Goal: Answer question/provide support: Share knowledge or assist other users

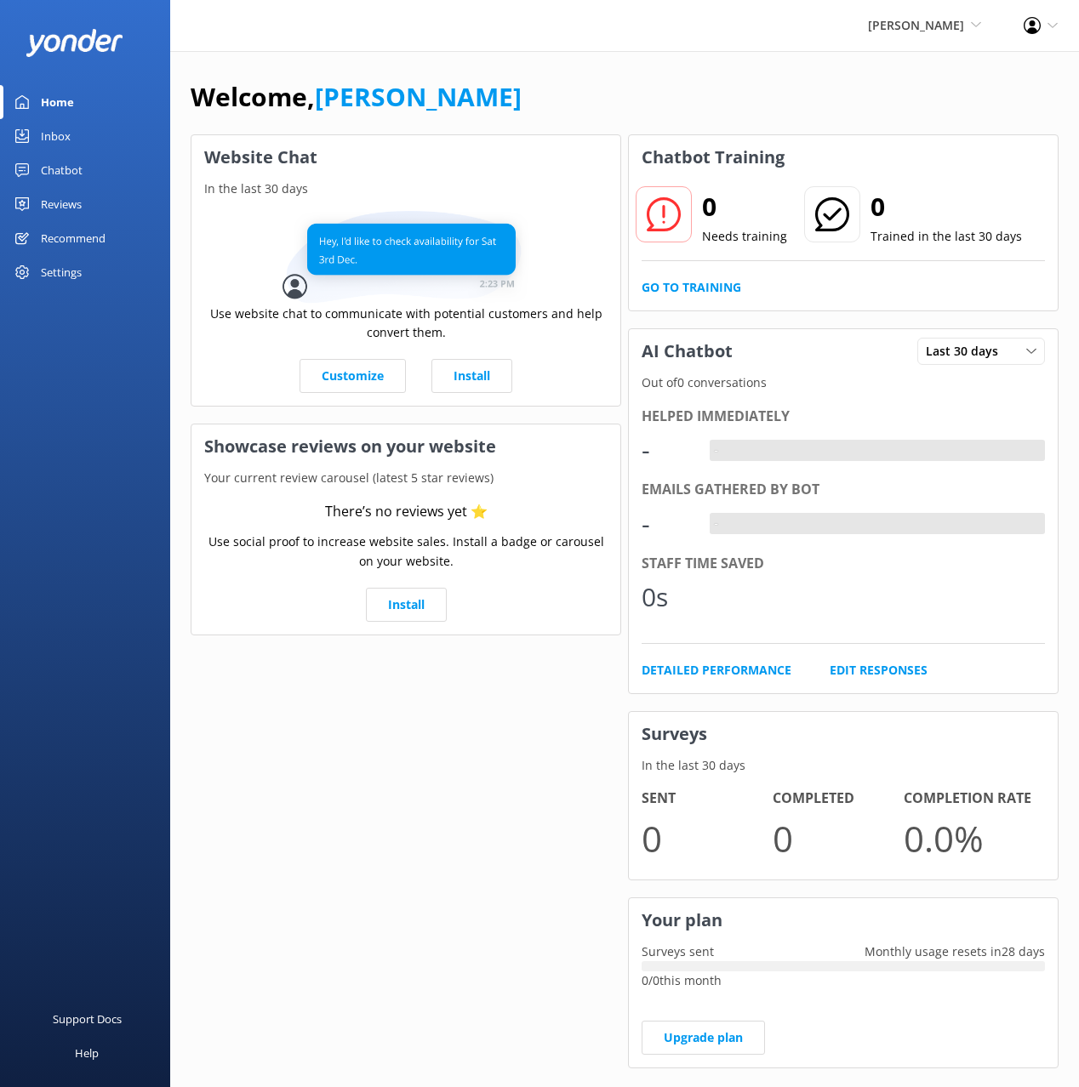
click at [89, 175] on link "Chatbot" at bounding box center [85, 170] width 170 height 34
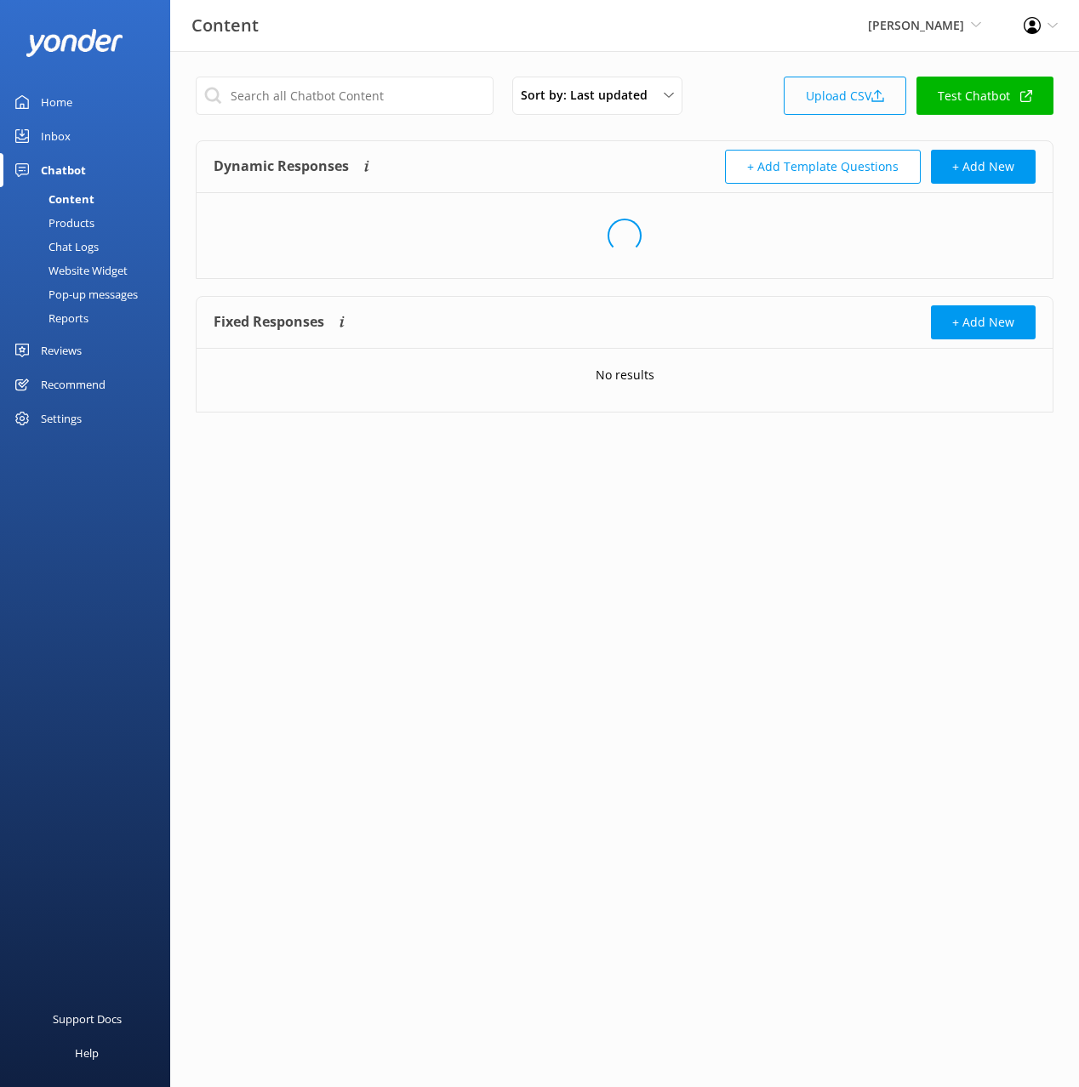
drag, startPoint x: 698, startPoint y: 123, endPoint x: 897, endPoint y: 102, distance: 200.1
click at [703, 123] on div "Sort by: Last updated Title (A-Z) Last updated Upload CSV Test Chatbot" at bounding box center [625, 101] width 858 height 48
click at [834, 91] on link "Upload CSV" at bounding box center [845, 96] width 123 height 38
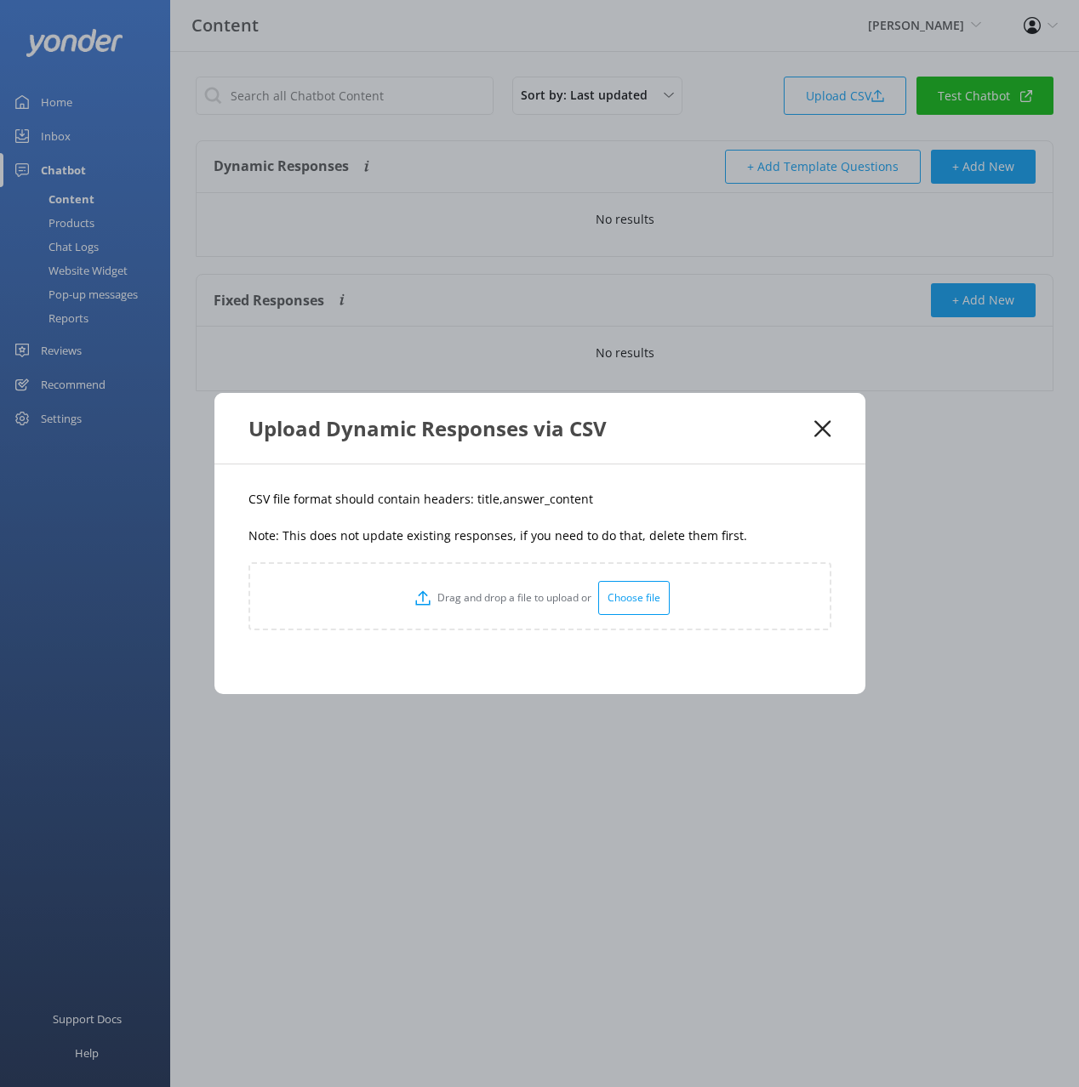
drag, startPoint x: 573, startPoint y: 501, endPoint x: 549, endPoint y: 498, distance: 24.1
click at [567, 500] on p "CSV file format should contain headers: title,answer_content" at bounding box center [539, 499] width 583 height 19
click at [479, 499] on p "CSV file format should contain headers: title,answer_content" at bounding box center [539, 499] width 583 height 19
copy p "title"
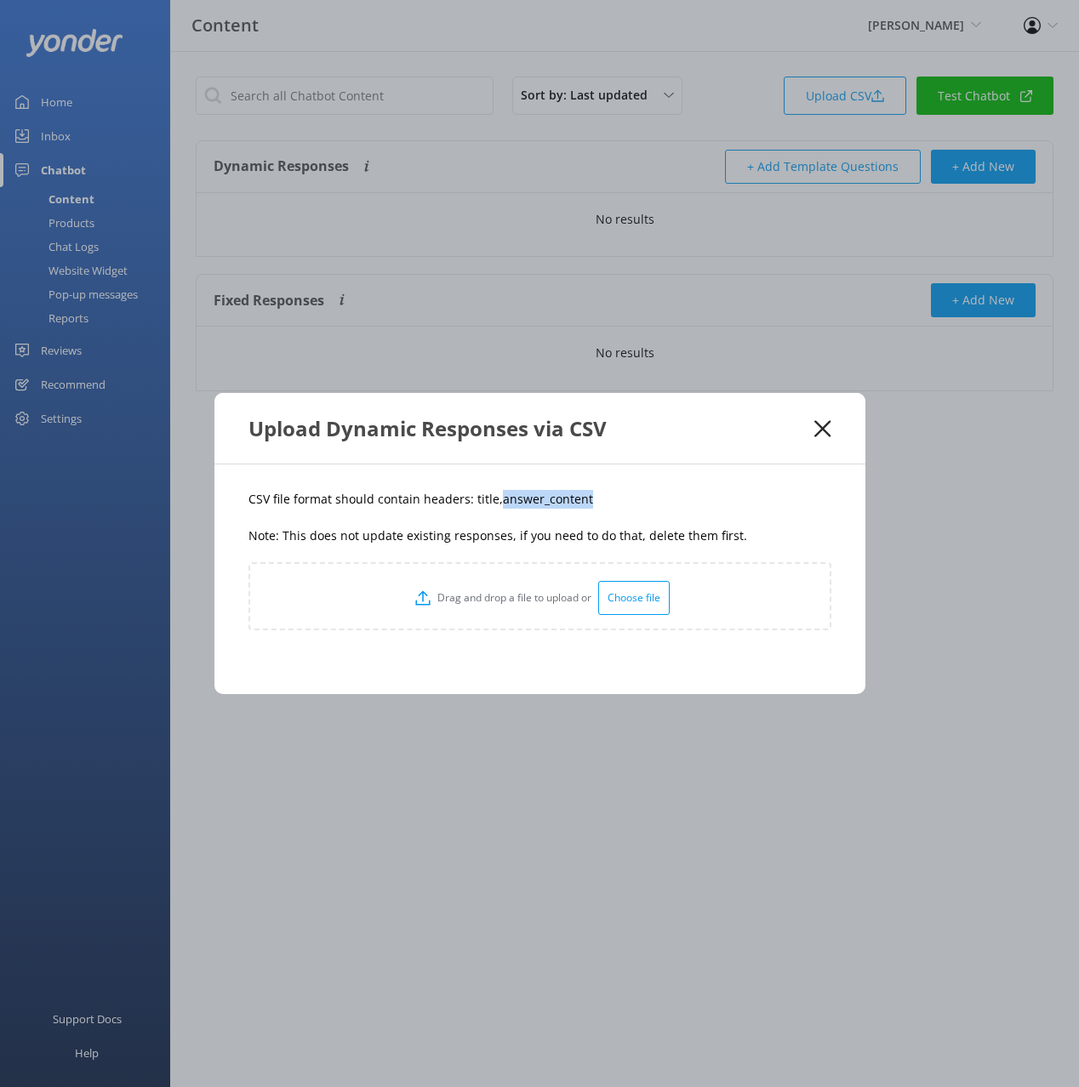
drag, startPoint x: 567, startPoint y: 501, endPoint x: 495, endPoint y: 509, distance: 71.9
click at [494, 509] on p "CSV file format should contain headers: title,answer_content" at bounding box center [539, 499] width 583 height 19
copy p "answer_content"
click at [681, 475] on div "CSV file format should contain headers: title,answer_content Note: This does no…" at bounding box center [539, 580] width 651 height 230
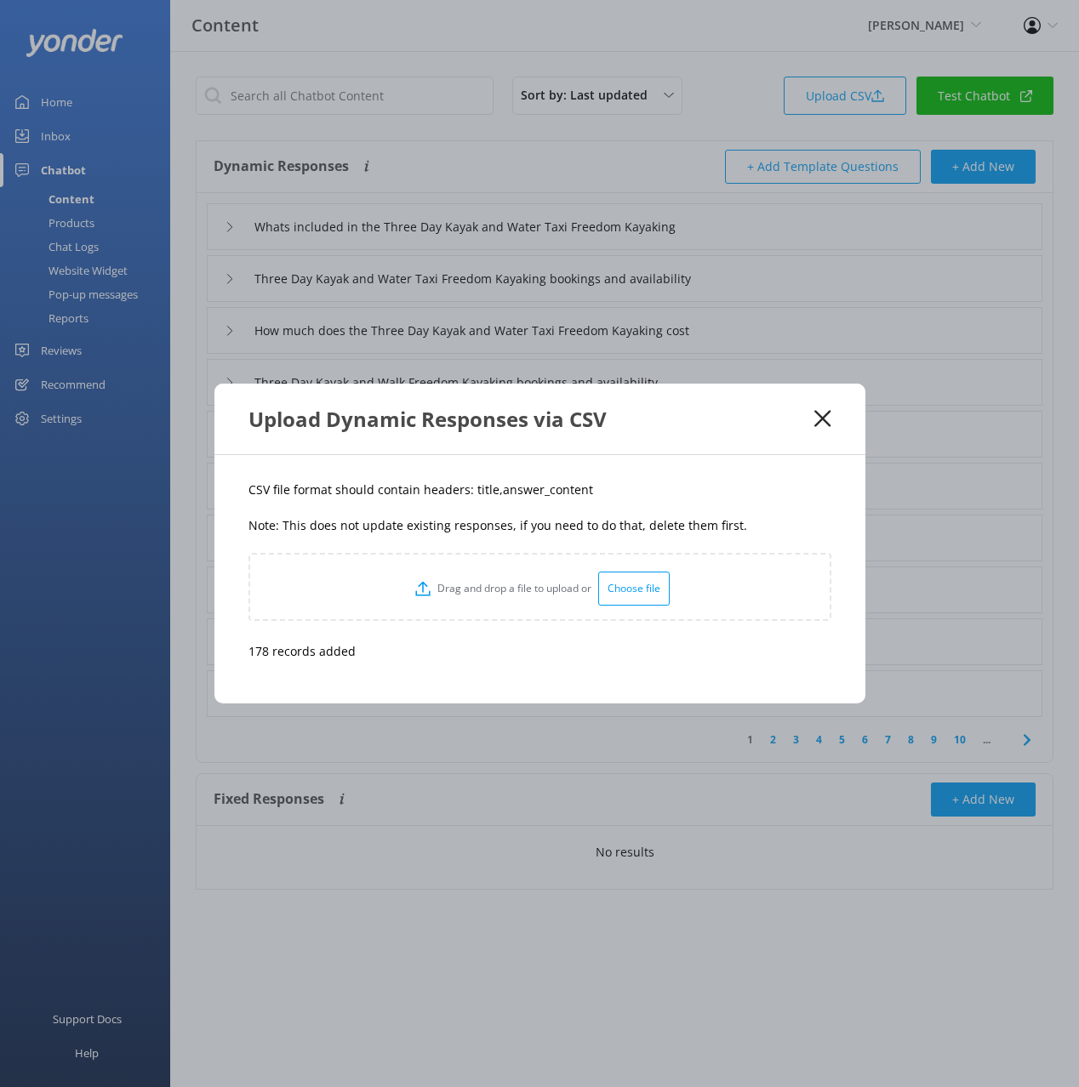
drag, startPoint x: 824, startPoint y: 410, endPoint x: 874, endPoint y: 480, distance: 85.9
click at [823, 410] on icon at bounding box center [822, 418] width 16 height 17
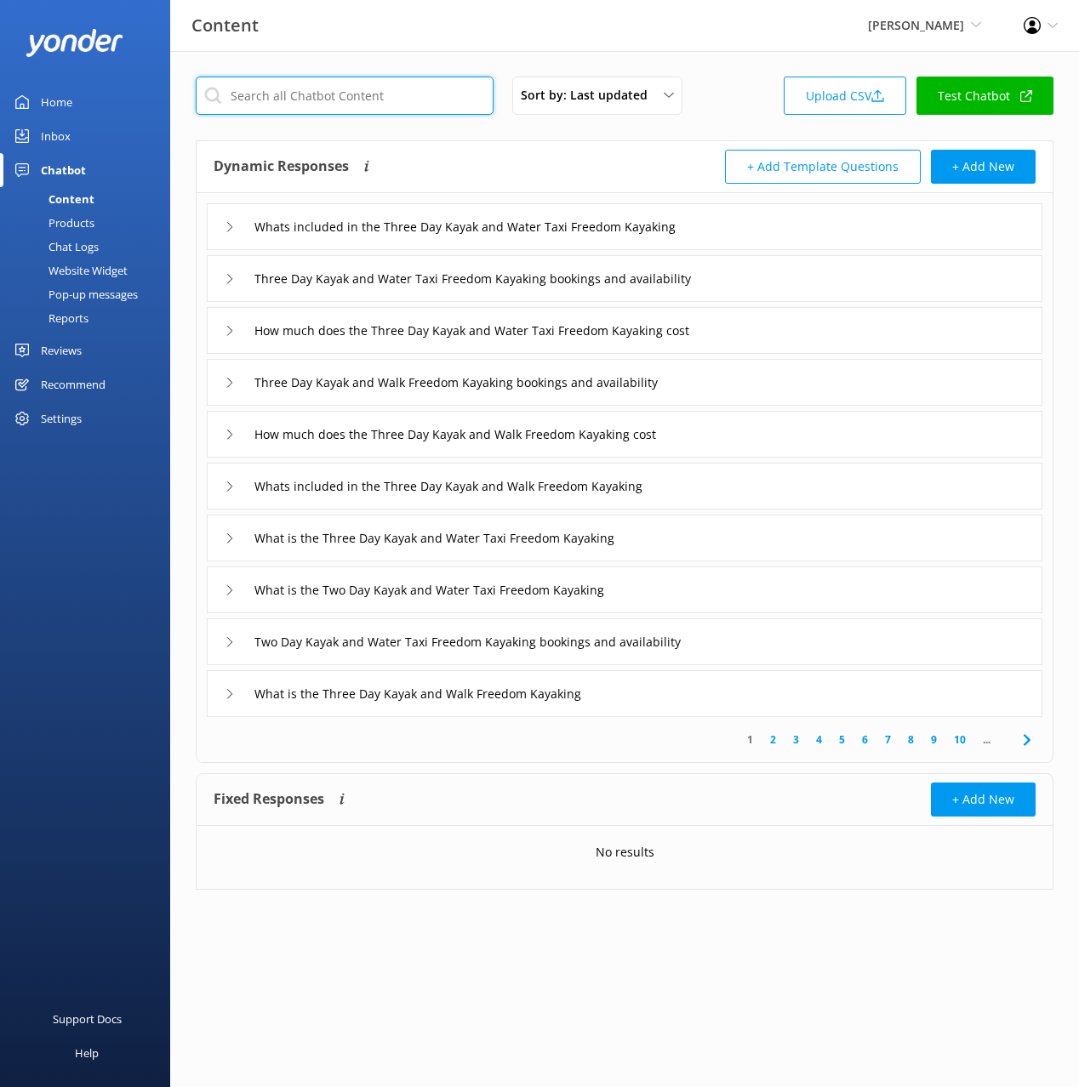
click at [351, 88] on input "text" at bounding box center [345, 96] width 298 height 38
paste input "Kahu Kayaks Classic Marine Reserve Guided Tour"
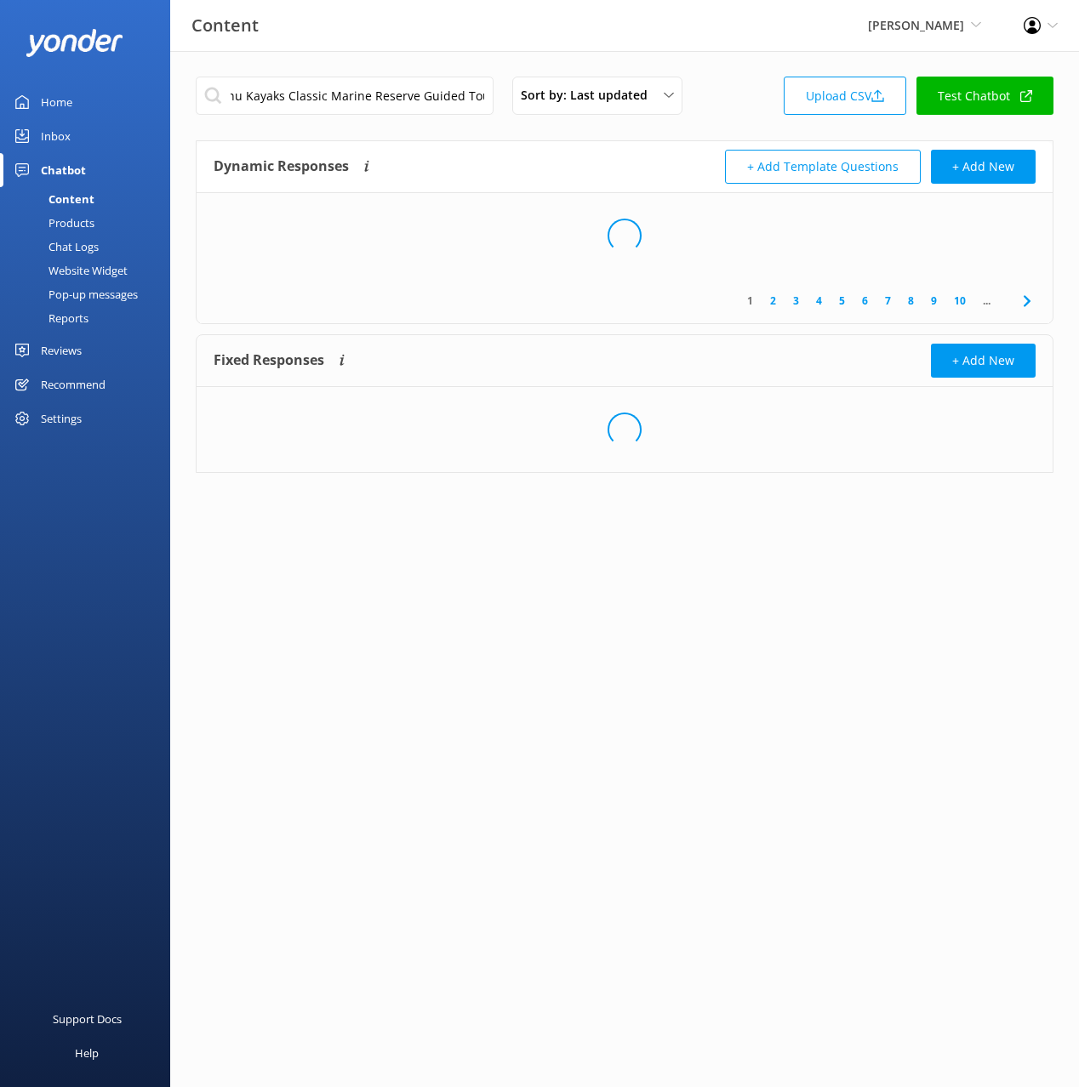
click at [449, 147] on div "Dynamic Responses The chatbot will generate a response based on the content inf…" at bounding box center [625, 167] width 856 height 52
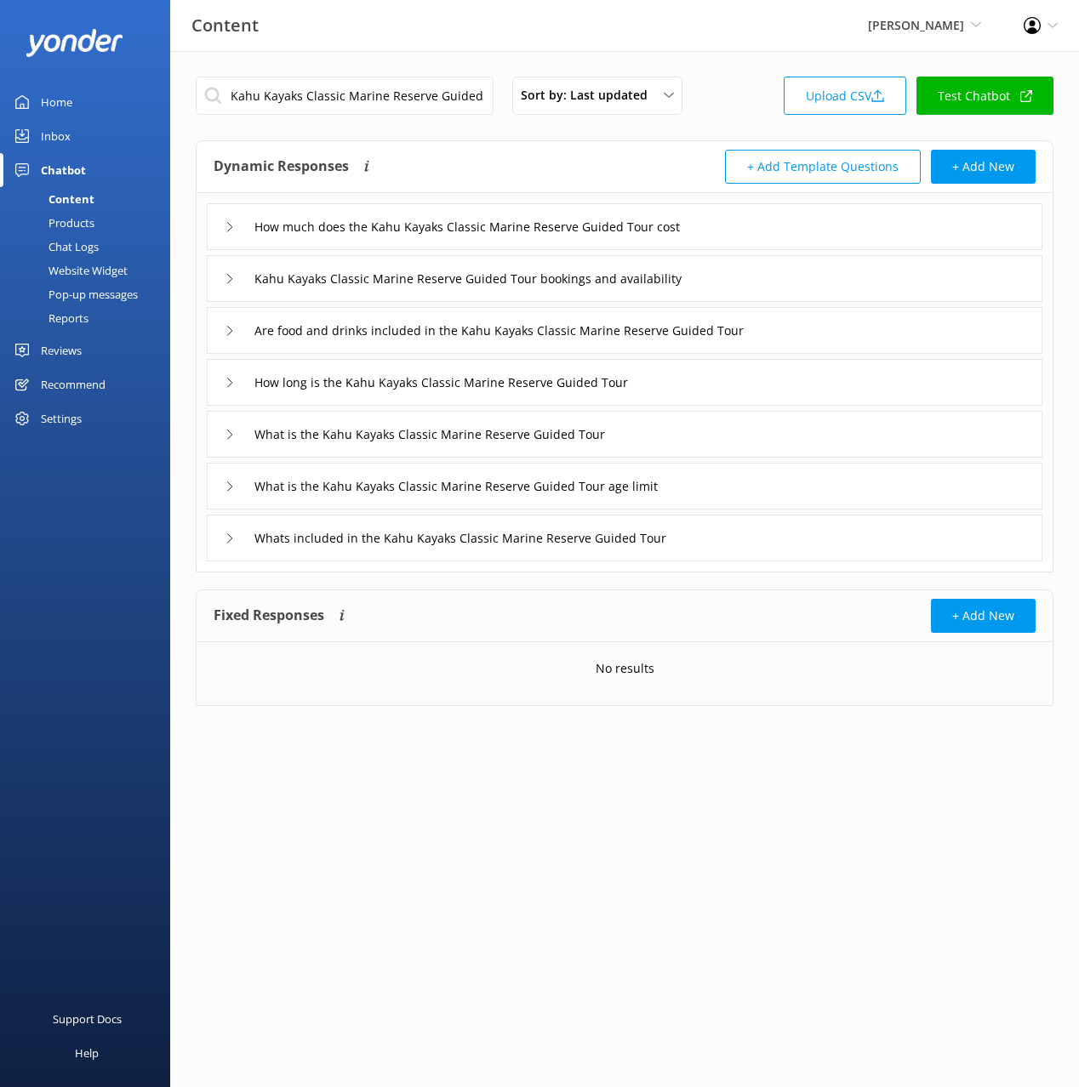
drag, startPoint x: 807, startPoint y: 231, endPoint x: 784, endPoint y: 242, distance: 25.5
click at [806, 231] on div "How much does the Kahu Kayaks Classic Marine Reserve Guided Tour cost" at bounding box center [624, 226] width 835 height 47
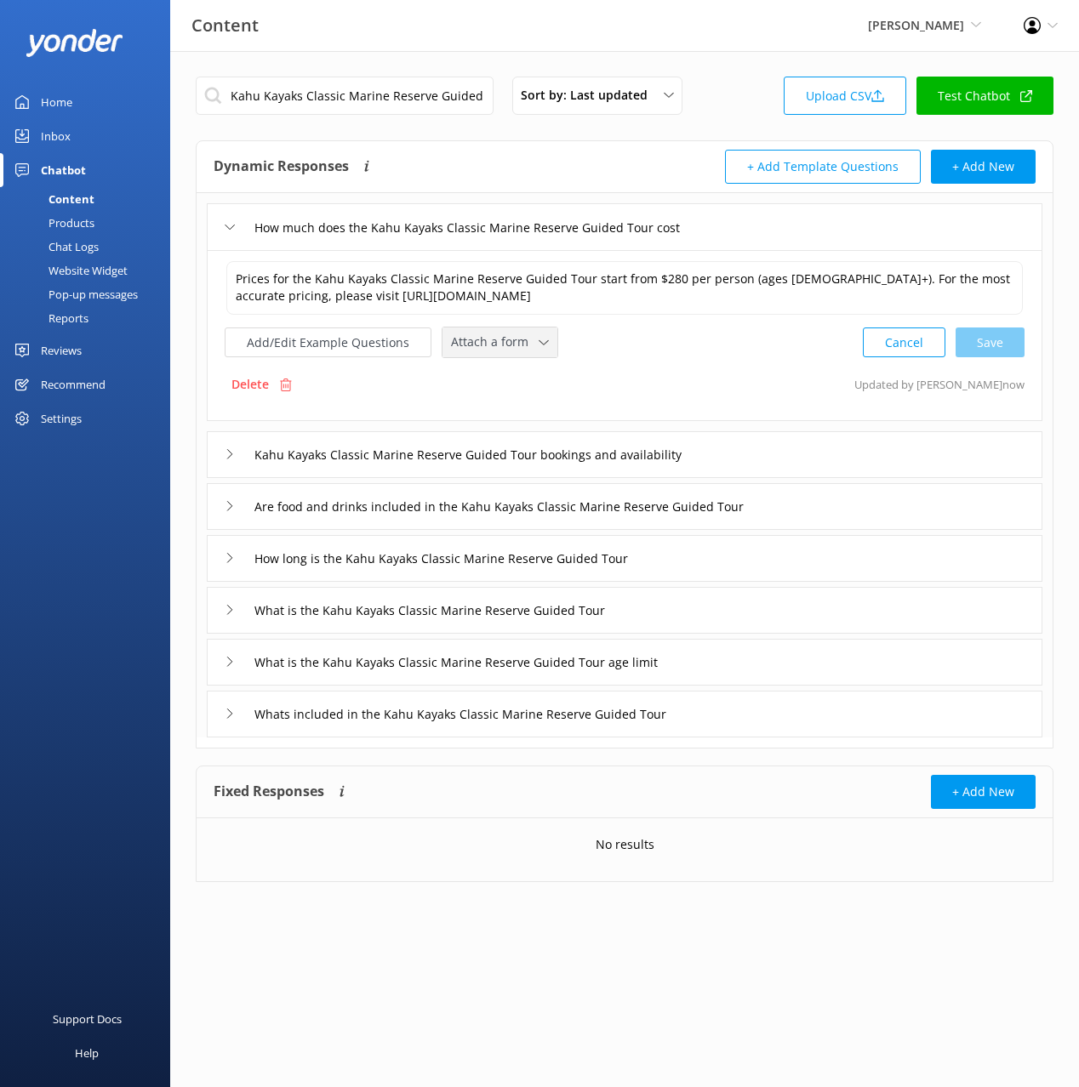
click at [484, 334] on span "Attach a form" at bounding box center [495, 342] width 88 height 19
click at [528, 415] on div "Check availability" at bounding box center [494, 413] width 84 height 17
click at [786, 453] on div "Kahu Kayaks Classic Marine Reserve Guided Tour bookings and availability" at bounding box center [624, 453] width 835 height 47
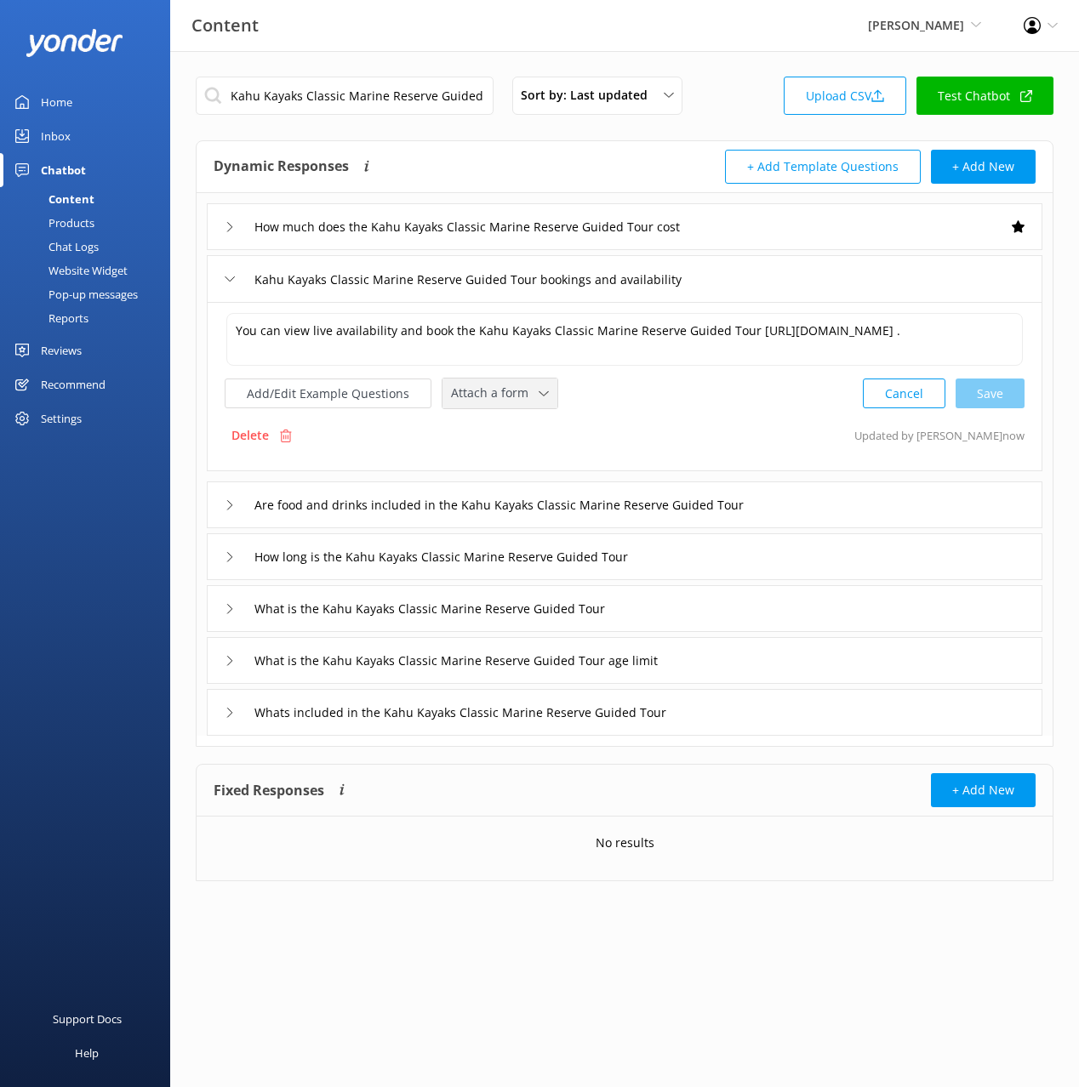
click at [502, 393] on span "Attach a form" at bounding box center [495, 393] width 88 height 19
click at [523, 474] on link "Check availability" at bounding box center [518, 464] width 151 height 34
click at [682, 613] on div "What is the Kahu Kayaks Classic Marine Reserve Guided Tour" at bounding box center [624, 607] width 835 height 47
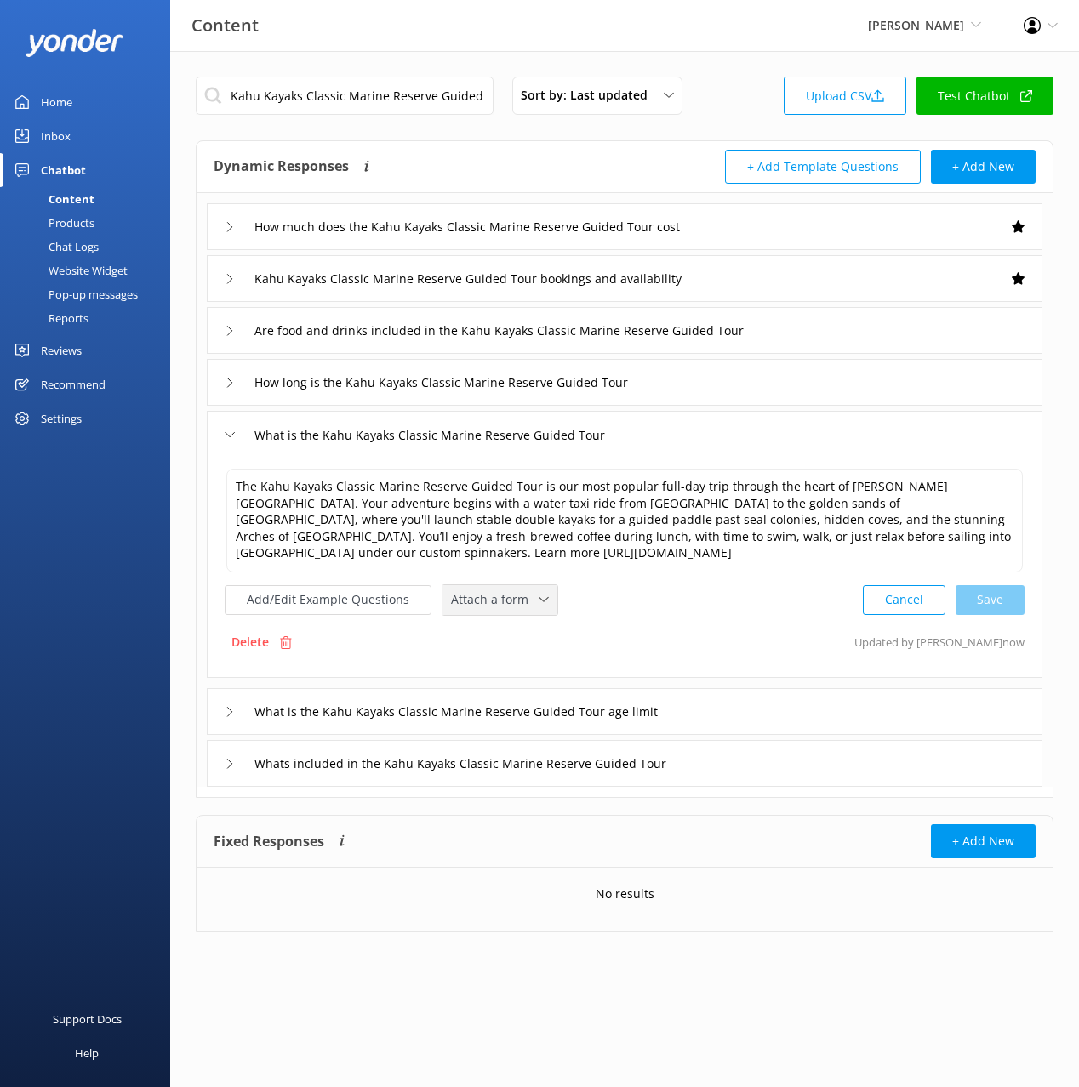
drag, startPoint x: 499, startPoint y: 590, endPoint x: 502, endPoint y: 632, distance: 41.8
click at [499, 591] on span "Attach a form" at bounding box center [495, 599] width 88 height 19
drag, startPoint x: 510, startPoint y: 664, endPoint x: 524, endPoint y: 668, distance: 14.0
click at [510, 664] on div "Check availability" at bounding box center [494, 670] width 84 height 17
drag, startPoint x: 776, startPoint y: 759, endPoint x: 755, endPoint y: 755, distance: 20.7
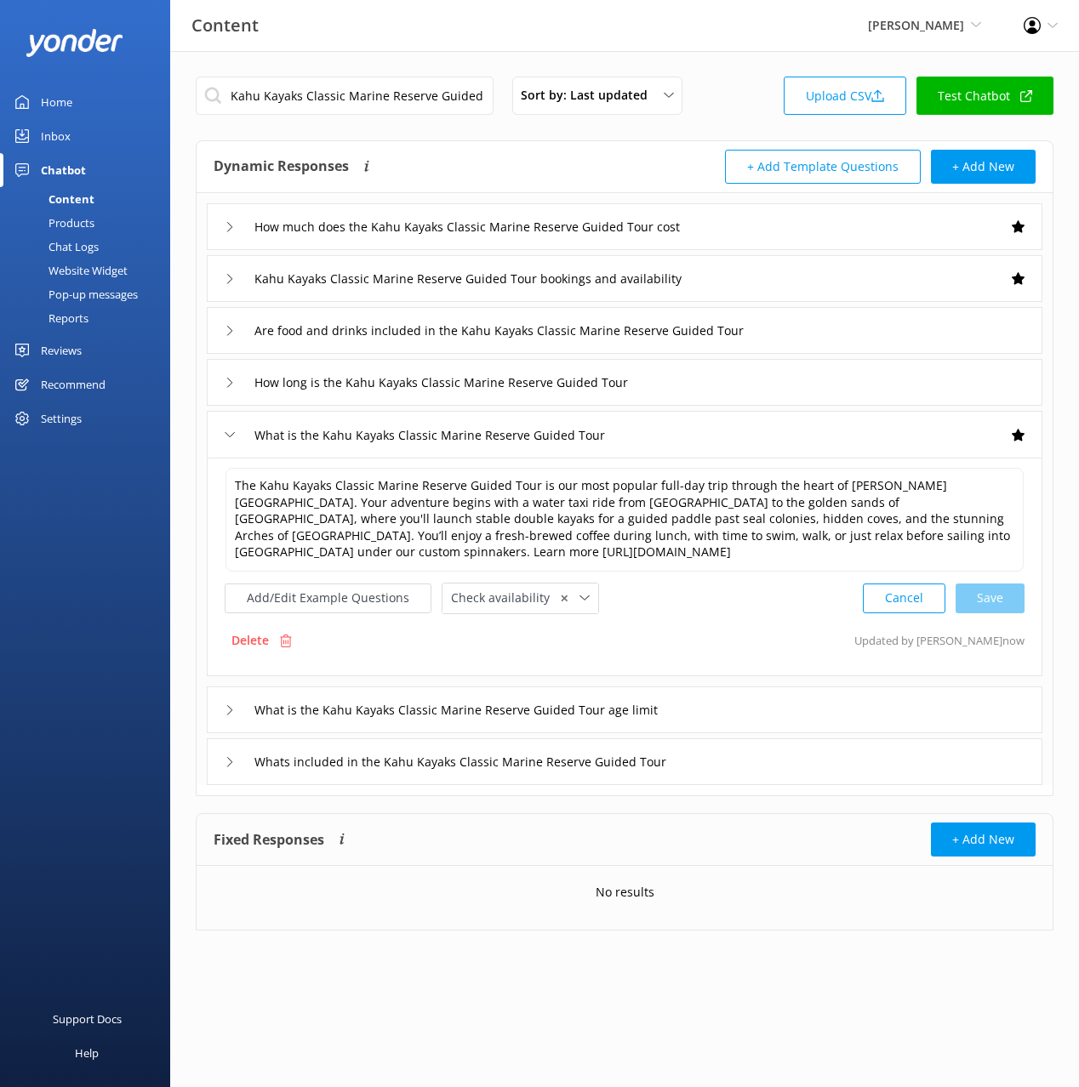
click at [775, 759] on div "Whats included in the Kahu Kayaks Classic Marine Reserve Guided Tour" at bounding box center [624, 761] width 835 height 47
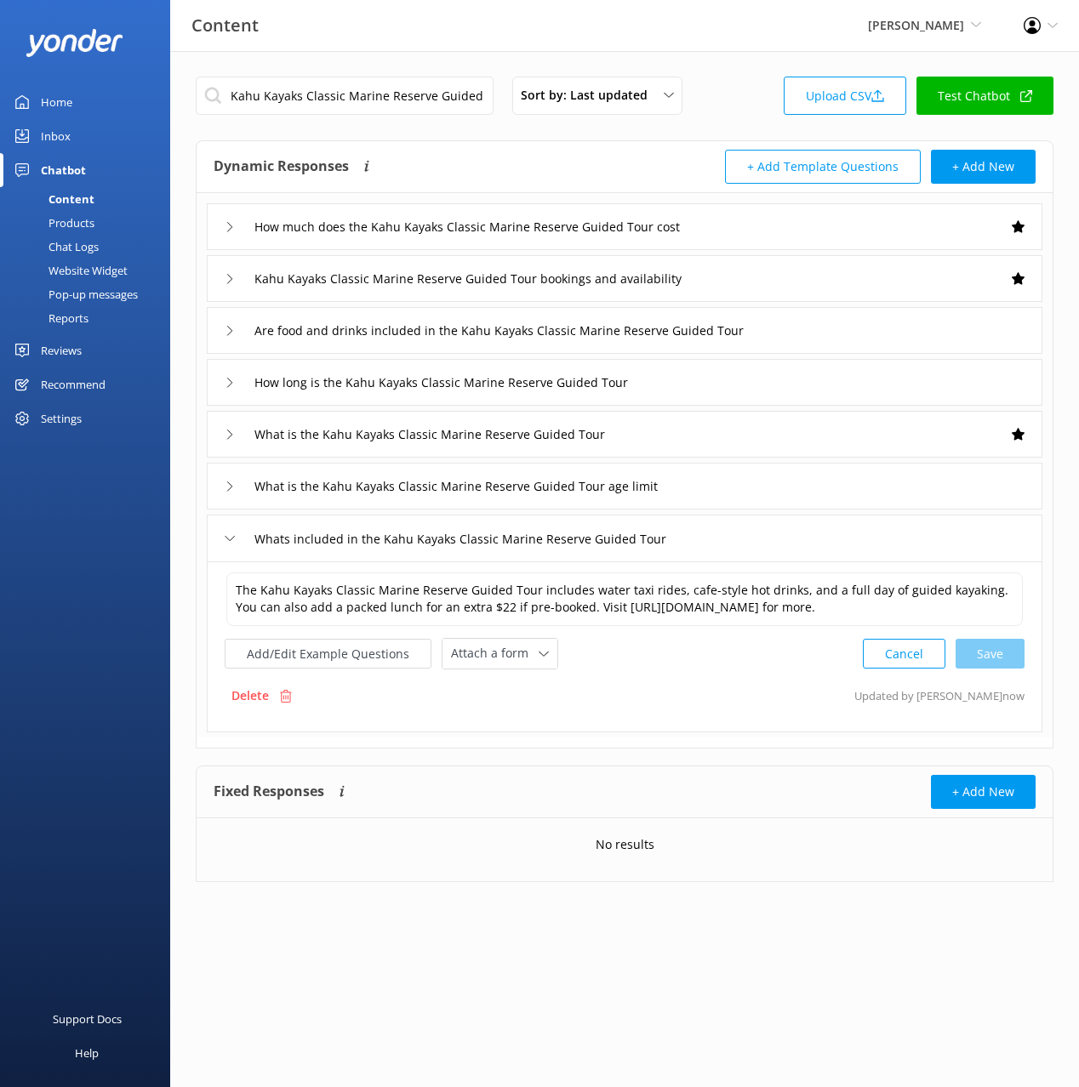
click at [504, 658] on span "Attach a form" at bounding box center [495, 653] width 88 height 19
drag, startPoint x: 521, startPoint y: 727, endPoint x: 825, endPoint y: 671, distance: 309.6
click at [521, 727] on div "Check availability" at bounding box center [494, 724] width 84 height 17
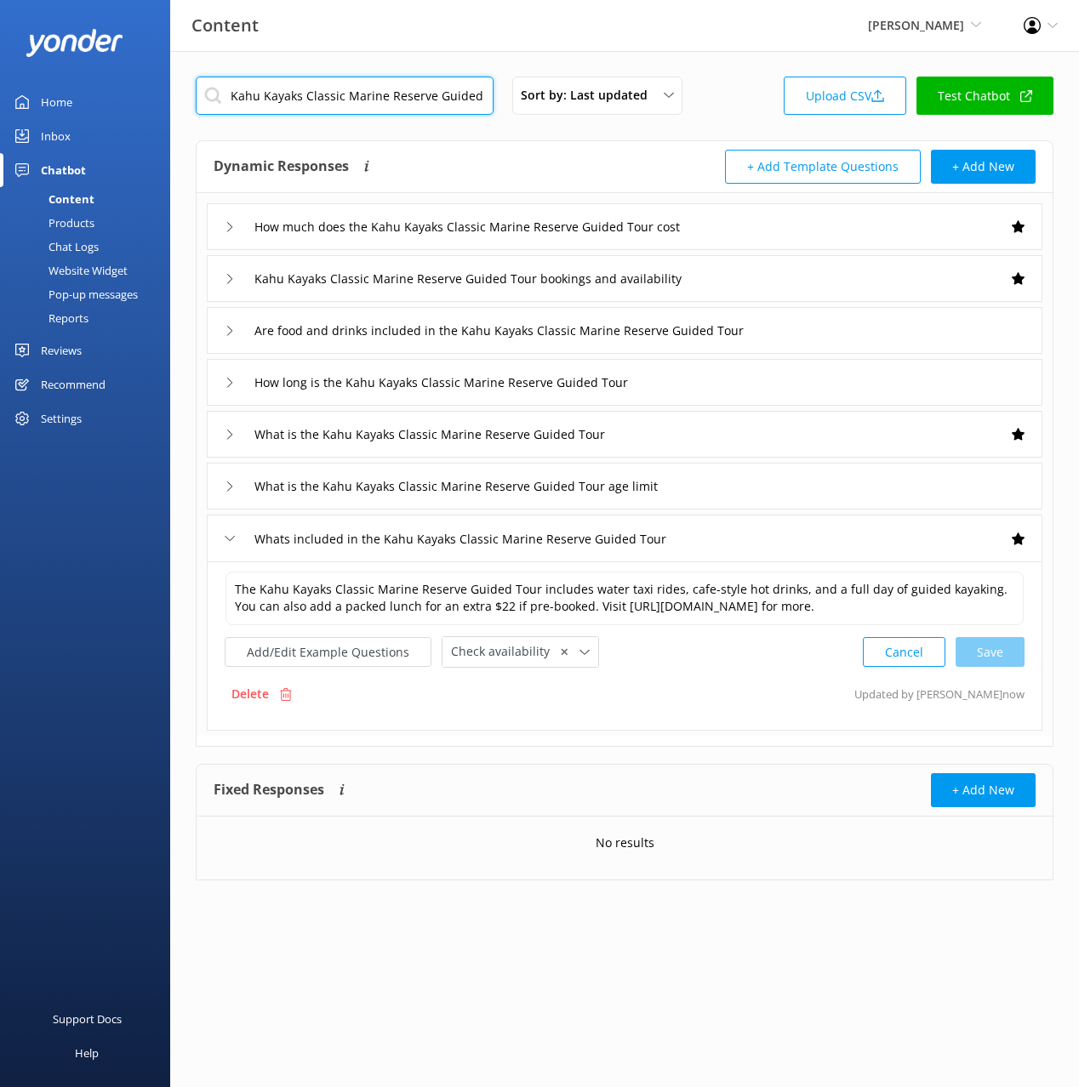
click at [414, 109] on input "Kahu Kayaks Classic Marine Reserve Guided Tour" at bounding box center [345, 96] width 298 height 38
paste input "The Serenity"
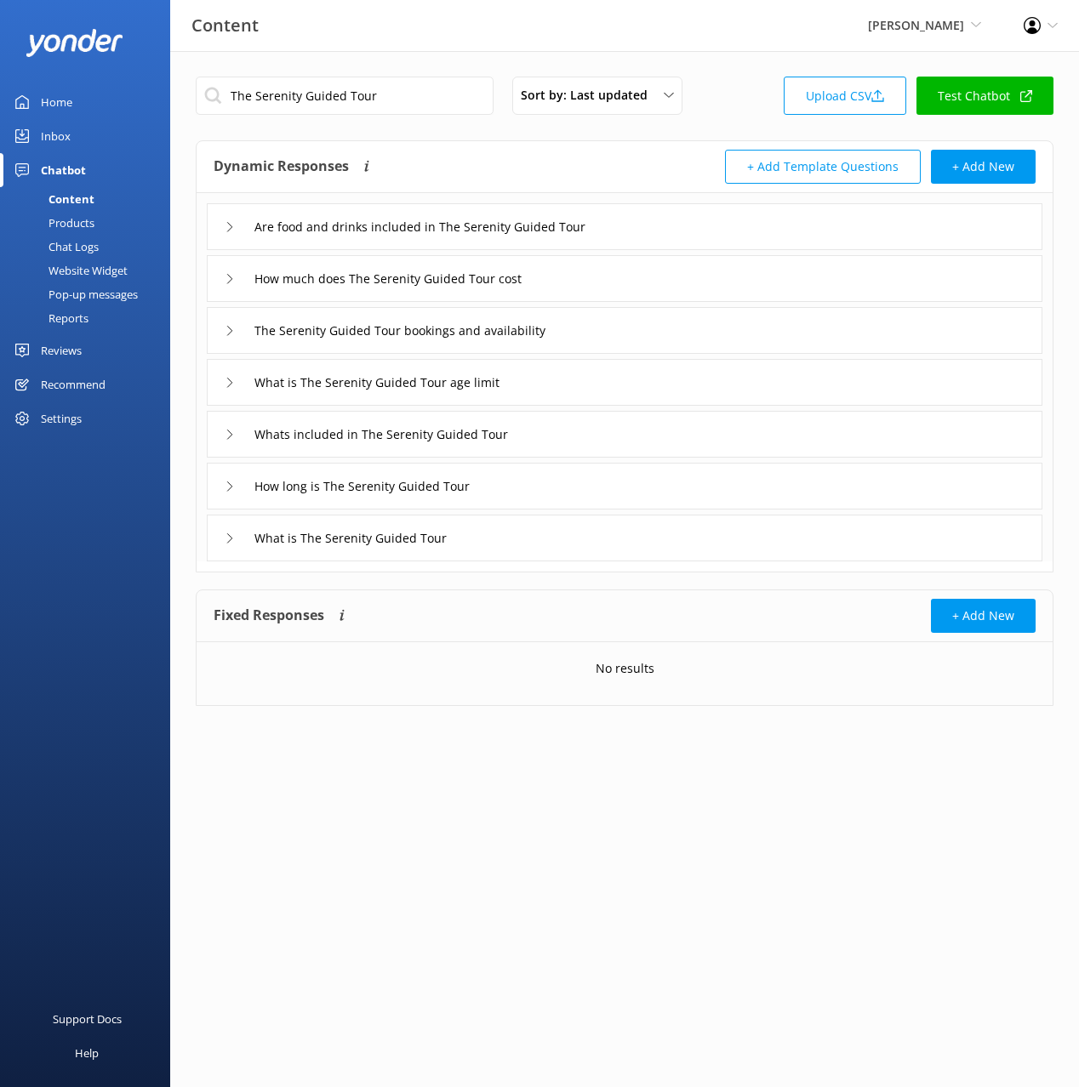
click at [710, 237] on div "Are food and drinks included in The Serenity Guided Tour" at bounding box center [624, 226] width 835 height 47
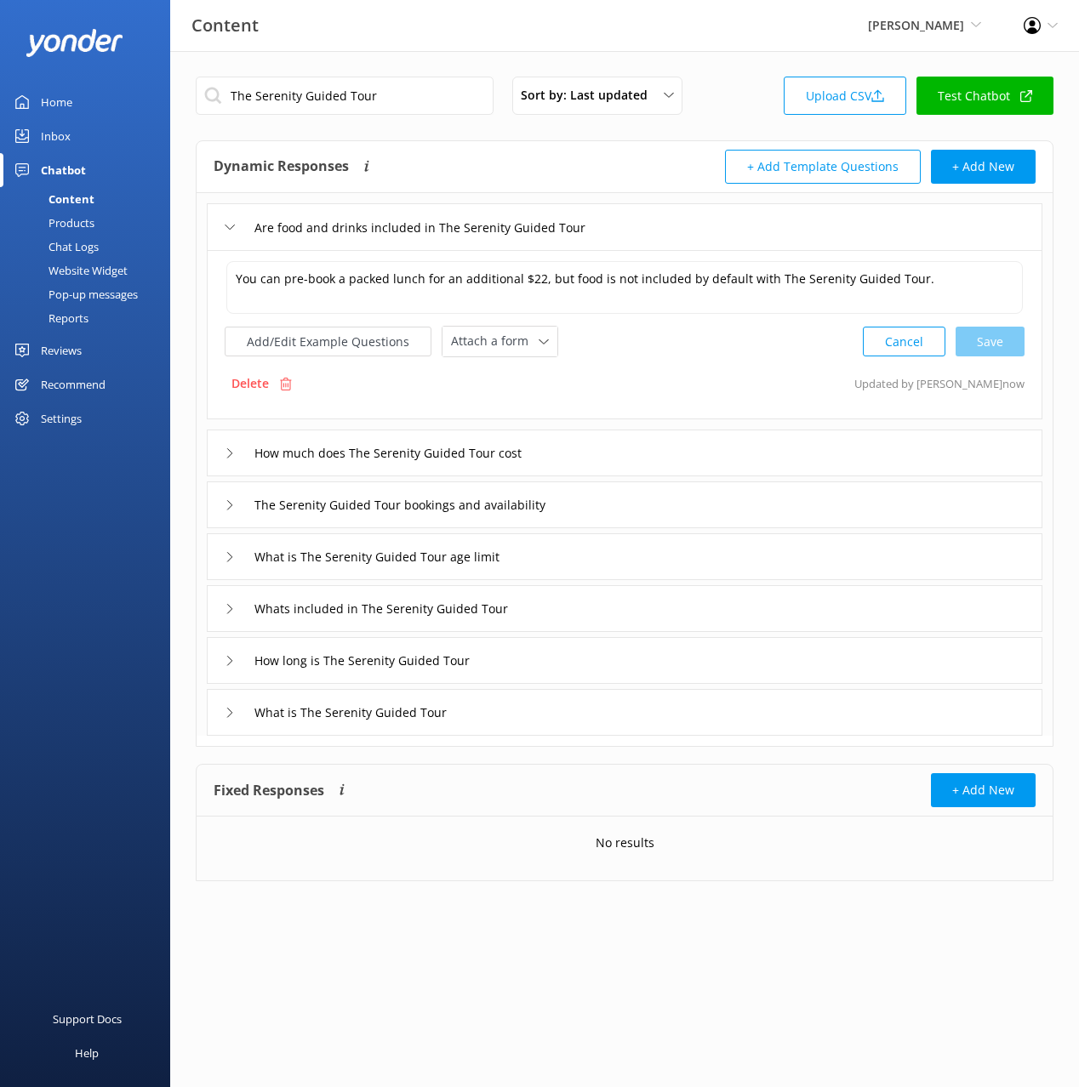
click at [601, 453] on div "How much does The Serenity Guided Tour cost" at bounding box center [624, 453] width 835 height 47
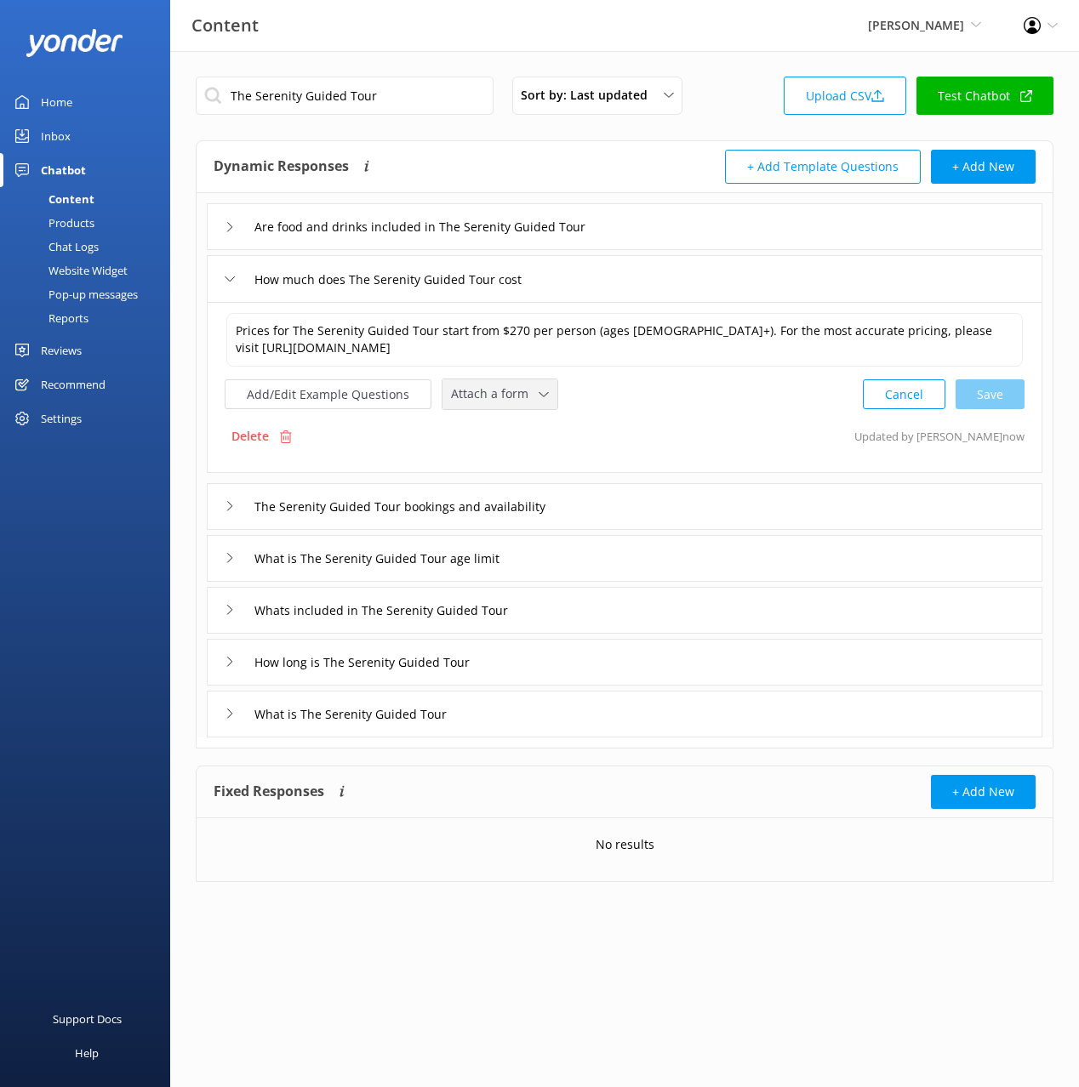
drag, startPoint x: 508, startPoint y: 383, endPoint x: 508, endPoint y: 416, distance: 33.2
click at [508, 384] on div "Attach a form Leave contact details Check availability" at bounding box center [499, 394] width 115 height 30
click at [501, 466] on div "Check availability" at bounding box center [494, 465] width 84 height 17
click at [613, 499] on div "The Serenity Guided Tour bookings and availability" at bounding box center [624, 505] width 835 height 47
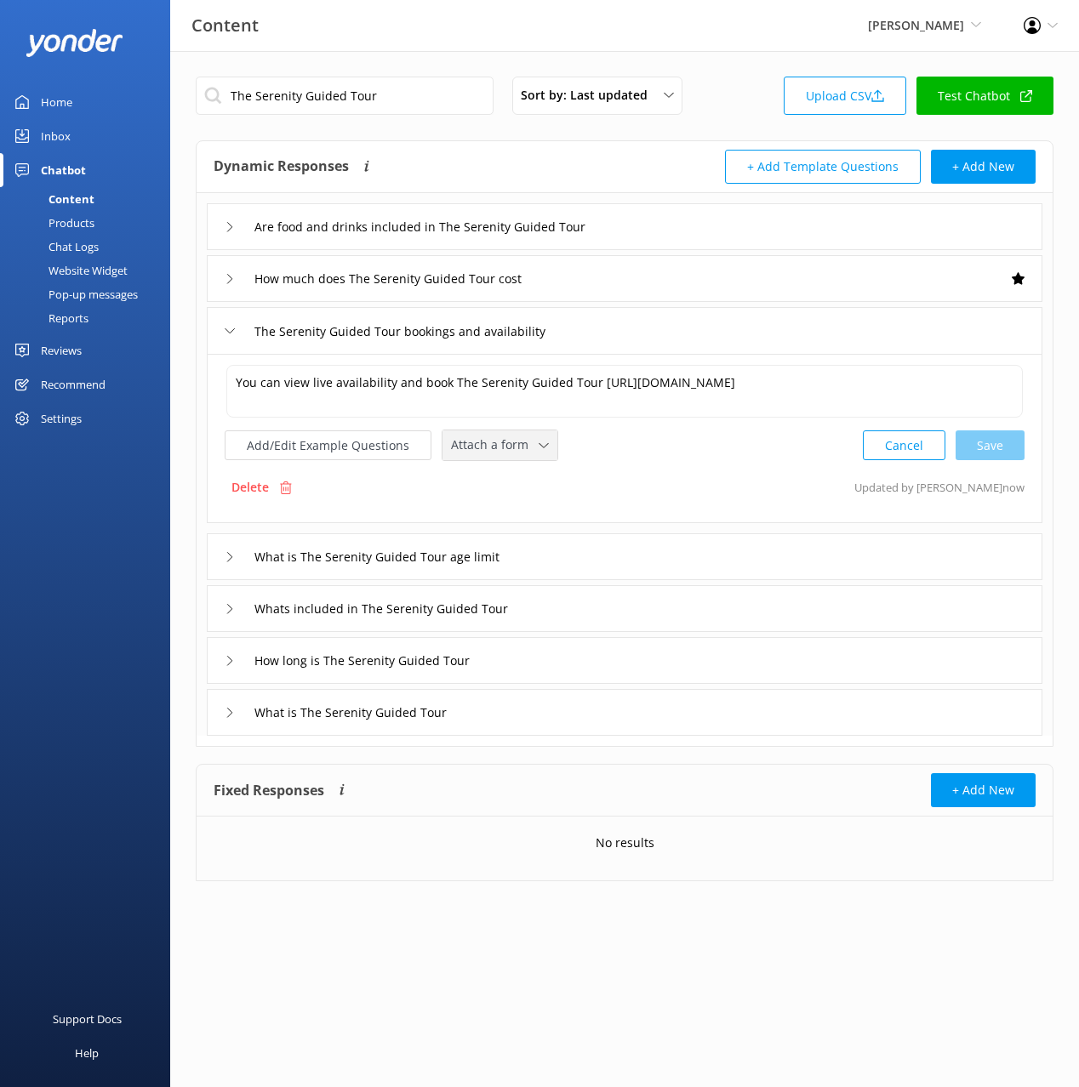
click at [508, 442] on span "Attach a form" at bounding box center [495, 445] width 88 height 19
click at [508, 505] on link "Check availability" at bounding box center [518, 516] width 151 height 34
click at [580, 605] on div "Whats included in The Serenity Guided Tour" at bounding box center [624, 607] width 835 height 47
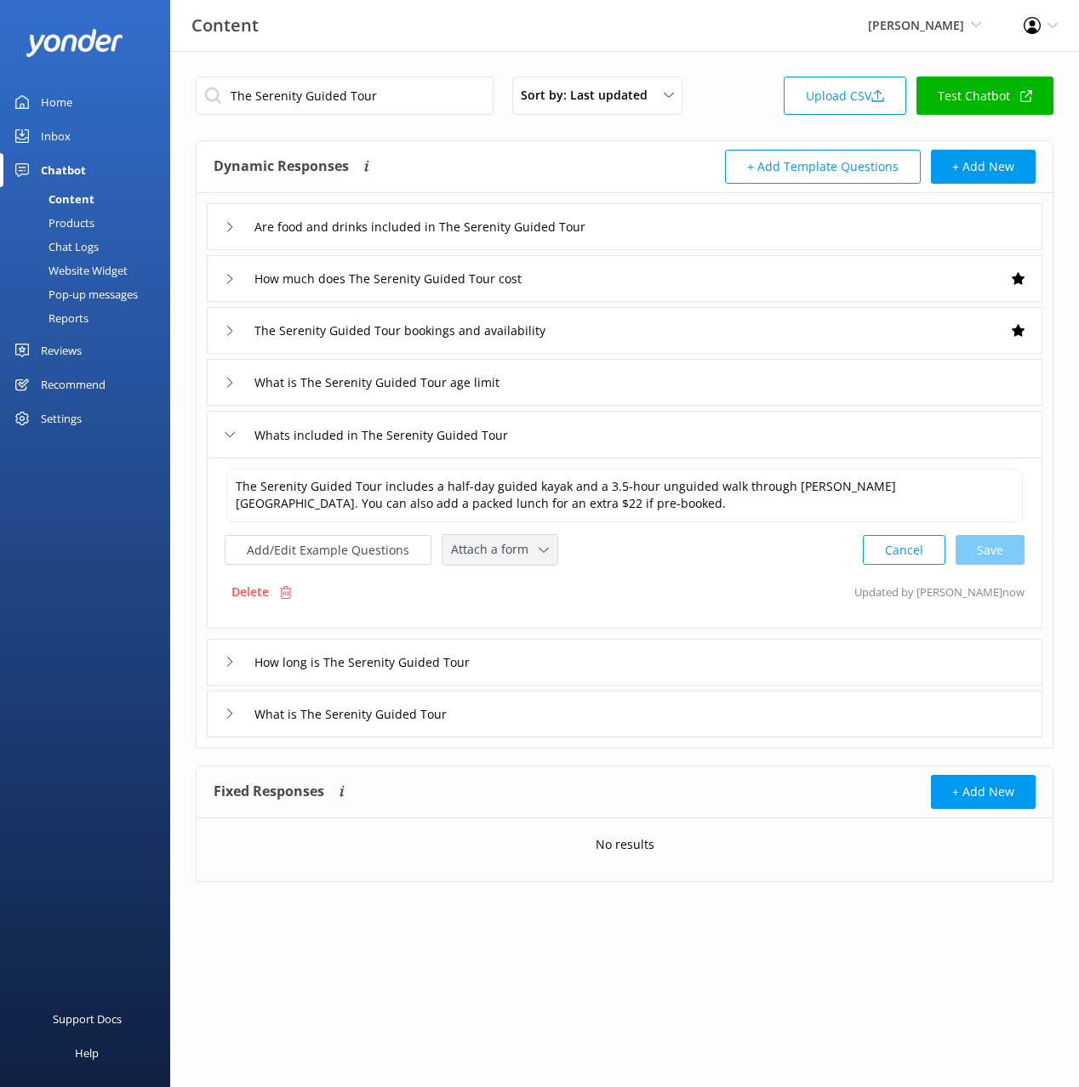
drag, startPoint x: 471, startPoint y: 556, endPoint x: 490, endPoint y: 610, distance: 57.6
click at [471, 556] on span "Attach a form" at bounding box center [495, 549] width 88 height 19
drag, startPoint x: 498, startPoint y: 620, endPoint x: 509, endPoint y: 636, distance: 19.6
click at [498, 620] on div "Check availability" at bounding box center [494, 621] width 84 height 17
click at [512, 722] on div "What is The Serenity Guided Tour" at bounding box center [624, 712] width 835 height 47
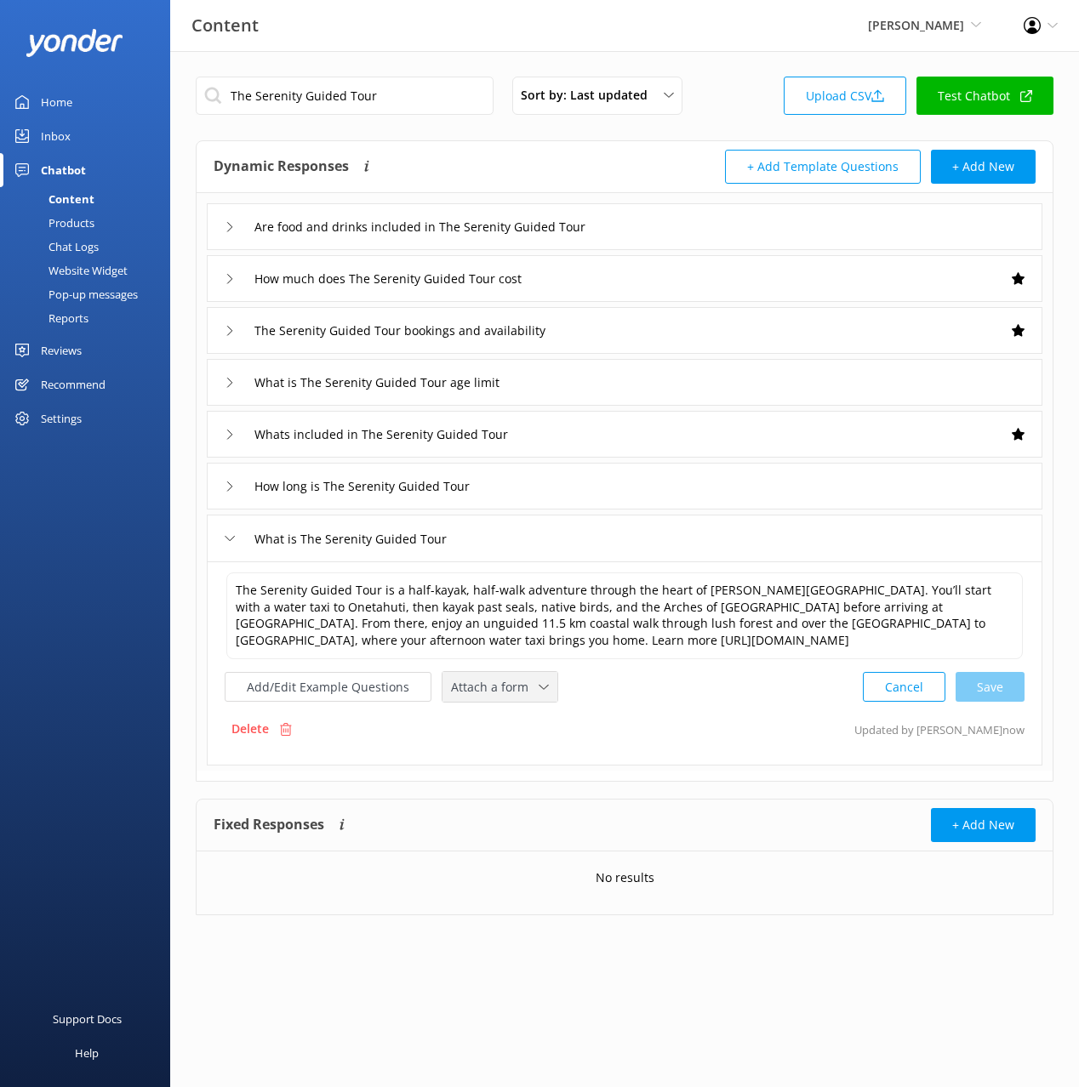
click at [482, 694] on span "Attach a form" at bounding box center [495, 687] width 88 height 19
drag, startPoint x: 497, startPoint y: 753, endPoint x: 560, endPoint y: 750, distance: 63.0
click at [497, 753] on div "Check availability" at bounding box center [494, 758] width 84 height 17
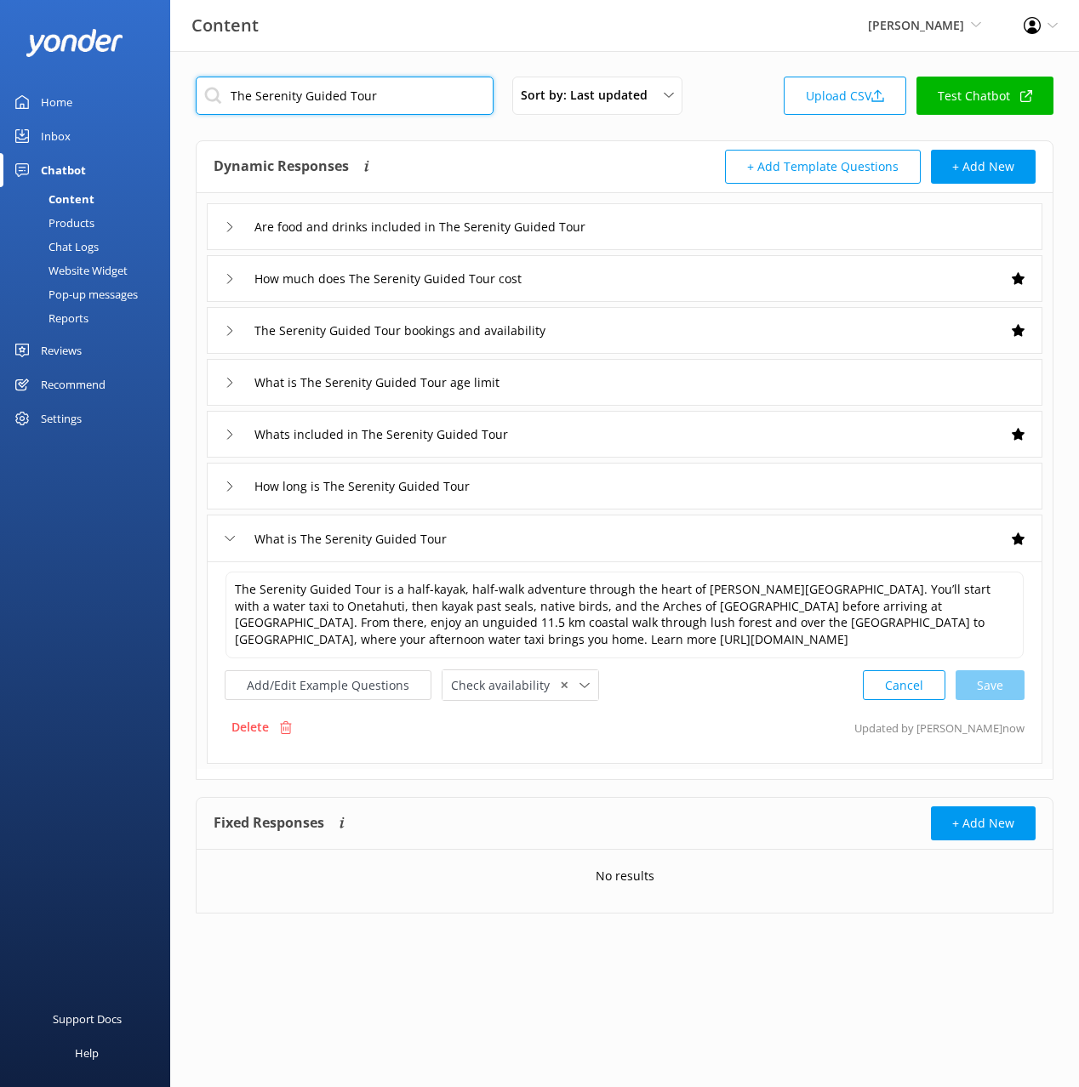
click at [408, 100] on input "The Serenity Guided Tour" at bounding box center [345, 96] width 298 height 38
paste input "Southern Blend Kayak and Walk"
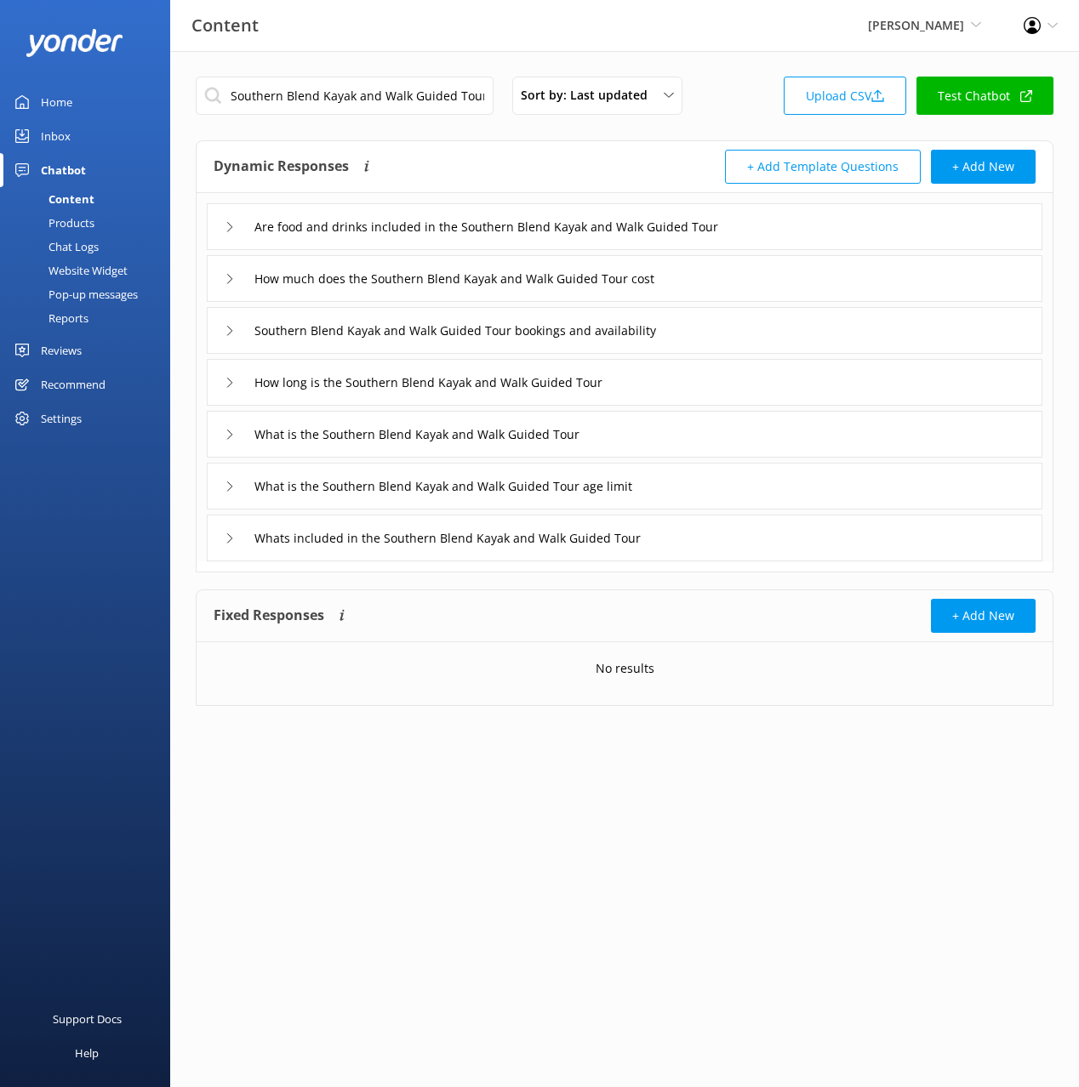
drag, startPoint x: 769, startPoint y: 283, endPoint x: 736, endPoint y: 294, distance: 35.0
click at [767, 283] on div "How much does the Southern Blend Kayak and Walk Guided Tour cost" at bounding box center [624, 278] width 835 height 47
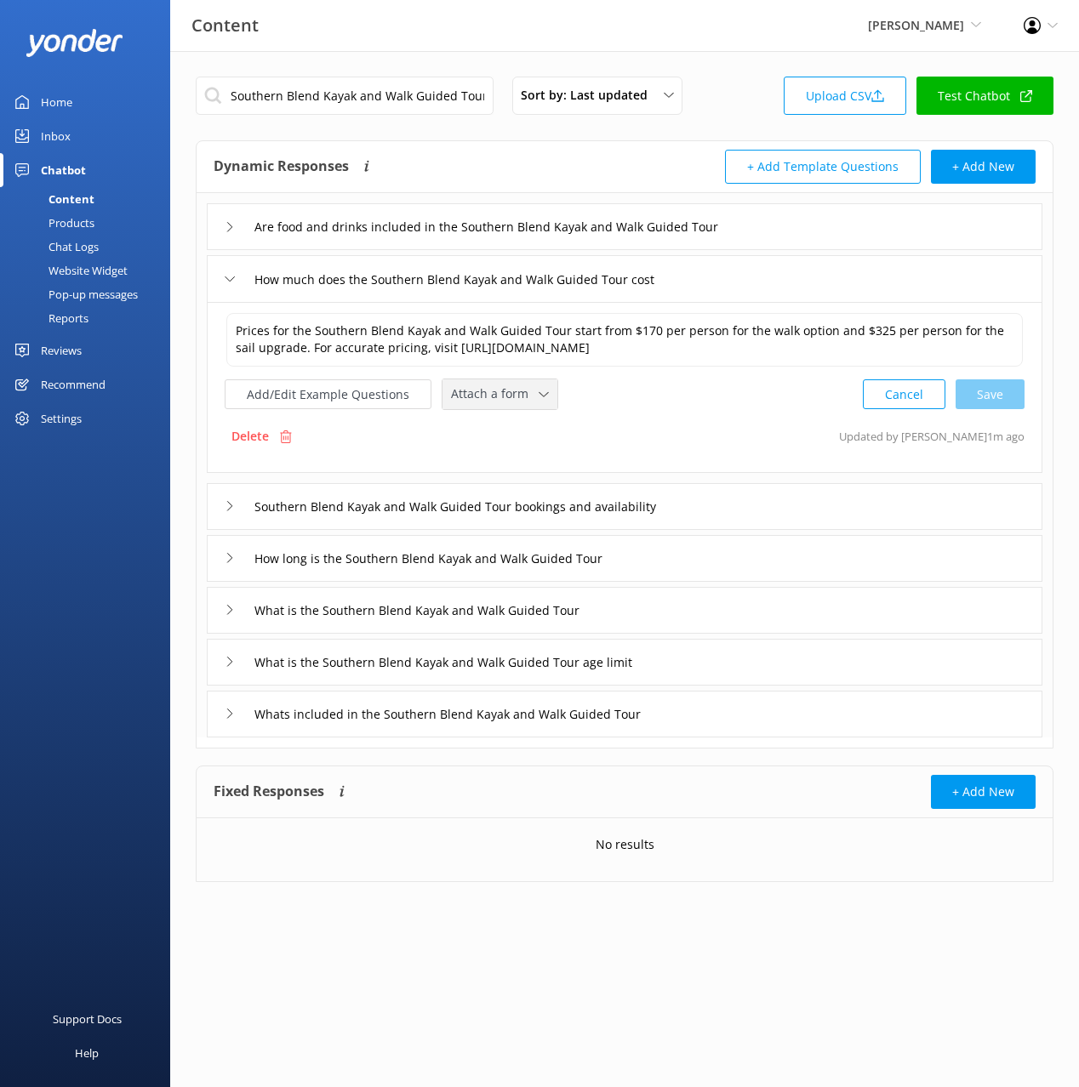
drag, startPoint x: 499, startPoint y: 401, endPoint x: 552, endPoint y: 504, distance: 115.7
click at [499, 401] on span "Attach a form" at bounding box center [495, 394] width 88 height 19
click at [522, 465] on div "Check availability" at bounding box center [494, 465] width 84 height 17
click at [794, 505] on div "Southern Blend Kayak and Walk Guided Tour bookings and availability" at bounding box center [624, 505] width 835 height 47
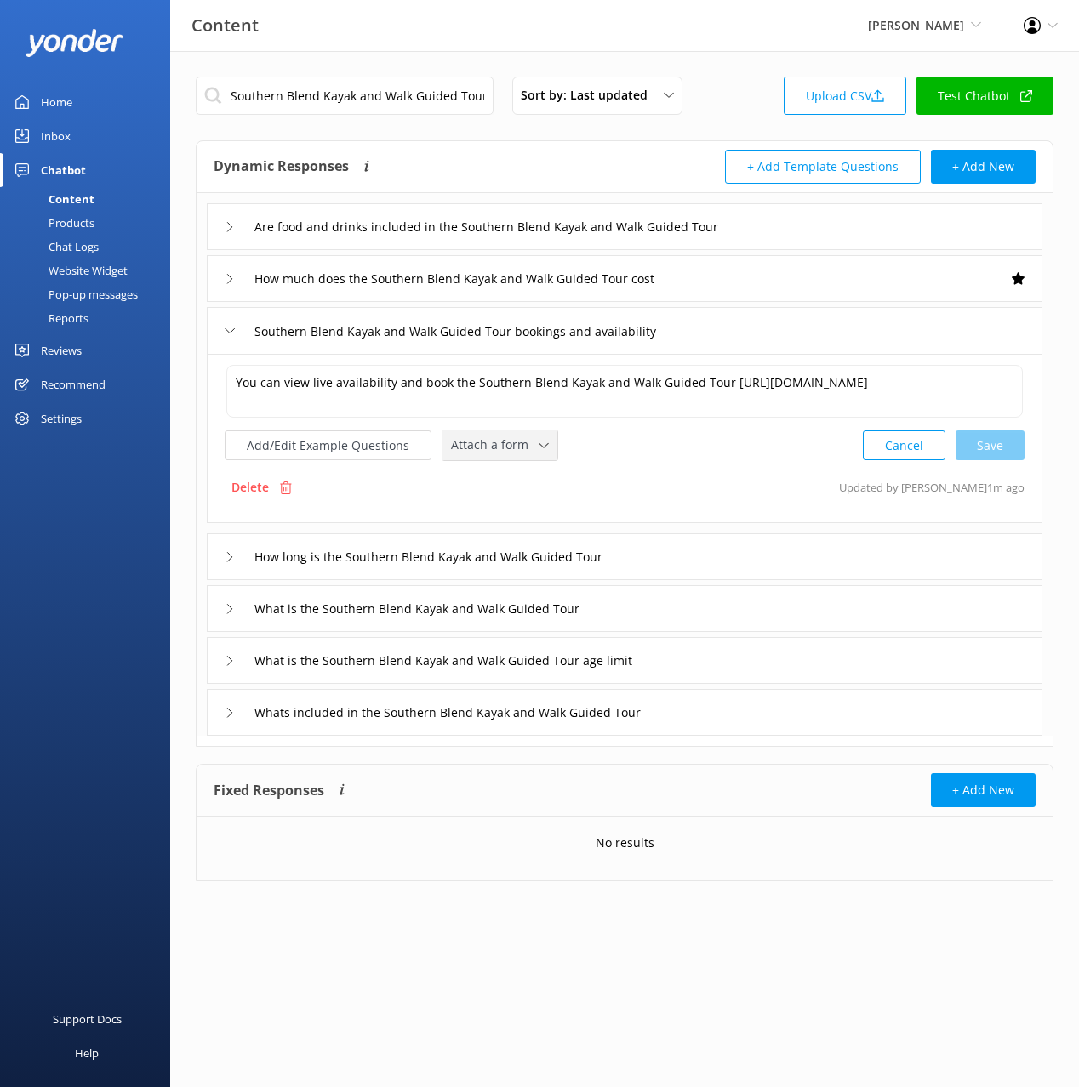
click at [522, 450] on span "Attach a form" at bounding box center [495, 445] width 88 height 19
drag, startPoint x: 522, startPoint y: 515, endPoint x: 628, endPoint y: 565, distance: 116.8
click at [522, 515] on div "Check availability" at bounding box center [494, 515] width 84 height 17
click at [661, 607] on div "What is the Southern Blend Kayak and Walk Guided Tour" at bounding box center [624, 607] width 835 height 47
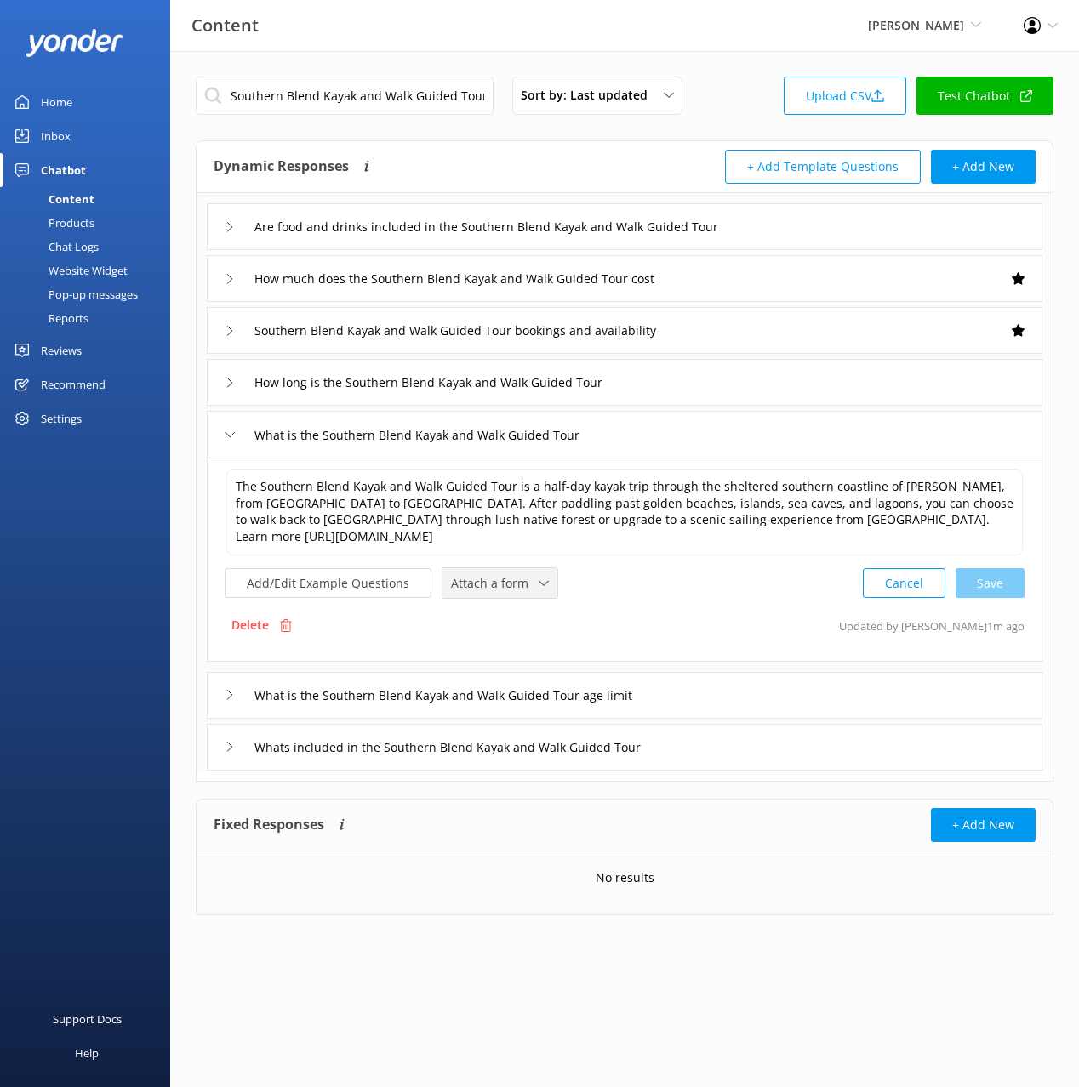
drag, startPoint x: 511, startPoint y: 584, endPoint x: 546, endPoint y: 667, distance: 89.6
click at [513, 594] on div "Attach a form" at bounding box center [500, 583] width 106 height 21
click at [526, 656] on div "Check availability" at bounding box center [494, 654] width 84 height 17
click at [724, 752] on div "Whats included in the Southern Blend Kayak and Walk Guided Tour" at bounding box center [624, 745] width 835 height 47
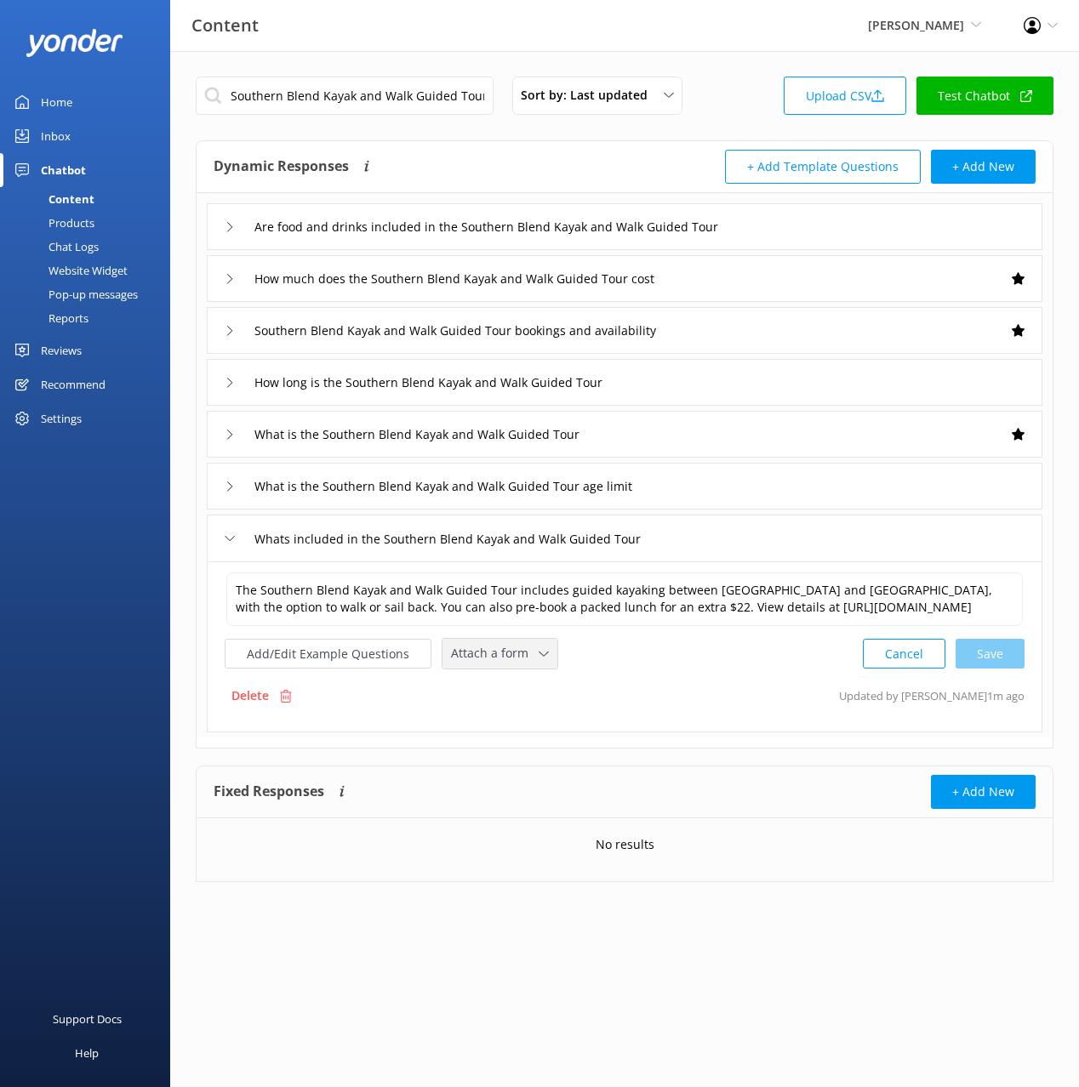
click at [507, 663] on span "Attach a form" at bounding box center [495, 653] width 88 height 19
drag, startPoint x: 533, startPoint y: 740, endPoint x: 676, endPoint y: 741, distance: 142.9
click at [533, 740] on link "Check availability" at bounding box center [518, 725] width 151 height 34
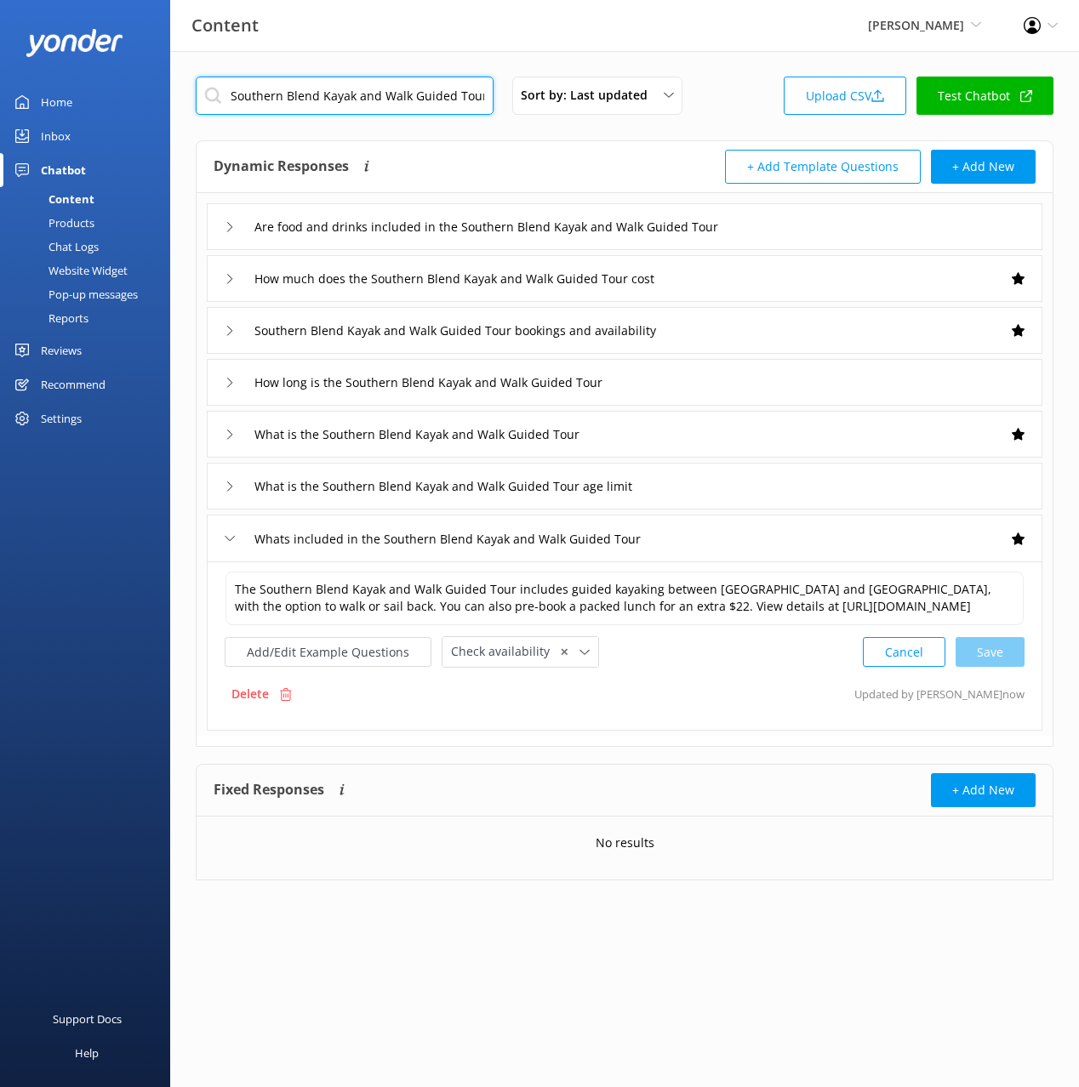
click at [440, 98] on input "Southern Blend Kayak and Walk Guided Tour" at bounding box center [345, 96] width 298 height 38
paste input "ter Taxi"
click at [516, 161] on div "Dynamic Responses The chatbot will generate a response based on the content inf…" at bounding box center [419, 167] width 411 height 34
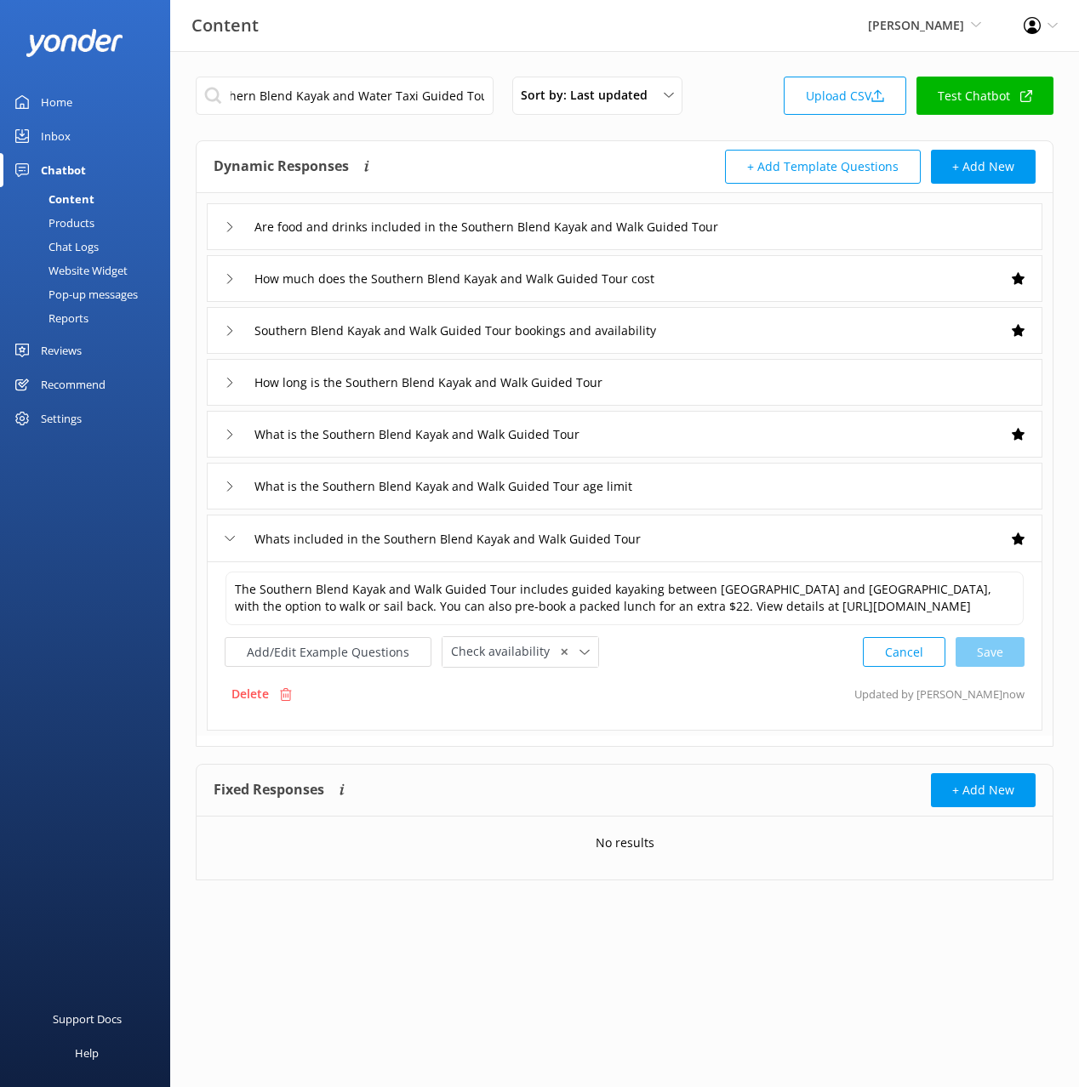
scroll to position [0, 0]
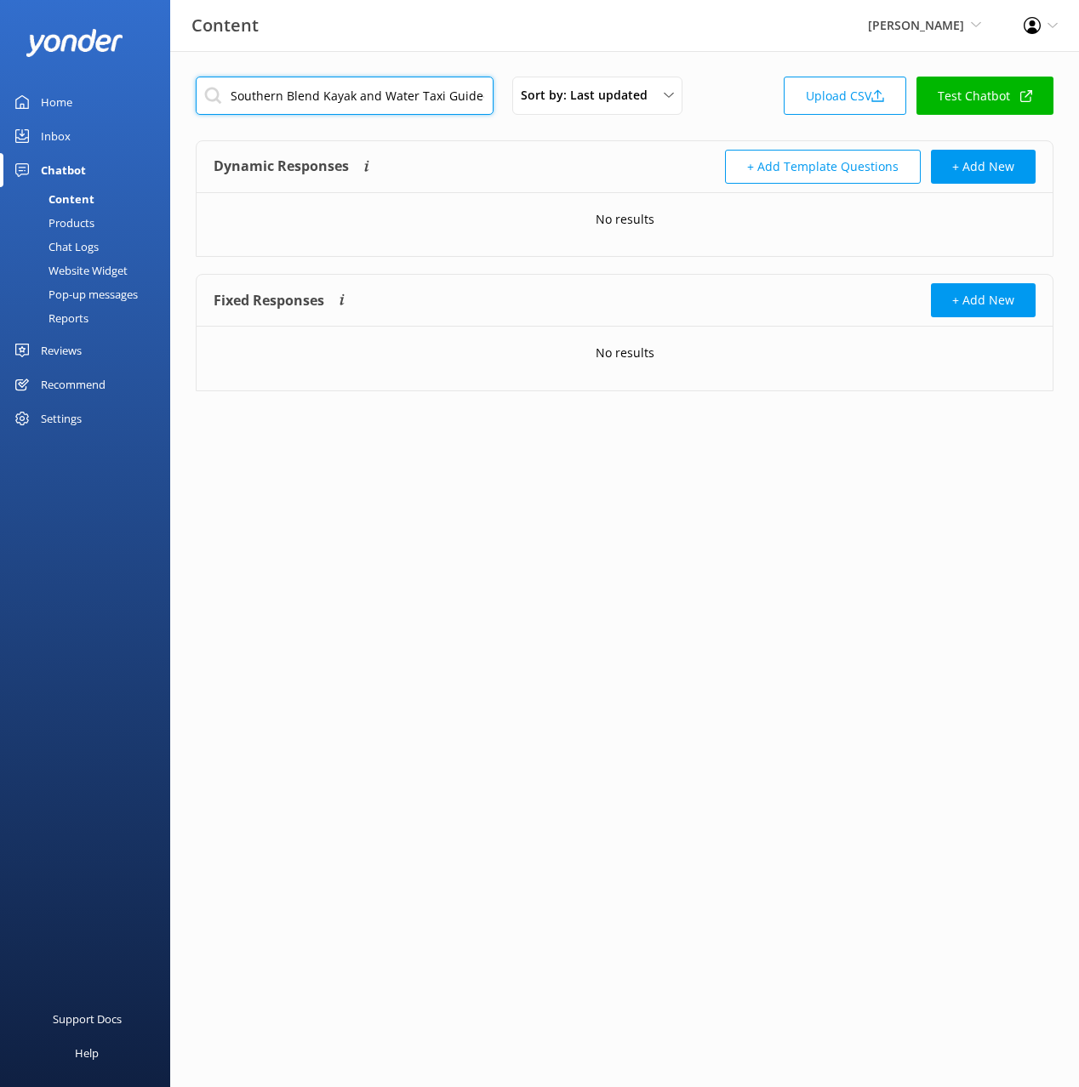
click at [401, 105] on input "Southern Blend Kayak and Water Taxi Guided Tour" at bounding box center [345, 96] width 298 height 38
paste input "text"
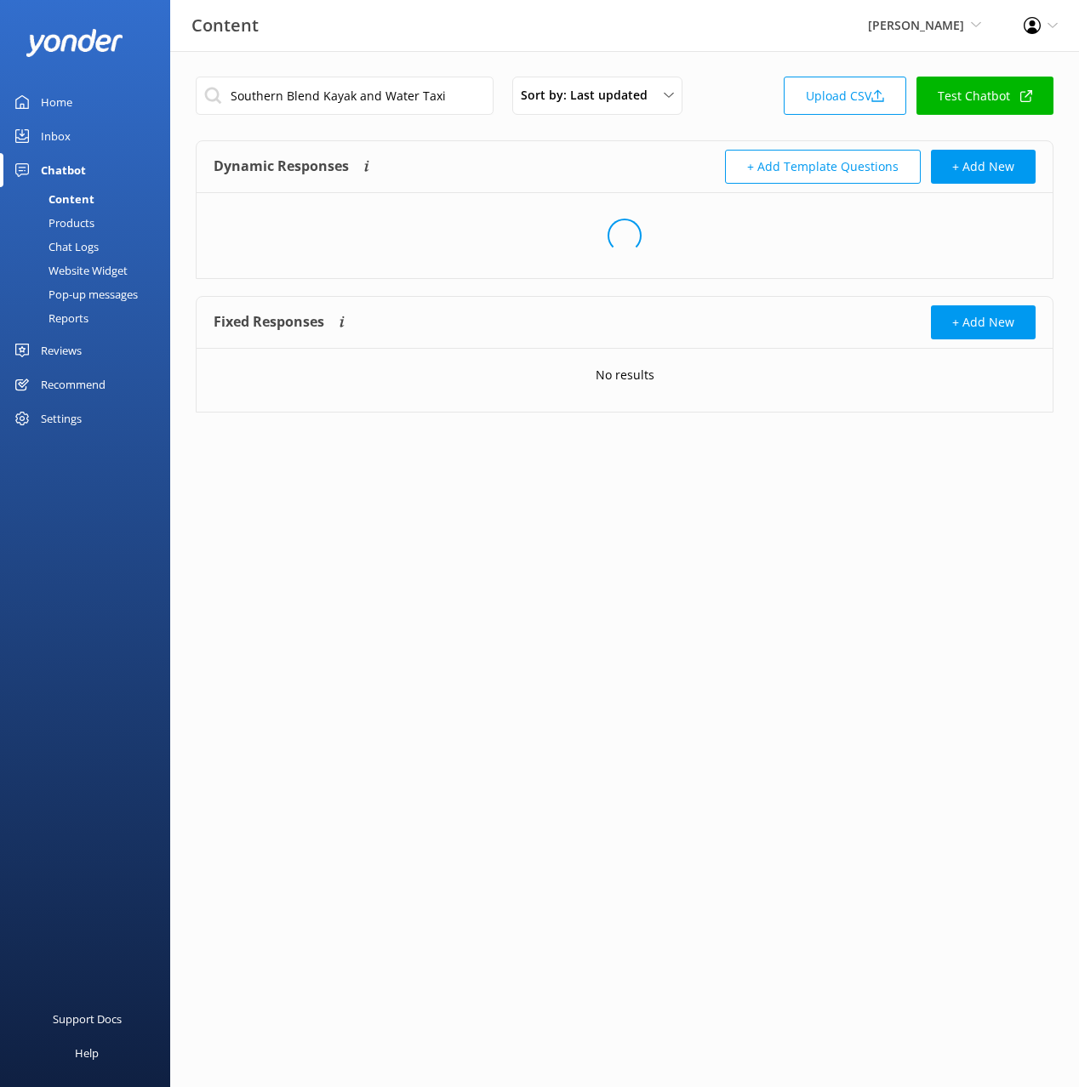
click at [499, 155] on div "Dynamic Responses The chatbot will generate a response based on the content inf…" at bounding box center [419, 167] width 411 height 34
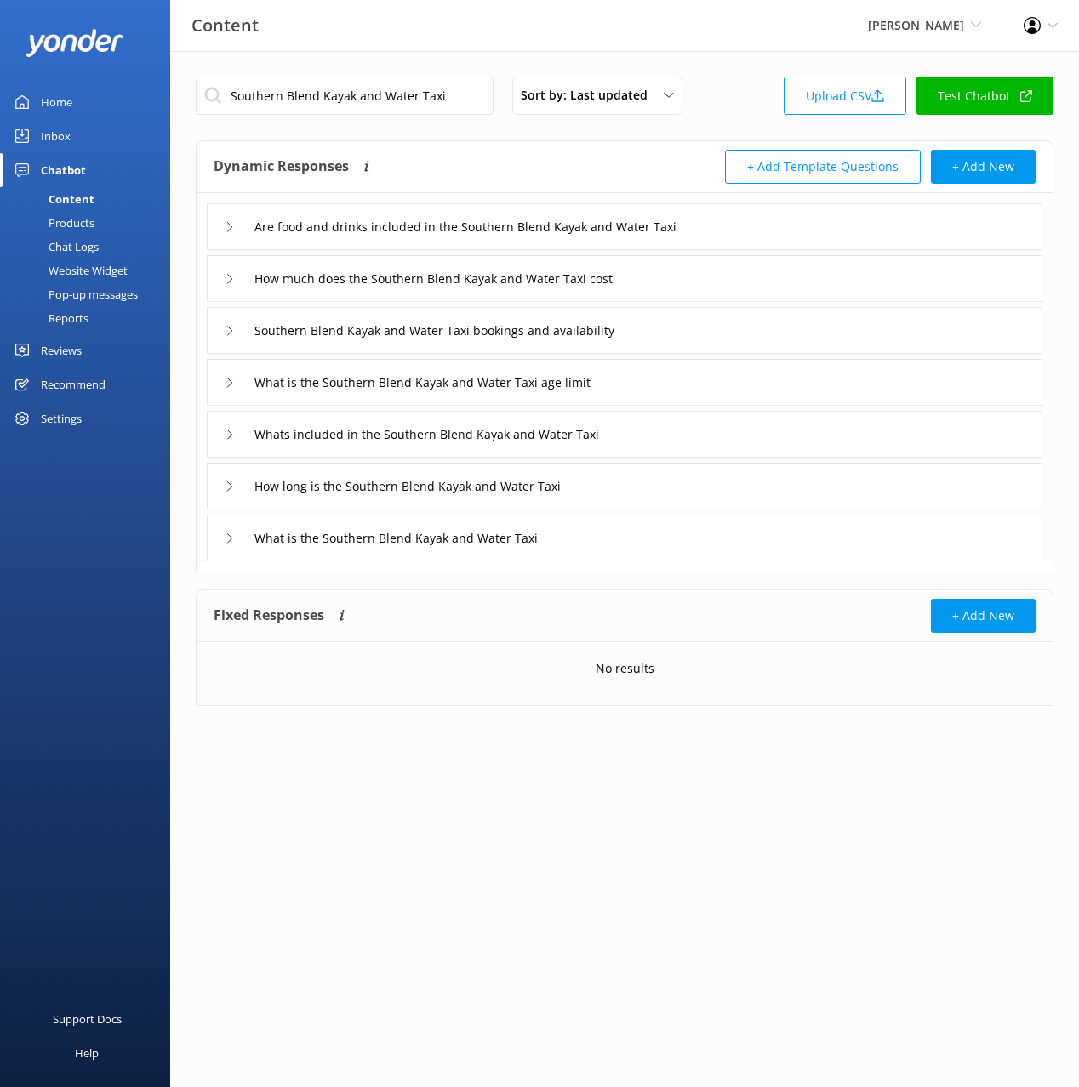
click at [681, 275] on div "How much does the Southern Blend Kayak and Water Taxi cost" at bounding box center [624, 278] width 835 height 47
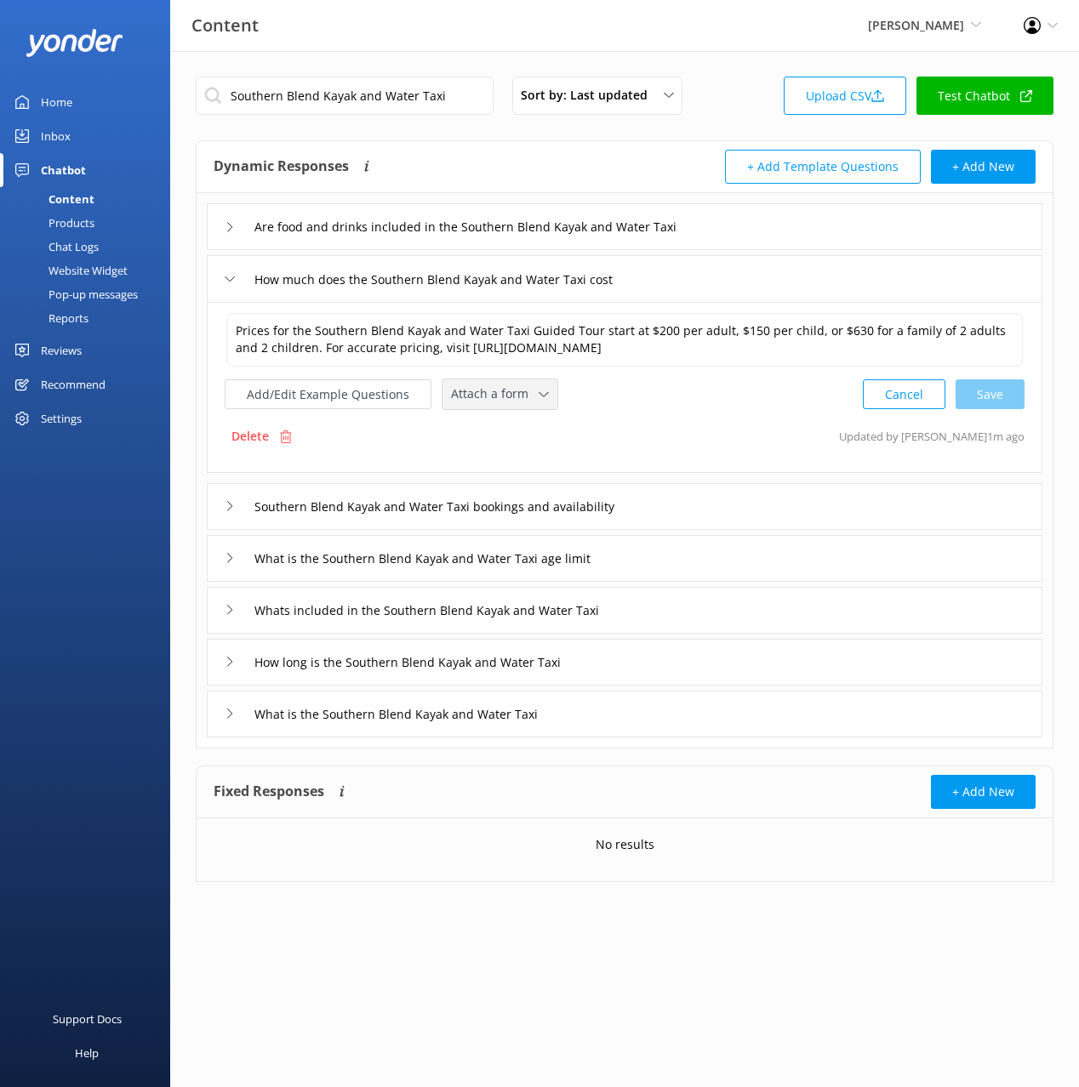
drag, startPoint x: 493, startPoint y: 400, endPoint x: 513, endPoint y: 448, distance: 52.3
click at [493, 400] on span "Attach a form" at bounding box center [495, 394] width 88 height 19
click at [522, 459] on div "Check availability" at bounding box center [494, 465] width 84 height 17
click at [749, 504] on div "Southern Blend Kayak and Water Taxi bookings and availability" at bounding box center [624, 505] width 835 height 47
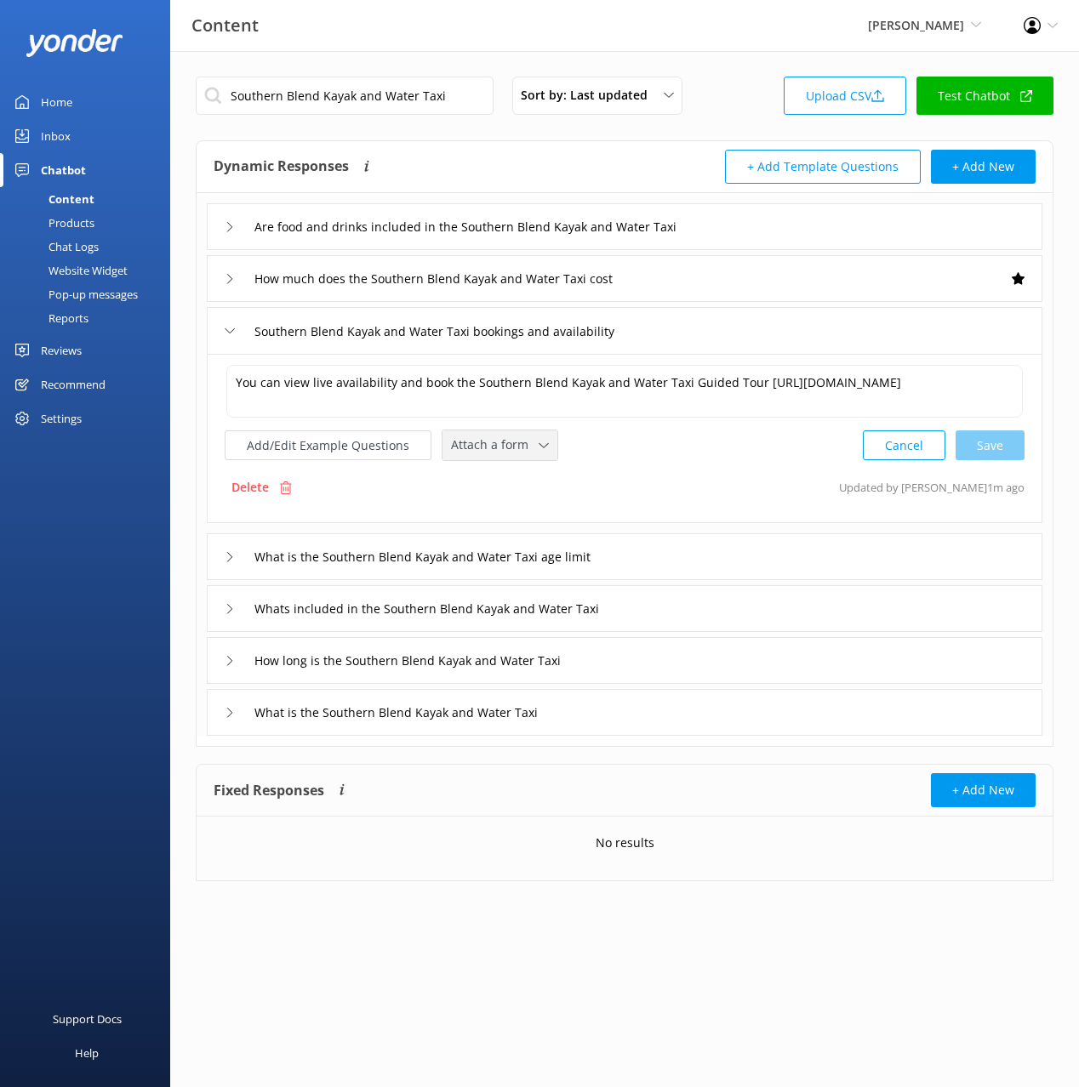
drag, startPoint x: 518, startPoint y: 444, endPoint x: 511, endPoint y: 471, distance: 28.1
click at [517, 444] on span "Attach a form" at bounding box center [495, 445] width 88 height 19
drag, startPoint x: 515, startPoint y: 510, endPoint x: 591, endPoint y: 529, distance: 78.8
click at [515, 510] on div "Check availability" at bounding box center [494, 515] width 84 height 17
click at [714, 613] on div "Whats included in the Southern Blend Kayak and Water Taxi" at bounding box center [624, 607] width 835 height 47
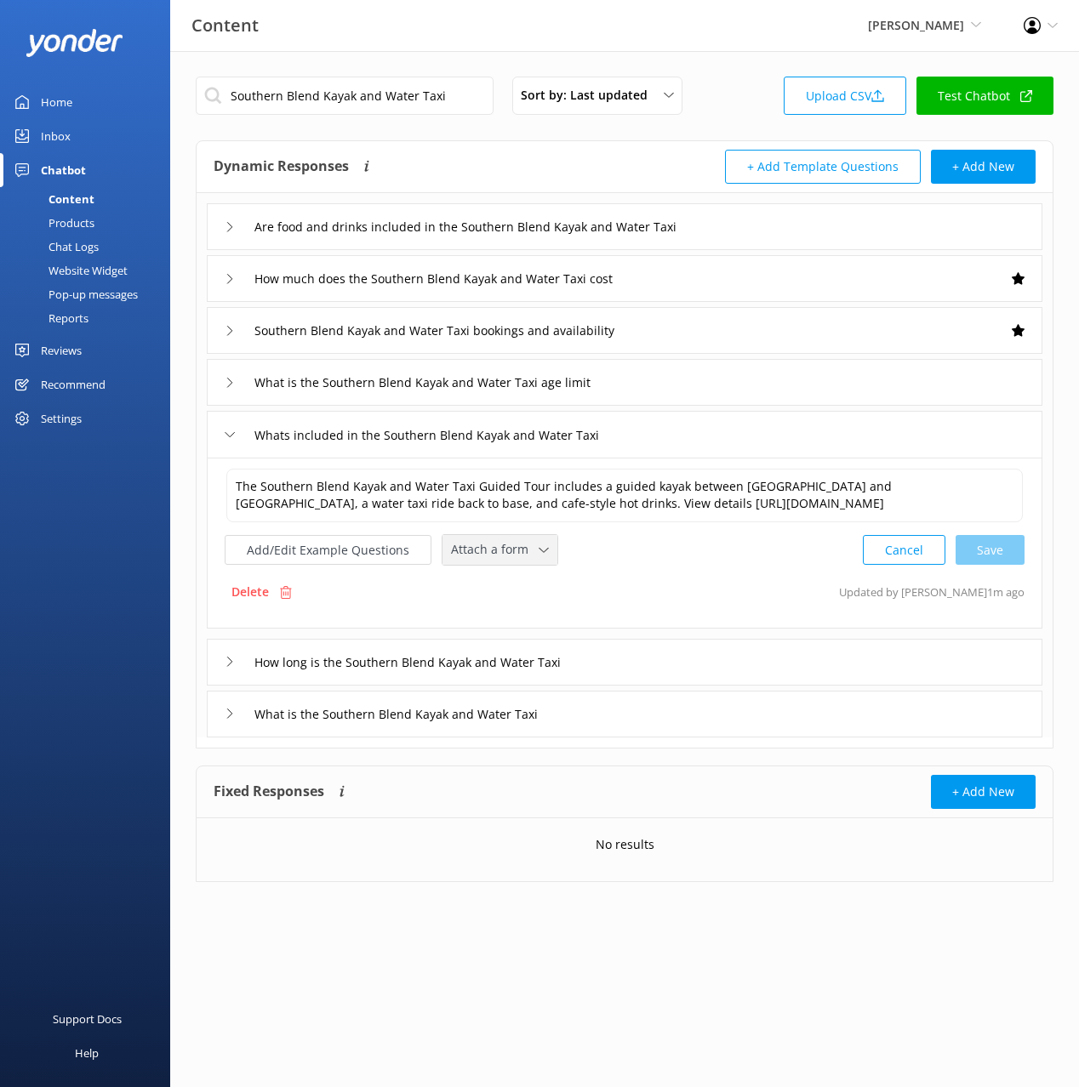
click at [506, 549] on span "Attach a form" at bounding box center [495, 549] width 88 height 19
drag, startPoint x: 527, startPoint y: 613, endPoint x: 559, endPoint y: 665, distance: 61.4
click at [527, 613] on div "Check availability" at bounding box center [494, 621] width 84 height 17
click at [630, 709] on div "What is the Southern Blend Kayak and Water Taxi" at bounding box center [624, 712] width 835 height 47
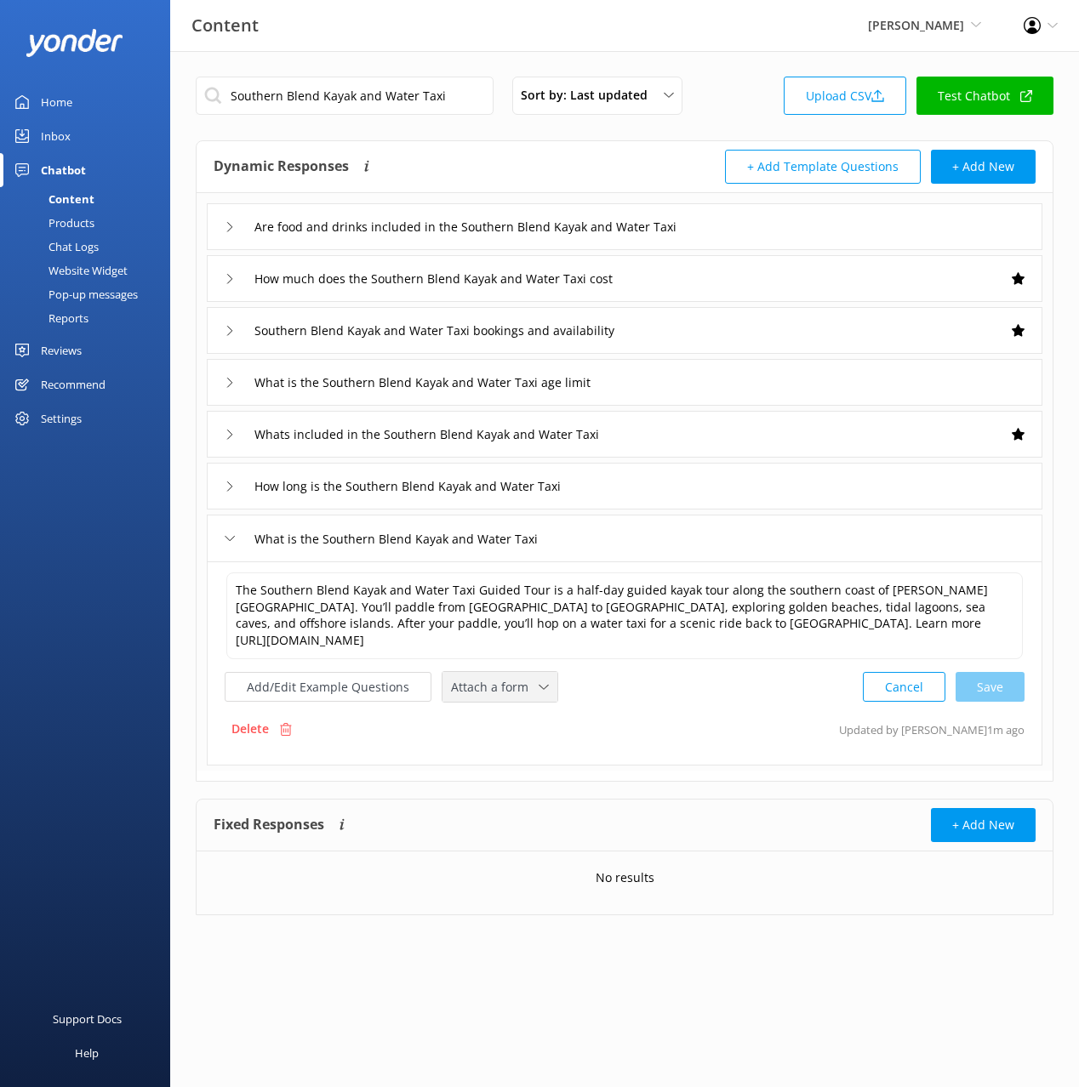
click at [510, 678] on span "Attach a form" at bounding box center [495, 687] width 88 height 19
drag, startPoint x: 544, startPoint y: 738, endPoint x: 685, endPoint y: 747, distance: 140.6
click at [545, 741] on link "Check availability" at bounding box center [518, 758] width 151 height 34
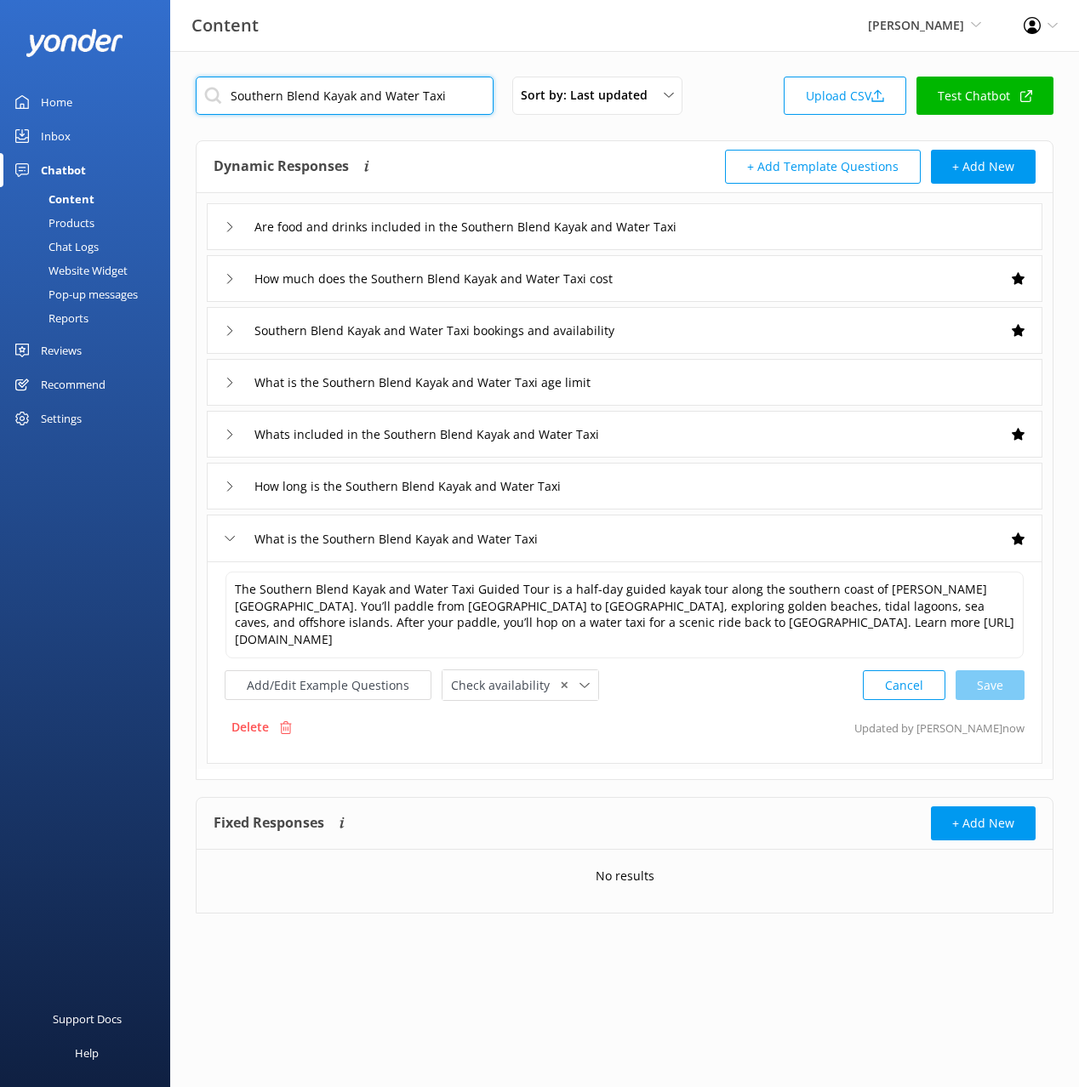
click at [384, 109] on input "Southern Blend Kayak and Water Taxi" at bounding box center [345, 96] width 298 height 38
paste input "Family Cruiser Half Day Guided Tour"
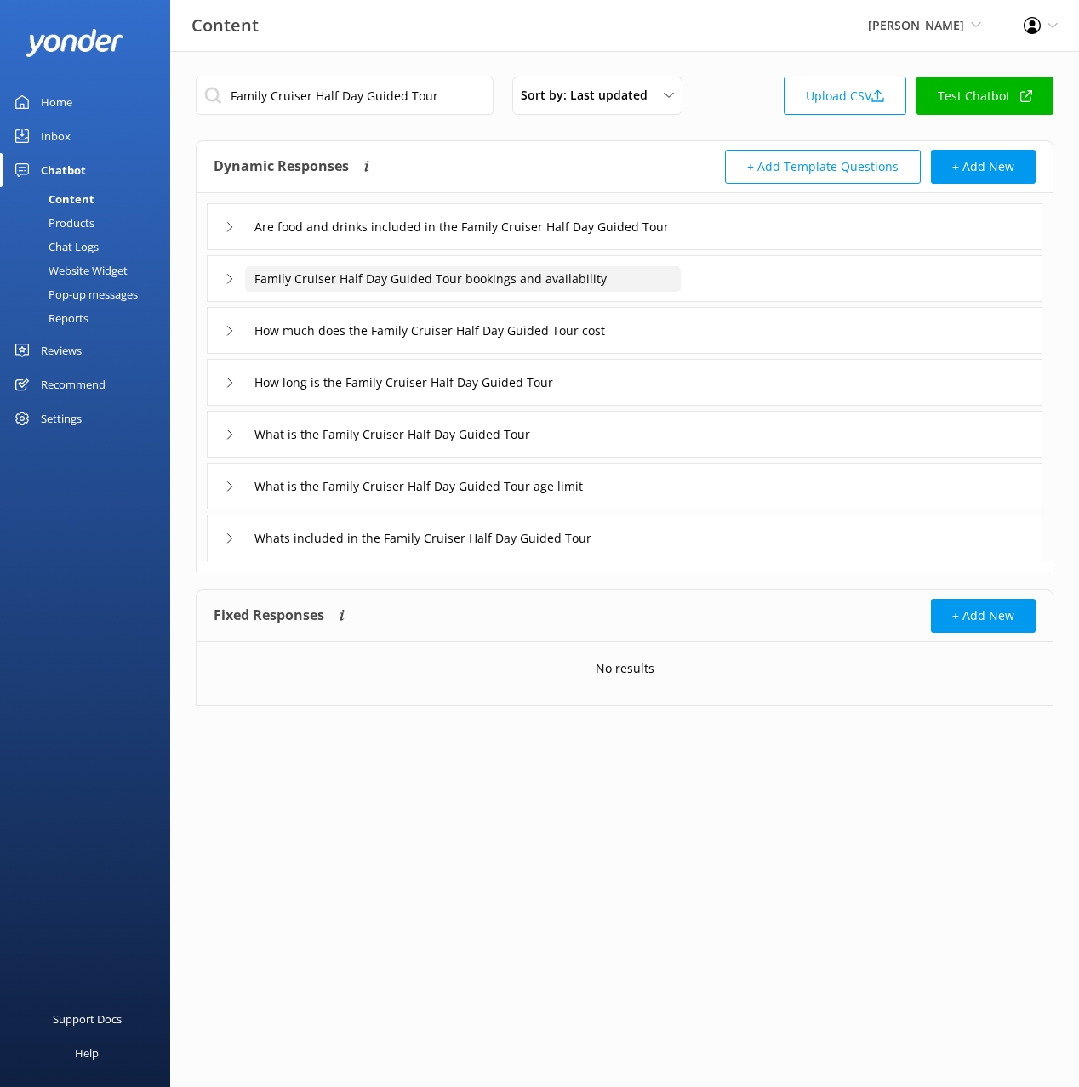
drag, startPoint x: 687, startPoint y: 278, endPoint x: 678, endPoint y: 289, distance: 14.0
click at [684, 278] on div "Family Cruiser Half Day Guided Tour bookings and availability" at bounding box center [624, 278] width 835 height 47
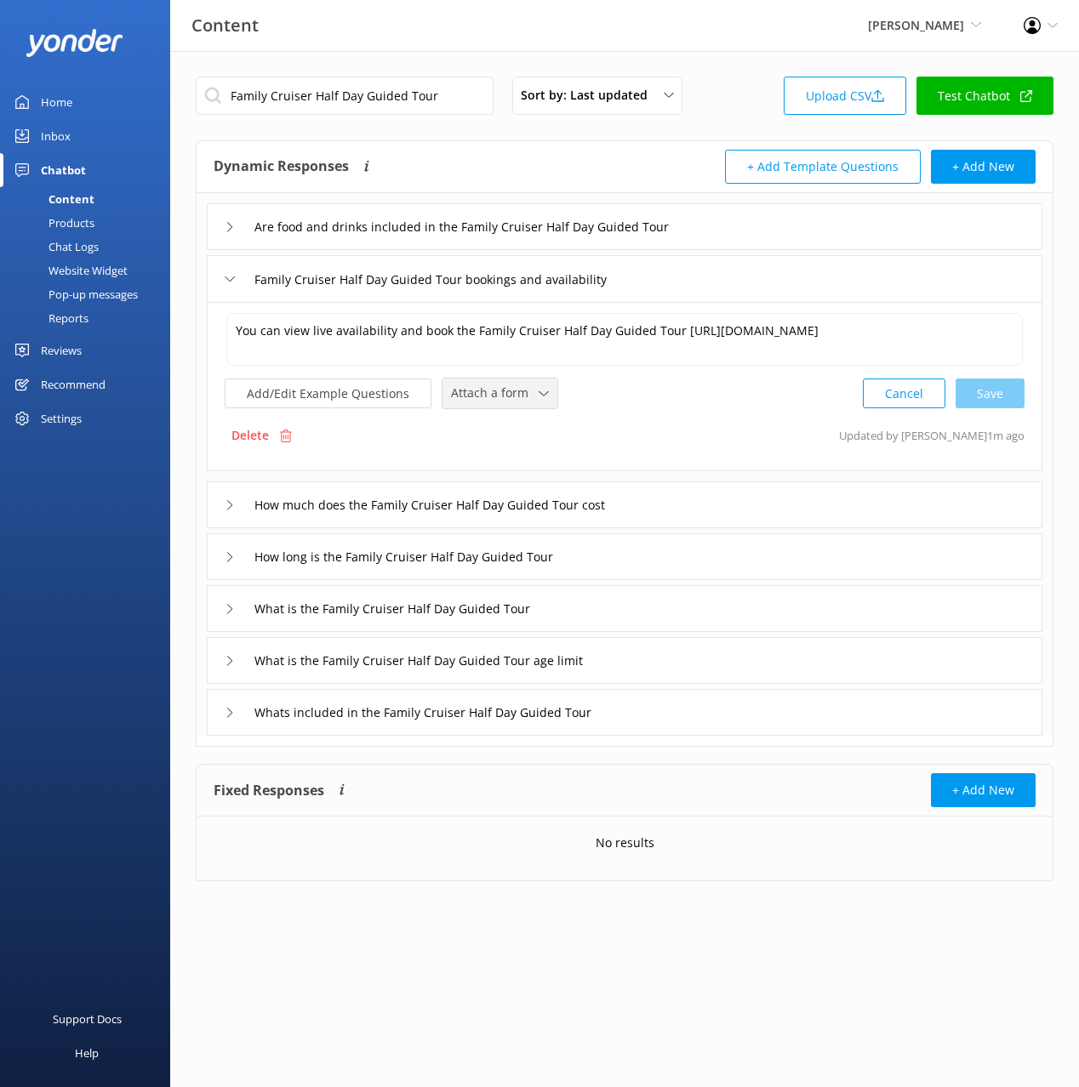
click at [442, 394] on div "Attach a form Leave contact details Check availability" at bounding box center [499, 394] width 115 height 30
drag, startPoint x: 528, startPoint y: 457, endPoint x: 564, endPoint y: 493, distance: 50.5
click at [527, 458] on div "Check availability" at bounding box center [494, 463] width 84 height 17
click at [688, 492] on div "How much does the Family Cruiser Half Day Guided Tour cost" at bounding box center [624, 503] width 835 height 47
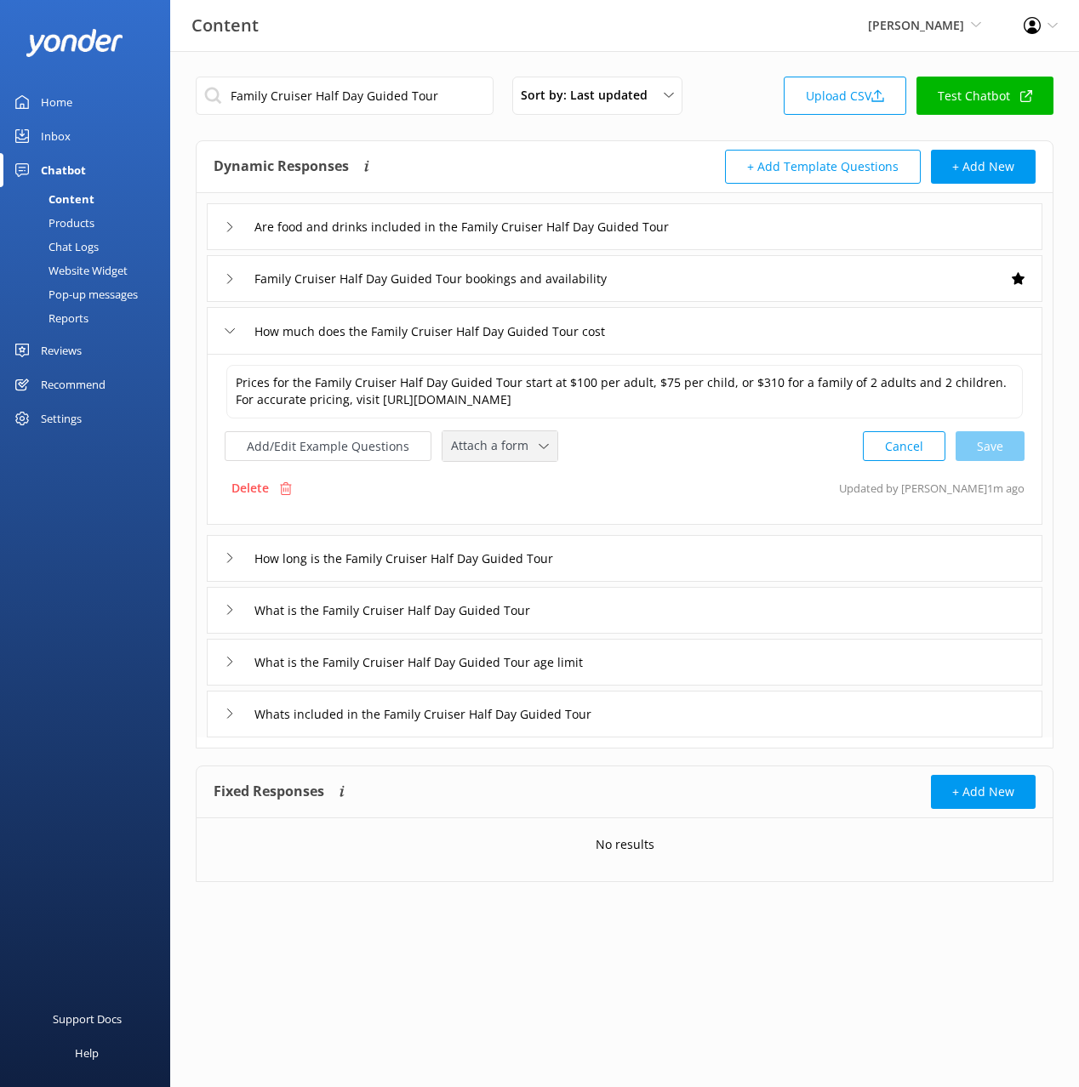
click at [487, 436] on div "Attach a form" at bounding box center [500, 446] width 106 height 21
drag, startPoint x: 505, startPoint y: 512, endPoint x: 522, endPoint y: 522, distance: 19.8
click at [505, 511] on div "Check availability" at bounding box center [494, 517] width 84 height 17
click at [601, 609] on div "What is the Family Cruiser Half Day Guided Tour" at bounding box center [624, 608] width 835 height 47
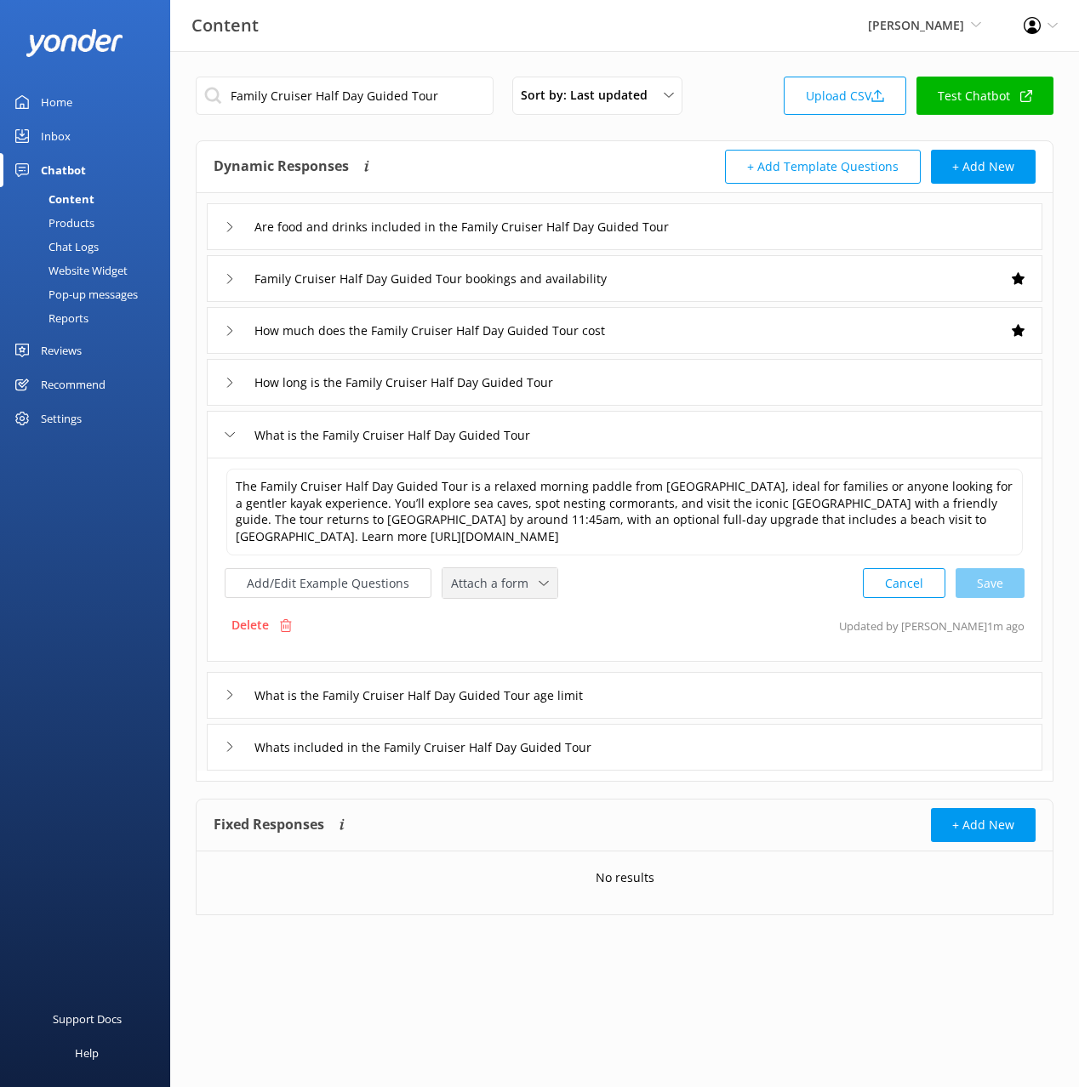
drag, startPoint x: 499, startPoint y: 581, endPoint x: 522, endPoint y: 635, distance: 58.0
click at [499, 583] on span "Attach a form" at bounding box center [495, 583] width 88 height 19
click at [522, 634] on link "Leave contact details" at bounding box center [518, 619] width 151 height 34
click at [580, 581] on span "✕" at bounding box center [584, 581] width 9 height 16
click at [517, 582] on div "Add/Edit Example Questions Attach a form Loading.. Leave contact details Check …" at bounding box center [393, 581] width 337 height 31
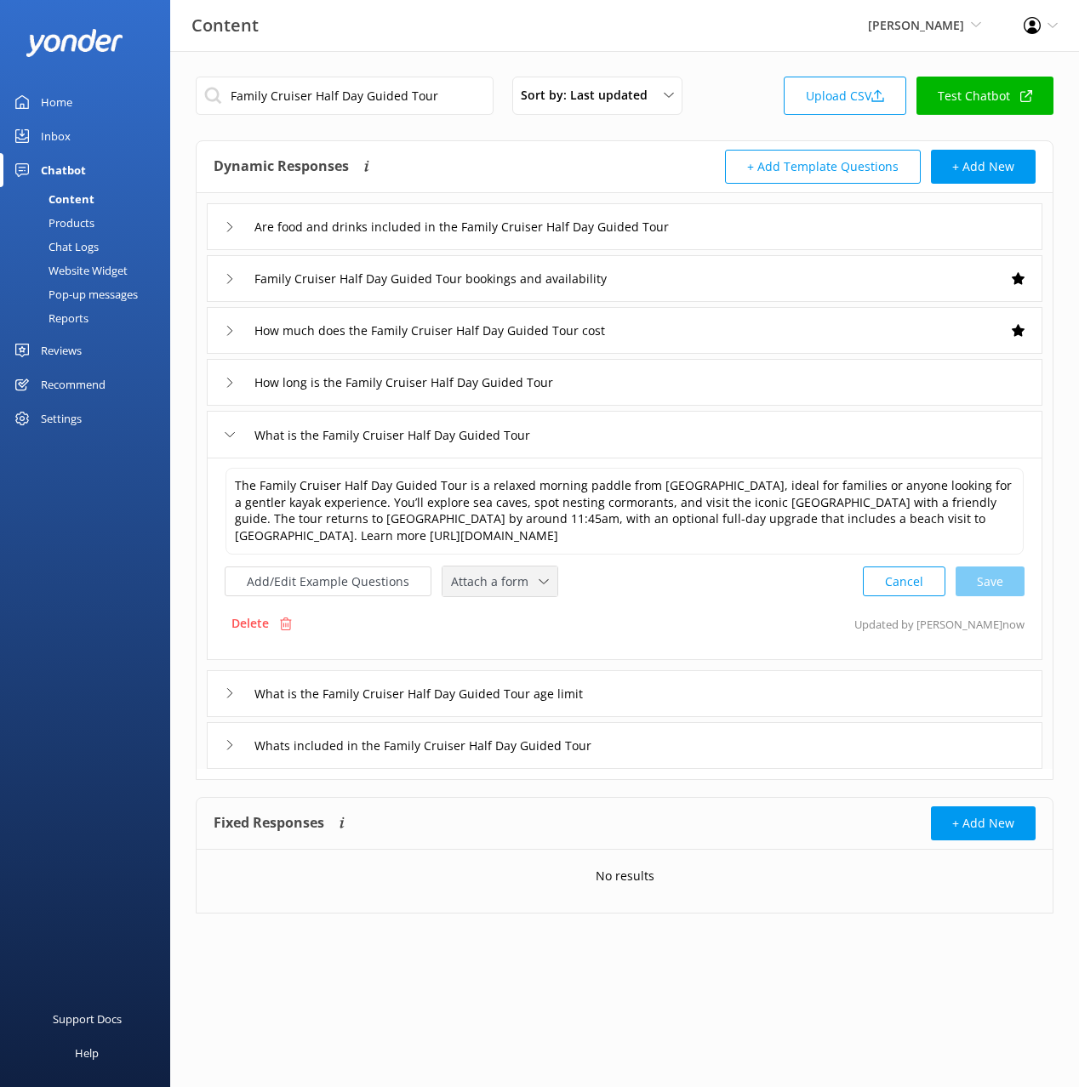
click at [487, 585] on span "Attach a form" at bounding box center [495, 582] width 88 height 19
click at [505, 655] on div "Check availability" at bounding box center [494, 652] width 84 height 17
click at [664, 734] on div "Whats included in the Family Cruiser Half Day Guided Tour" at bounding box center [624, 745] width 835 height 47
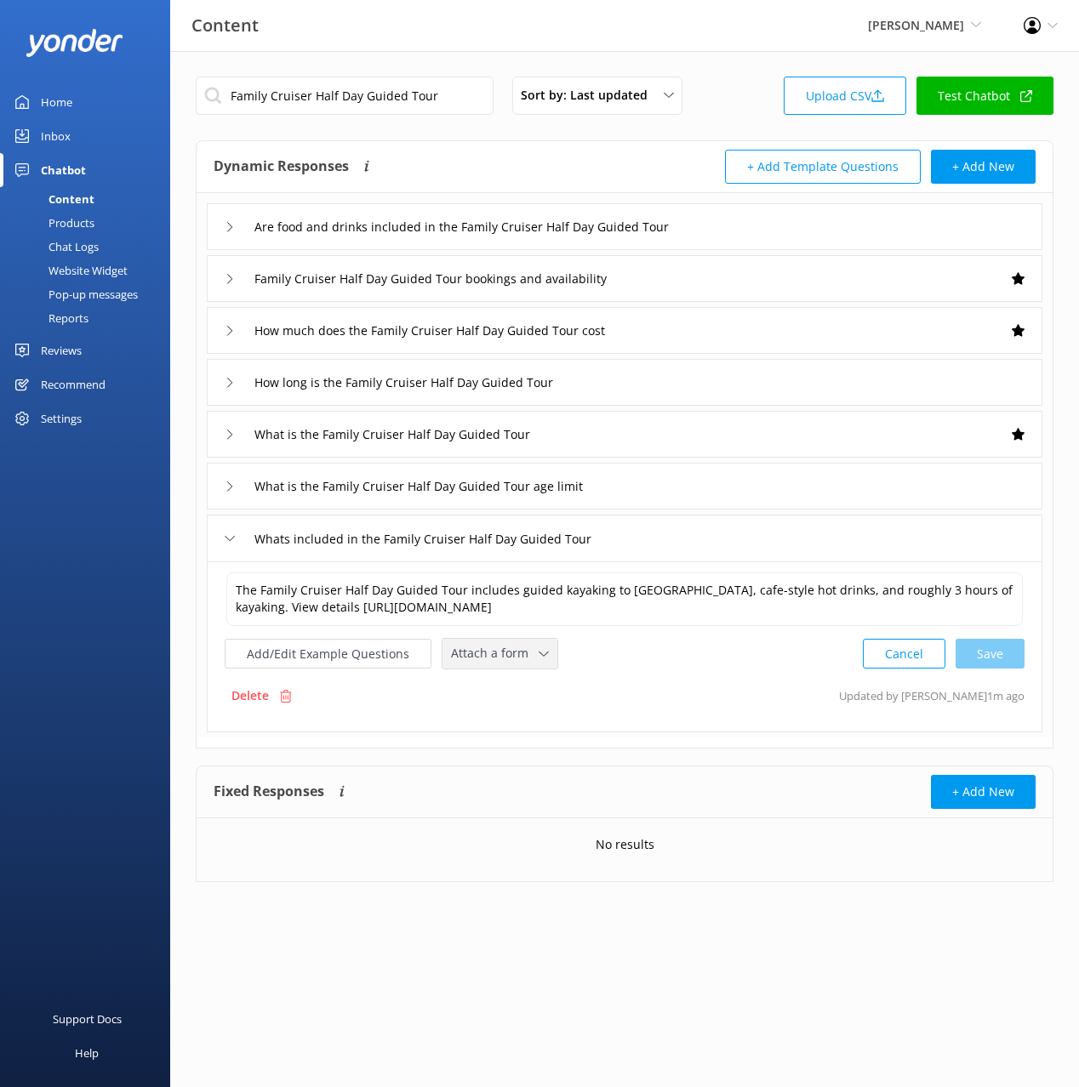
click at [496, 658] on span "Attach a form" at bounding box center [495, 653] width 88 height 19
click at [519, 716] on div "Check availability" at bounding box center [494, 724] width 84 height 17
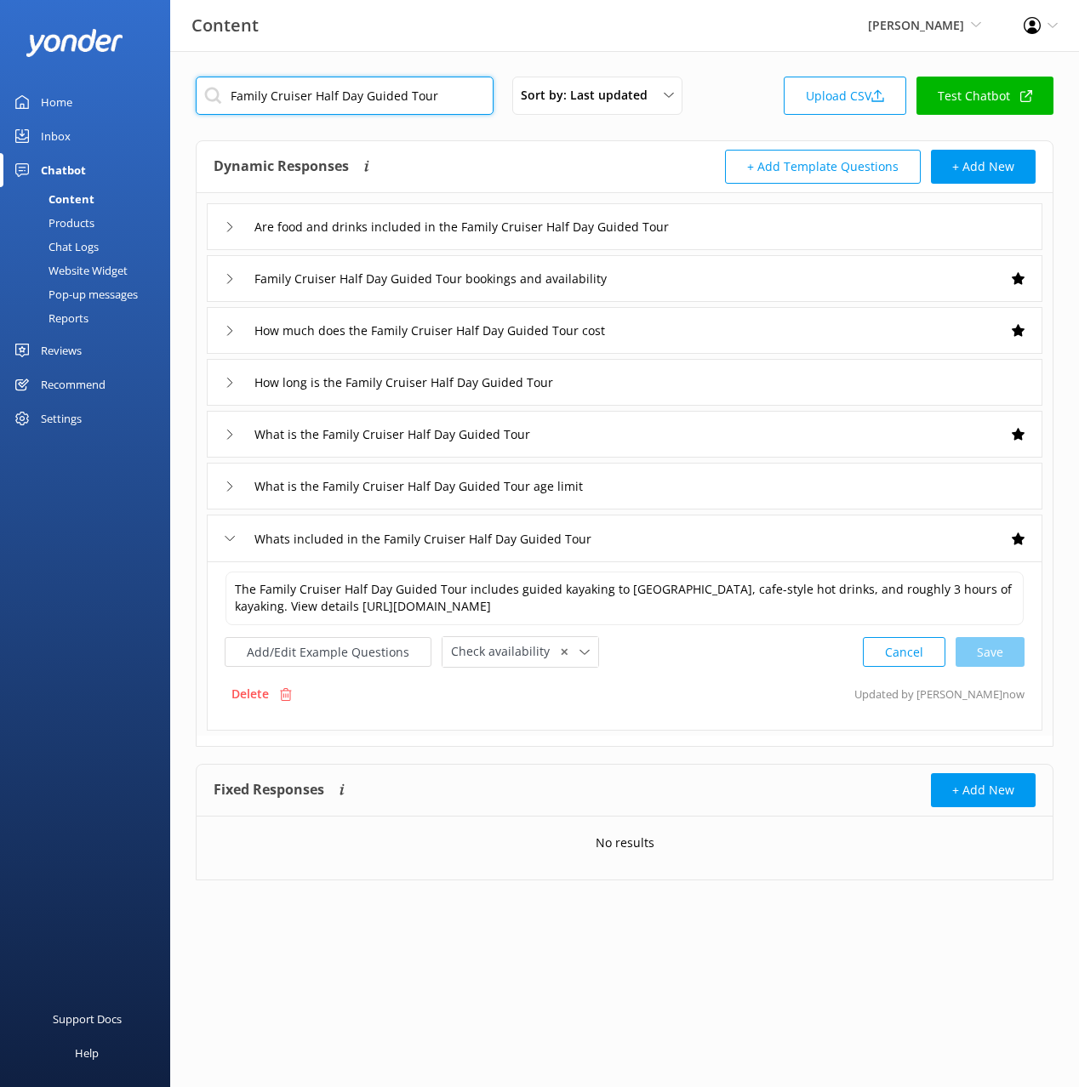
click at [322, 89] on input "Family Cruiser Half Day Guided Tour" at bounding box center [345, 96] width 298 height 38
paste input "Full"
click at [488, 157] on div "Dynamic Responses The chatbot will generate a response based on the content inf…" at bounding box center [419, 167] width 411 height 34
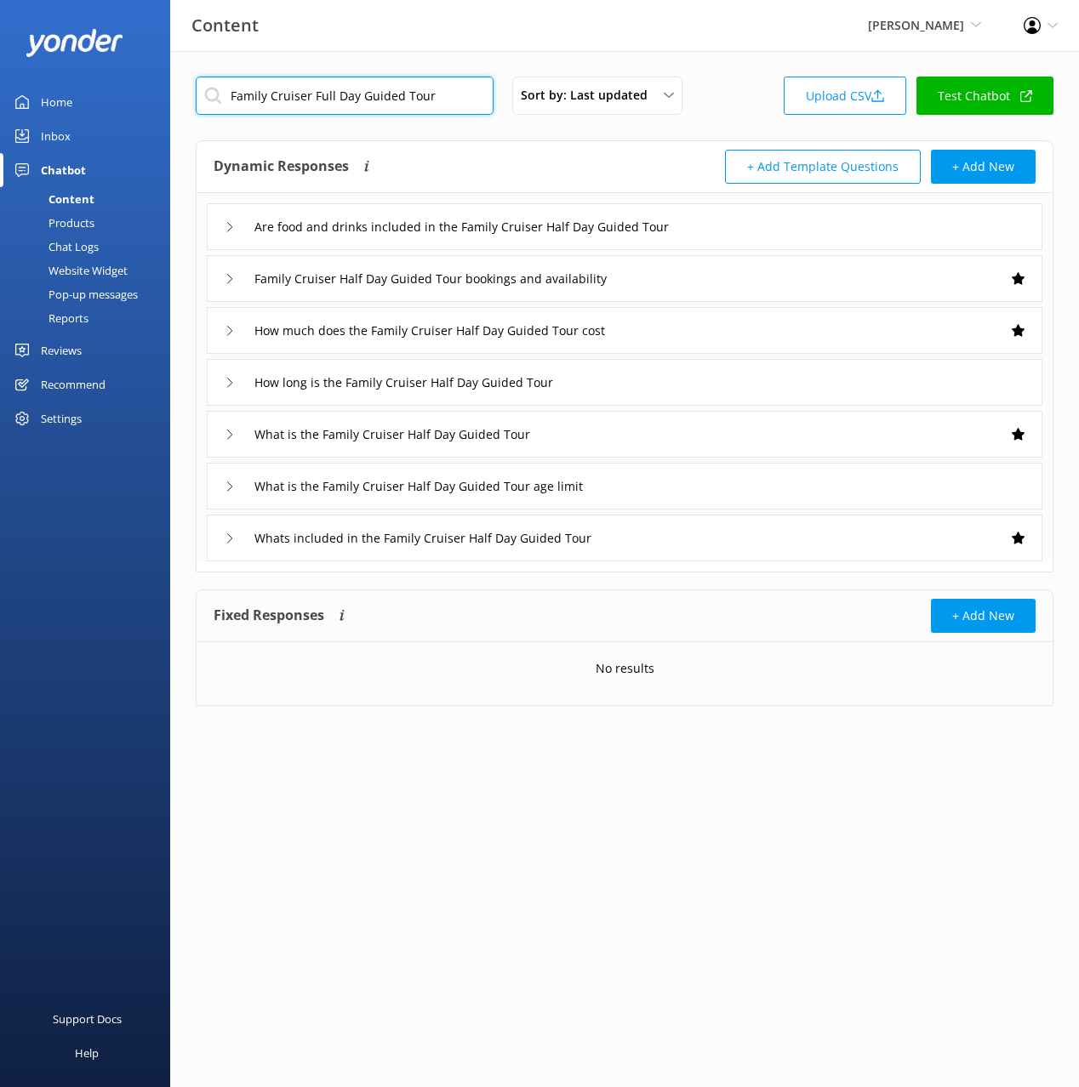
click at [311, 77] on input "Family Cruiser Full Day Guided Tour" at bounding box center [345, 96] width 298 height 38
click at [539, 173] on div "Dynamic Responses The chatbot will generate a response based on the content inf…" at bounding box center [419, 167] width 411 height 34
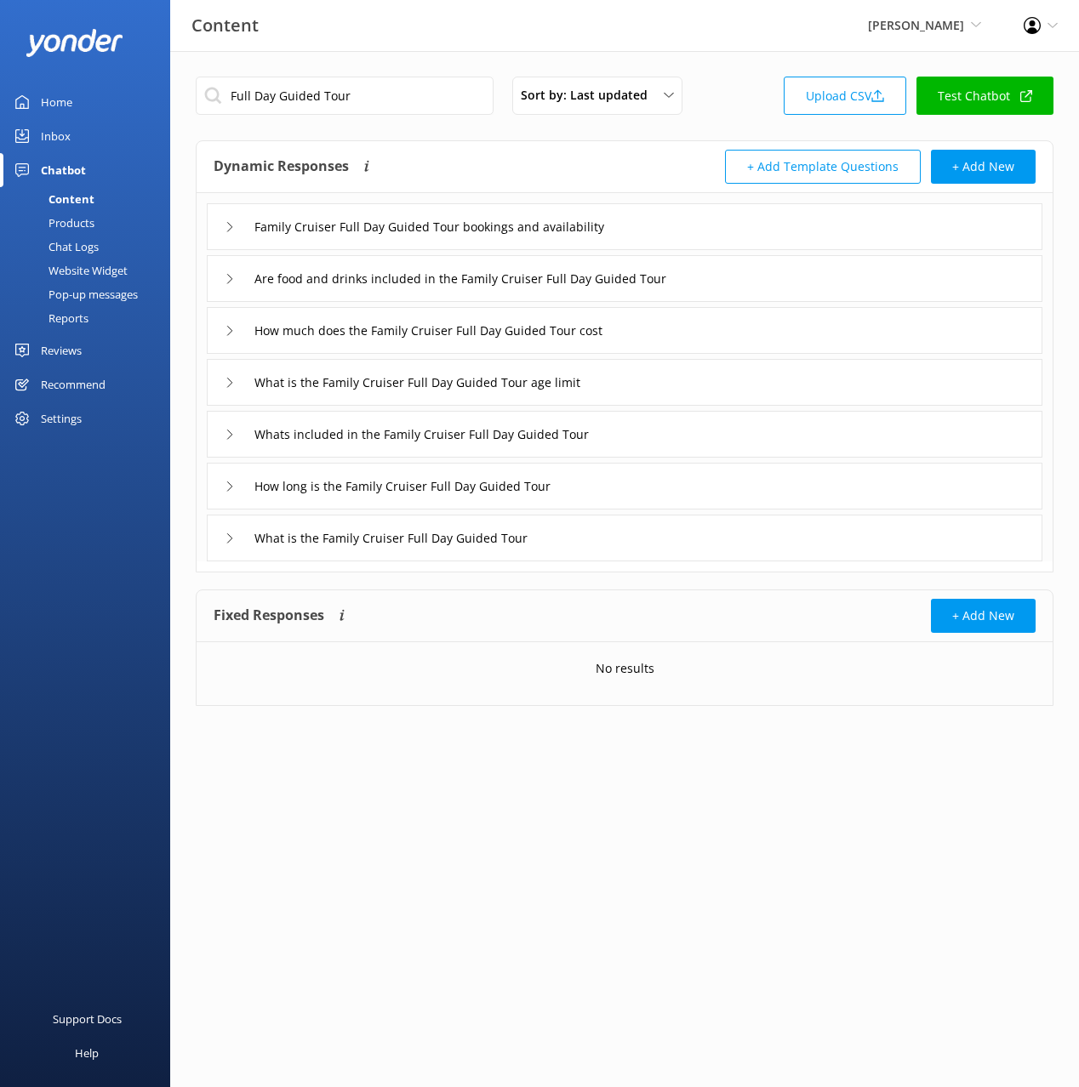
click at [713, 219] on div "Family Cruiser Full Day Guided Tour bookings and availability" at bounding box center [624, 226] width 835 height 47
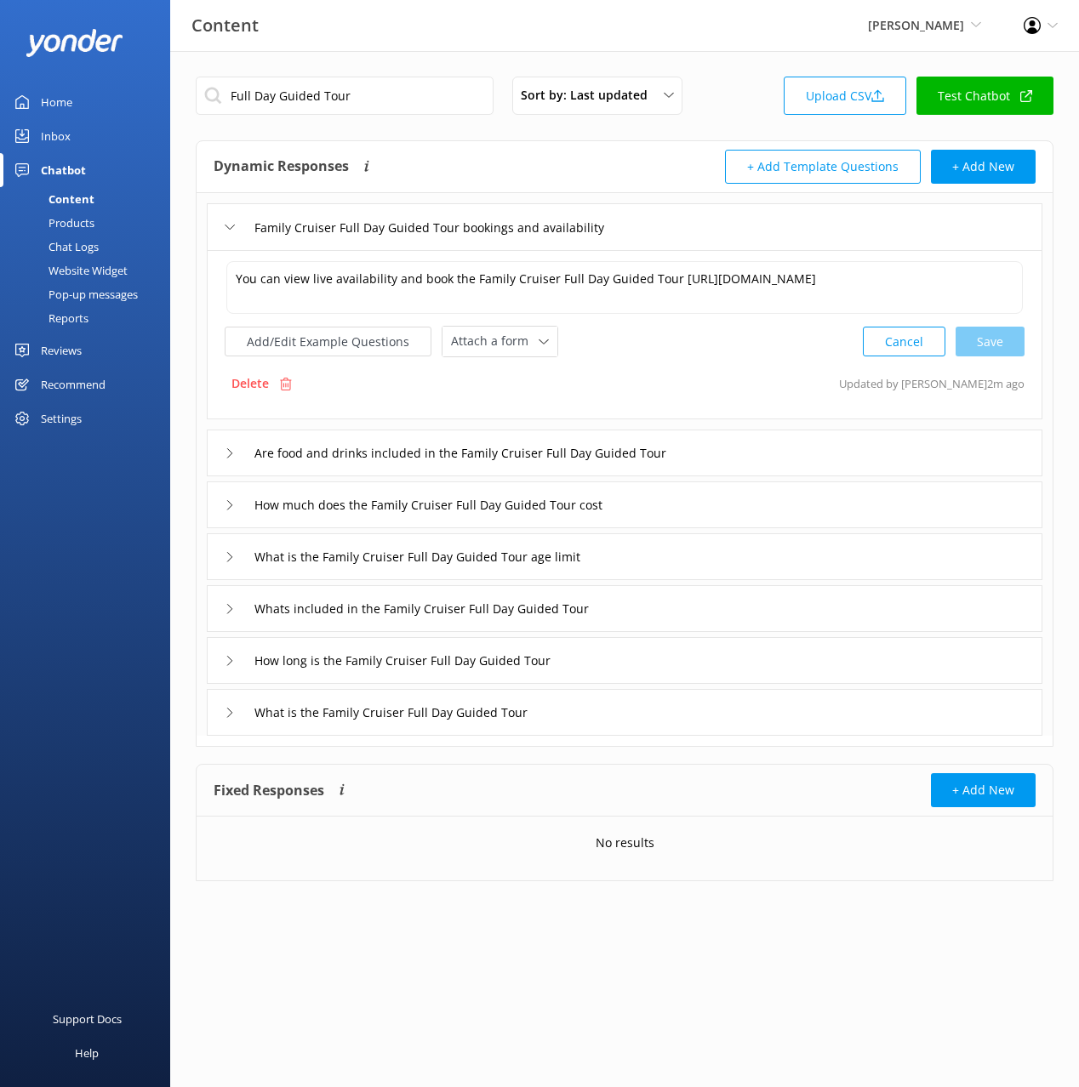
drag, startPoint x: 472, startPoint y: 341, endPoint x: 511, endPoint y: 437, distance: 103.8
click at [472, 341] on span "Attach a form" at bounding box center [495, 341] width 88 height 19
drag, startPoint x: 499, startPoint y: 409, endPoint x: 564, endPoint y: 442, distance: 72.3
click at [499, 409] on div "Check availability" at bounding box center [494, 411] width 84 height 17
click at [647, 501] on input "How much does the Family Cruiser Full Day Guided Tour cost" at bounding box center [452, 504] width 415 height 26
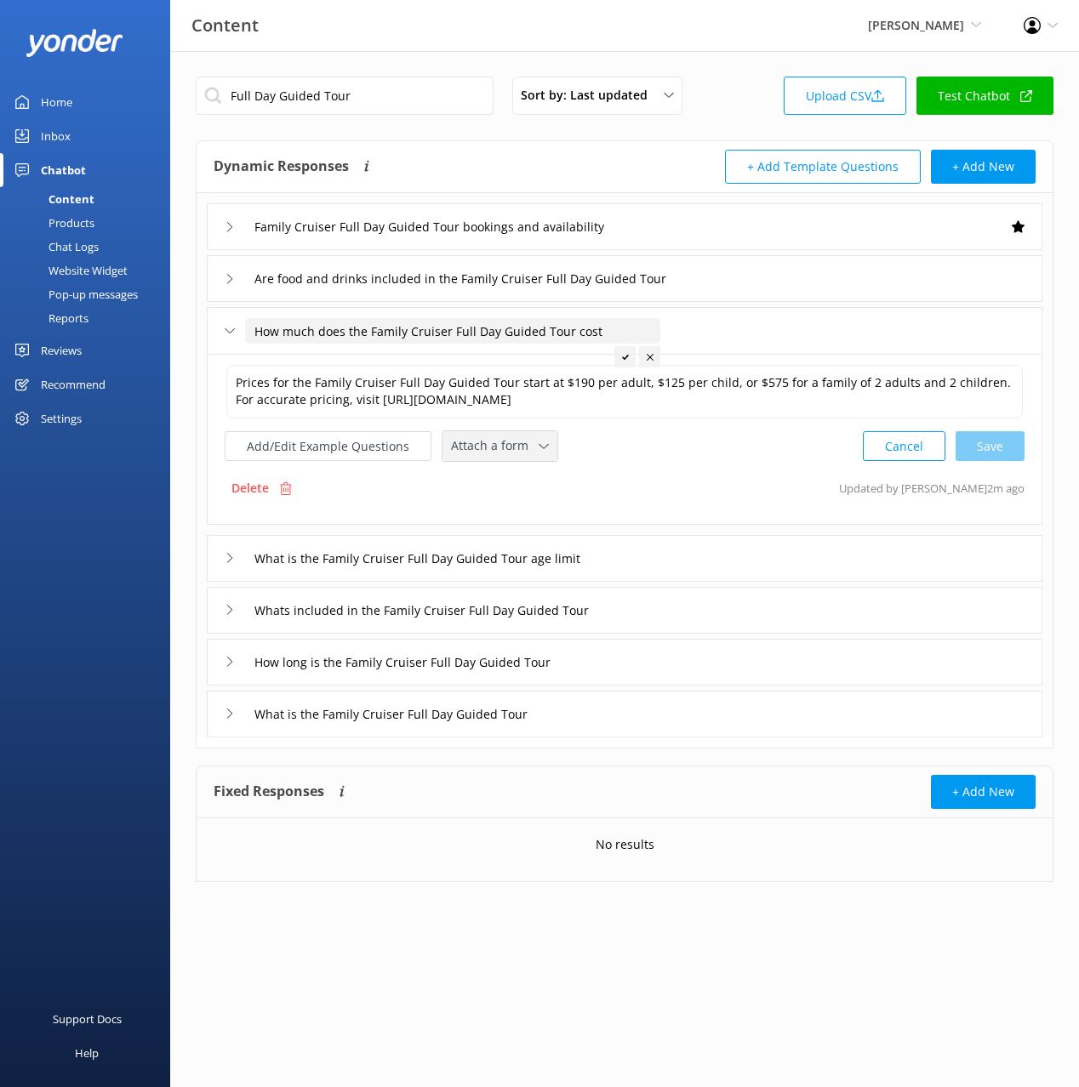
drag, startPoint x: 519, startPoint y: 447, endPoint x: 516, endPoint y: 467, distance: 20.7
click at [518, 448] on span "Attach a form" at bounding box center [495, 445] width 88 height 19
click at [515, 514] on div "Check availability" at bounding box center [494, 517] width 84 height 17
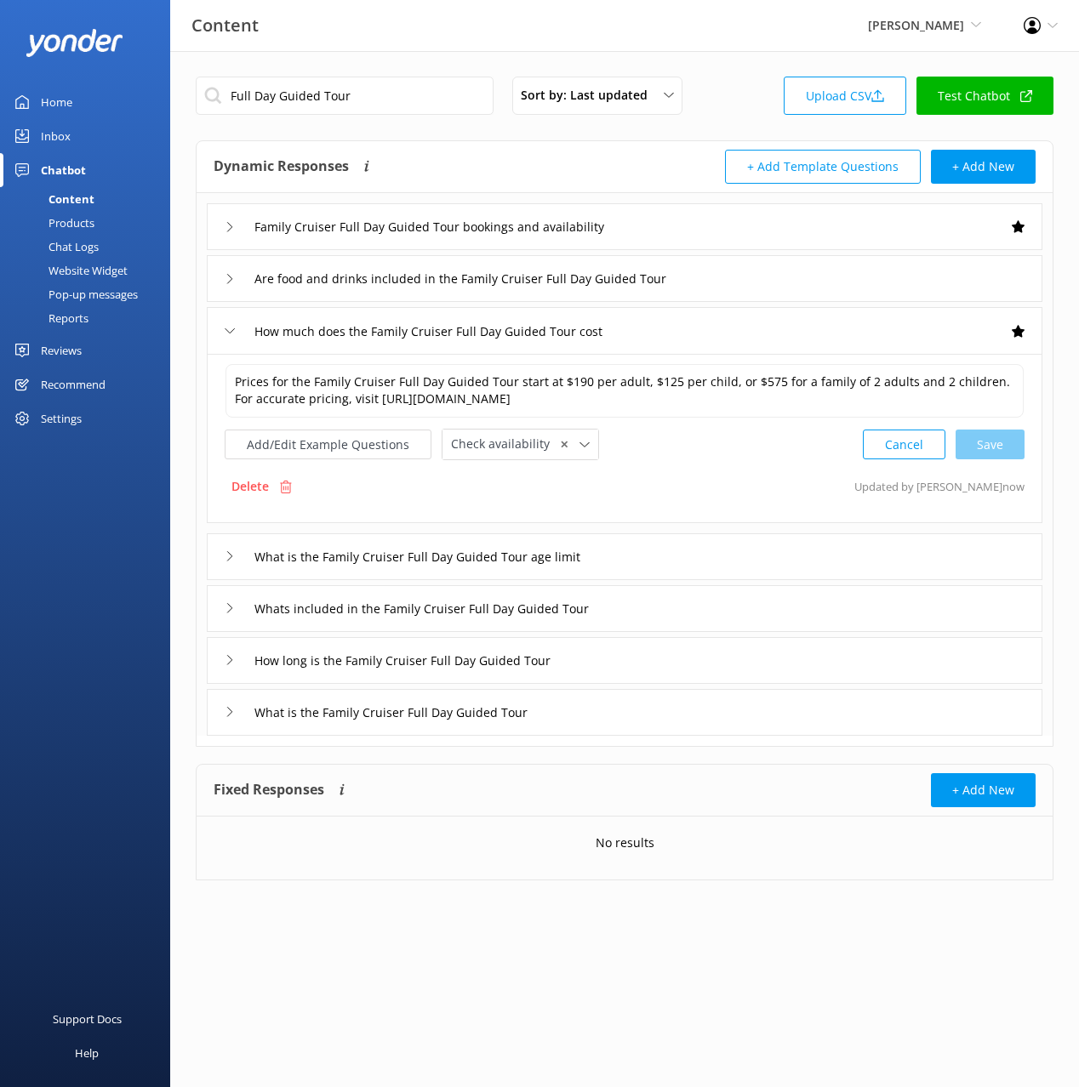
click at [668, 609] on div "Whats included in the Family Cruiser Full Day Guided Tour" at bounding box center [624, 608] width 835 height 47
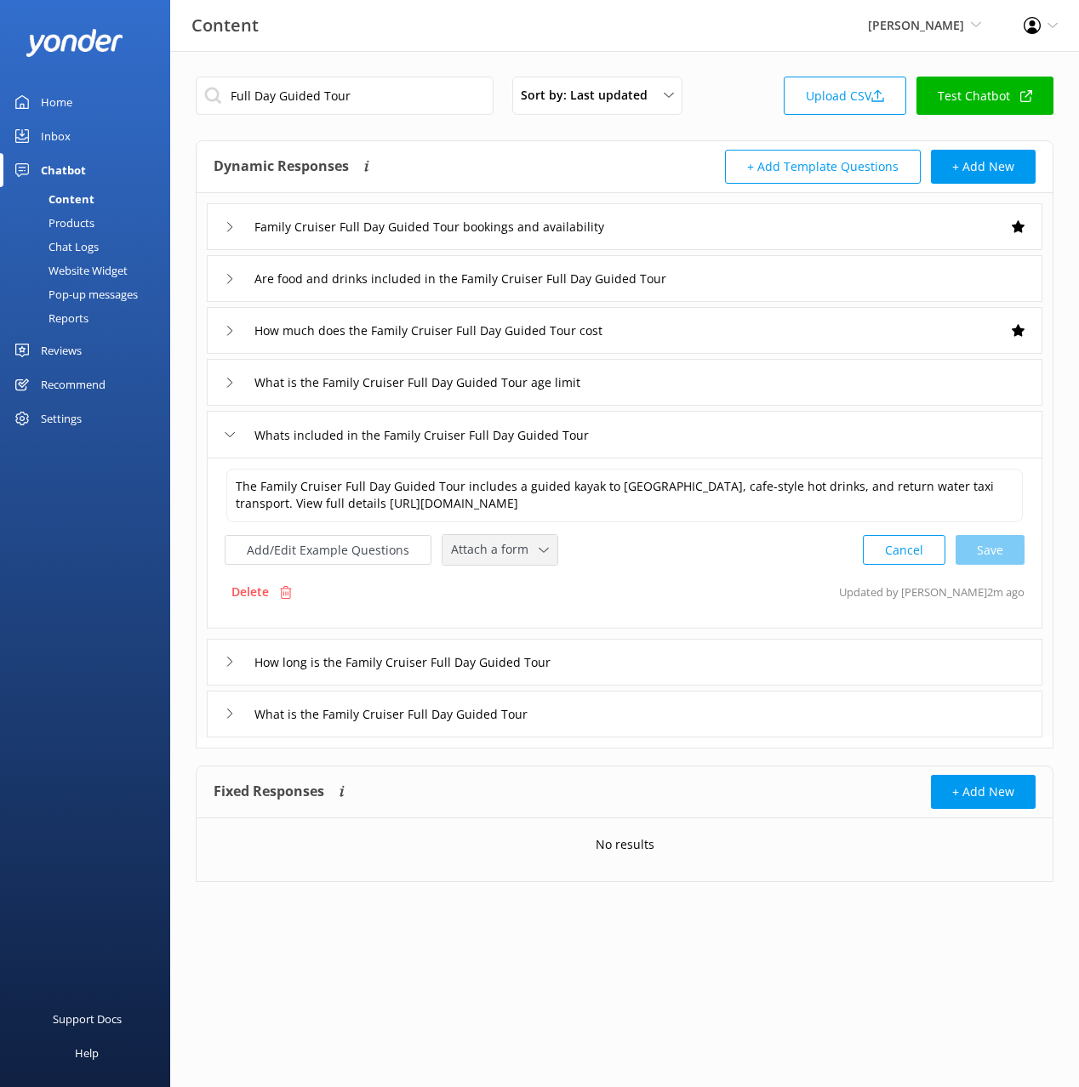
click at [506, 544] on span "Attach a form" at bounding box center [495, 549] width 88 height 19
click at [525, 613] on div "Check availability" at bounding box center [494, 621] width 84 height 17
click at [602, 713] on div "What is the Family Cruiser Full Day Guided Tour" at bounding box center [624, 712] width 835 height 47
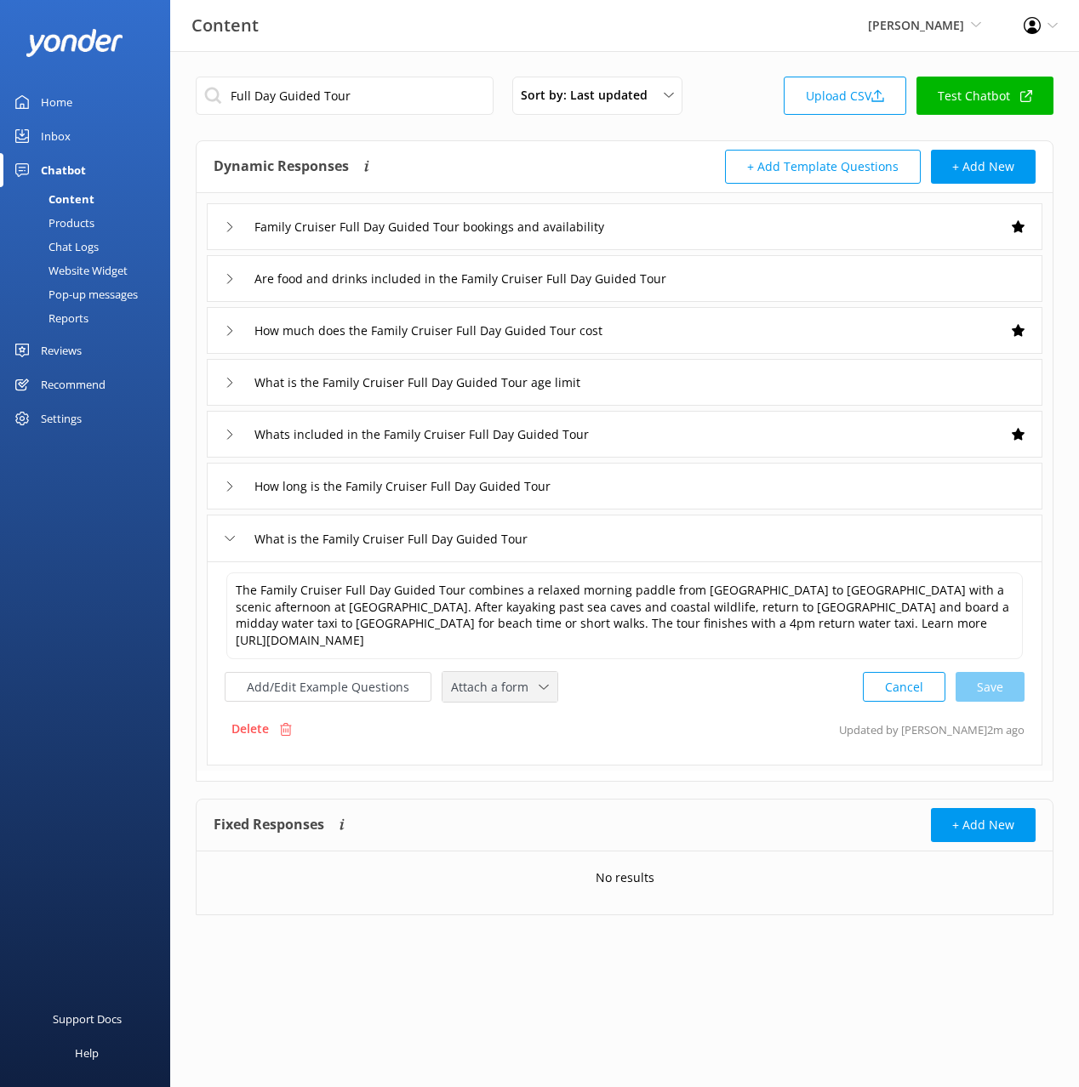
click at [508, 678] on span "Attach a form" at bounding box center [495, 687] width 88 height 19
click at [542, 741] on link "Check availability" at bounding box center [518, 758] width 151 height 34
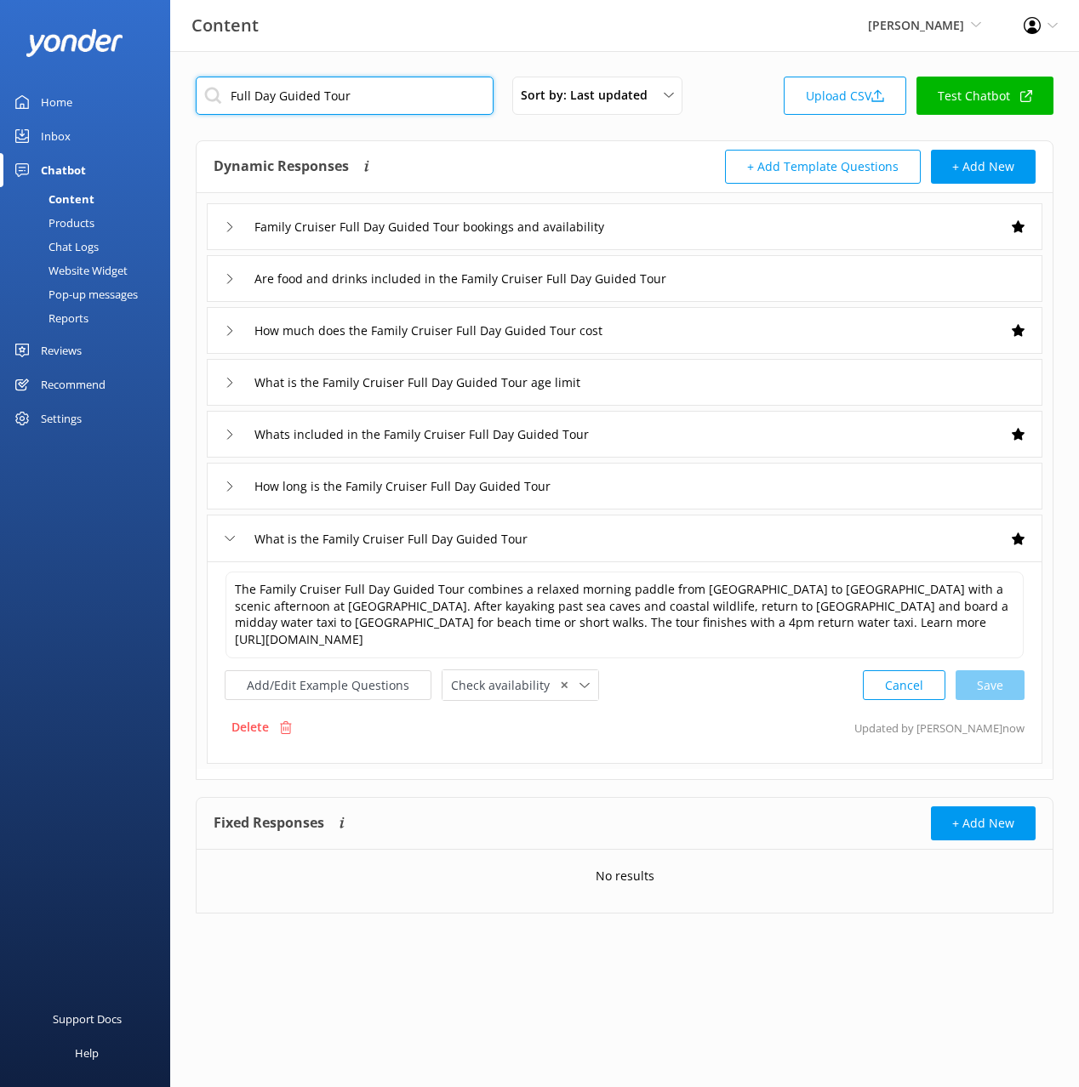
click at [377, 93] on input "Full Day Guided Tour" at bounding box center [345, 96] width 298 height 38
paste input "Lock, Stock and Two Smoking Paddles"
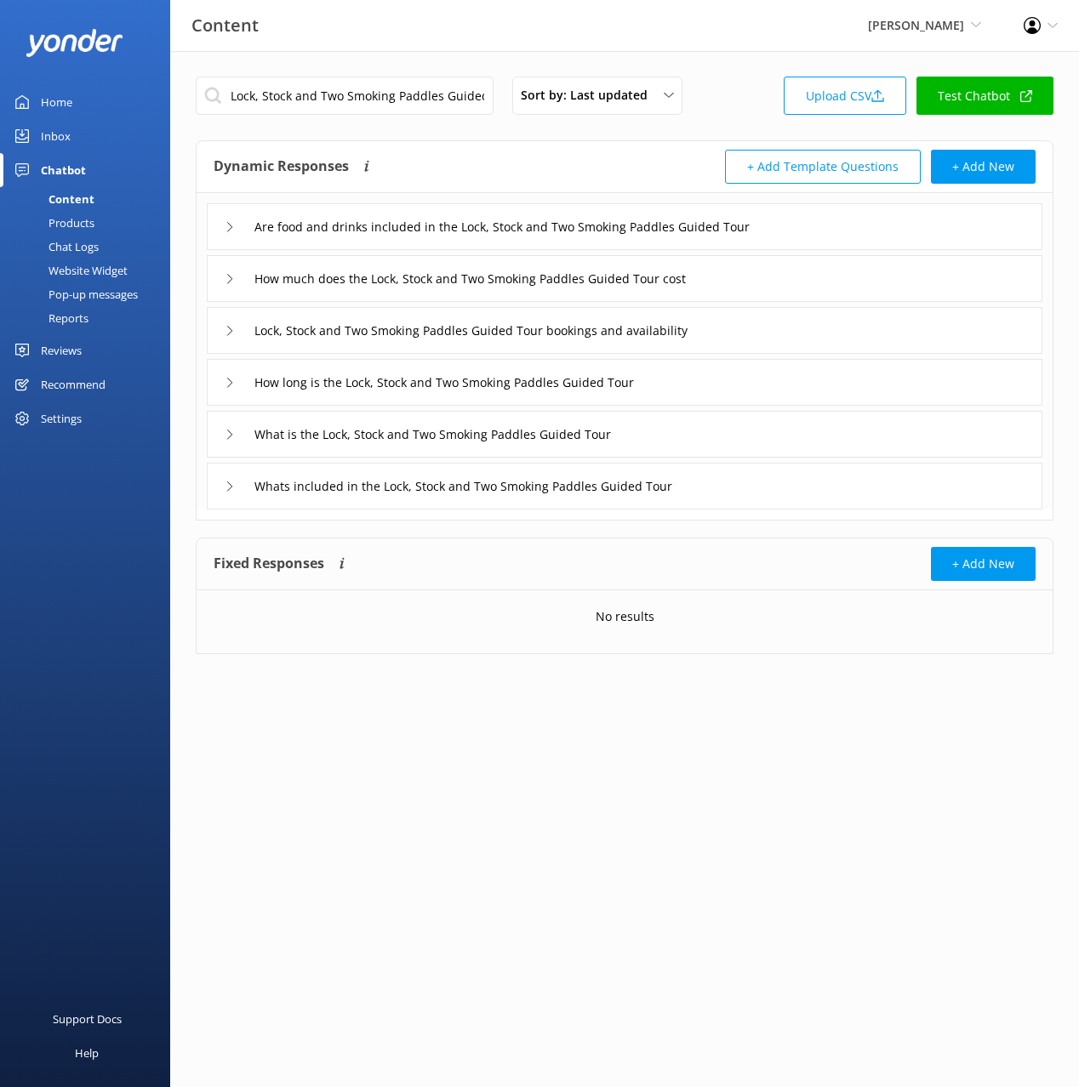
drag, startPoint x: 815, startPoint y: 271, endPoint x: 776, endPoint y: 294, distance: 45.0
click at [812, 271] on div "How much does the Lock, Stock and Two Smoking Paddles Guided Tour cost" at bounding box center [624, 278] width 835 height 47
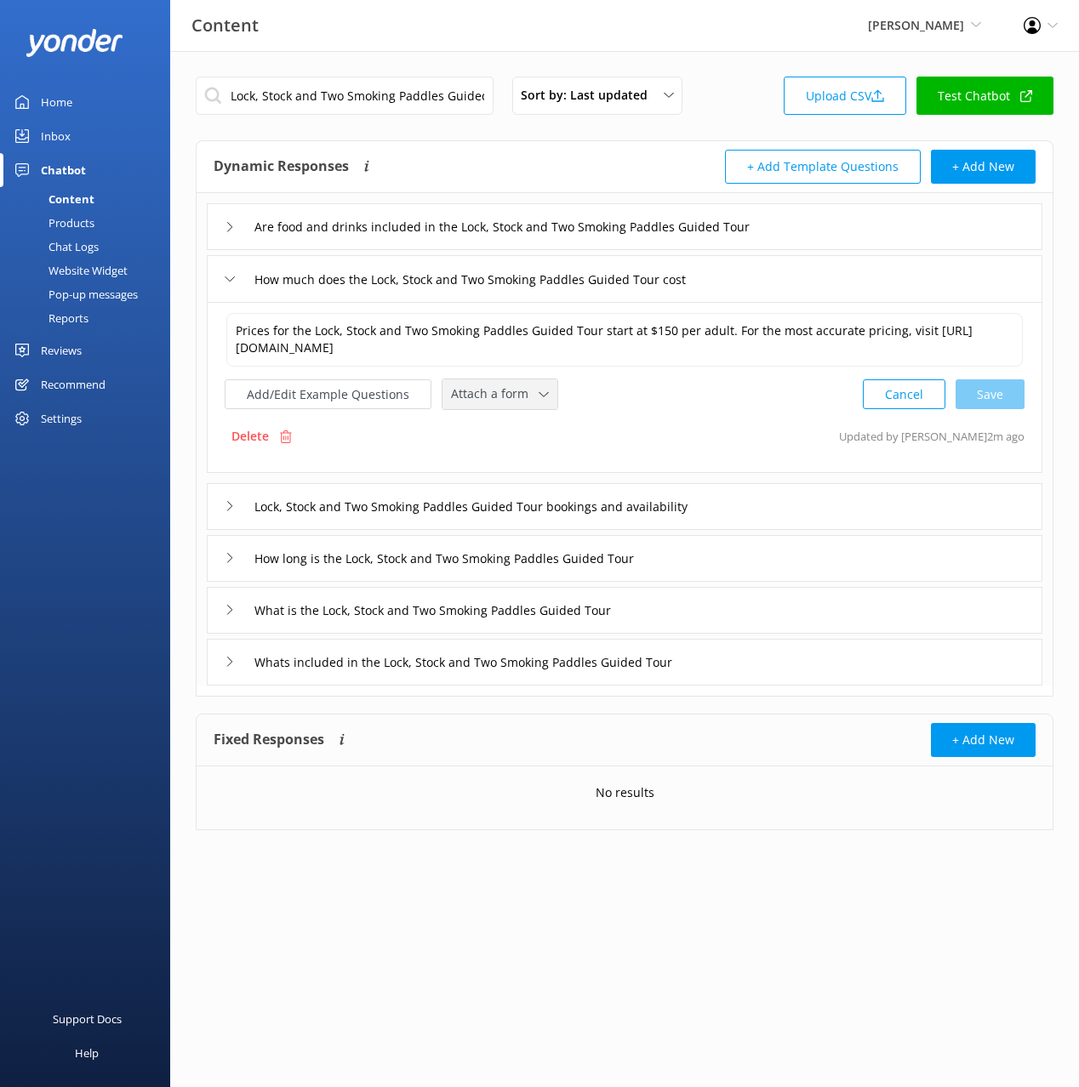
click at [475, 385] on span "Attach a form" at bounding box center [495, 394] width 88 height 19
click at [495, 461] on div "Check availability" at bounding box center [494, 465] width 84 height 17
click at [817, 498] on div "Lock, Stock and Two Smoking Paddles Guided Tour bookings and availability" at bounding box center [624, 505] width 835 height 47
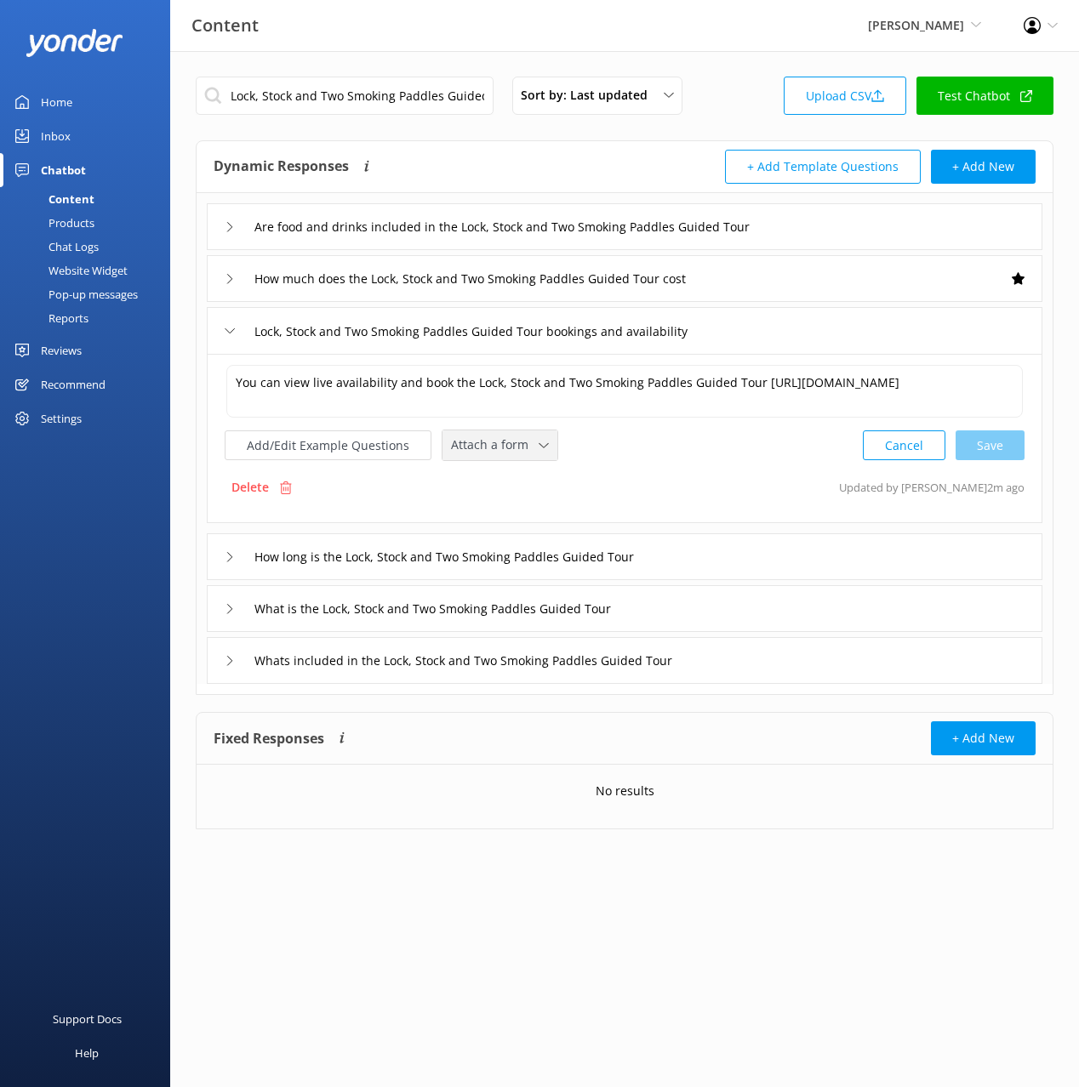
click at [473, 446] on span "Attach a form" at bounding box center [495, 445] width 88 height 19
drag, startPoint x: 502, startPoint y: 526, endPoint x: 522, endPoint y: 525, distance: 20.4
click at [502, 526] on link "Check availability" at bounding box center [518, 516] width 151 height 34
click at [719, 610] on div "What is the Lock, Stock and Two Smoking Paddles Guided Tour" at bounding box center [624, 607] width 835 height 47
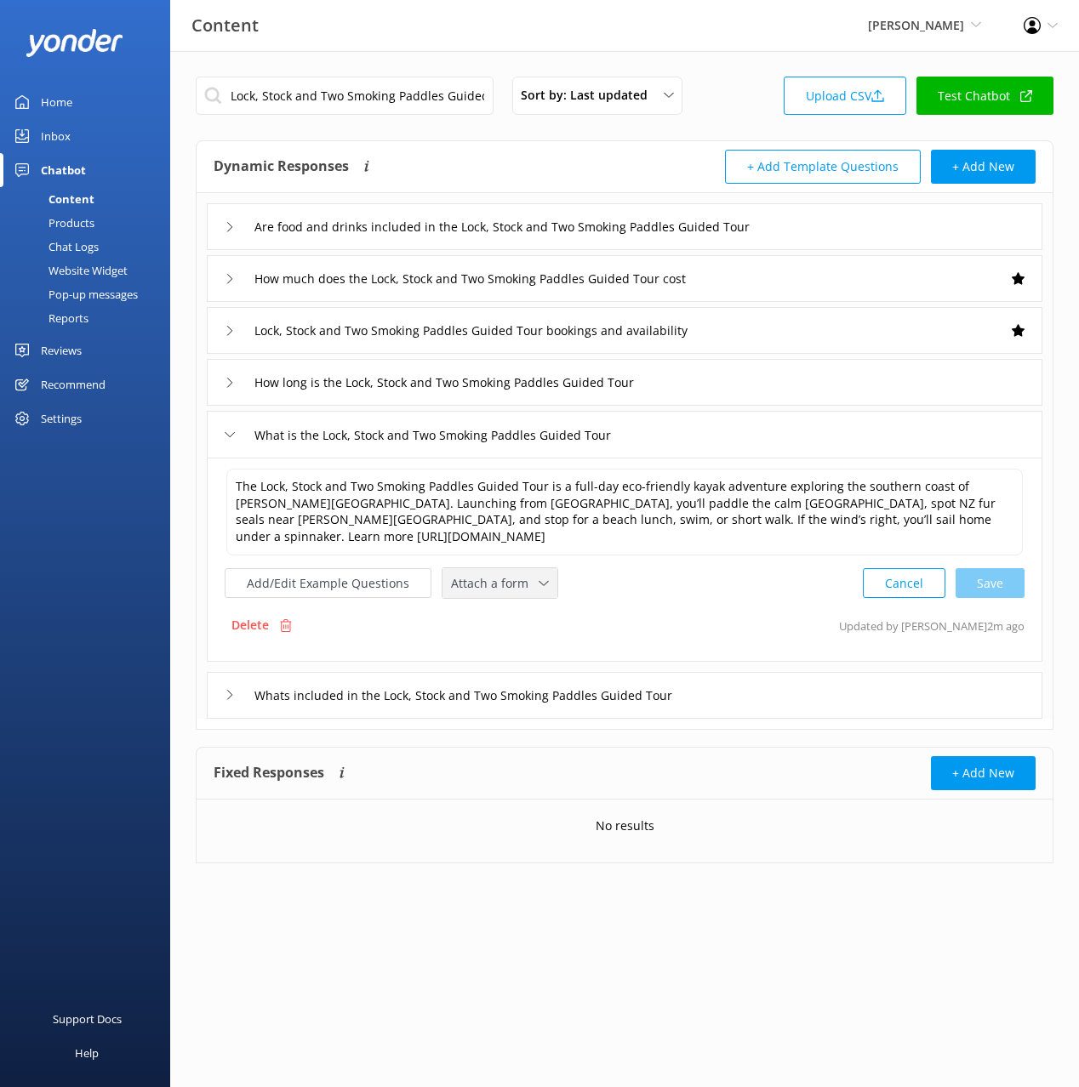
drag, startPoint x: 491, startPoint y: 583, endPoint x: 516, endPoint y: 641, distance: 64.0
click at [491, 585] on span "Attach a form" at bounding box center [495, 583] width 88 height 19
click at [517, 646] on div "Check availability" at bounding box center [494, 654] width 84 height 17
drag, startPoint x: 801, startPoint y: 696, endPoint x: 646, endPoint y: 694, distance: 154.9
click at [796, 696] on div "Whats included in the Lock, Stock and Two Smoking Paddles Guided Tour" at bounding box center [624, 693] width 835 height 47
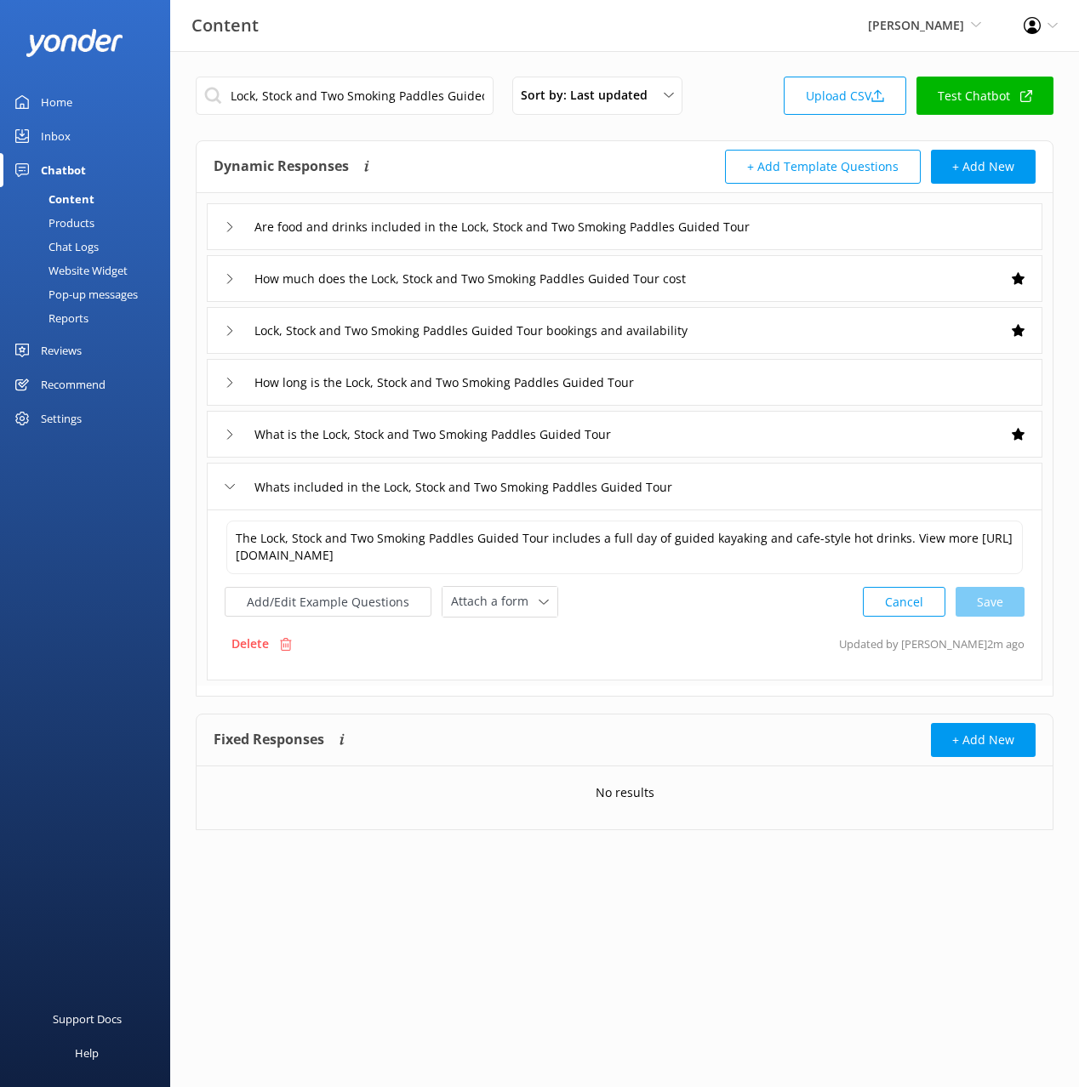
drag, startPoint x: 500, startPoint y: 616, endPoint x: 516, endPoint y: 664, distance: 50.0
click at [500, 617] on div "Attach a form Leave contact details Check availability" at bounding box center [500, 601] width 117 height 31
drag, startPoint x: 482, startPoint y: 609, endPoint x: 492, endPoint y: 648, distance: 40.2
click at [482, 610] on span "Attach a form" at bounding box center [495, 601] width 88 height 19
click at [497, 669] on div "Check availability" at bounding box center [494, 672] width 84 height 17
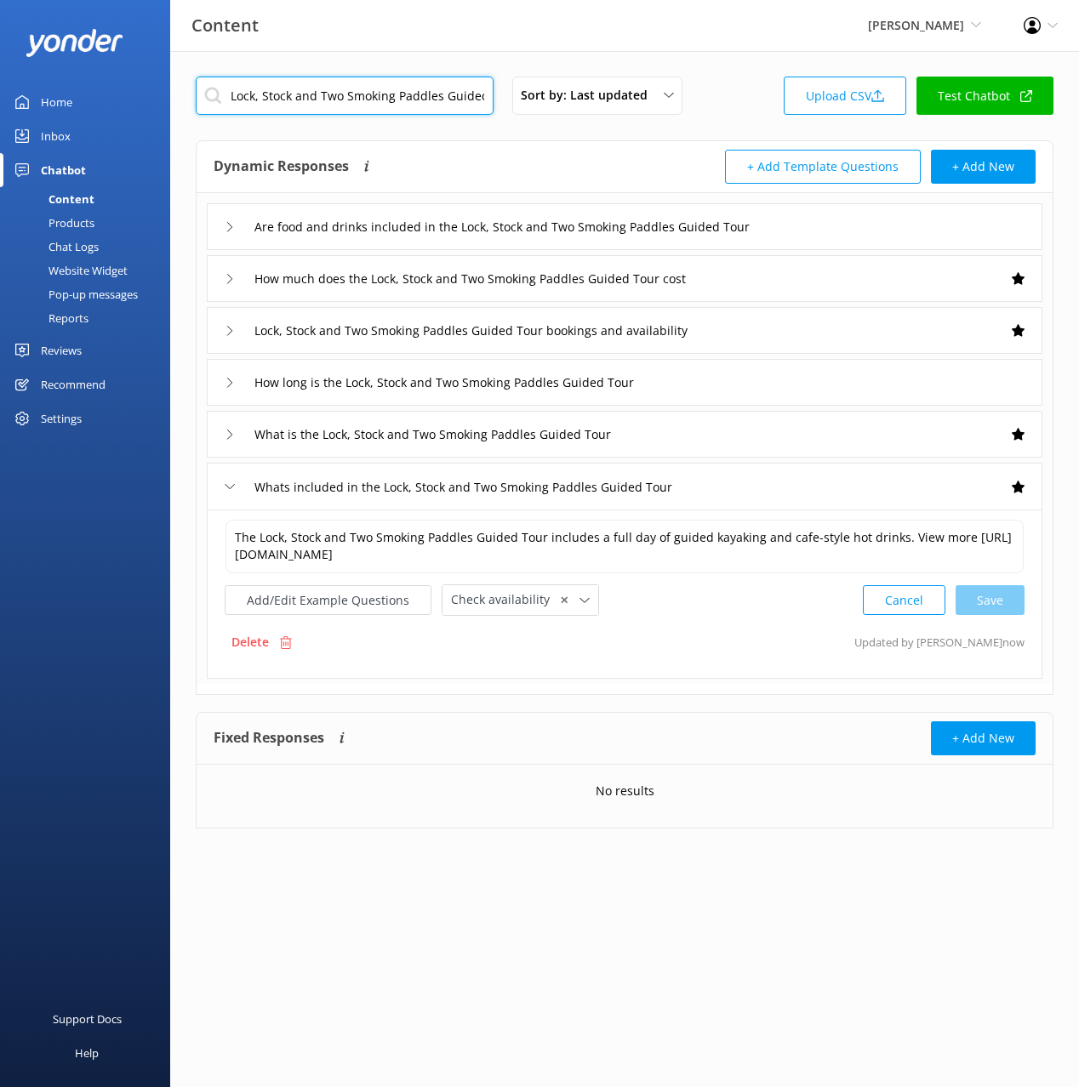
click at [384, 91] on input "Lock, Stock and Two Smoking Paddles Guided Tour" at bounding box center [345, 96] width 298 height 38
paste input "Swingers Delight"
click at [498, 155] on div "Dynamic Responses The chatbot will generate a response based on the content inf…" at bounding box center [419, 167] width 411 height 34
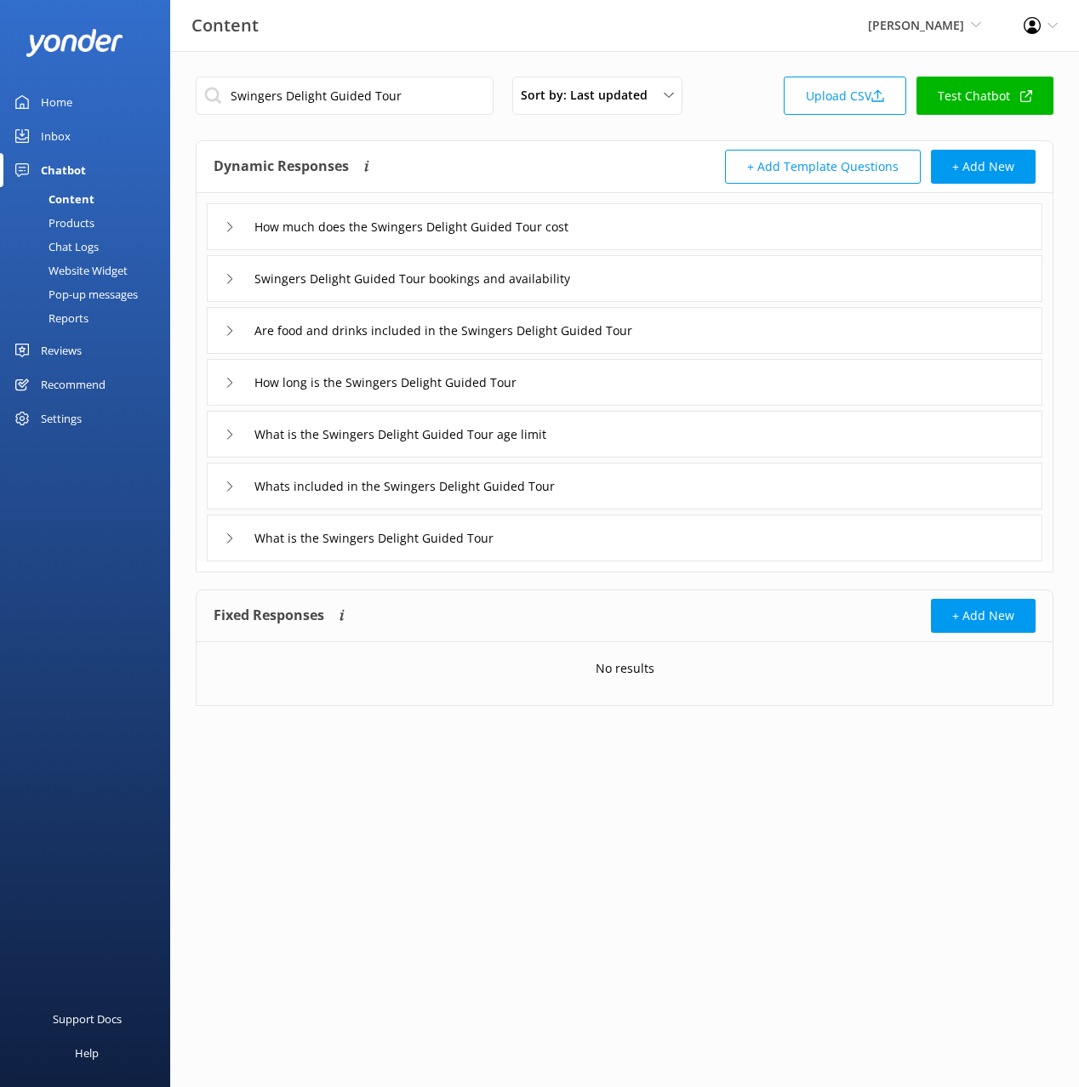
click at [714, 224] on div "How much does the Swingers Delight Guided Tour cost" at bounding box center [624, 226] width 835 height 47
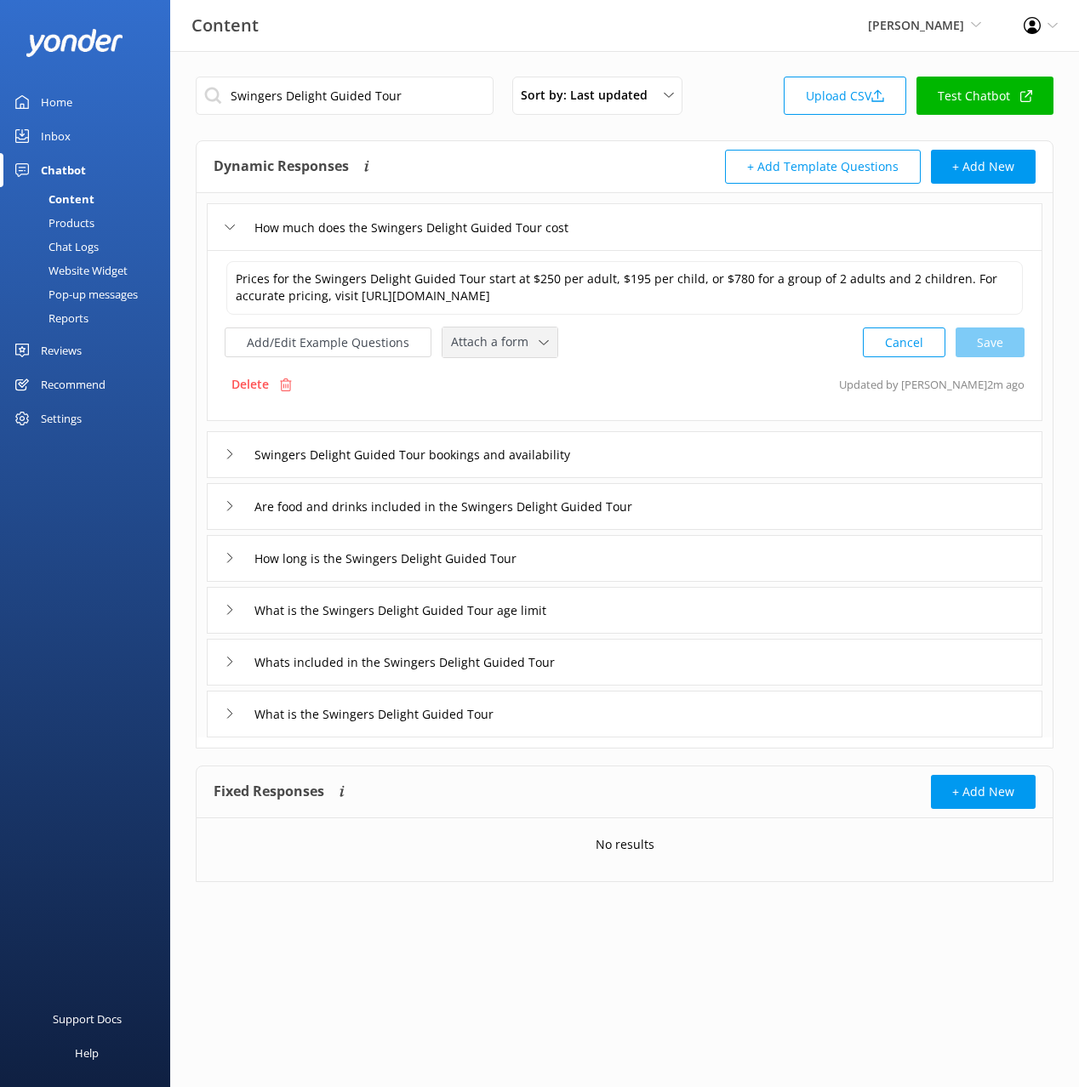
click at [495, 348] on span "Attach a form" at bounding box center [495, 342] width 88 height 19
click at [491, 410] on div "Check availability" at bounding box center [494, 413] width 84 height 17
click at [733, 449] on div "Swingers Delight Guided Tour bookings and availability" at bounding box center [624, 453] width 835 height 47
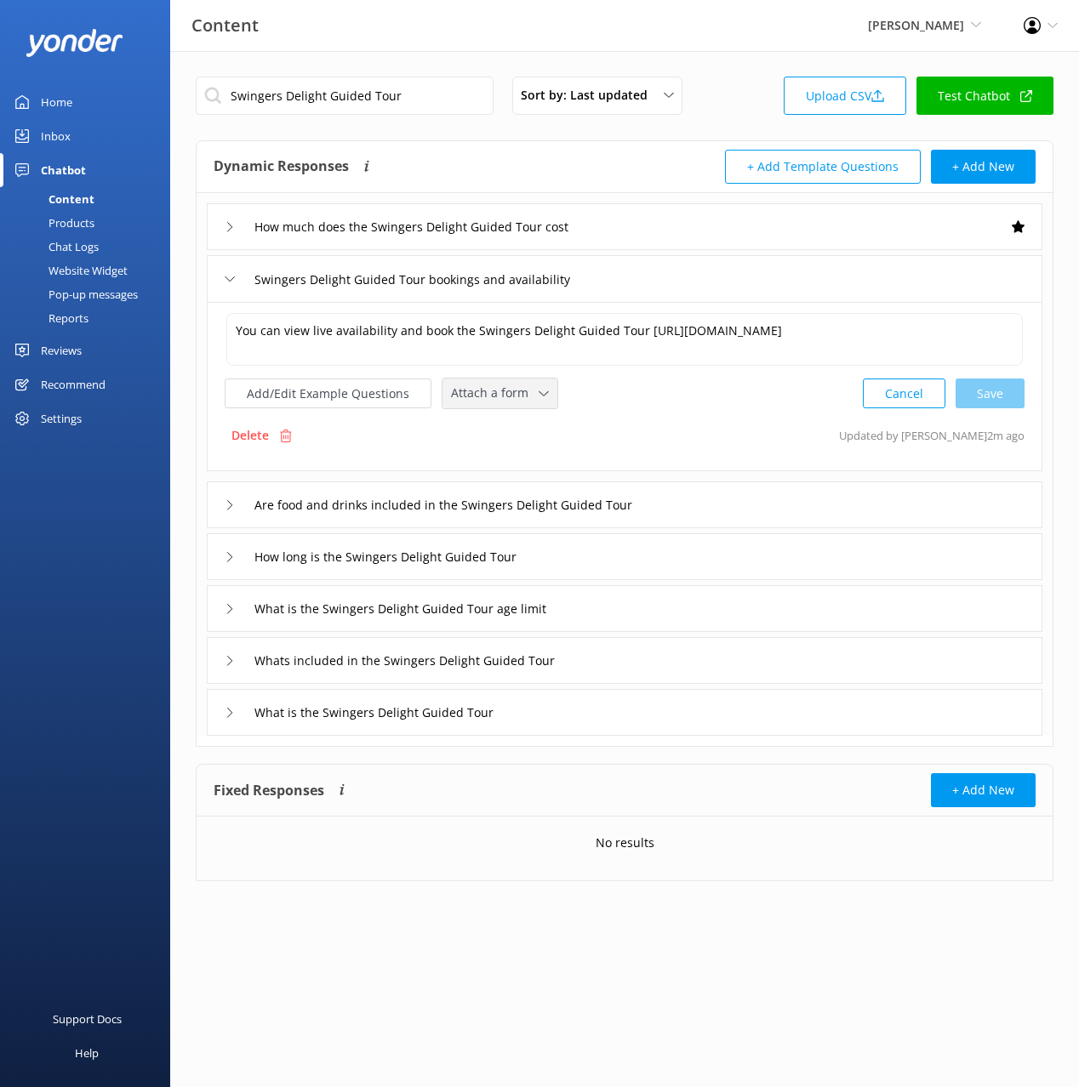
drag, startPoint x: 533, startPoint y: 400, endPoint x: 535, endPoint y: 430, distance: 30.7
click at [531, 400] on div "Attach a form" at bounding box center [500, 393] width 106 height 21
click at [548, 470] on link "Check availability" at bounding box center [518, 464] width 151 height 34
click at [624, 611] on div "What is the Swingers Delight Guided Tour age limit" at bounding box center [624, 607] width 835 height 47
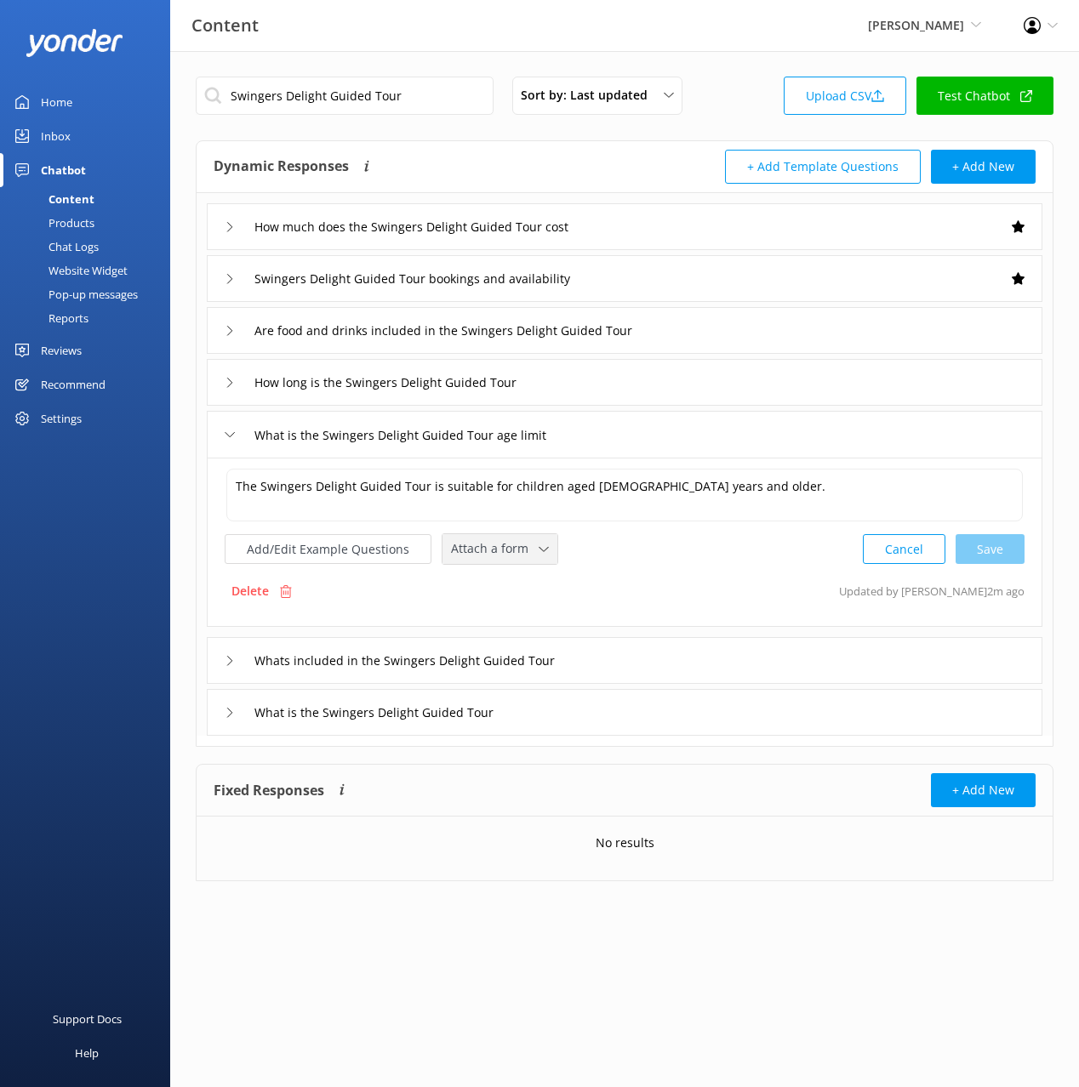
drag, startPoint x: 514, startPoint y: 562, endPoint x: 510, endPoint y: 609, distance: 47.8
click at [513, 562] on div "Attach a form Leave contact details Check availability" at bounding box center [499, 549] width 115 height 30
click at [508, 617] on div "Check availability" at bounding box center [494, 619] width 84 height 17
click at [639, 661] on div "Whats included in the Swingers Delight Guided Tour" at bounding box center [624, 659] width 835 height 47
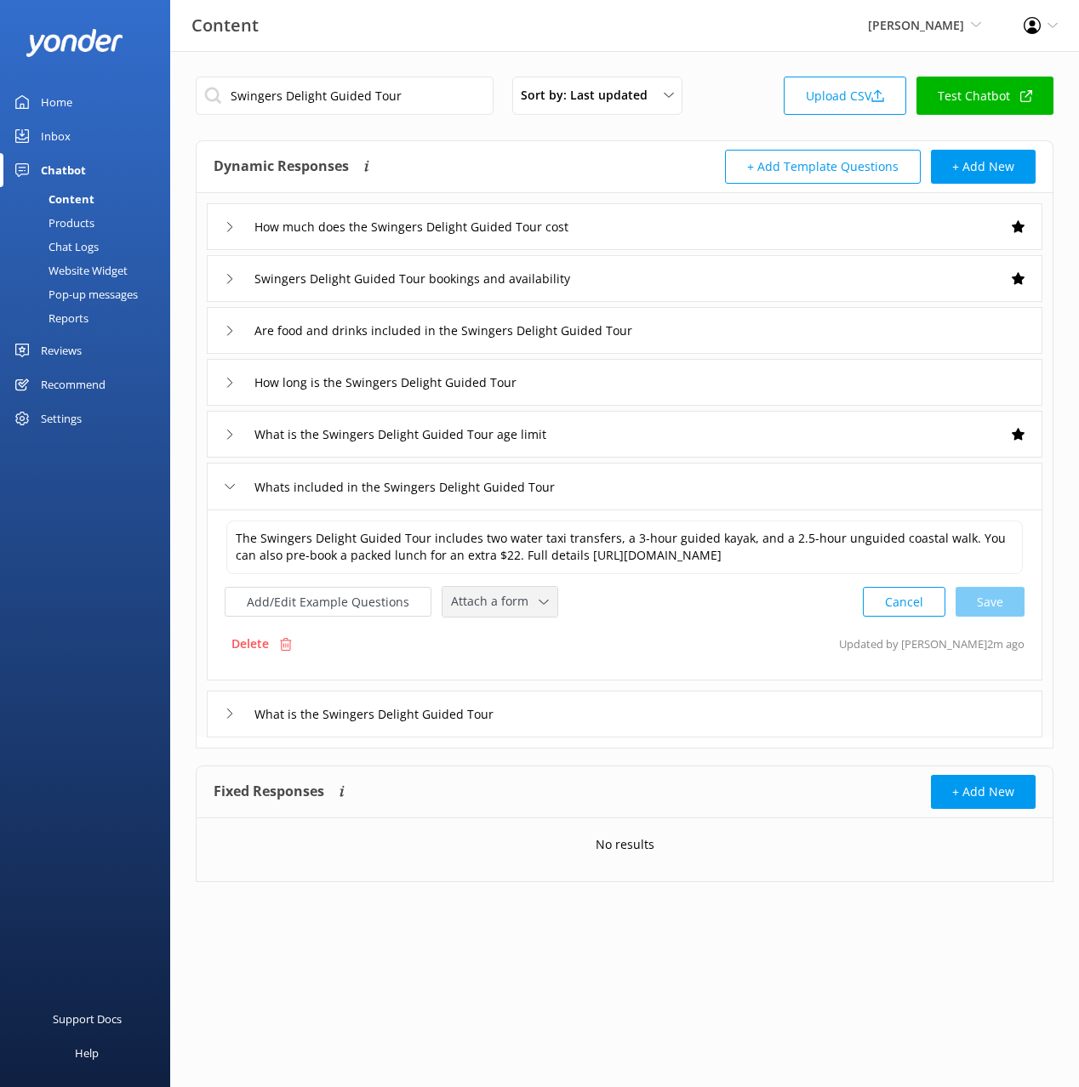
drag, startPoint x: 492, startPoint y: 606, endPoint x: 494, endPoint y: 658, distance: 52.0
click at [491, 606] on span "Attach a form" at bounding box center [495, 601] width 88 height 19
click at [500, 666] on div "Check availability" at bounding box center [494, 672] width 84 height 17
drag, startPoint x: 644, startPoint y: 427, endPoint x: 632, endPoint y: 446, distance: 22.2
click at [643, 428] on div "What is the Swingers Delight Guided Tour age limit" at bounding box center [624, 434] width 835 height 47
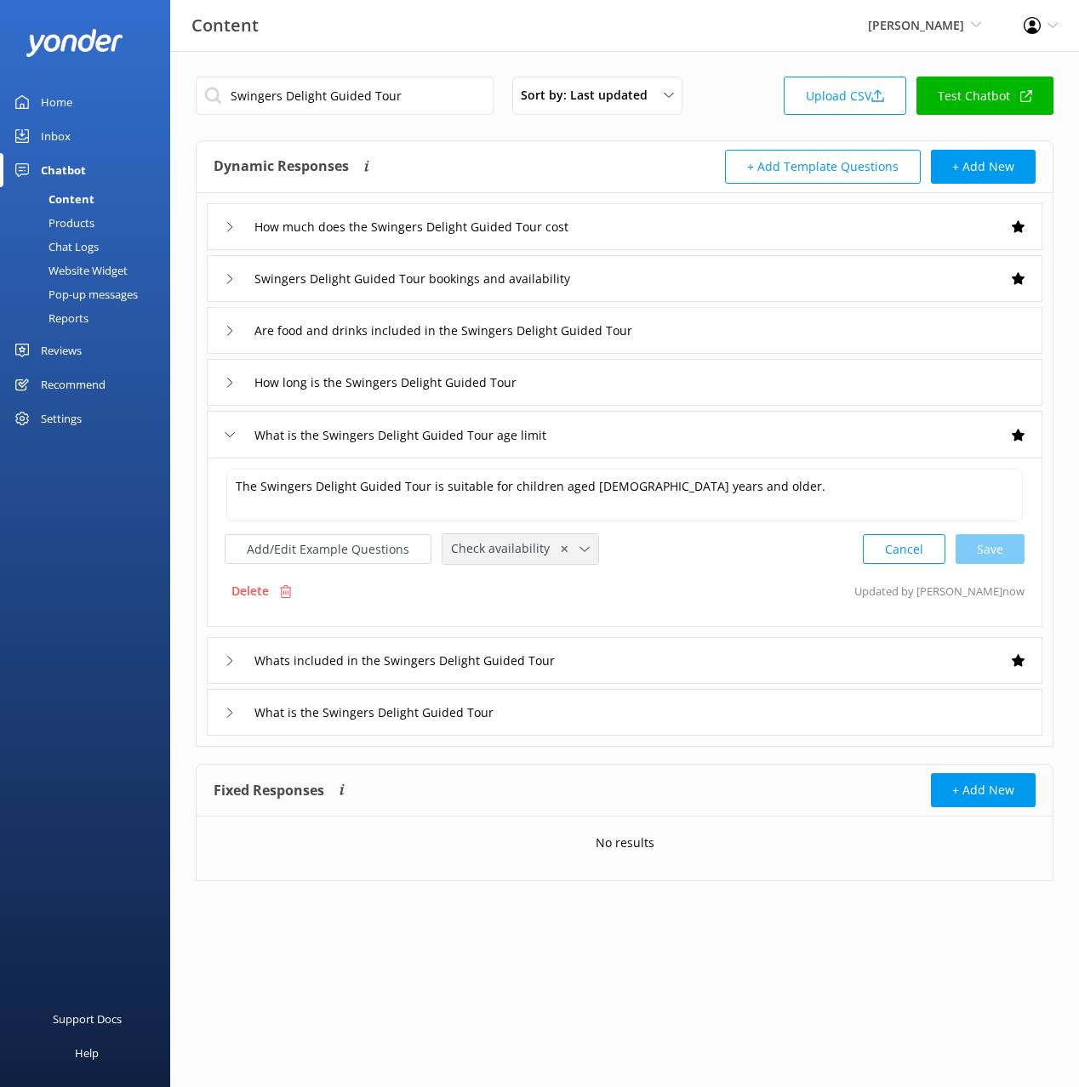
click at [547, 546] on span "Check availability" at bounding box center [505, 548] width 109 height 19
drag, startPoint x: 555, startPoint y: 551, endPoint x: 573, endPoint y: 600, distance: 52.0
click at [560, 551] on span "✕" at bounding box center [564, 549] width 9 height 16
click at [563, 714] on div "What is the Swingers Delight Guided Tour" at bounding box center [624, 710] width 835 height 47
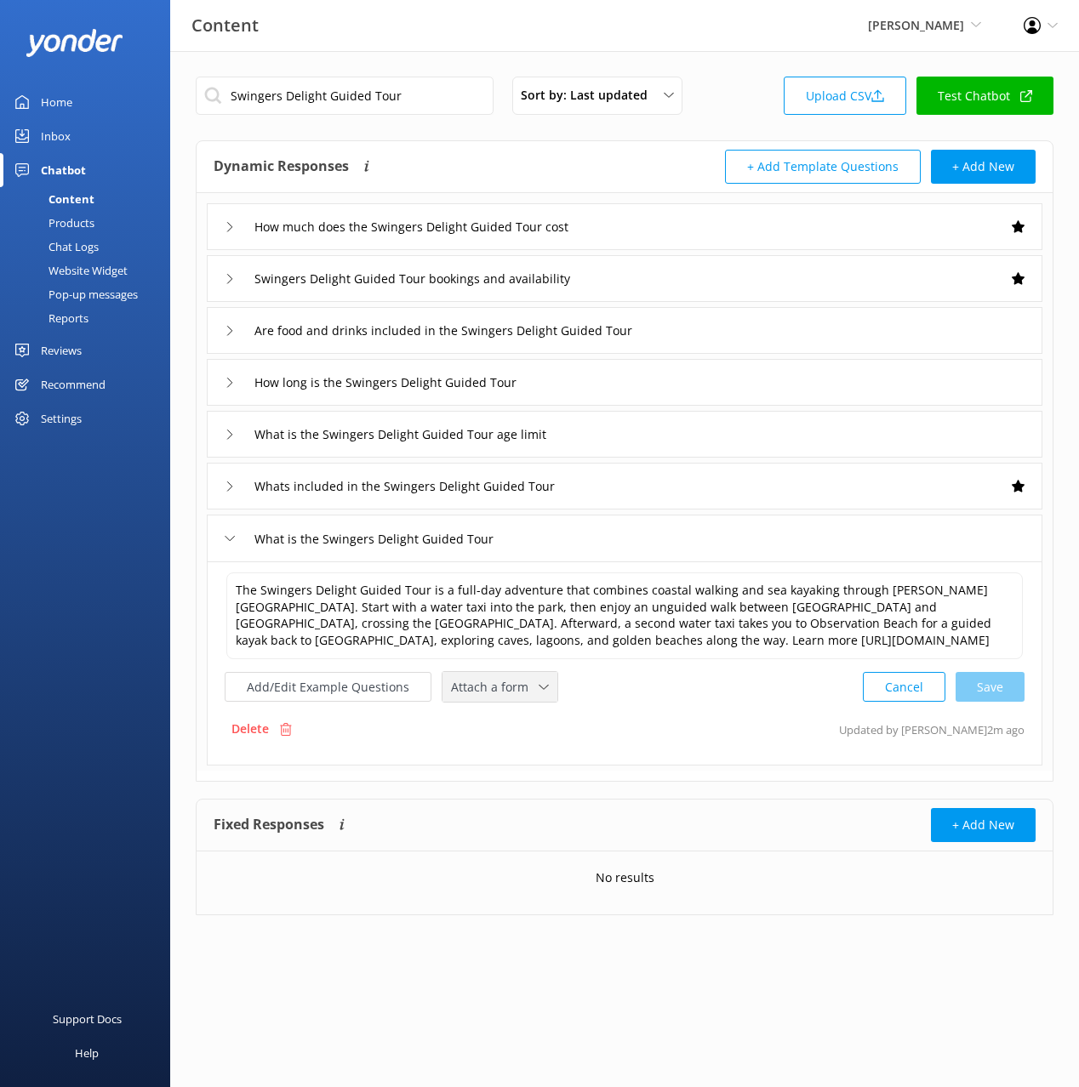
drag, startPoint x: 519, startPoint y: 687, endPoint x: 539, endPoint y: 750, distance: 65.4
click at [519, 691] on span "Attach a form" at bounding box center [495, 687] width 88 height 19
drag, startPoint x: 536, startPoint y: 761, endPoint x: 562, endPoint y: 756, distance: 26.9
click at [536, 761] on link "Check availability" at bounding box center [518, 758] width 151 height 34
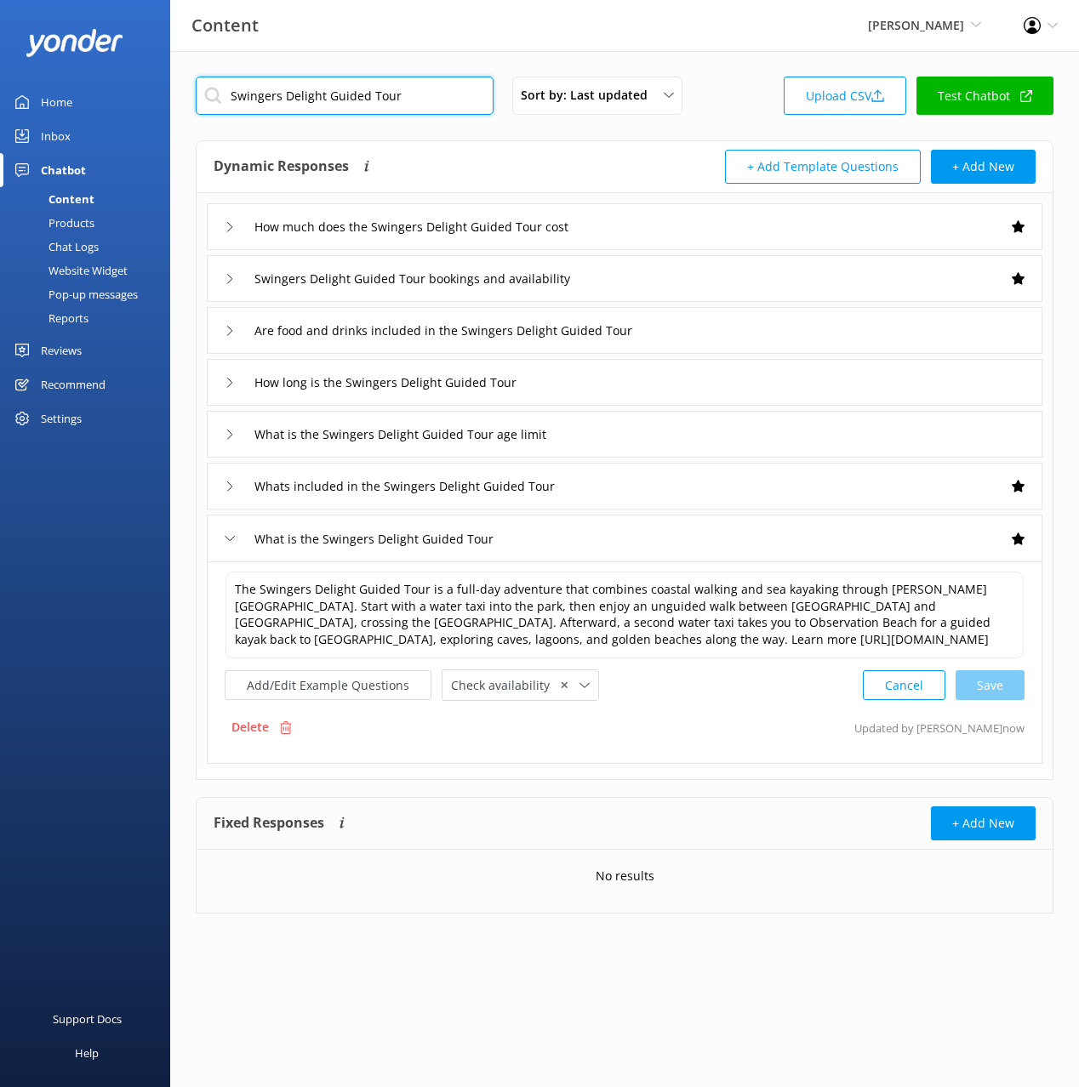
click at [389, 83] on input "Swingers Delight Guided Tour" at bounding box center [345, 96] width 298 height 38
paste input "Afternoon"
click at [453, 153] on div "Dynamic Responses The chatbot will generate a response based on the content inf…" at bounding box center [419, 167] width 411 height 34
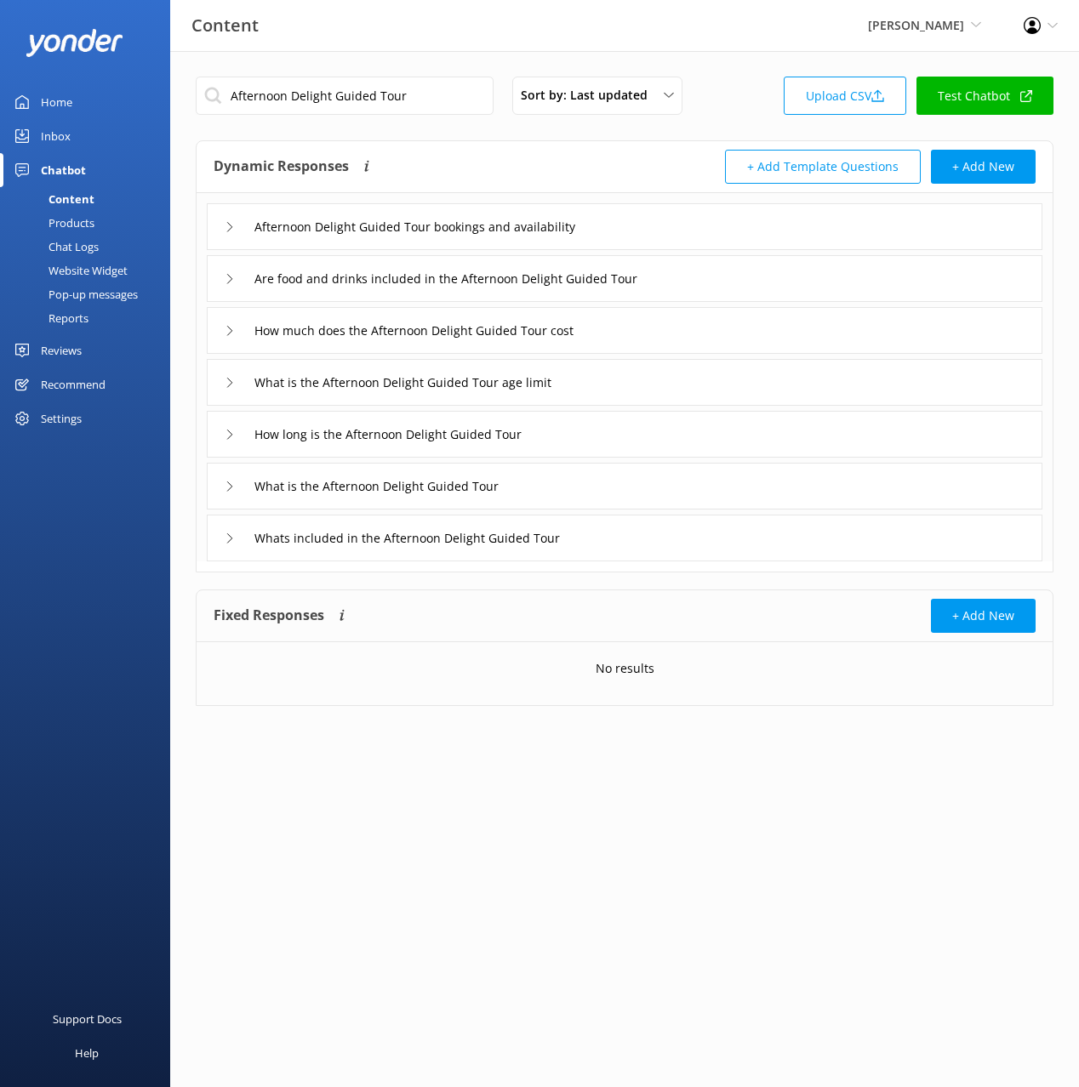
drag, startPoint x: 743, startPoint y: 230, endPoint x: 716, endPoint y: 245, distance: 30.5
click at [738, 231] on div "Afternoon Delight Guided Tour bookings and availability" at bounding box center [624, 226] width 835 height 47
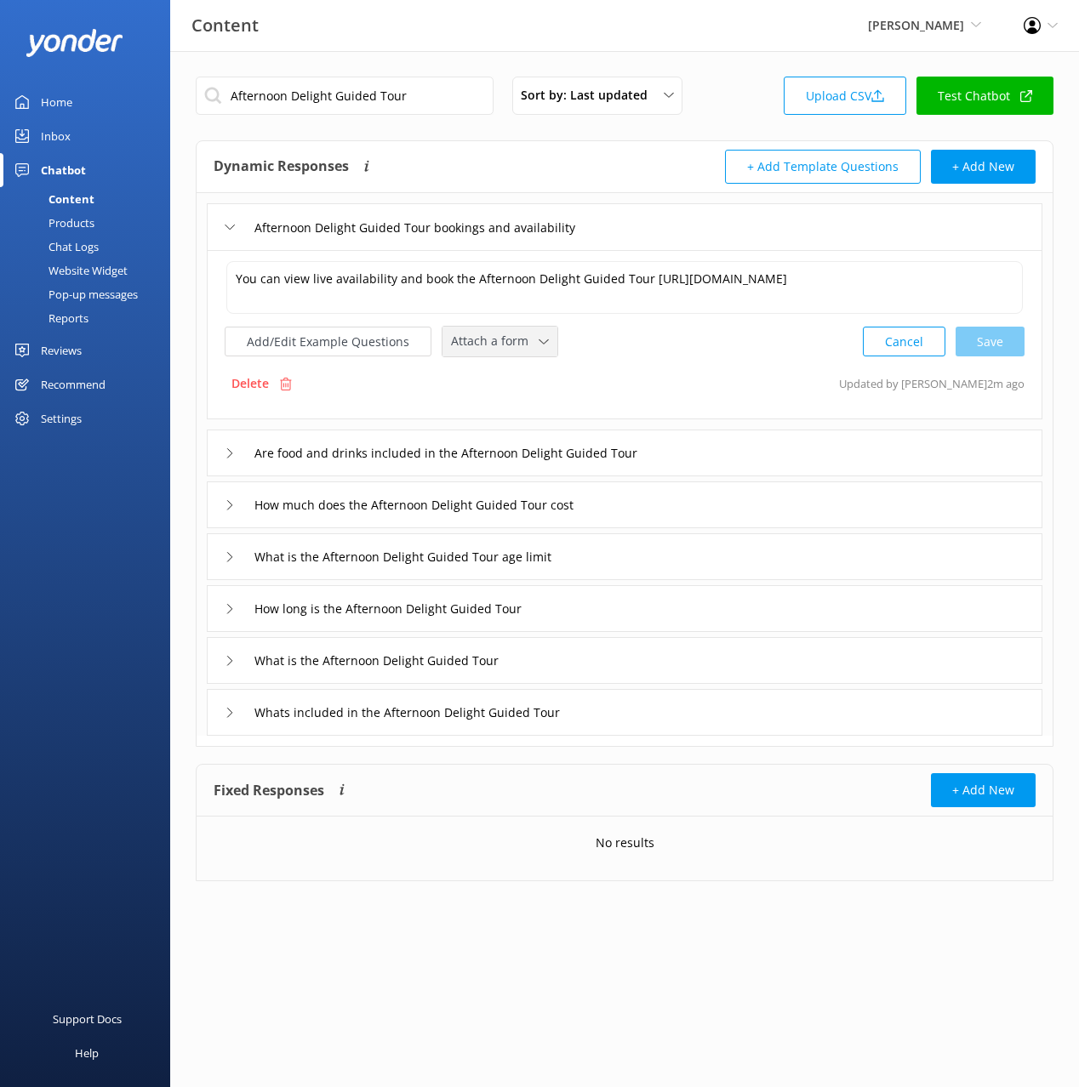
click at [492, 339] on span "Attach a form" at bounding box center [495, 341] width 88 height 19
drag, startPoint x: 507, startPoint y: 413, endPoint x: 601, endPoint y: 436, distance: 96.4
click at [507, 413] on div "Check availability" at bounding box center [494, 411] width 84 height 17
click at [644, 501] on div "How much does the Afternoon Delight Guided Tour cost" at bounding box center [624, 503] width 835 height 47
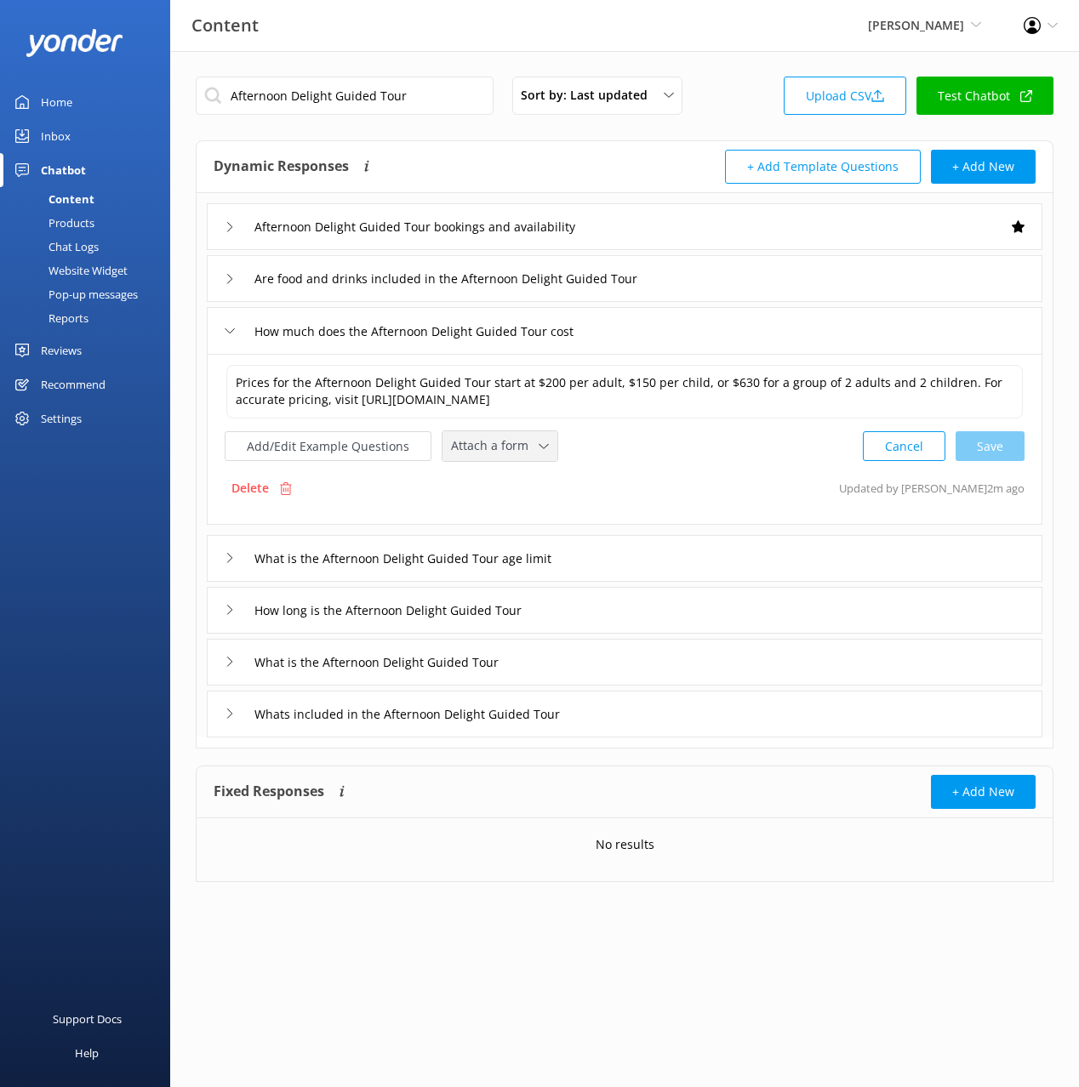
click at [511, 447] on span "Attach a form" at bounding box center [495, 445] width 88 height 19
click at [526, 520] on div "Check availability" at bounding box center [494, 517] width 84 height 17
click at [556, 659] on div "What is the Afternoon Delight Guided Tour" at bounding box center [624, 660] width 835 height 47
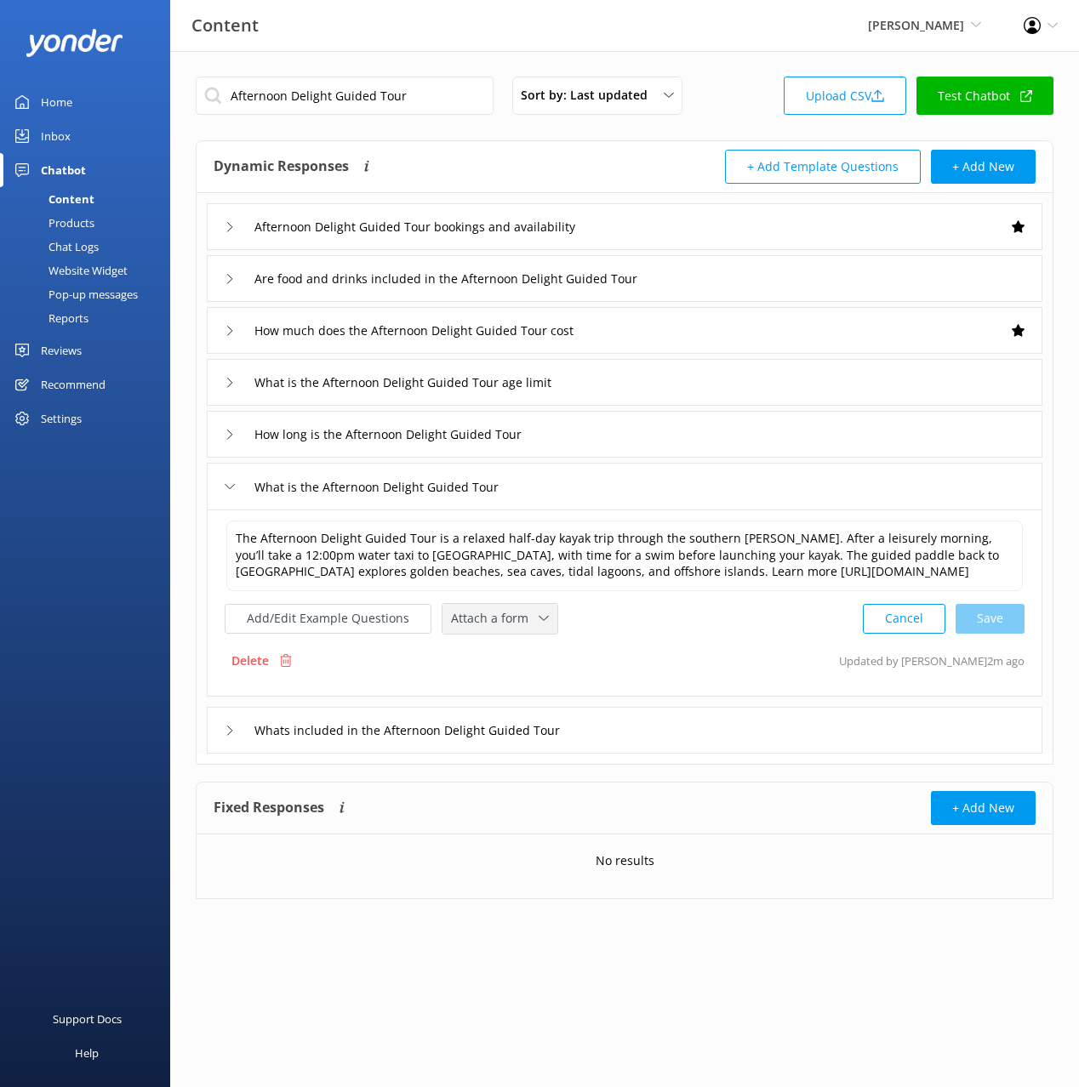
drag, startPoint x: 482, startPoint y: 617, endPoint x: 514, endPoint y: 654, distance: 49.5
click at [482, 617] on span "Attach a form" at bounding box center [495, 618] width 88 height 19
click at [519, 679] on link "Check availability" at bounding box center [518, 689] width 151 height 34
click at [667, 727] on div "Whats included in the Afternoon Delight Guided Tour" at bounding box center [624, 728] width 835 height 47
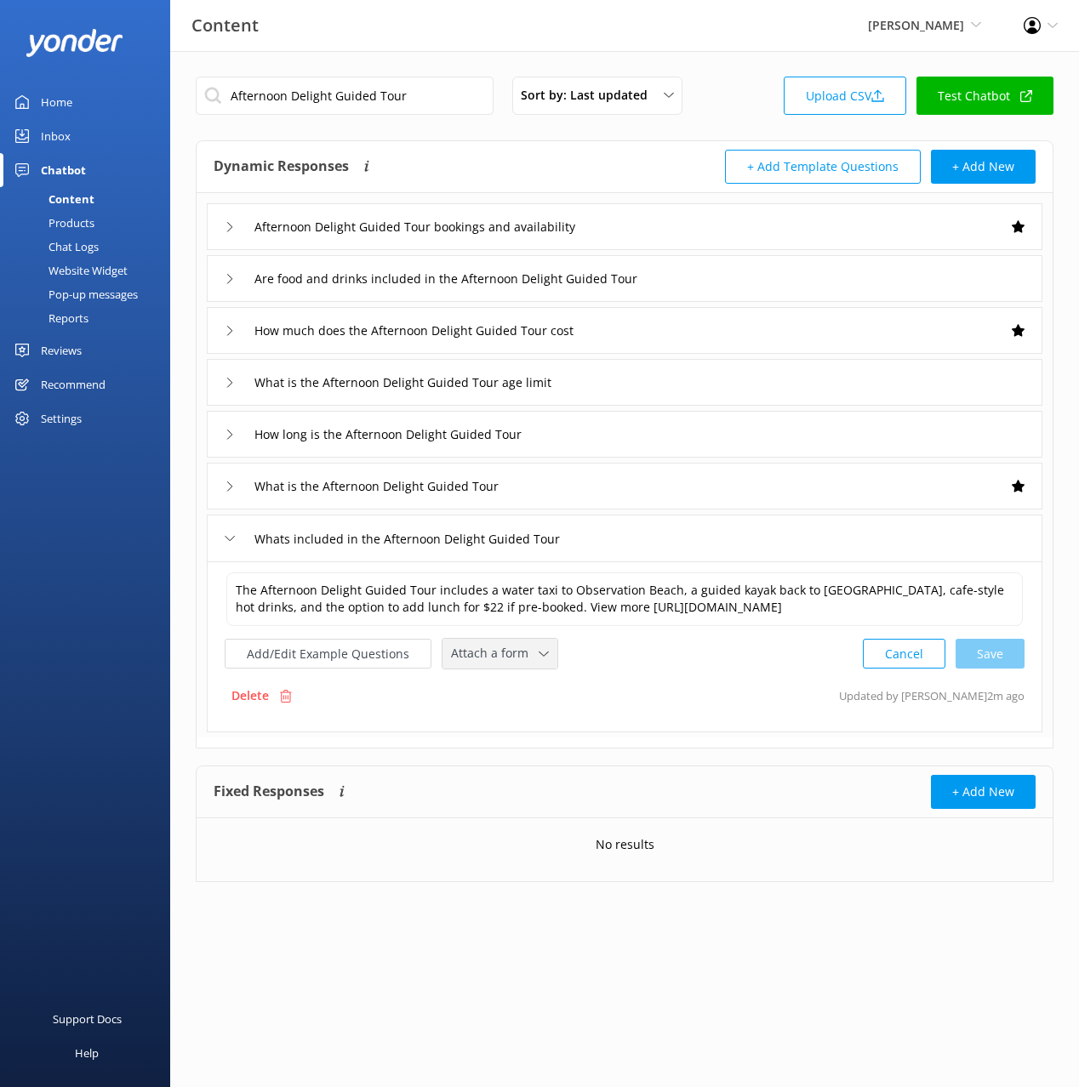
drag, startPoint x: 478, startPoint y: 664, endPoint x: 541, endPoint y: 735, distance: 94.6
click at [478, 664] on div "Attach a form Leave contact details Check availability" at bounding box center [499, 654] width 115 height 30
click at [540, 734] on link "Check availability" at bounding box center [518, 725] width 151 height 34
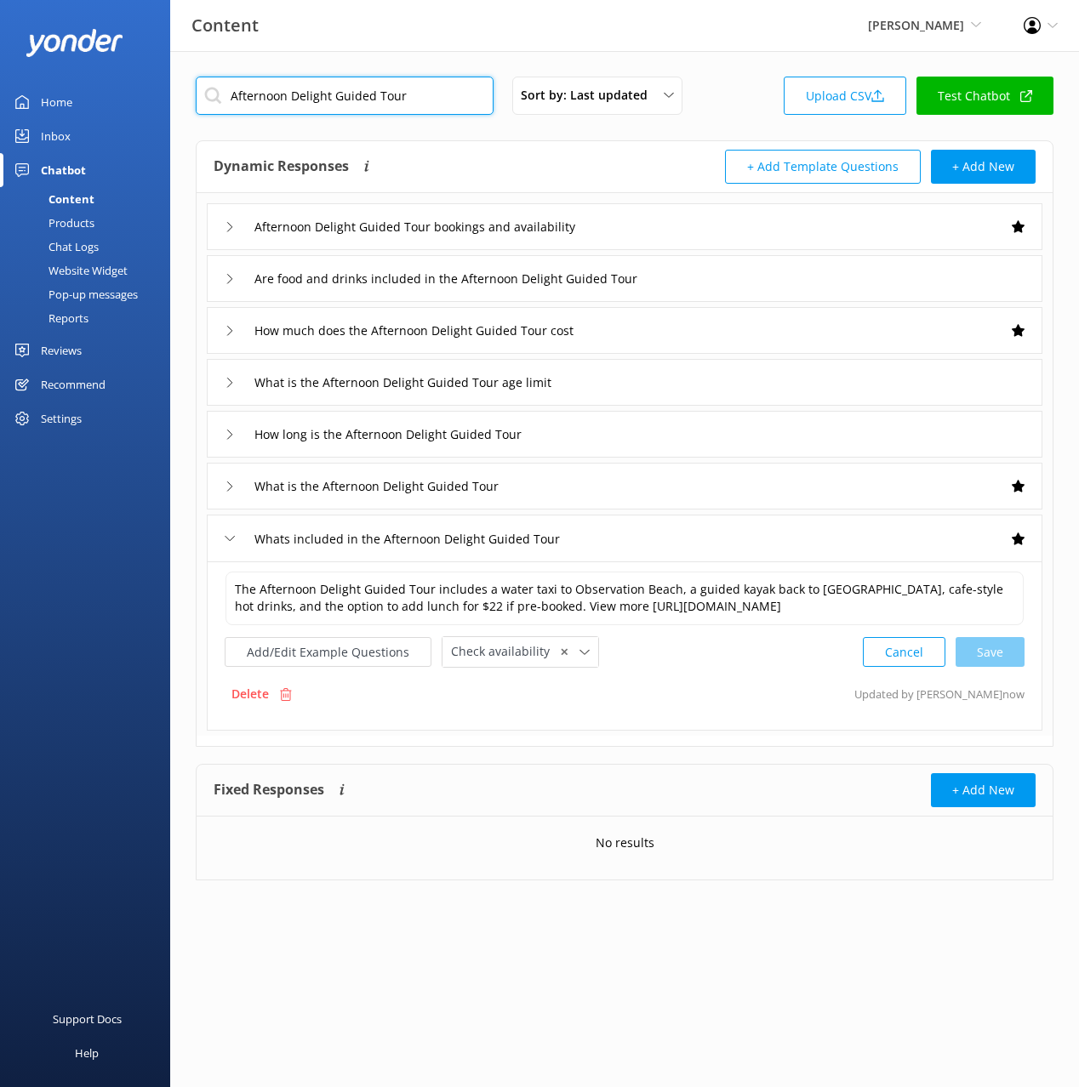
click at [444, 105] on input "Afternoon Delight Guided Tour" at bounding box center [345, 96] width 298 height 38
paste input "[PERSON_NAME]'s Retrea"
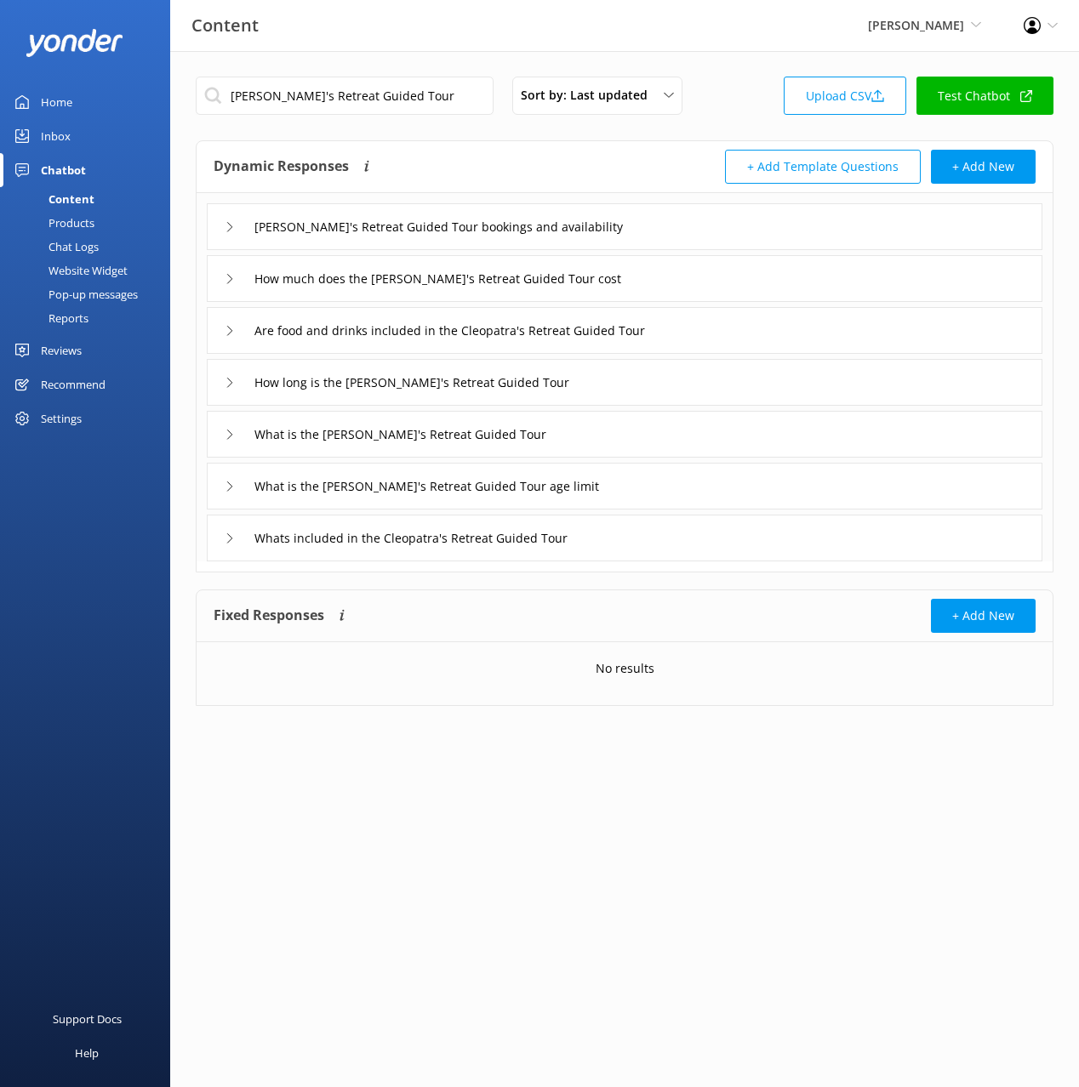
drag, startPoint x: 562, startPoint y: 184, endPoint x: 671, endPoint y: 240, distance: 122.5
click at [563, 184] on div "Dynamic Responses The chatbot will generate a response based on the content inf…" at bounding box center [625, 167] width 856 height 52
click at [672, 240] on div "[PERSON_NAME]'s Retreat Guided Tour bookings and availability" at bounding box center [624, 226] width 835 height 47
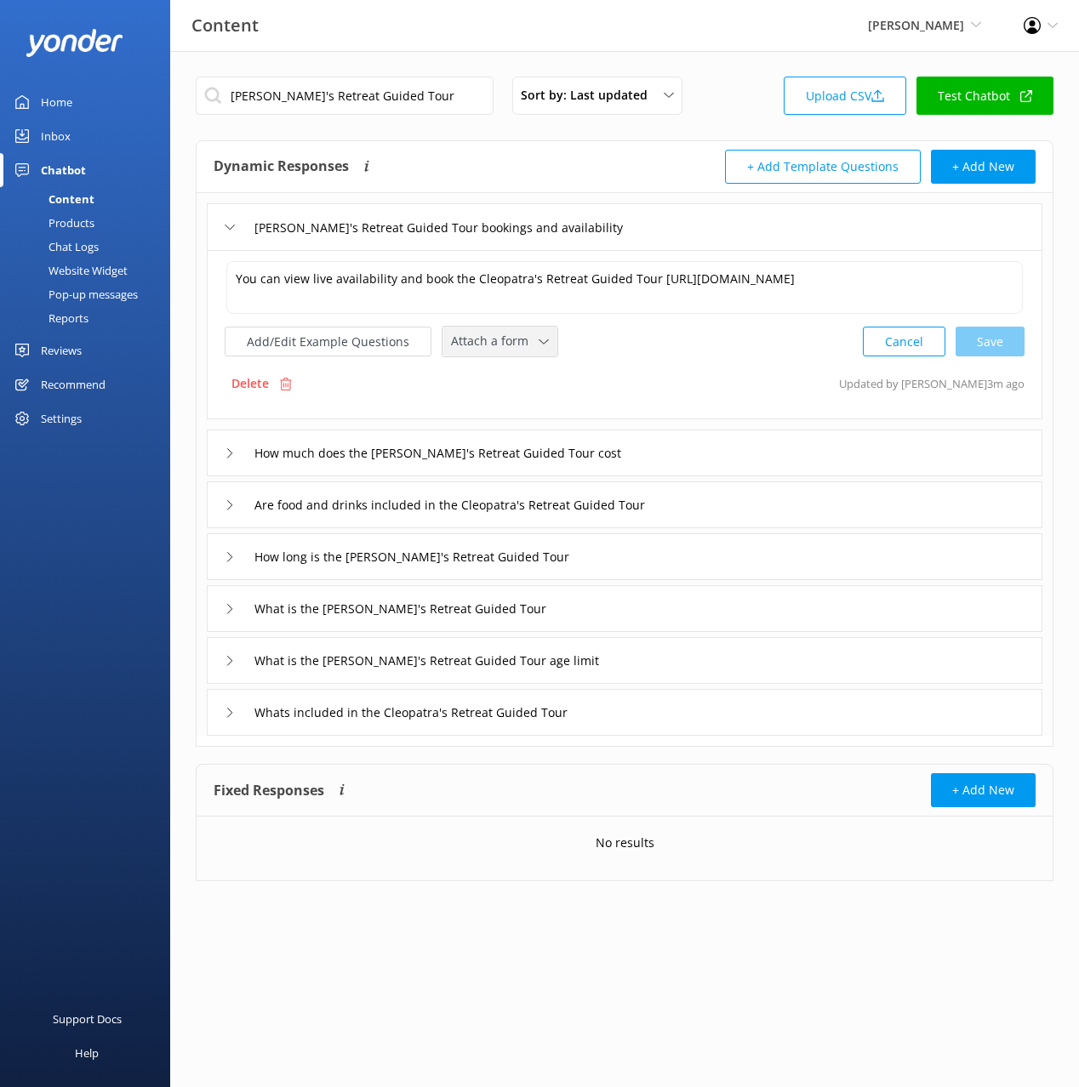
click at [481, 345] on span "Attach a form" at bounding box center [495, 341] width 88 height 19
click at [507, 411] on div "Check availability" at bounding box center [494, 411] width 84 height 17
click at [724, 445] on div "How much does the [PERSON_NAME]'s Retreat Guided Tour cost" at bounding box center [624, 451] width 835 height 47
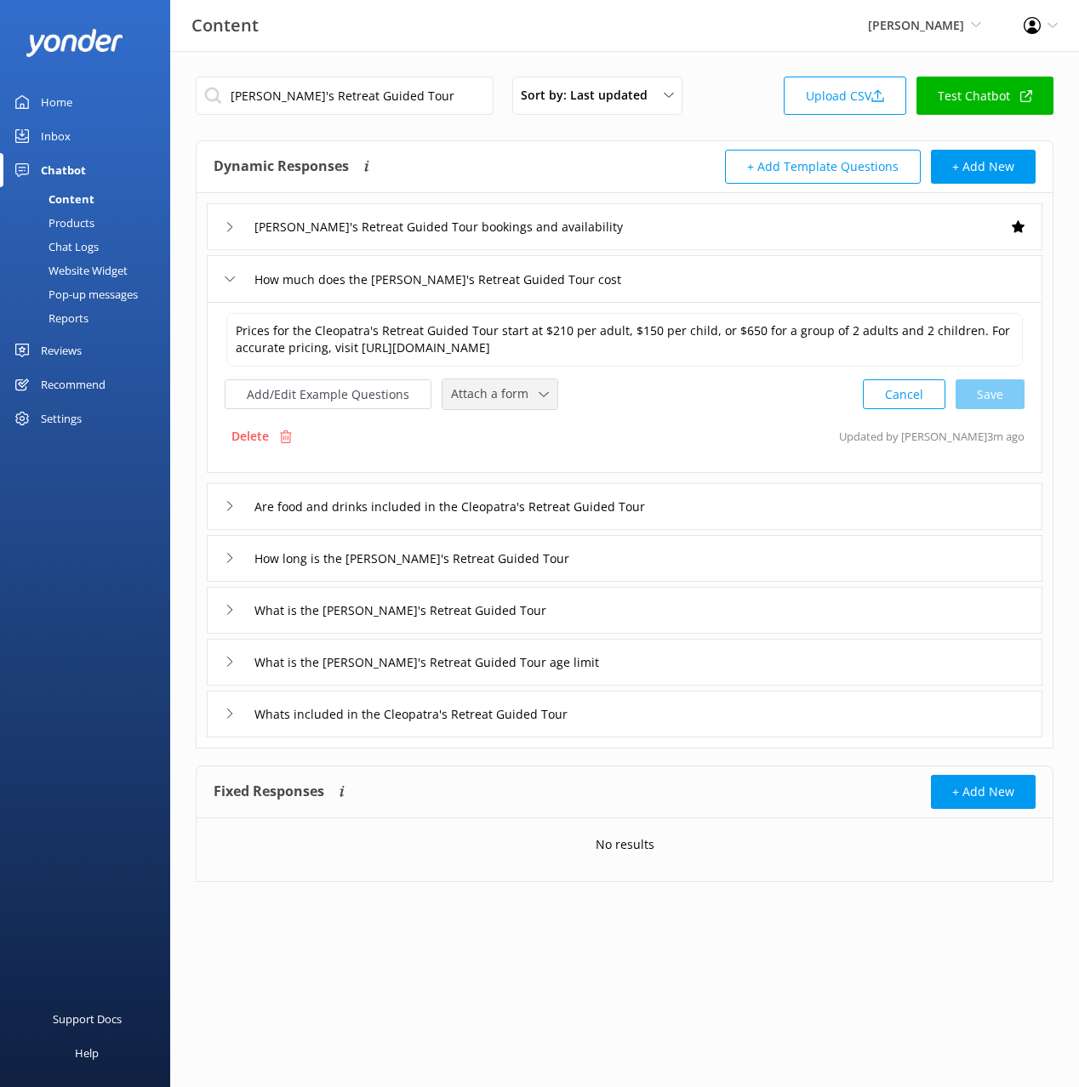
click at [520, 409] on div "Attach a form Leave contact details Check availability" at bounding box center [499, 394] width 115 height 30
click at [530, 467] on div "Check availability" at bounding box center [494, 465] width 84 height 17
click at [586, 619] on div "What is the [PERSON_NAME]'s Retreat Guided Tour" at bounding box center [624, 608] width 835 height 47
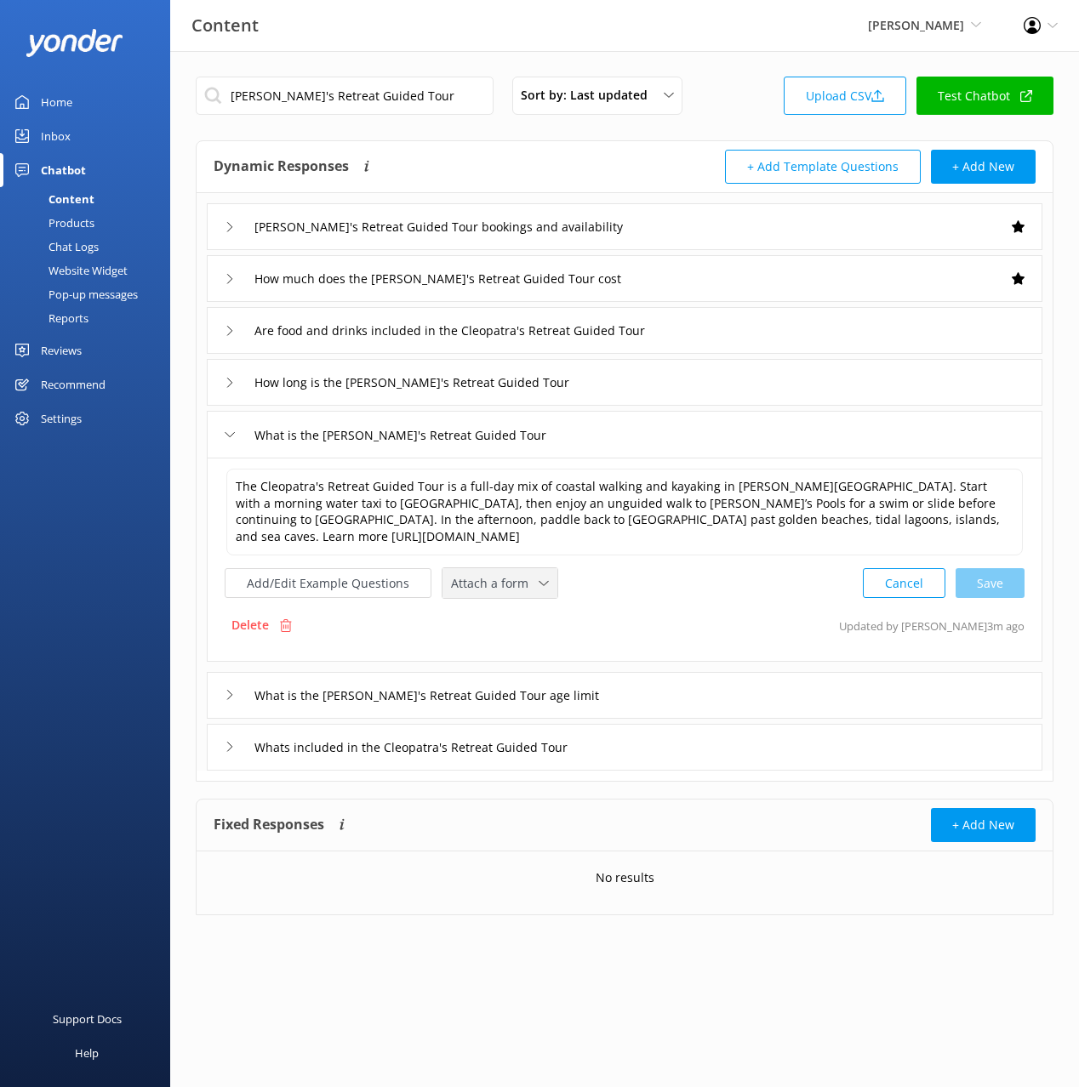
click at [517, 574] on span "Attach a form" at bounding box center [495, 583] width 88 height 19
click at [525, 647] on div "Check availability" at bounding box center [494, 654] width 84 height 17
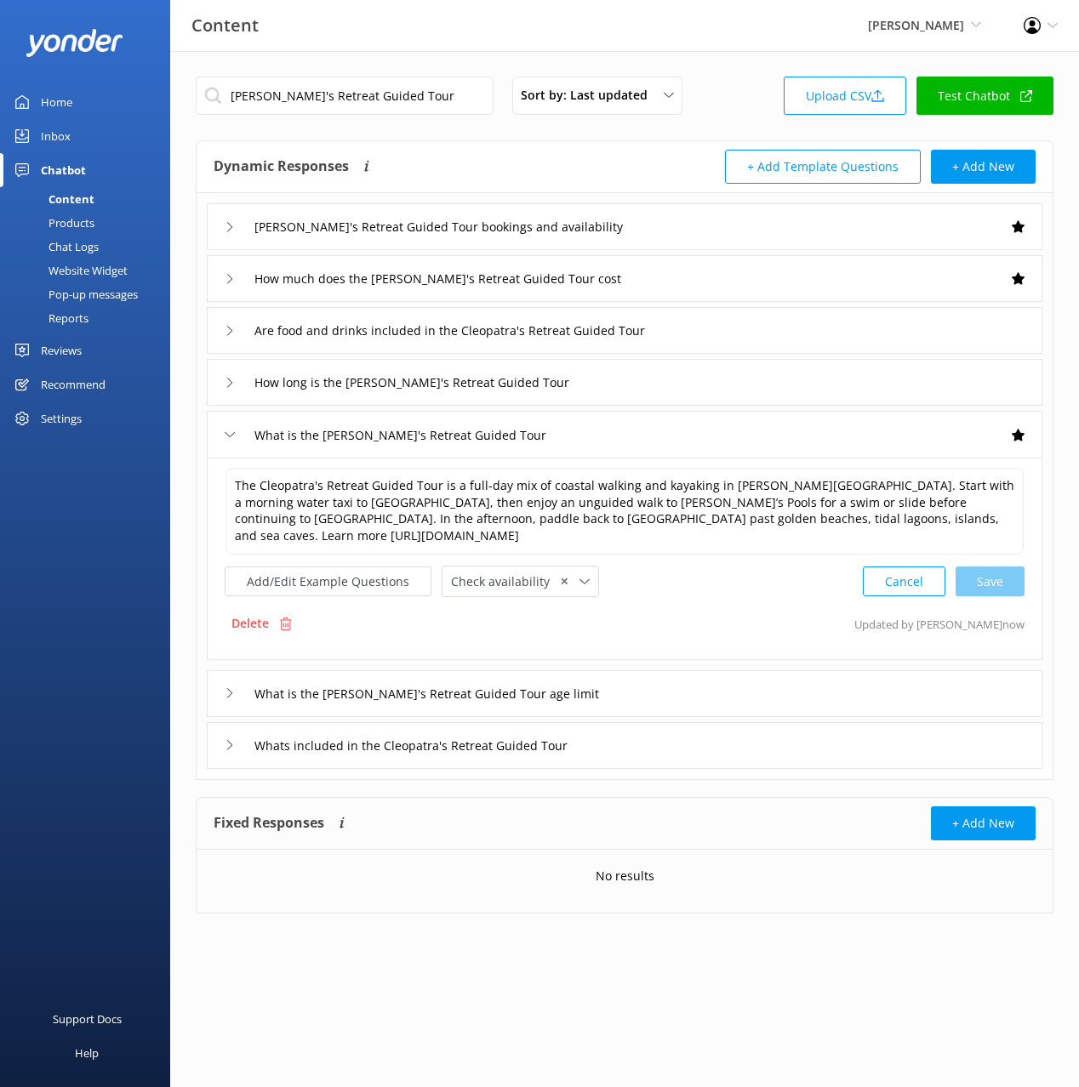
click at [646, 749] on div "Whats included in the Cleopatra's Retreat Guided Tour" at bounding box center [624, 745] width 835 height 47
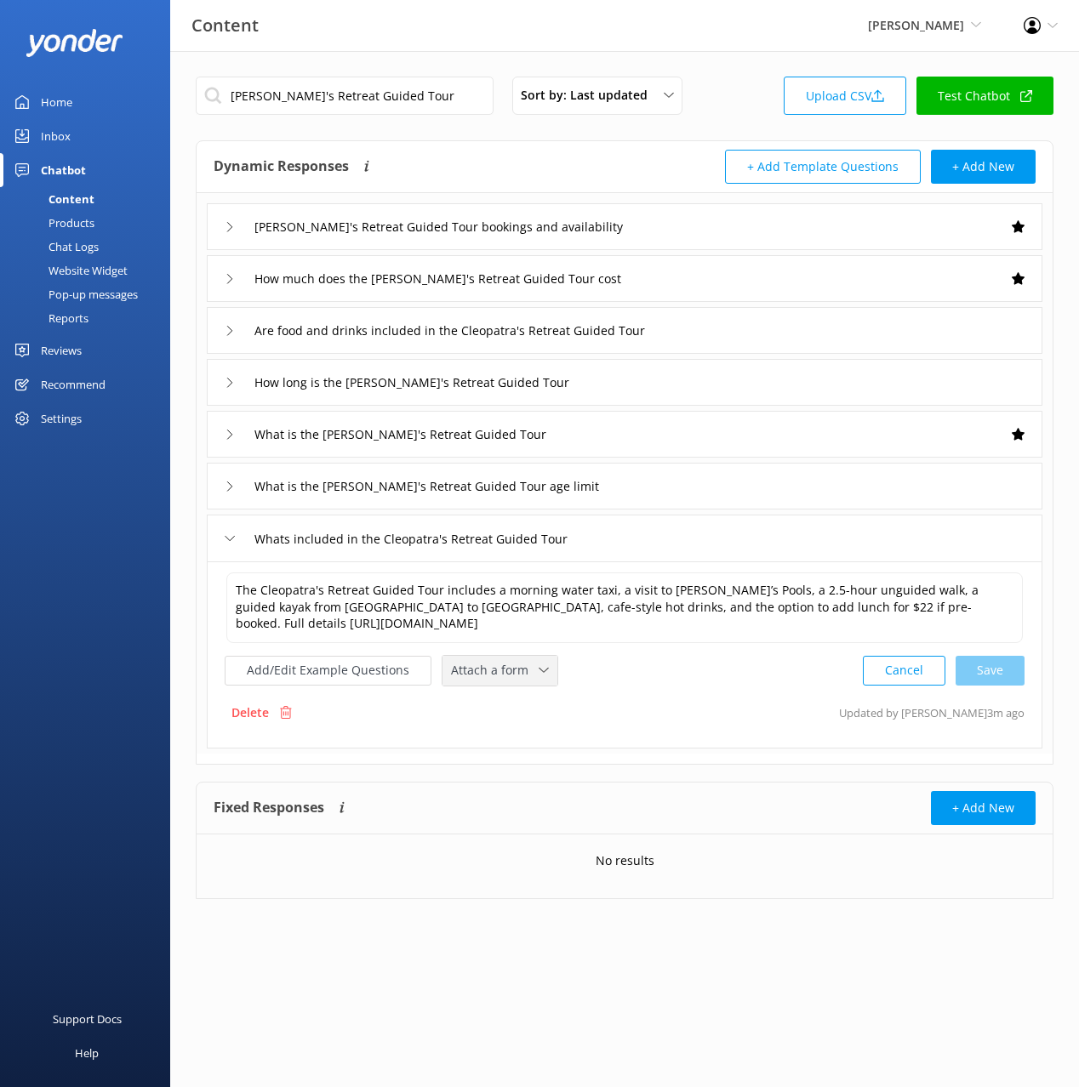
click at [486, 675] on span "Attach a form" at bounding box center [495, 670] width 88 height 19
click at [508, 742] on div "Check availability" at bounding box center [494, 741] width 84 height 17
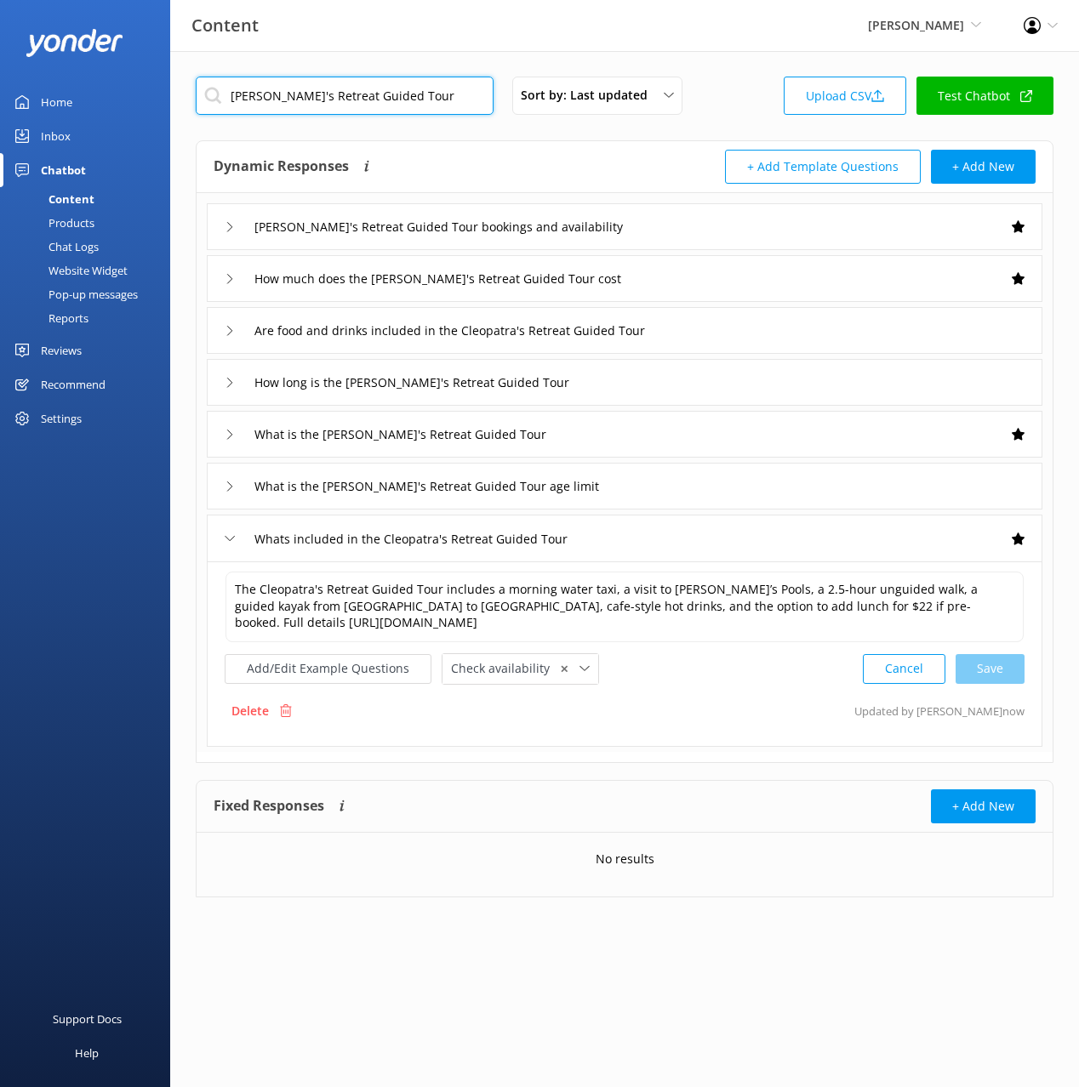
click at [413, 89] on input "[PERSON_NAME]'s Retreat Guided Tour" at bounding box center [345, 96] width 298 height 38
click at [414, 90] on input "[PERSON_NAME]'s Retreat Guided Tour" at bounding box center [345, 96] width 298 height 38
paste input "Anchorage Ramble"
click at [546, 164] on div "Dynamic Responses The chatbot will generate a response based on the content inf…" at bounding box center [419, 167] width 411 height 34
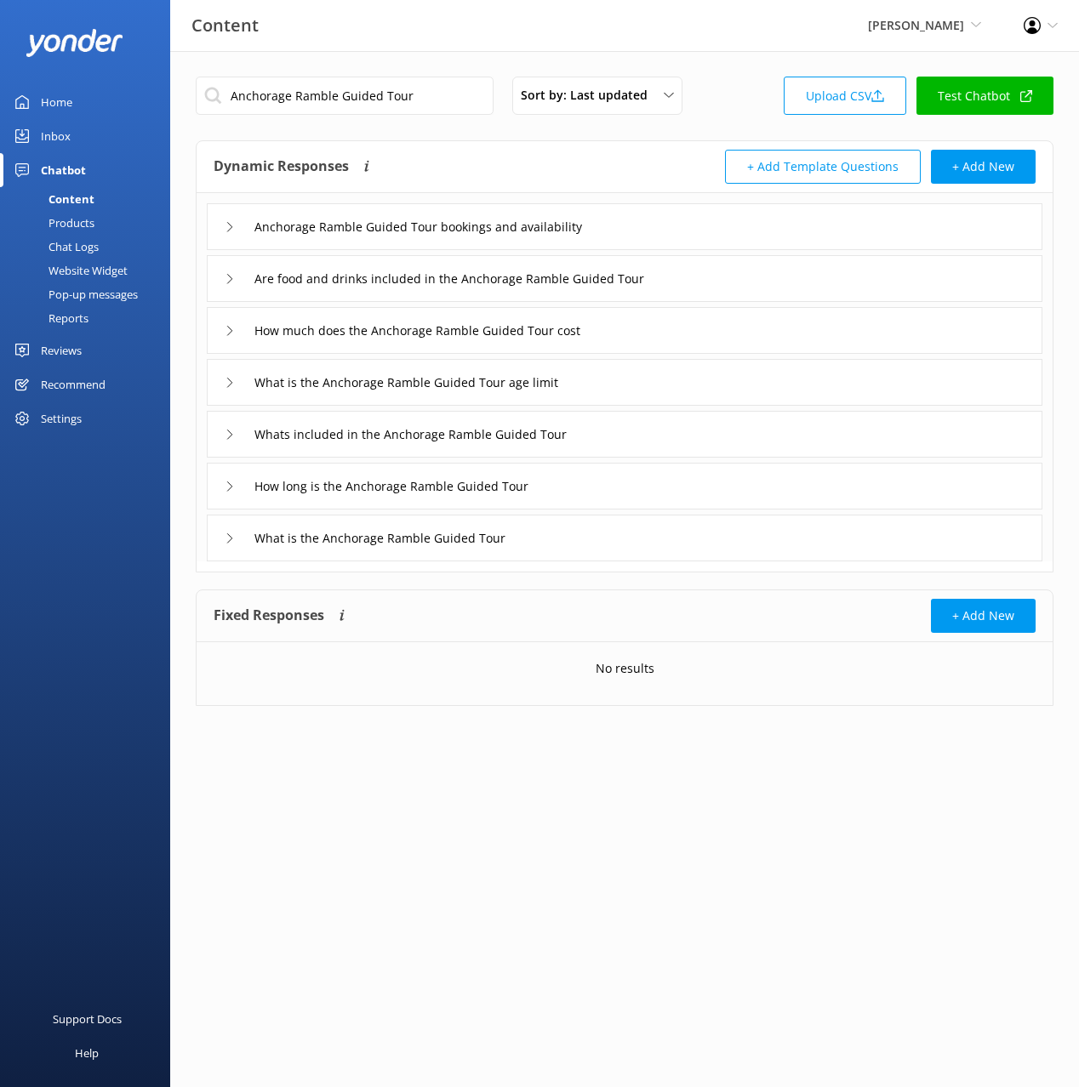
drag, startPoint x: 647, startPoint y: 231, endPoint x: 641, endPoint y: 242, distance: 11.4
click at [647, 231] on div "Anchorage Ramble Guided Tour bookings and availability" at bounding box center [624, 226] width 835 height 47
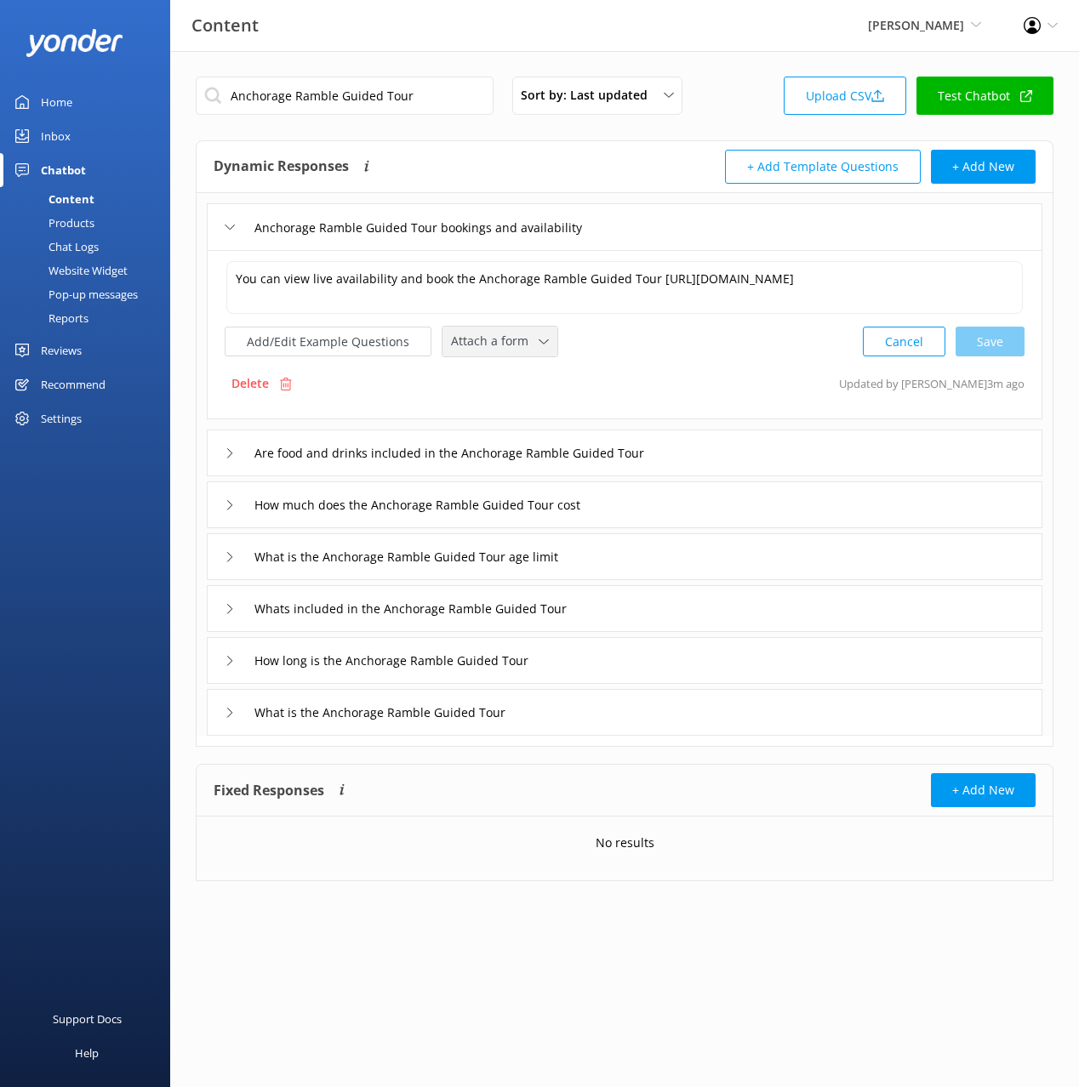
click at [487, 339] on span "Attach a form" at bounding box center [495, 341] width 88 height 19
click at [508, 423] on link "Check availability" at bounding box center [518, 412] width 151 height 34
click at [693, 508] on div "How much does the Anchorage Ramble Guided Tour cost" at bounding box center [624, 503] width 835 height 47
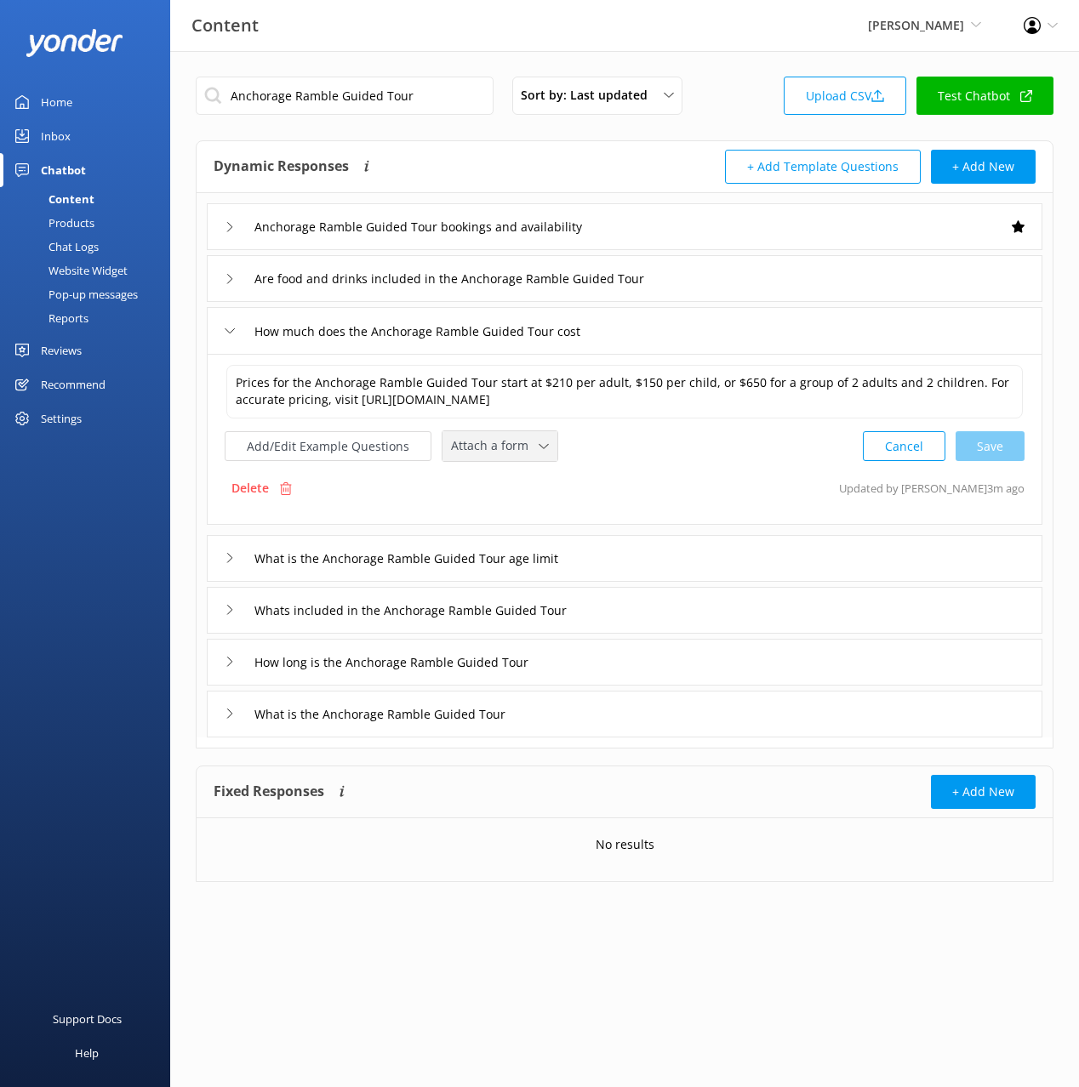
click at [513, 453] on span "Attach a form" at bounding box center [495, 445] width 88 height 19
click at [533, 524] on link "Check availability" at bounding box center [518, 517] width 151 height 34
click at [630, 617] on div "Whats included in the Anchorage Ramble Guided Tour" at bounding box center [624, 608] width 835 height 47
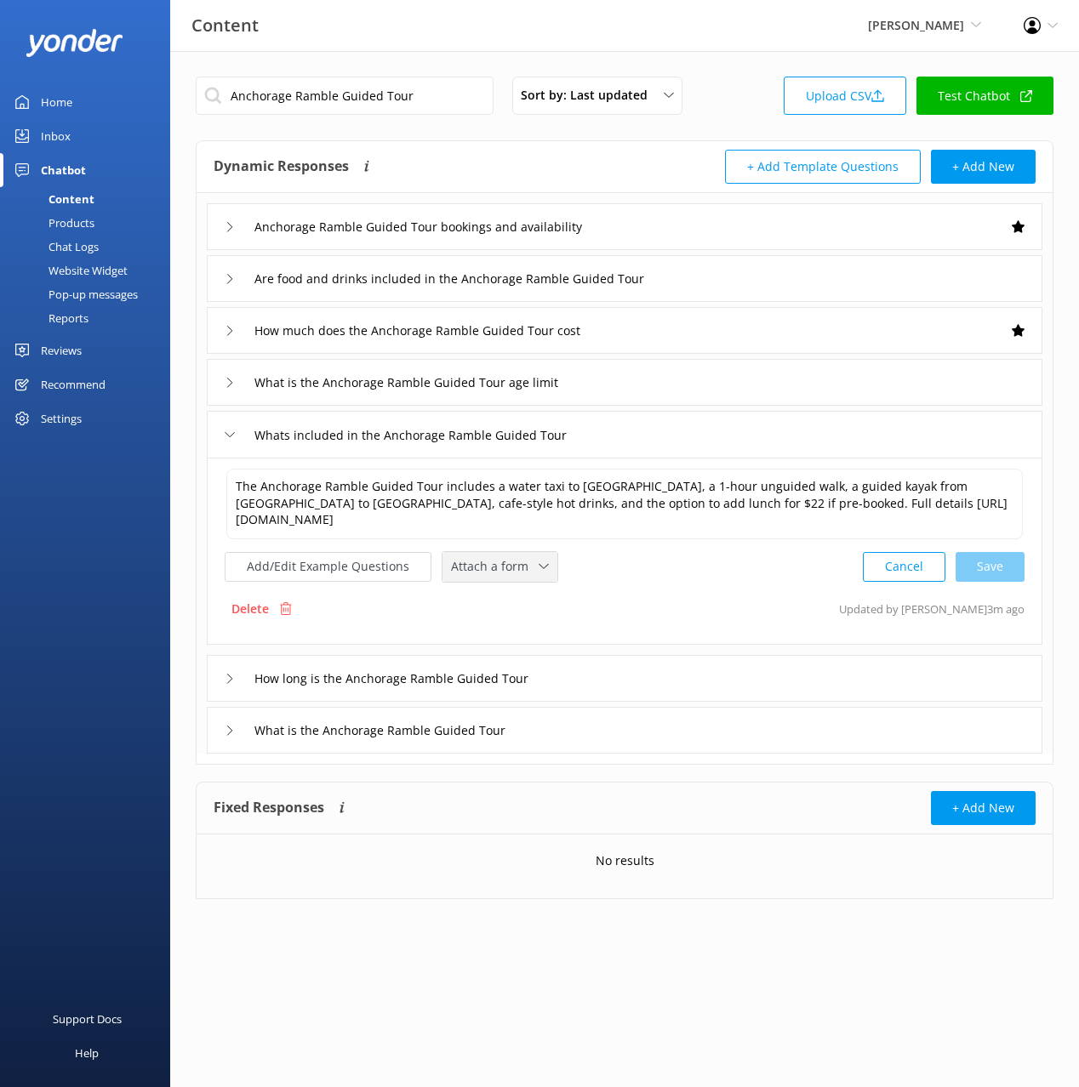
click at [519, 573] on span "Attach a form" at bounding box center [495, 566] width 88 height 19
drag, startPoint x: 524, startPoint y: 635, endPoint x: 537, endPoint y: 657, distance: 25.5
click at [524, 635] on div "Check availability" at bounding box center [494, 637] width 84 height 17
click at [594, 730] on div "What is the Anchorage Ramble Guided Tour" at bounding box center [624, 728] width 835 height 47
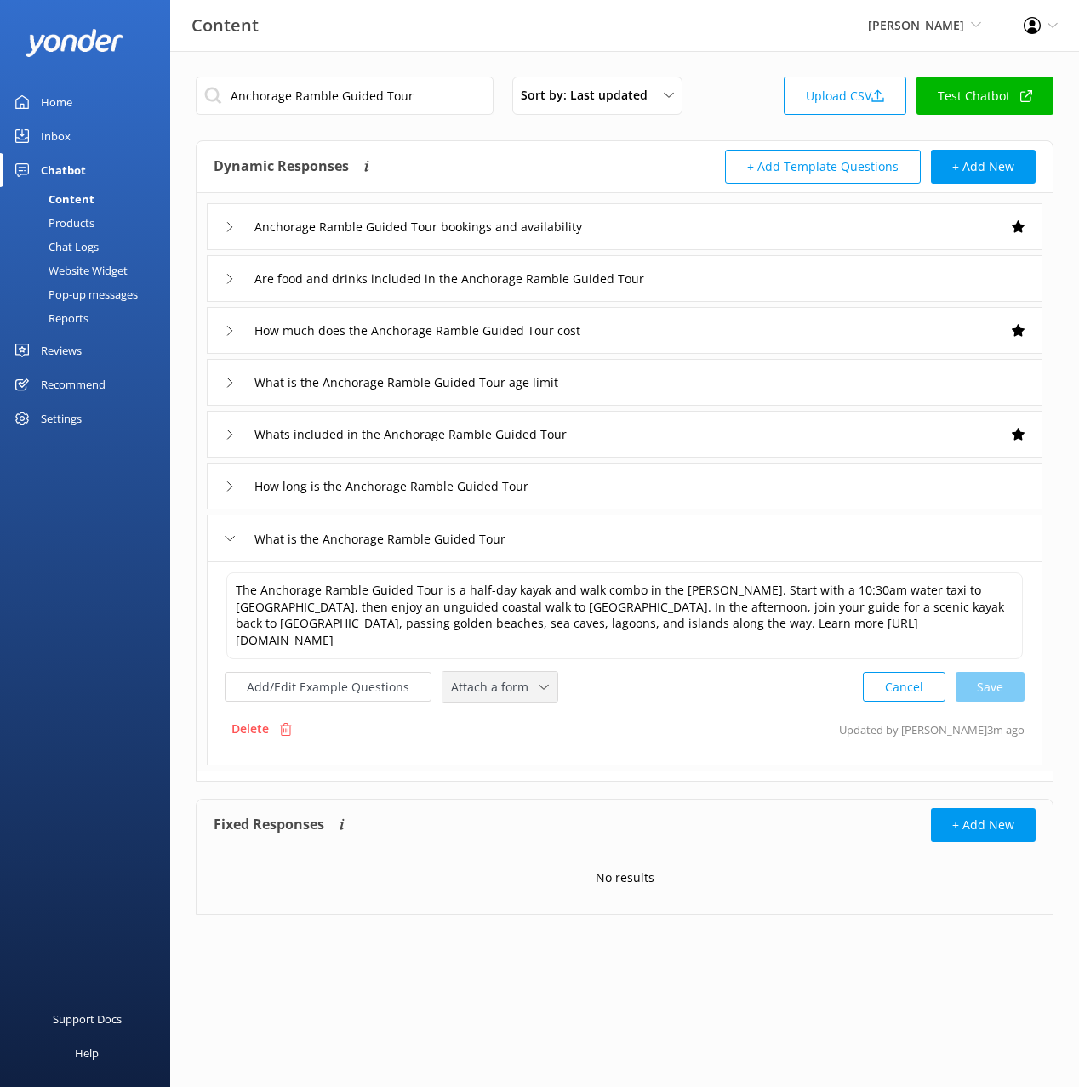
click at [493, 678] on span "Attach a form" at bounding box center [495, 687] width 88 height 19
drag, startPoint x: 512, startPoint y: 734, endPoint x: 755, endPoint y: 739, distance: 243.4
click at [512, 750] on div "Check availability" at bounding box center [494, 758] width 84 height 17
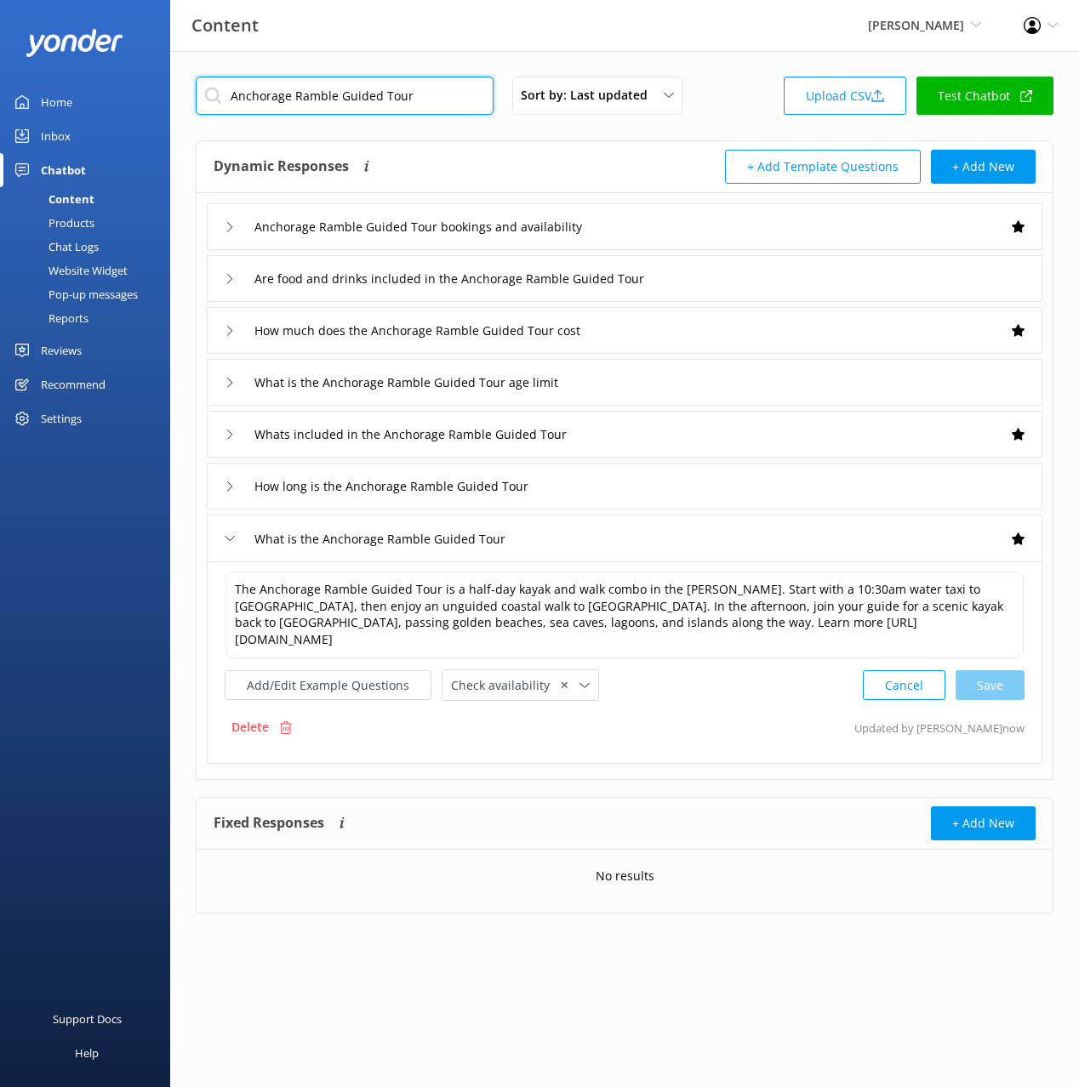
click at [449, 104] on input "Anchorage Ramble Guided Tour" at bounding box center [345, 96] width 298 height 38
paste input "Do you offer transport shuttles"
type input "Do you offer transport shuttles"
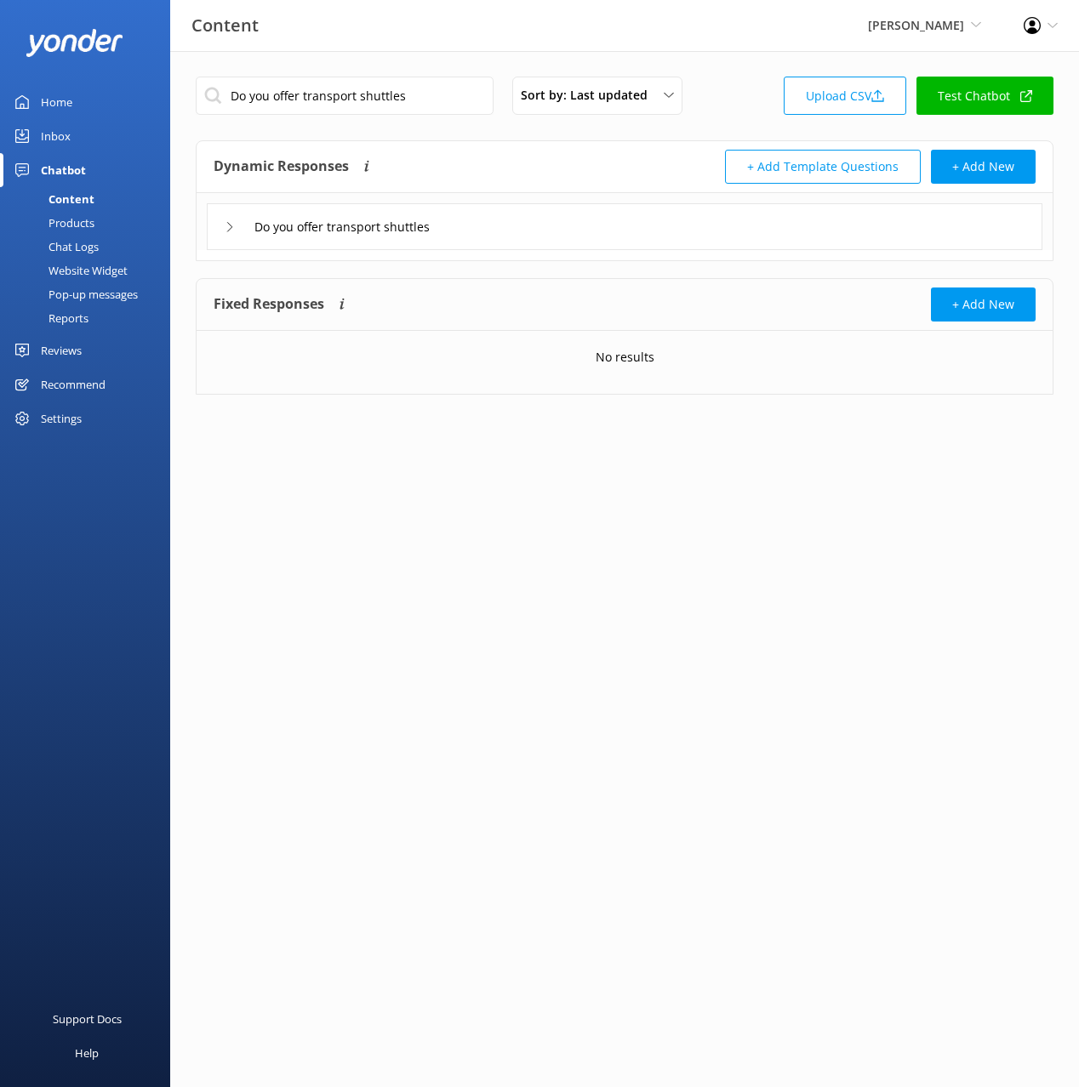
click at [675, 232] on div "Do you offer transport shuttles" at bounding box center [624, 226] width 835 height 47
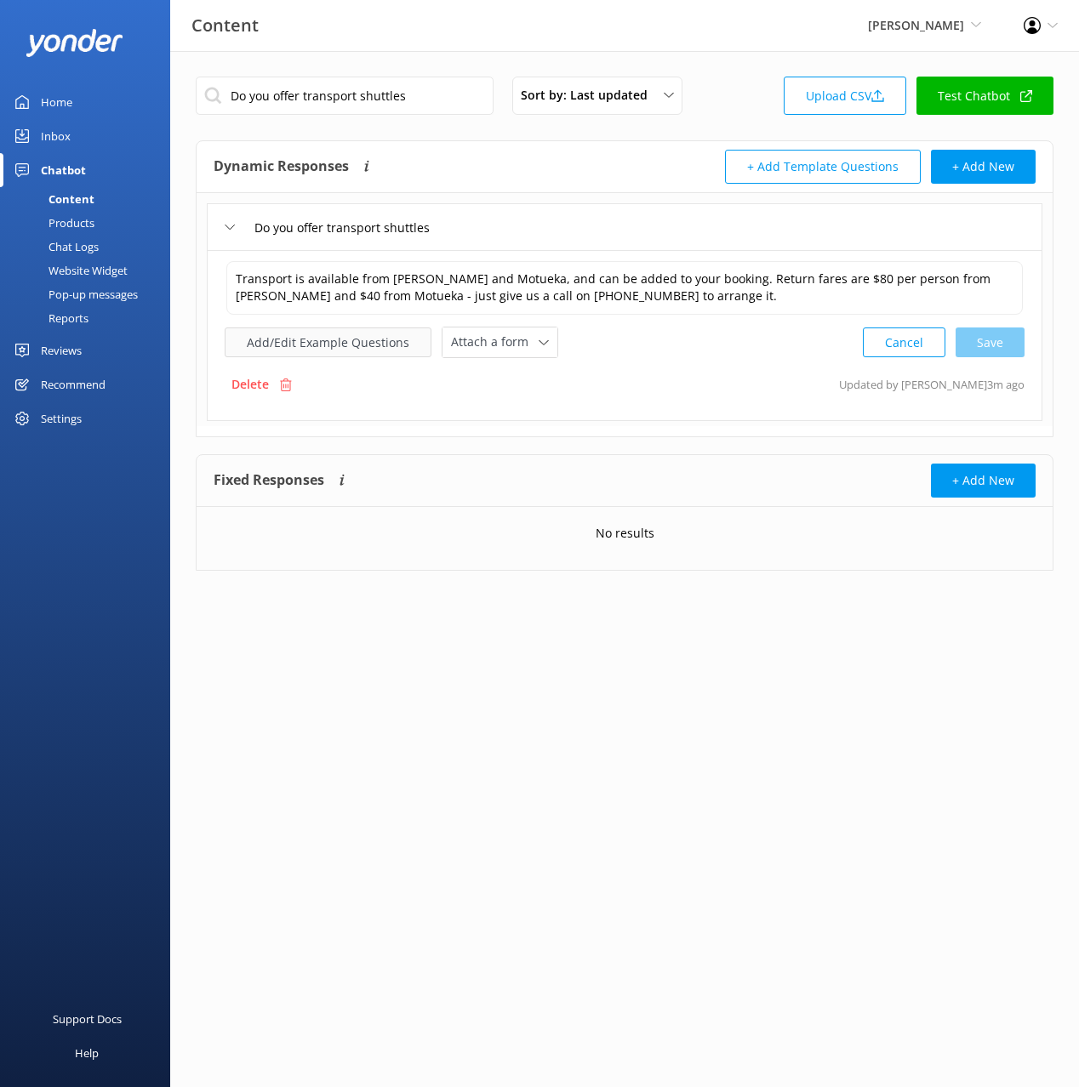
click at [378, 347] on button "Add/Edit Example Questions" at bounding box center [328, 343] width 207 height 30
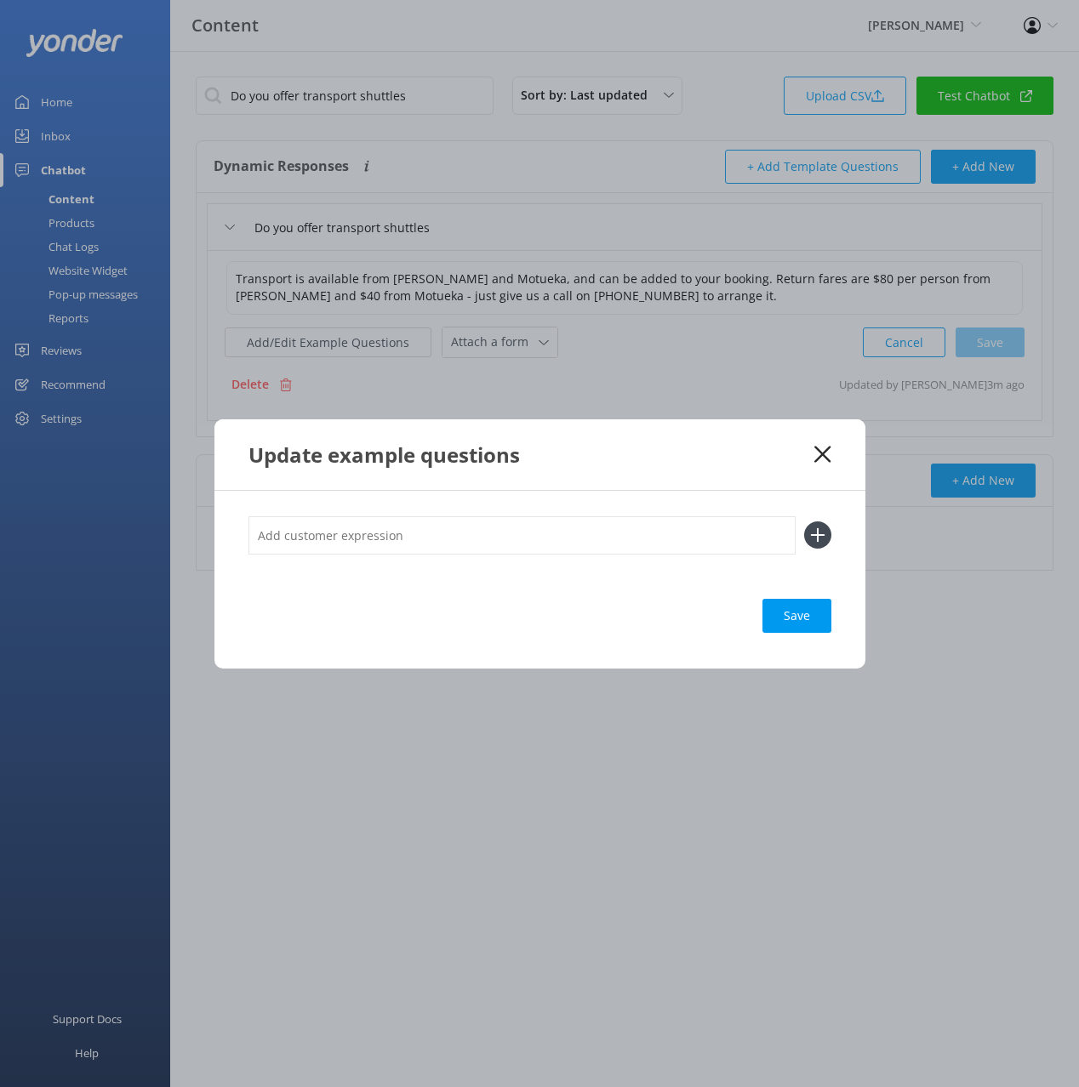
drag, startPoint x: 666, startPoint y: 549, endPoint x: 653, endPoint y: 540, distance: 15.3
click at [664, 544] on input "text" at bounding box center [521, 535] width 547 height 38
paste input "Do you have buses frm Motueka How do we get to you from [GEOGRAPHIC_DATA]"
drag, startPoint x: 448, startPoint y: 543, endPoint x: 459, endPoint y: 569, distance: 28.3
click at [459, 570] on div "Do you have buses frm Motueka How do we get to you from [GEOGRAPHIC_DATA]" at bounding box center [539, 544] width 583 height 57
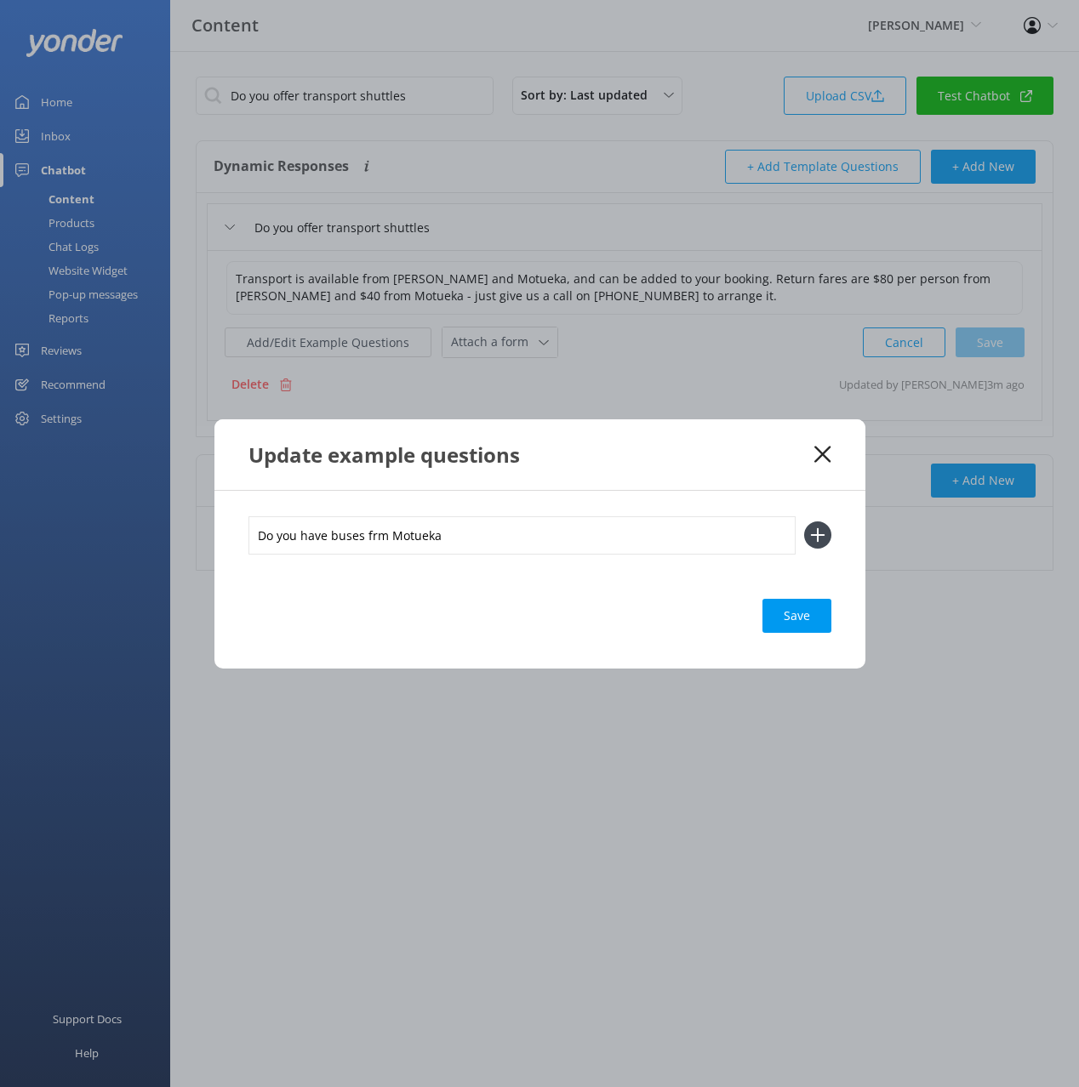
click at [374, 533] on input "Do you have buses frm Motueka" at bounding box center [521, 535] width 547 height 38
type input "Do you have buses from [GEOGRAPHIC_DATA]"
click at [804, 522] on button at bounding box center [817, 535] width 27 height 27
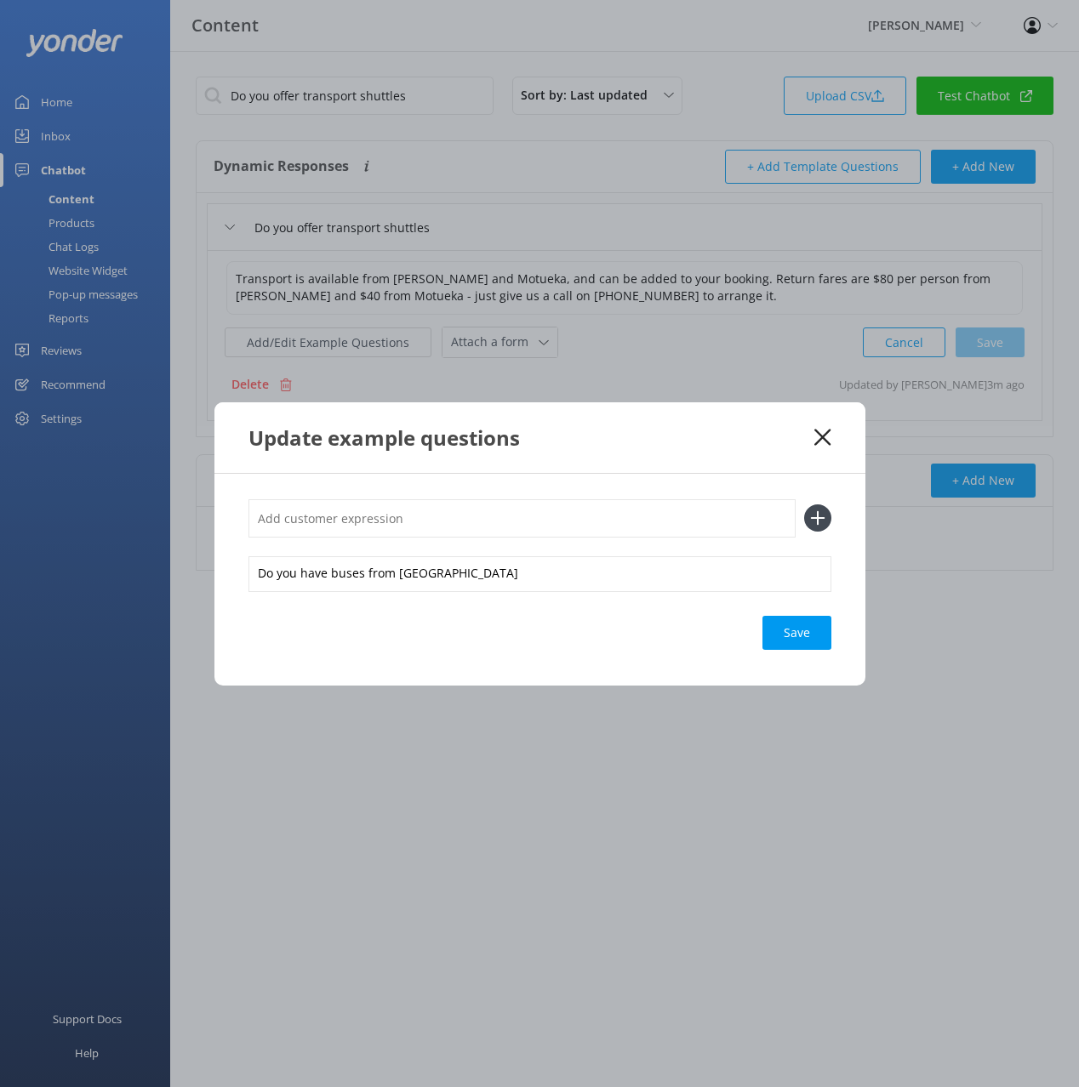
paste input "How do we get to you from [PERSON_NAME]"
type input "How do we get to you from [PERSON_NAME]"
click at [804, 505] on button at bounding box center [817, 518] width 27 height 27
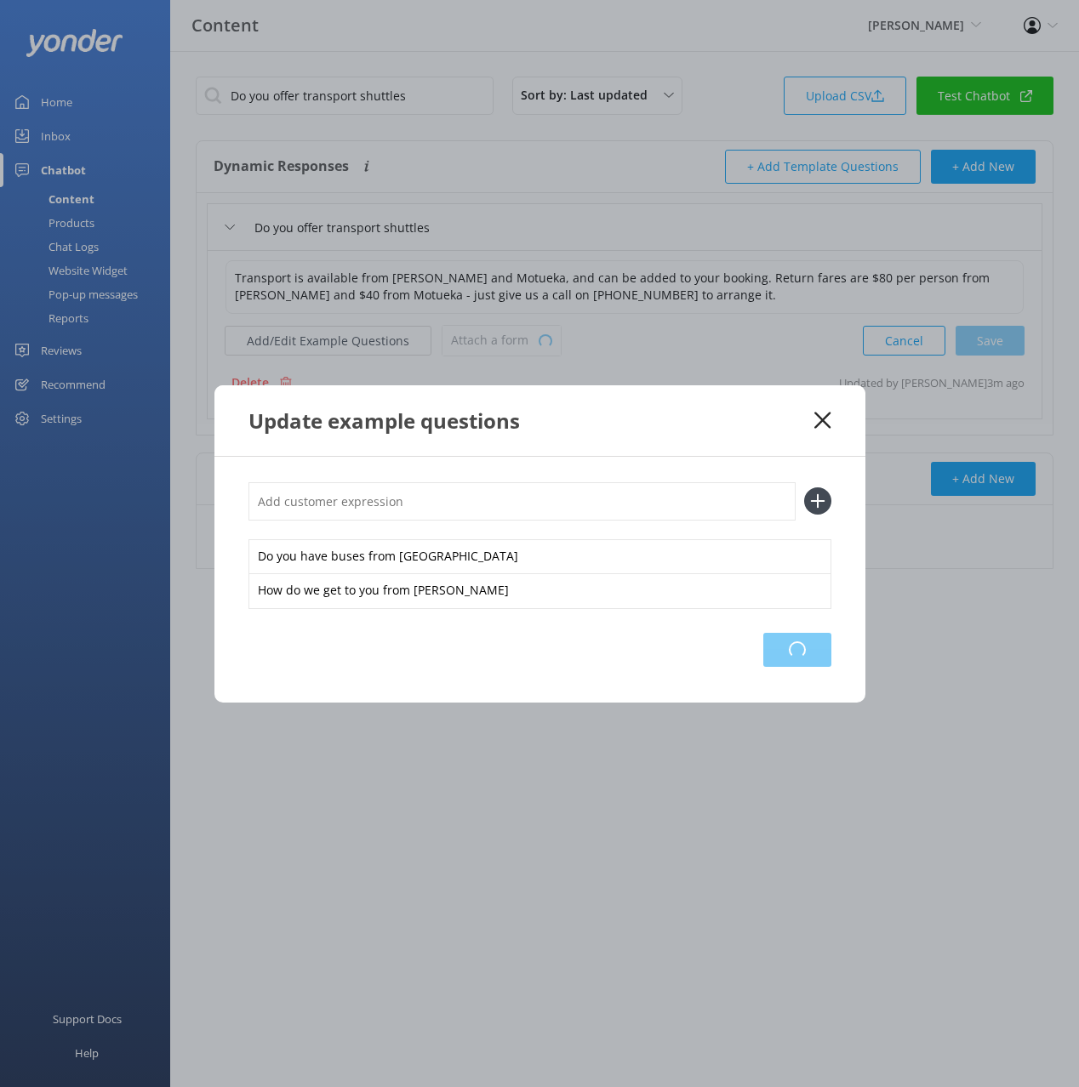
click at [816, 650] on div "Loading.." at bounding box center [797, 650] width 68 height 34
click at [822, 414] on icon at bounding box center [822, 420] width 16 height 17
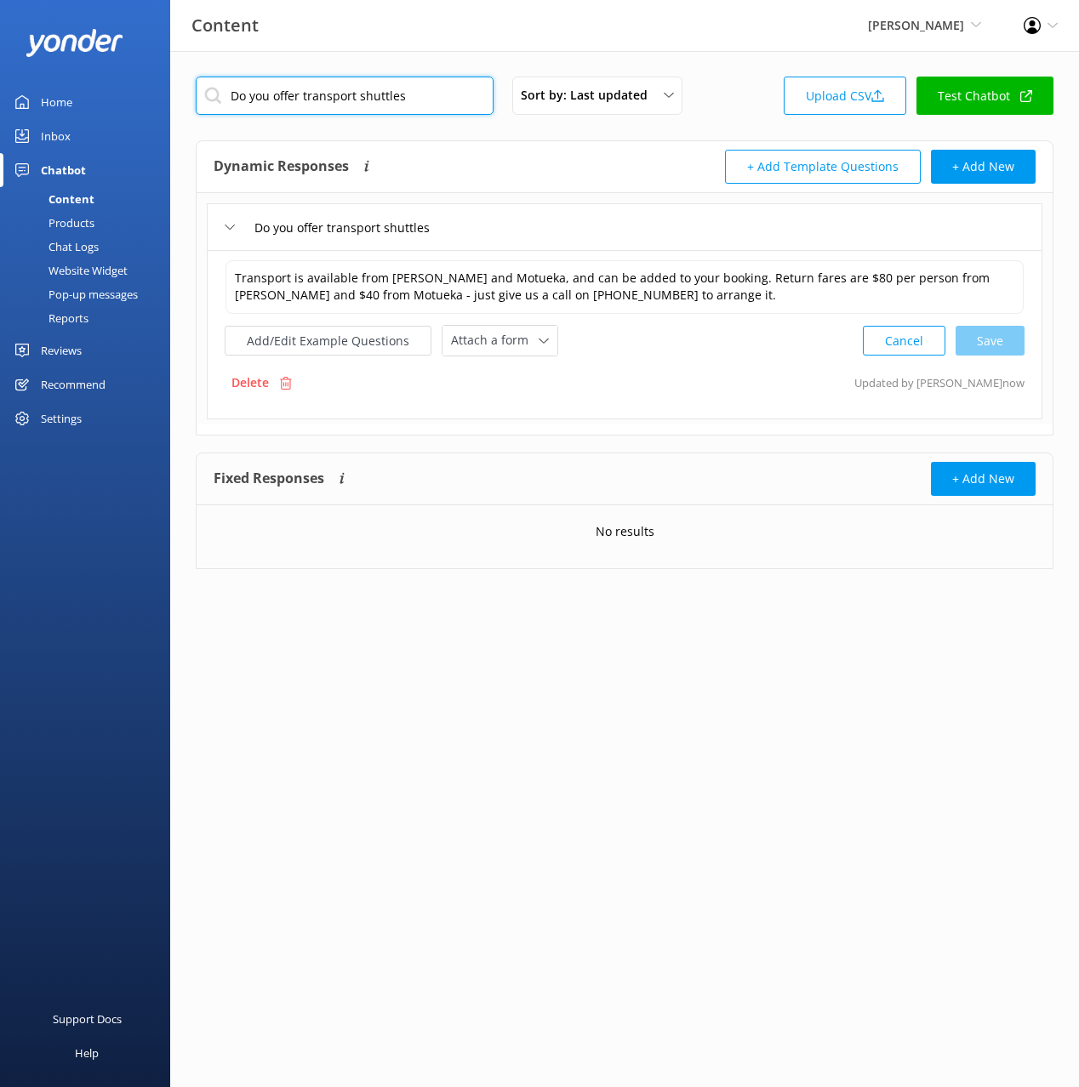
click at [418, 107] on input "Do you offer transport shuttles" at bounding box center [345, 96] width 298 height 38
paste input "Freedom Kayaking"
click at [518, 162] on div "Dynamic Responses The chatbot will generate a response based on the content inf…" at bounding box center [419, 167] width 411 height 34
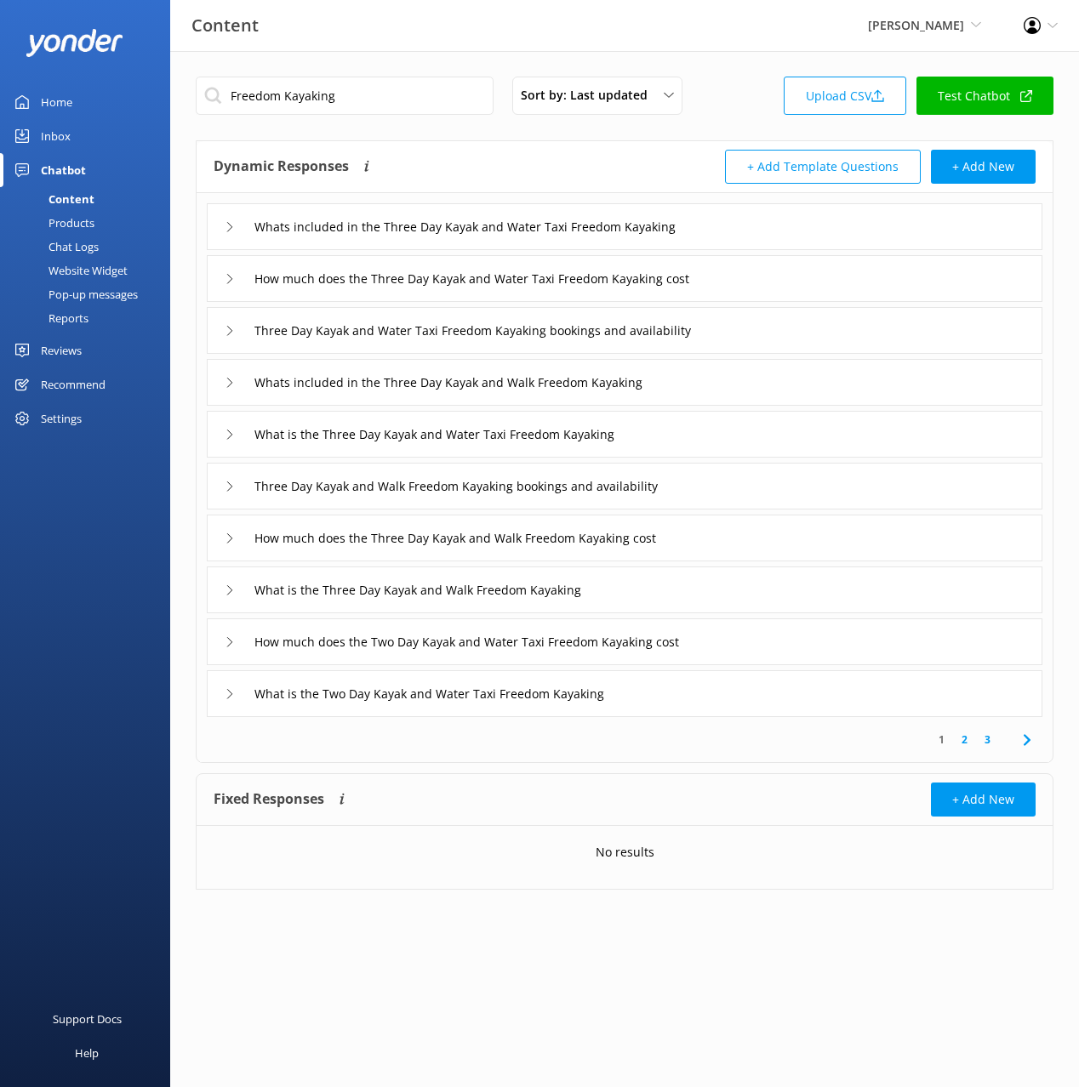
click at [497, 155] on div "Dynamic Responses The chatbot will generate a response based on the content inf…" at bounding box center [419, 167] width 411 height 34
click at [411, 86] on input "Freedom Kayaking" at bounding box center [345, 96] width 298 height 38
paste input "What is Freedom Kayaking"
click at [468, 135] on div "What is Freedom Kayaking Sort by: Last updated Title (A-Z) Last updated Upload …" at bounding box center [624, 496] width 909 height 890
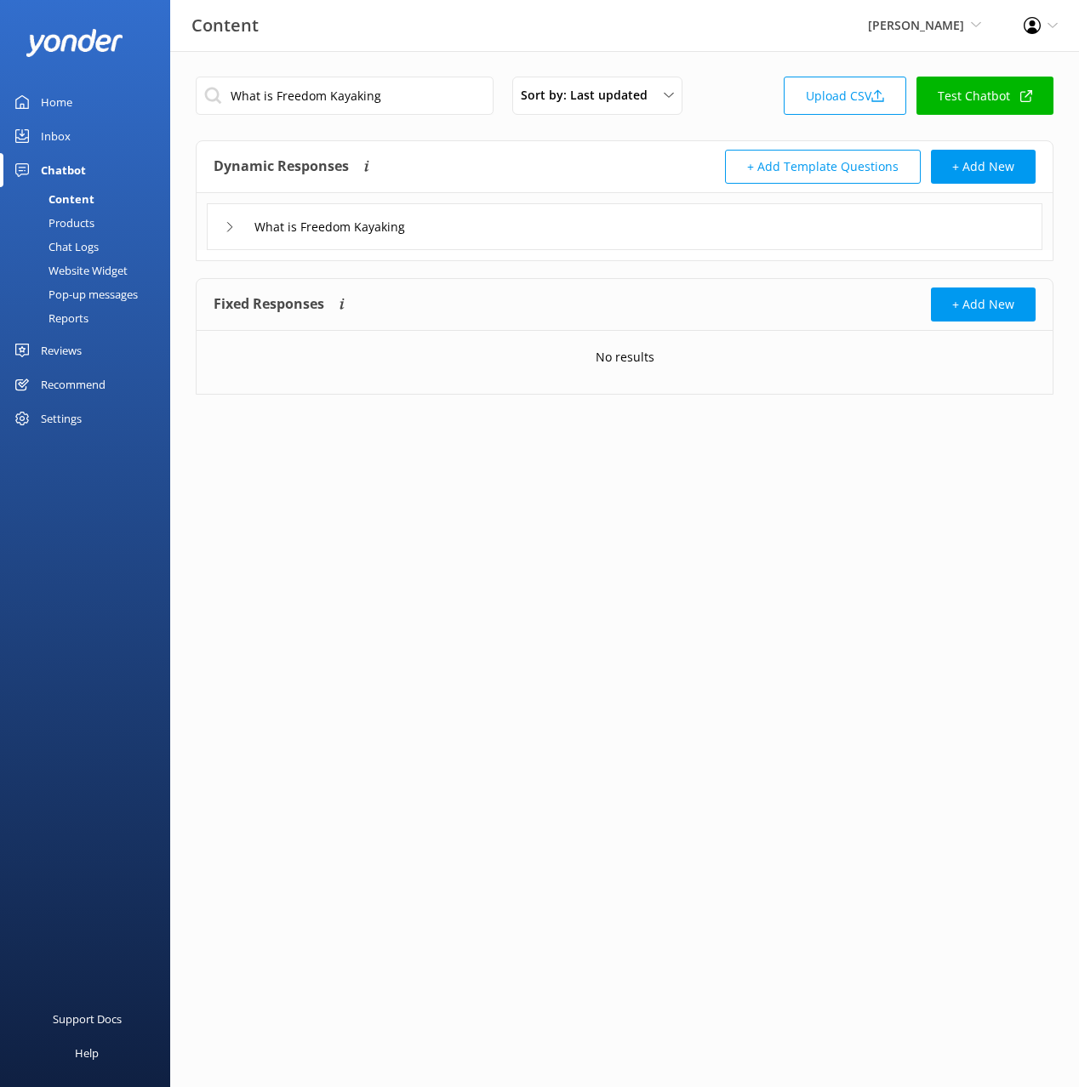
click at [566, 228] on div "What is Freedom Kayaking" at bounding box center [624, 226] width 835 height 47
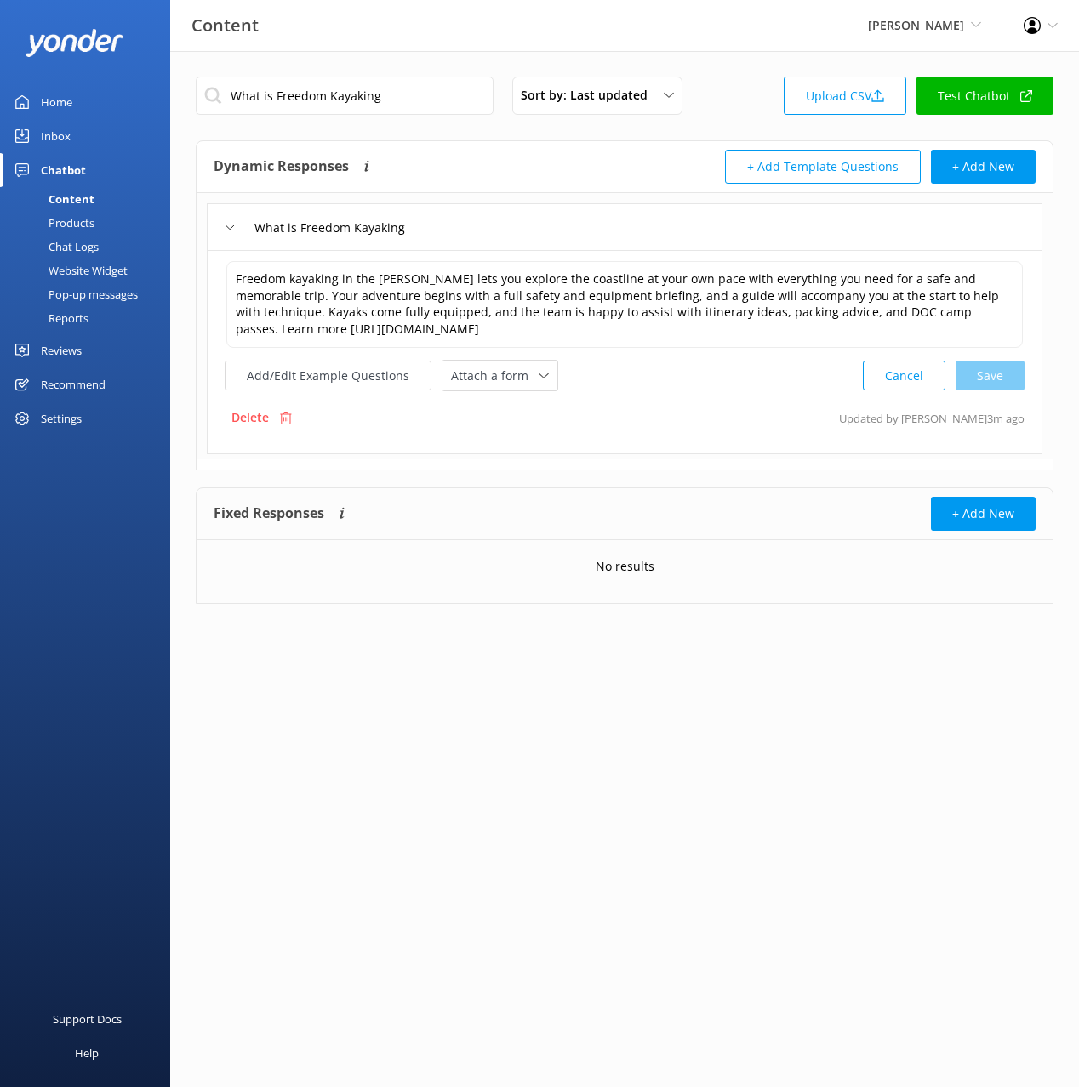
click at [511, 384] on span "Attach a form" at bounding box center [495, 376] width 88 height 19
drag, startPoint x: 511, startPoint y: 448, endPoint x: 574, endPoint y: 482, distance: 72.0
click at [511, 448] on div "Check availability" at bounding box center [494, 446] width 84 height 17
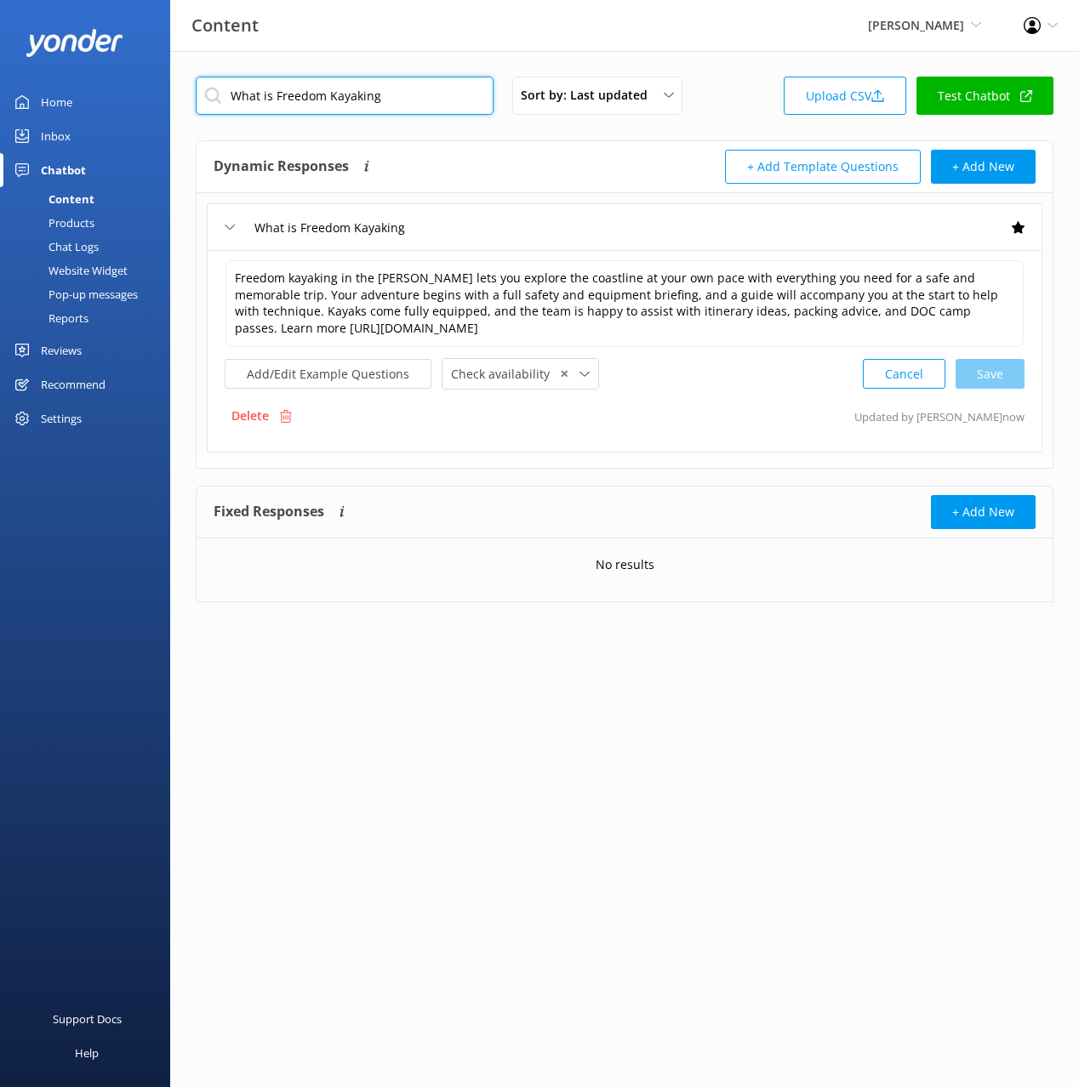
click at [421, 91] on input "What is Freedom Kayaking" at bounding box center [345, 96] width 298 height 38
click at [420, 91] on input "What is Freedom Kayaking" at bounding box center [345, 96] width 298 height 38
paste input "How much does Freedom Kayaking cost"
click at [514, 147] on div "Dynamic Responses The chatbot will generate a response based on the content inf…" at bounding box center [625, 167] width 856 height 52
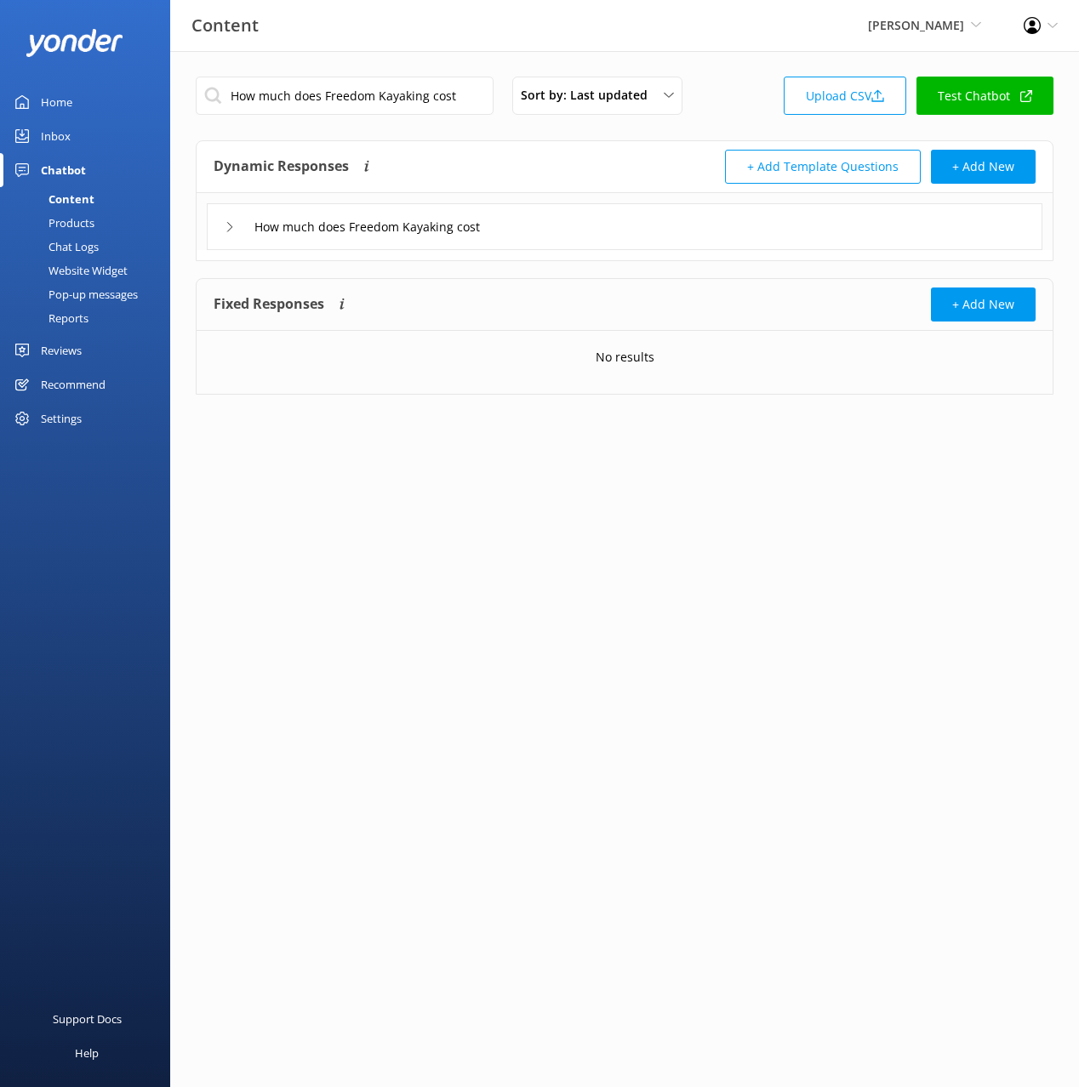
click at [567, 237] on div "How much does Freedom Kayaking cost" at bounding box center [624, 226] width 835 height 47
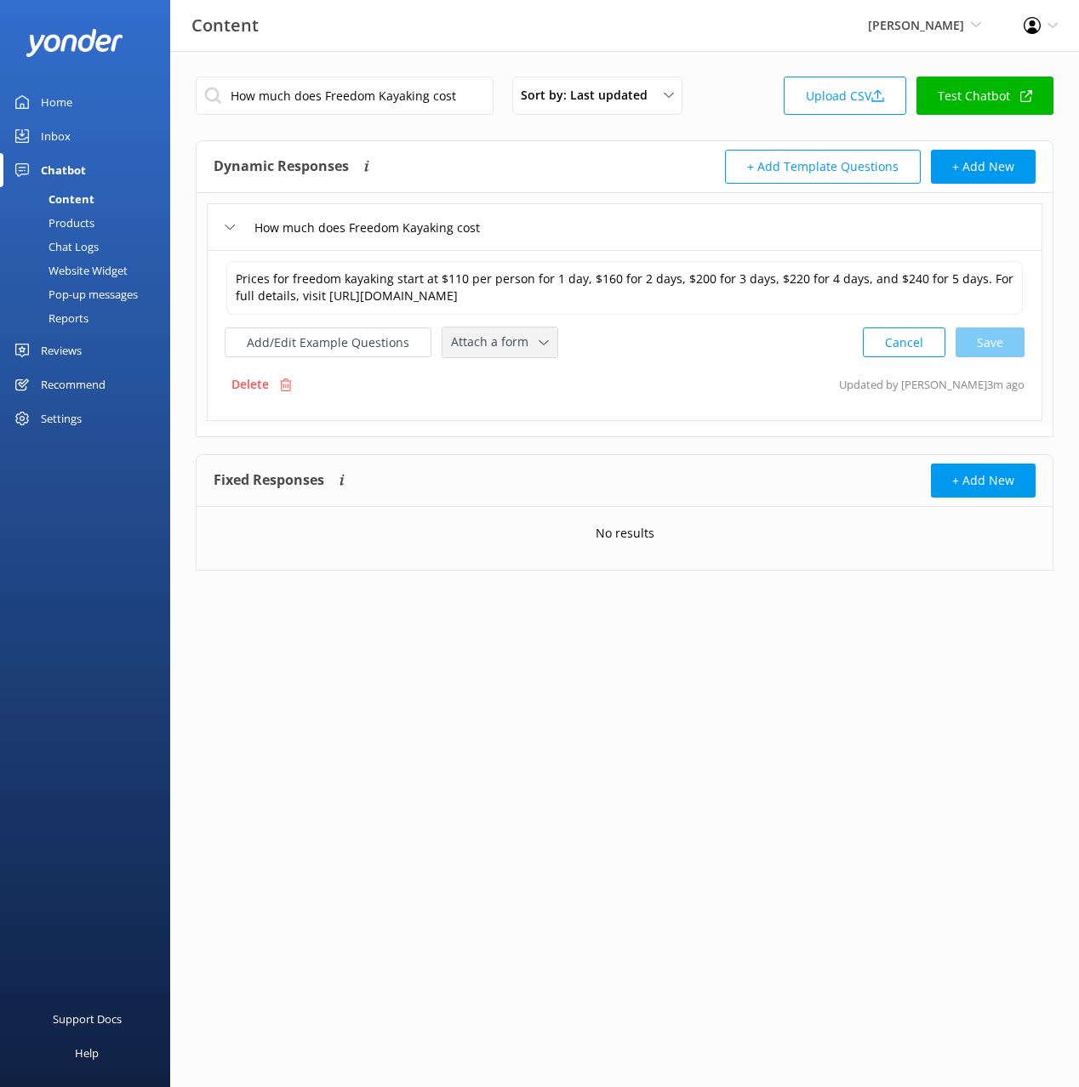
drag, startPoint x: 494, startPoint y: 331, endPoint x: 499, endPoint y: 339, distance: 9.5
click at [494, 331] on div "Prices for freedom kayaking start at $110 per person for 1 day, $160 for 2 days…" at bounding box center [625, 308] width 800 height 99
click at [512, 362] on div "Prices for freedom kayaking start at $110 per person for 1 day, $160 for 2 days…" at bounding box center [624, 335] width 835 height 171
drag, startPoint x: 500, startPoint y: 345, endPoint x: 501, endPoint y: 356, distance: 11.9
click at [499, 345] on span "Attach a form" at bounding box center [495, 342] width 88 height 19
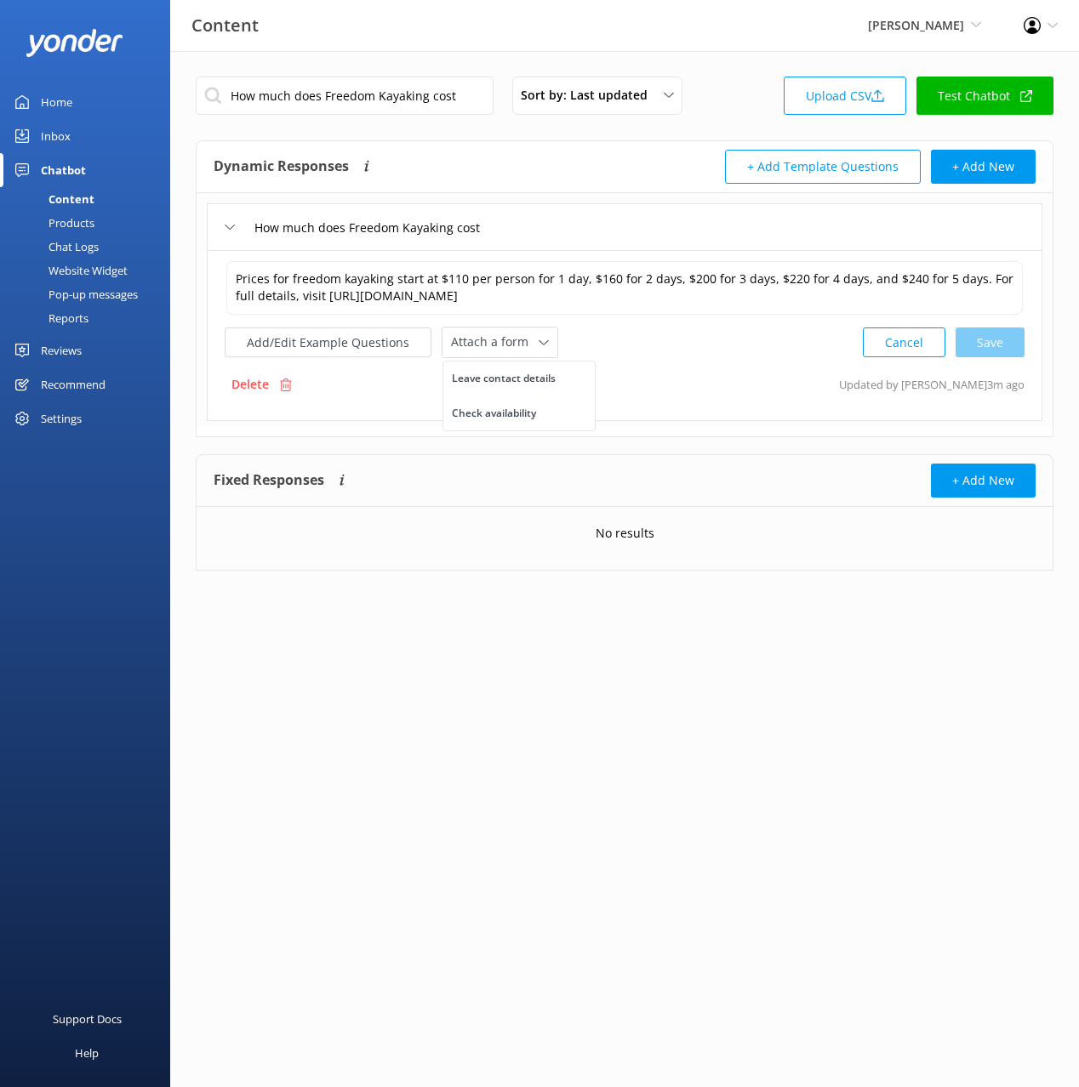
click at [517, 409] on div "Check availability" at bounding box center [494, 413] width 84 height 17
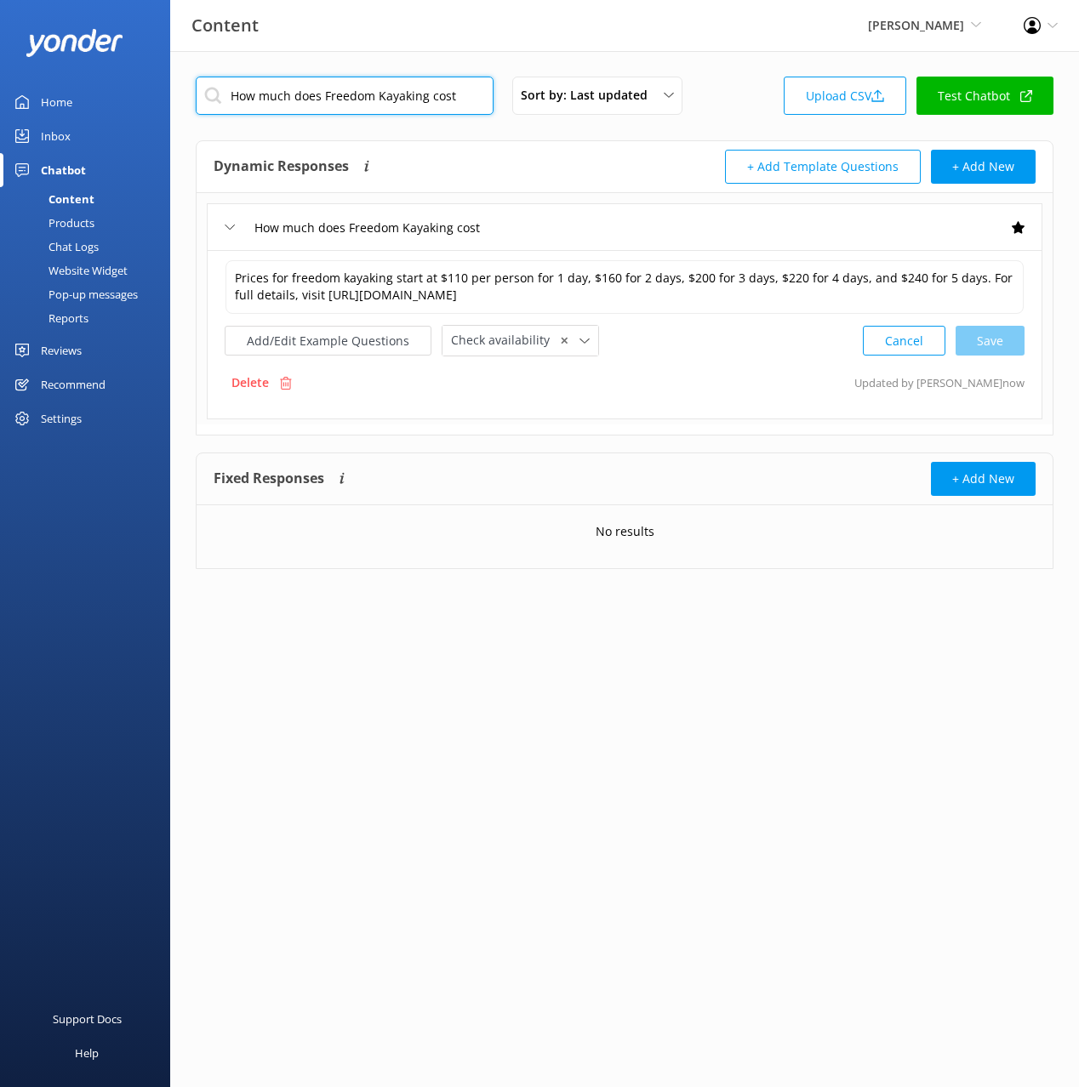
click at [390, 102] on input "How much does Freedom Kayaking cost" at bounding box center [345, 96] width 298 height 38
paste input "Freedom Kayaking bookings and availability"
click at [528, 157] on div "Dynamic Responses The chatbot will generate a response based on the content inf…" at bounding box center [419, 167] width 411 height 34
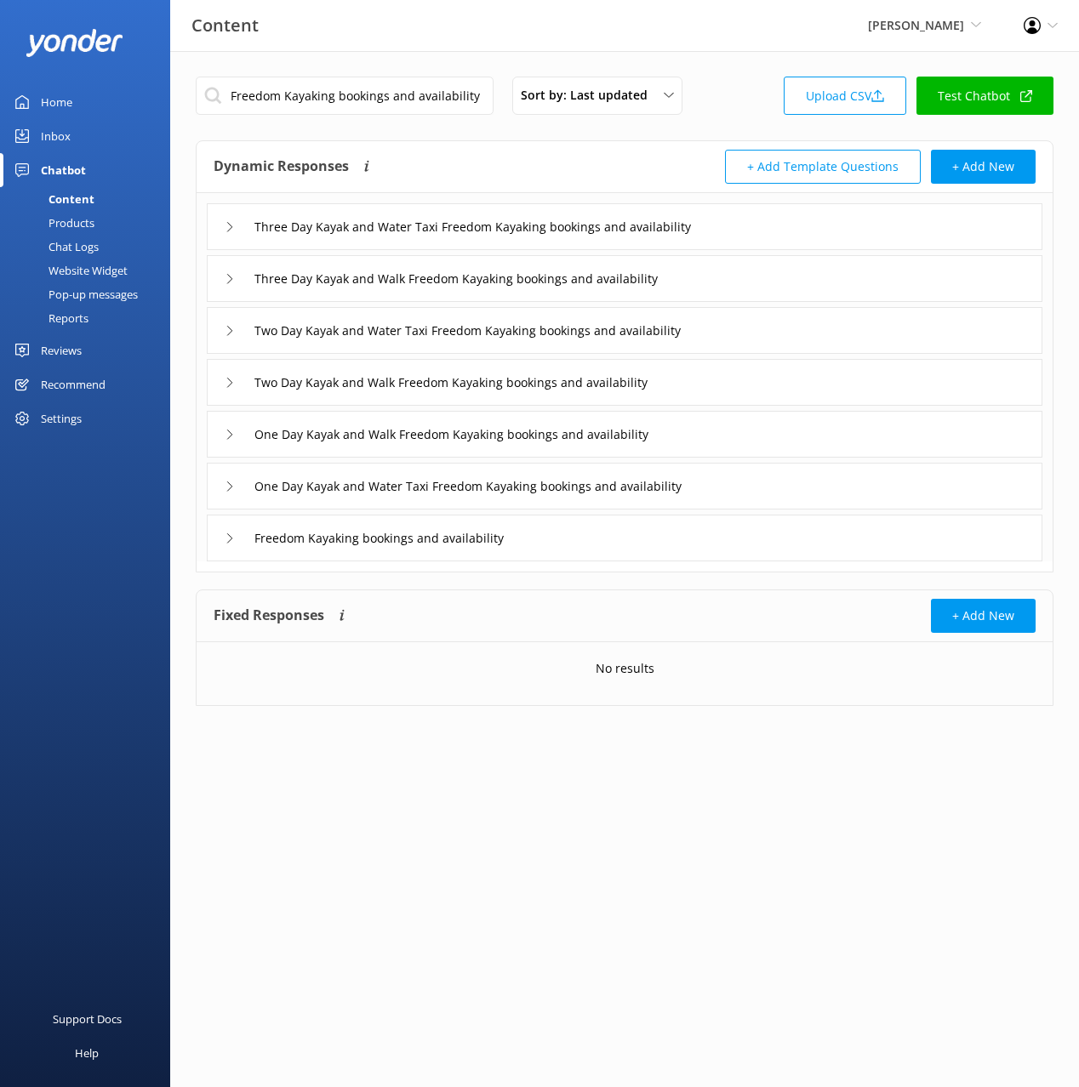
click at [518, 167] on div "Dynamic Responses The chatbot will generate a response based on the content inf…" at bounding box center [419, 167] width 411 height 34
drag, startPoint x: 608, startPoint y: 548, endPoint x: 600, endPoint y: 560, distance: 14.6
click at [608, 548] on div "Freedom Kayaking bookings and availability" at bounding box center [624, 538] width 835 height 47
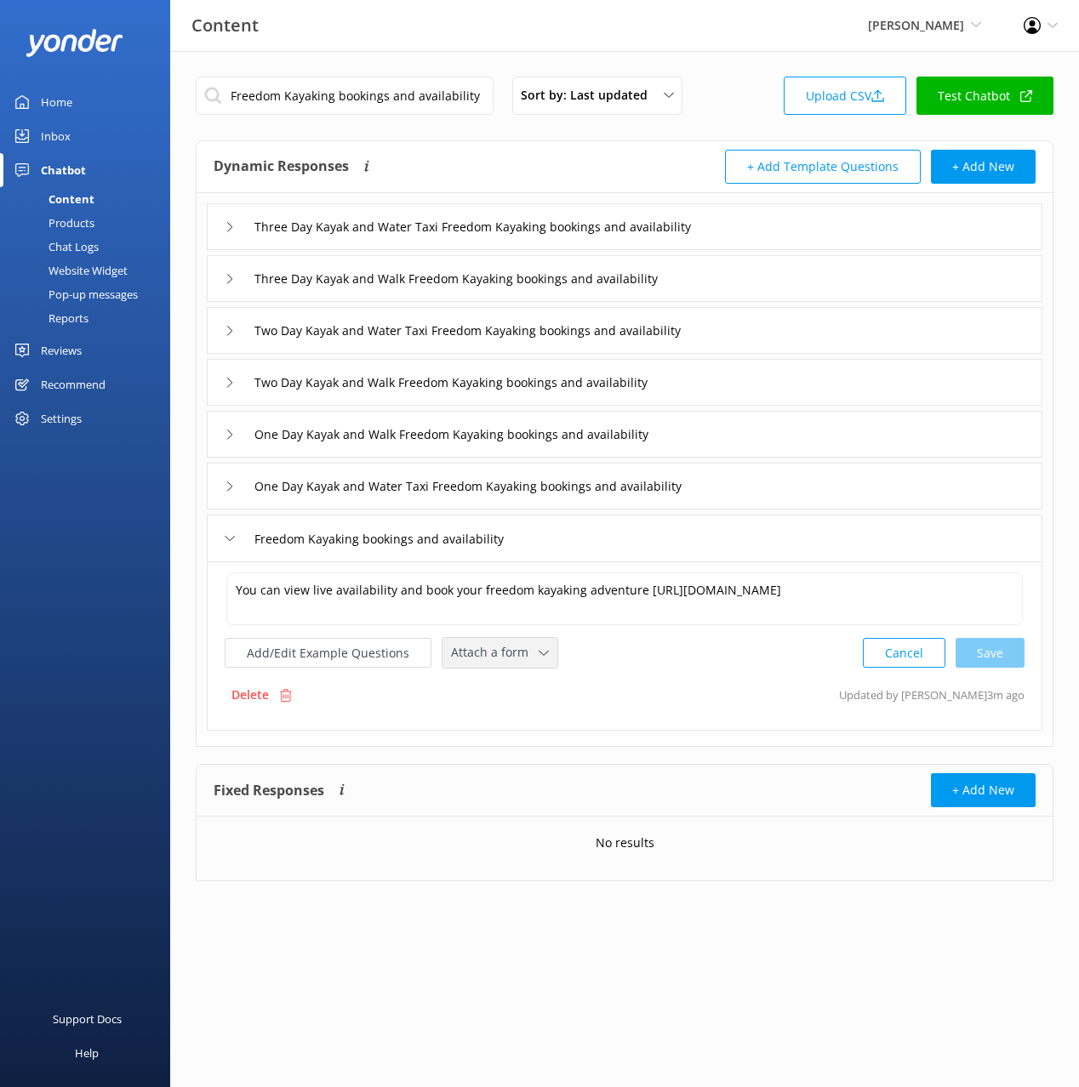
drag, startPoint x: 492, startPoint y: 654, endPoint x: 505, endPoint y: 721, distance: 68.4
click at [492, 654] on span "Attach a form" at bounding box center [495, 652] width 88 height 19
drag, startPoint x: 505, startPoint y: 733, endPoint x: 743, endPoint y: 742, distance: 238.4
click at [505, 732] on div "Check availability" at bounding box center [494, 723] width 84 height 17
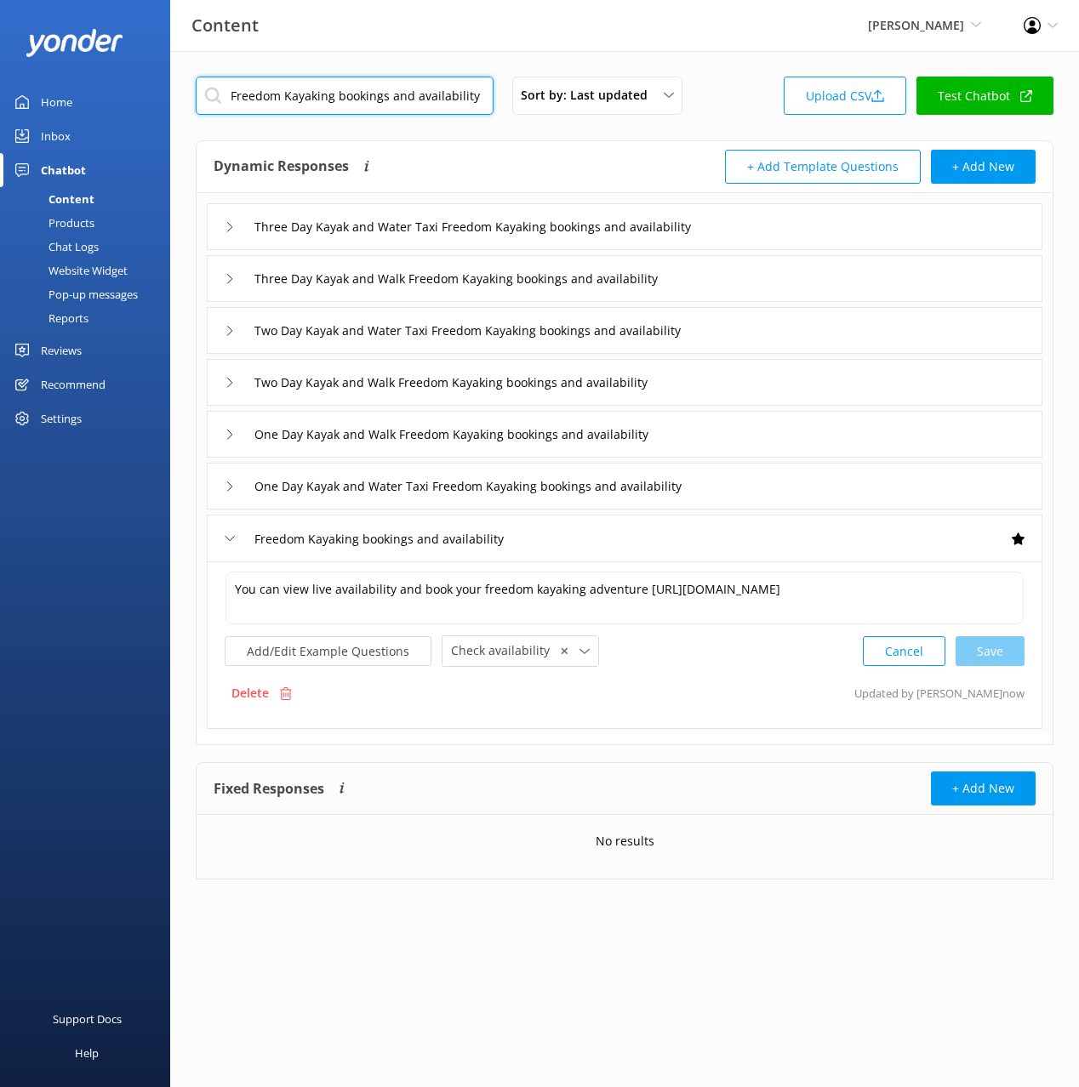
click at [425, 102] on input "Freedom Kayaking bookings and availability" at bounding box center [345, 96] width 298 height 38
paste input "One Day Kayak and Water Taxi Freedom Kayaking"
click at [450, 162] on div "Dynamic Responses The chatbot will generate a response based on the content inf…" at bounding box center [419, 167] width 411 height 34
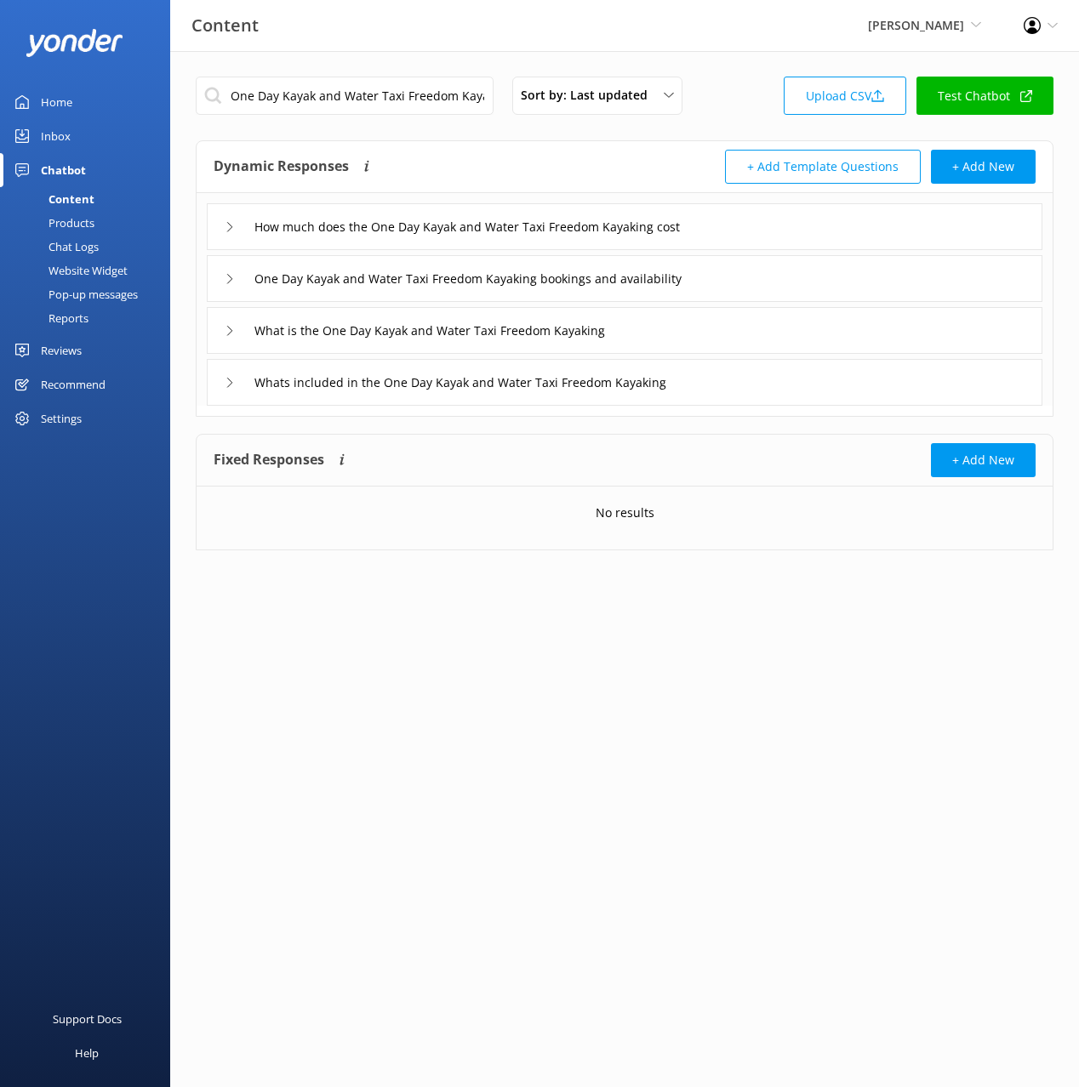
click at [565, 183] on div "Dynamic Responses The chatbot will generate a response based on the content inf…" at bounding box center [419, 167] width 411 height 34
click at [804, 237] on div "How much does the One Day Kayak and Water Taxi Freedom Kayaking cost" at bounding box center [624, 226] width 835 height 47
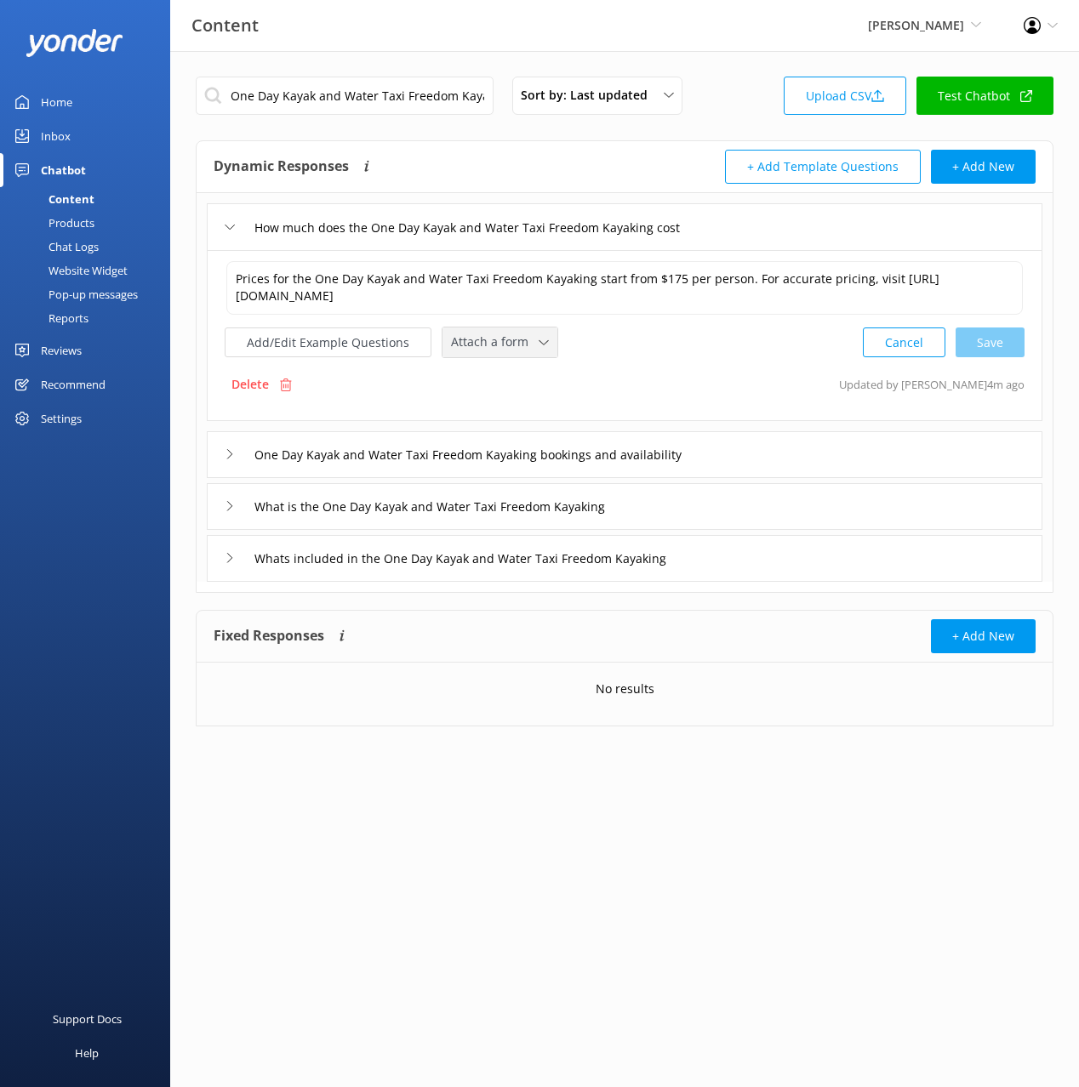
click at [460, 341] on span "Attach a form" at bounding box center [495, 342] width 88 height 19
click at [509, 411] on div "Check availability" at bounding box center [494, 413] width 84 height 17
click at [801, 452] on div "One Day Kayak and Water Taxi Freedom Kayaking bookings and availability" at bounding box center [624, 453] width 835 height 47
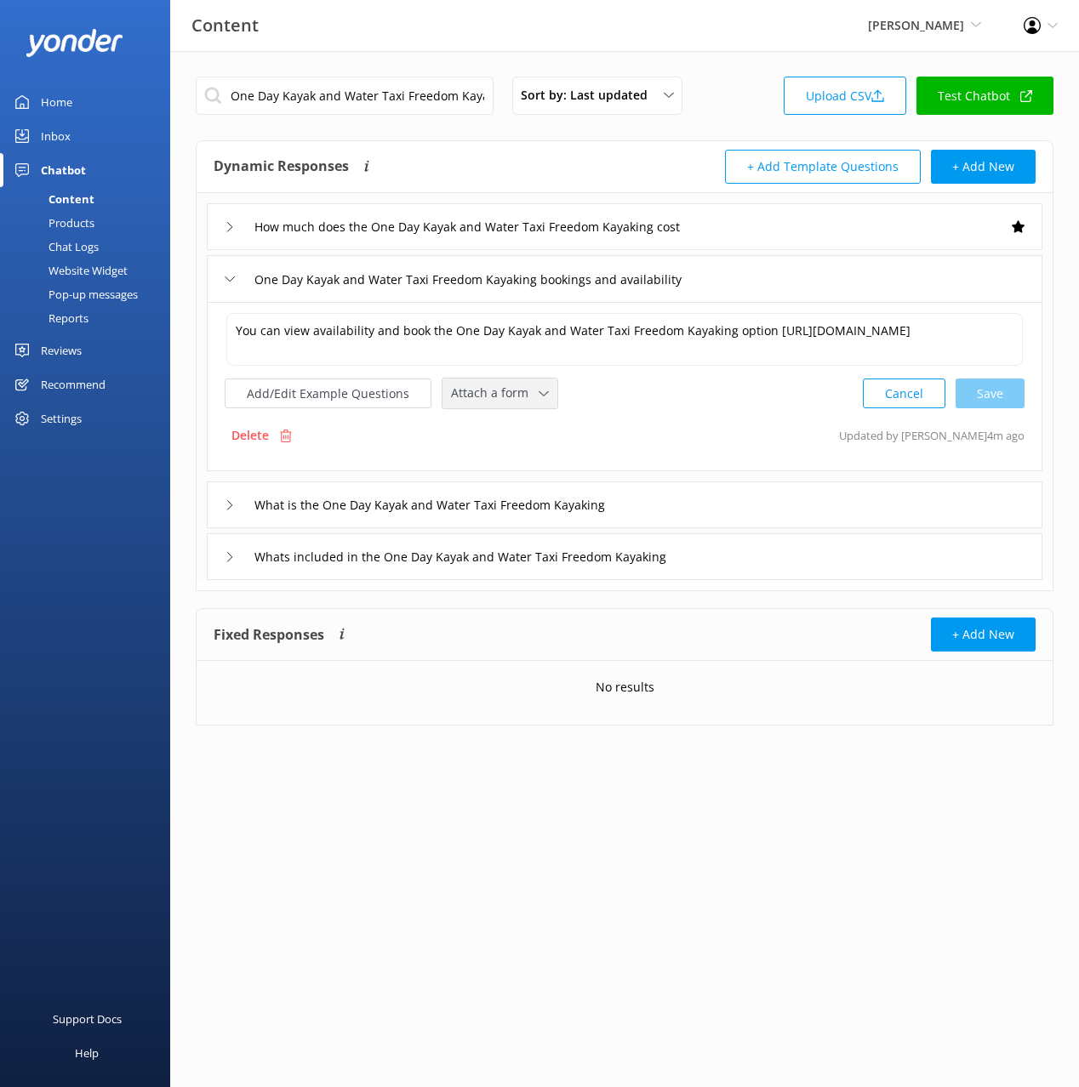
click at [529, 399] on div "Attach a form" at bounding box center [500, 393] width 106 height 21
click at [539, 454] on link "Check availability" at bounding box center [518, 464] width 151 height 34
click at [704, 510] on div "What is the One Day Kayak and Water Taxi Freedom Kayaking" at bounding box center [624, 503] width 835 height 47
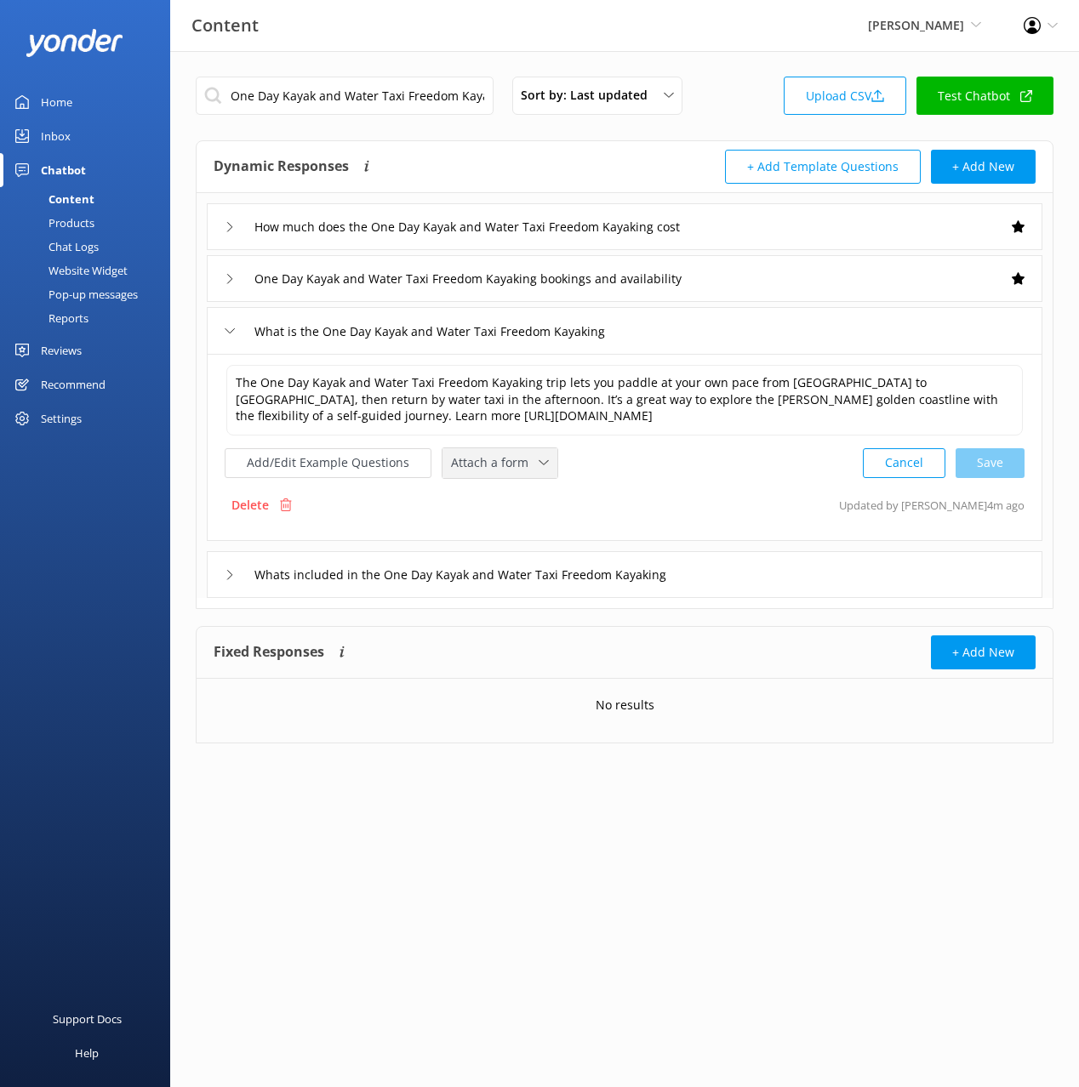
click at [523, 461] on span "Attach a form" at bounding box center [495, 462] width 88 height 19
click at [527, 524] on link "Check availability" at bounding box center [518, 533] width 151 height 34
click at [749, 574] on div "Whats included in the One Day Kayak and Water Taxi Freedom Kayaking" at bounding box center [624, 573] width 835 height 47
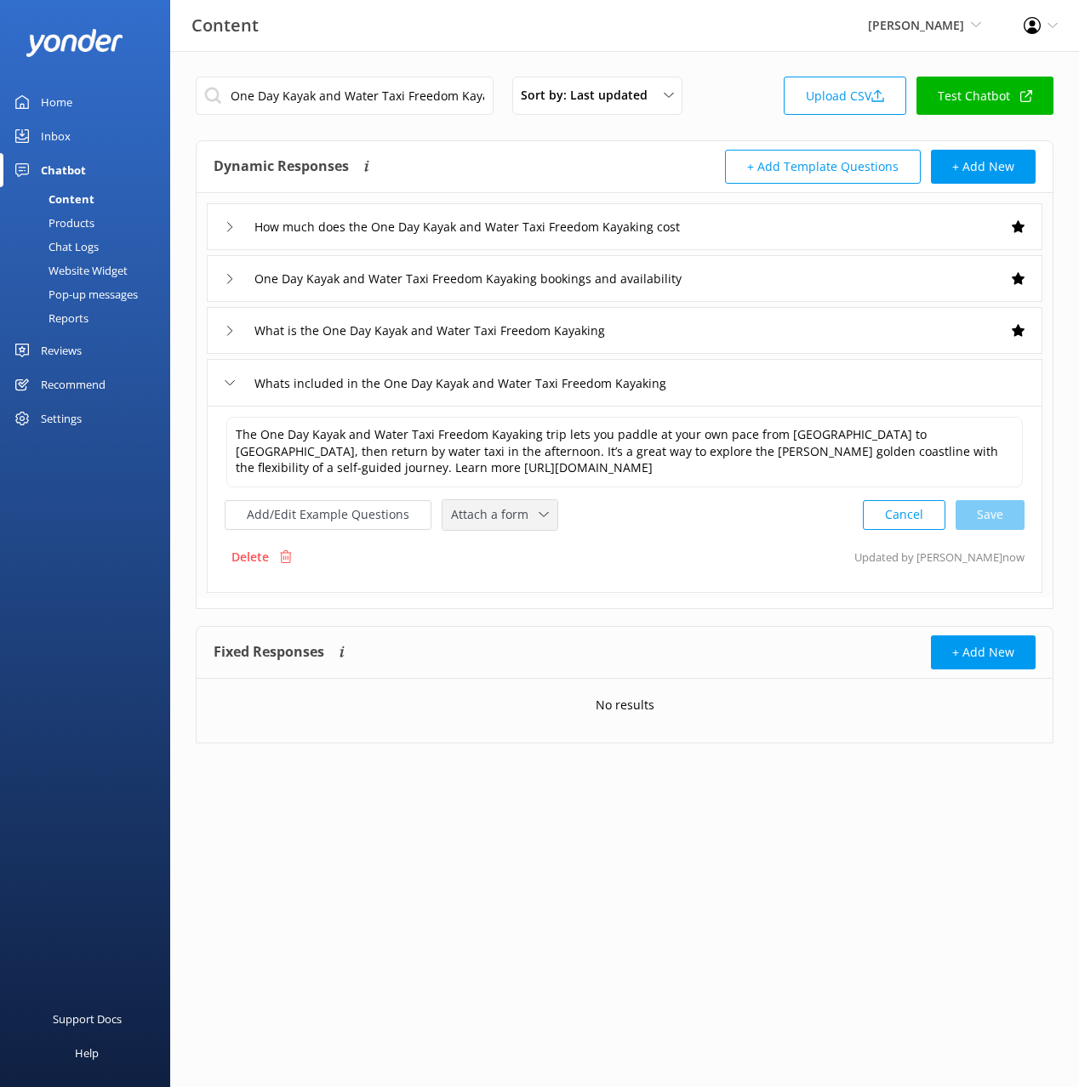
click at [522, 515] on span "Attach a form" at bounding box center [495, 514] width 88 height 19
click at [539, 582] on link "Check availability" at bounding box center [518, 585] width 151 height 34
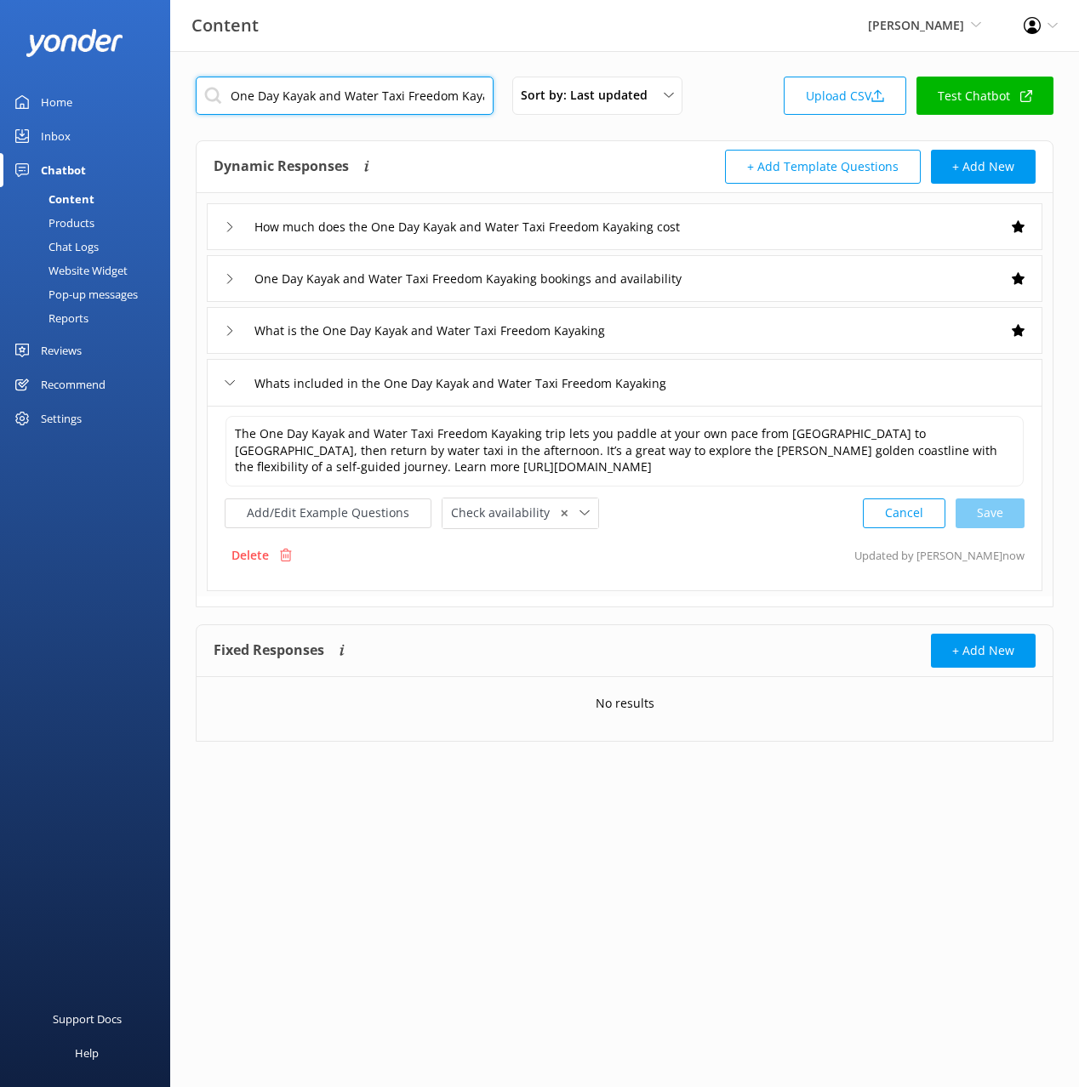
click at [392, 101] on input "One Day Kayak and Water Taxi Freedom Kayaking" at bounding box center [345, 96] width 298 height 38
paste input "lk"
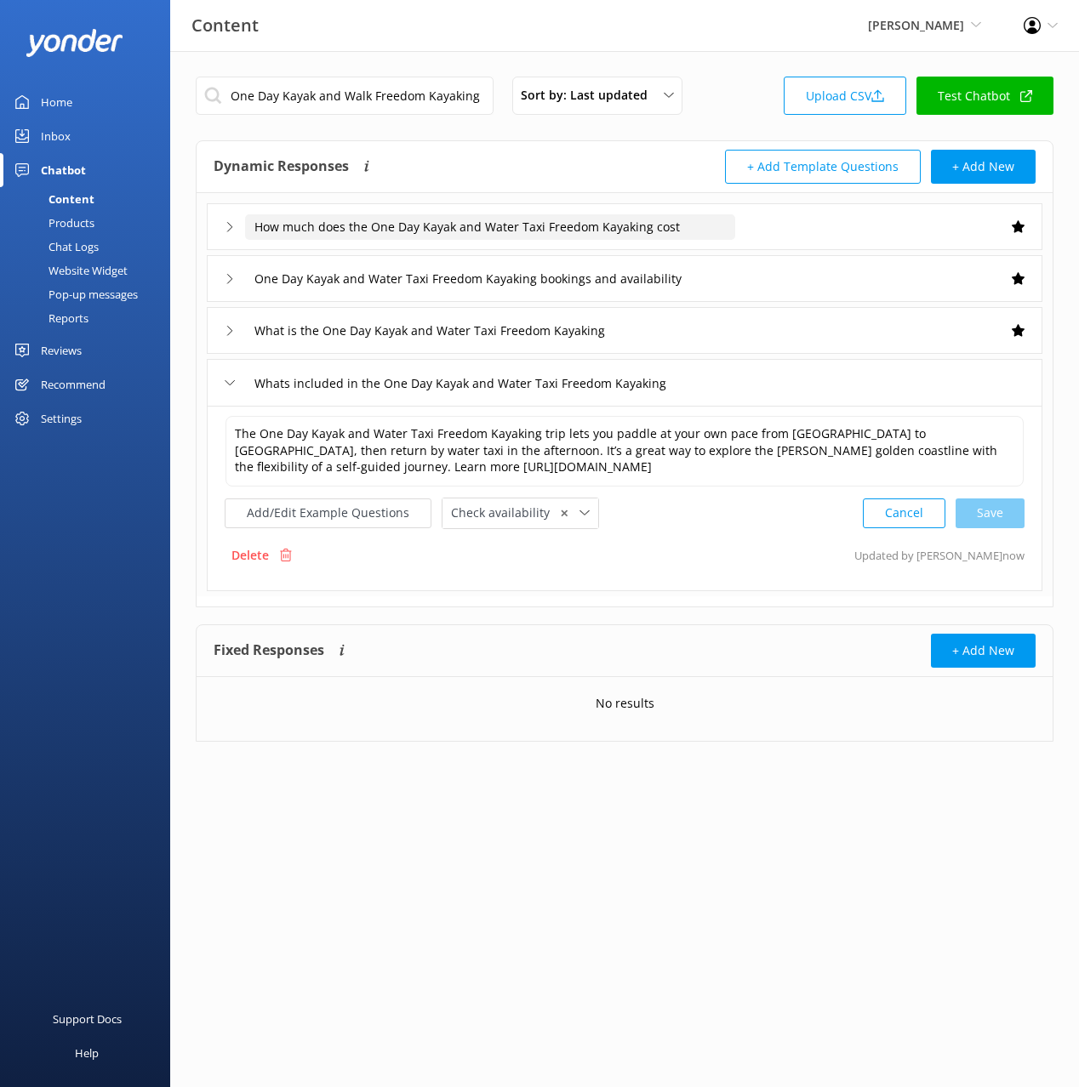
drag, startPoint x: 442, startPoint y: 155, endPoint x: 498, endPoint y: 223, distance: 87.7
click at [442, 155] on div "Dynamic Responses The chatbot will generate a response based on the content inf…" at bounding box center [419, 167] width 411 height 34
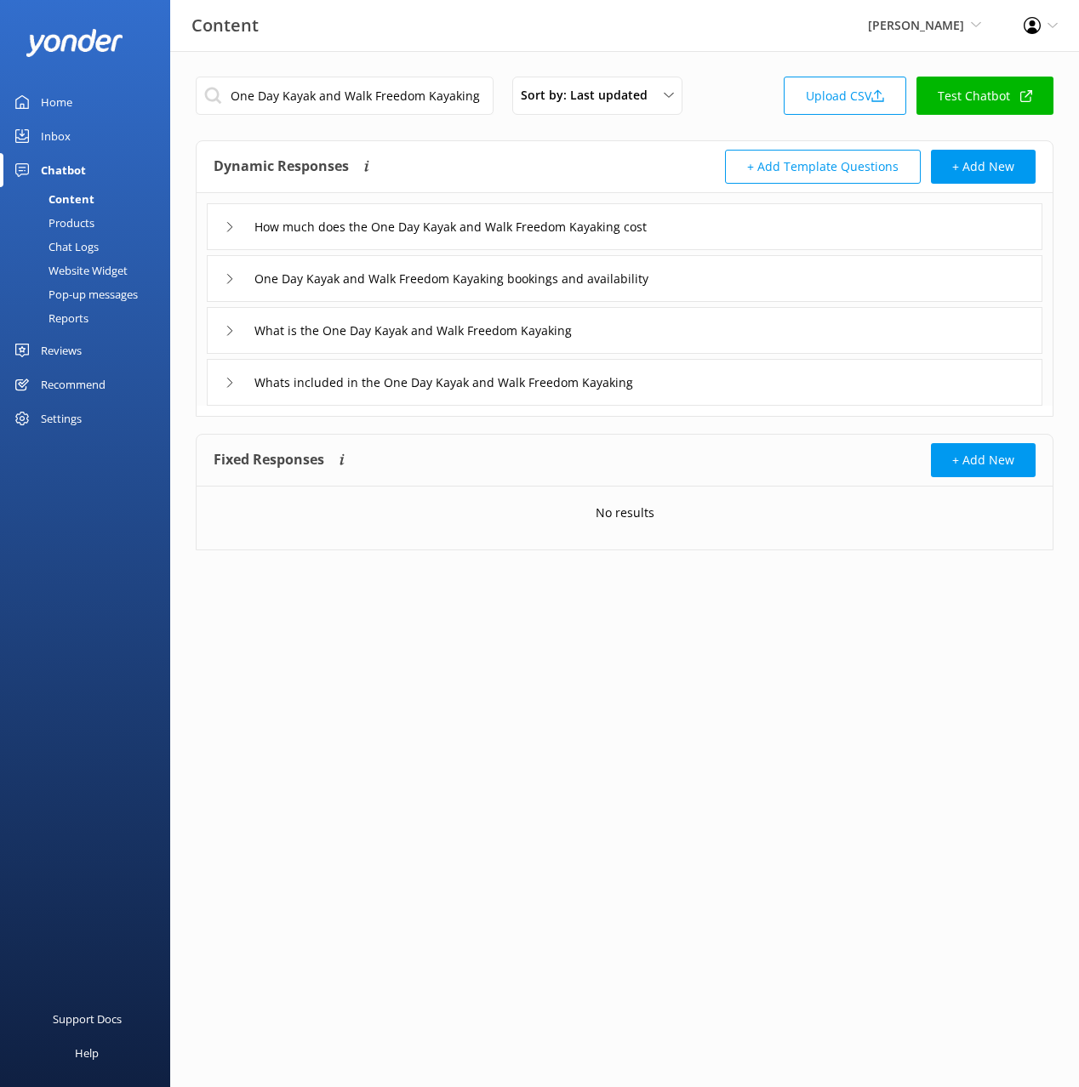
click at [719, 226] on div "How much does the One Day Kayak and Walk Freedom Kayaking cost" at bounding box center [624, 226] width 835 height 47
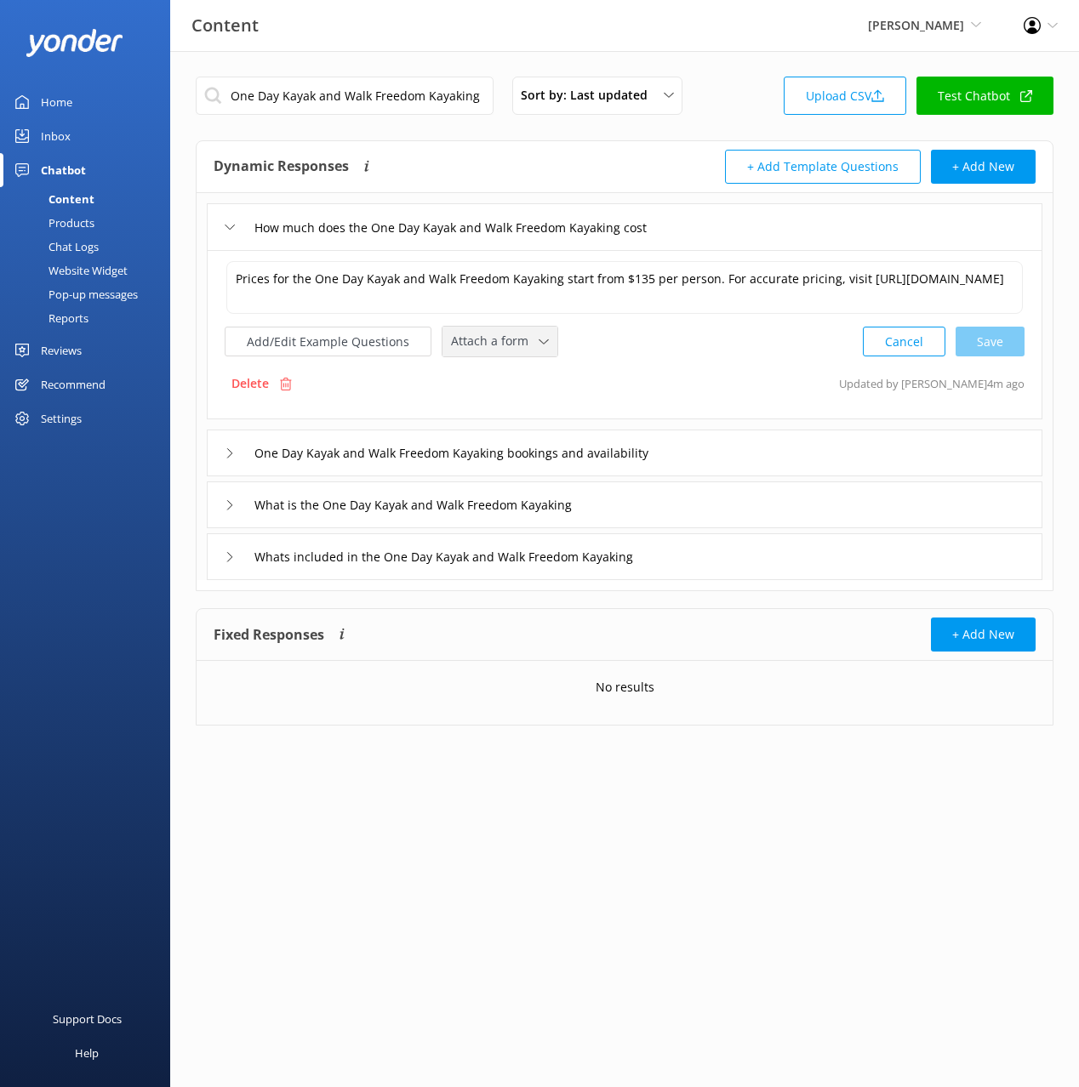
drag, startPoint x: 501, startPoint y: 351, endPoint x: 514, endPoint y: 393, distance: 43.6
click at [501, 351] on span "Attach a form" at bounding box center [495, 341] width 88 height 19
drag, startPoint x: 517, startPoint y: 408, endPoint x: 550, endPoint y: 420, distance: 34.5
click at [517, 408] on div "Check availability" at bounding box center [494, 411] width 84 height 17
click at [755, 455] on div "One Day Kayak and Walk Freedom Kayaking bookings and availability" at bounding box center [624, 451] width 835 height 47
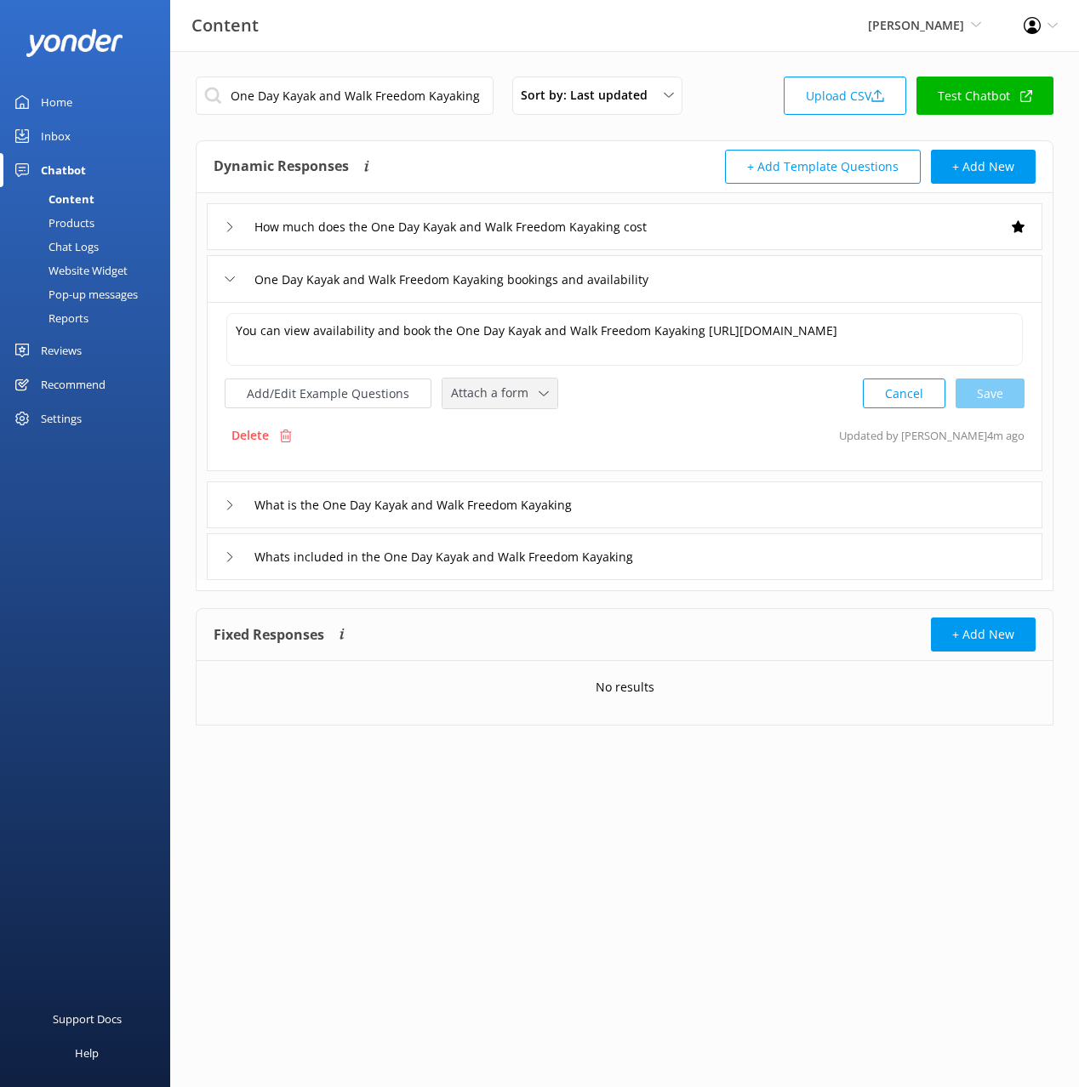
drag, startPoint x: 516, startPoint y: 387, endPoint x: 537, endPoint y: 466, distance: 81.9
click at [516, 387] on span "Attach a form" at bounding box center [495, 393] width 88 height 19
click at [535, 464] on link "Check availability" at bounding box center [518, 464] width 151 height 34
click at [668, 506] on div "What is the One Day Kayak and Walk Freedom Kayaking" at bounding box center [624, 503] width 835 height 47
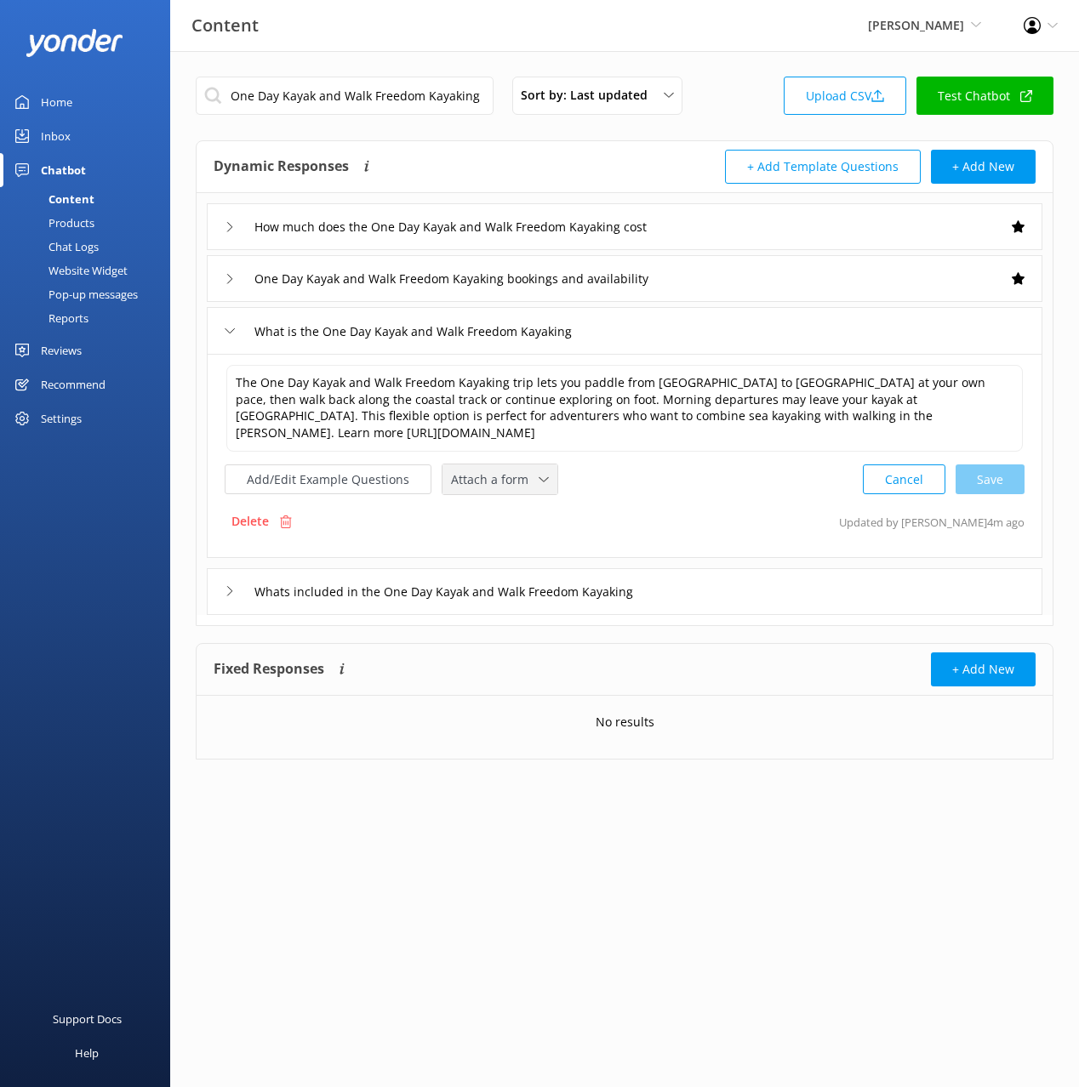
click at [540, 465] on div "Attach a form Leave contact details Check availability" at bounding box center [499, 480] width 115 height 30
click at [538, 551] on link "Check availability" at bounding box center [518, 550] width 151 height 34
click at [717, 584] on div "Whats included in the One Day Kayak and Walk Freedom Kayaking" at bounding box center [624, 590] width 835 height 47
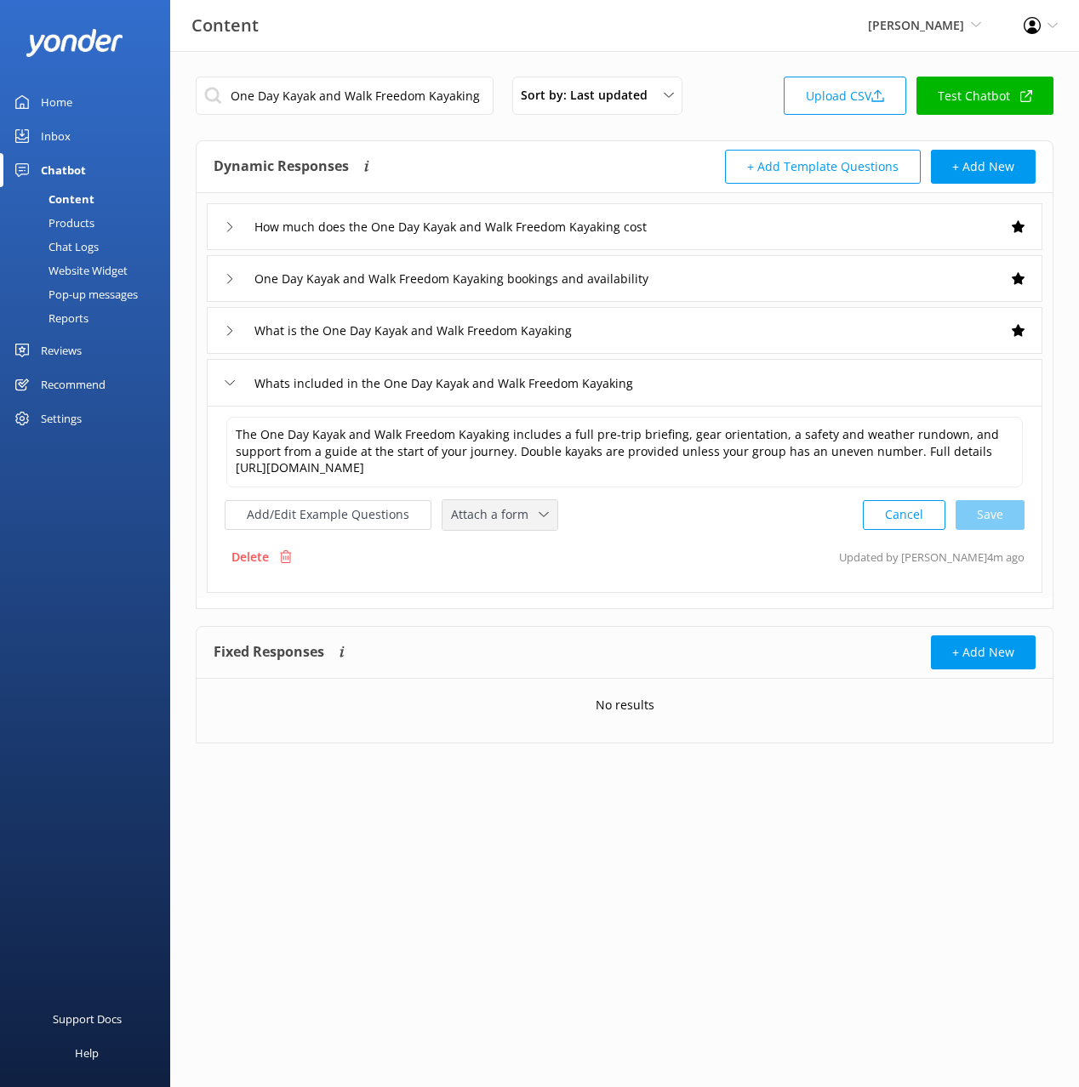
click at [530, 524] on div "Attach a form" at bounding box center [500, 515] width 106 height 21
click at [540, 586] on link "Check availability" at bounding box center [518, 585] width 151 height 34
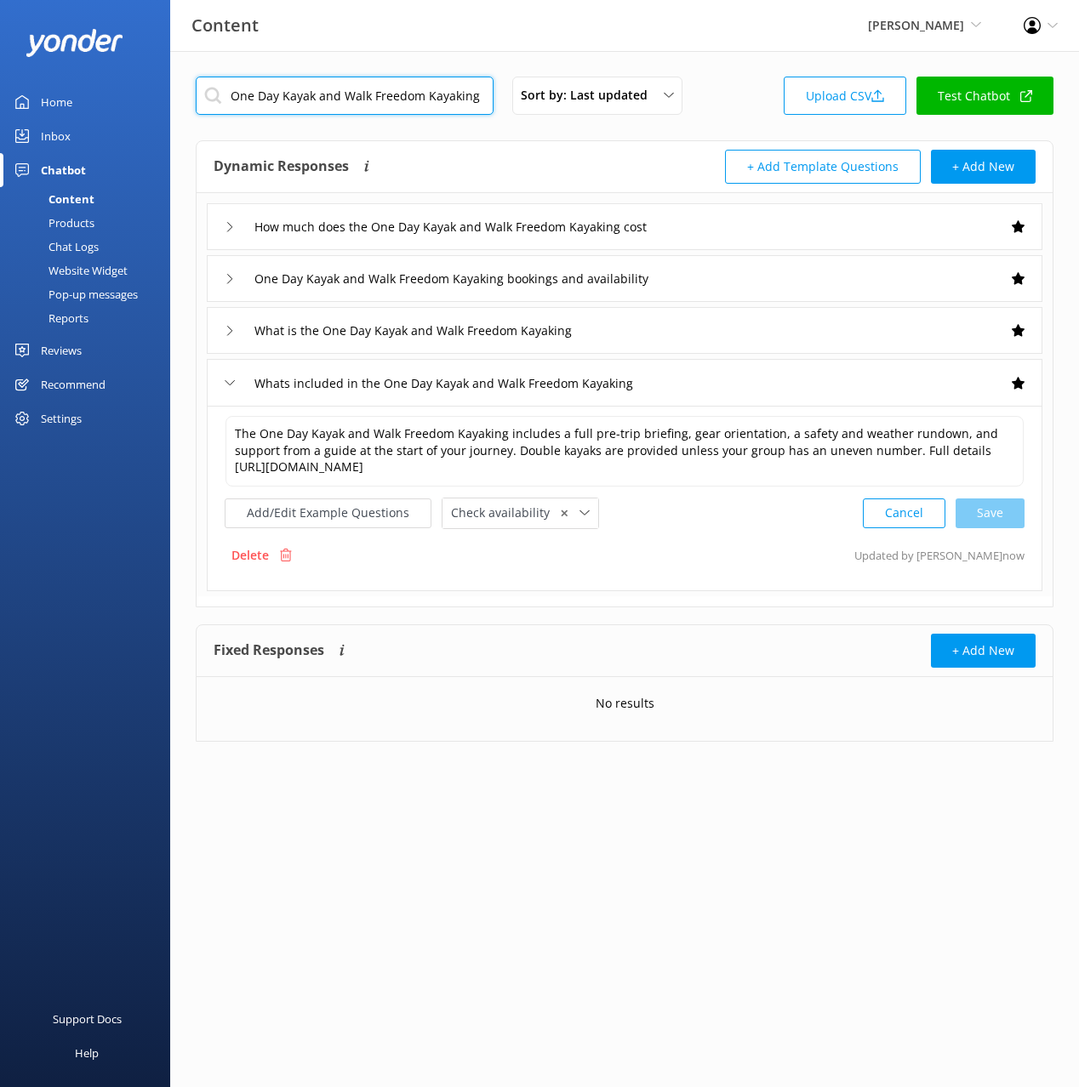
click at [413, 92] on input "One Day Kayak and Walk Freedom Kayaking" at bounding box center [345, 96] width 298 height 38
paste input "Two"
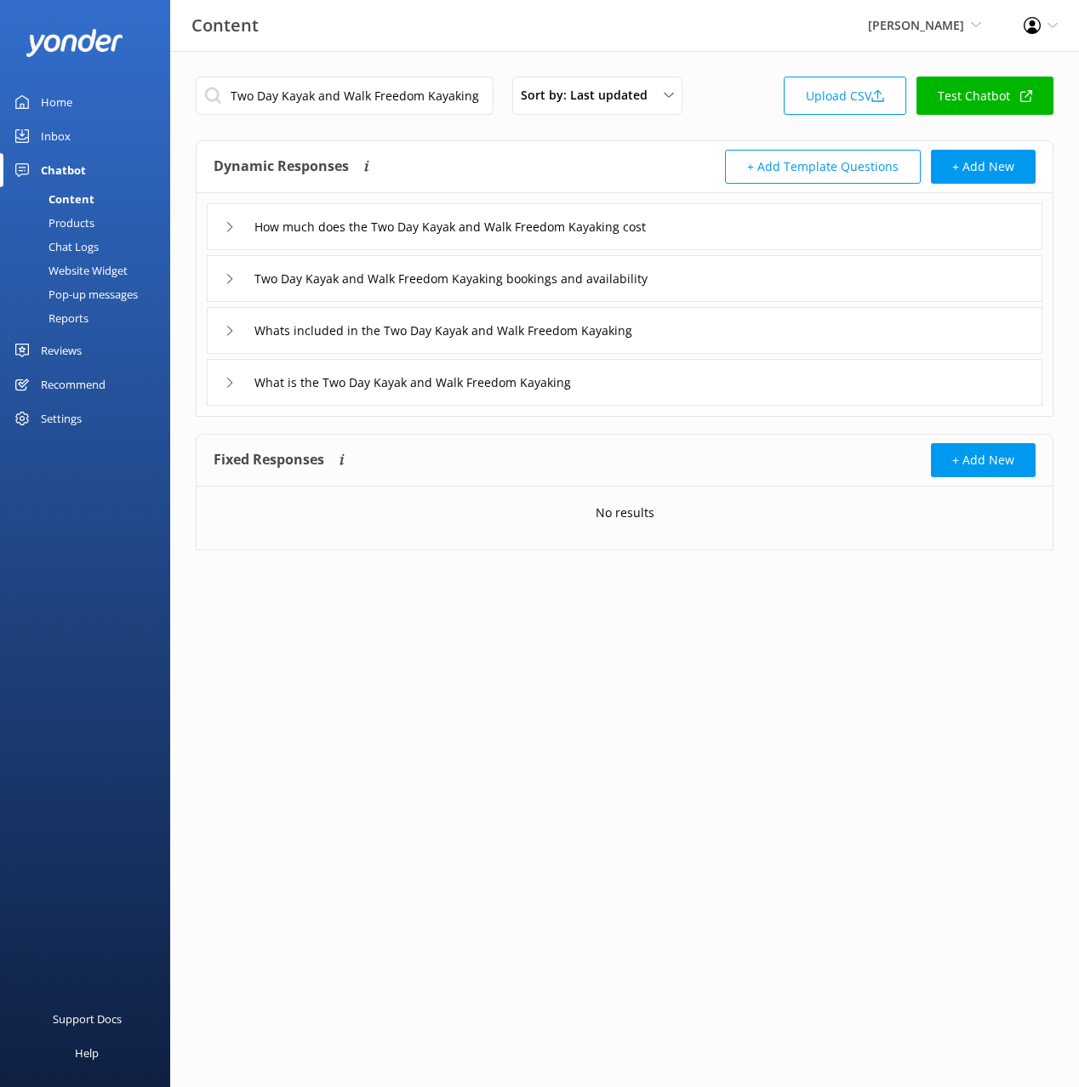
drag, startPoint x: 778, startPoint y: 232, endPoint x: 769, endPoint y: 238, distance: 10.4
click at [778, 232] on div "How much does the Two Day Kayak and Walk Freedom Kayaking cost" at bounding box center [624, 226] width 835 height 47
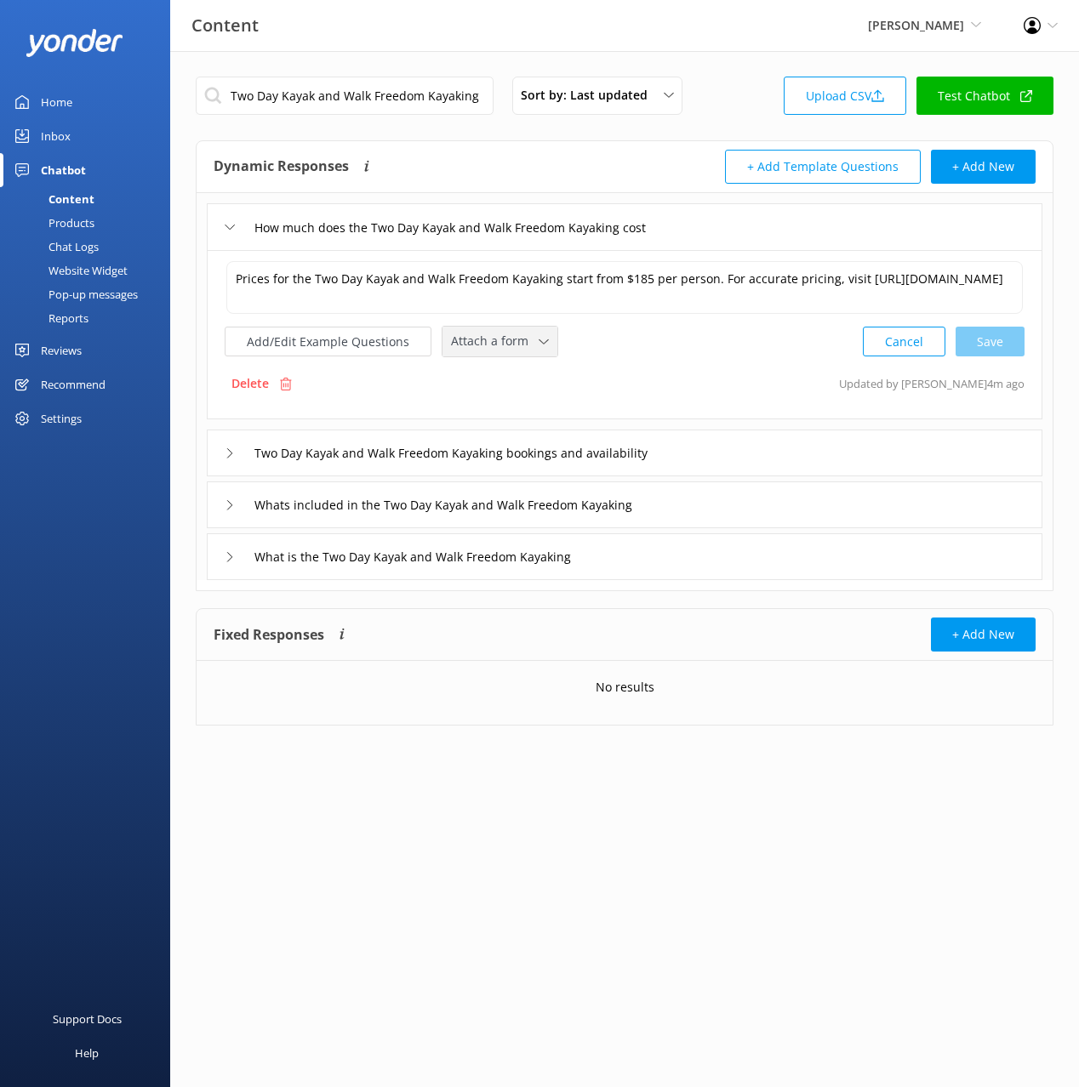
click at [508, 355] on div "Attach a form Leave contact details Check availability" at bounding box center [499, 342] width 115 height 30
click at [508, 418] on div "Check availability" at bounding box center [494, 411] width 84 height 17
click at [801, 452] on div "Two Day Kayak and Walk Freedom Kayaking bookings and availability" at bounding box center [624, 451] width 835 height 47
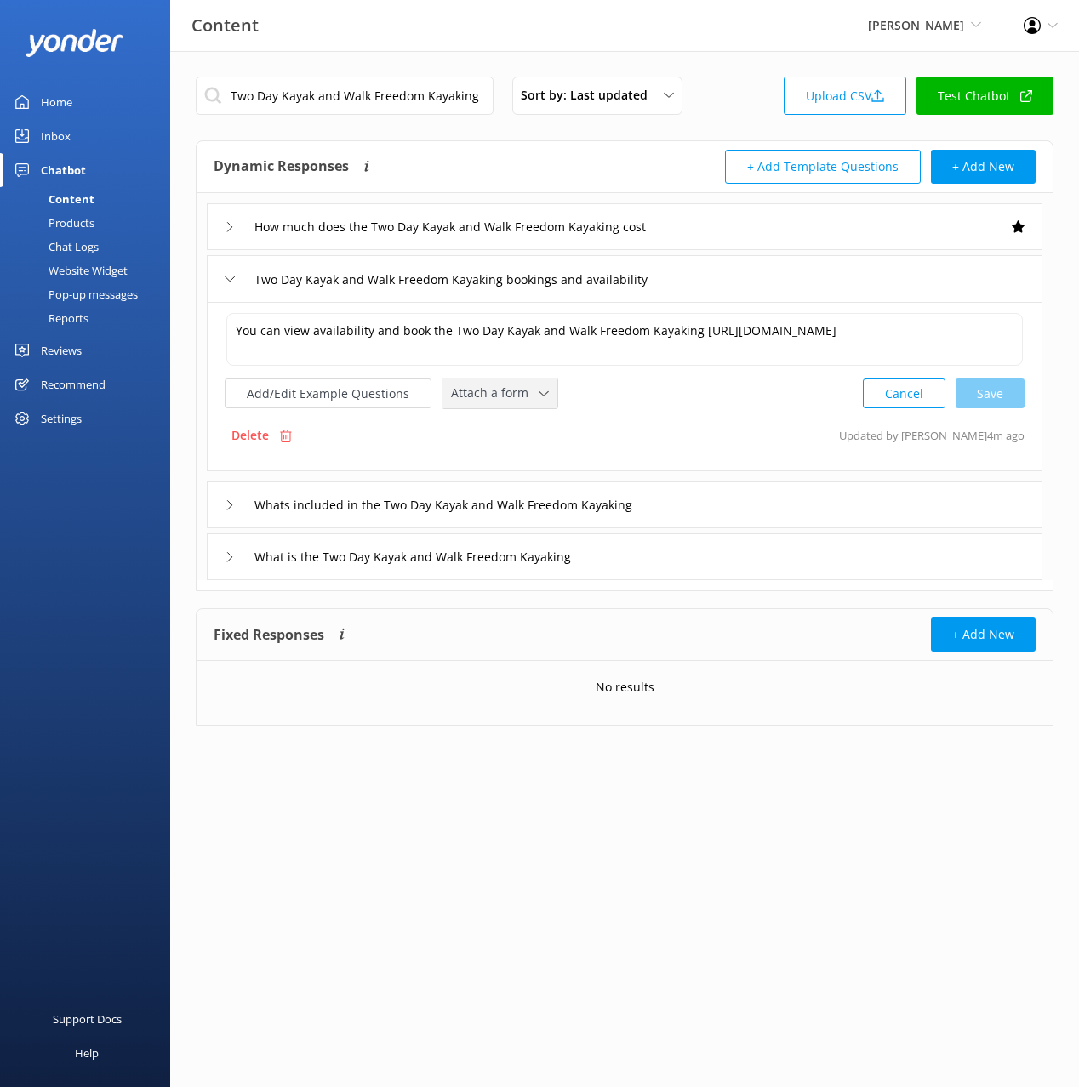
drag, startPoint x: 529, startPoint y: 394, endPoint x: 523, endPoint y: 407, distance: 14.1
click at [529, 395] on div "Attach a form" at bounding box center [500, 393] width 106 height 21
click at [532, 456] on div "Check availability" at bounding box center [494, 463] width 84 height 17
click at [764, 502] on div "Whats included in the Two Day Kayak and Walk Freedom Kayaking" at bounding box center [624, 503] width 835 height 47
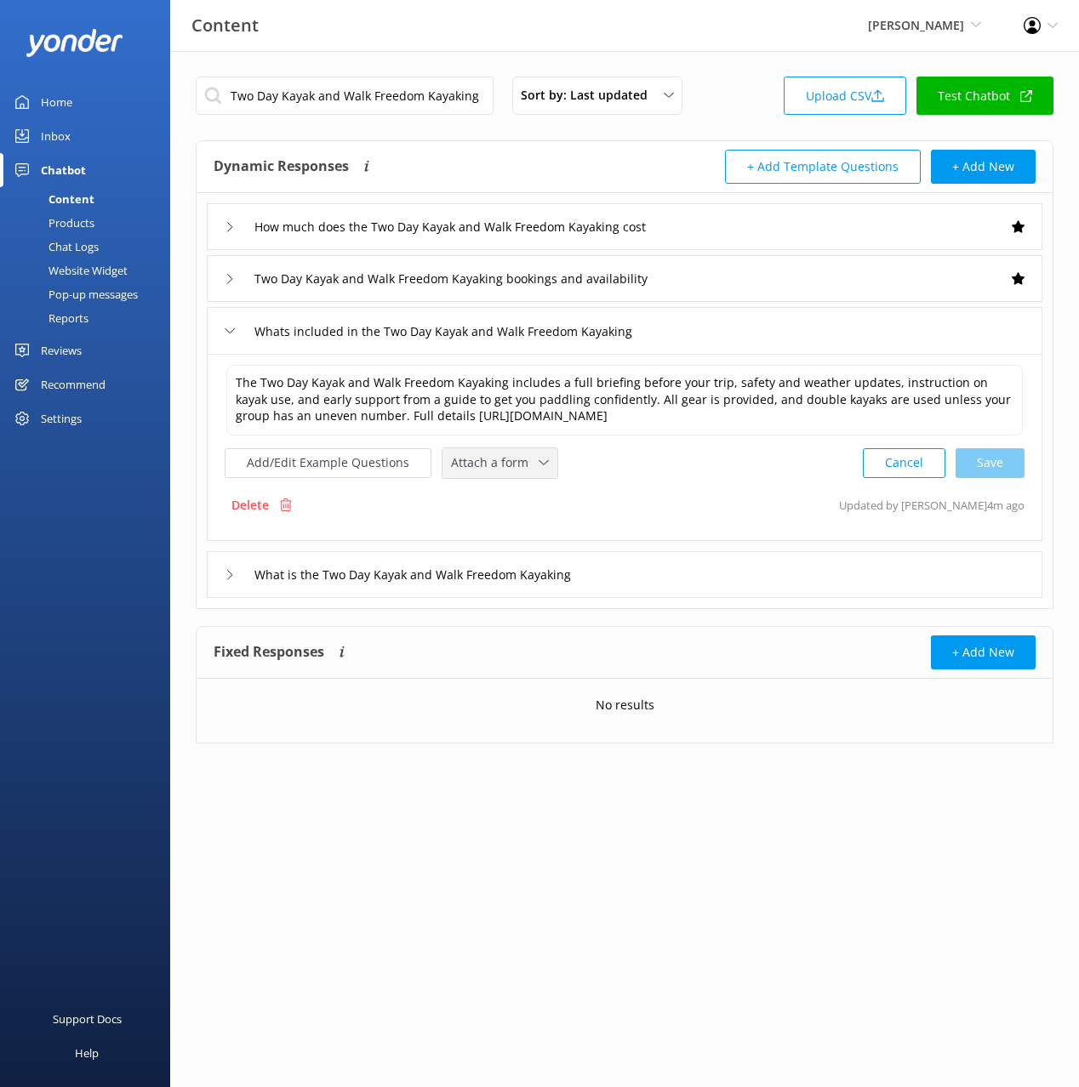
drag, startPoint x: 485, startPoint y: 461, endPoint x: 489, endPoint y: 471, distance: 11.1
click at [486, 461] on span "Attach a form" at bounding box center [495, 462] width 88 height 19
drag, startPoint x: 524, startPoint y: 529, endPoint x: 545, endPoint y: 534, distance: 21.9
click at [524, 528] on div "Check availability" at bounding box center [494, 533] width 84 height 17
click at [687, 568] on div "What is the Two Day Kayak and Walk Freedom Kayaking" at bounding box center [624, 573] width 835 height 47
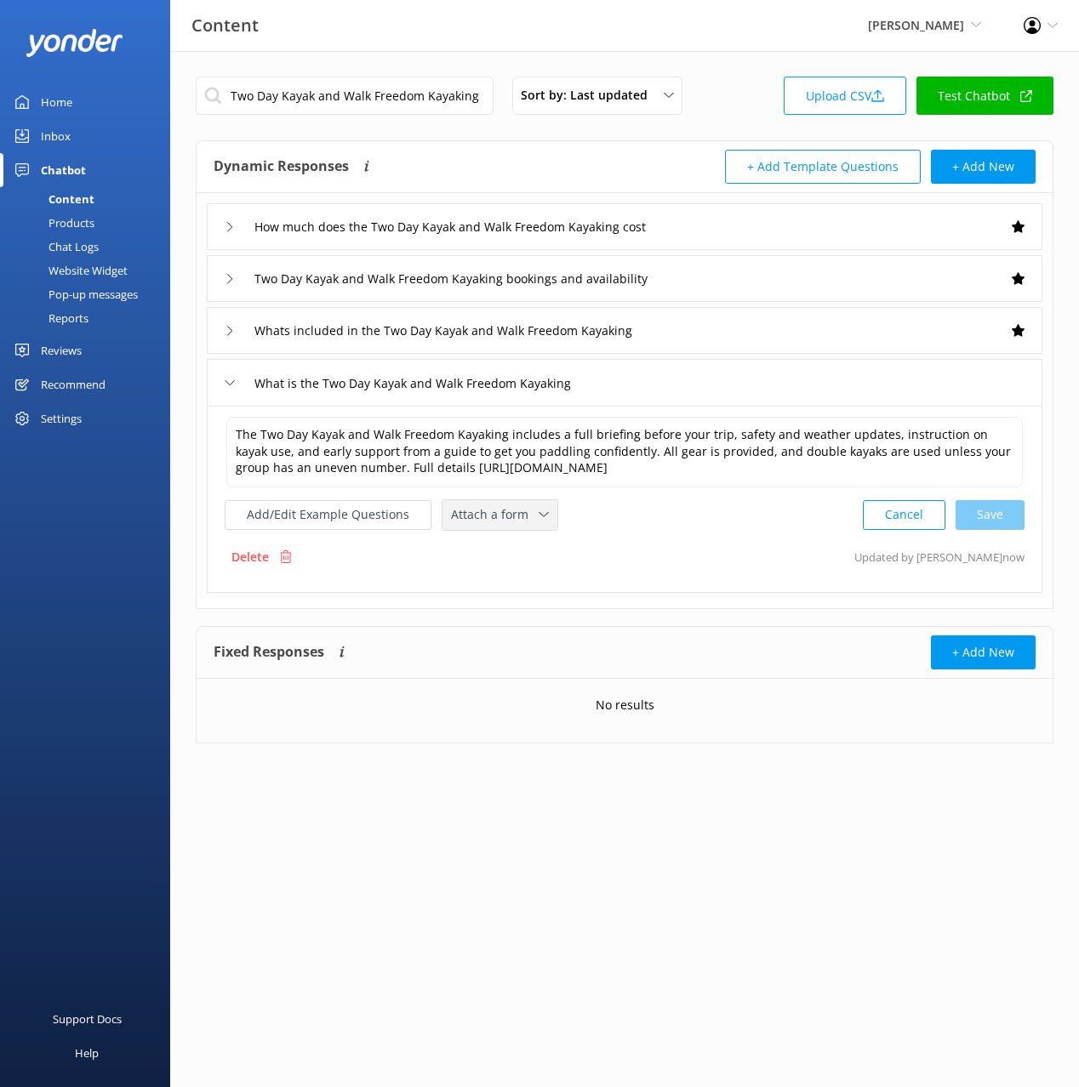
click at [496, 520] on span "Attach a form" at bounding box center [495, 514] width 88 height 19
click at [539, 583] on link "Check availability" at bounding box center [518, 585] width 151 height 34
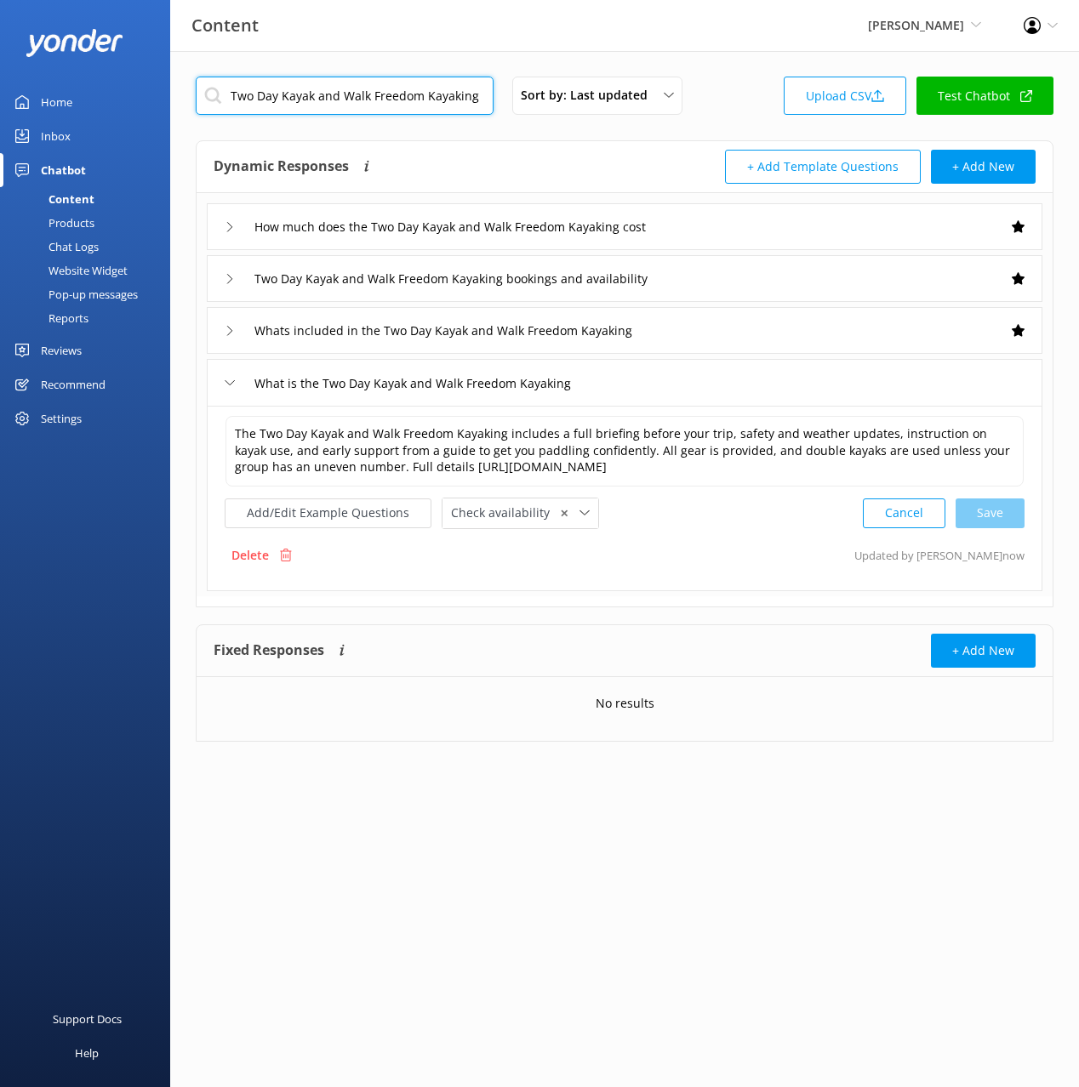
click at [416, 105] on input "Two Day Kayak and Walk Freedom Kayaking" at bounding box center [345, 96] width 298 height 38
paste input "ter Taxi"
drag, startPoint x: 499, startPoint y: 146, endPoint x: 518, endPoint y: 177, distance: 35.9
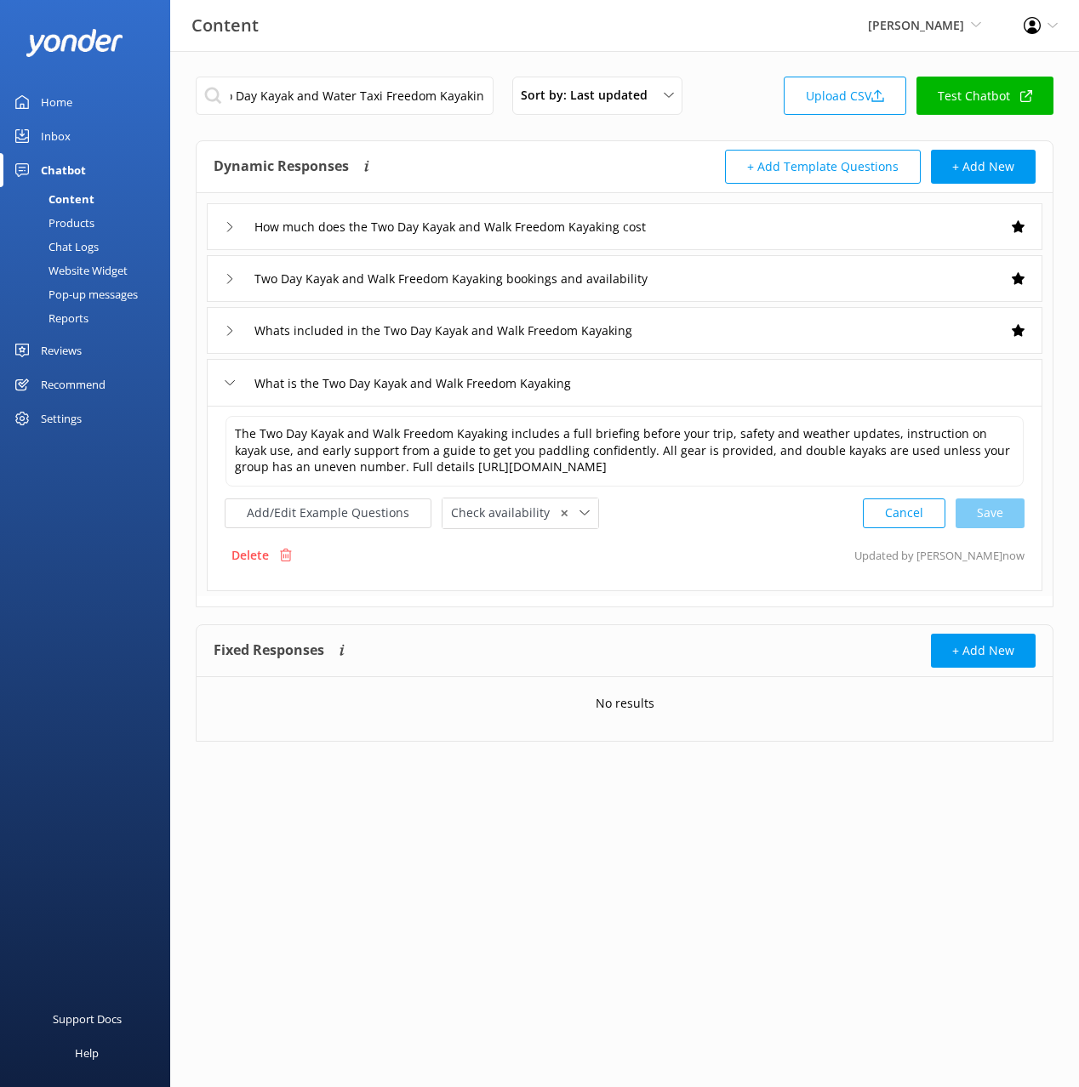
click at [499, 146] on div "Dynamic Responses The chatbot will generate a response based on the content inf…" at bounding box center [625, 167] width 856 height 52
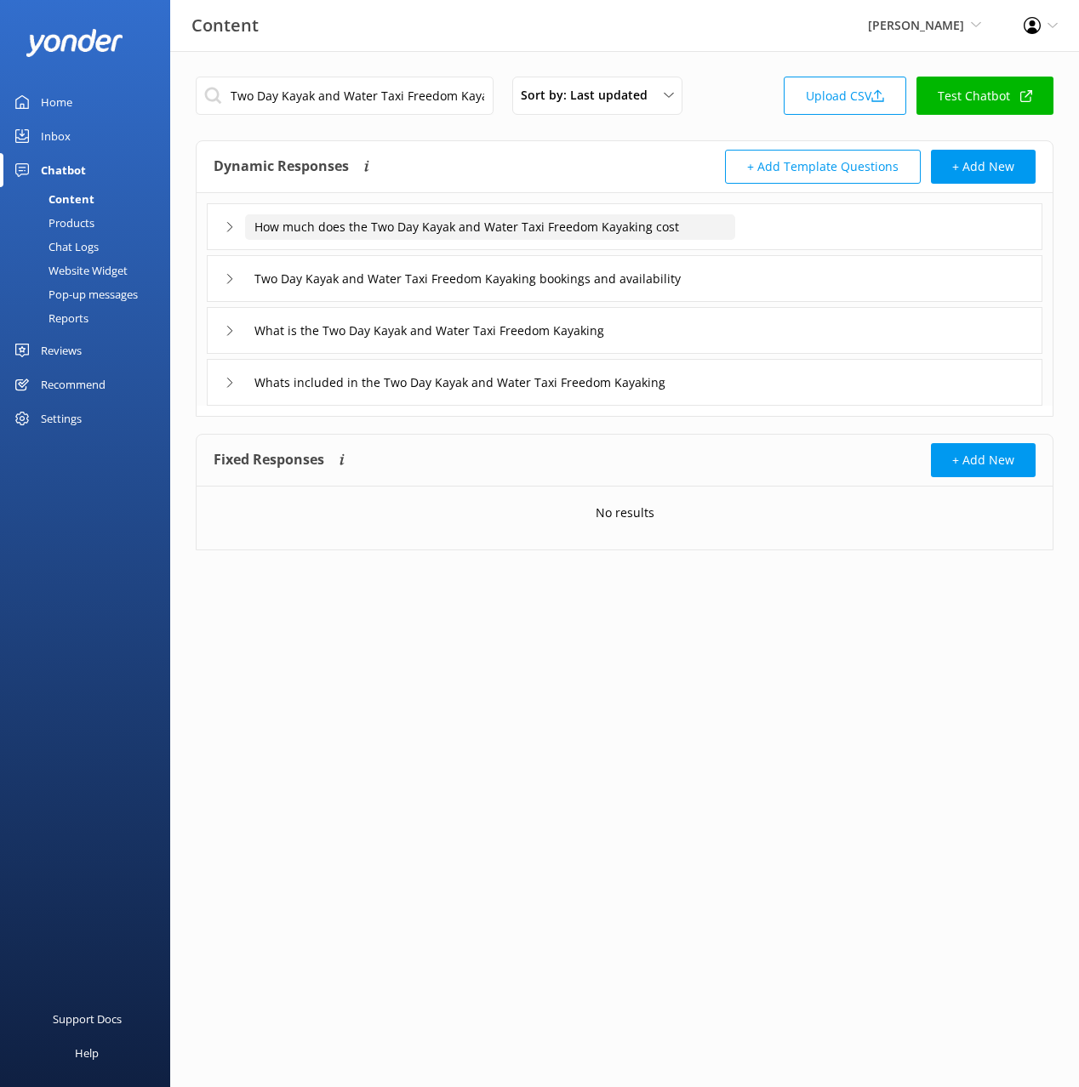
click at [697, 219] on input "How much does the Two Day Kayak and Water Taxi Freedom Kayaking cost" at bounding box center [490, 227] width 490 height 26
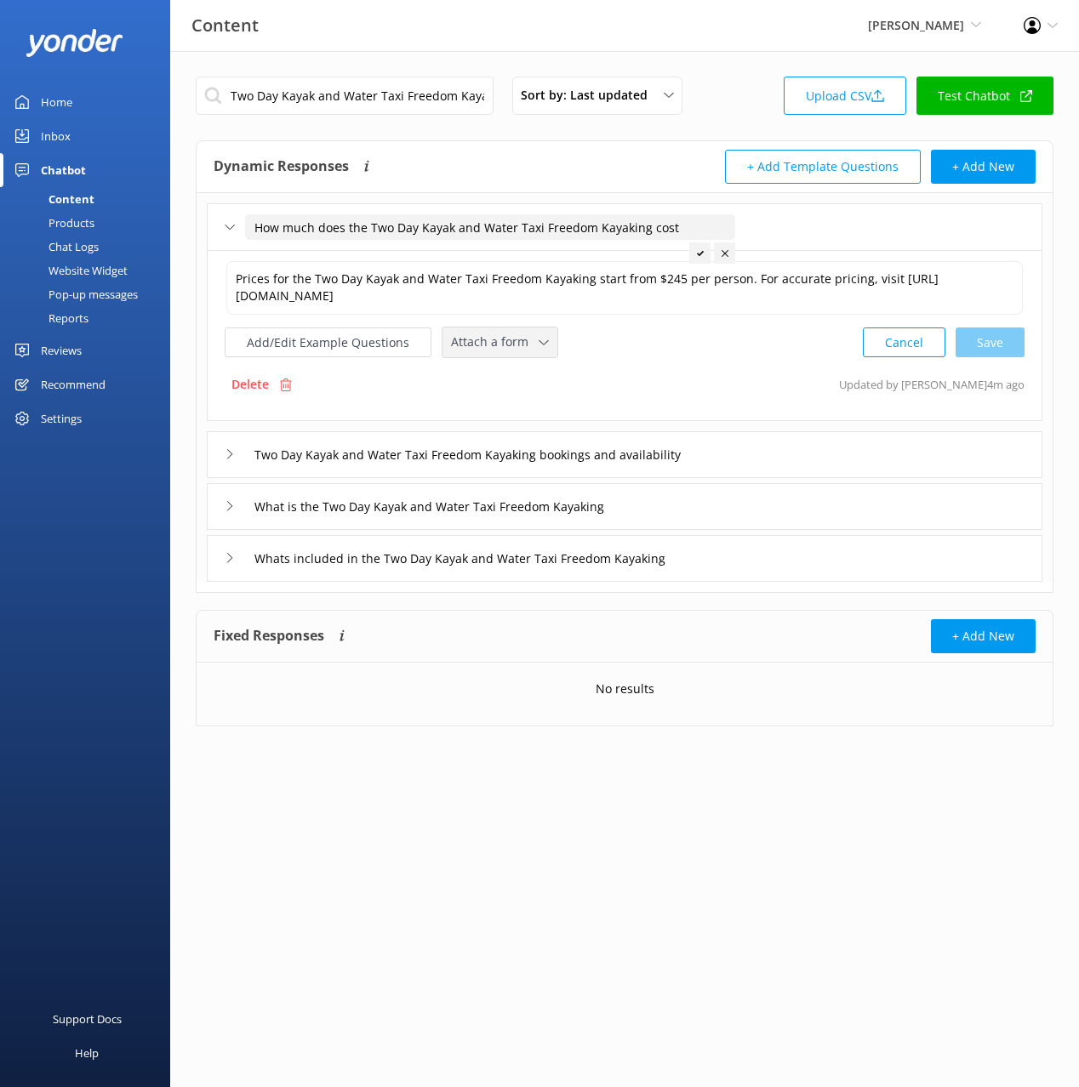
drag, startPoint x: 459, startPoint y: 334, endPoint x: 470, endPoint y: 352, distance: 21.0
click at [460, 335] on span "Attach a form" at bounding box center [495, 342] width 88 height 19
click at [512, 406] on div "Check availability" at bounding box center [494, 413] width 84 height 17
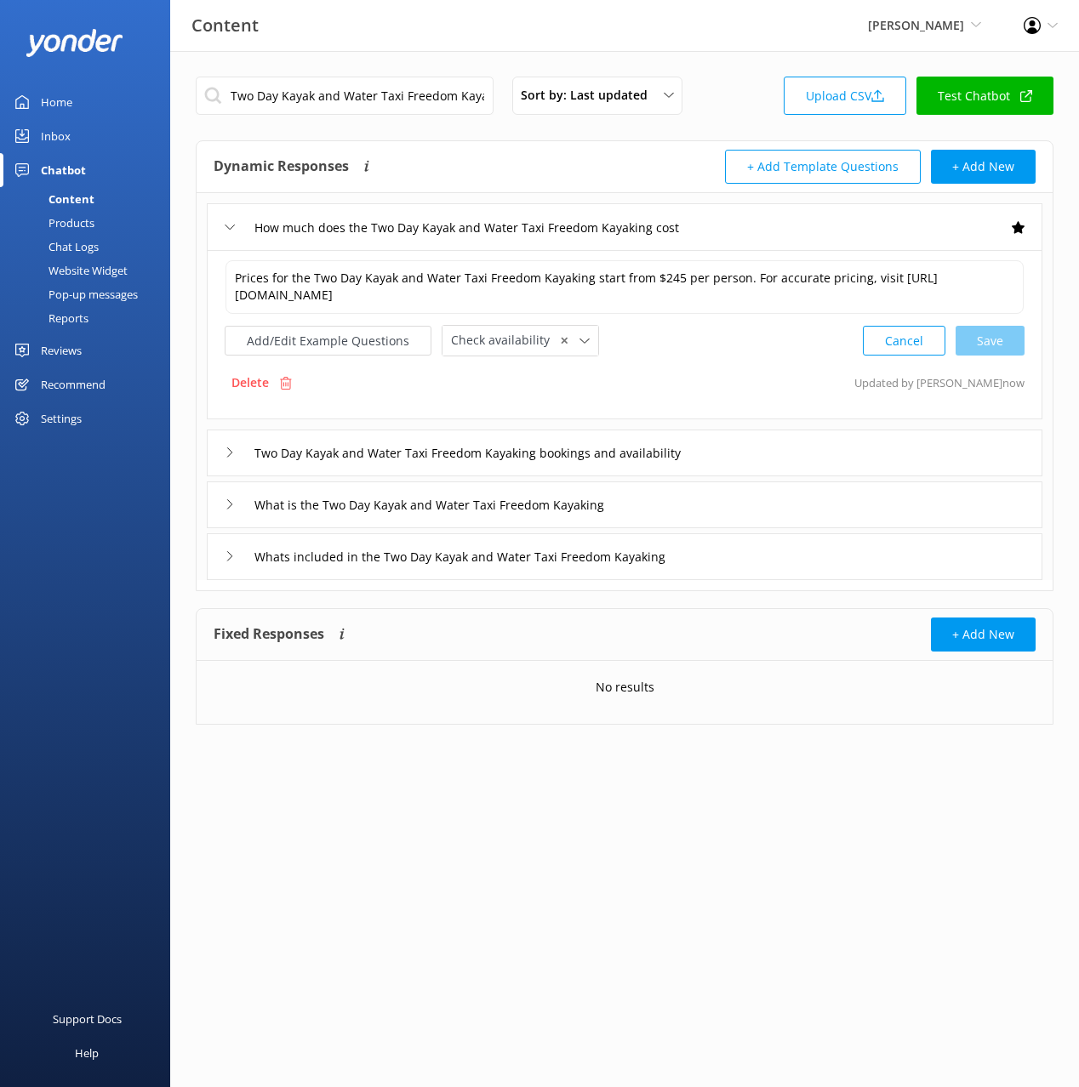
click at [784, 452] on div "Two Day Kayak and Water Taxi Freedom Kayaking bookings and availability" at bounding box center [624, 453] width 835 height 47
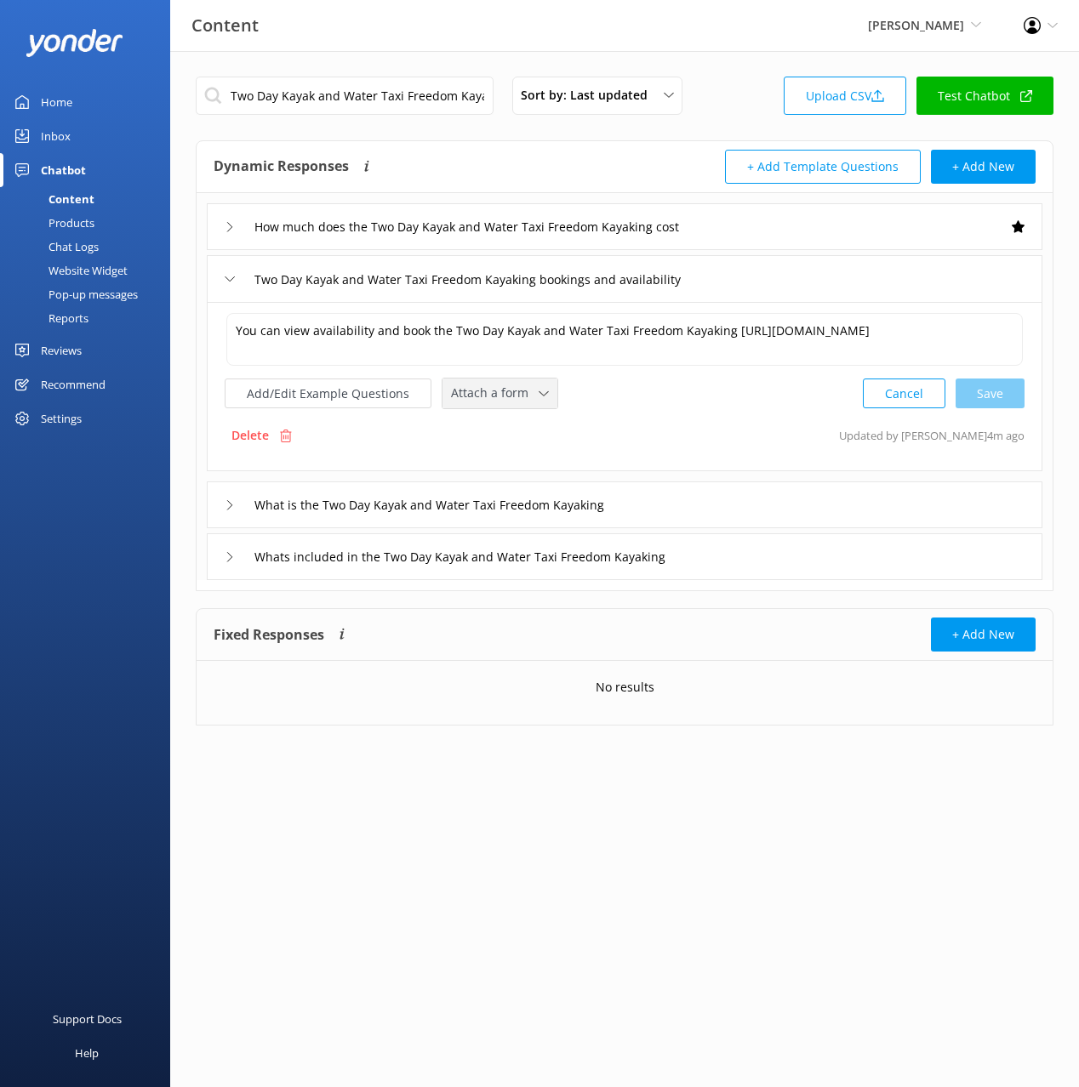
drag, startPoint x: 519, startPoint y: 397, endPoint x: 547, endPoint y: 459, distance: 68.2
click at [524, 402] on span "Attach a form" at bounding box center [495, 393] width 88 height 19
click at [518, 455] on link "Check availability" at bounding box center [518, 464] width 151 height 34
click at [727, 499] on div "What is the Two Day Kayak and Water Taxi Freedom Kayaking" at bounding box center [624, 503] width 835 height 47
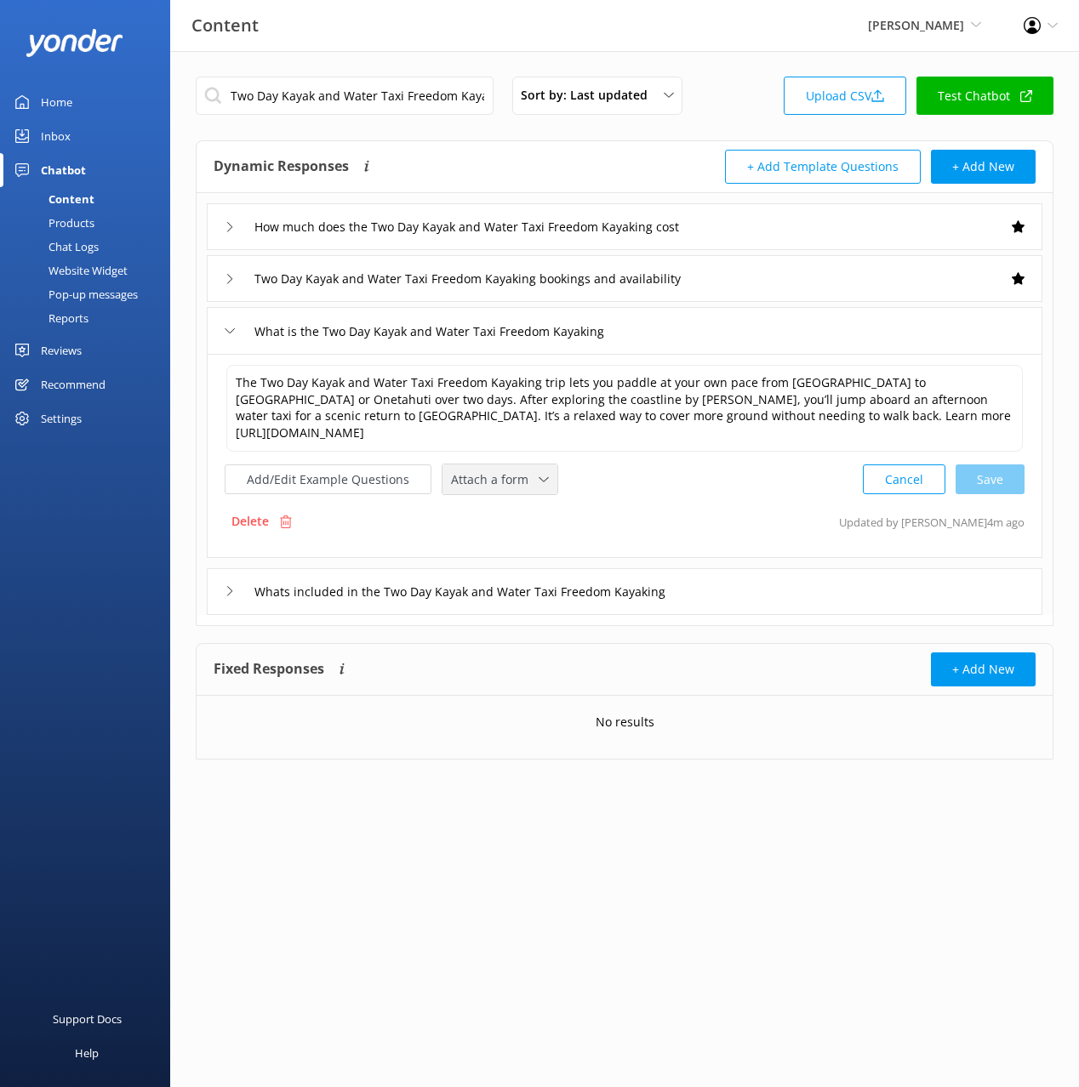
drag, startPoint x: 521, startPoint y: 459, endPoint x: 528, endPoint y: 502, distance: 44.1
click at [521, 470] on span "Attach a form" at bounding box center [495, 479] width 88 height 19
drag, startPoint x: 533, startPoint y: 526, endPoint x: 549, endPoint y: 530, distance: 16.7
click at [533, 533] on link "Check availability" at bounding box center [518, 550] width 151 height 34
click at [780, 572] on div "Whats included in the Two Day Kayak and Water Taxi Freedom Kayaking" at bounding box center [624, 590] width 835 height 47
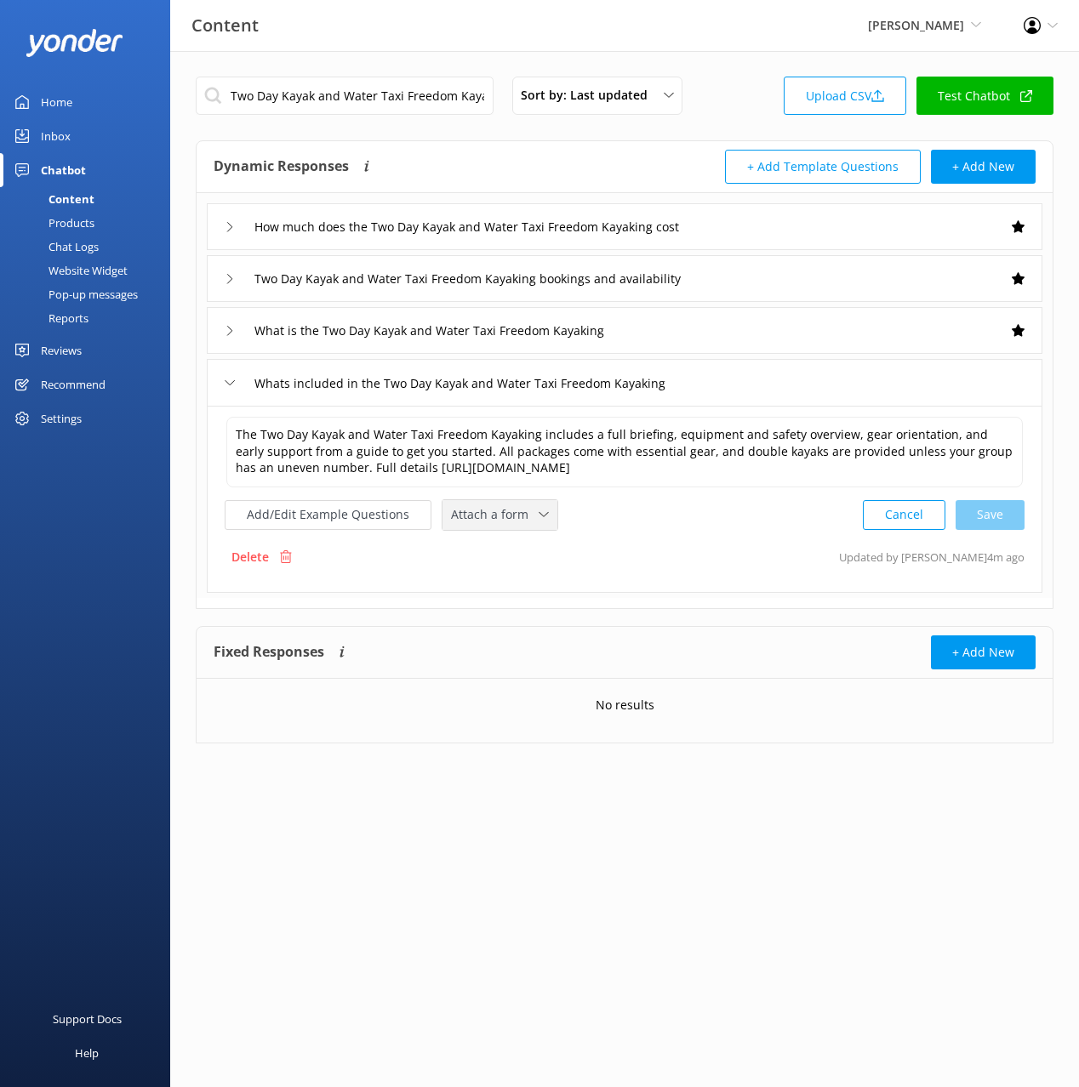
click at [506, 527] on div "Attach a form Leave contact details Check availability" at bounding box center [499, 515] width 115 height 30
click at [525, 584] on div "Check availability" at bounding box center [494, 585] width 84 height 17
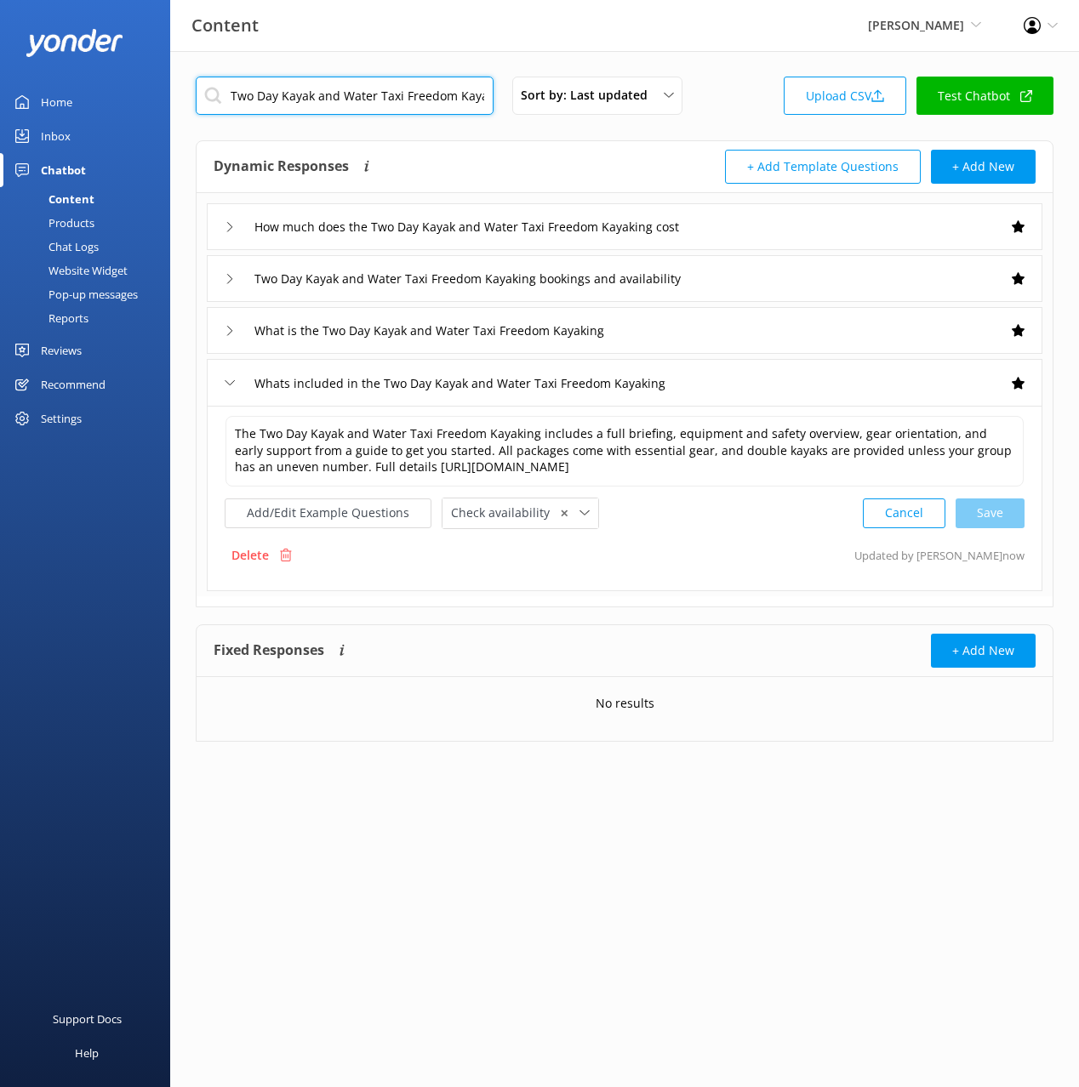
click at [391, 97] on input "Two Day Kayak and Water Taxi Freedom Kayaking" at bounding box center [345, 96] width 298 height 38
paste input "hree Day Kayak and Walk"
click at [558, 144] on div "Dynamic Responses The chatbot will generate a response based on the content inf…" at bounding box center [625, 167] width 856 height 52
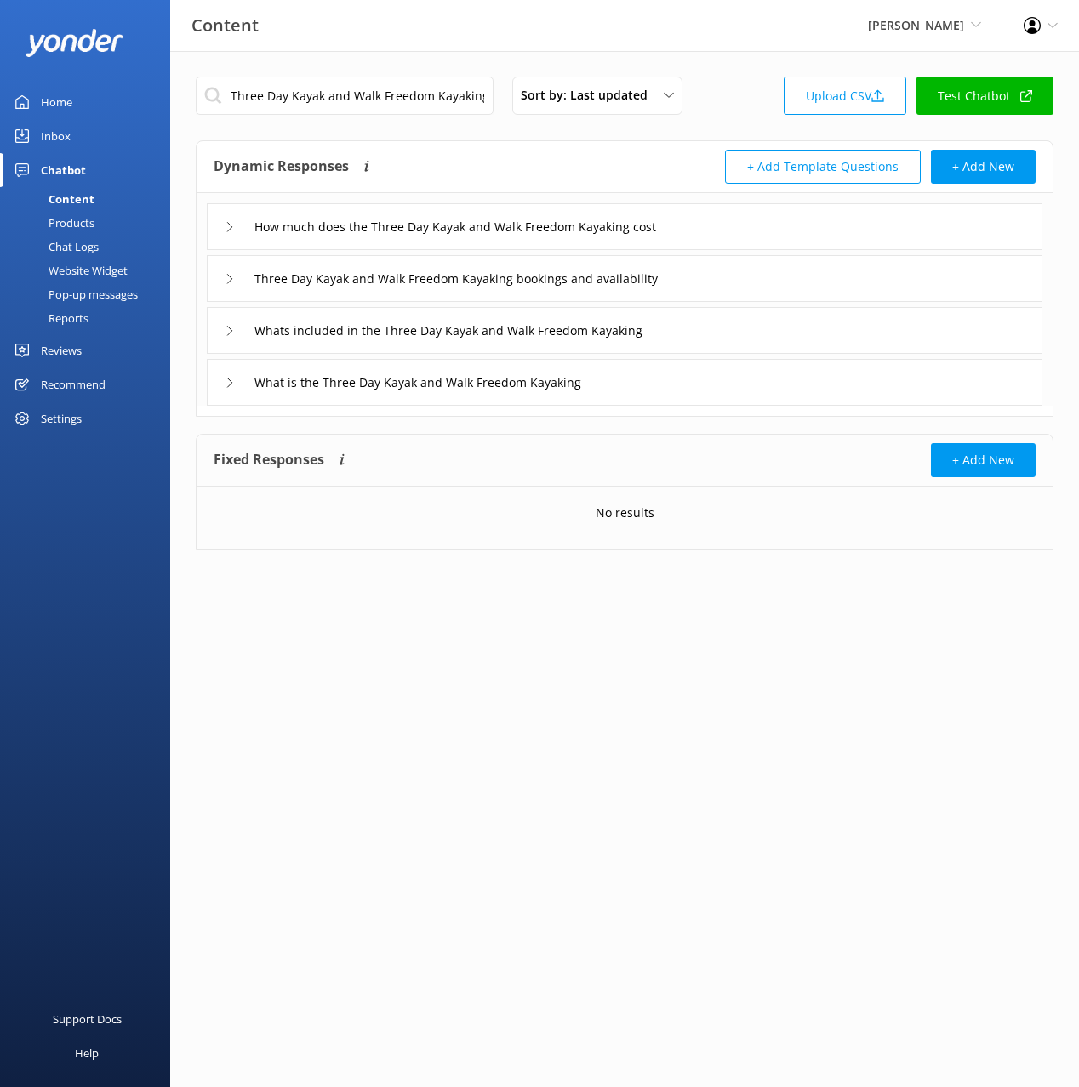
click at [744, 221] on div "How much does the Three Day Kayak and Walk Freedom Kayaking cost" at bounding box center [624, 226] width 835 height 47
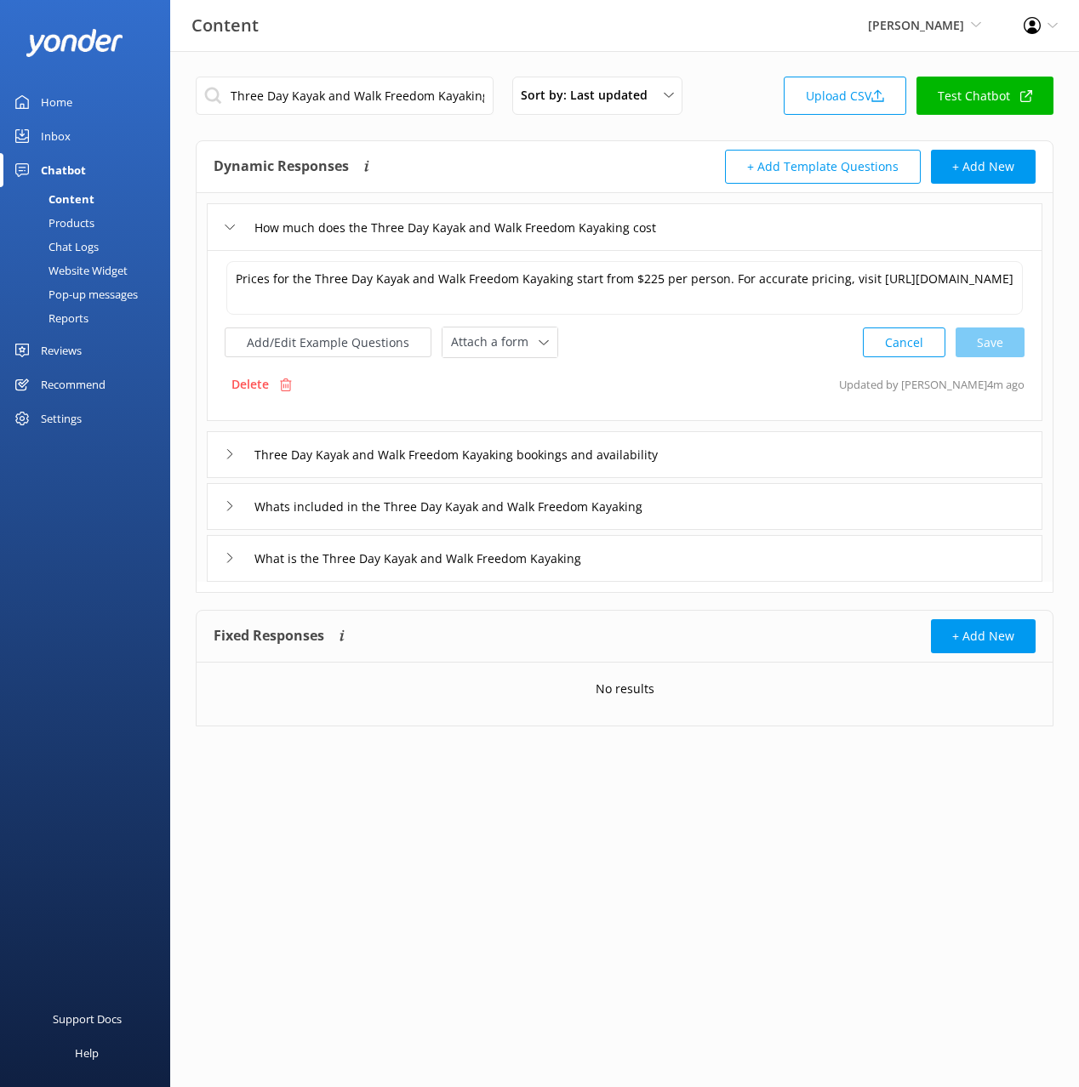
drag, startPoint x: 481, startPoint y: 335, endPoint x: 497, endPoint y: 359, distance: 28.8
click at [482, 336] on span "Attach a form" at bounding box center [495, 342] width 88 height 19
drag, startPoint x: 535, startPoint y: 411, endPoint x: 600, endPoint y: 430, distance: 67.3
click at [535, 411] on link "Check availability" at bounding box center [518, 413] width 151 height 34
click at [771, 452] on div "Three Day Kayak and Walk Freedom Kayaking bookings and availability" at bounding box center [624, 453] width 835 height 47
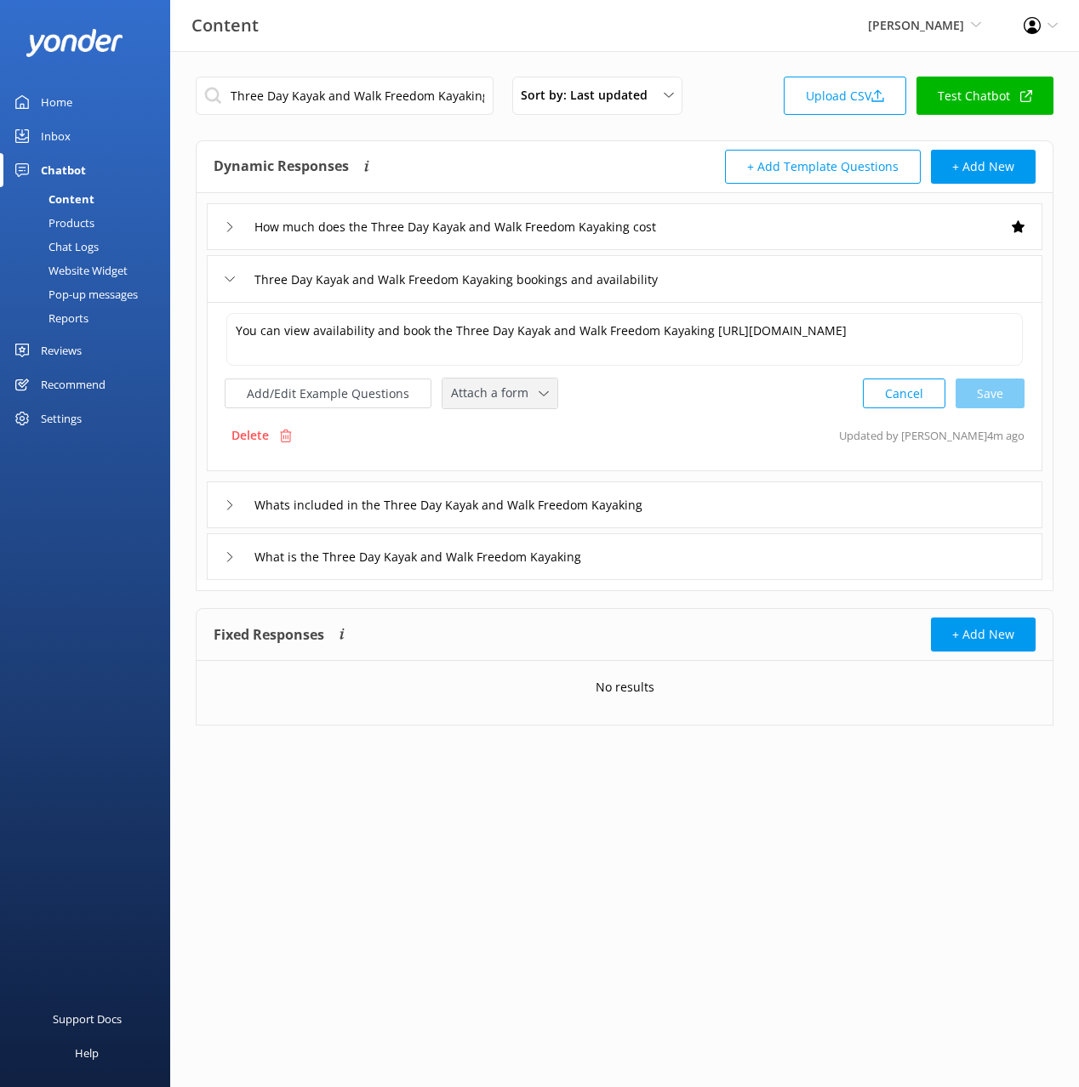
click at [503, 402] on span "Attach a form" at bounding box center [495, 393] width 88 height 19
click at [523, 462] on div "Check availability" at bounding box center [494, 463] width 84 height 17
click at [798, 496] on div "Whats included in the Three Day Kayak and Walk Freedom Kayaking" at bounding box center [624, 503] width 835 height 47
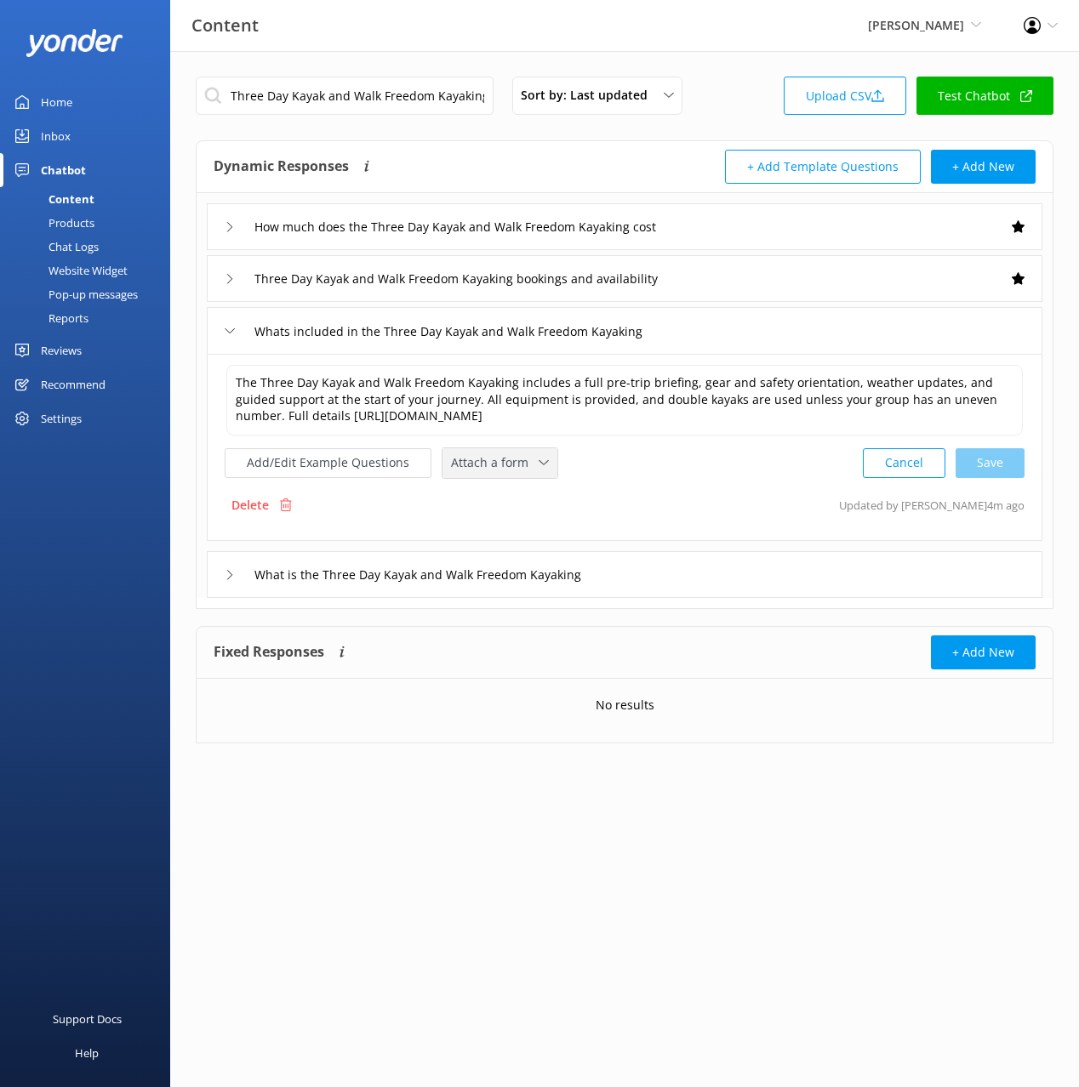
drag, startPoint x: 516, startPoint y: 448, endPoint x: 513, endPoint y: 458, distance: 10.5
click at [516, 448] on div "Attach a form Leave contact details Check availability" at bounding box center [499, 463] width 115 height 30
click at [530, 519] on link "Check availability" at bounding box center [518, 533] width 151 height 34
click at [752, 573] on div "What is the Three Day Kayak and Walk Freedom Kayaking" at bounding box center [624, 573] width 835 height 47
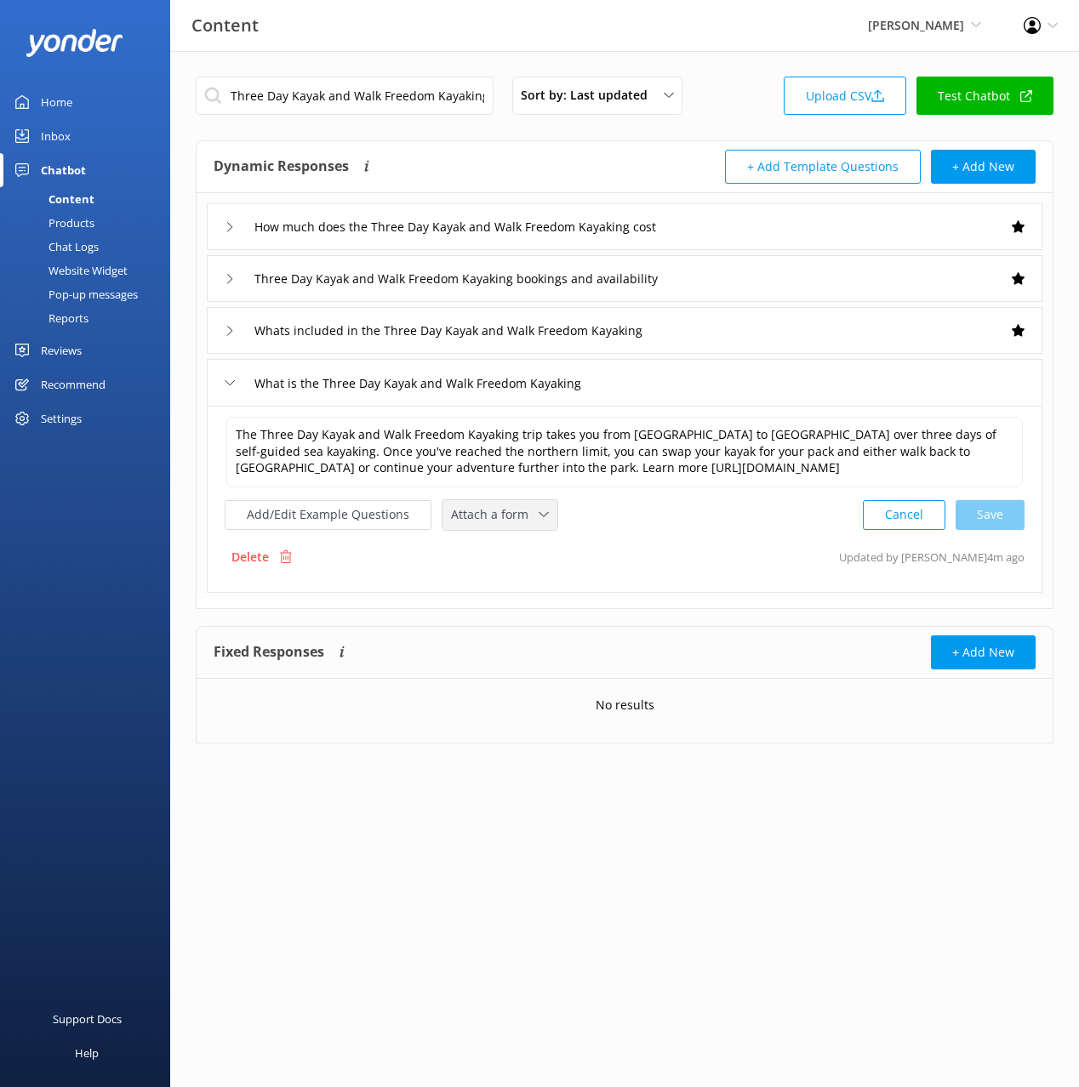
drag, startPoint x: 503, startPoint y: 521, endPoint x: 509, endPoint y: 548, distance: 27.9
click at [502, 522] on span "Attach a form" at bounding box center [495, 514] width 88 height 19
drag, startPoint x: 522, startPoint y: 584, endPoint x: 839, endPoint y: 551, distance: 318.1
click at [522, 584] on div "Check availability" at bounding box center [494, 585] width 84 height 17
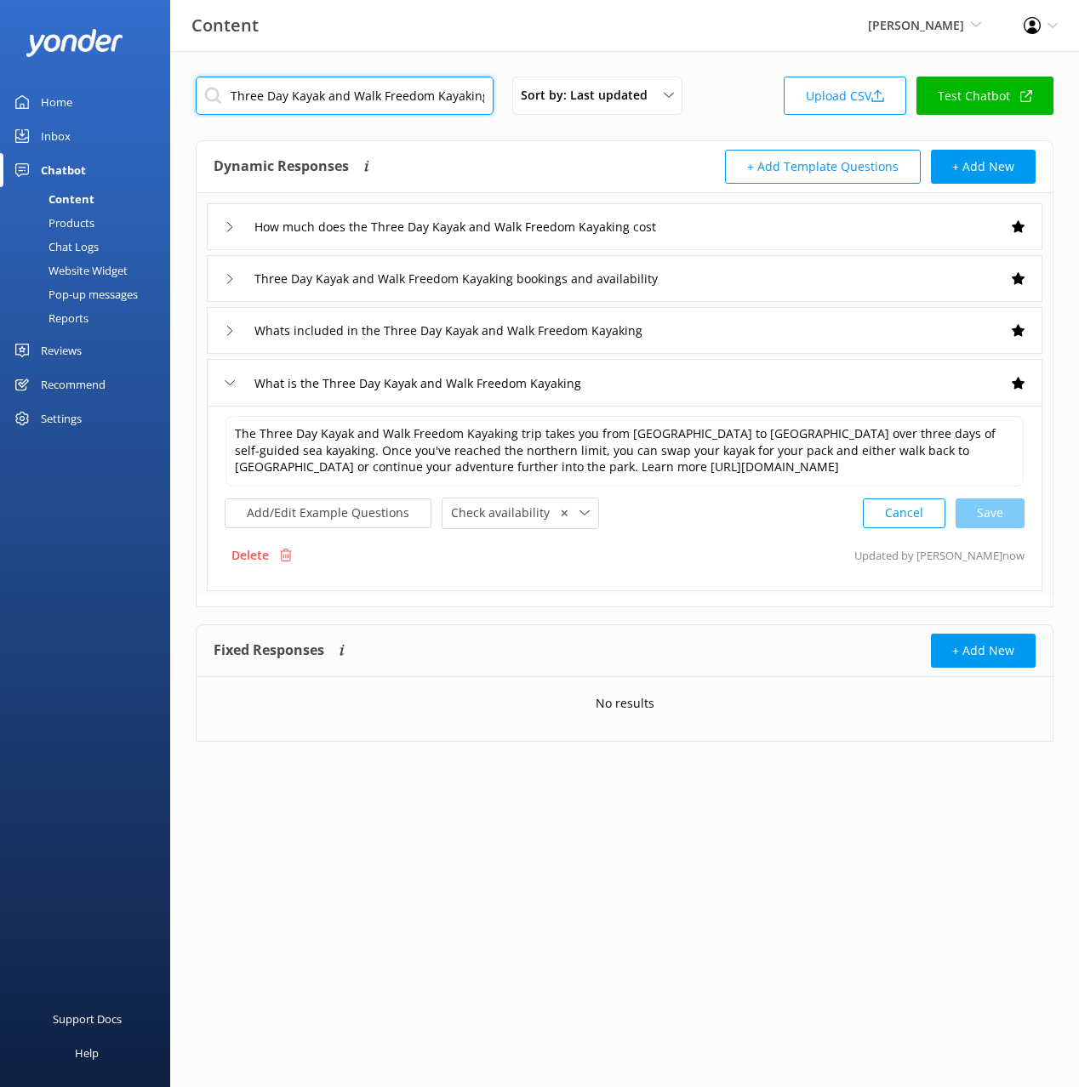
click at [410, 94] on input "Three Day Kayak and Walk Freedom Kayaking" at bounding box center [345, 96] width 298 height 38
paste input "ter Taxi"
type input "Three Day Kayak and Water Taxi Freedom Kayaking"
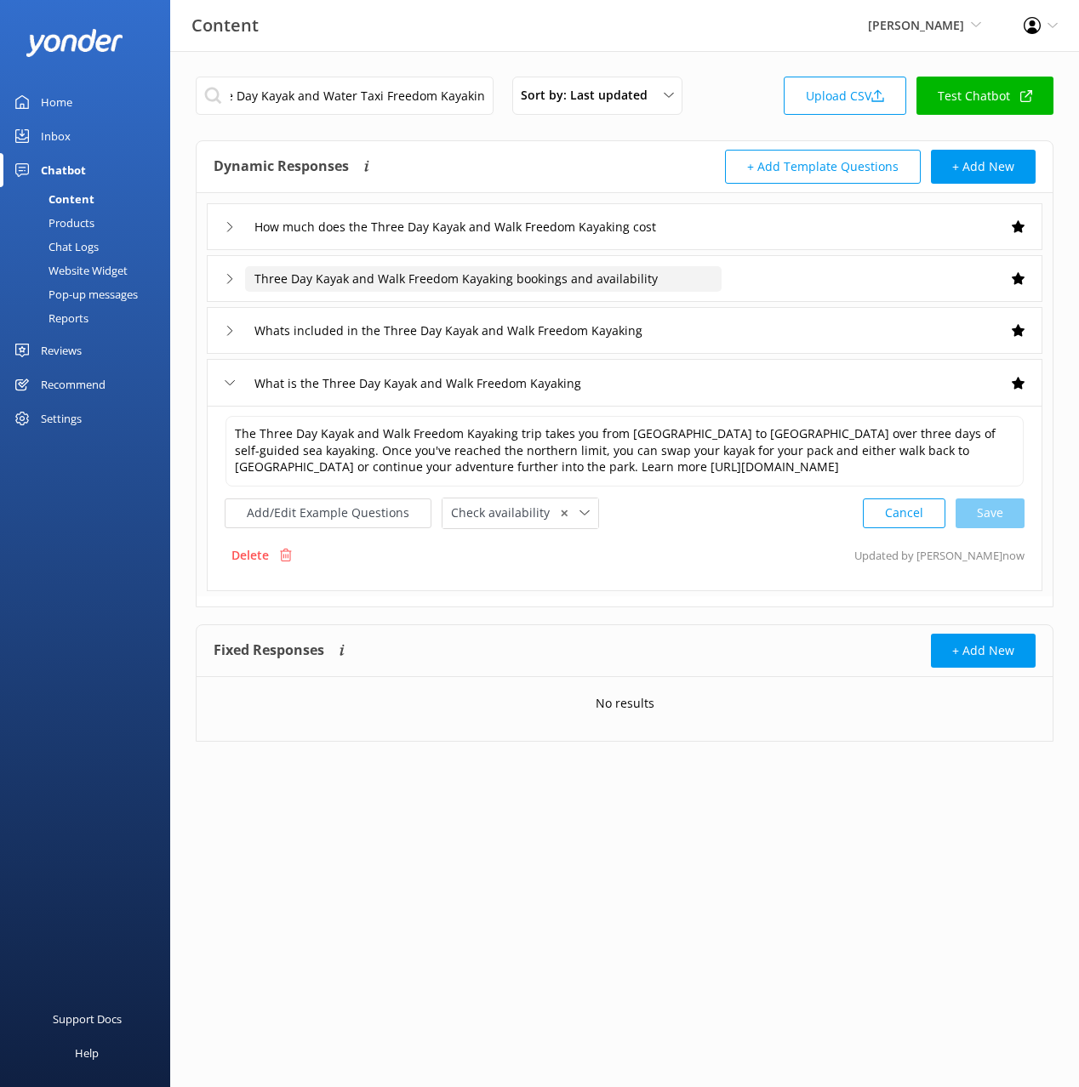
drag, startPoint x: 483, startPoint y: 143, endPoint x: 592, endPoint y: 272, distance: 169.1
click at [484, 144] on div "Dynamic Responses The chatbot will generate a response based on the content inf…" at bounding box center [625, 167] width 856 height 52
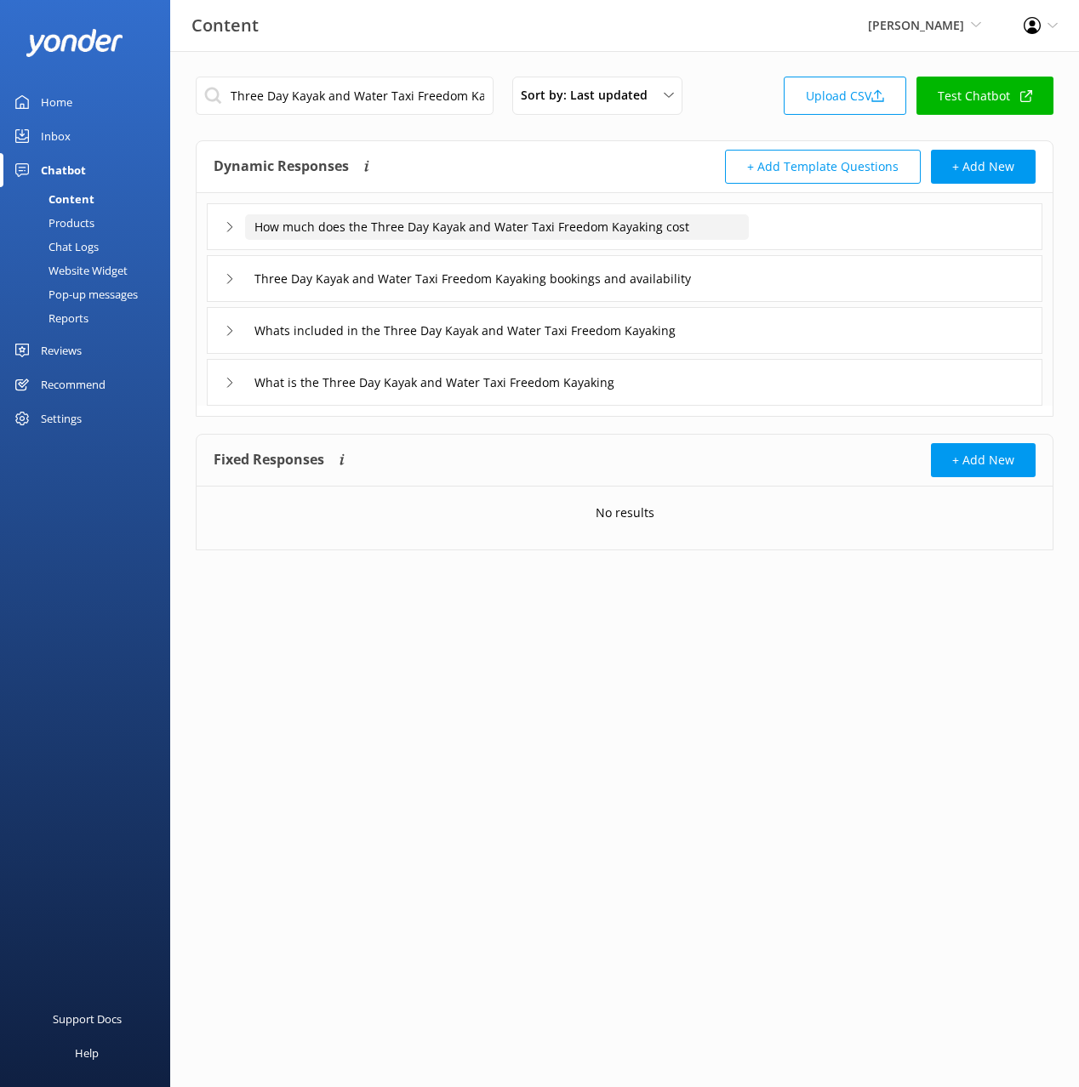
click at [711, 232] on input "How much does the Three Day Kayak and Water Taxi Freedom Kayaking cost" at bounding box center [497, 227] width 504 height 26
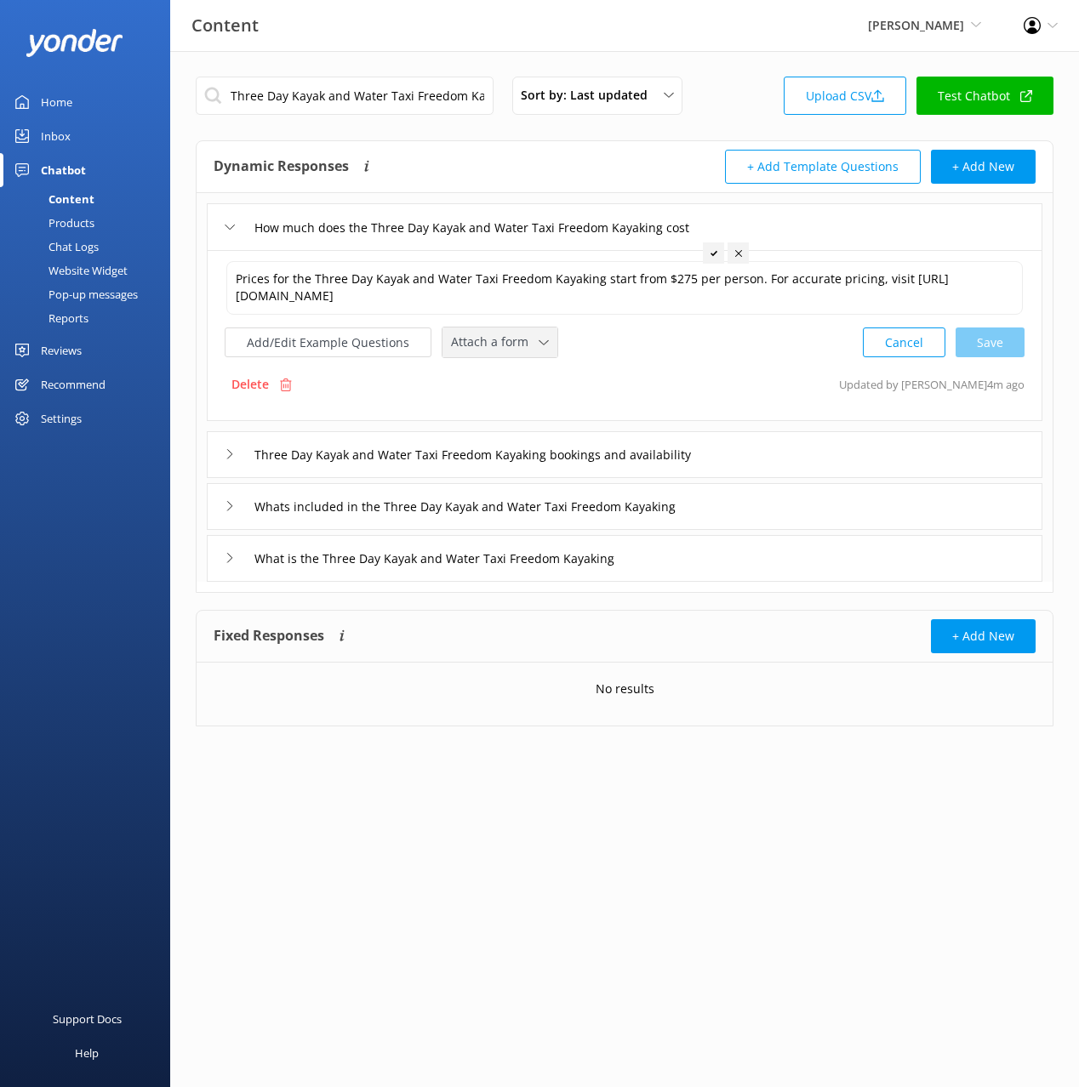
click at [451, 339] on span "Attach a form" at bounding box center [495, 342] width 88 height 19
click at [522, 409] on div "Check availability" at bounding box center [494, 413] width 84 height 17
click at [810, 452] on div "Three Day Kayak and Water Taxi Freedom Kayaking bookings and availability" at bounding box center [624, 453] width 835 height 47
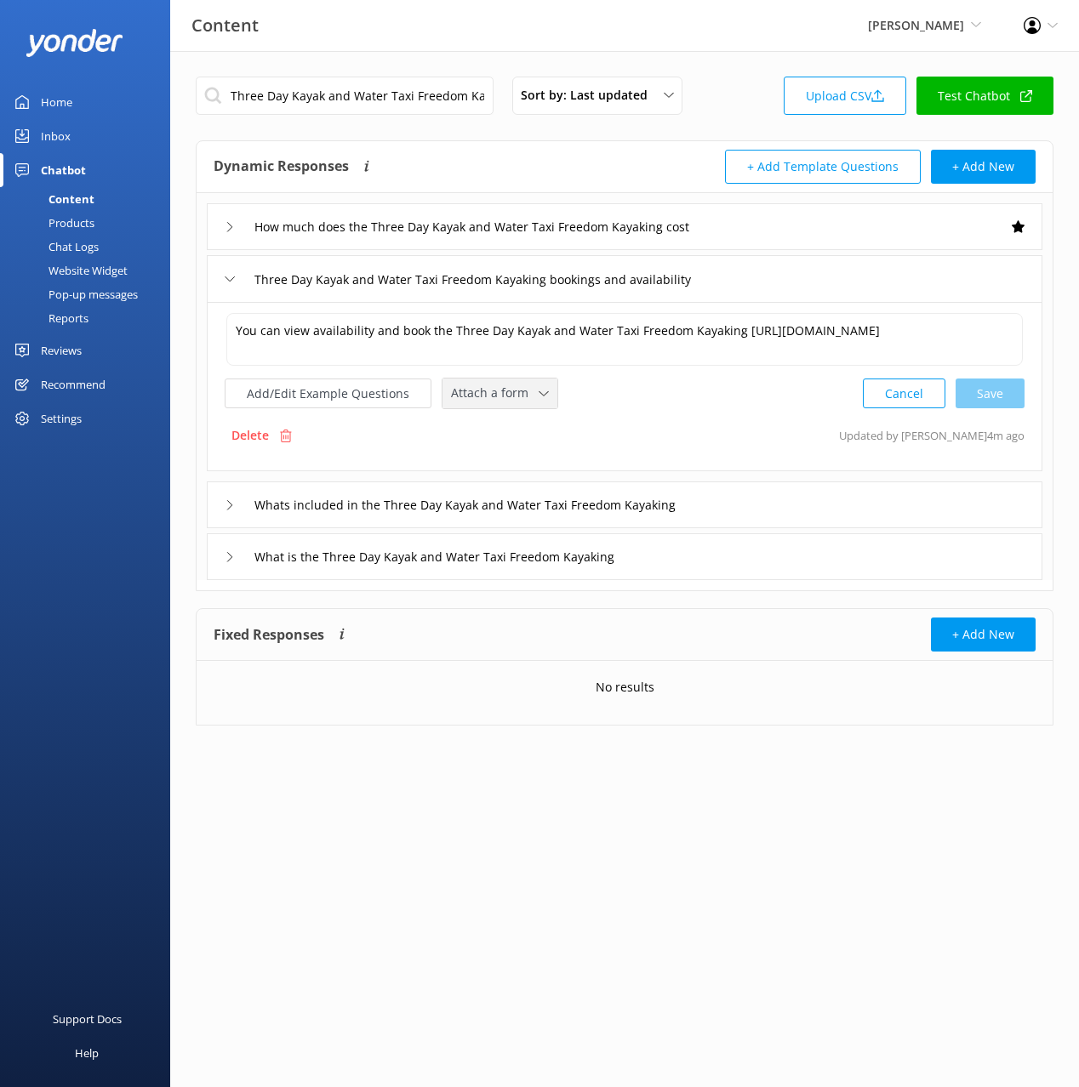
drag, startPoint x: 507, startPoint y: 395, endPoint x: 531, endPoint y: 453, distance: 62.6
click at [507, 395] on span "Attach a form" at bounding box center [495, 393] width 88 height 19
click at [537, 466] on link "Check availability" at bounding box center [518, 464] width 151 height 34
click at [827, 505] on div "Whats included in the Three Day Kayak and Water Taxi Freedom Kayaking" at bounding box center [624, 503] width 835 height 47
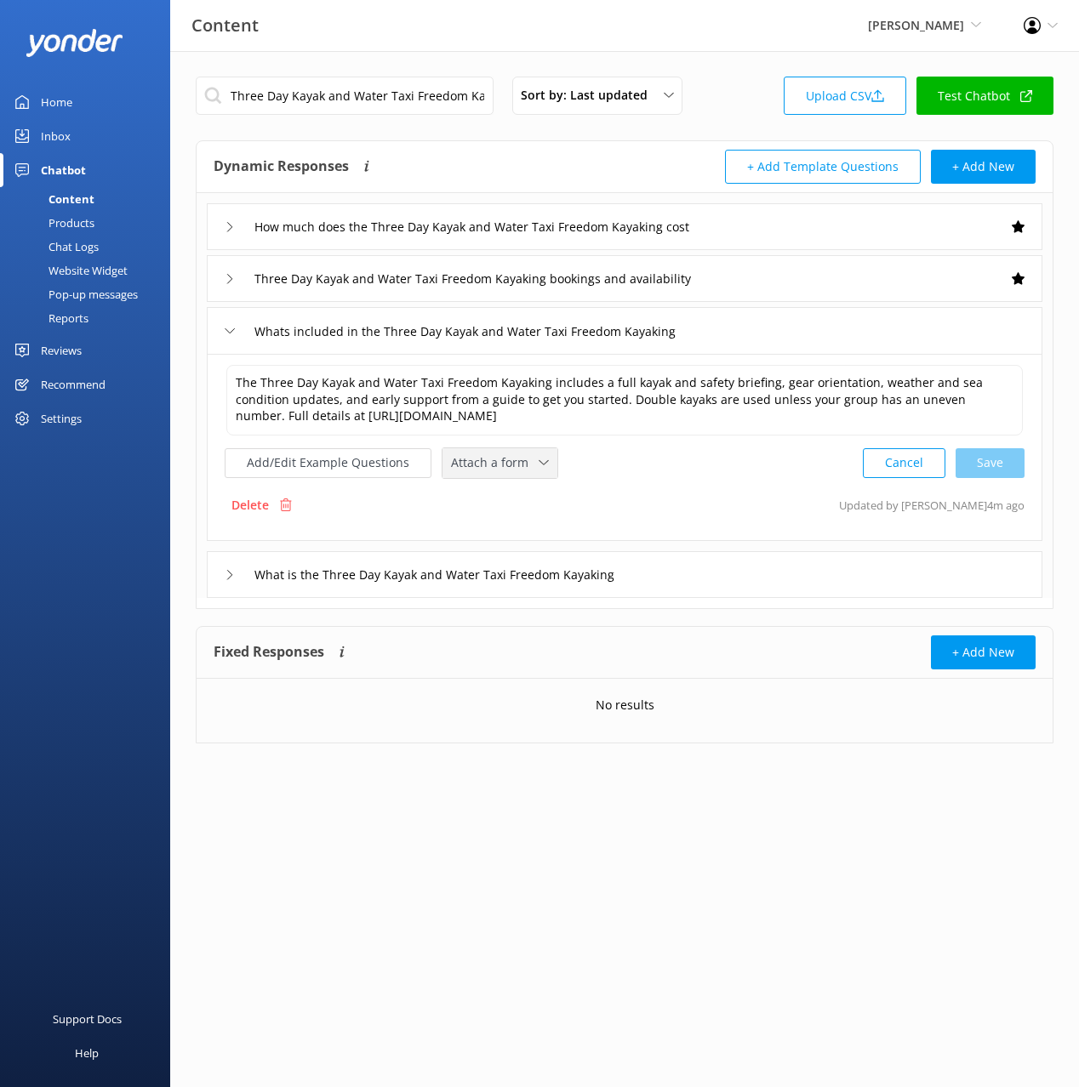
drag, startPoint x: 464, startPoint y: 451, endPoint x: 471, endPoint y: 463, distance: 14.2
click at [465, 452] on div "Attach a form Leave contact details Check availability" at bounding box center [499, 463] width 115 height 30
click at [530, 522] on link "Check availability" at bounding box center [518, 533] width 151 height 34
click at [778, 572] on div "What is the Three Day Kayak and Water Taxi Freedom Kayaking" at bounding box center [624, 573] width 835 height 47
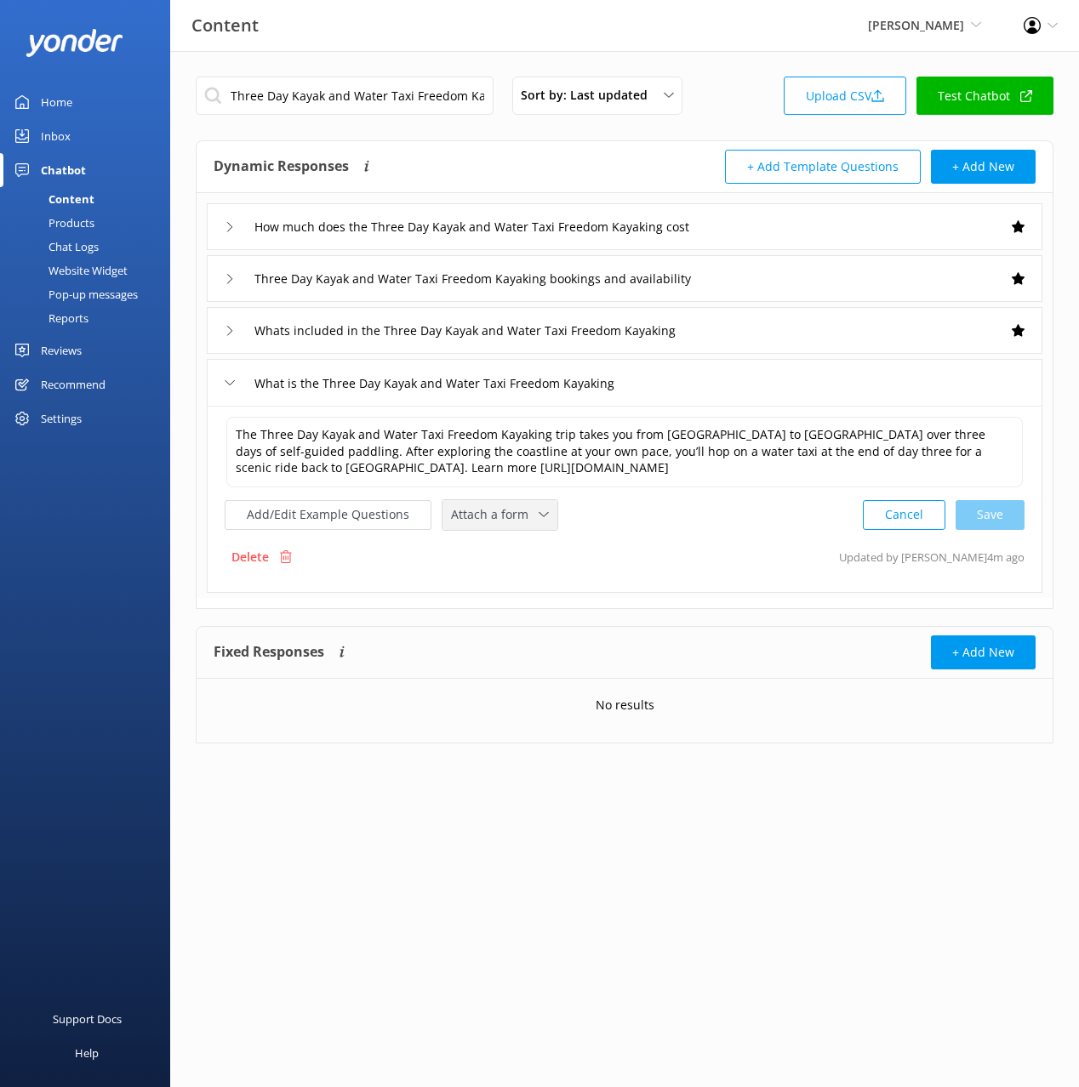
drag, startPoint x: 493, startPoint y: 516, endPoint x: 527, endPoint y: 570, distance: 64.7
click at [493, 517] on span "Attach a form" at bounding box center [495, 514] width 88 height 19
click at [532, 577] on link "Check availability" at bounding box center [518, 585] width 151 height 34
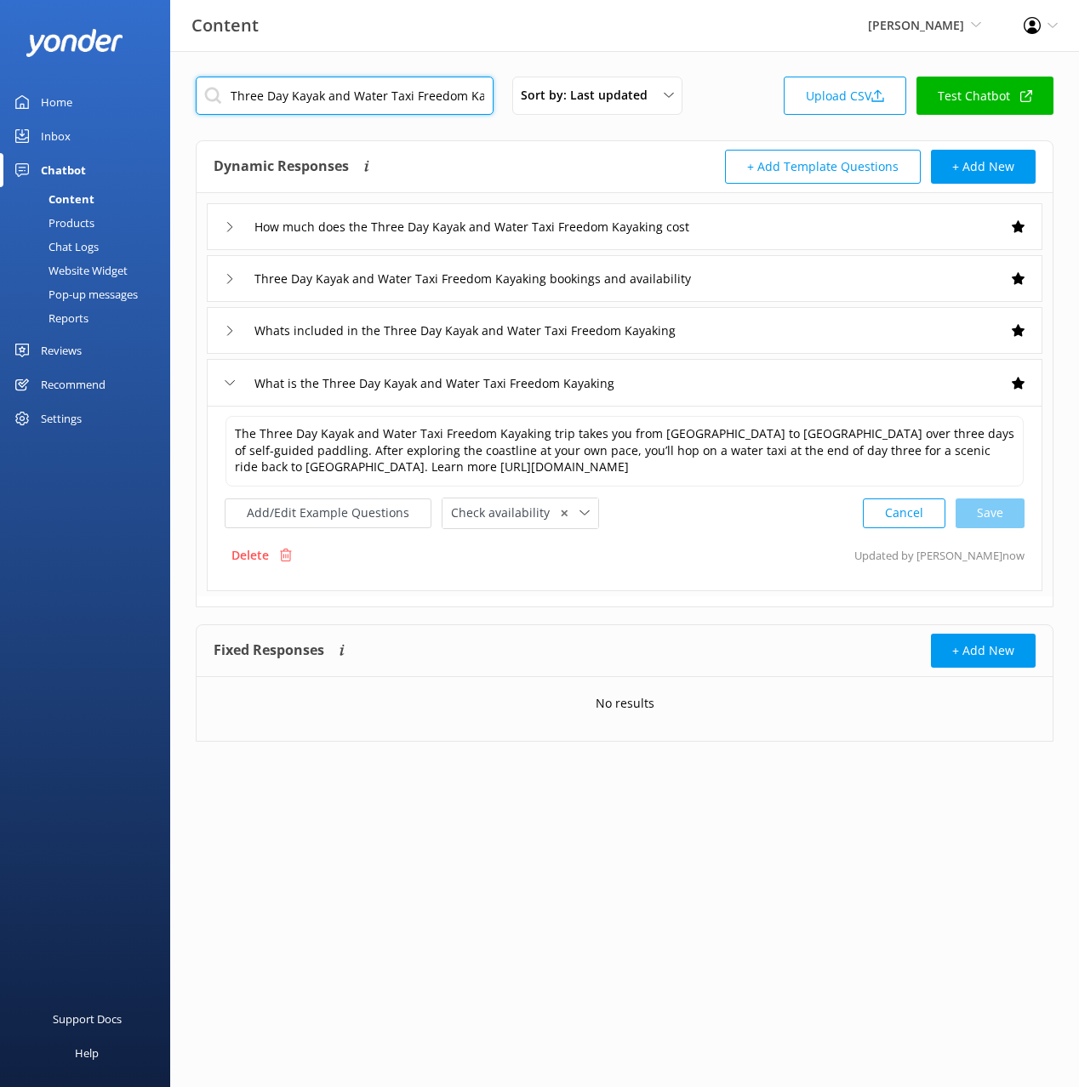
click at [401, 94] on input "Three Day Kayak and Water Taxi Freedom Kayaking" at bounding box center [345, 96] width 298 height 38
click at [402, 94] on input "Three Day Kayak and Water Taxi Freedom Kayaking" at bounding box center [345, 96] width 298 height 38
click at [527, 158] on div "Dynamic Responses The chatbot will generate a response based on the content inf…" at bounding box center [419, 167] width 411 height 34
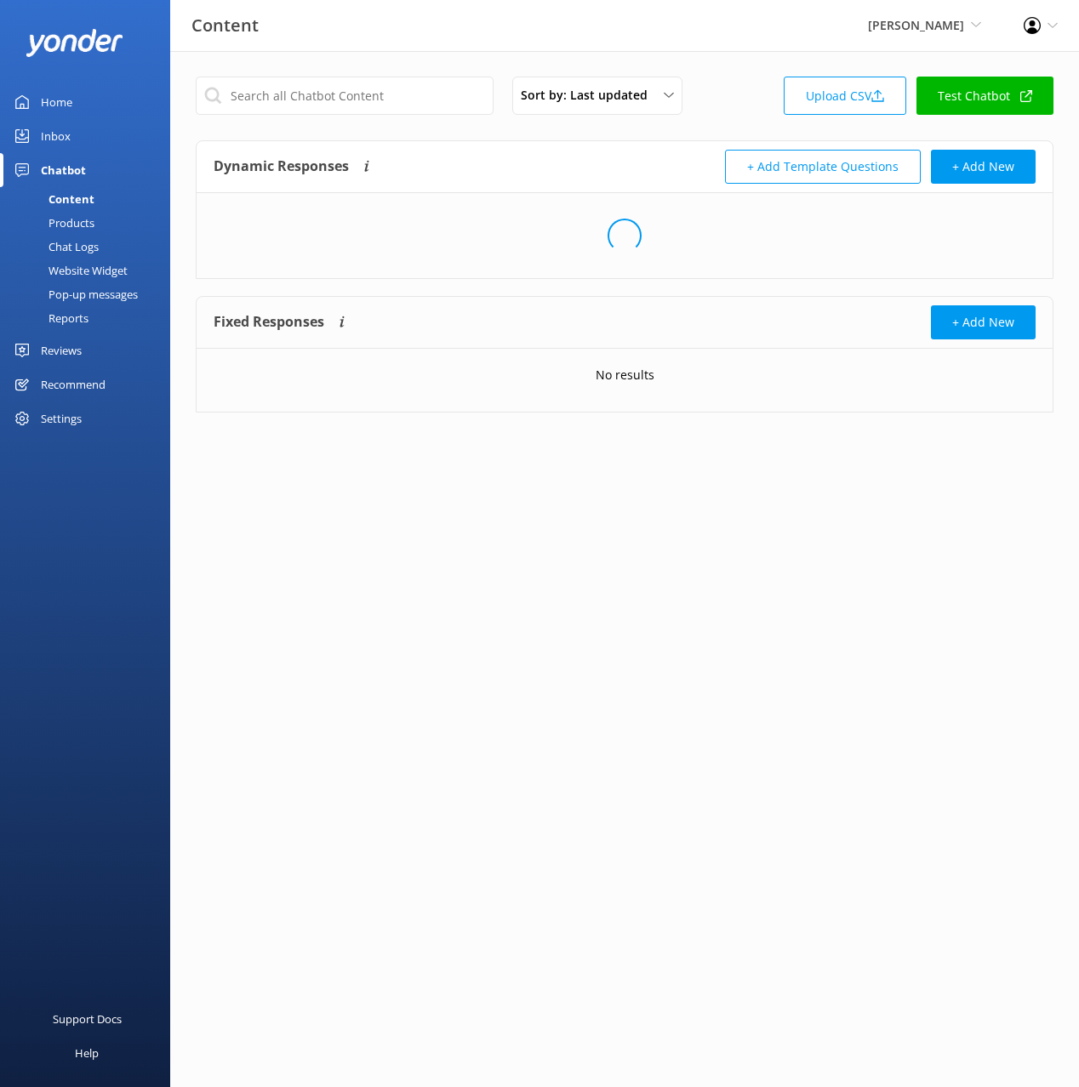
click at [530, 150] on div "Dynamic Responses The chatbot will generate a response based on the content inf…" at bounding box center [419, 167] width 411 height 34
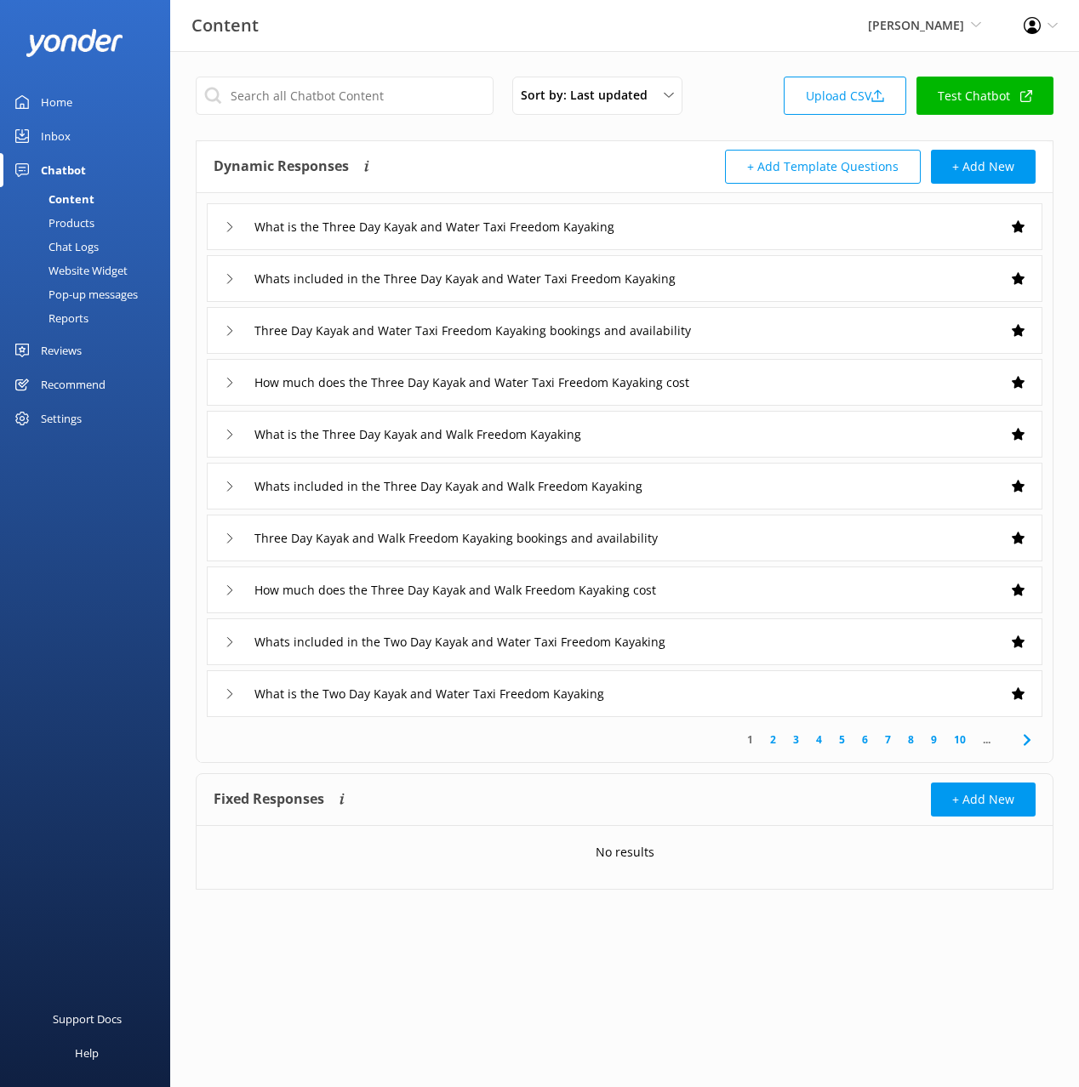
click at [858, 747] on link "6" at bounding box center [864, 740] width 23 height 16
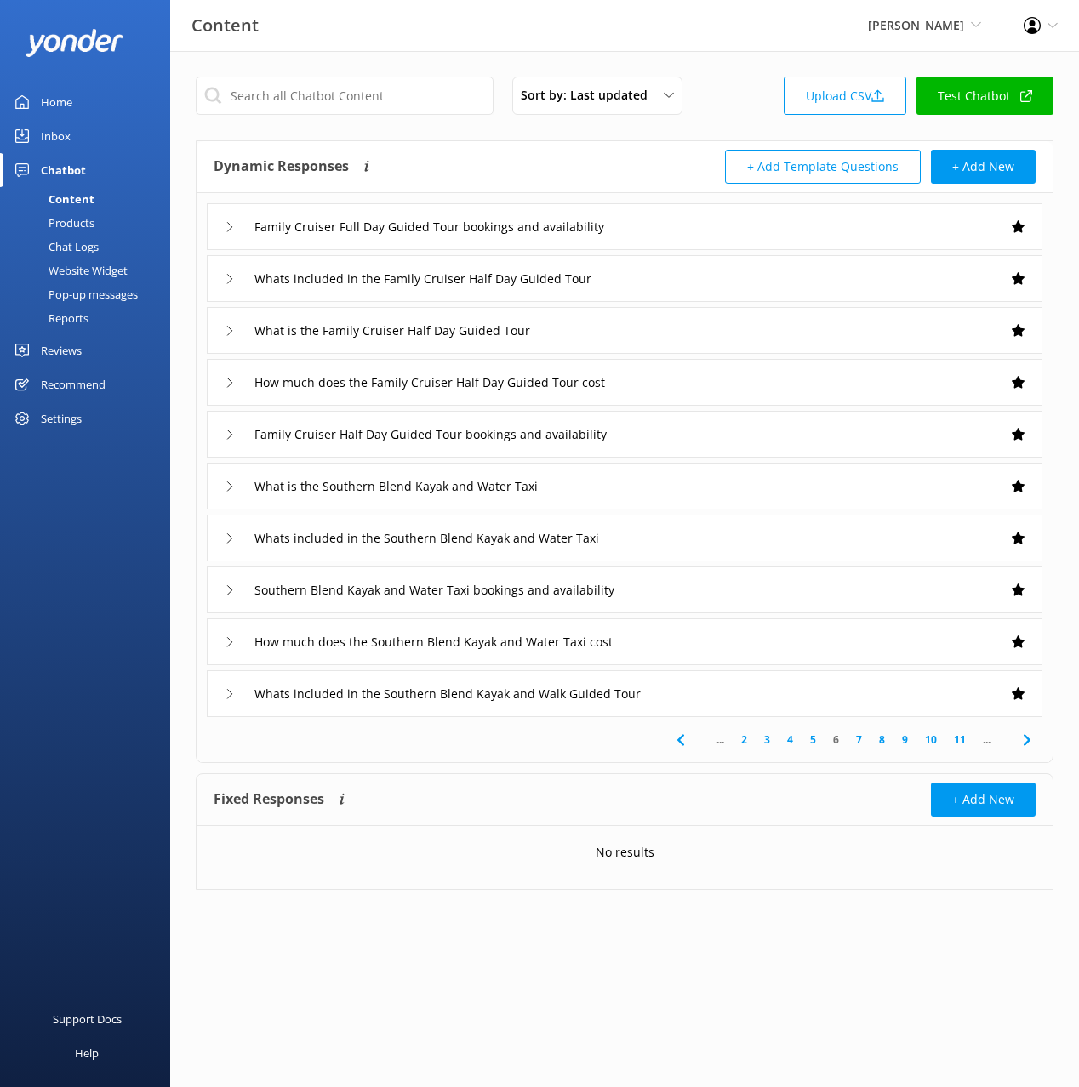
click at [1040, 752] on span at bounding box center [1026, 740] width 38 height 38
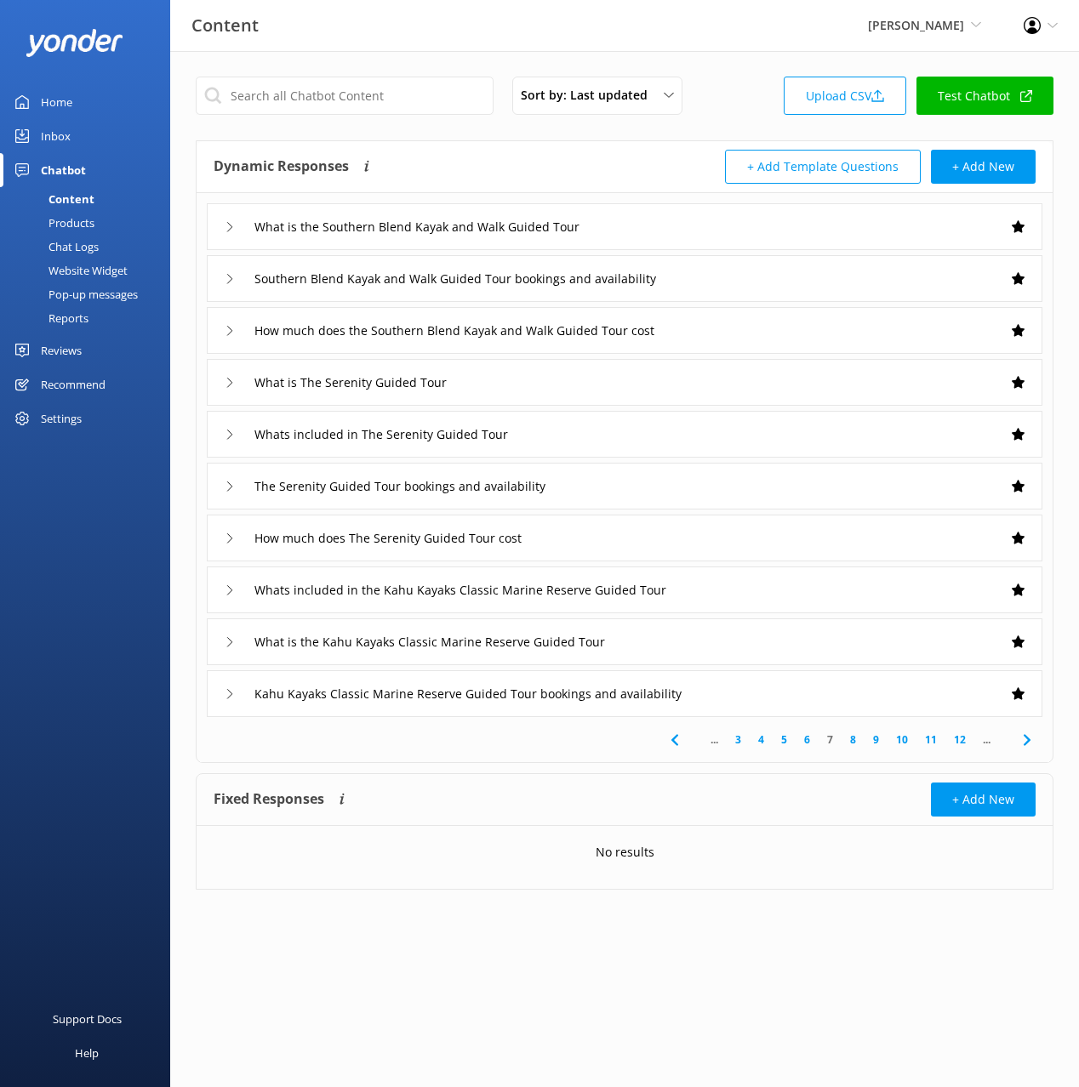
click at [1037, 750] on span at bounding box center [1026, 740] width 38 height 38
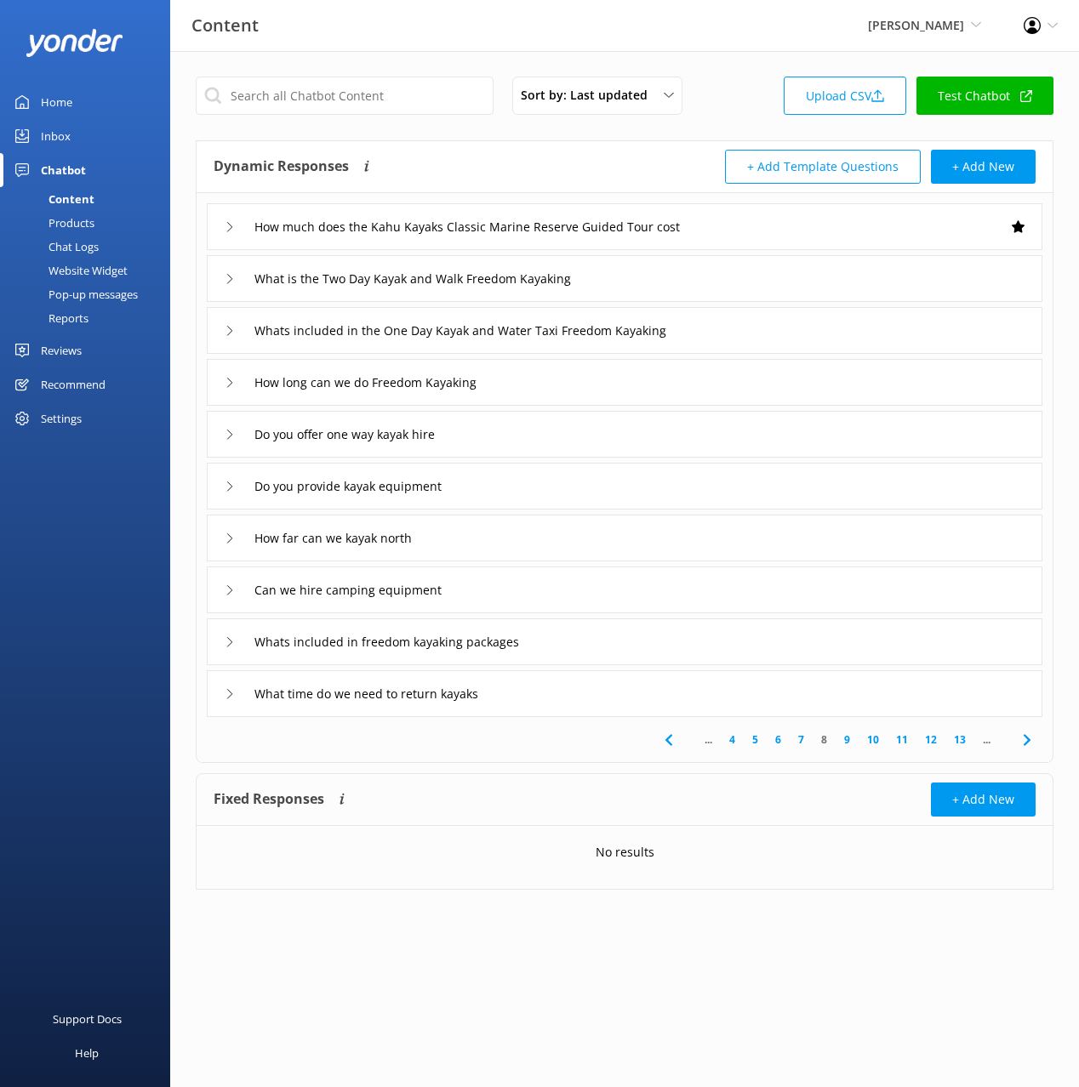
click at [758, 323] on div "Whats included in the One Day Kayak and Water Taxi Freedom Kayaking" at bounding box center [624, 330] width 835 height 47
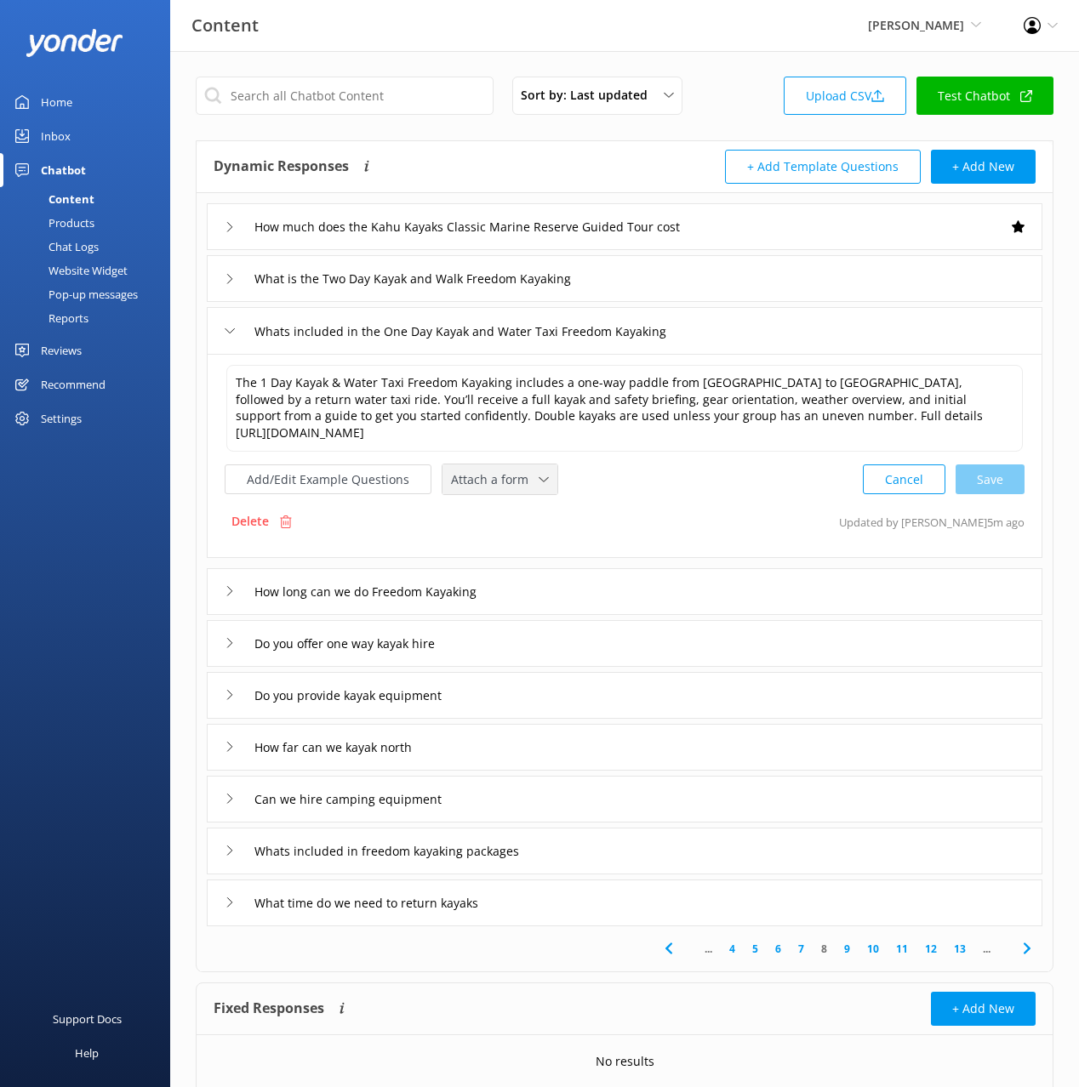
click at [513, 470] on span "Attach a form" at bounding box center [495, 479] width 88 height 19
click at [536, 533] on link "Check availability" at bounding box center [518, 550] width 151 height 34
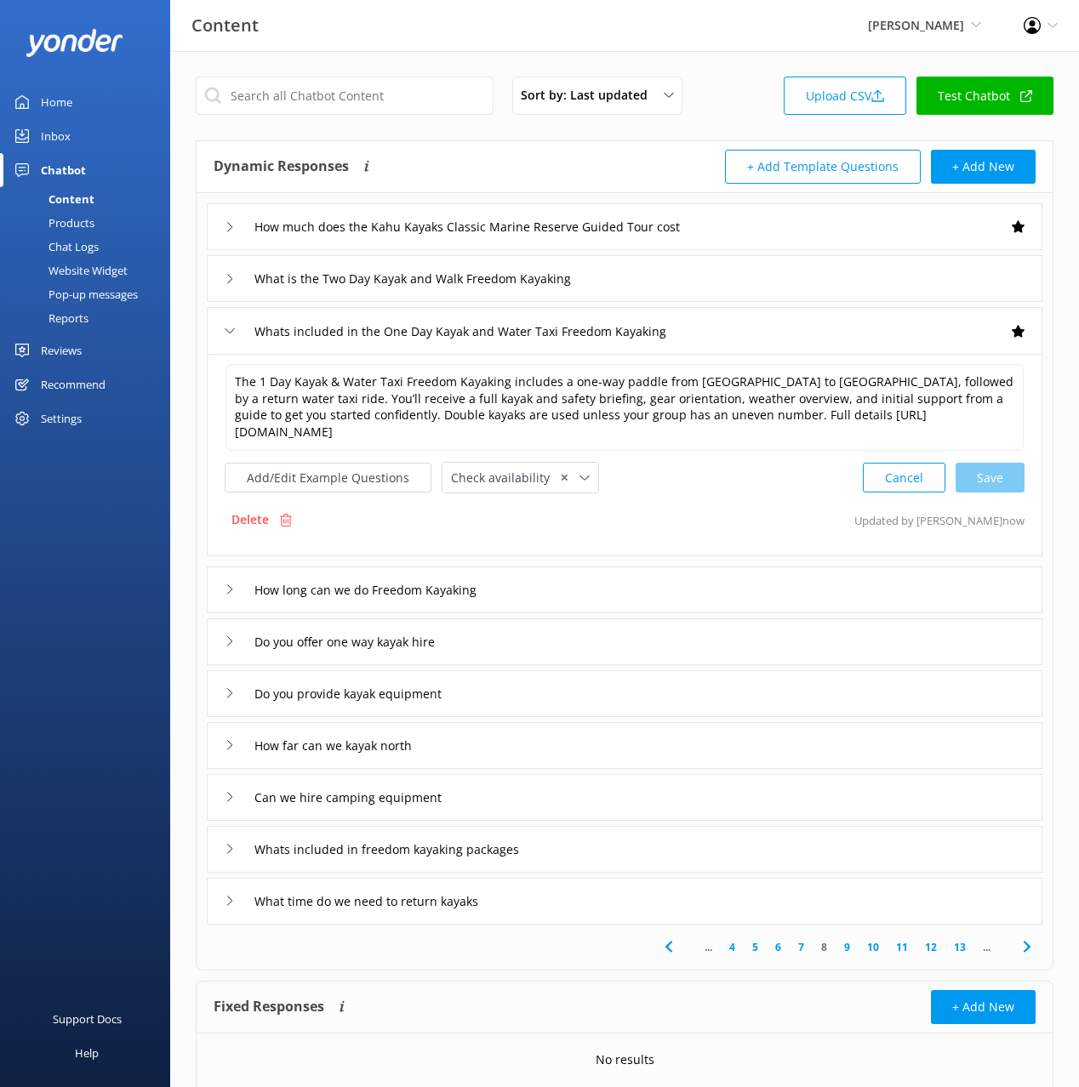
drag, startPoint x: 685, startPoint y: 290, endPoint x: 676, endPoint y: 299, distance: 12.0
click at [684, 291] on div "What is the Two Day Kayak and Walk Freedom Kayaking" at bounding box center [624, 278] width 835 height 47
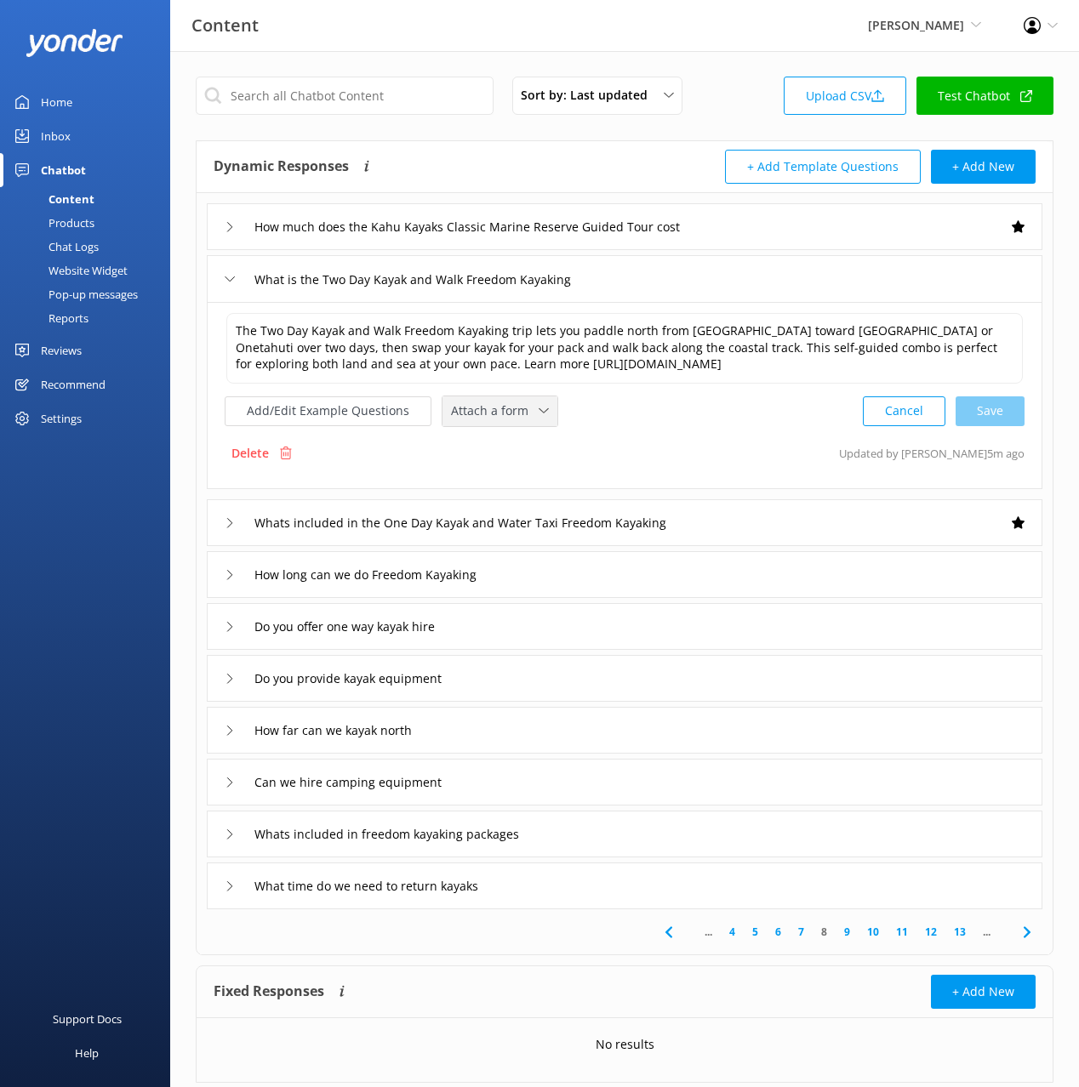
drag, startPoint x: 515, startPoint y: 413, endPoint x: 511, endPoint y: 453, distance: 40.1
click at [514, 413] on span "Attach a form" at bounding box center [495, 411] width 88 height 19
click at [511, 476] on div "Check availability" at bounding box center [494, 481] width 84 height 17
click at [556, 635] on div "Do you offer one way kayak hire" at bounding box center [624, 624] width 835 height 47
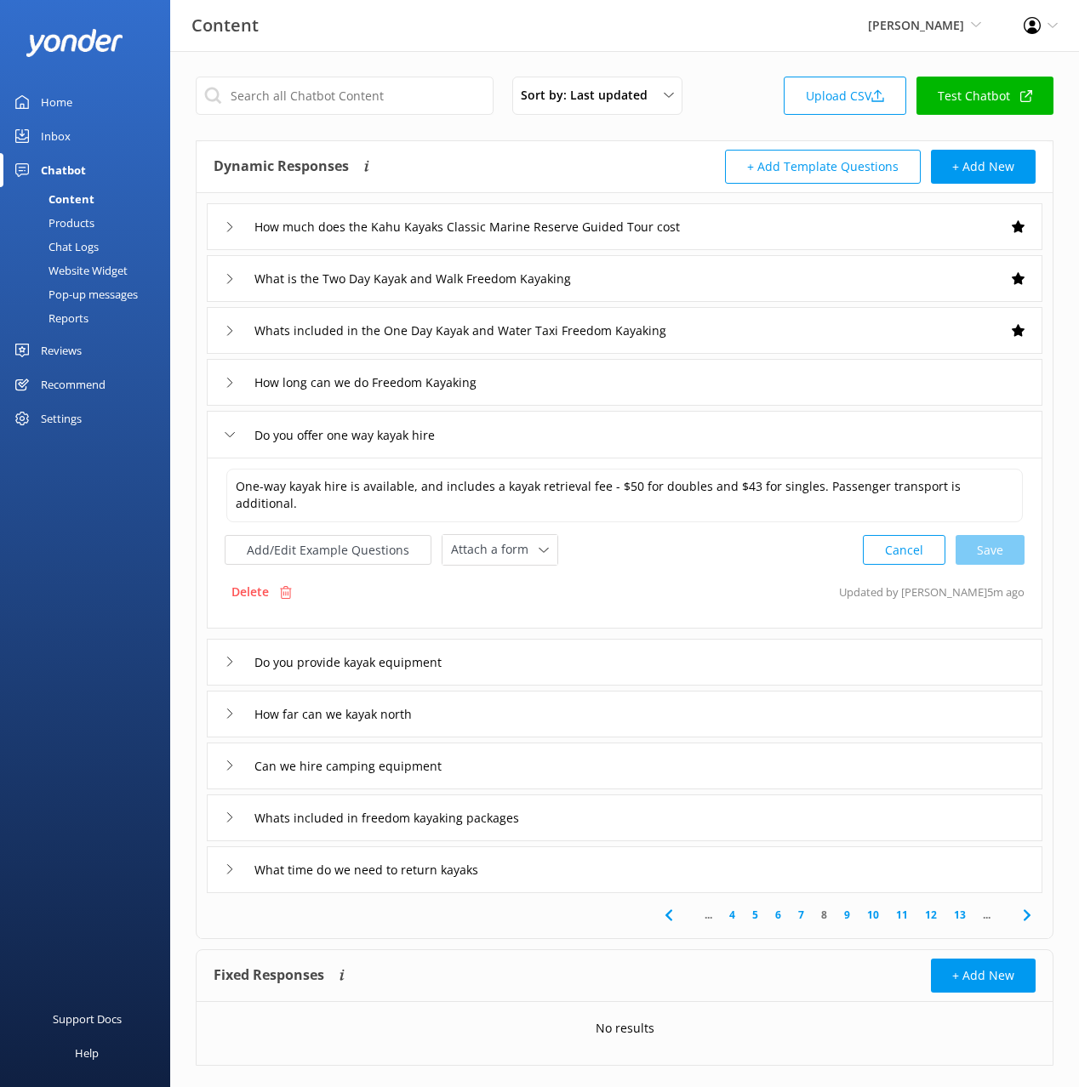
click at [1029, 914] on use at bounding box center [1026, 914] width 7 height 11
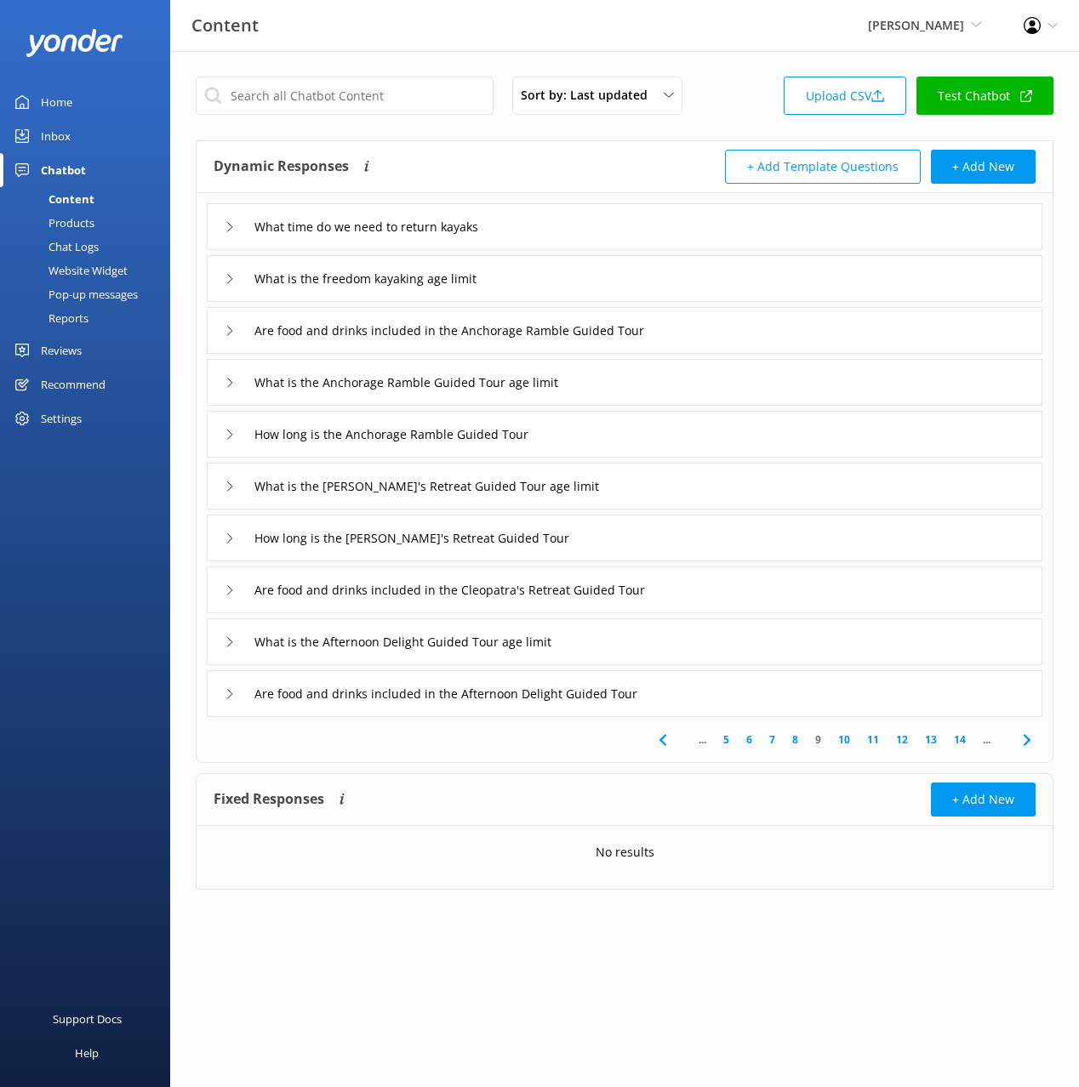
click at [1029, 740] on use at bounding box center [1026, 739] width 7 height 11
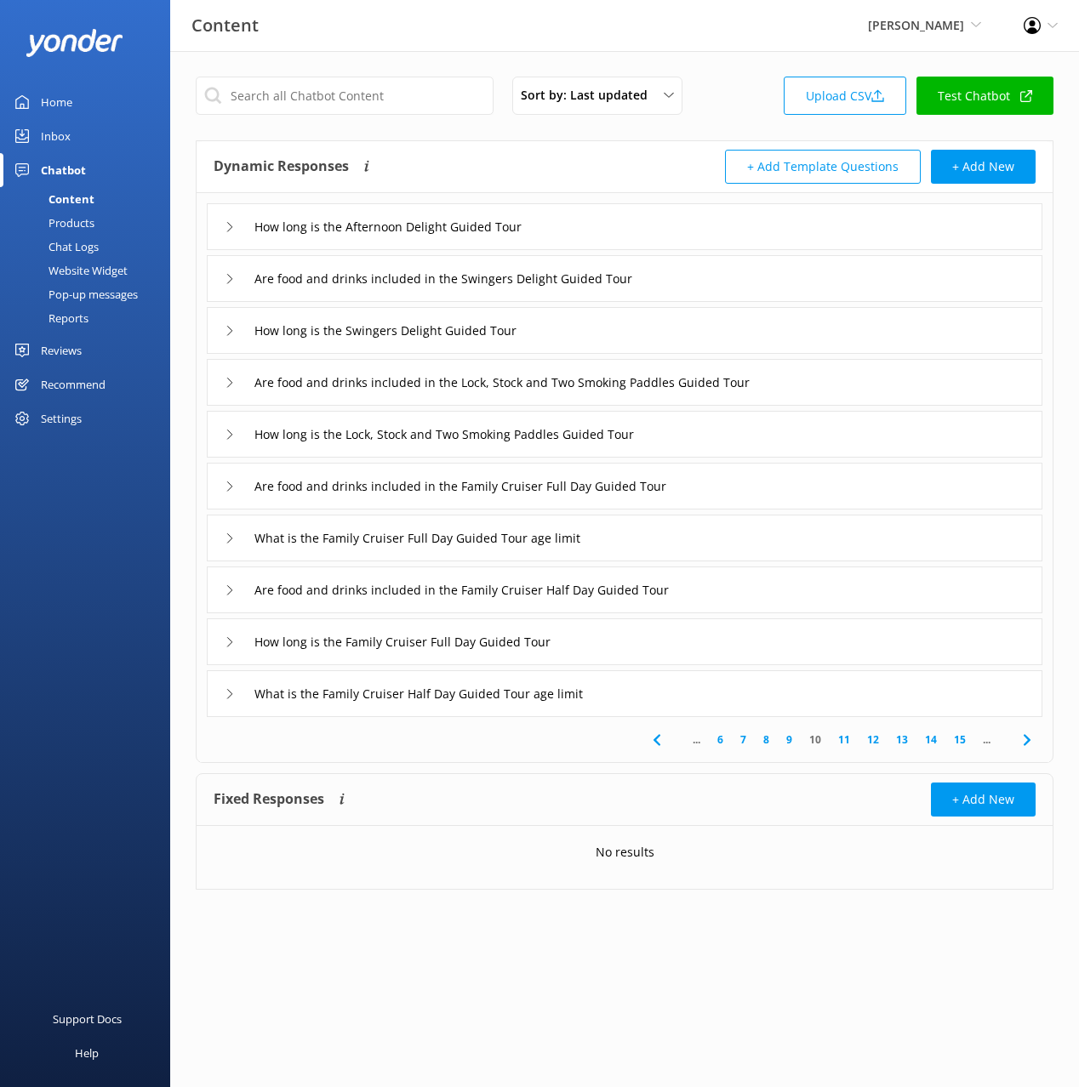
click at [1019, 741] on icon at bounding box center [1027, 740] width 20 height 20
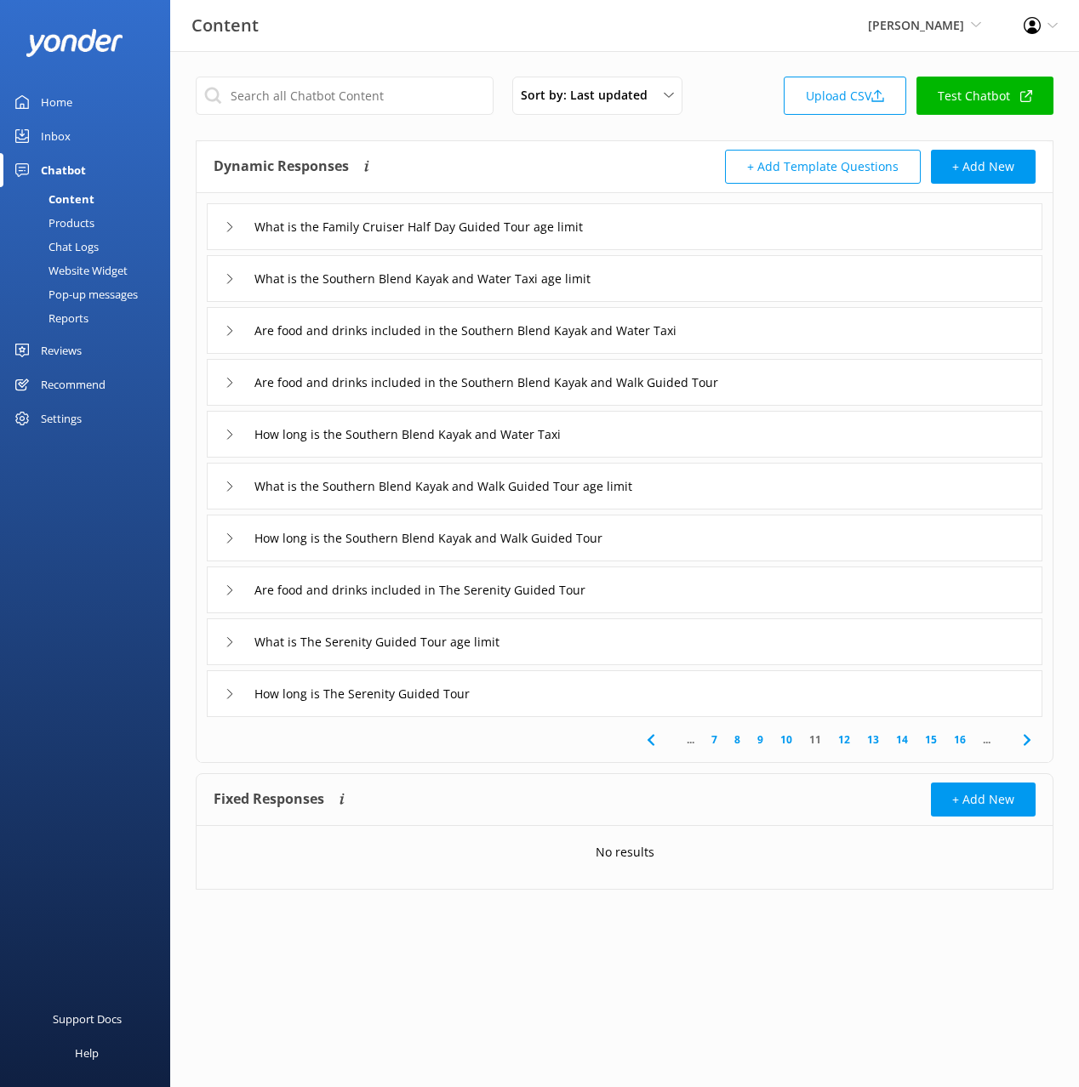
click at [1025, 740] on icon at bounding box center [1027, 740] width 20 height 20
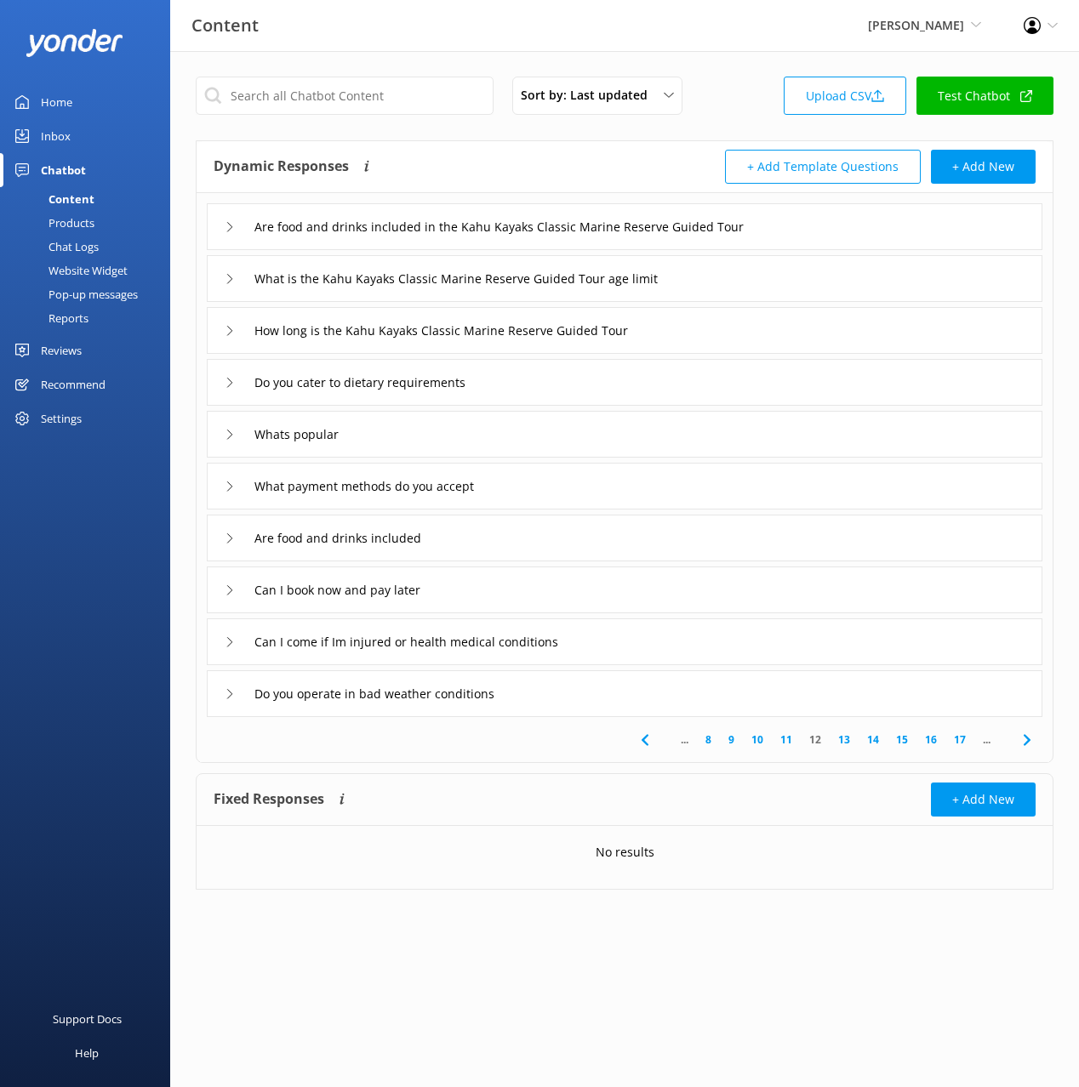
click at [499, 436] on div "Whats popular" at bounding box center [624, 434] width 835 height 47
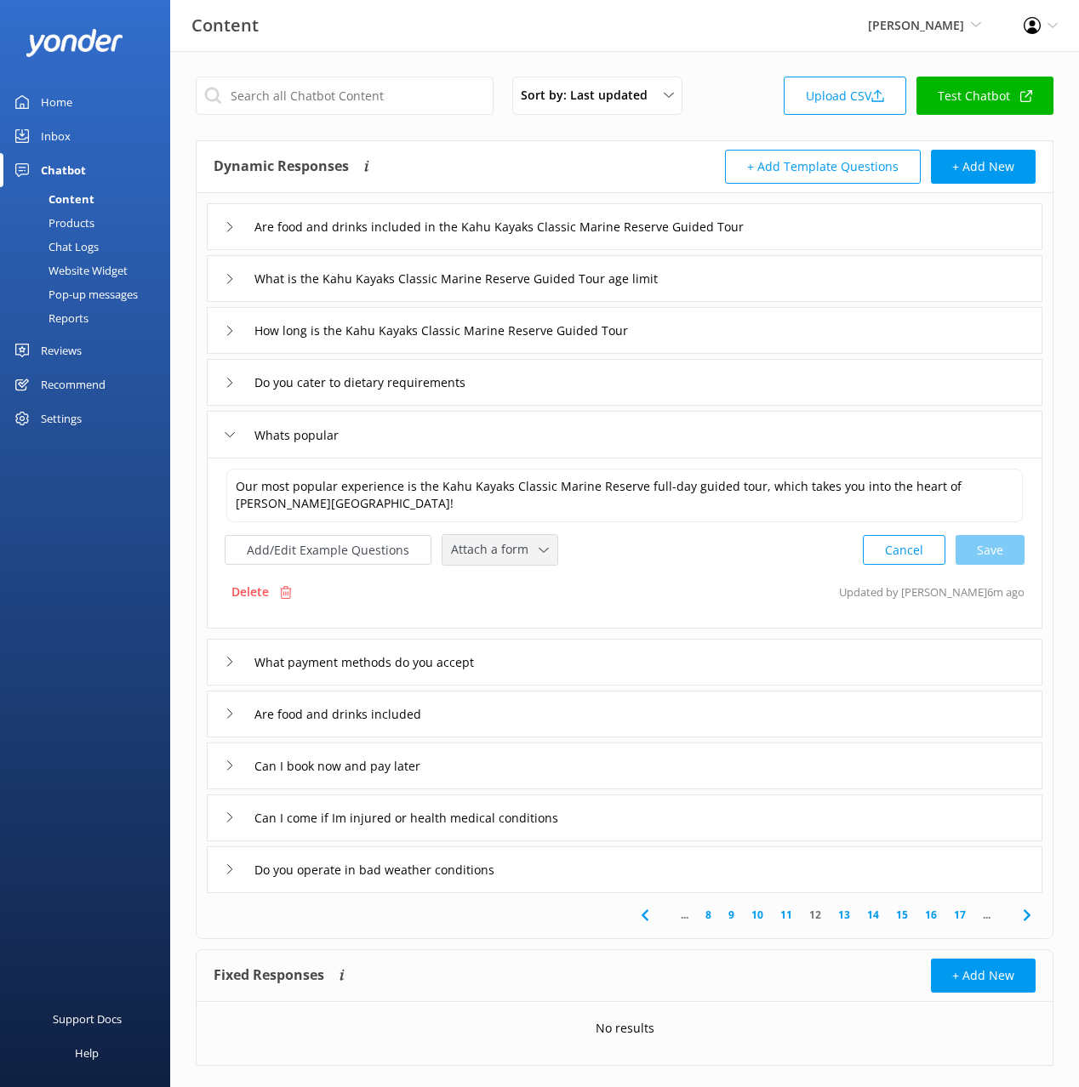
drag, startPoint x: 473, startPoint y: 552, endPoint x: 474, endPoint y: 598, distance: 45.9
click at [473, 552] on span "Attach a form" at bounding box center [495, 549] width 88 height 19
click at [482, 623] on div "Check availability" at bounding box center [494, 621] width 84 height 17
click at [658, 830] on div "Can I come if Im injured or health medical conditions" at bounding box center [624, 816] width 835 height 47
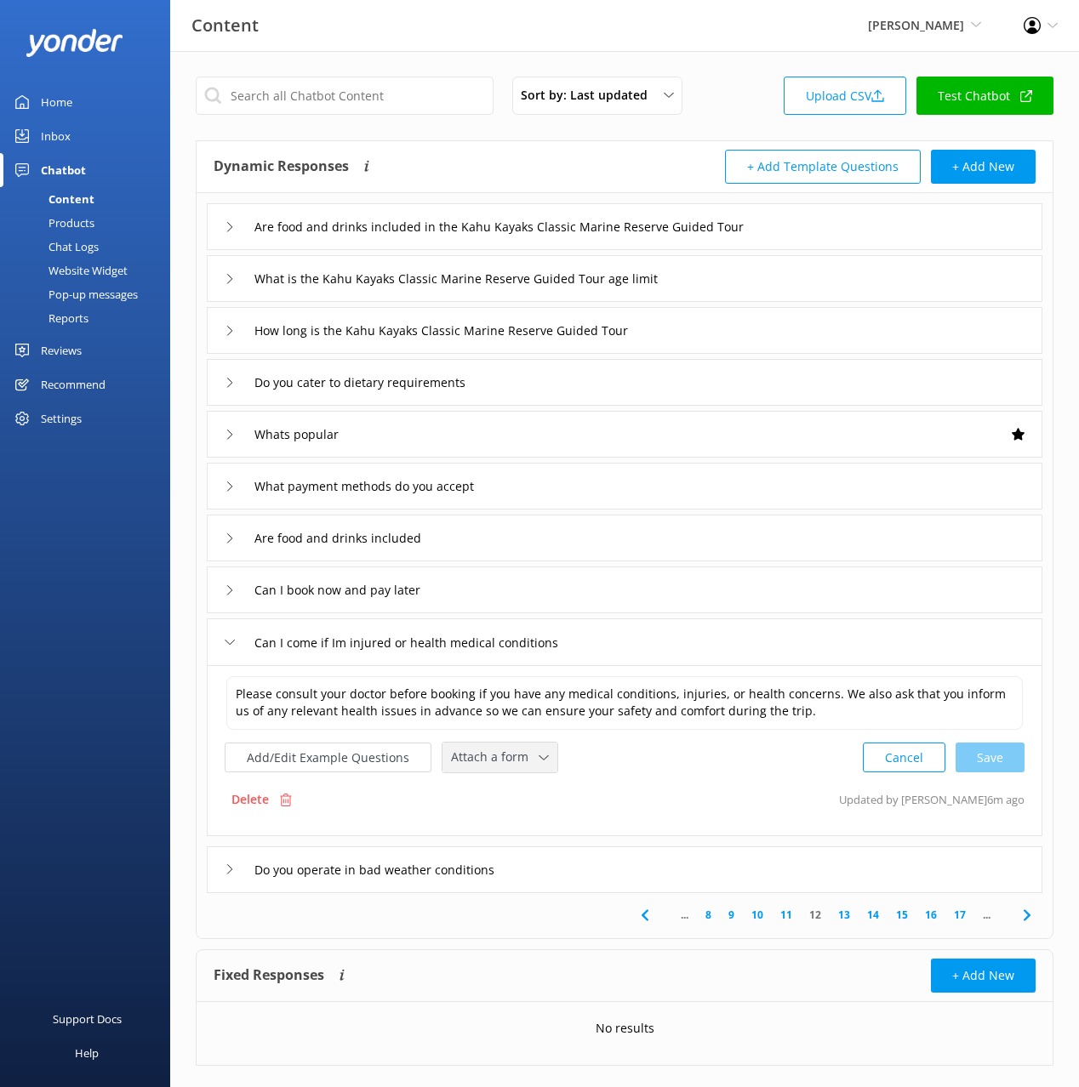
click at [507, 765] on span "Attach a form" at bounding box center [495, 757] width 88 height 19
drag, startPoint x: 513, startPoint y: 790, endPoint x: 574, endPoint y: 824, distance: 70.1
click at [513, 790] on div "Leave contact details" at bounding box center [504, 793] width 104 height 17
click at [1031, 915] on icon at bounding box center [1027, 914] width 20 height 20
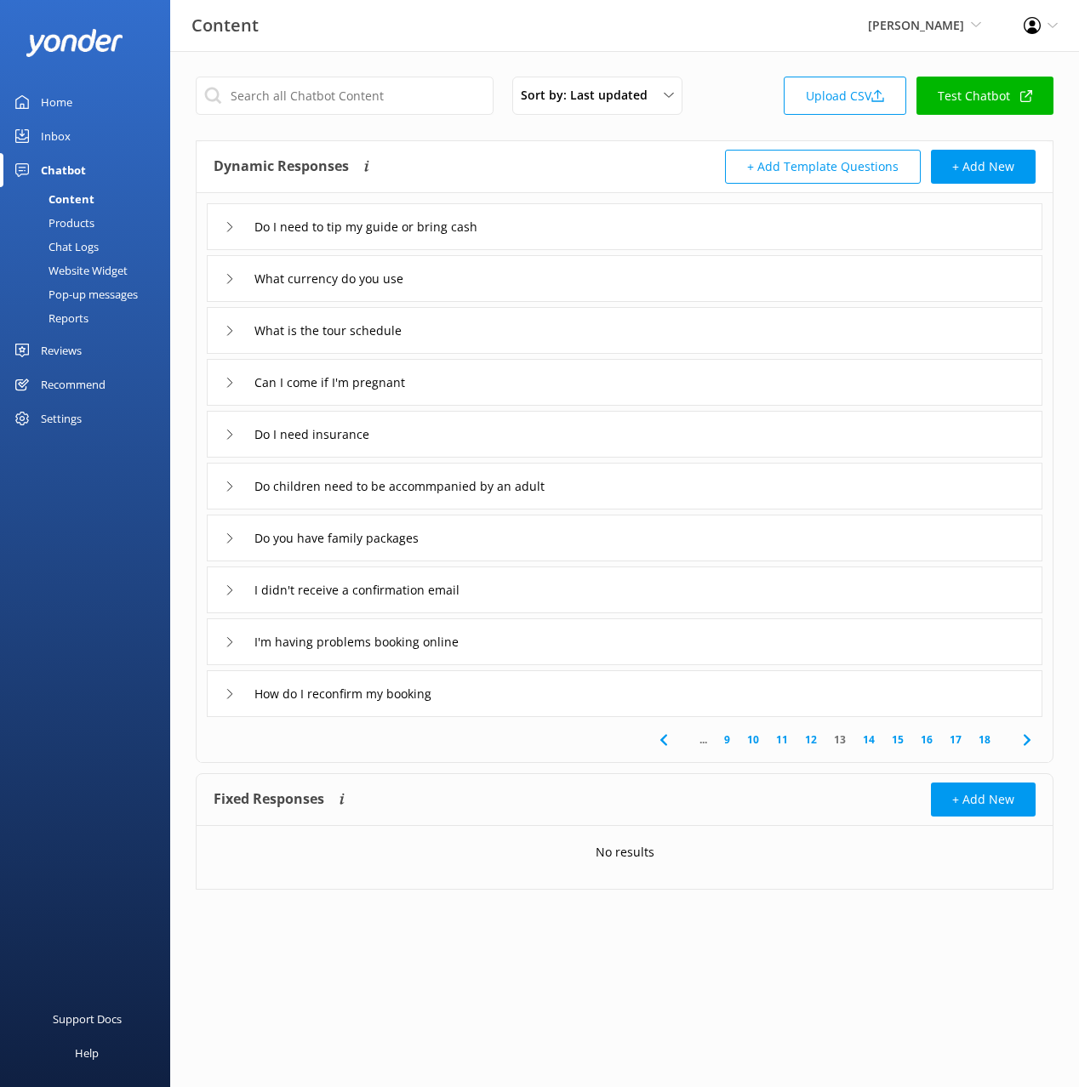
click at [512, 325] on div "What is the tour schedule" at bounding box center [624, 330] width 835 height 47
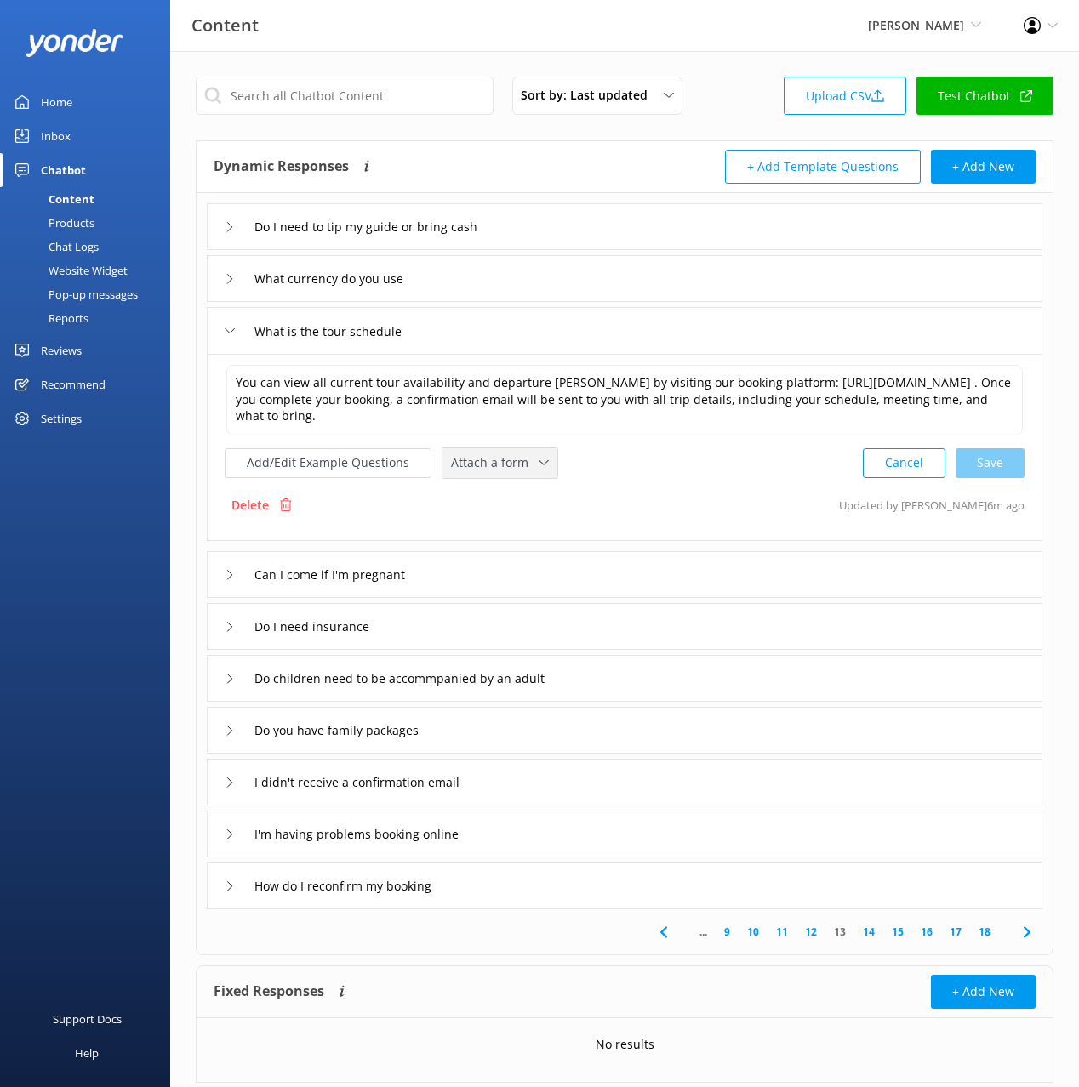
click at [483, 465] on span "Attach a form" at bounding box center [495, 462] width 88 height 19
click at [526, 528] on div "Check availability" at bounding box center [494, 533] width 84 height 17
click at [500, 738] on div "Do you have family packages" at bounding box center [624, 728] width 835 height 47
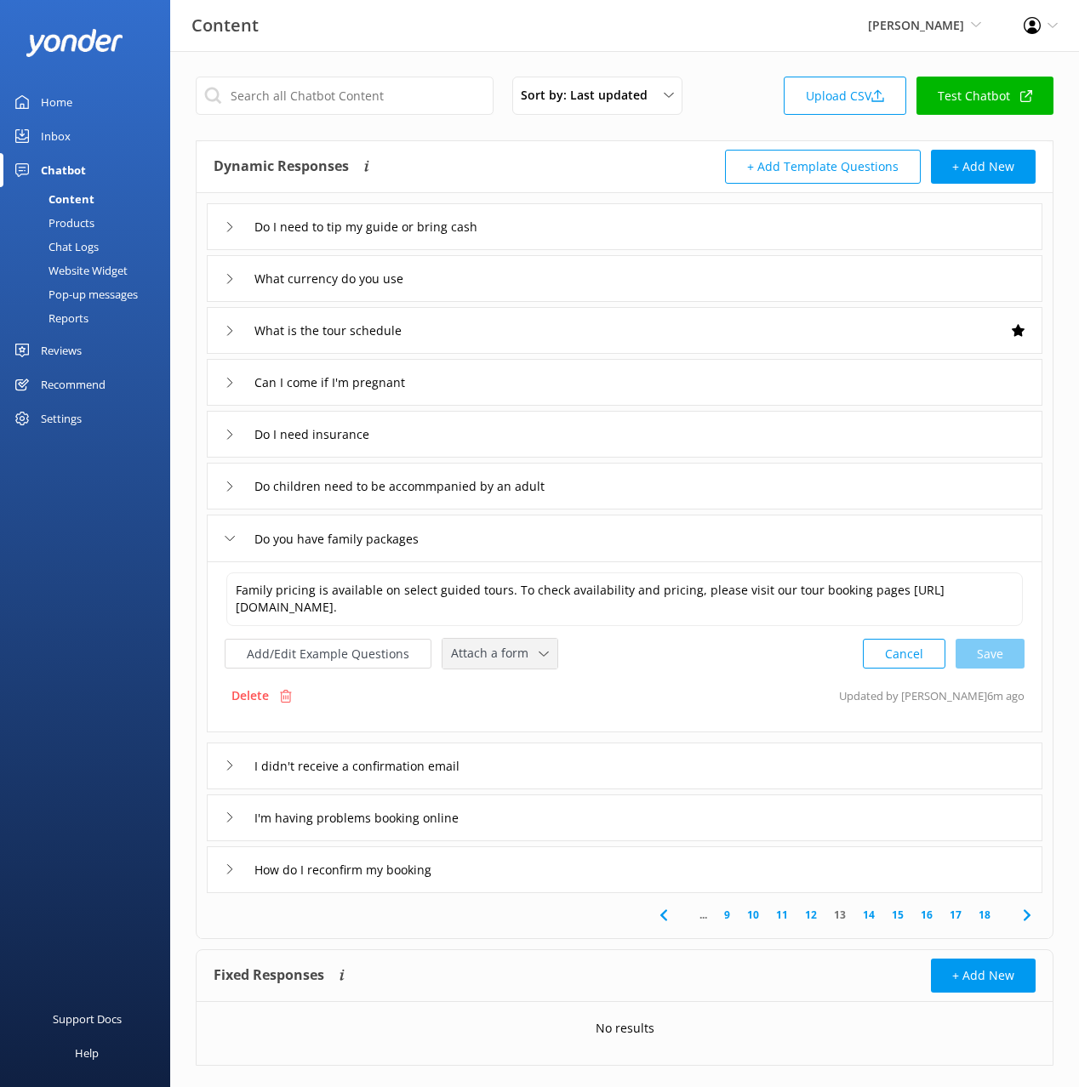
click at [469, 661] on span "Attach a form" at bounding box center [495, 653] width 88 height 19
click at [499, 731] on div "Check availability" at bounding box center [494, 724] width 84 height 17
click at [544, 773] on div "I didn't receive a confirmation email" at bounding box center [624, 764] width 835 height 47
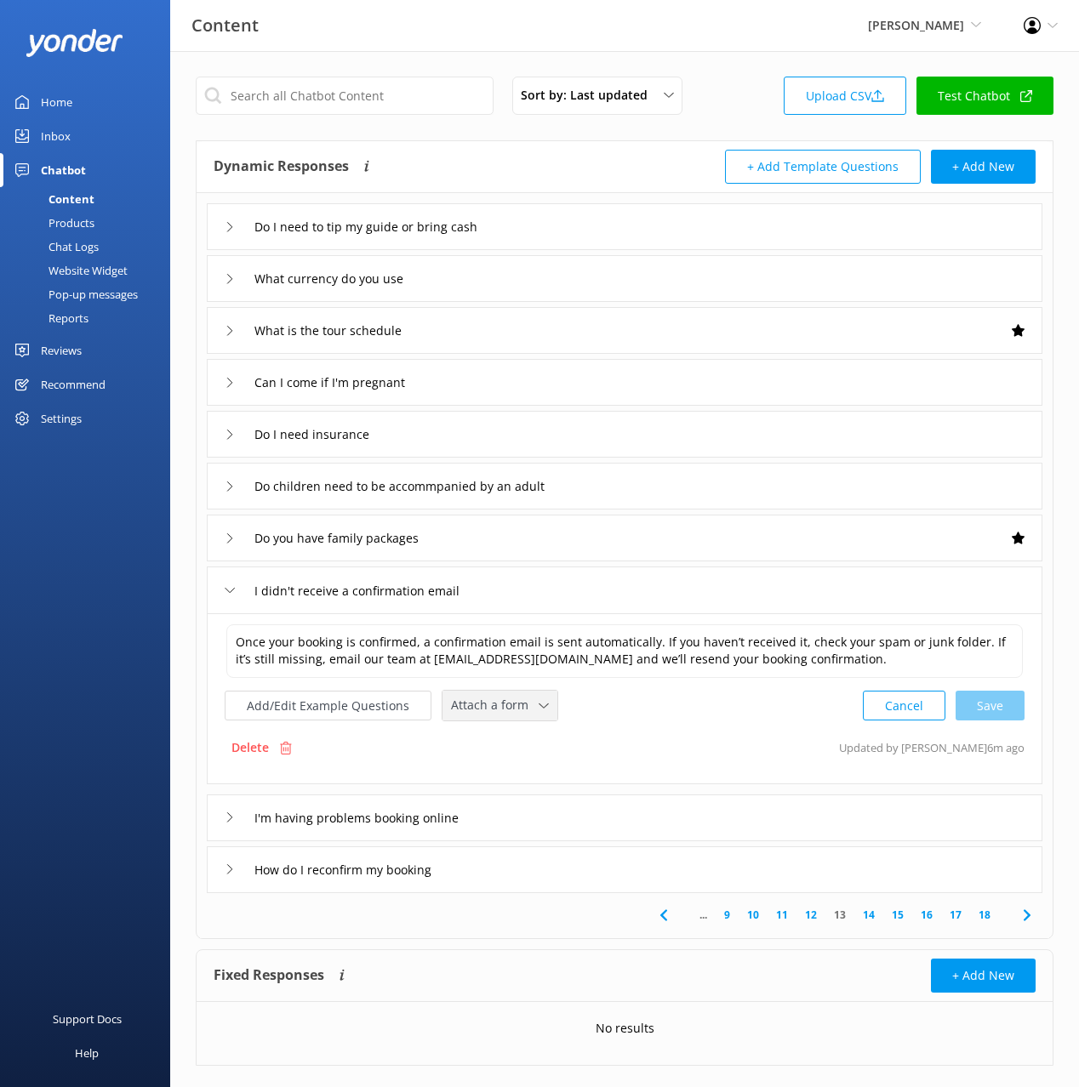
drag, startPoint x: 482, startPoint y: 701, endPoint x: 491, endPoint y: 712, distance: 14.0
click at [482, 701] on span "Attach a form" at bounding box center [495, 705] width 88 height 19
click at [519, 730] on link "Leave contact details" at bounding box center [518, 742] width 151 height 34
click at [549, 818] on div "I'm having problems booking online" at bounding box center [624, 816] width 835 height 47
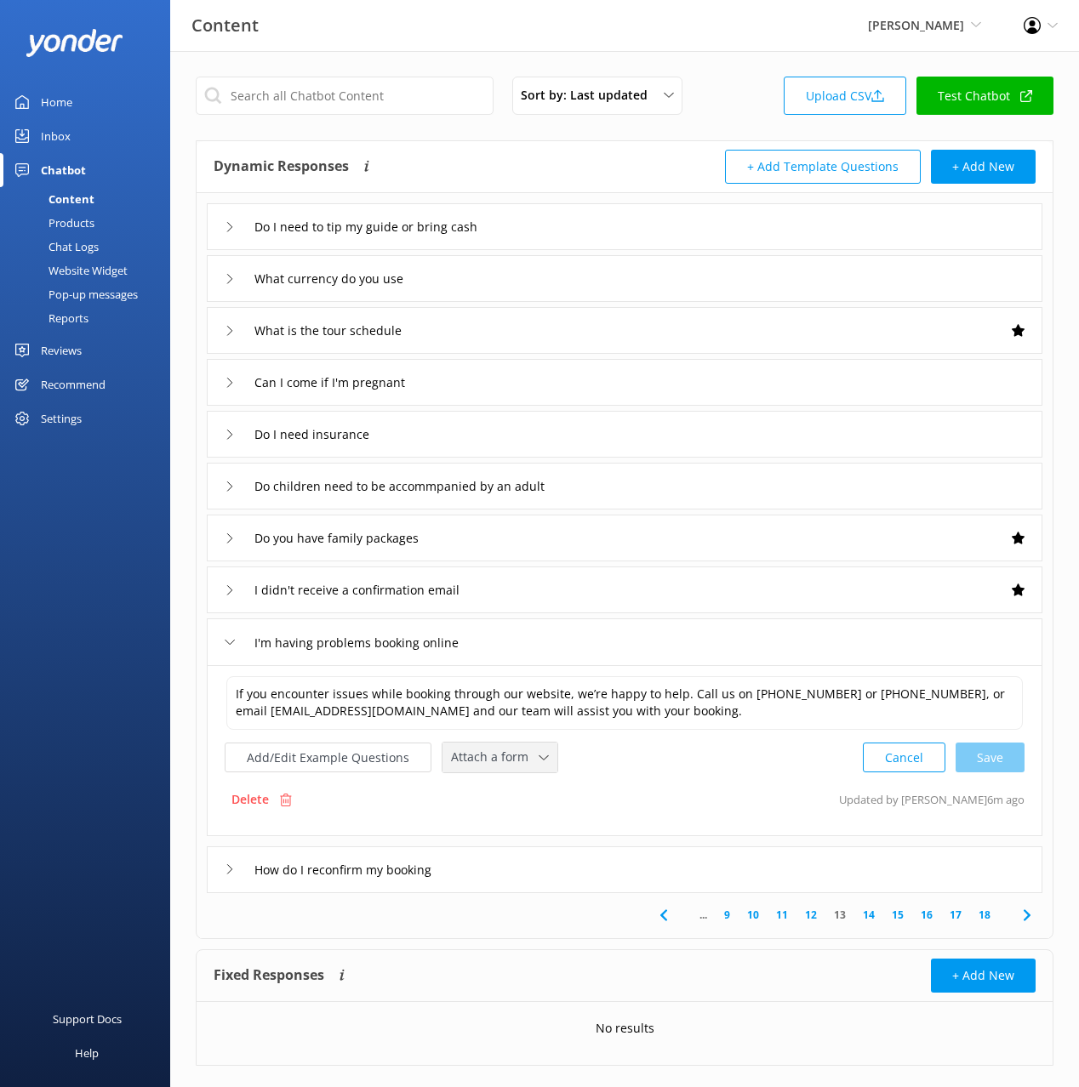
click at [513, 761] on span "Attach a form" at bounding box center [495, 757] width 88 height 19
click at [539, 791] on div "Leave contact details" at bounding box center [504, 793] width 104 height 17
click at [572, 598] on div "I didn't receive a confirmation email" at bounding box center [624, 590] width 835 height 47
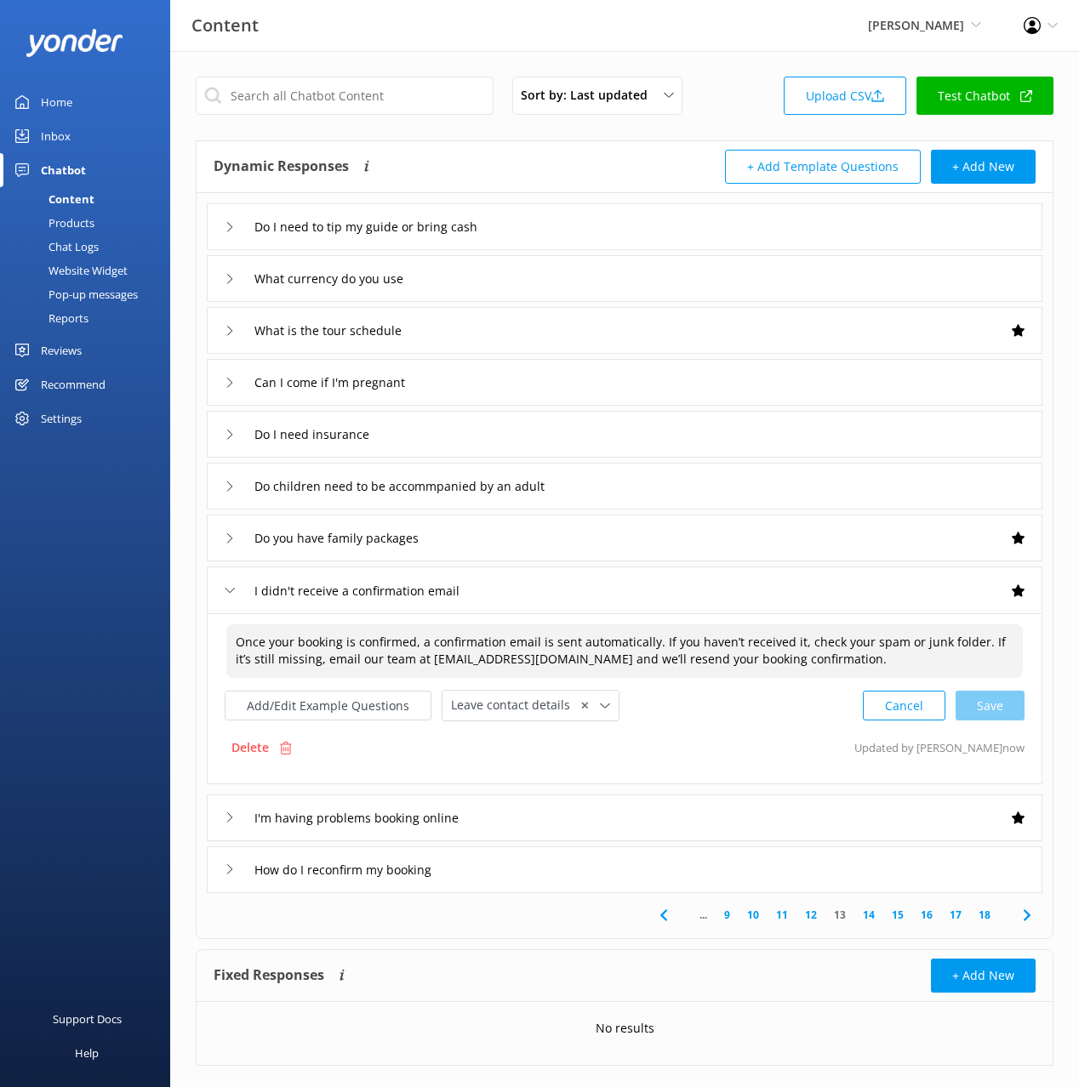
click at [605, 650] on textarea "Once your booking is confirmed, a confirmation email is sent automatically. If …" at bounding box center [624, 651] width 796 height 54
click at [492, 875] on div "How do I reconfirm my booking" at bounding box center [624, 870] width 835 height 47
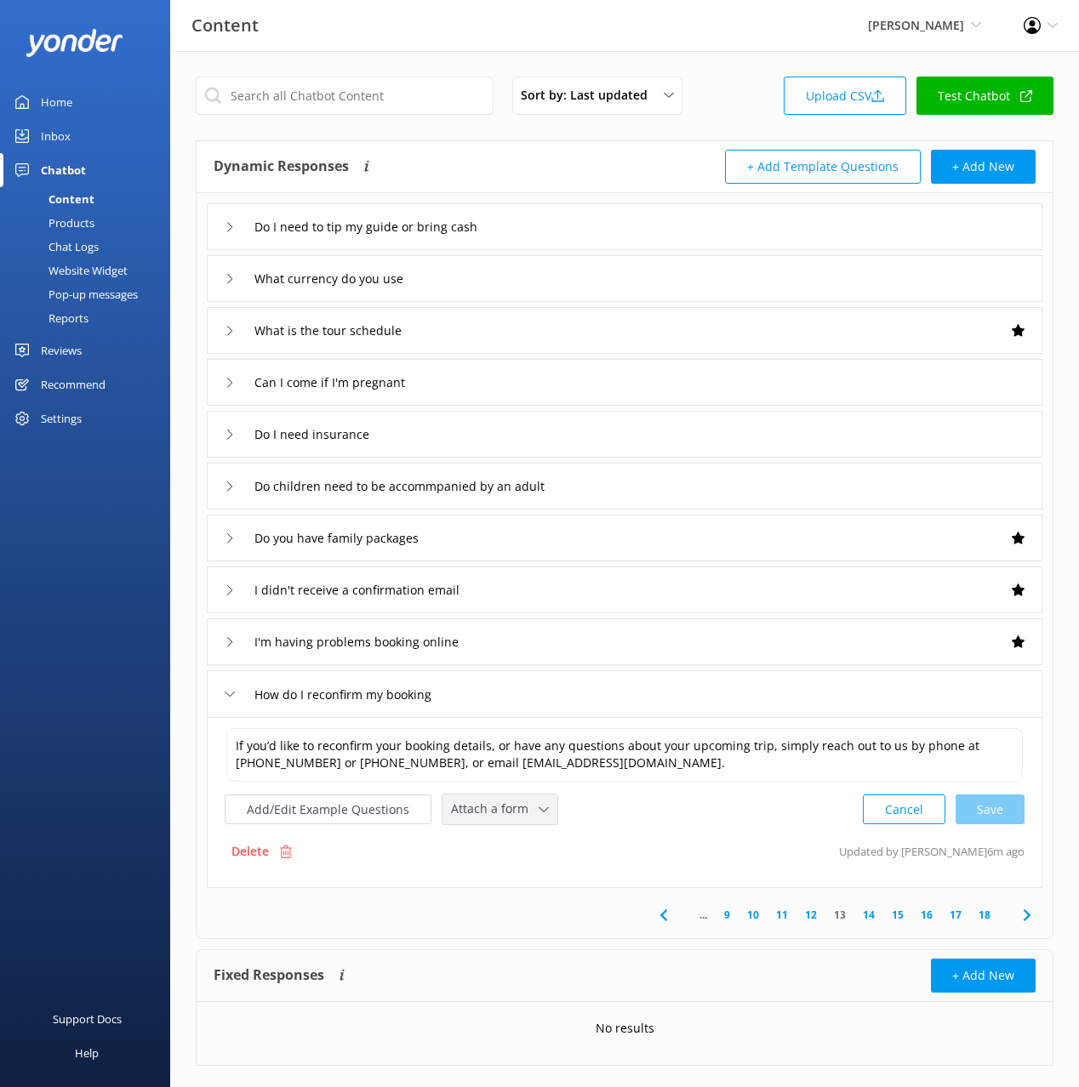
click at [503, 814] on span "Attach a form" at bounding box center [495, 809] width 88 height 19
click at [510, 852] on div "Leave contact details" at bounding box center [504, 845] width 104 height 17
click at [1030, 915] on icon at bounding box center [1027, 914] width 20 height 20
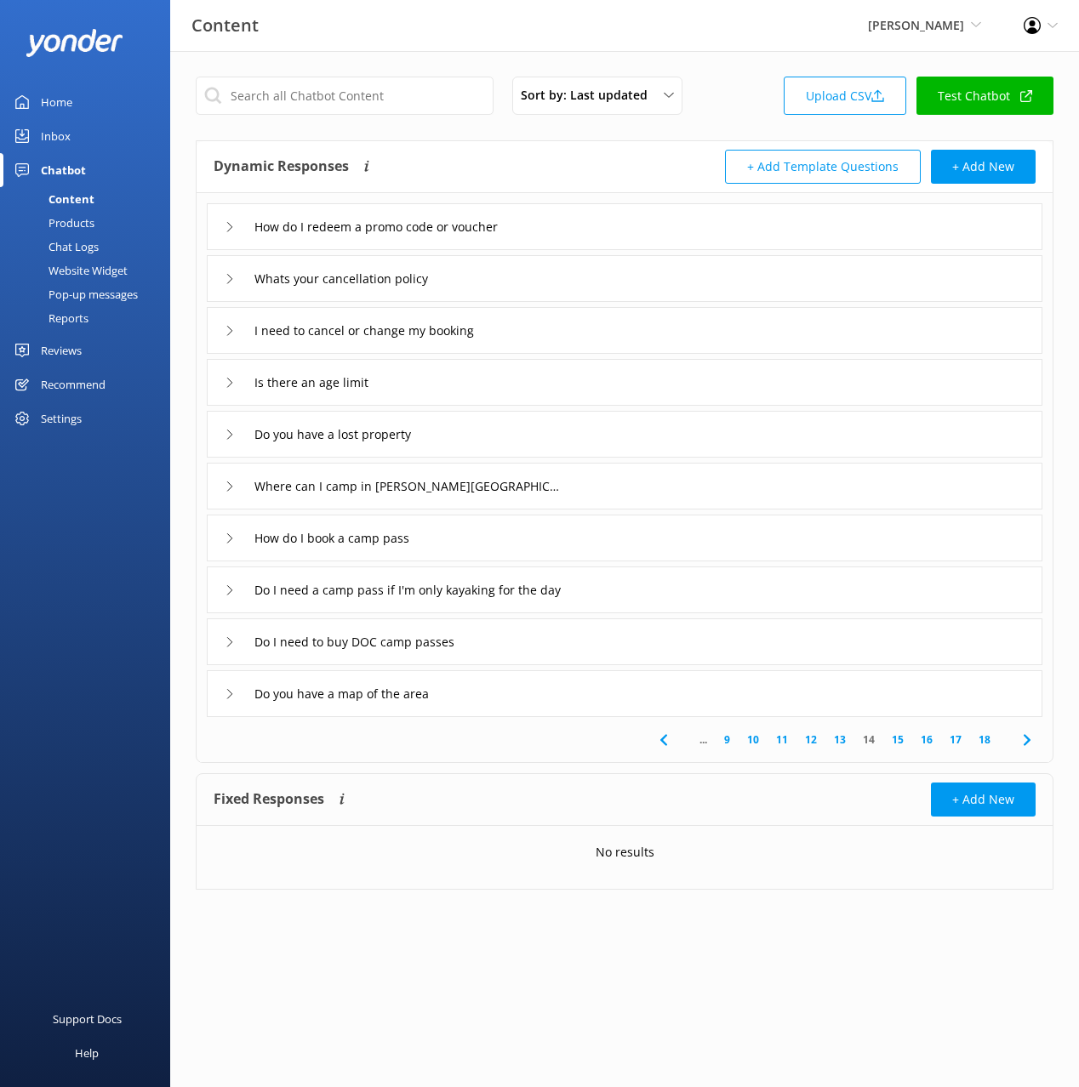
drag, startPoint x: 550, startPoint y: 345, endPoint x: 539, endPoint y: 352, distance: 12.8
click at [550, 345] on div "I need to cancel or change my booking" at bounding box center [624, 330] width 835 height 47
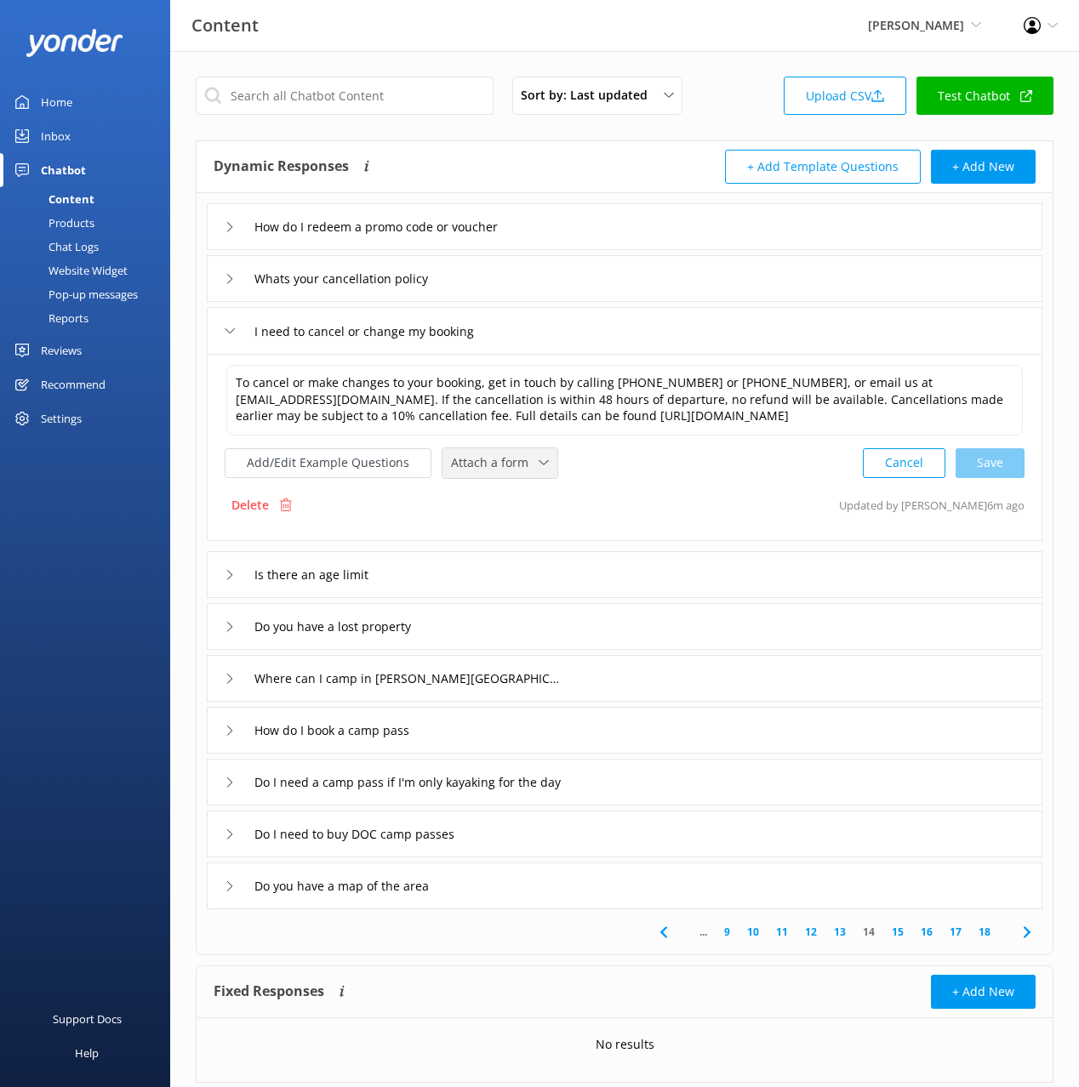
click at [496, 468] on span "Attach a form" at bounding box center [495, 462] width 88 height 19
click at [506, 493] on div "Leave contact details" at bounding box center [504, 499] width 104 height 17
click at [482, 630] on div "Do you have a lost property" at bounding box center [624, 624] width 835 height 47
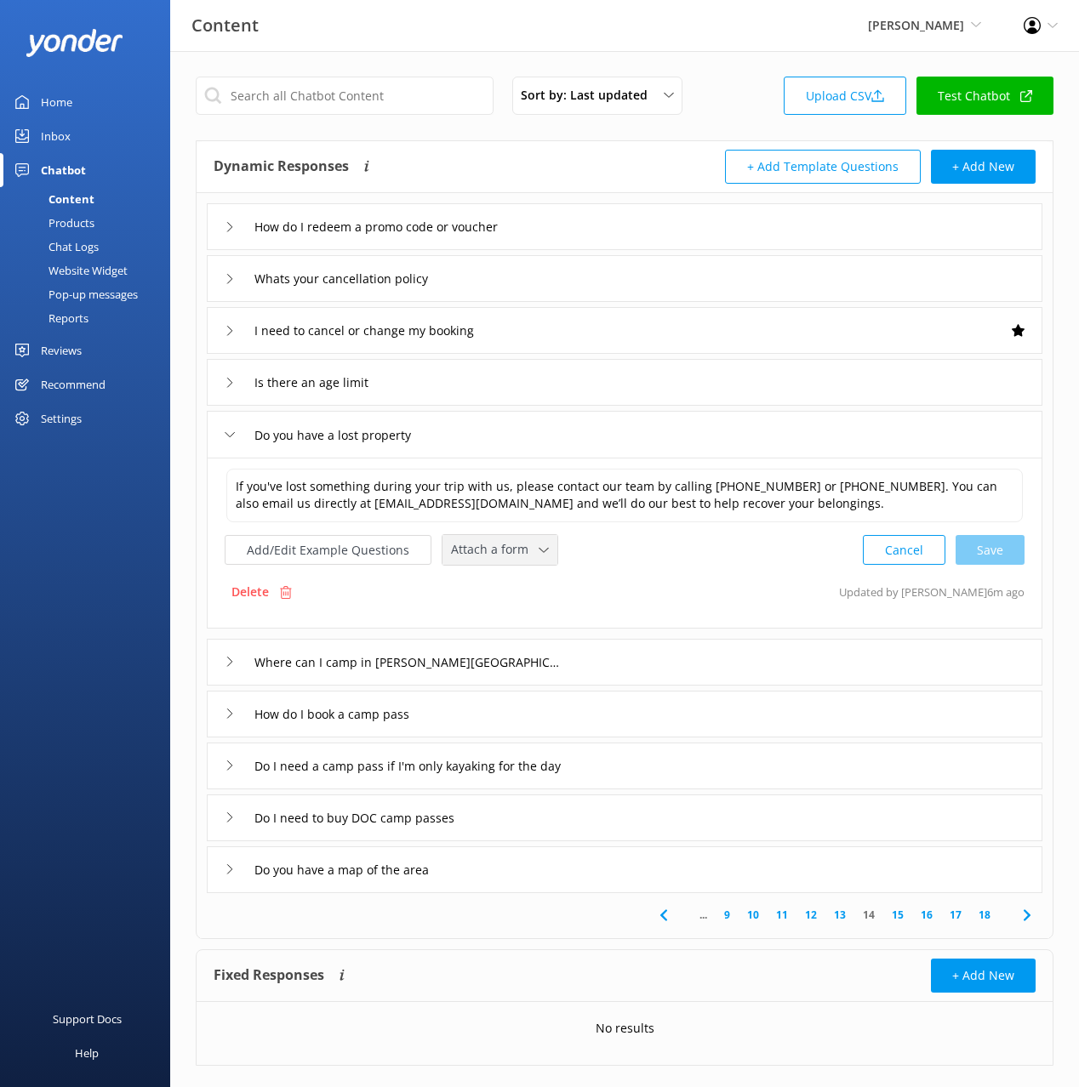
drag, startPoint x: 488, startPoint y: 556, endPoint x: 510, endPoint y: 572, distance: 27.4
click at [487, 556] on span "Attach a form" at bounding box center [495, 549] width 88 height 19
click at [521, 588] on div "Leave contact details" at bounding box center [504, 586] width 104 height 17
click at [1026, 920] on icon at bounding box center [1027, 914] width 20 height 20
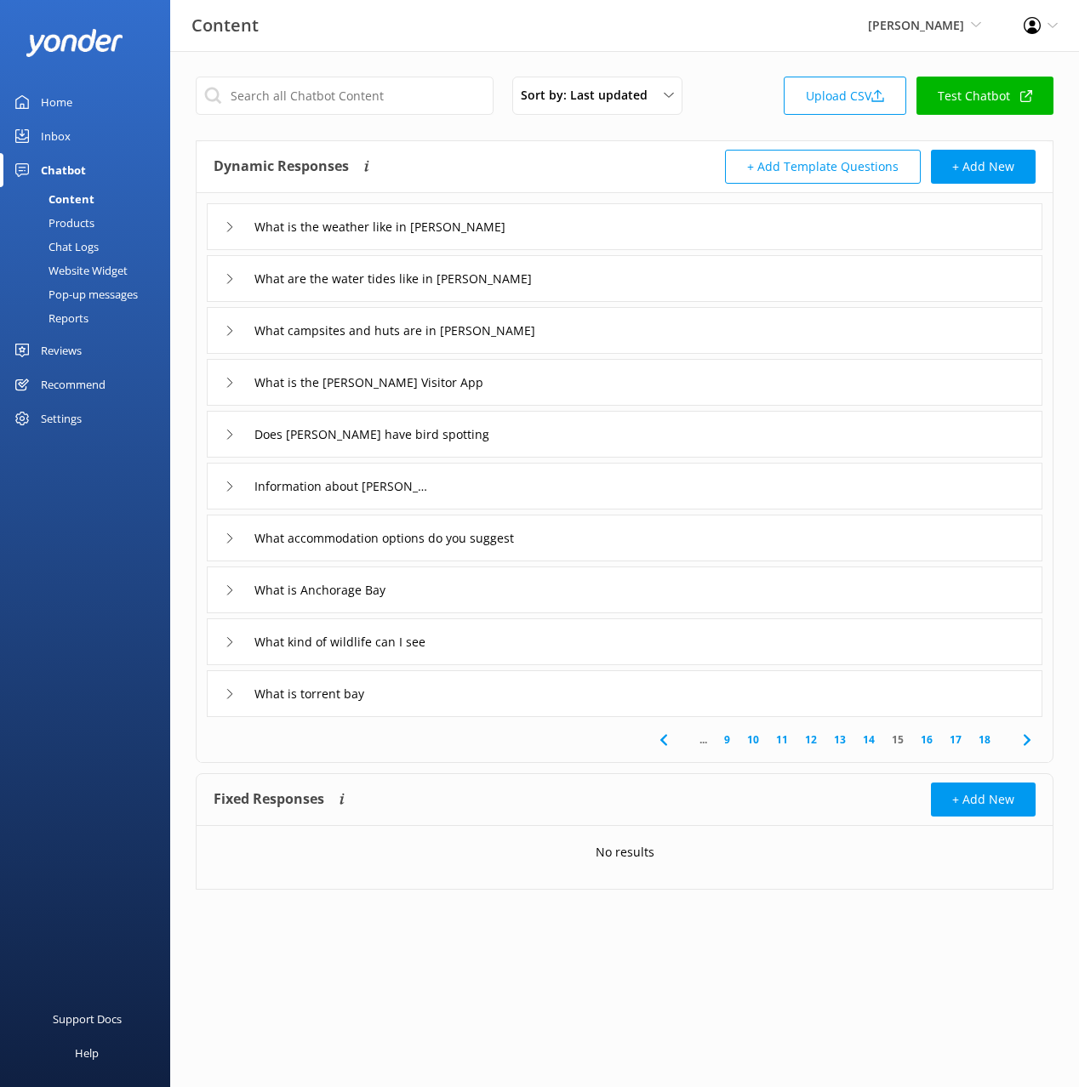
click at [1033, 737] on icon at bounding box center [1027, 740] width 20 height 20
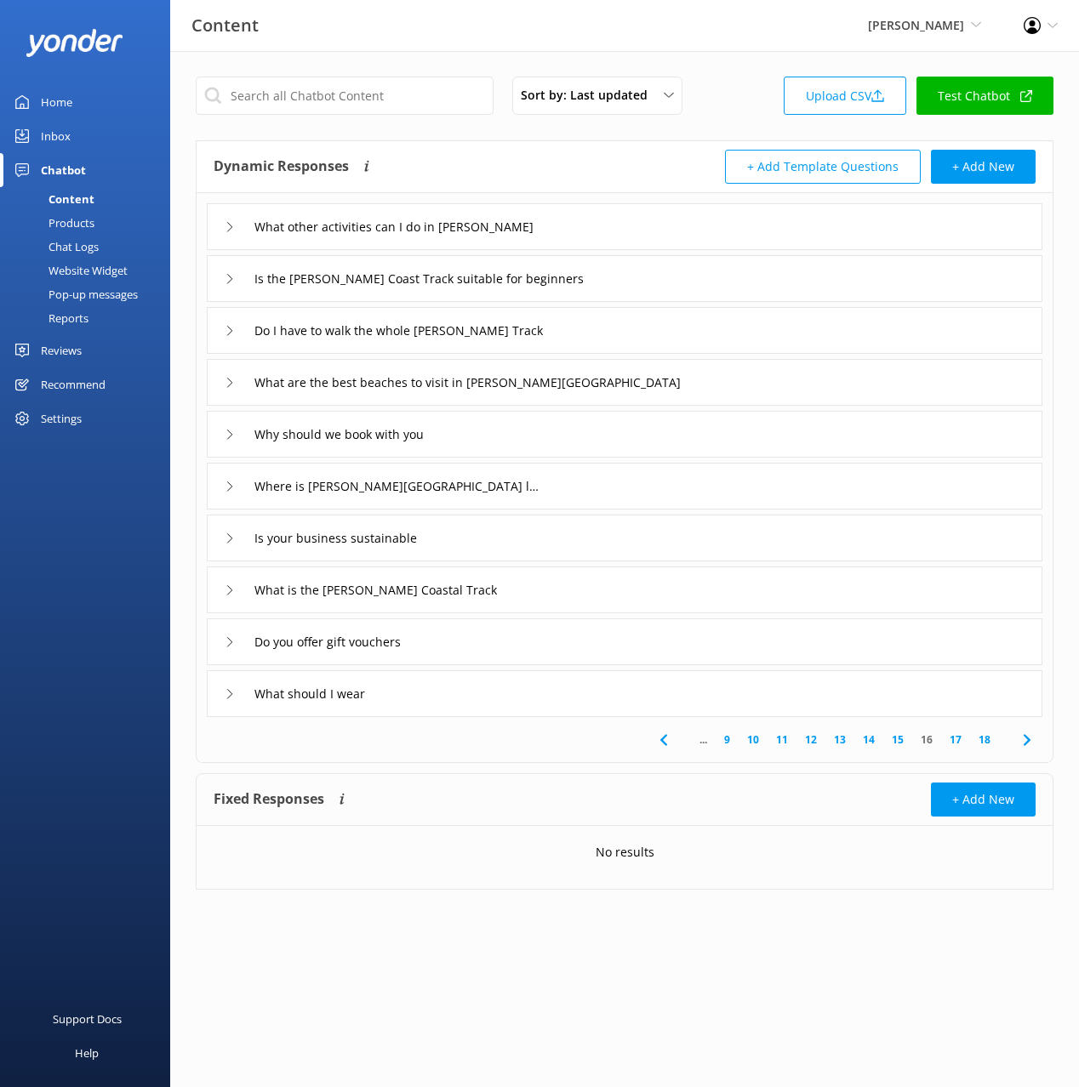
drag, startPoint x: 522, startPoint y: 427, endPoint x: 521, endPoint y: 436, distance: 8.6
click at [522, 427] on div "Why should we book with you" at bounding box center [624, 434] width 835 height 47
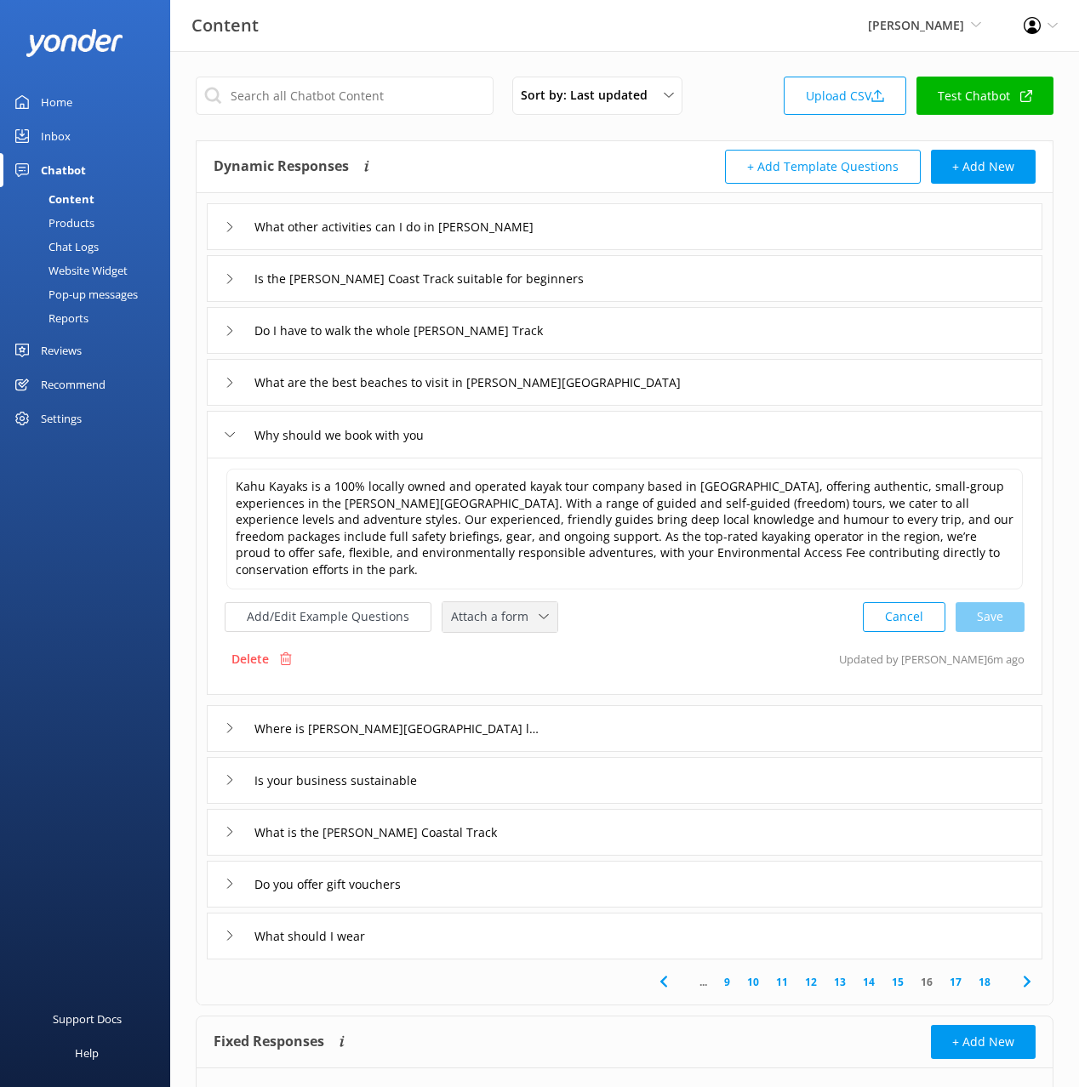
click at [500, 607] on span "Attach a form" at bounding box center [495, 616] width 88 height 19
click at [518, 679] on div "Check availability" at bounding box center [494, 687] width 84 height 17
click at [1029, 970] on icon at bounding box center [1027, 980] width 20 height 20
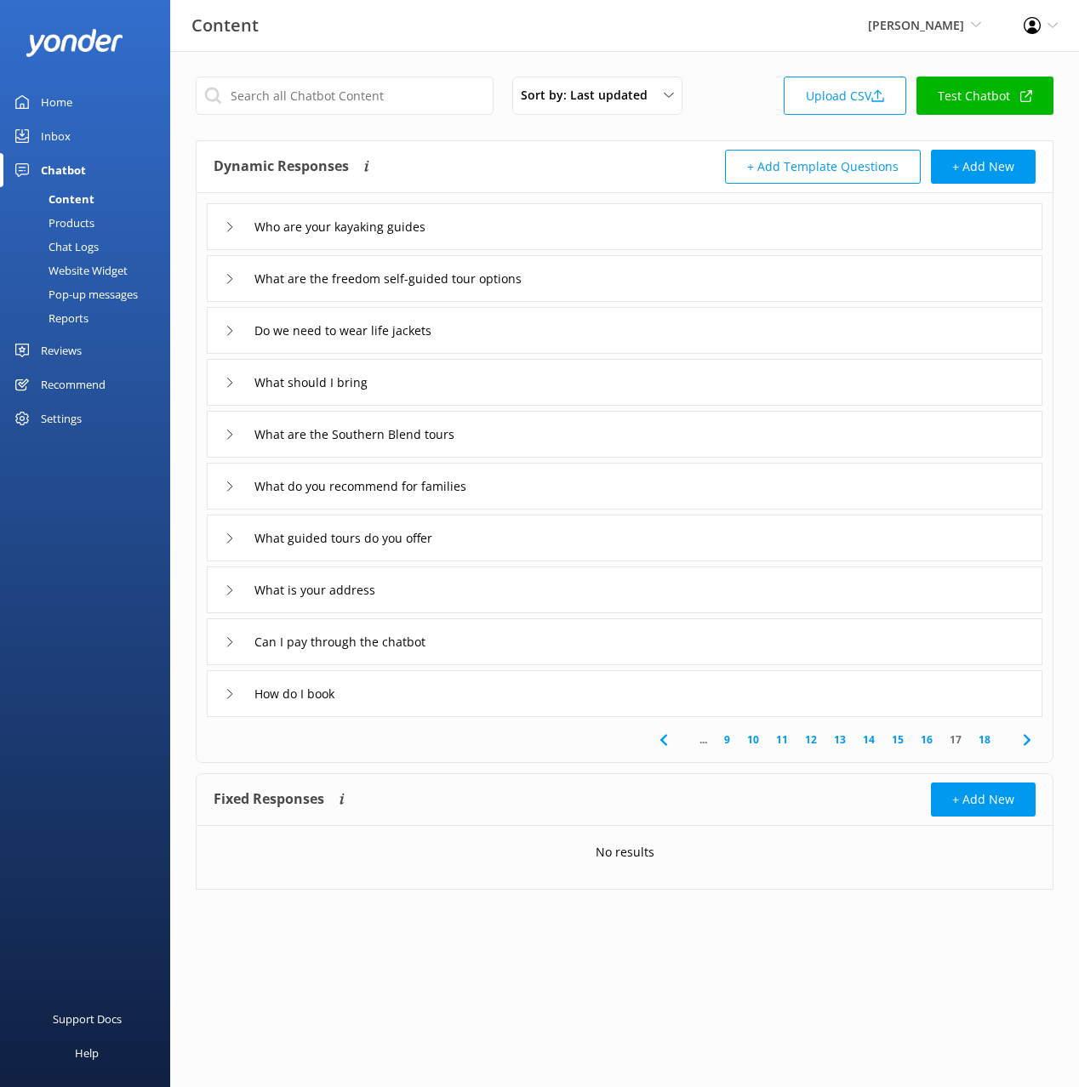
click at [659, 277] on div "What are the freedom self-guided tour options" at bounding box center [624, 278] width 835 height 47
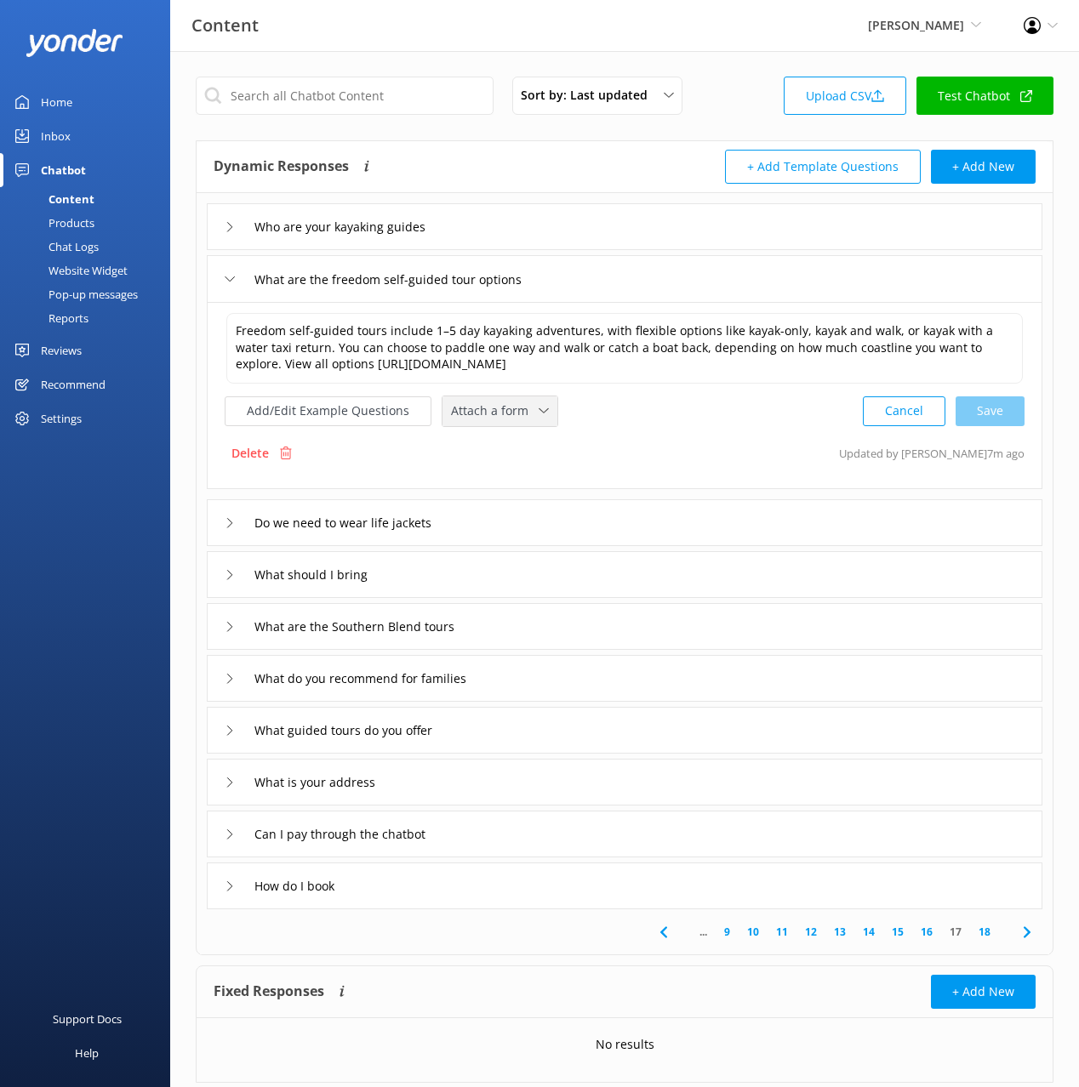
drag, startPoint x: 503, startPoint y: 413, endPoint x: 512, endPoint y: 441, distance: 28.8
click at [504, 413] on span "Attach a form" at bounding box center [495, 411] width 88 height 19
click at [530, 484] on div "Check availability" at bounding box center [494, 481] width 84 height 17
click at [557, 683] on div "What do you recommend for families" at bounding box center [624, 676] width 835 height 47
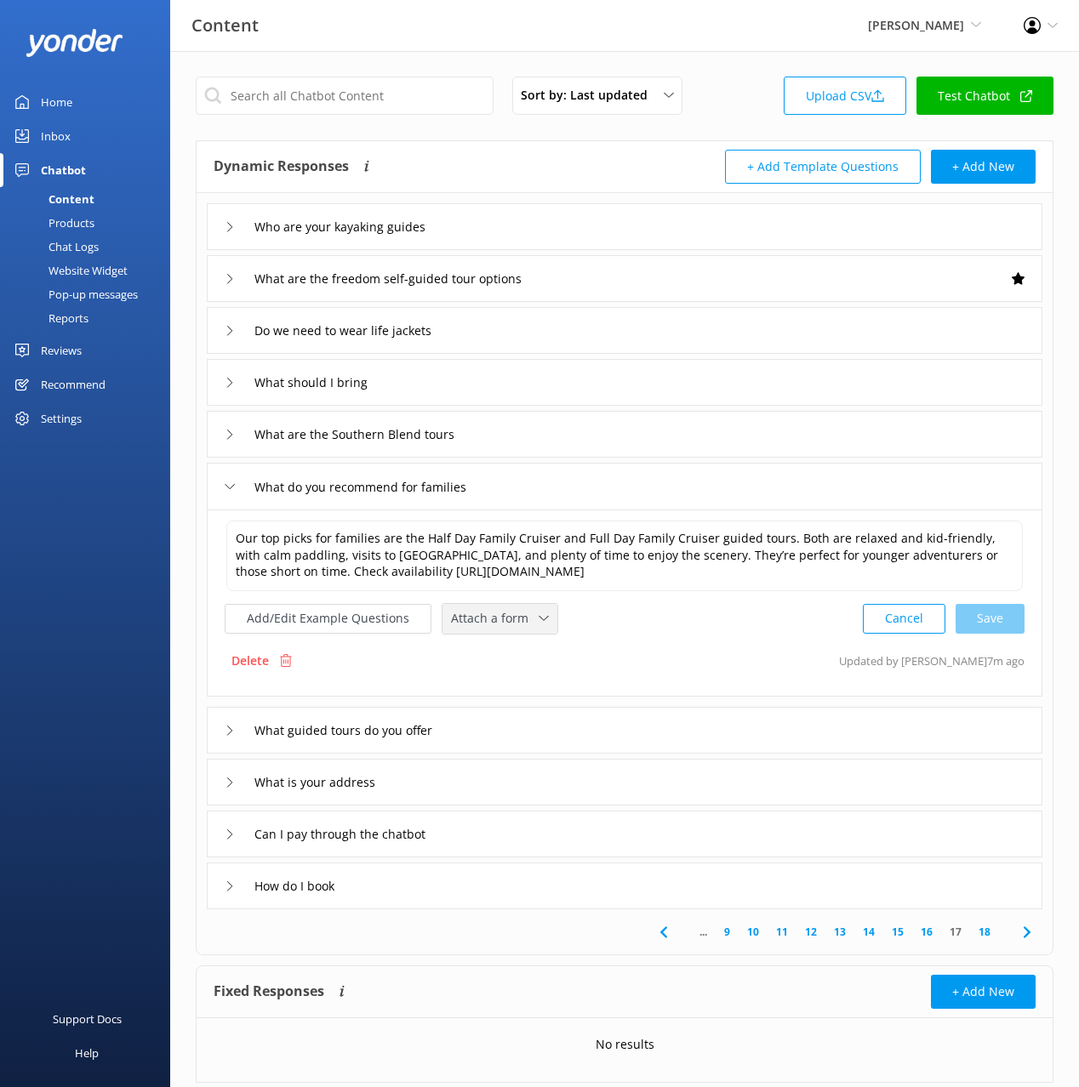
drag, startPoint x: 479, startPoint y: 625, endPoint x: 497, endPoint y: 680, distance: 57.3
click at [478, 625] on span "Attach a form" at bounding box center [495, 618] width 88 height 19
click at [500, 689] on div "Check availability" at bounding box center [494, 689] width 84 height 17
click at [548, 727] on div "What guided tours do you offer" at bounding box center [624, 728] width 835 height 47
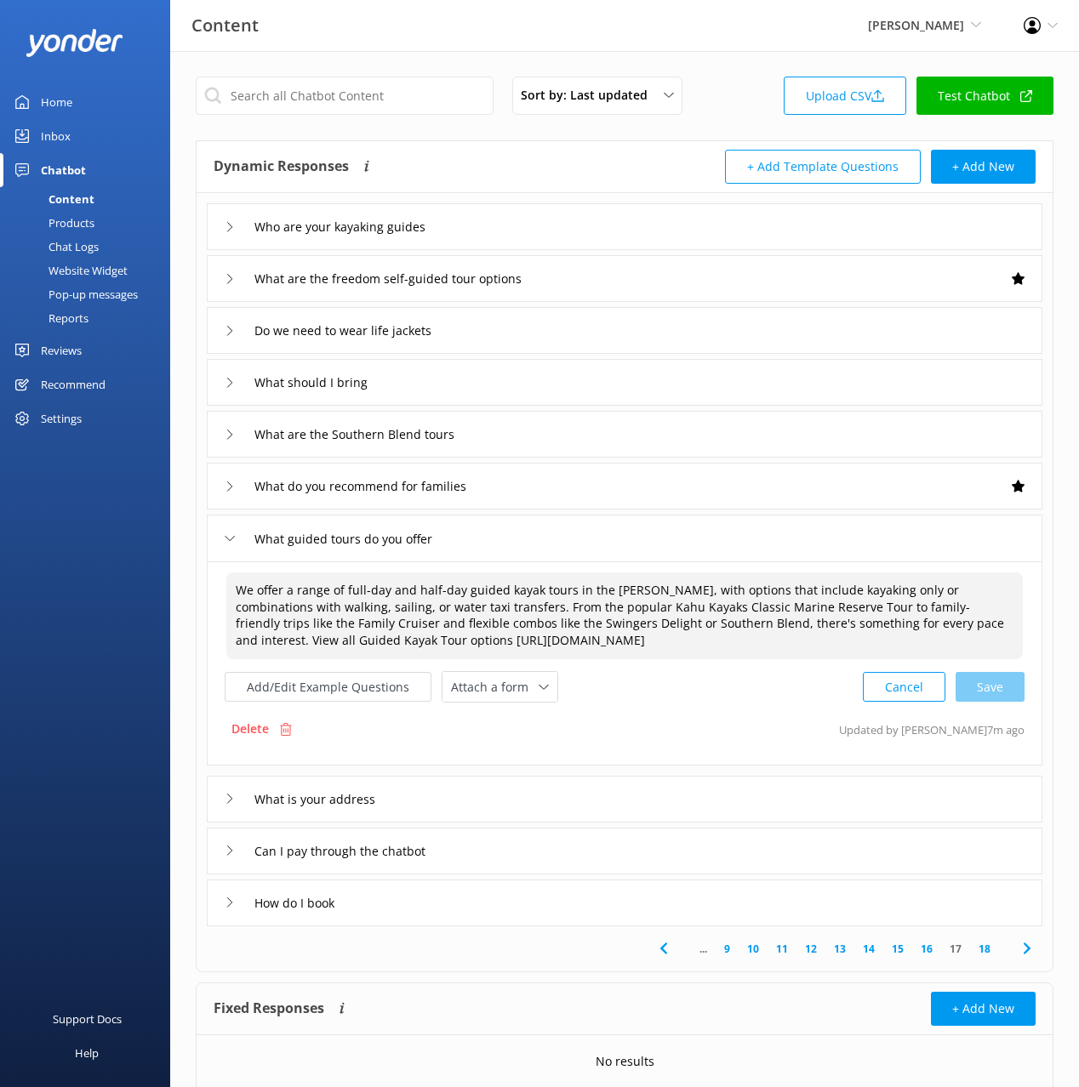
click at [495, 656] on textarea "We offer a range of full-day and half-day guided kayak tours in the [PERSON_NAM…" at bounding box center [624, 616] width 796 height 87
drag, startPoint x: 497, startPoint y: 684, endPoint x: 501, endPoint y: 708, distance: 24.2
click at [497, 684] on span "Attach a form" at bounding box center [495, 687] width 88 height 19
click at [506, 757] on div "Check availability" at bounding box center [494, 758] width 84 height 17
drag, startPoint x: 554, startPoint y: 913, endPoint x: 524, endPoint y: 892, distance: 36.6
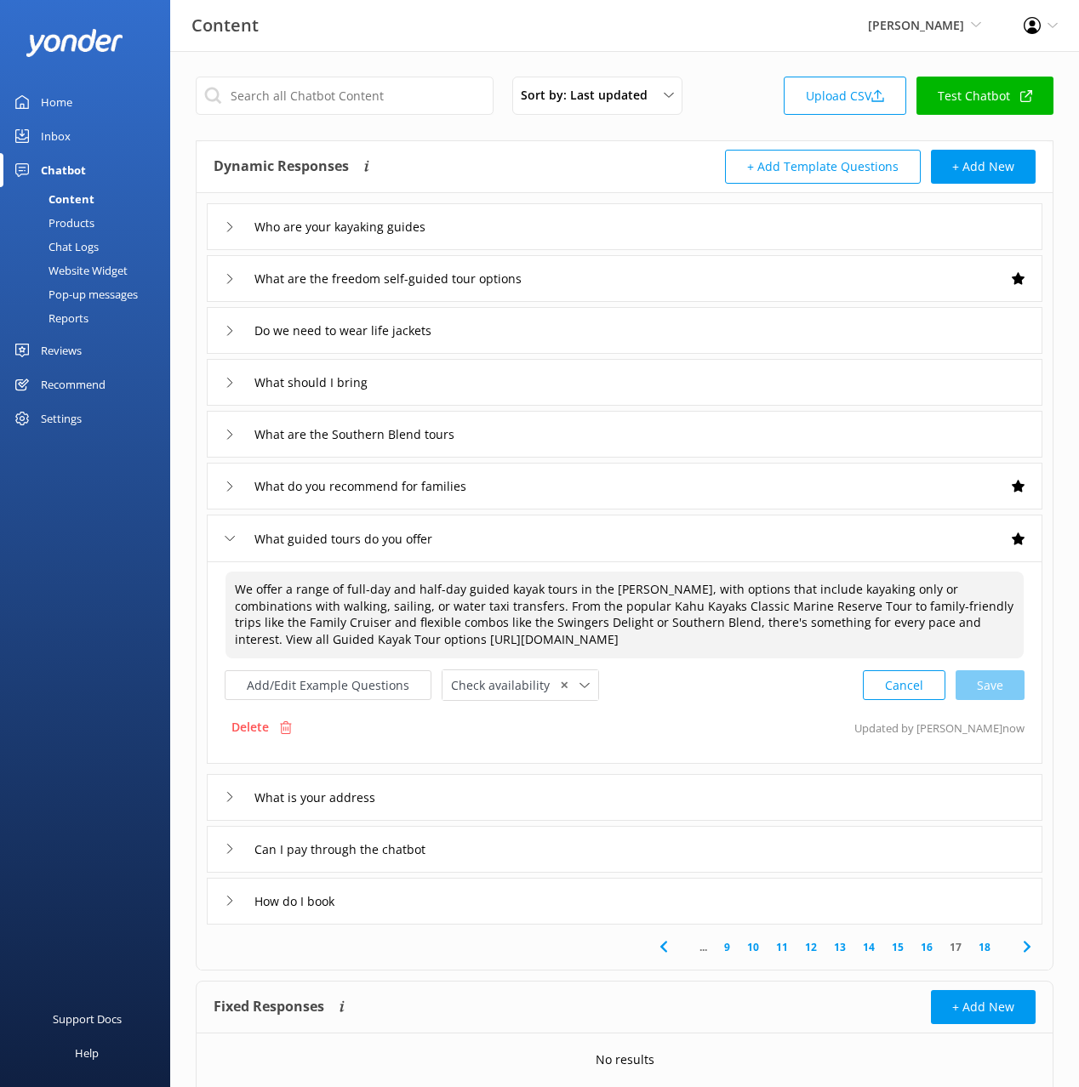
click at [551, 912] on div "How do I book" at bounding box center [624, 901] width 835 height 47
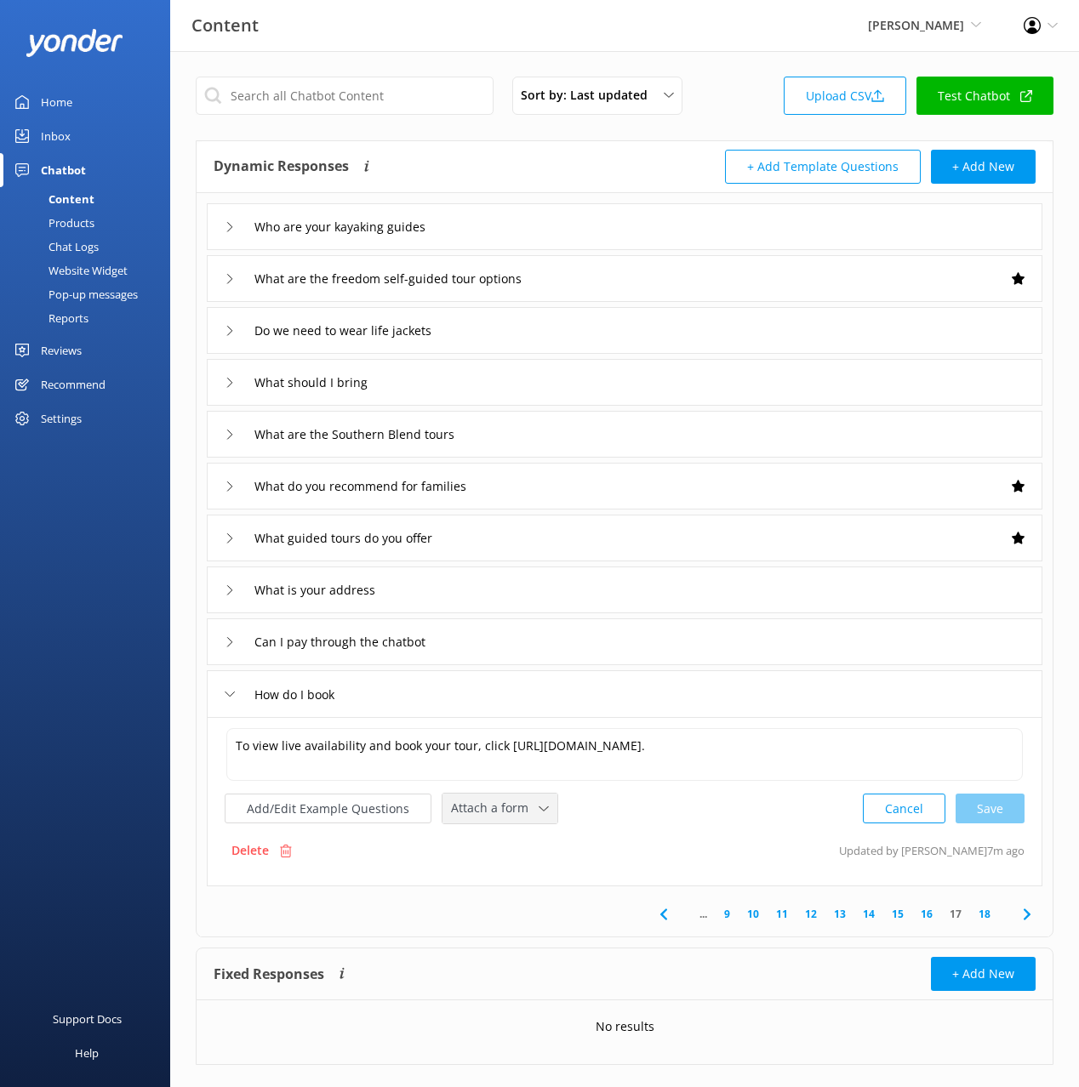
click at [470, 804] on span "Attach a form" at bounding box center [495, 808] width 88 height 19
drag, startPoint x: 505, startPoint y: 882, endPoint x: 517, endPoint y: 880, distance: 12.2
click at [505, 882] on div "Check availability" at bounding box center [494, 878] width 84 height 17
drag, startPoint x: 744, startPoint y: 852, endPoint x: 533, endPoint y: 830, distance: 213.0
click at [740, 851] on div "Delete Updated by Yonder now" at bounding box center [625, 849] width 800 height 32
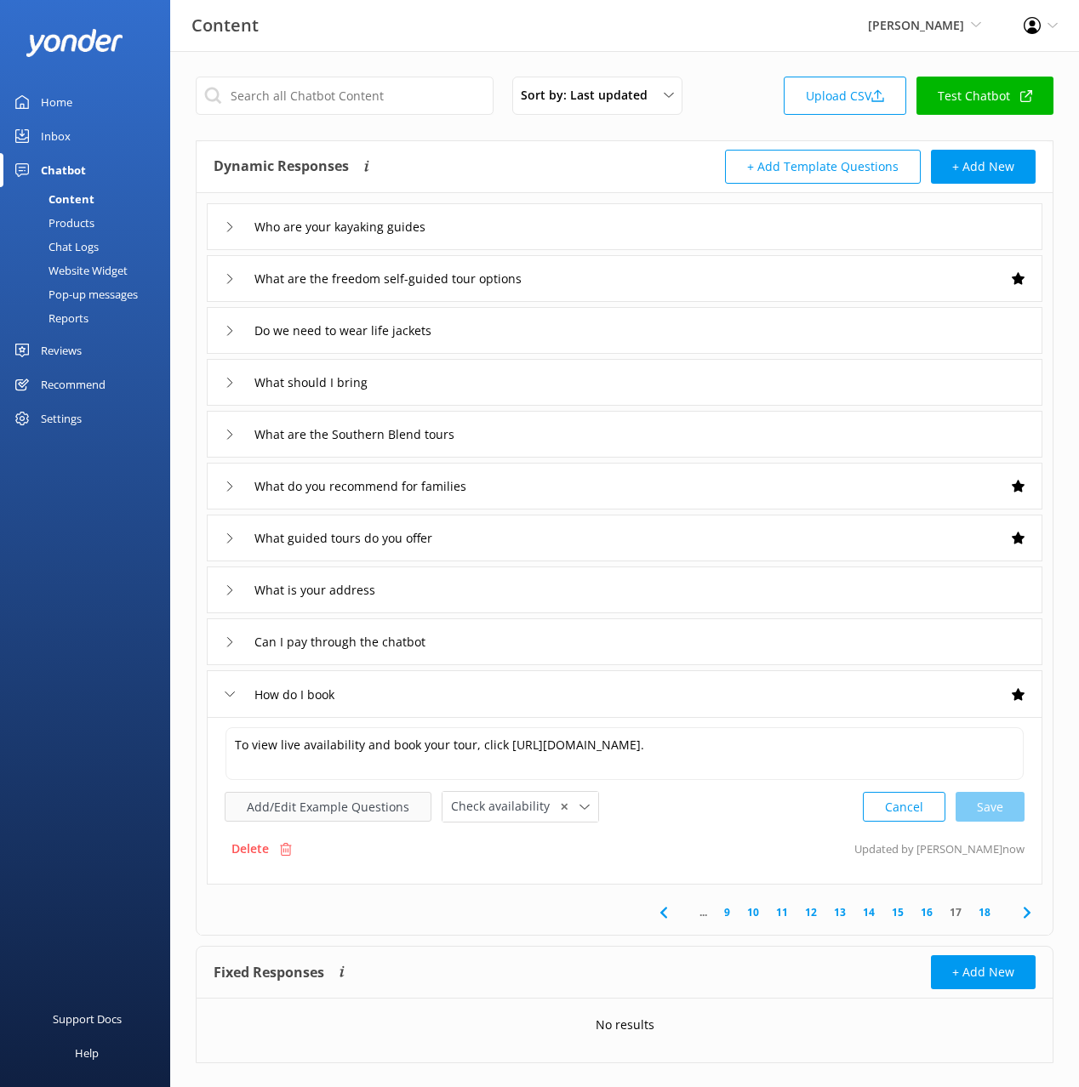
click at [332, 807] on button "Add/Edit Example Questions" at bounding box center [328, 807] width 207 height 30
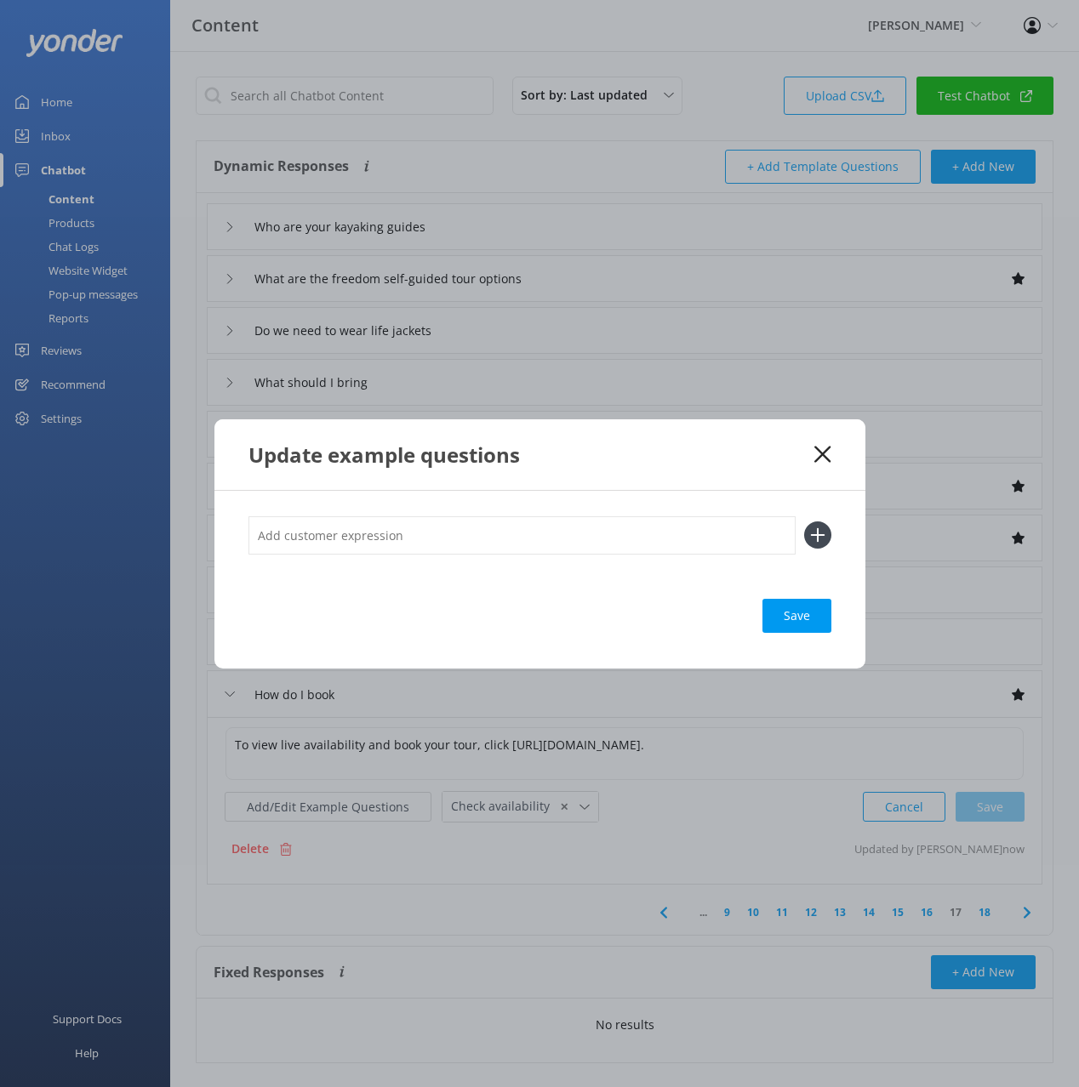
drag, startPoint x: 582, startPoint y: 540, endPoint x: 627, endPoint y: 559, distance: 48.8
click at [581, 540] on input "text" at bounding box center [521, 535] width 547 height 38
click at [706, 525] on input "text" at bounding box center [521, 535] width 547 height 38
type input "check availability"
click at [804, 522] on button at bounding box center [817, 535] width 27 height 27
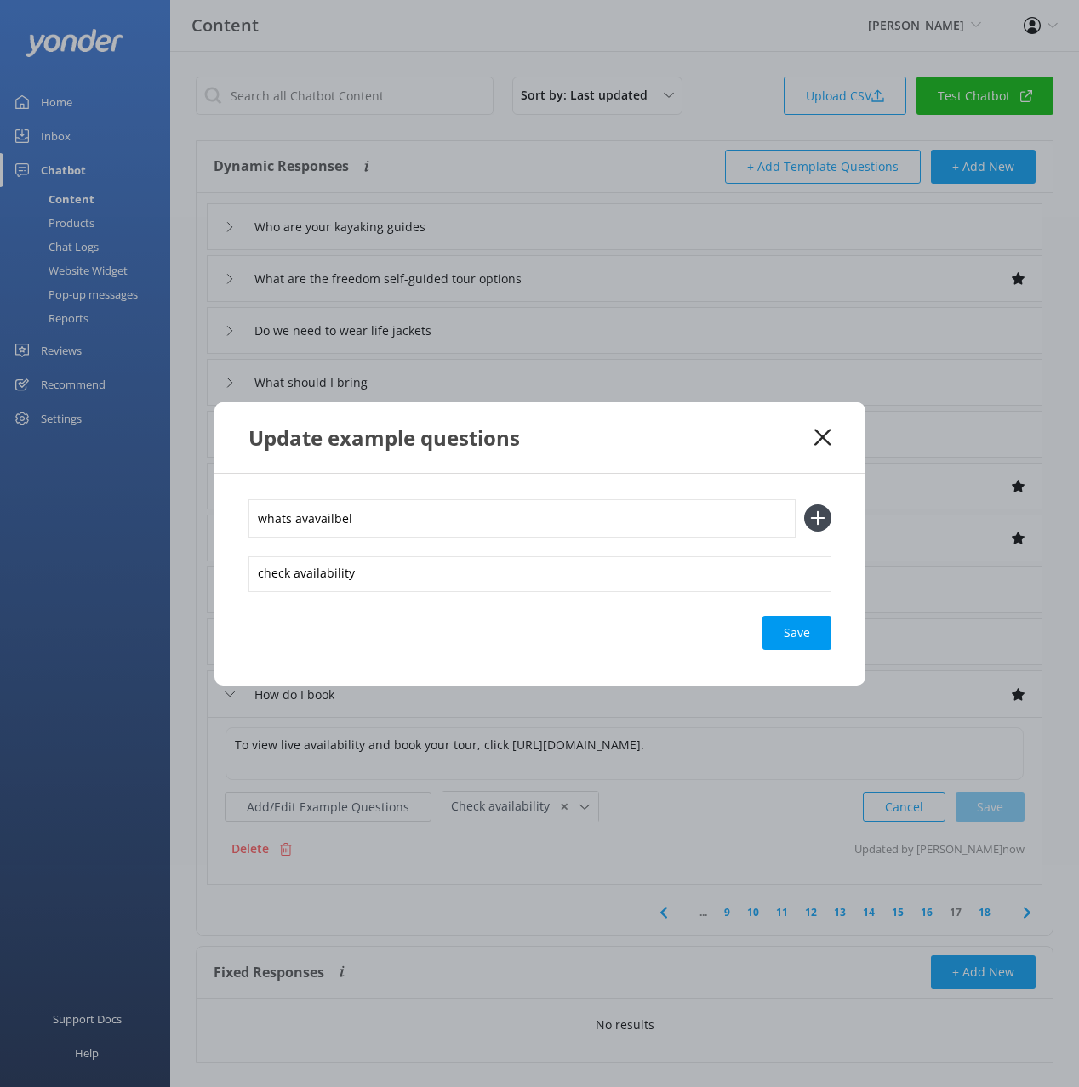
type input "whats avavailbel"
click at [804, 505] on button at bounding box center [817, 518] width 27 height 27
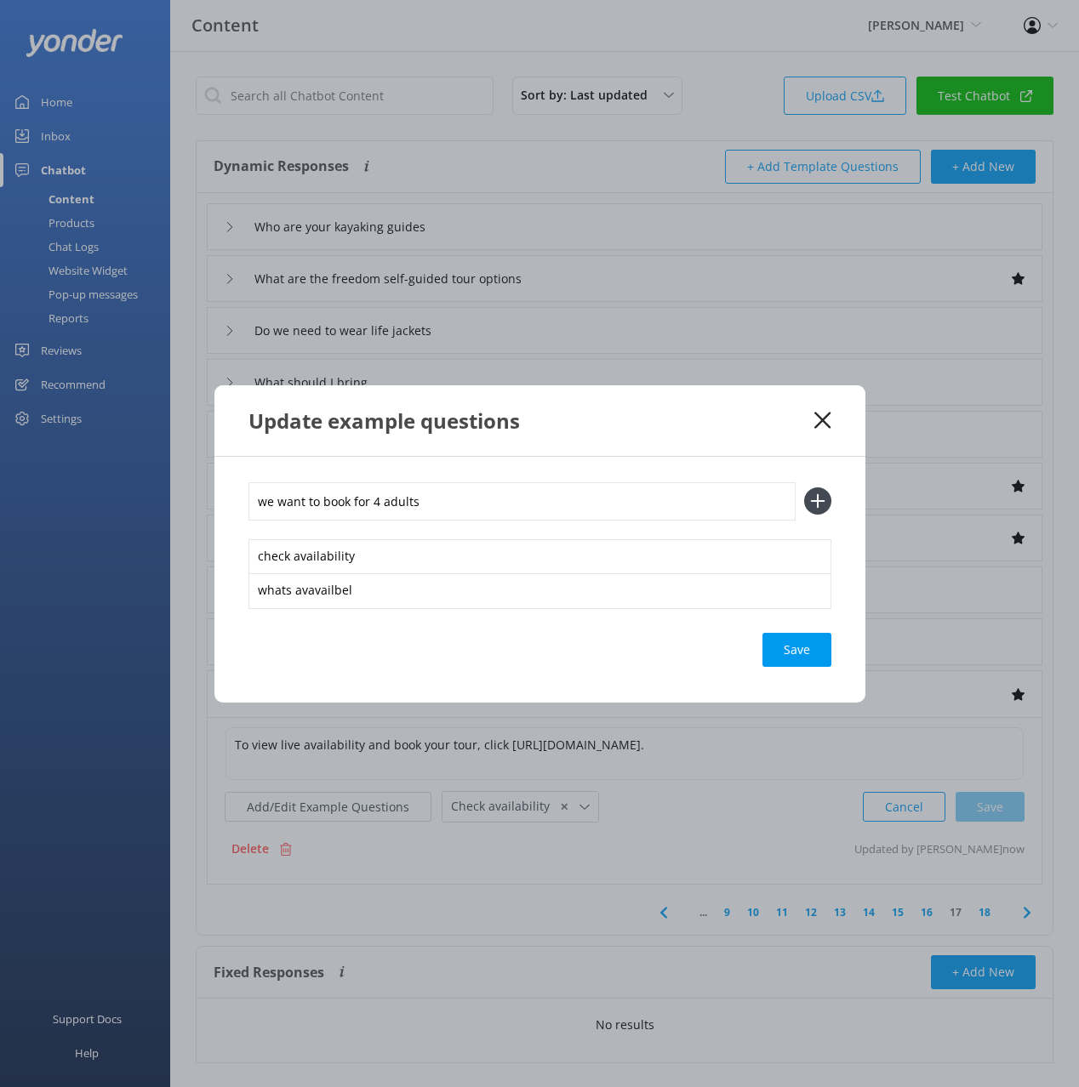
type input "we want to book for 4 adults"
click at [804, 487] on button at bounding box center [817, 500] width 27 height 27
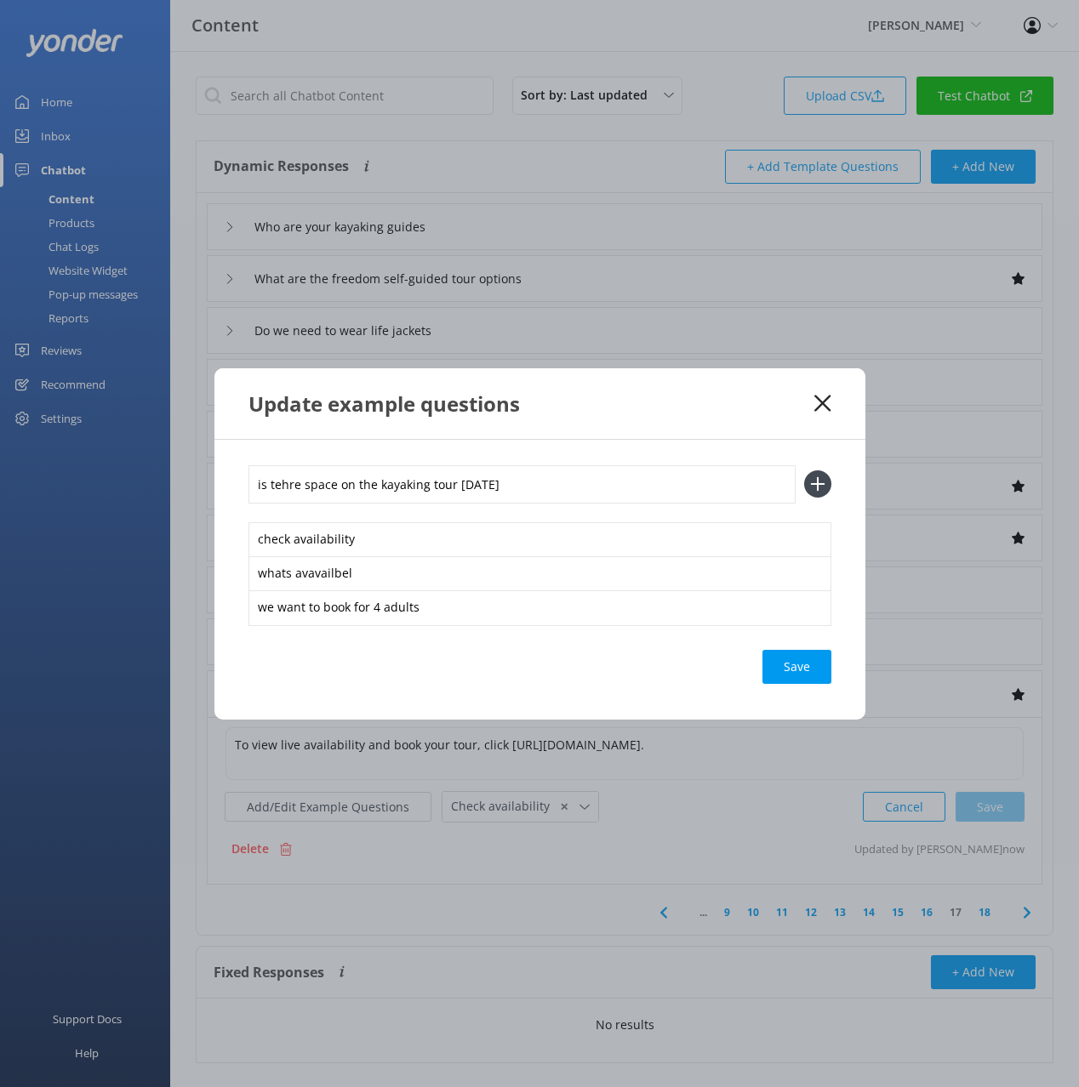
type input "is tehre space on the kayaking tour [DATE]"
click at [804, 470] on button at bounding box center [817, 483] width 27 height 27
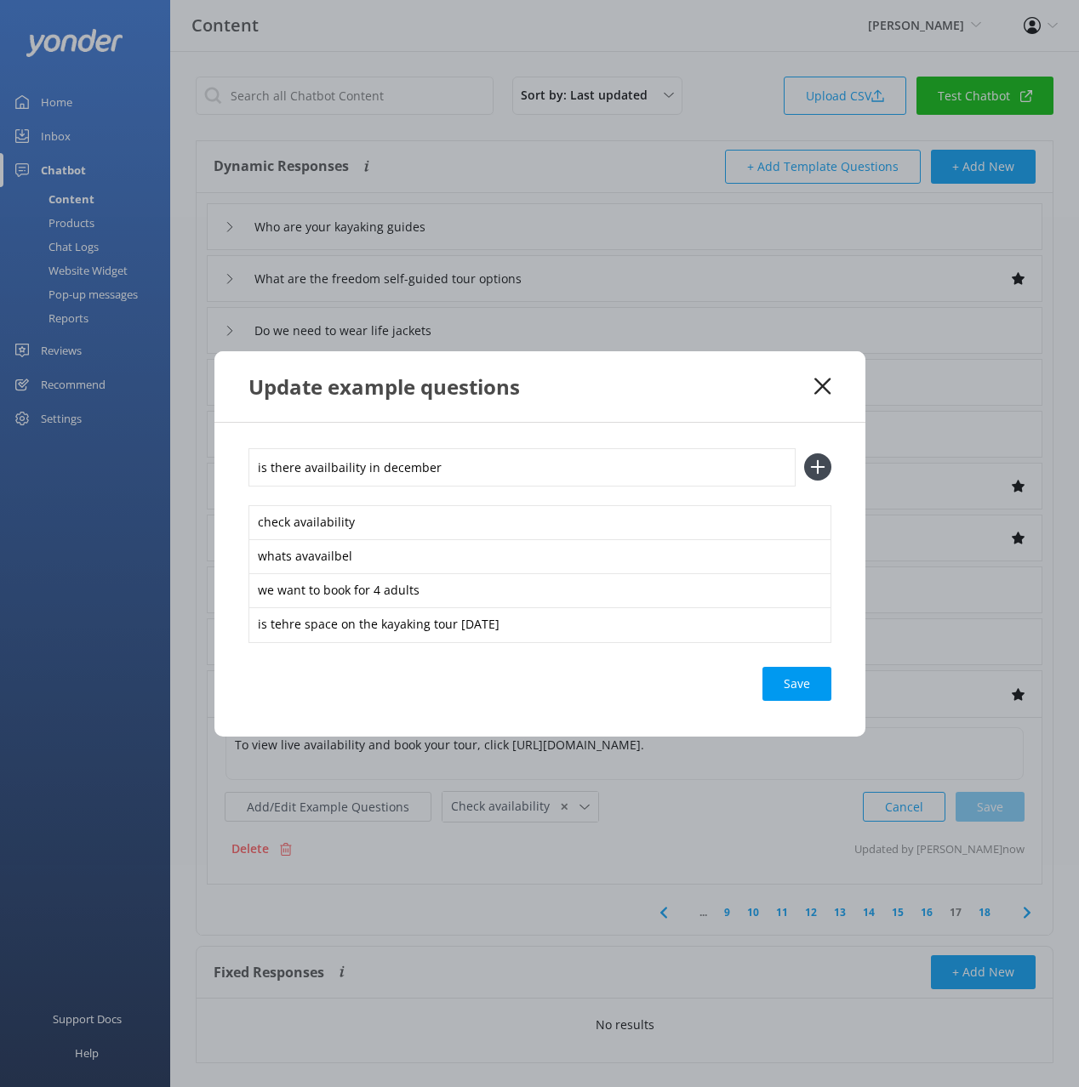
type input "is there availbaility in december"
click at [804, 453] on button at bounding box center [817, 466] width 27 height 27
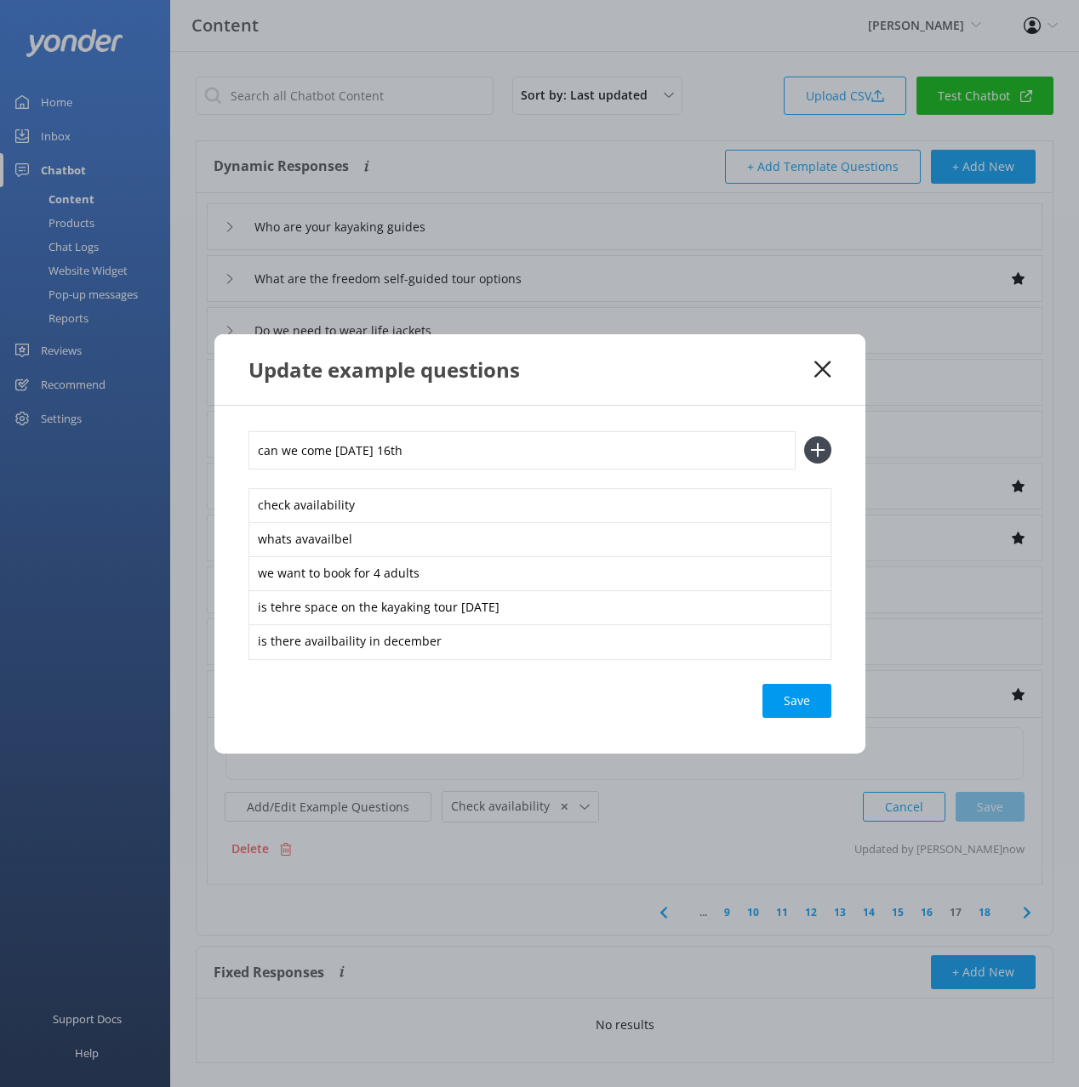
type input "can we come [DATE] 16th"
click at [804, 436] on button at bounding box center [817, 449] width 27 height 27
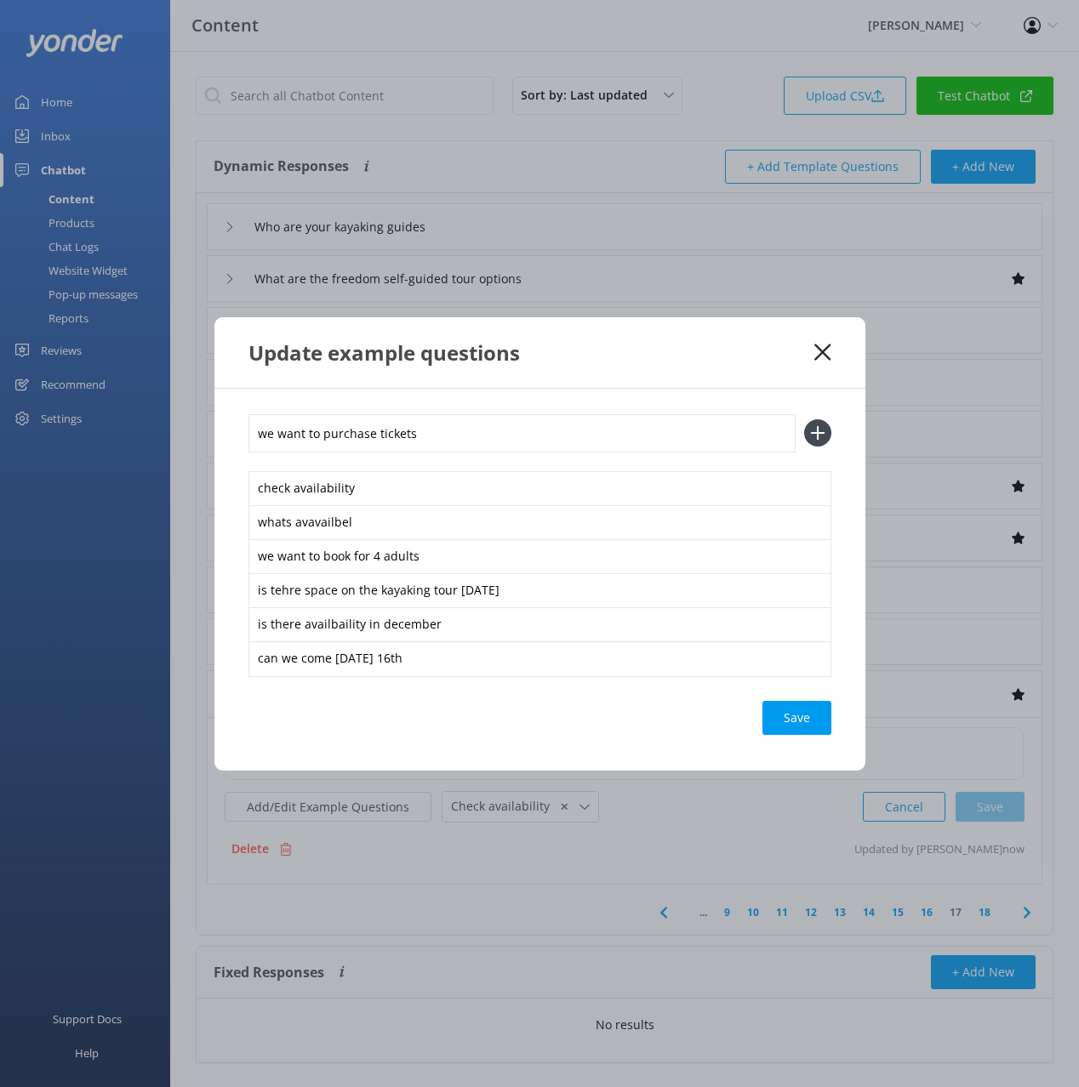
type input "we want to purchase tickets"
click at [804, 419] on button at bounding box center [817, 432] width 27 height 27
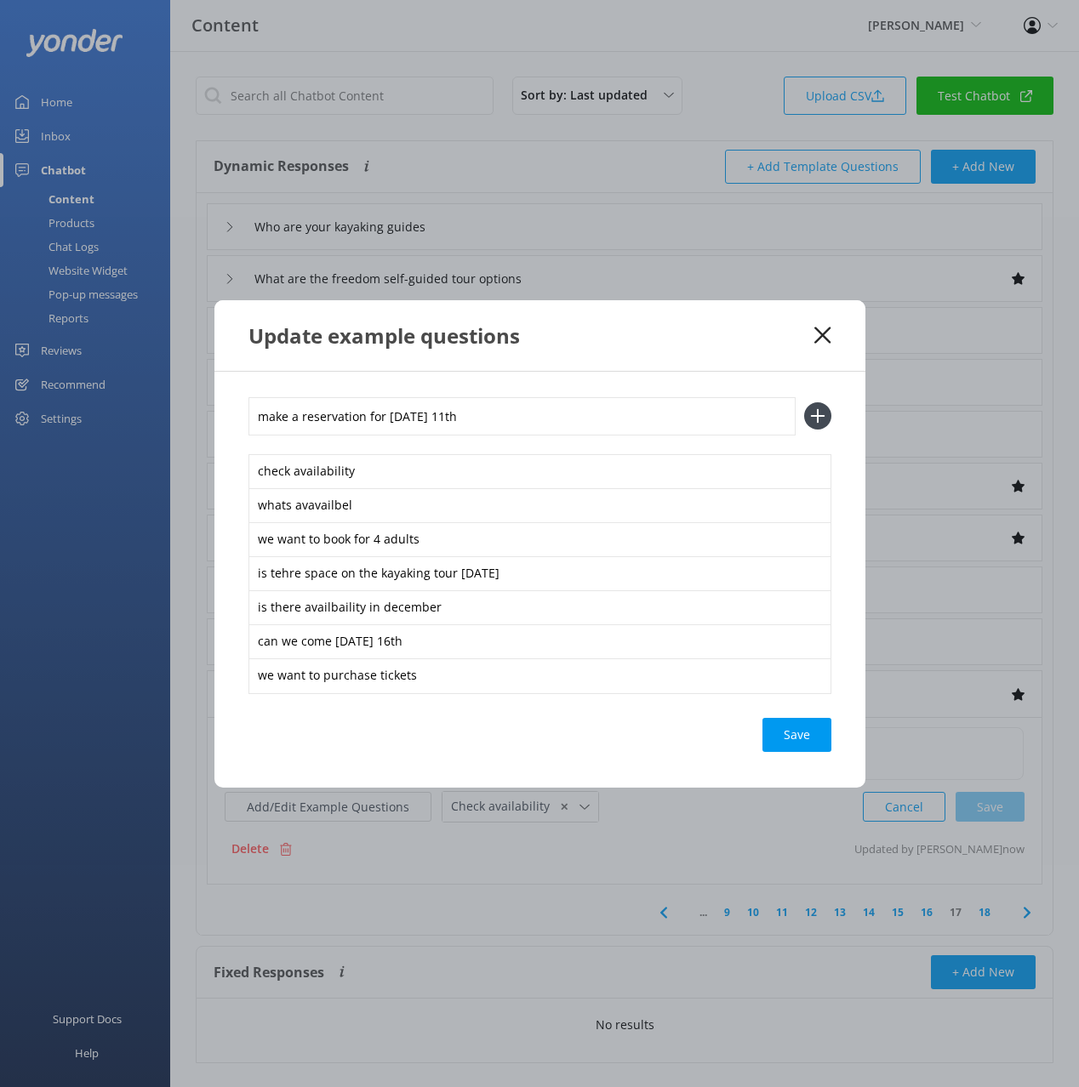
type input "make a reservation for [DATE] 11th"
click at [804, 402] on button at bounding box center [817, 415] width 27 height 27
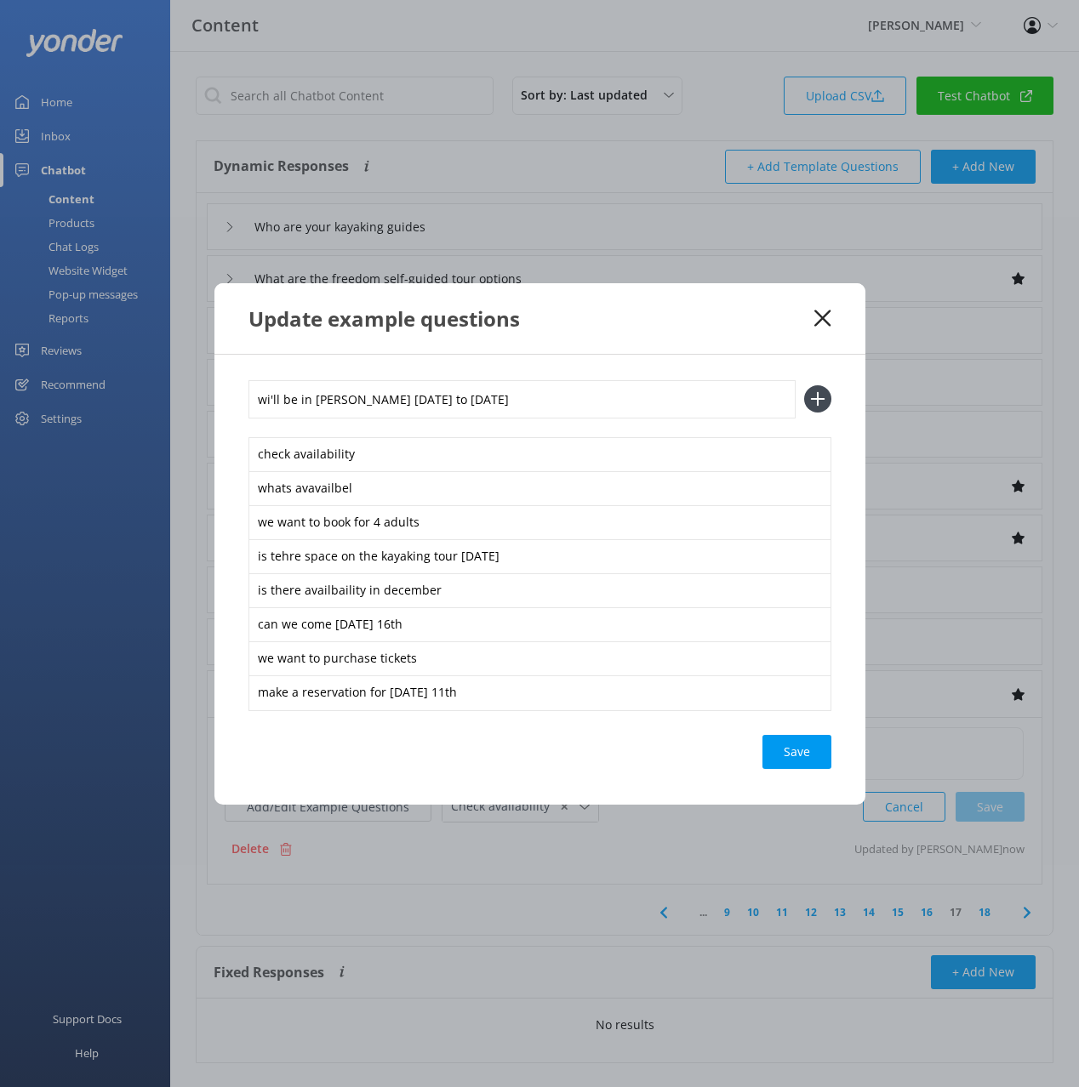
type input "wi'll be in [PERSON_NAME] [DATE] to [DATE]"
click at [804, 385] on button at bounding box center [817, 398] width 27 height 27
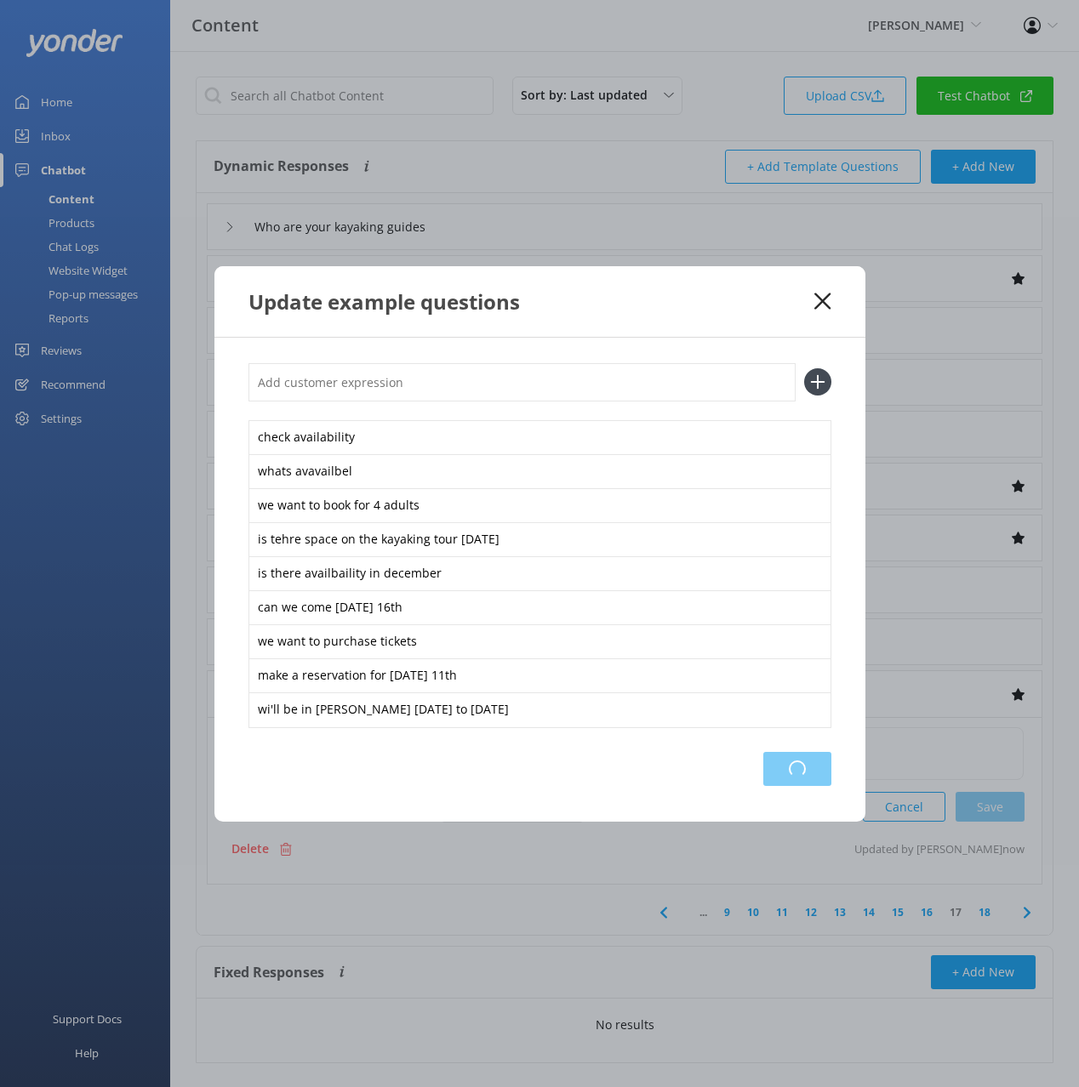
click at [779, 768] on div "Loading.." at bounding box center [797, 769] width 68 height 34
click at [778, 310] on div "Update example questions" at bounding box center [531, 302] width 567 height 28
drag, startPoint x: 821, startPoint y: 299, endPoint x: 824, endPoint y: 327, distance: 28.3
click at [821, 299] on use at bounding box center [822, 301] width 16 height 16
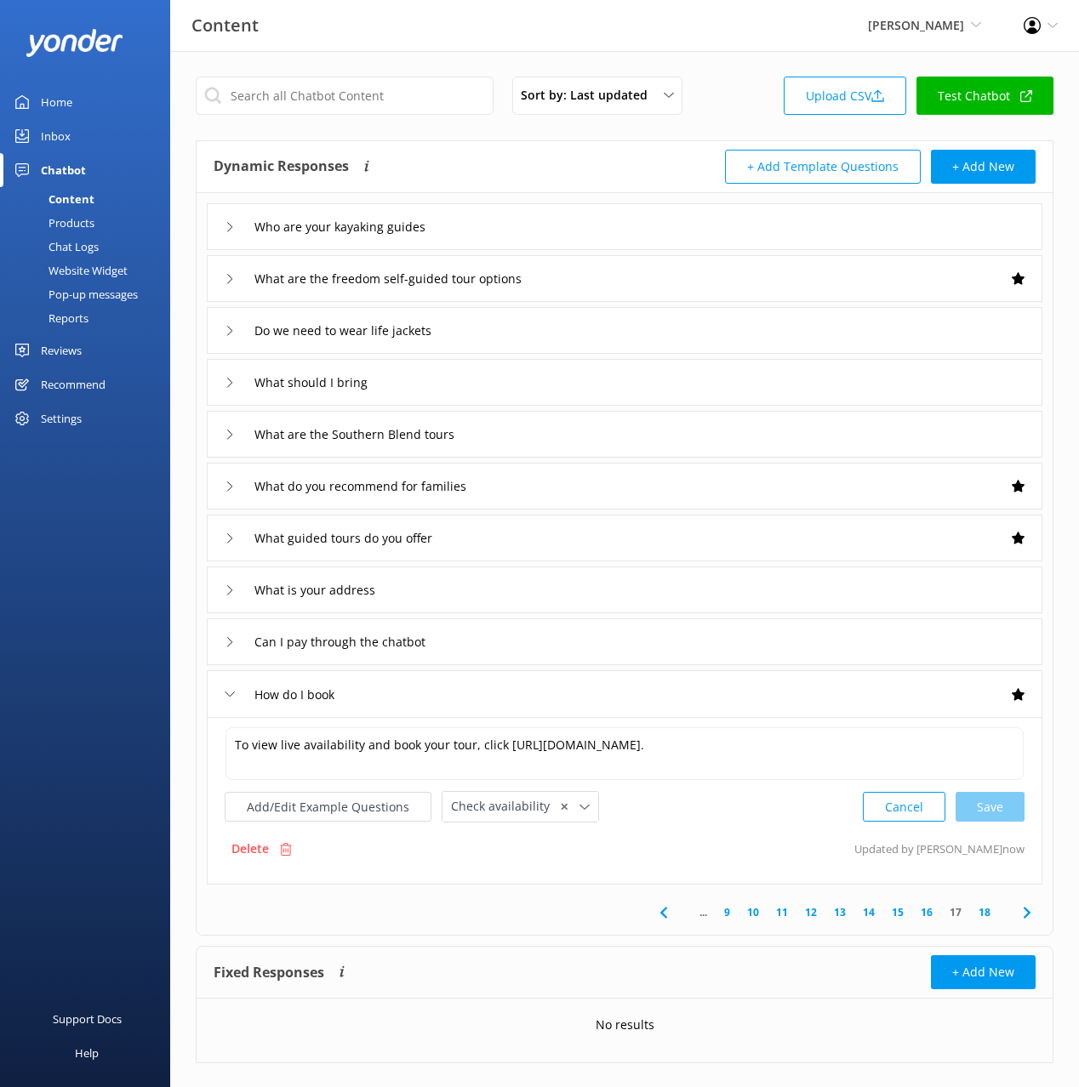
drag, startPoint x: 1035, startPoint y: 911, endPoint x: 971, endPoint y: 808, distance: 121.6
click at [1035, 909] on icon at bounding box center [1027, 913] width 20 height 20
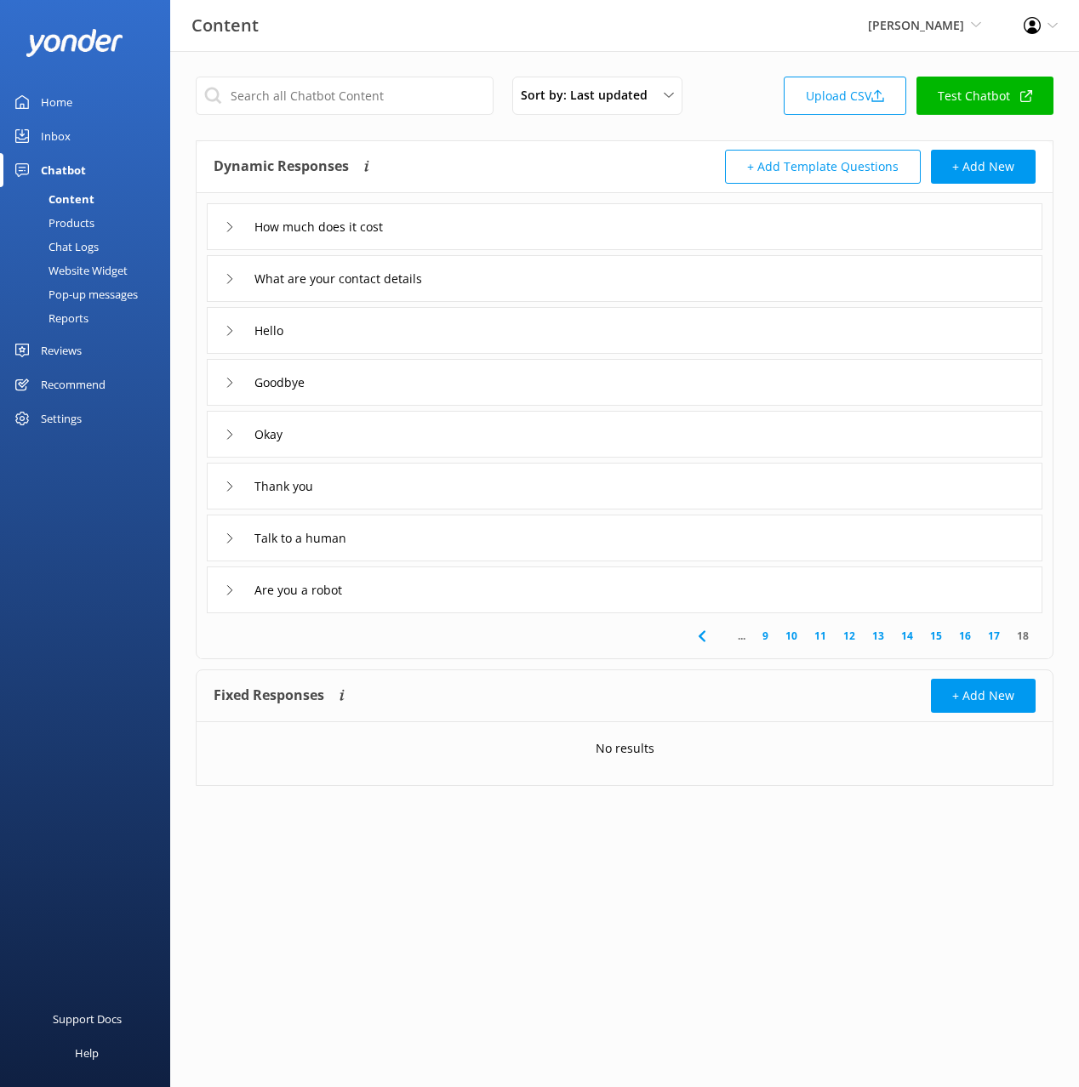
click at [514, 211] on div "How much does it cost" at bounding box center [624, 226] width 835 height 47
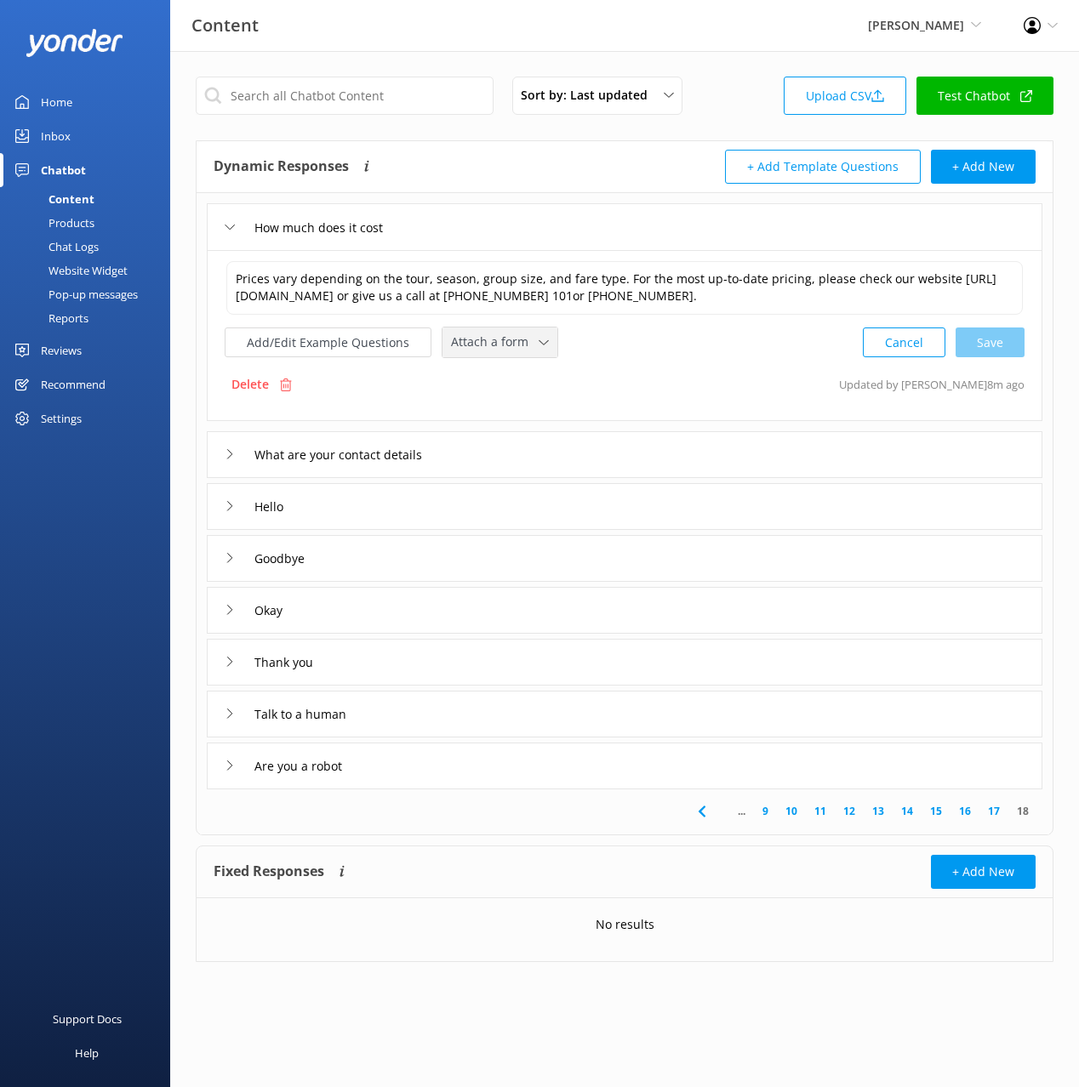
click at [478, 339] on span "Attach a form" at bounding box center [495, 342] width 88 height 19
click at [495, 408] on div "Check availability" at bounding box center [494, 413] width 84 height 17
click at [529, 447] on div "What are your contact details" at bounding box center [624, 453] width 835 height 47
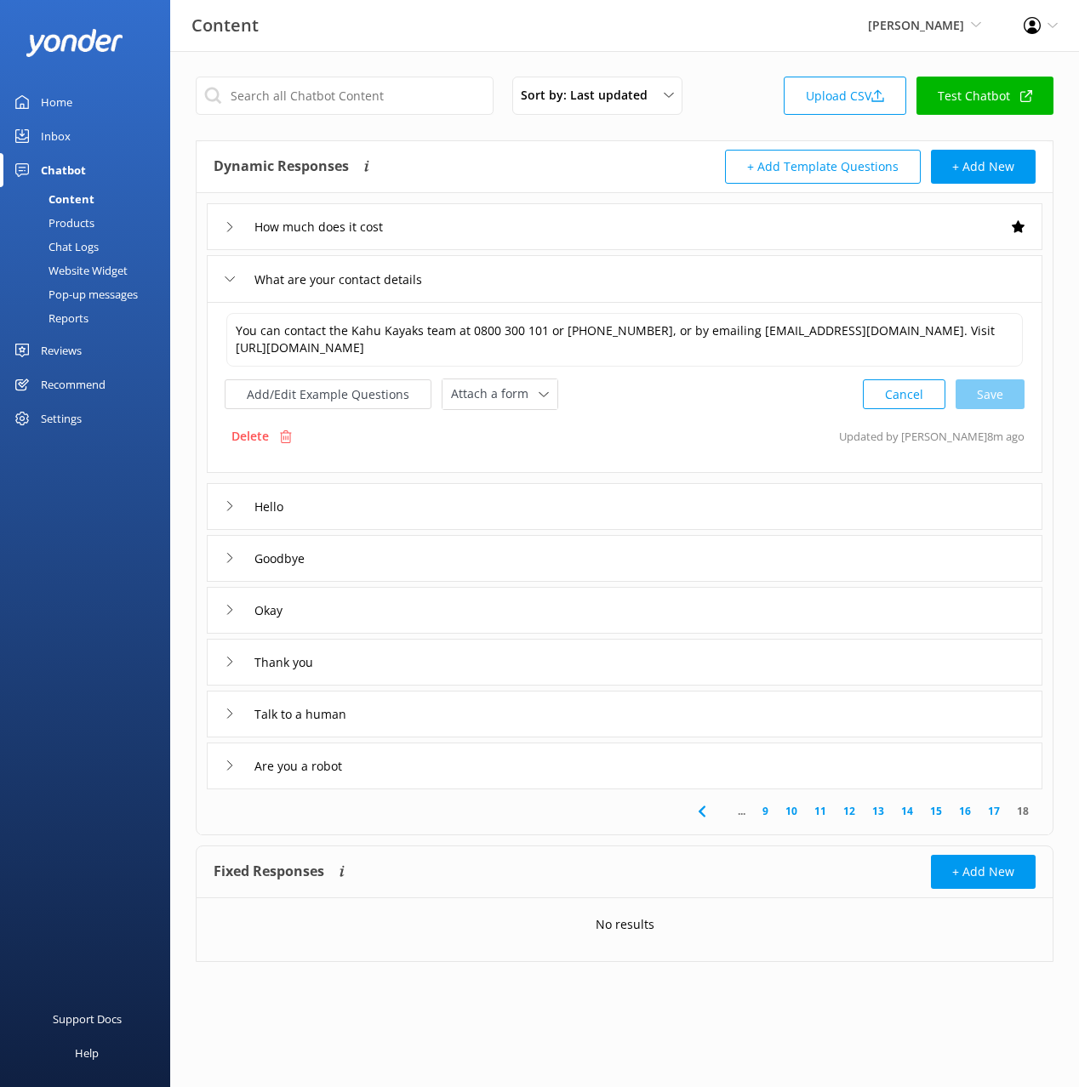
click at [509, 410] on div "You can contact the Kahu Kayaks team at 0800 300 101 or [PHONE_NUMBER], or by e…" at bounding box center [624, 387] width 835 height 171
click at [513, 404] on div "Attach a form" at bounding box center [500, 394] width 106 height 21
click at [527, 432] on div "Leave contact details" at bounding box center [504, 430] width 104 height 17
click at [504, 714] on div "Talk to a human" at bounding box center [624, 712] width 835 height 47
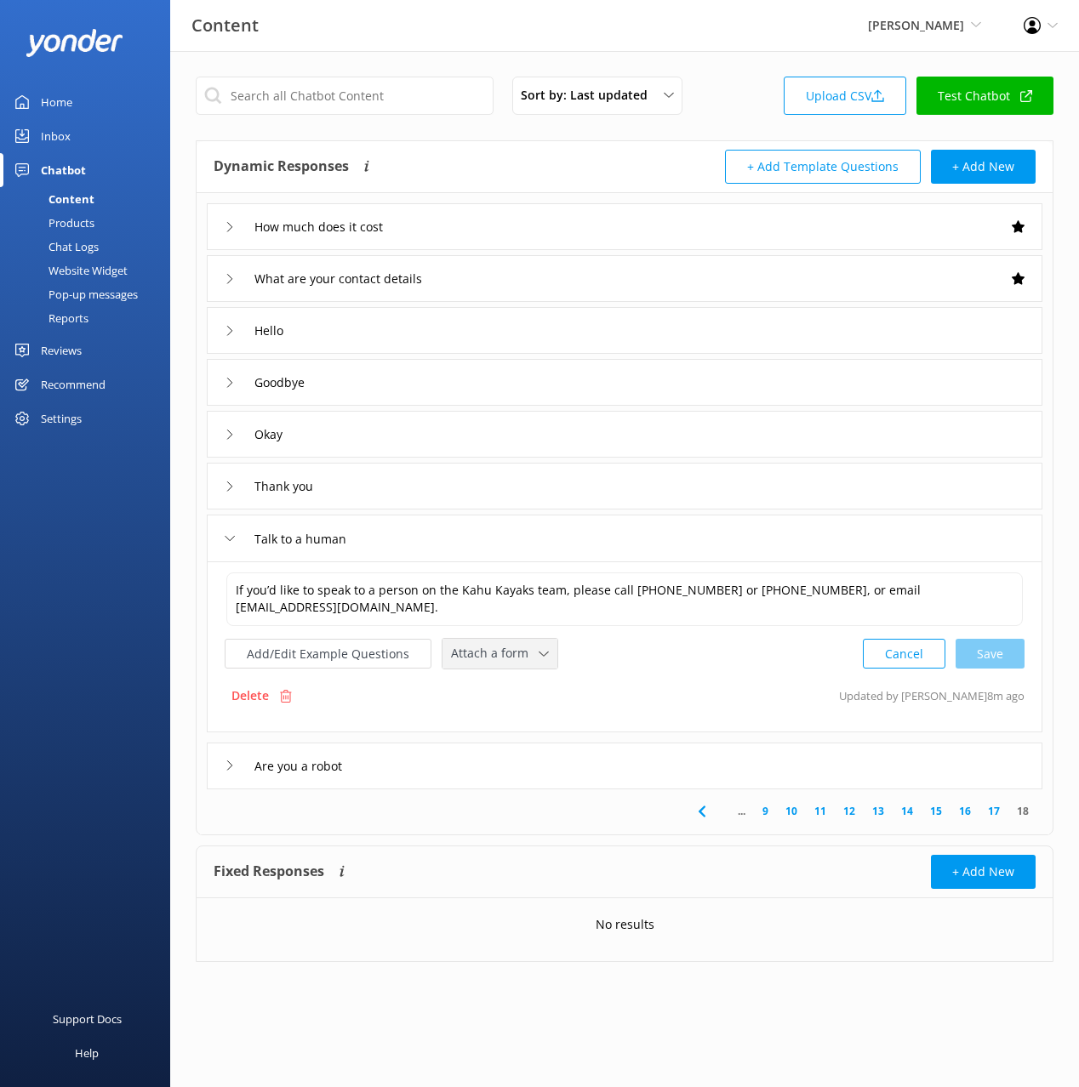
click at [492, 658] on span "Attach a form" at bounding box center [495, 653] width 88 height 19
drag, startPoint x: 506, startPoint y: 682, endPoint x: 482, endPoint y: 689, distance: 25.6
click at [506, 682] on div "Leave contact details" at bounding box center [504, 689] width 104 height 17
click at [341, 651] on button "Add/Edit Example Questions" at bounding box center [328, 652] width 207 height 30
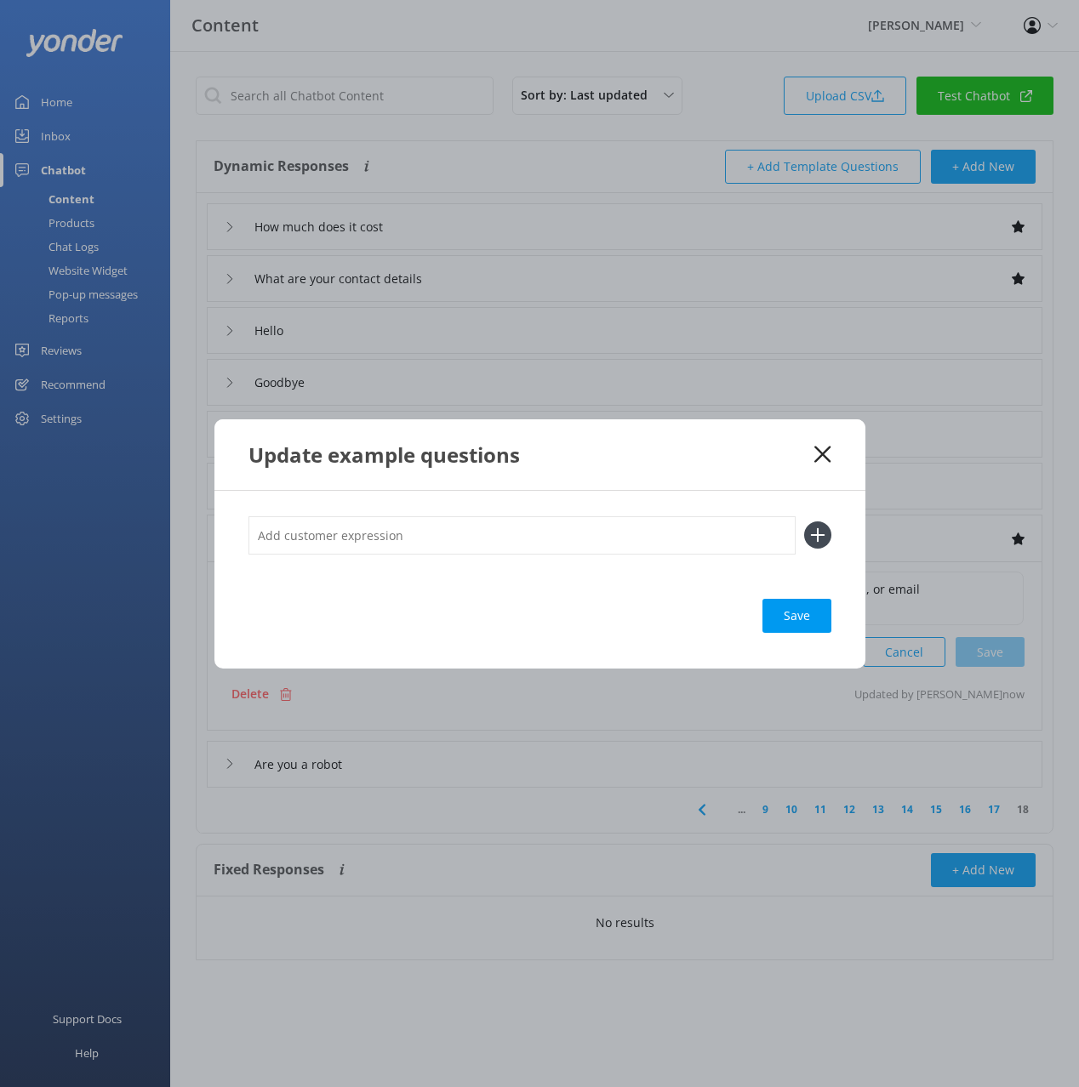
click at [478, 521] on input "text" at bounding box center [521, 535] width 547 height 38
type input "online help"
click at [804, 522] on button at bounding box center [817, 535] width 27 height 27
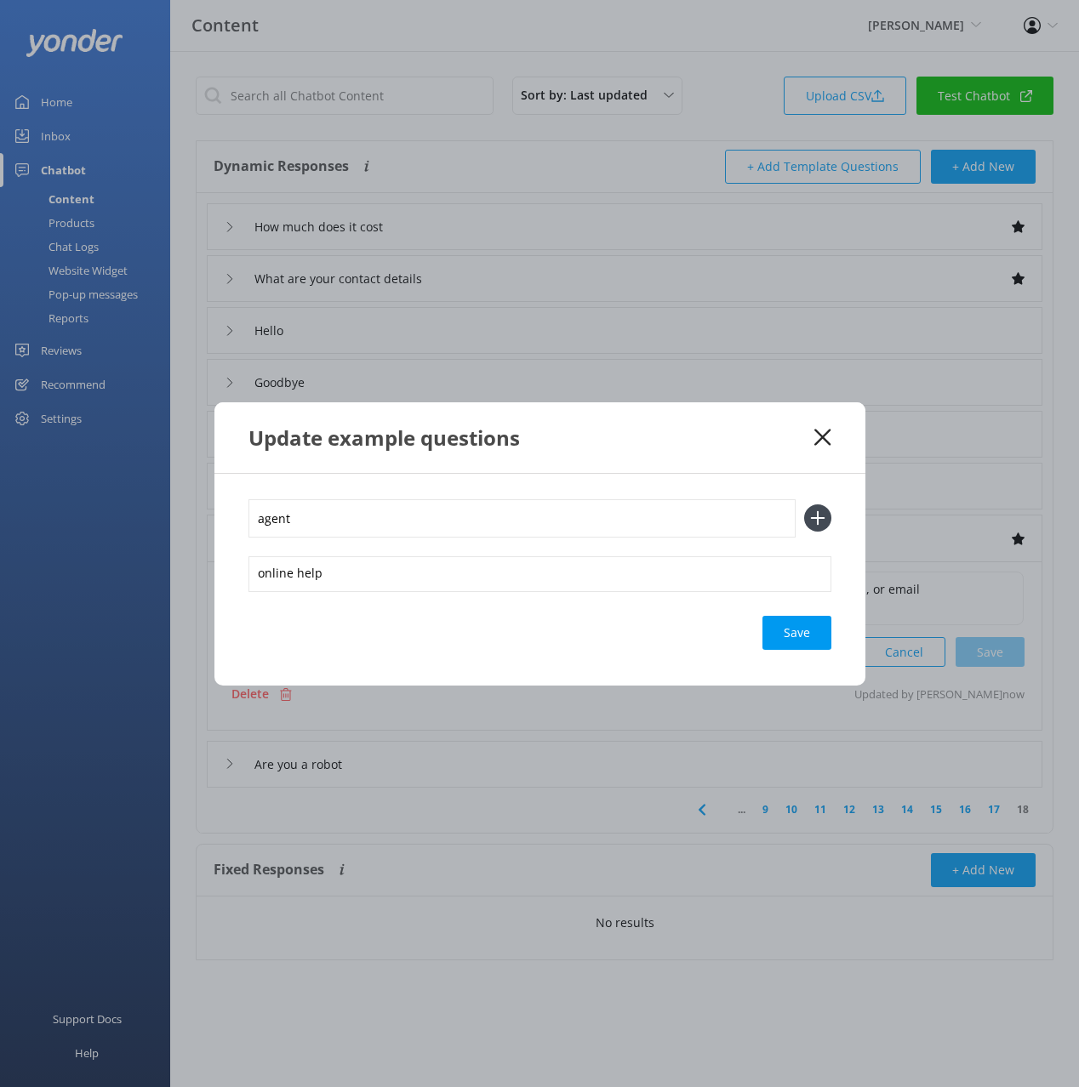
type input "agent"
click at [804, 505] on button at bounding box center [817, 518] width 27 height 27
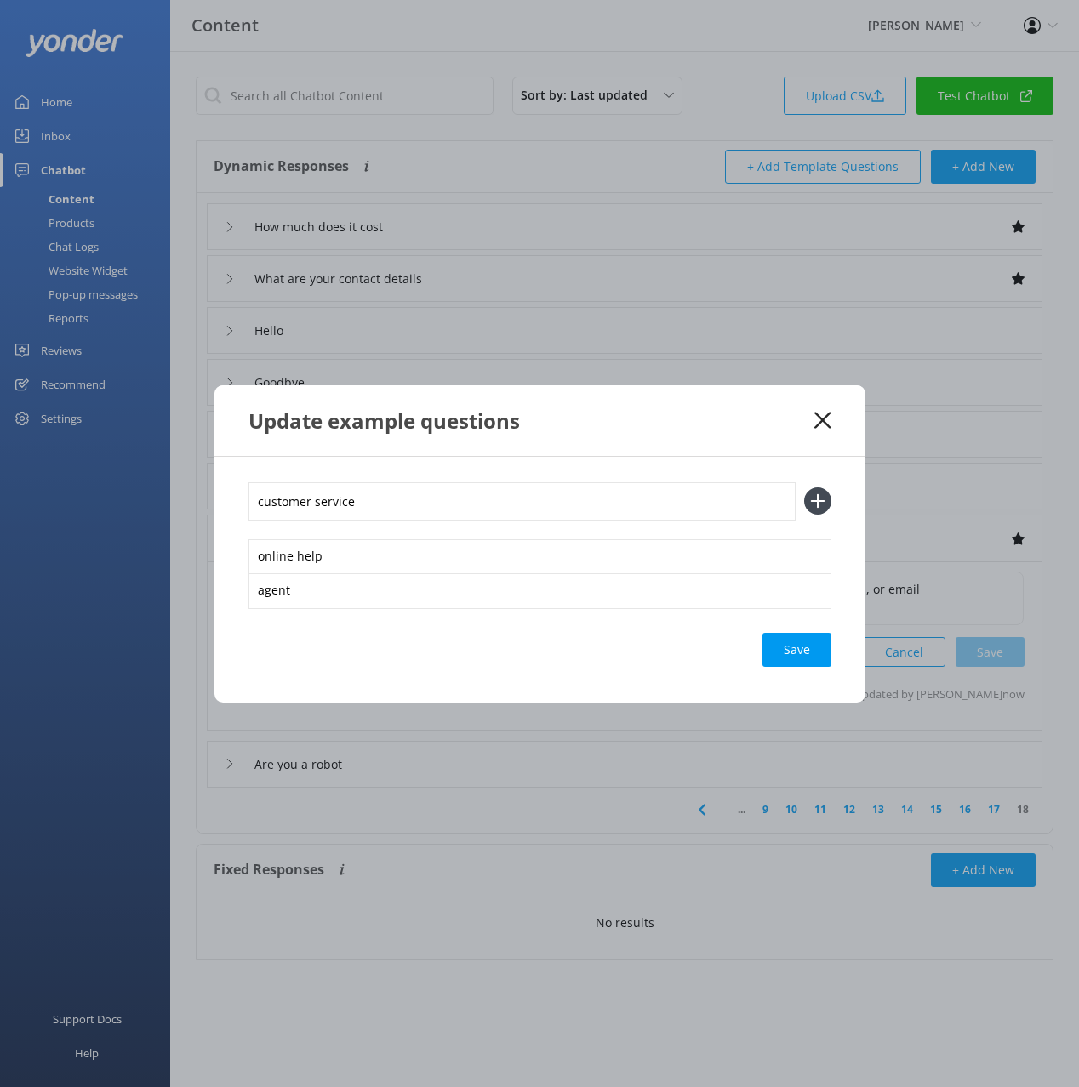
type input "customer service"
click at [804, 487] on button at bounding box center [817, 500] width 27 height 27
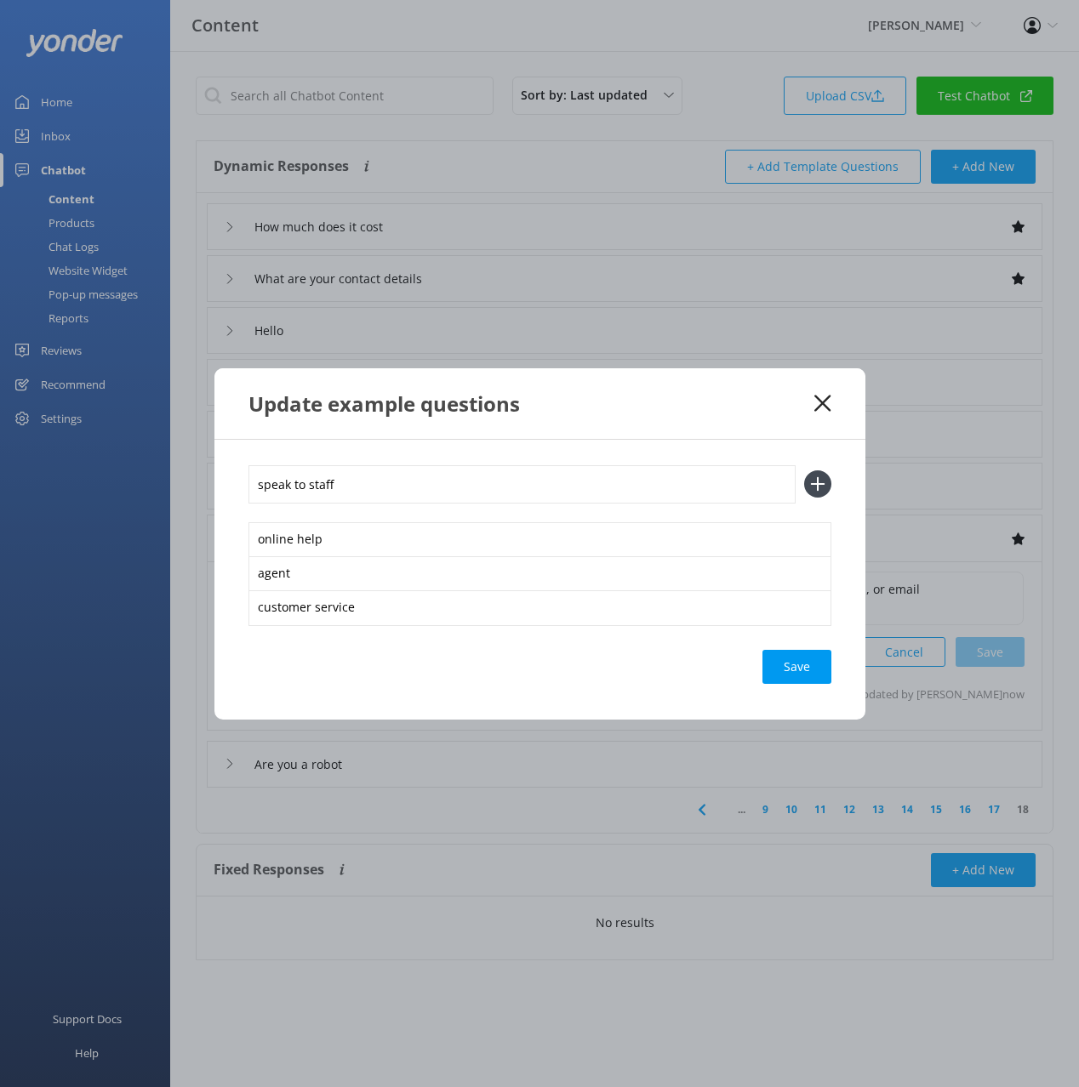
type input "speak to staff"
click at [804, 470] on button at bounding box center [817, 483] width 27 height 27
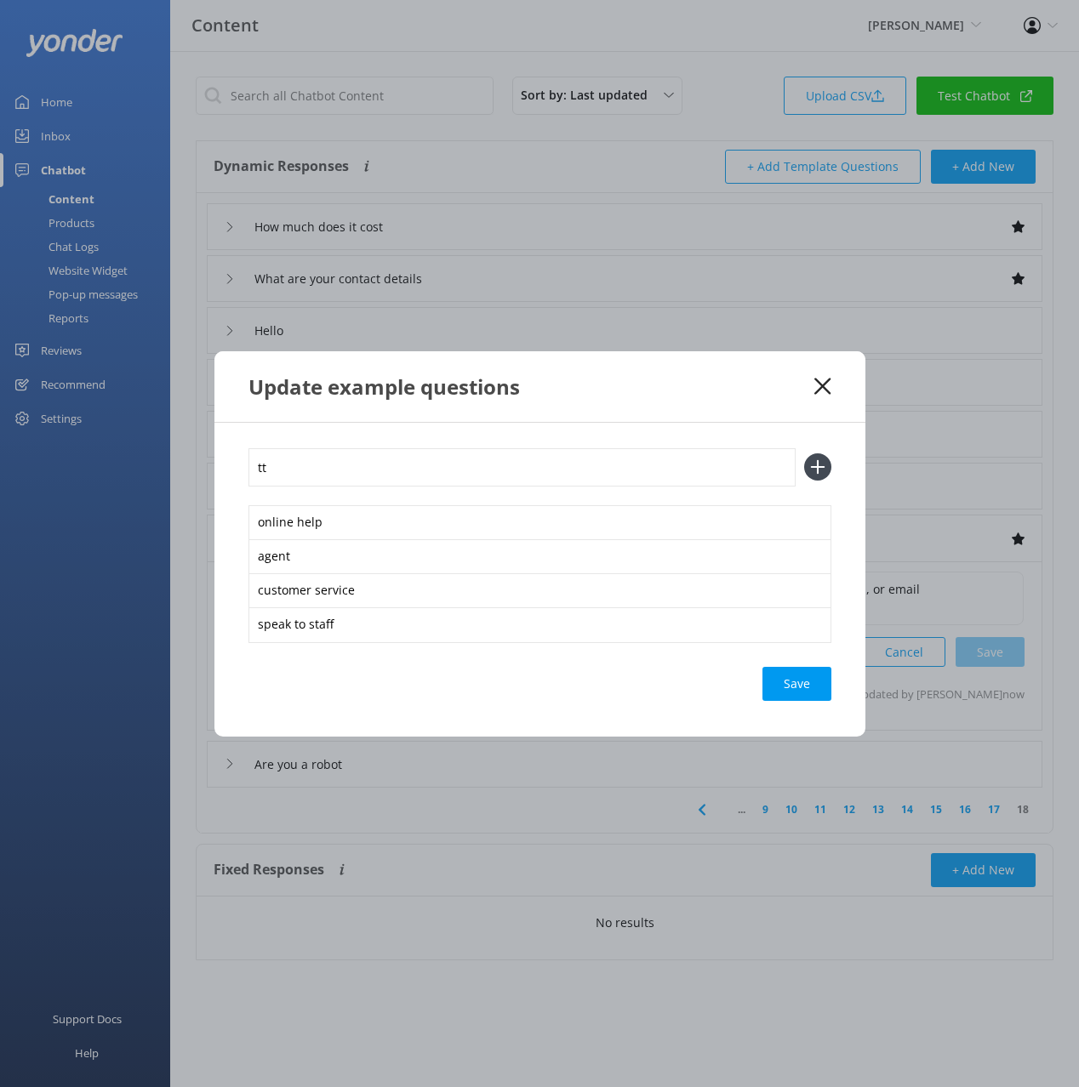
type input "t"
type input "connect me to a real person"
click at [804, 453] on button at bounding box center [817, 466] width 27 height 27
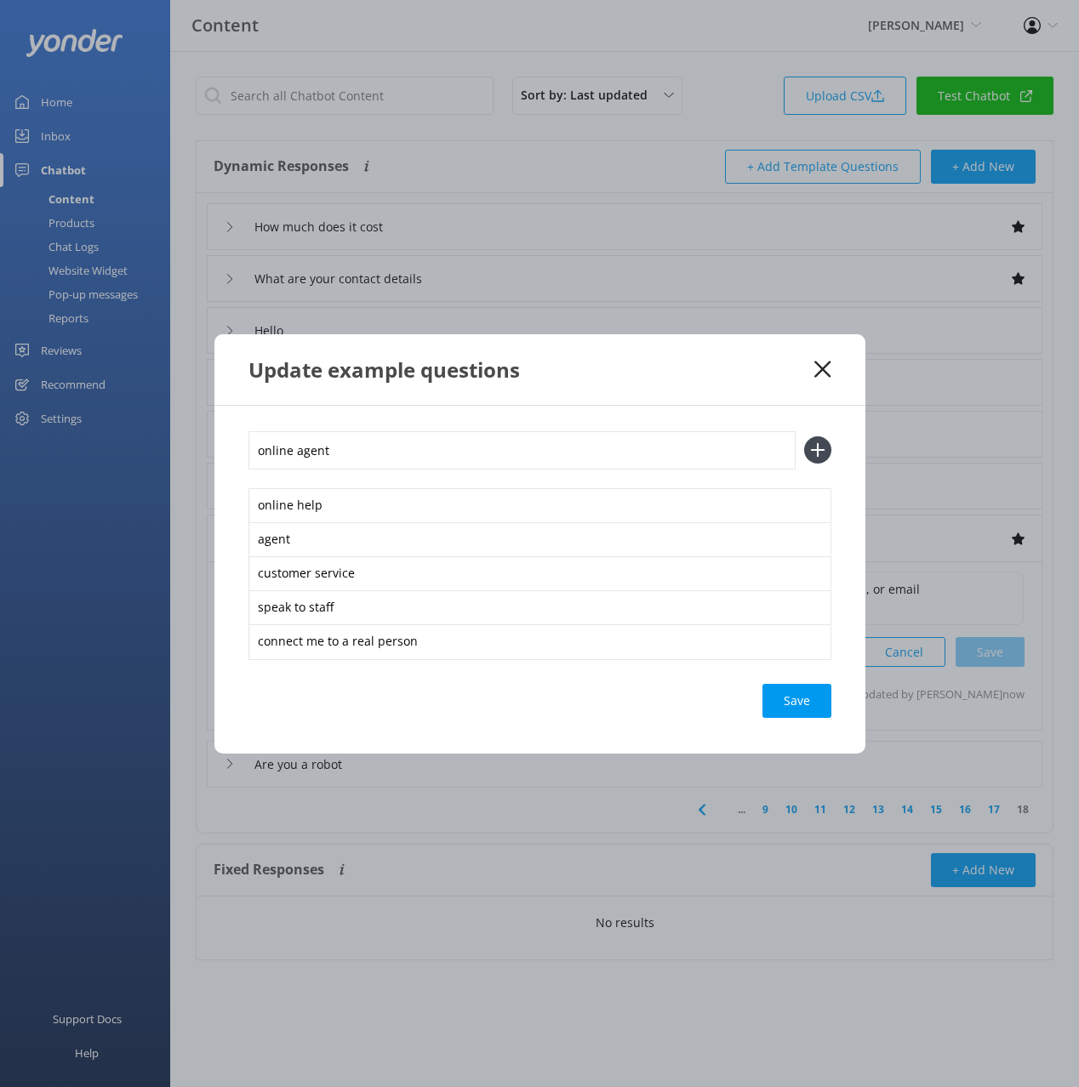
type input "online agent"
click at [804, 436] on button at bounding box center [817, 449] width 27 height 27
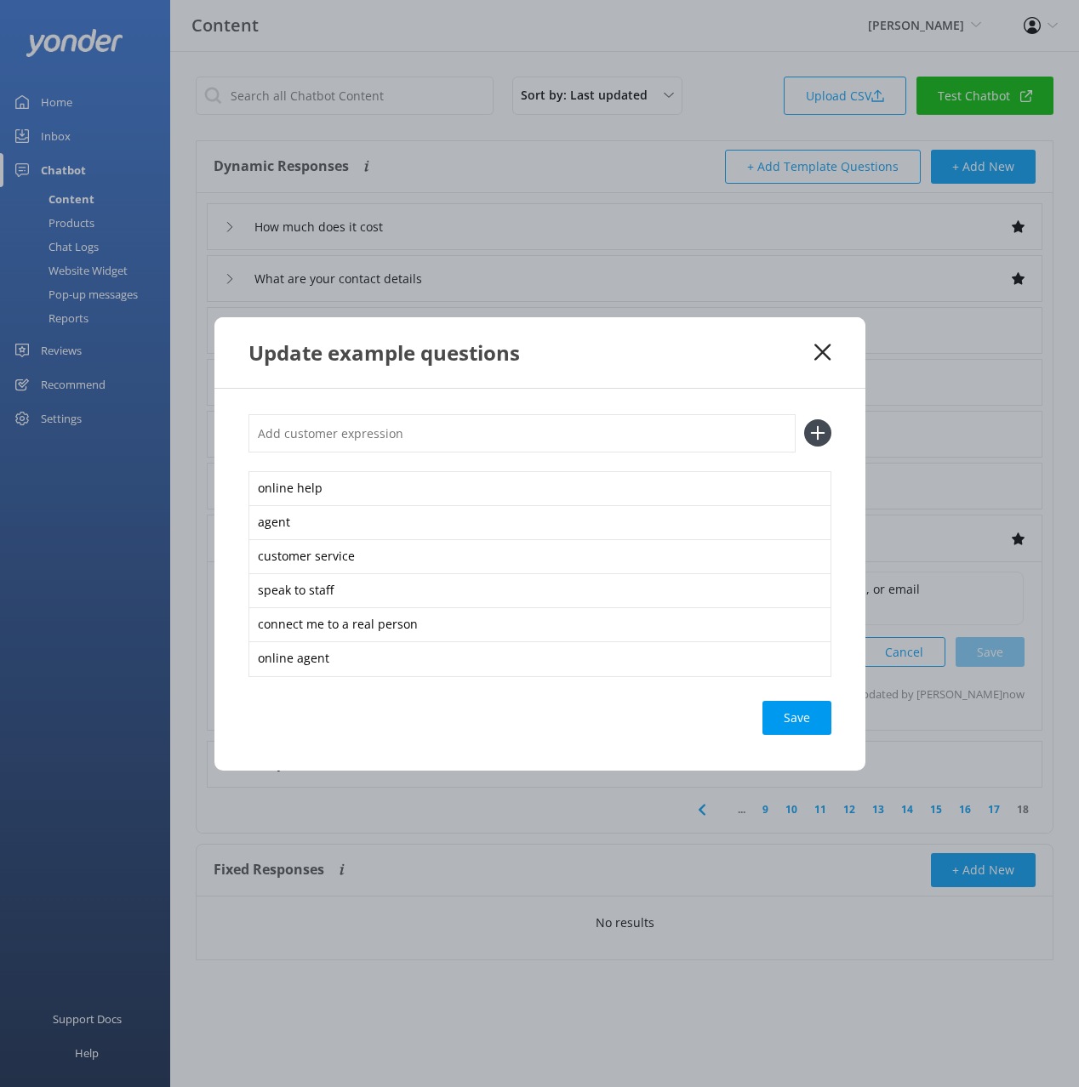
type input "c"
type input "live chat option"
click at [804, 419] on button at bounding box center [817, 432] width 27 height 27
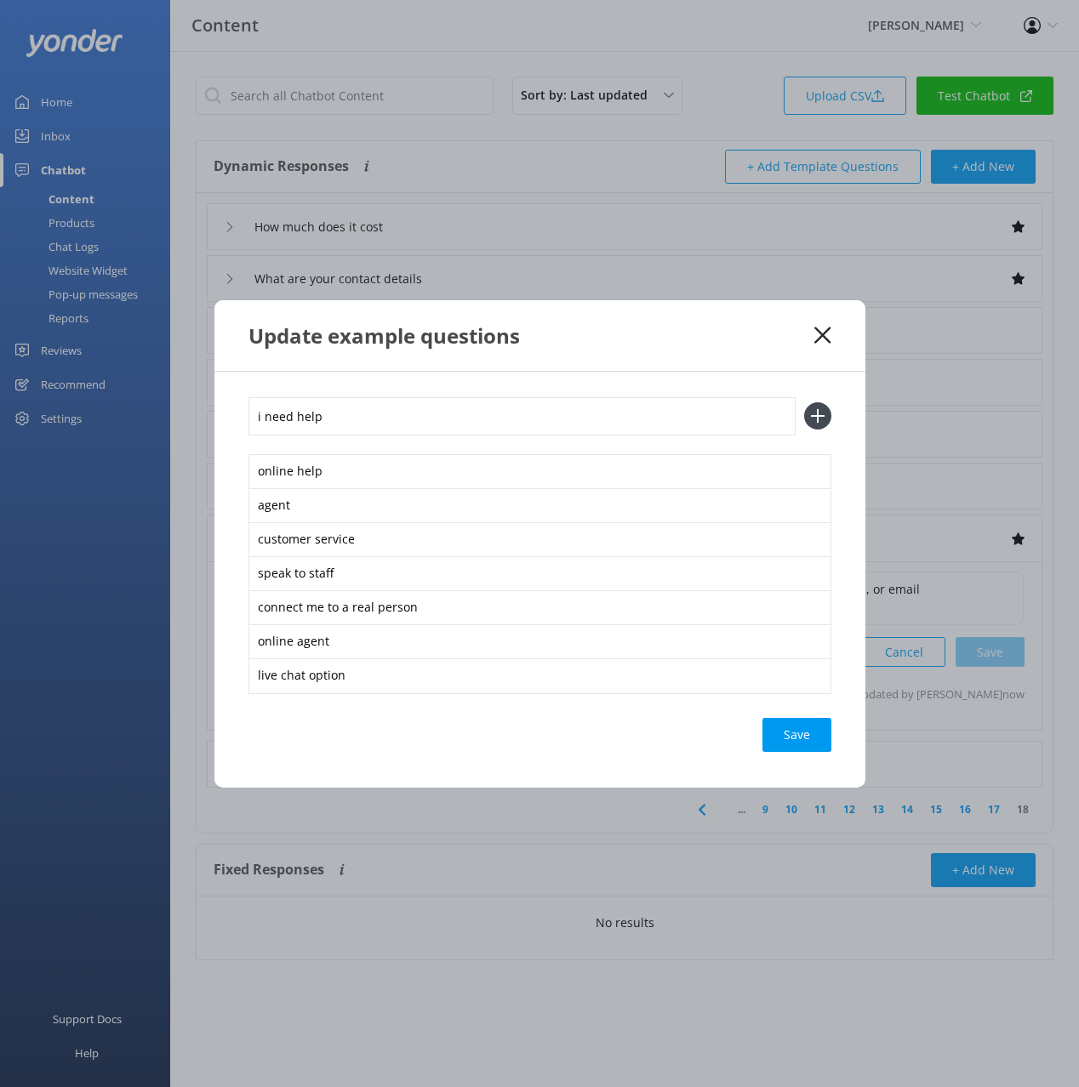
type input "i need help"
click at [804, 402] on button at bounding box center [817, 415] width 27 height 27
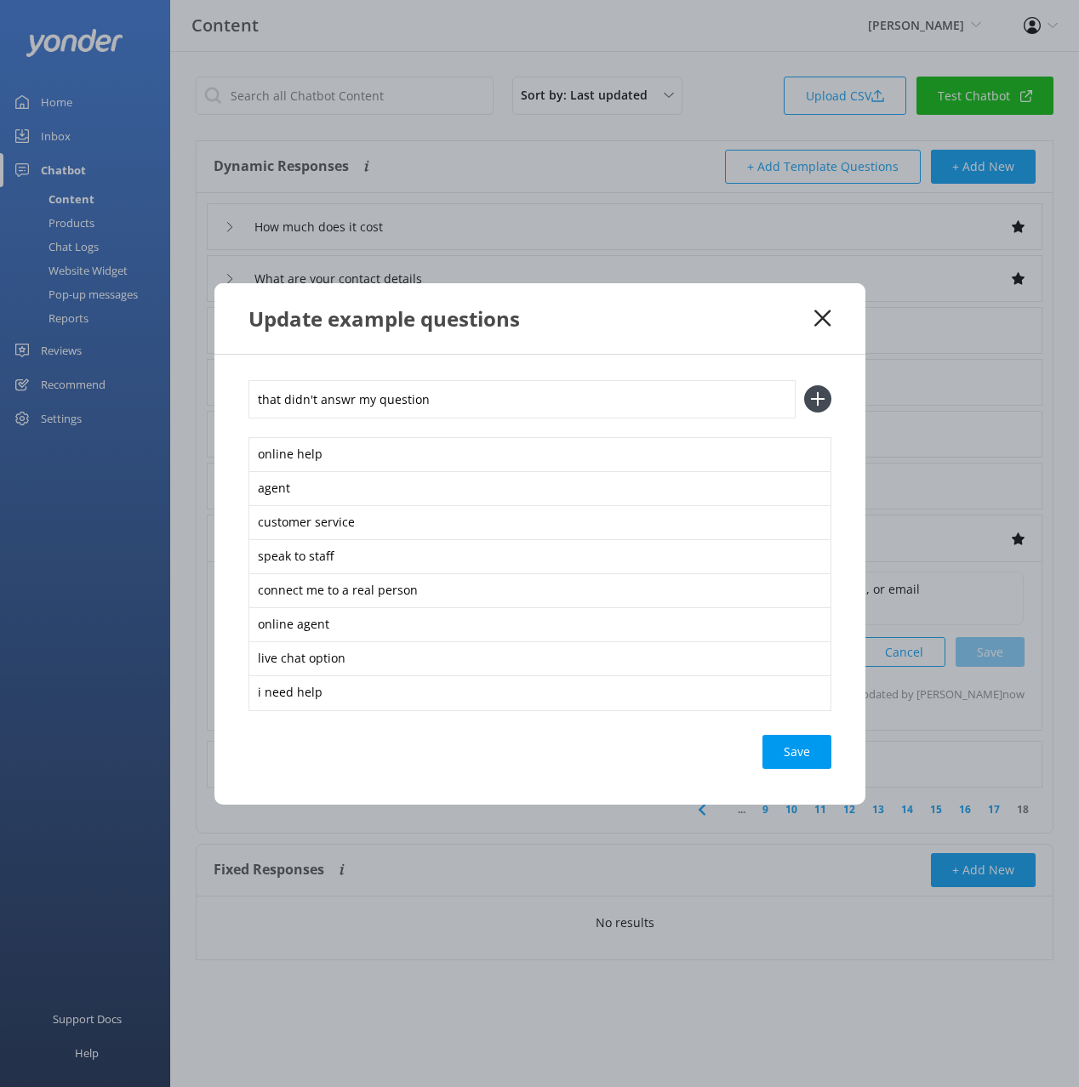
type input "that didn't answr my question"
click at [804, 385] on button at bounding box center [817, 398] width 27 height 27
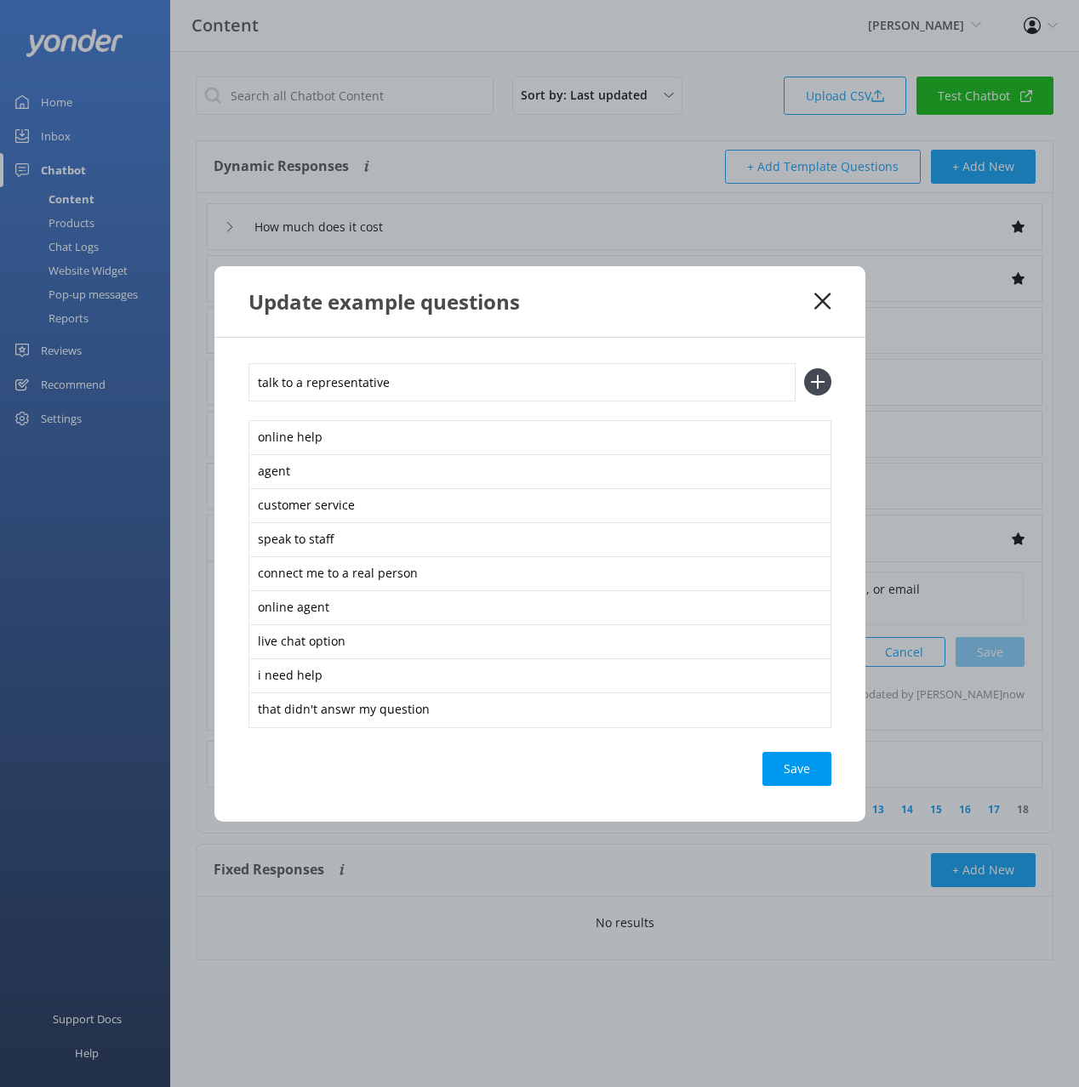
type input "talk to a representative"
click at [804, 368] on button at bounding box center [817, 381] width 27 height 27
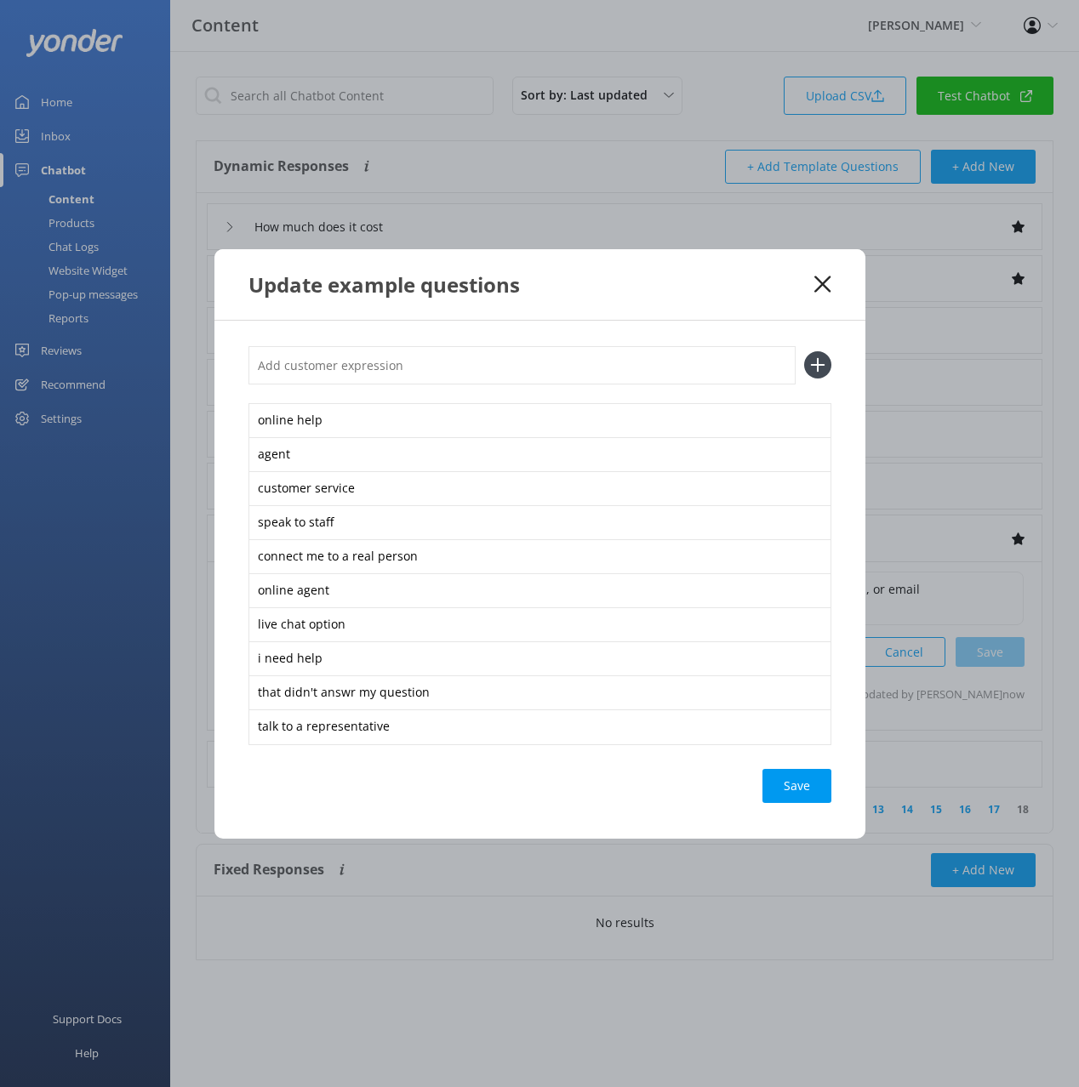
click at [806, 790] on div "Save" at bounding box center [796, 786] width 69 height 34
drag, startPoint x: 795, startPoint y: 319, endPoint x: 809, endPoint y: 295, distance: 27.4
click at [797, 316] on div "Update example questions" at bounding box center [539, 284] width 651 height 71
click at [822, 277] on icon at bounding box center [822, 284] width 16 height 17
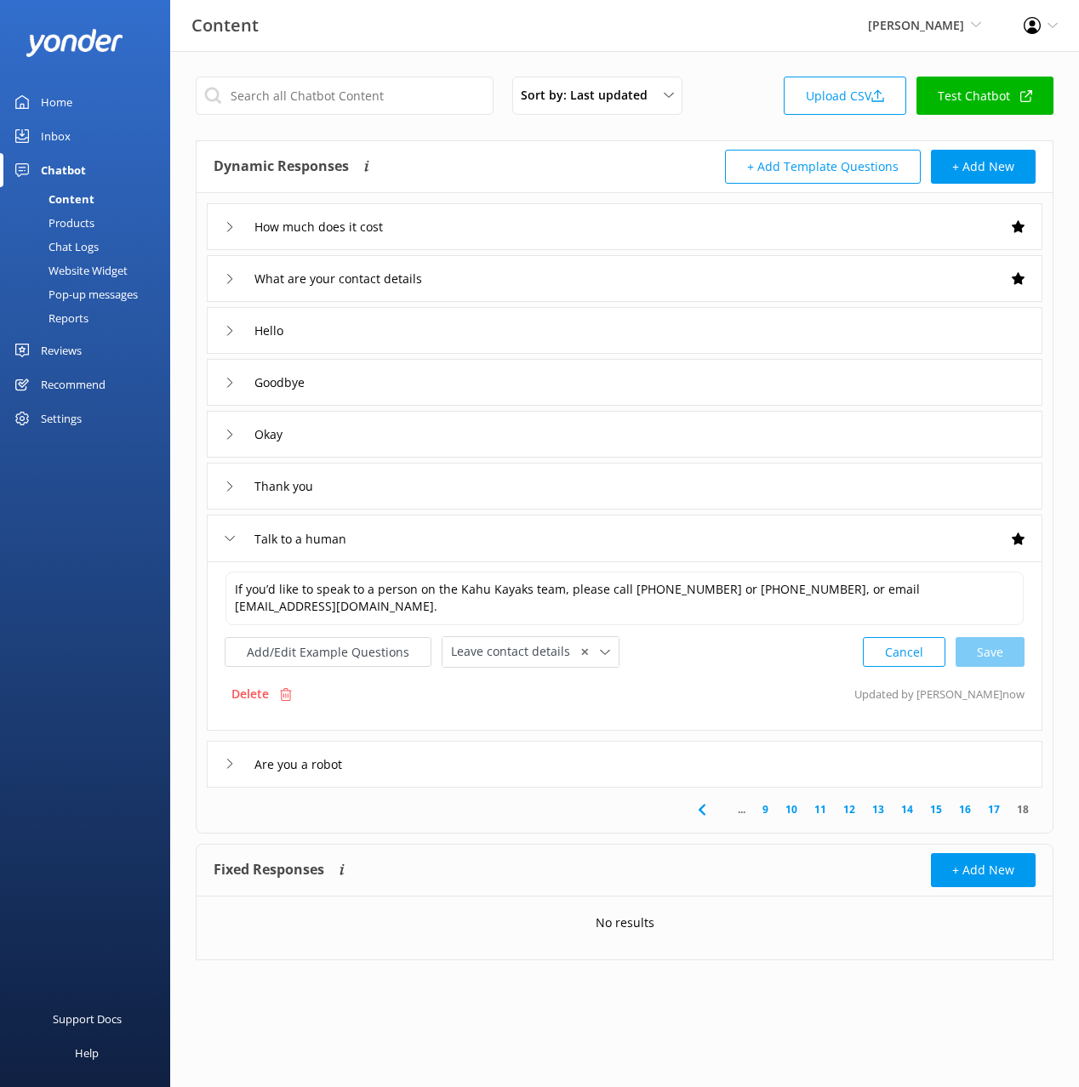
click at [735, 556] on div "Talk to a human" at bounding box center [624, 538] width 835 height 47
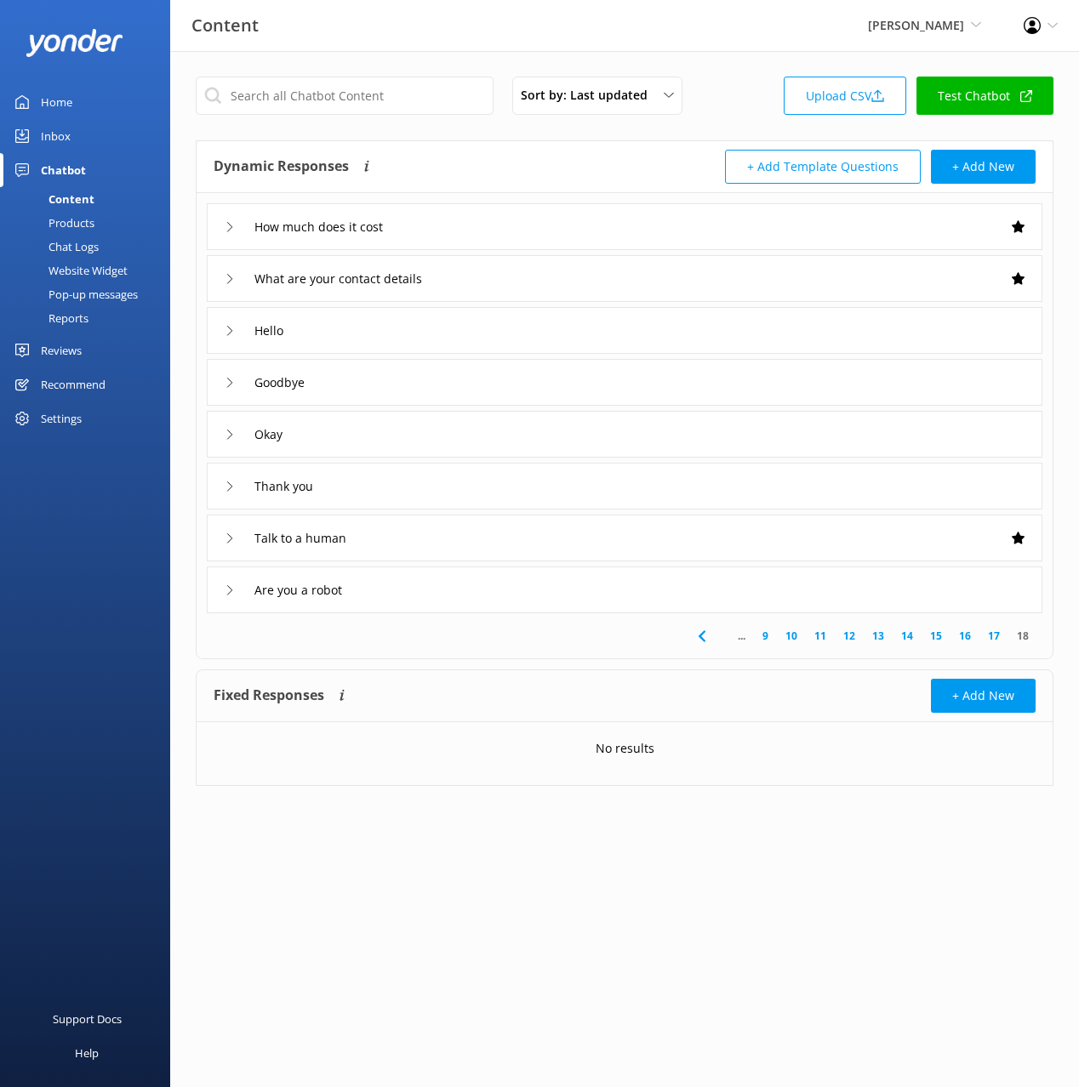
click at [533, 664] on div "Sort by: Last updated Title (A-Z) Last updated Upload CSV Test Chatbot Dynamic …" at bounding box center [624, 444] width 909 height 786
click at [90, 246] on div "Chat Logs" at bounding box center [54, 247] width 88 height 24
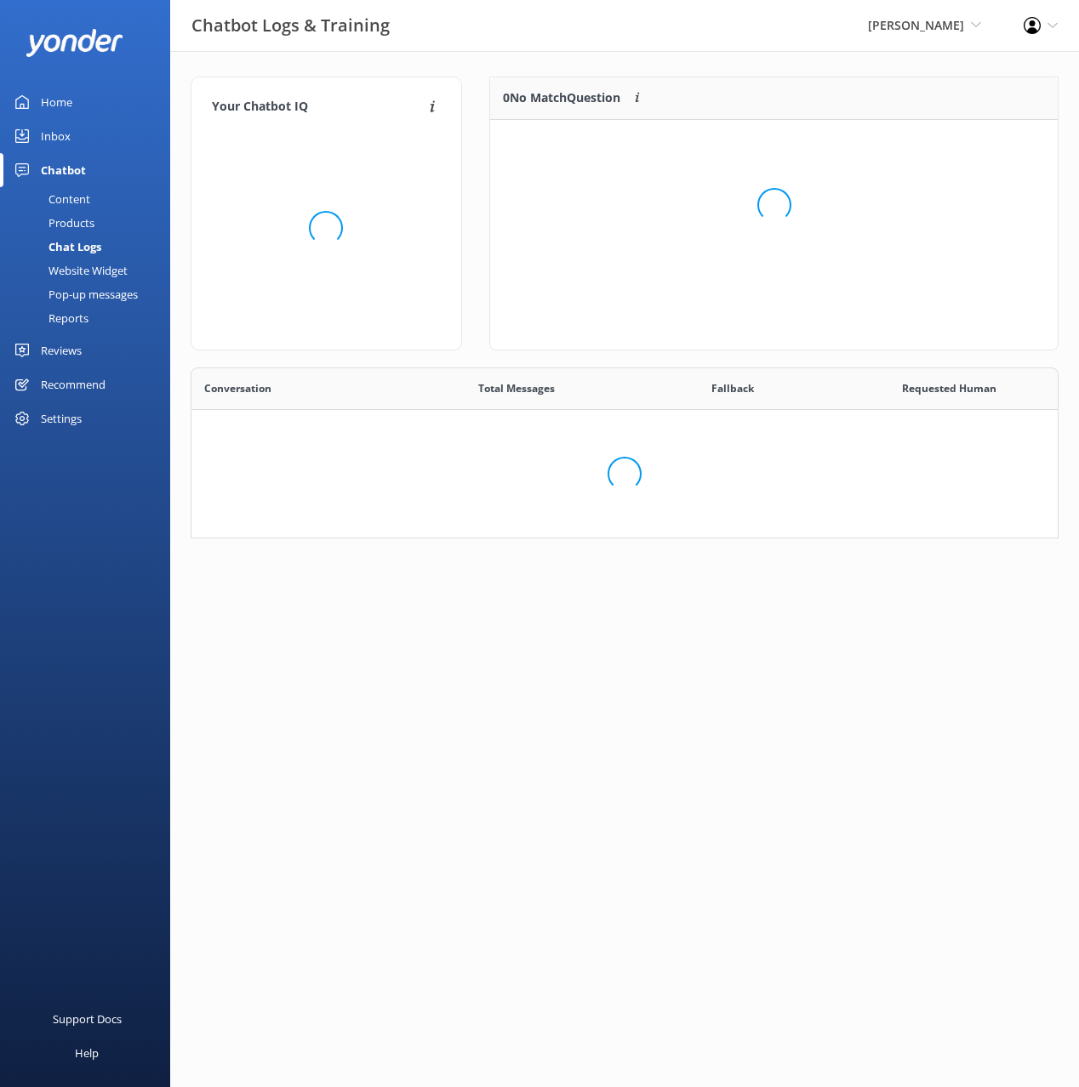
scroll to position [171, 868]
click at [103, 272] on div "Website Widget" at bounding box center [68, 271] width 117 height 24
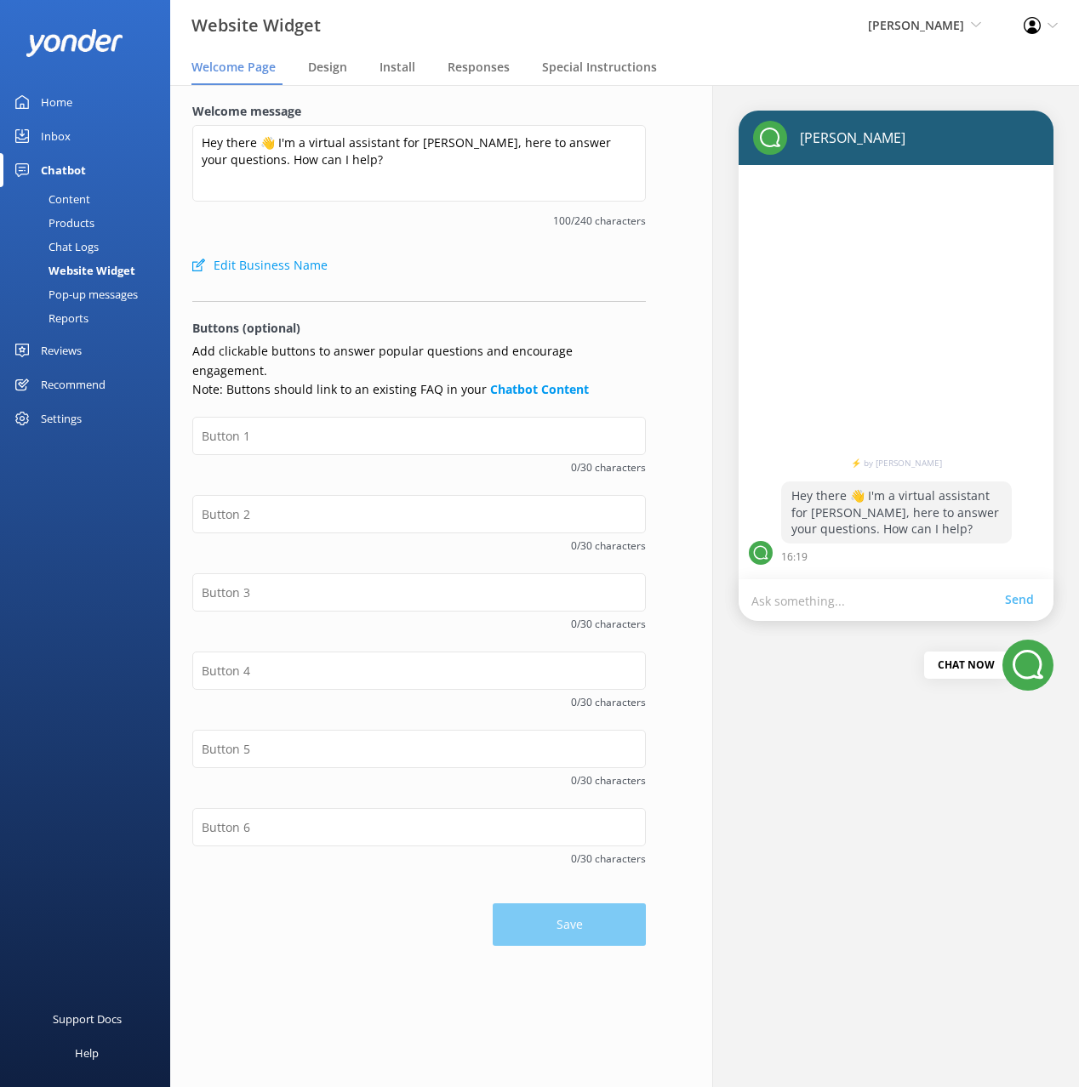
drag, startPoint x: 437, startPoint y: 266, endPoint x: 422, endPoint y: 387, distance: 121.8
click at [436, 269] on div "Edit Business Name" at bounding box center [418, 265] width 453 height 34
click at [413, 417] on input "text" at bounding box center [418, 436] width 453 height 38
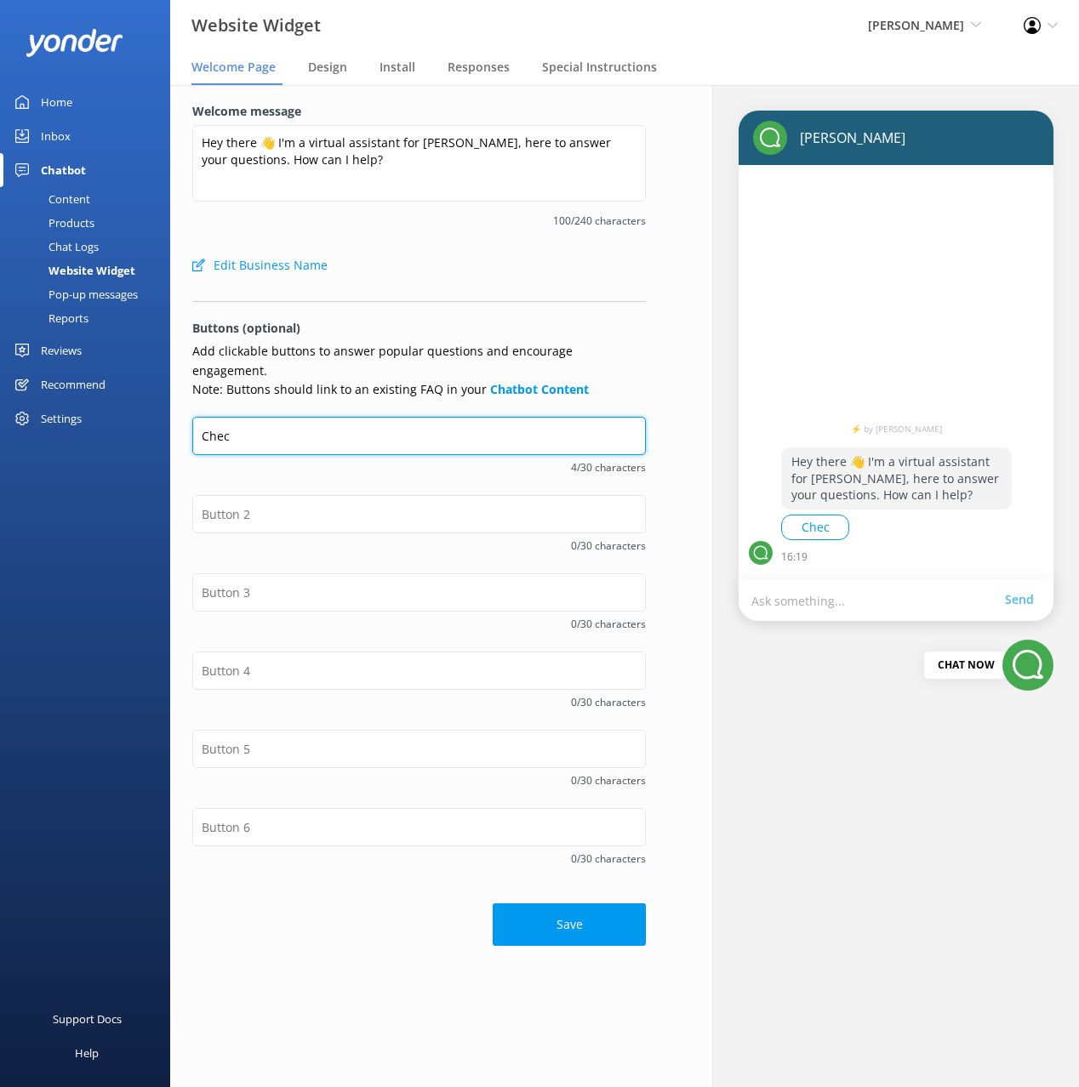
type input "Check Availability"
drag, startPoint x: 396, startPoint y: 285, endPoint x: 447, endPoint y: 321, distance: 61.6
click at [396, 285] on form "Welcome message Hey there 👋 I'm a virtual assistant for [PERSON_NAME], here to …" at bounding box center [418, 524] width 453 height 844
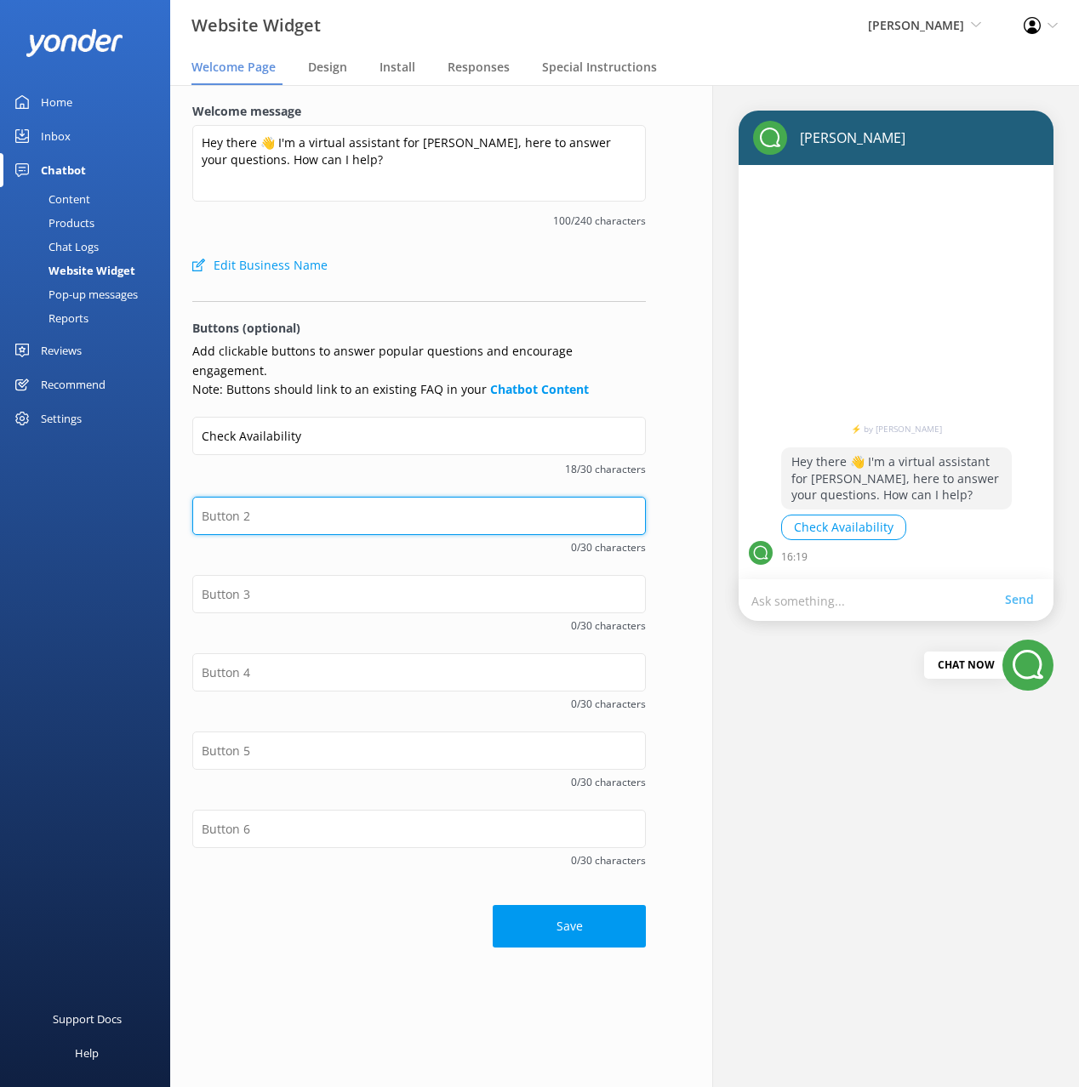
click at [313, 497] on input "text" at bounding box center [418, 516] width 453 height 38
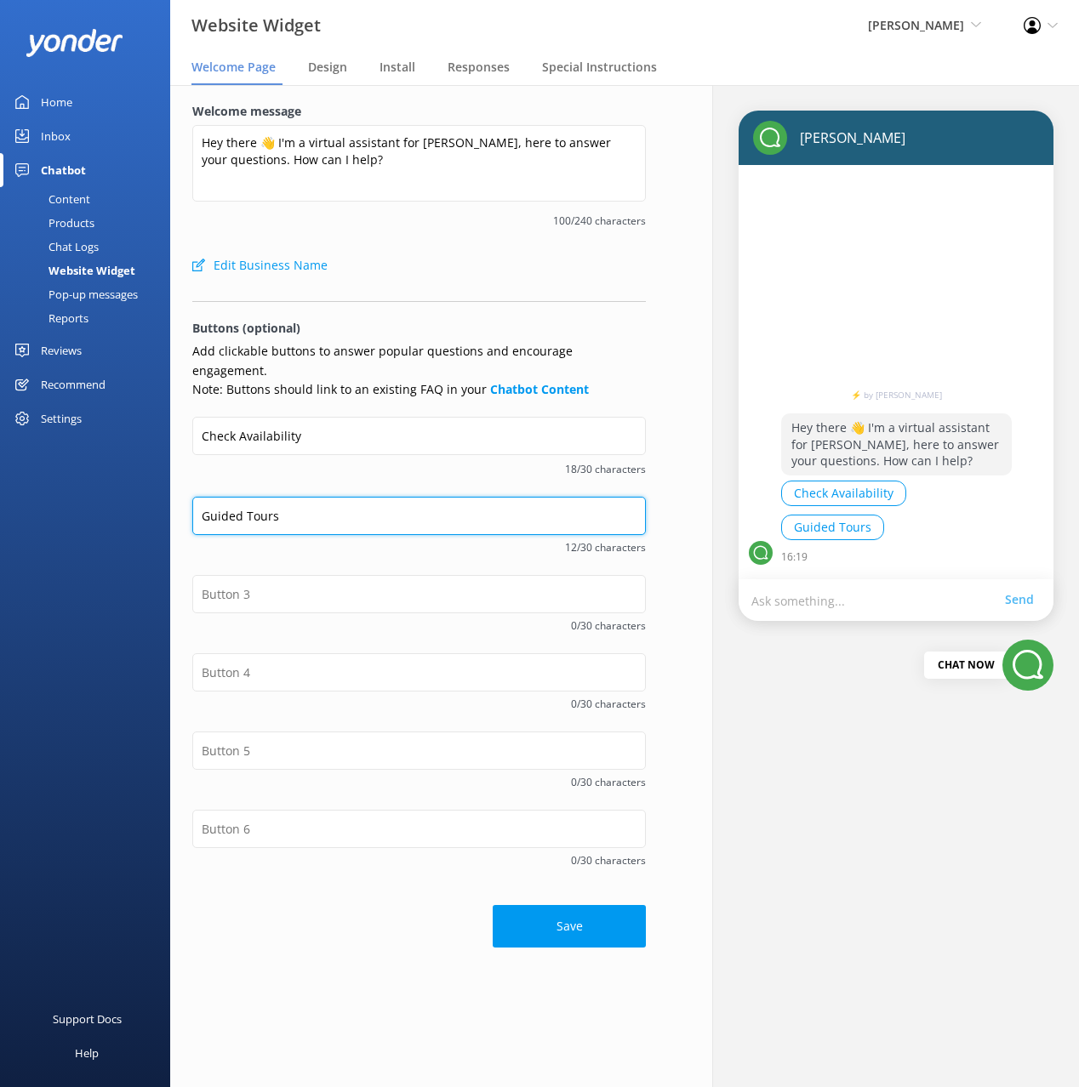
type input "Guided Tours"
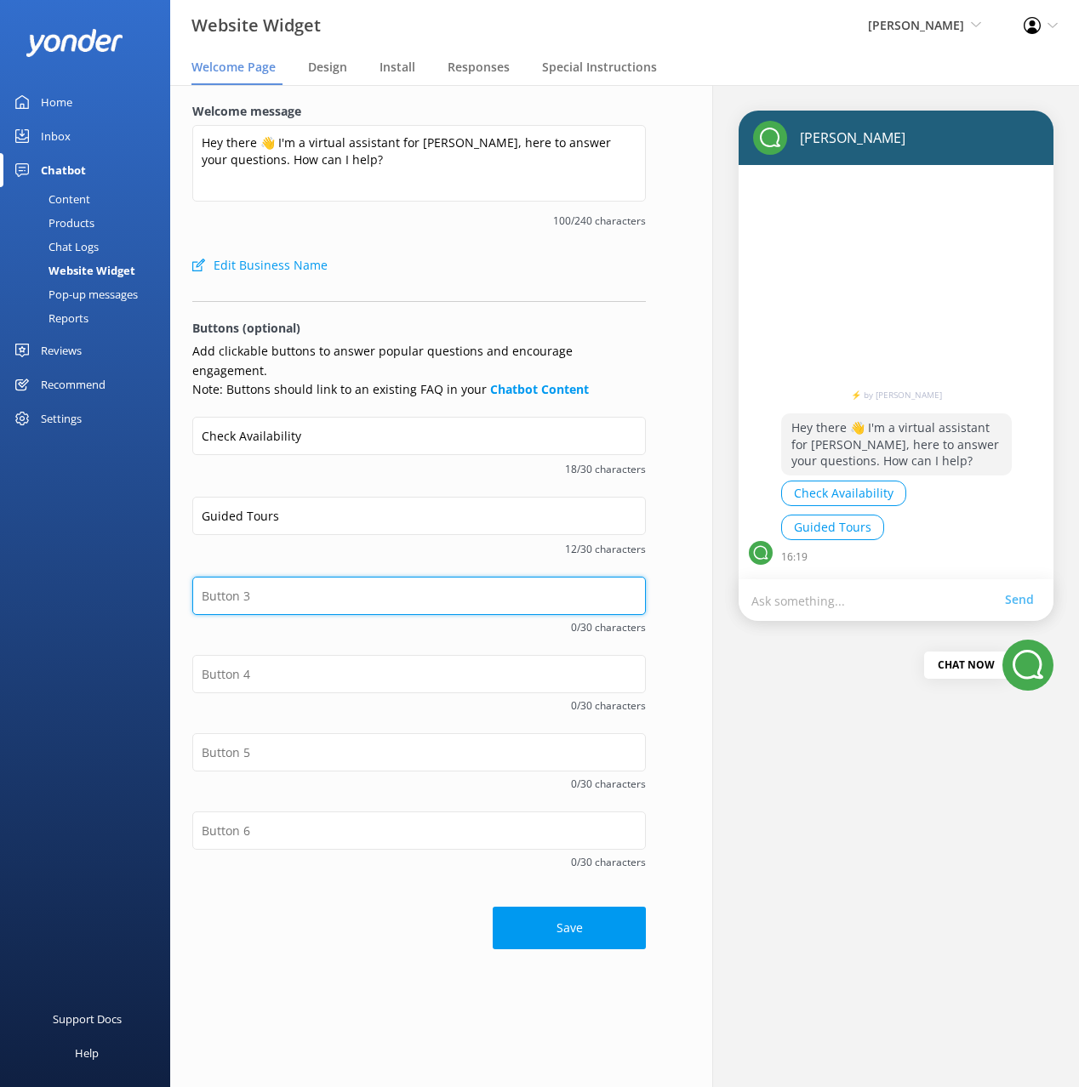
click at [457, 578] on input "text" at bounding box center [418, 596] width 453 height 38
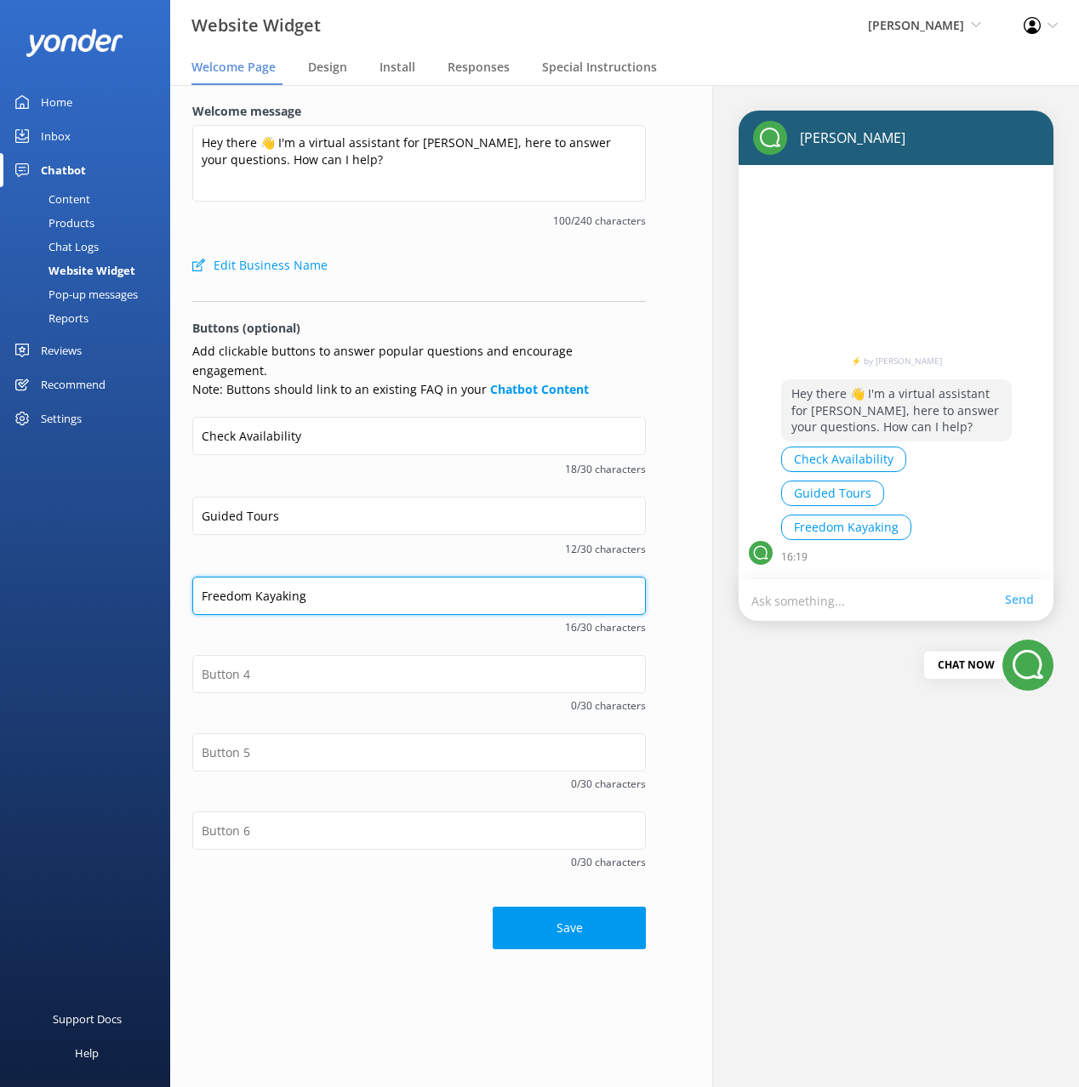
type input "Freedom Kayaking"
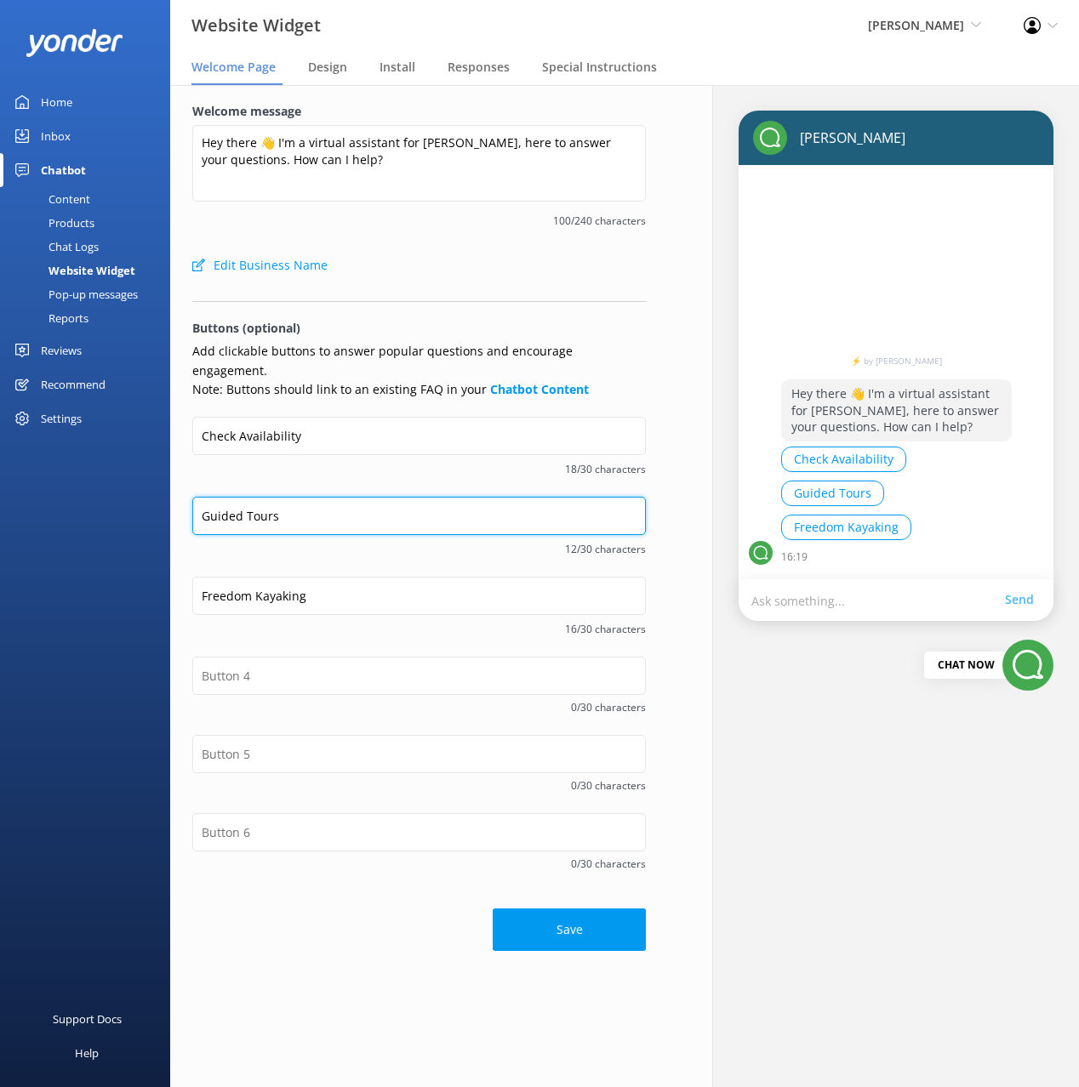
drag, startPoint x: 270, startPoint y: 497, endPoint x: 322, endPoint y: 591, distance: 107.8
click at [269, 497] on input "Guided Tours" at bounding box center [418, 516] width 453 height 38
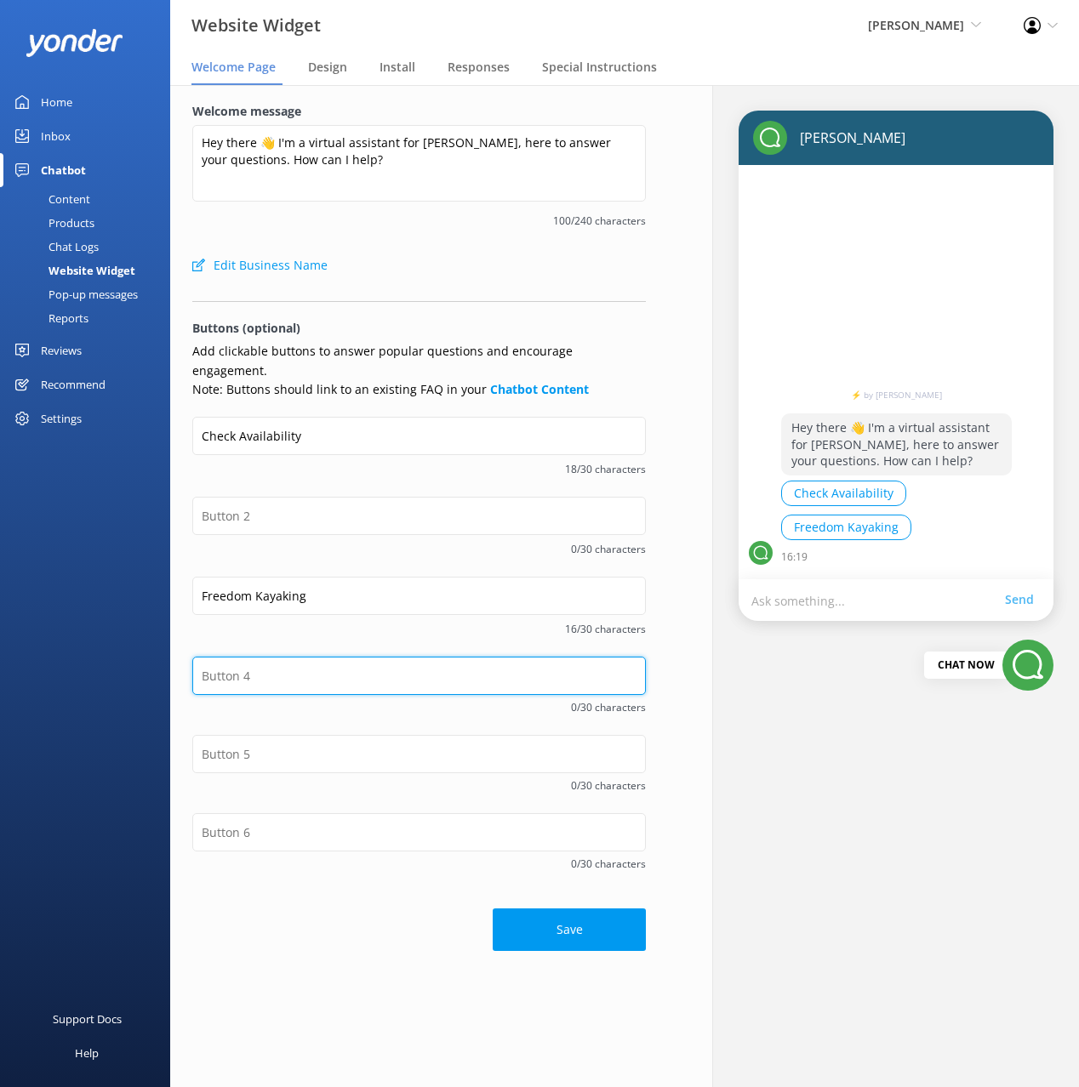
click at [340, 657] on input "text" at bounding box center [418, 676] width 453 height 38
paste input "Guided Tours"
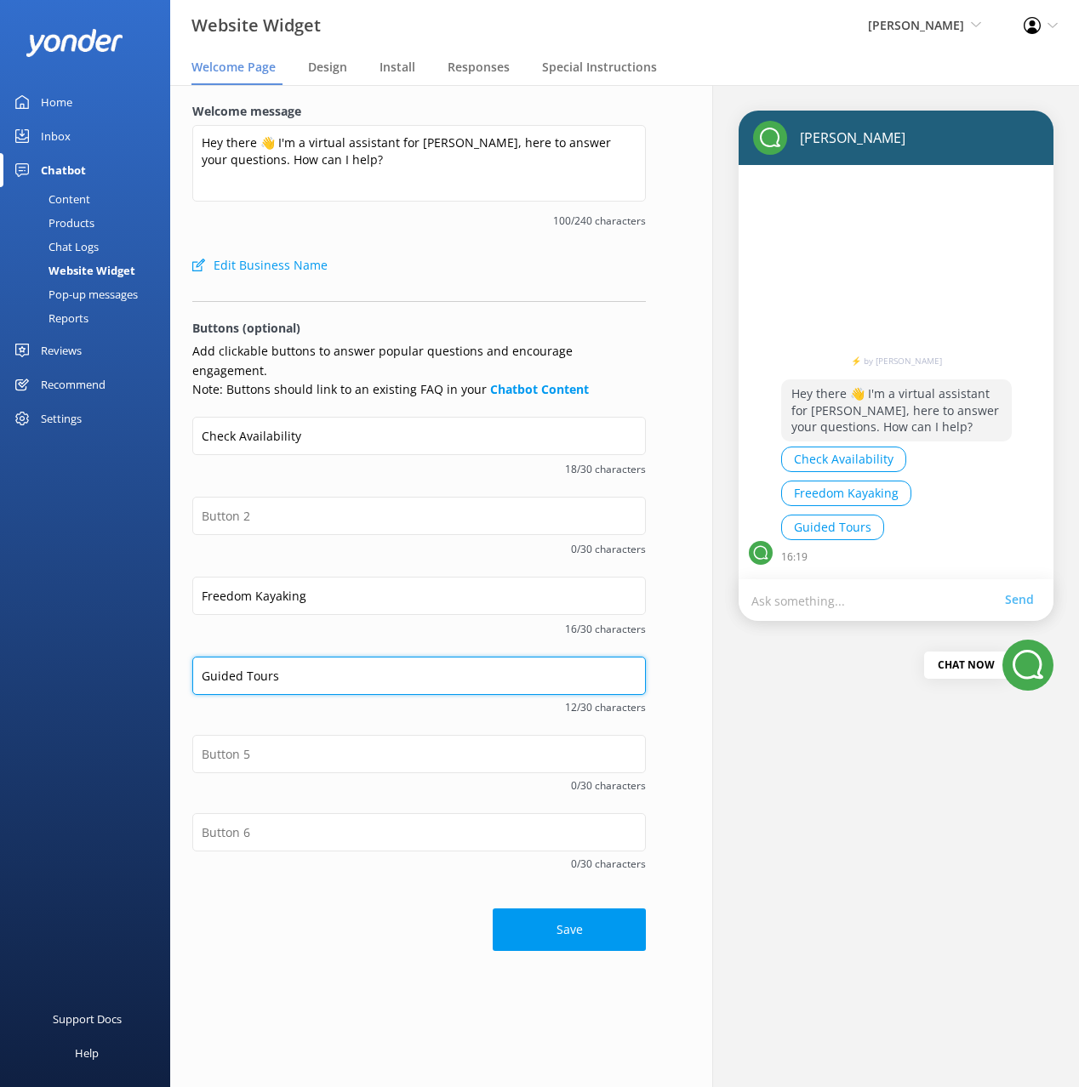
type input "Guided Tours"
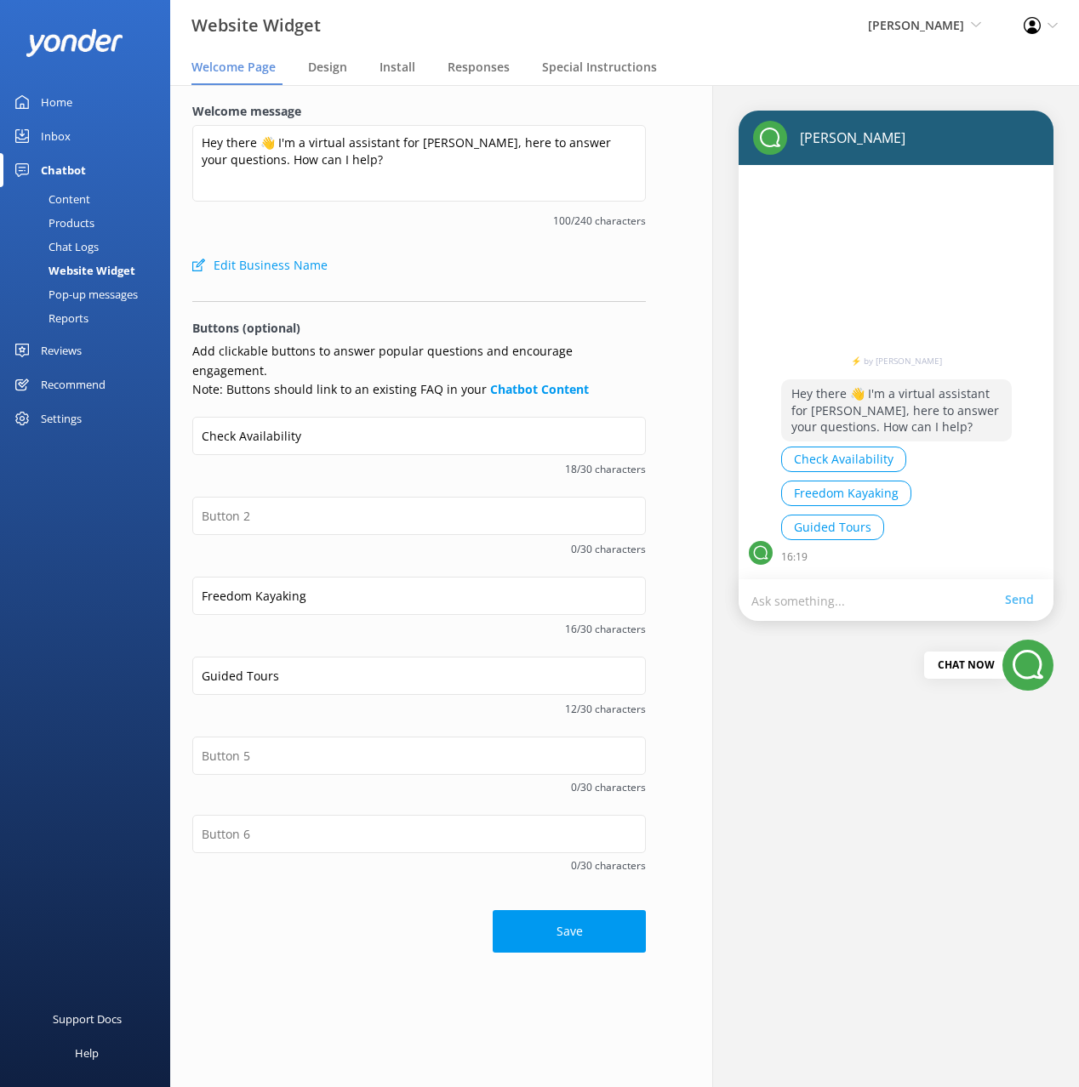
click at [325, 716] on div "Guided Tours 12/30 characters" at bounding box center [418, 697] width 453 height 80
click at [330, 737] on input "text" at bounding box center [418, 756] width 453 height 38
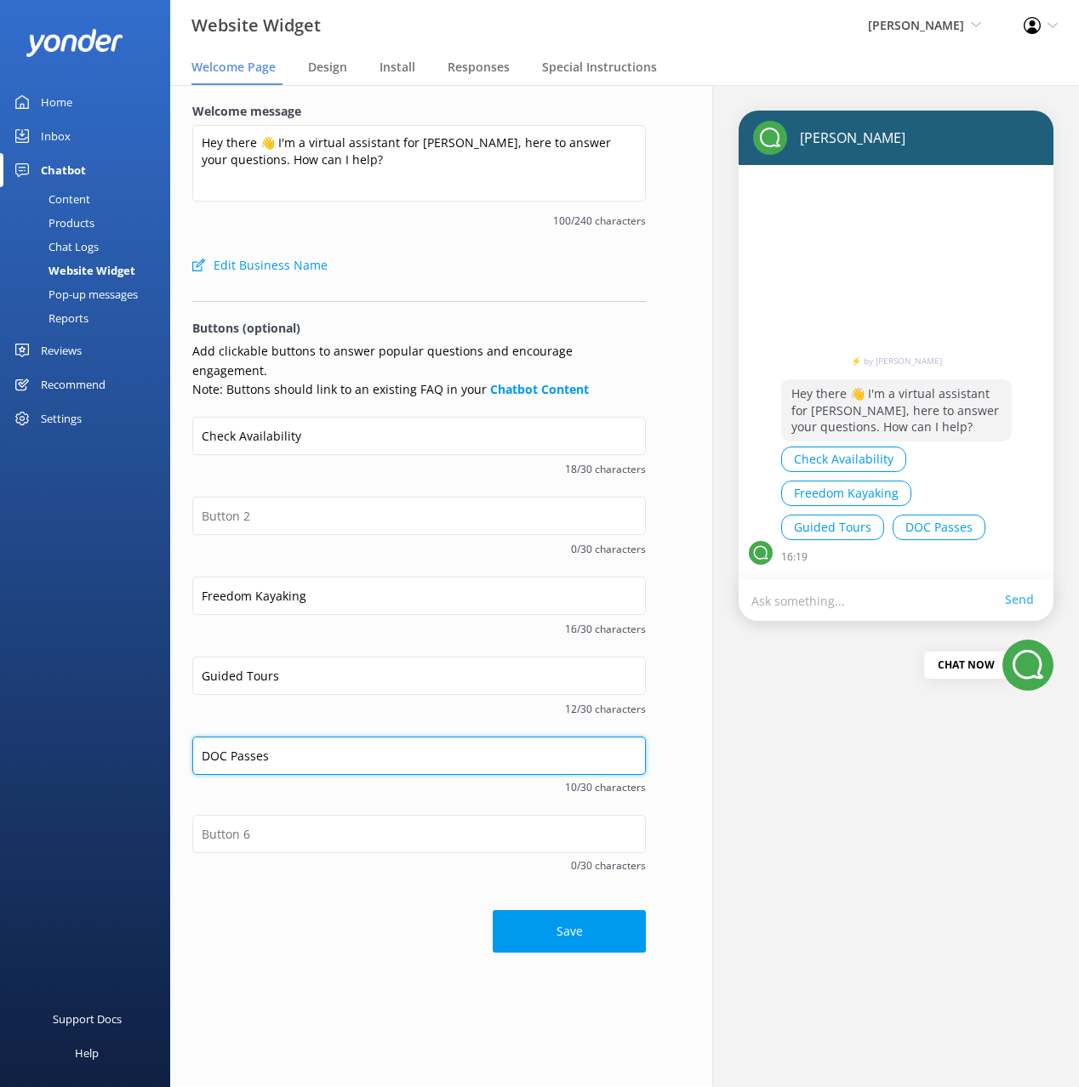
type input "DOC Passes"
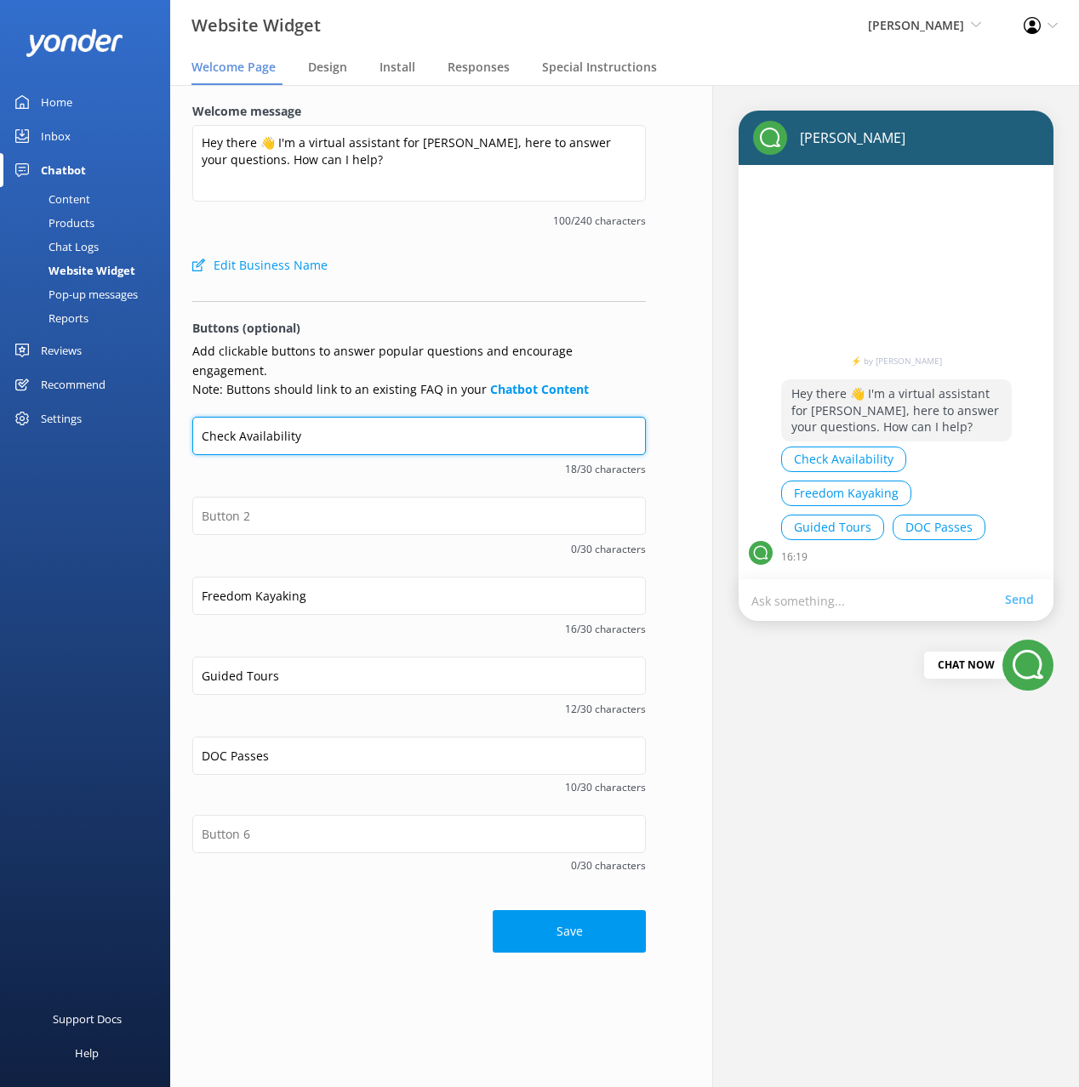
click at [249, 417] on input "Check Availability" at bounding box center [418, 436] width 453 height 38
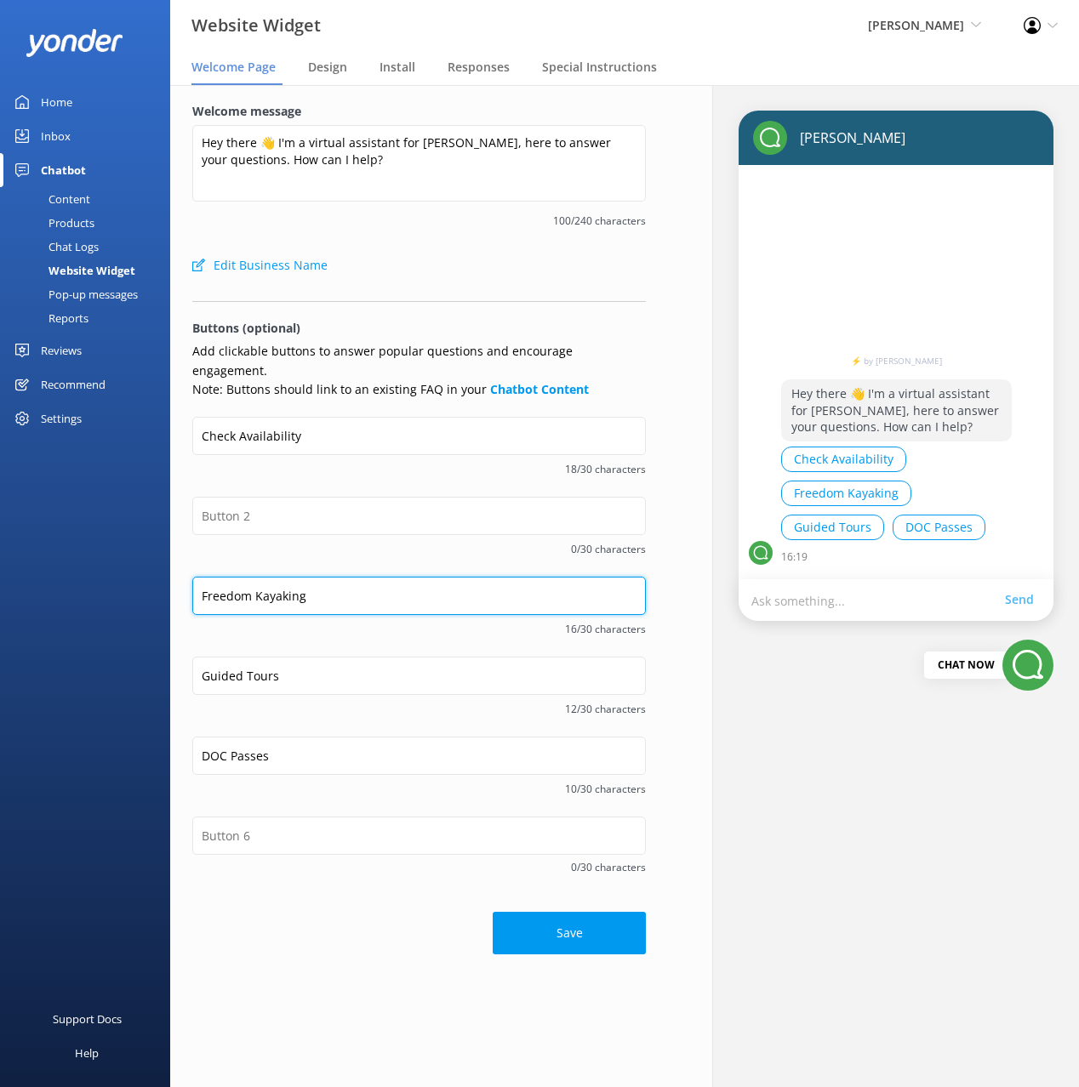
click at [266, 577] on input "Freedom Kayaking" at bounding box center [418, 596] width 453 height 38
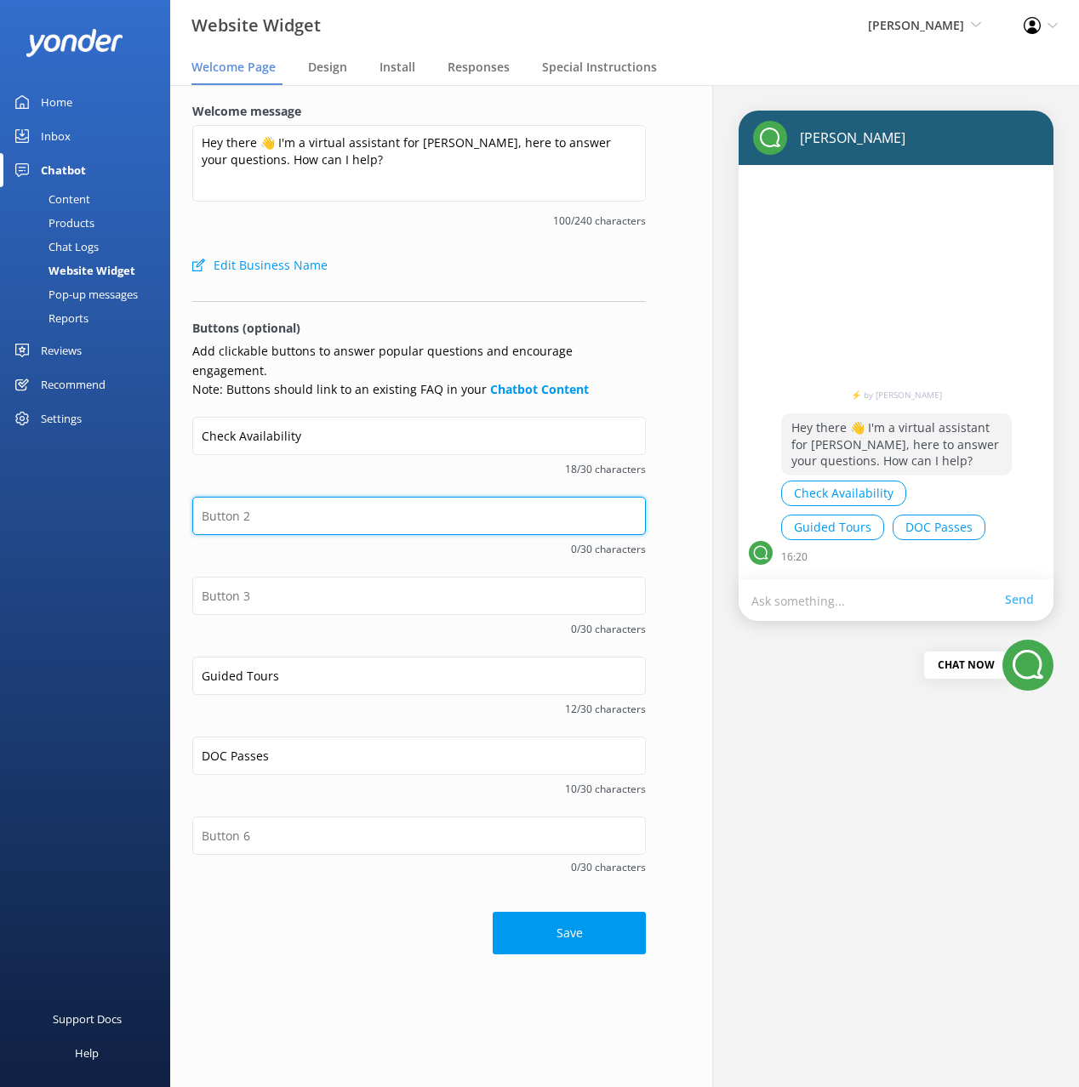
drag, startPoint x: 239, startPoint y: 499, endPoint x: 260, endPoint y: 448, distance: 55.3
click at [239, 499] on input "text" at bounding box center [418, 516] width 453 height 38
paste input "Freedom Kayaking"
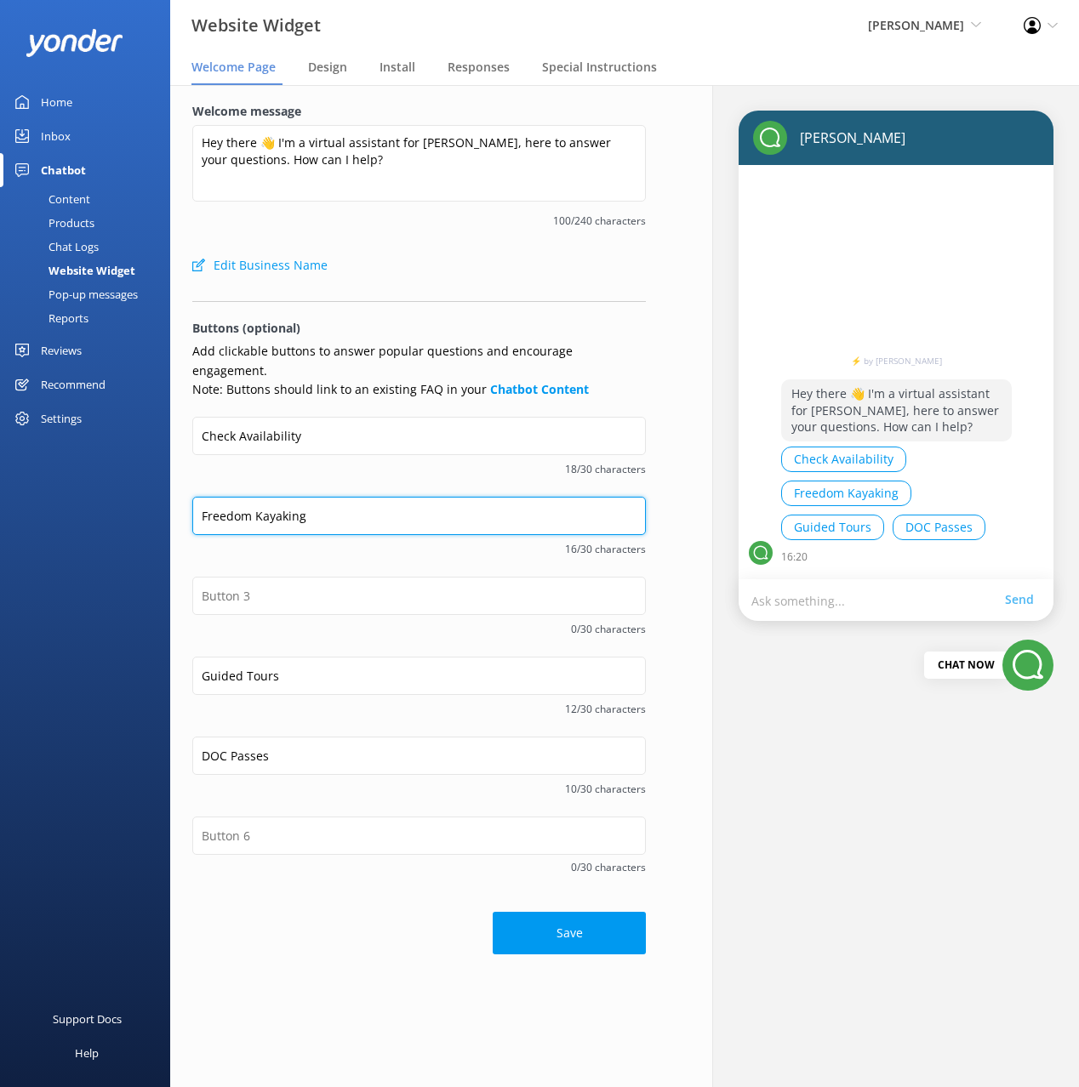
type input "Freedom Kayaking"
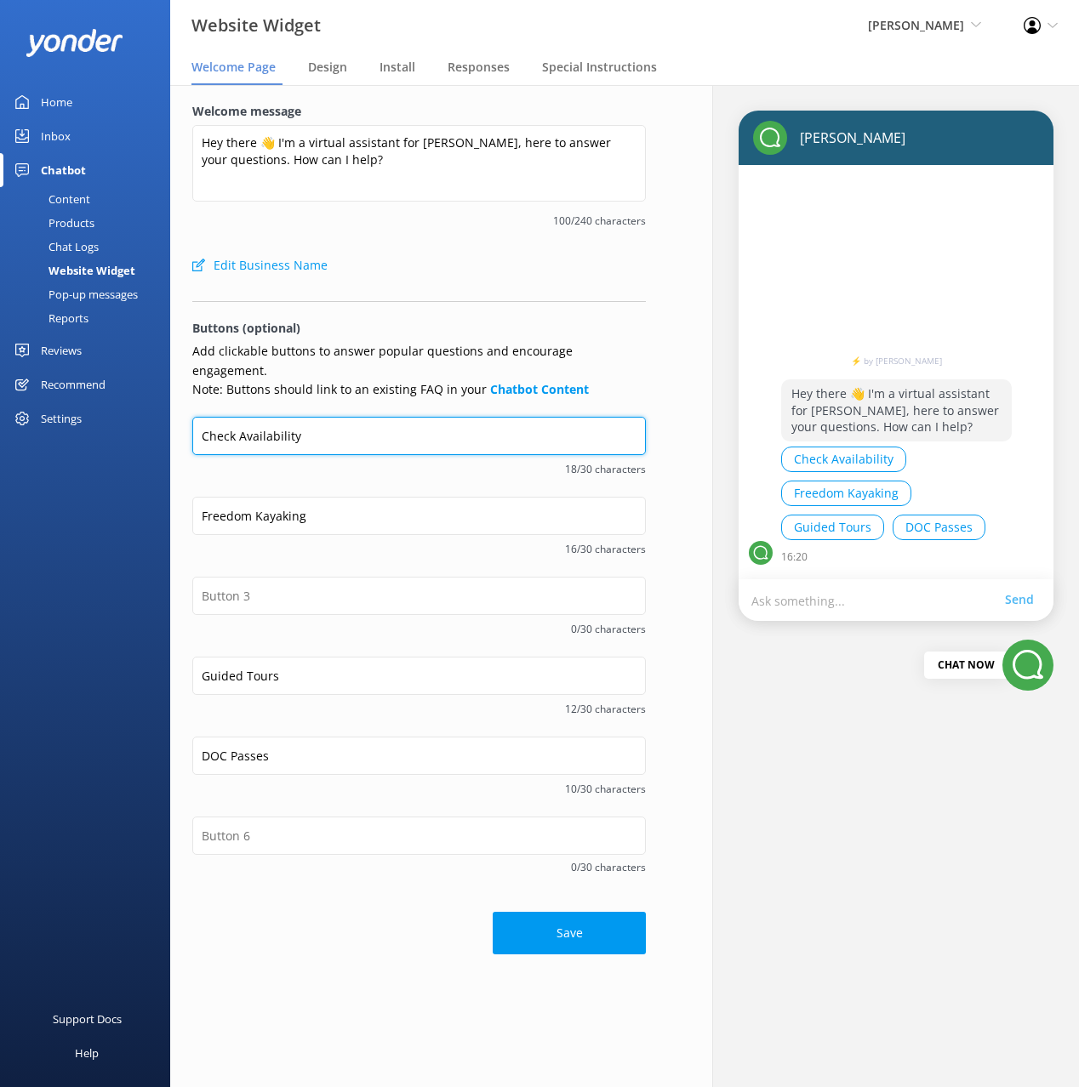
drag, startPoint x: 269, startPoint y: 416, endPoint x: 270, endPoint y: 430, distance: 13.6
click at [269, 417] on input "Check Availability" at bounding box center [418, 436] width 453 height 38
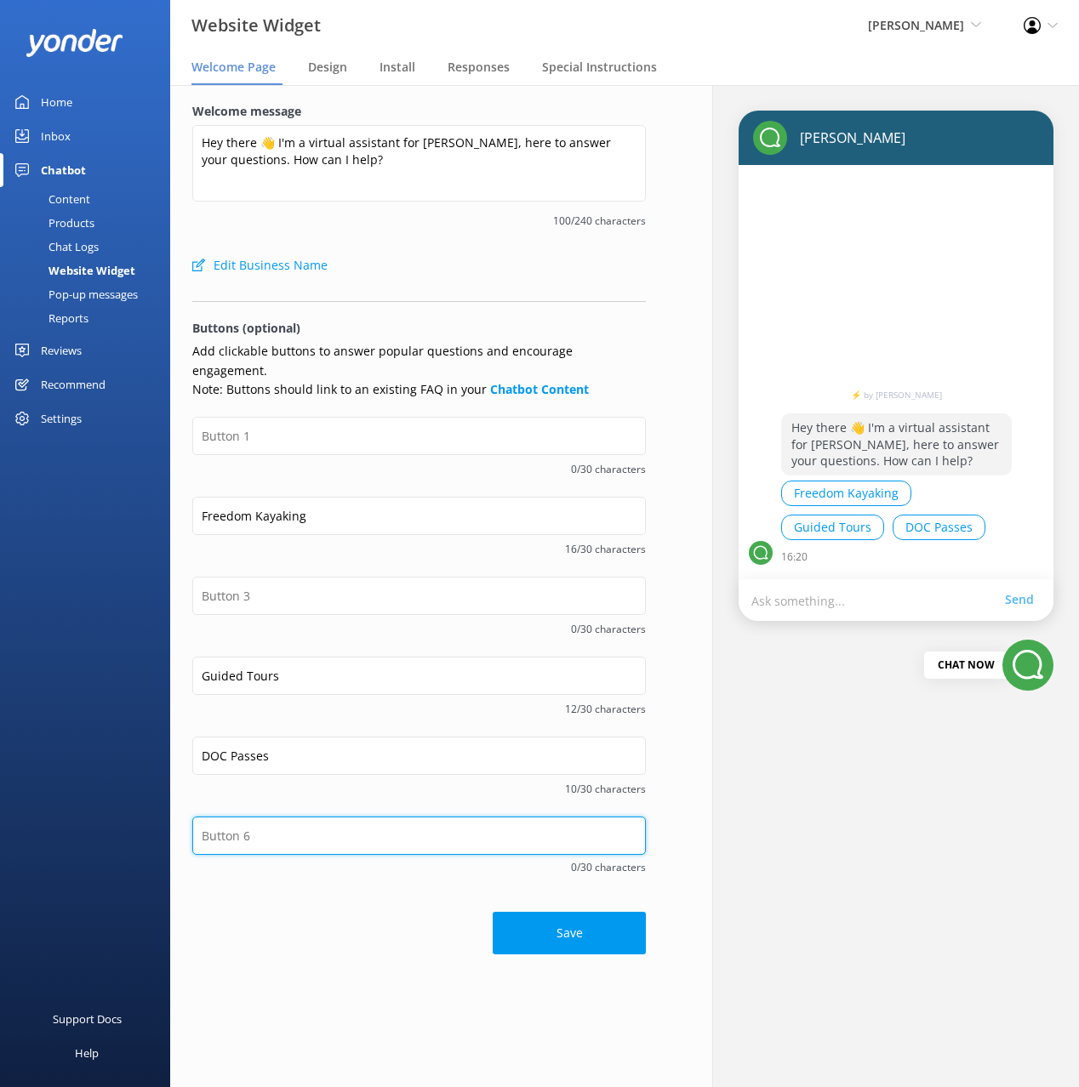
click at [351, 817] on input "text" at bounding box center [418, 836] width 453 height 38
paste input "Check Availability"
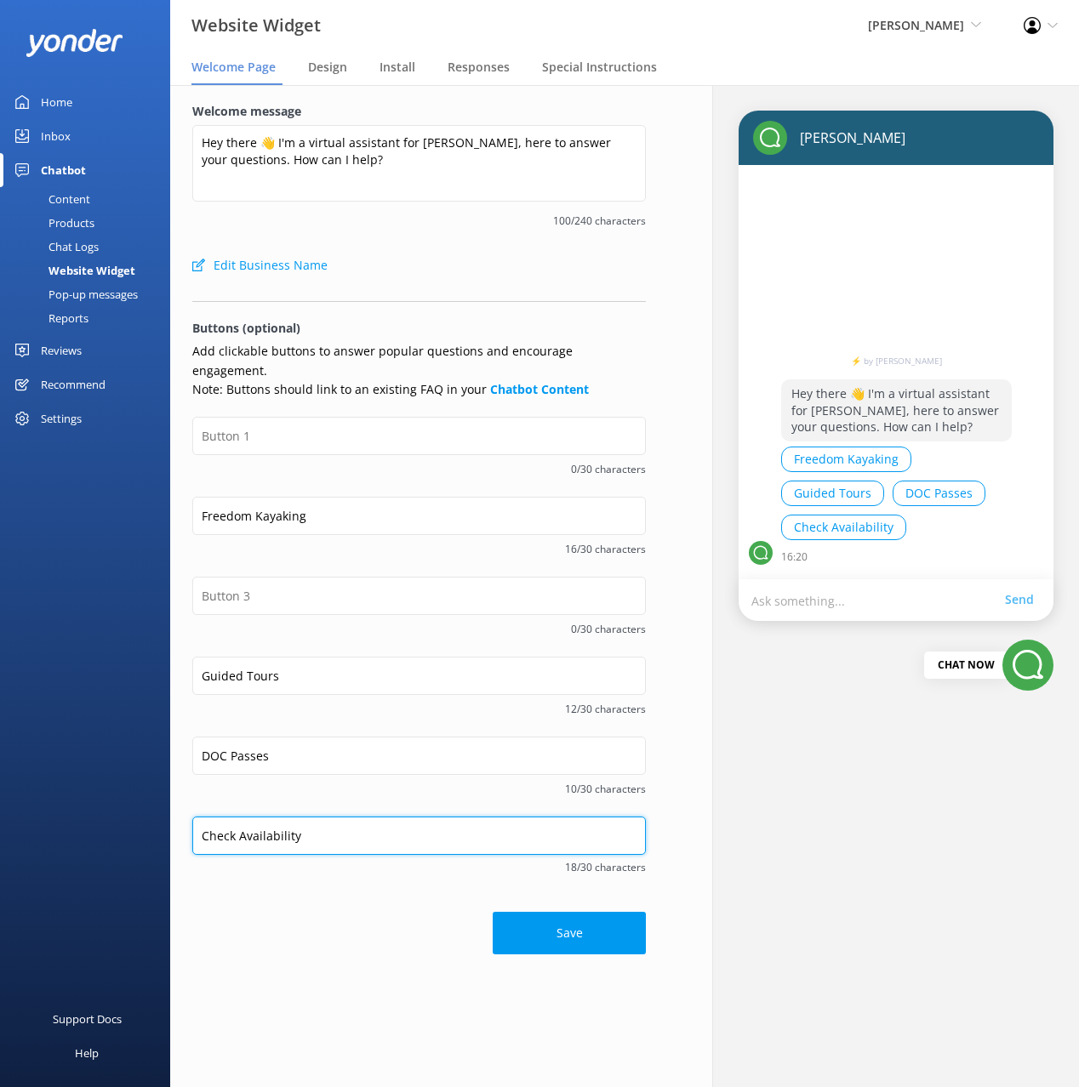
type input "Check Availability"
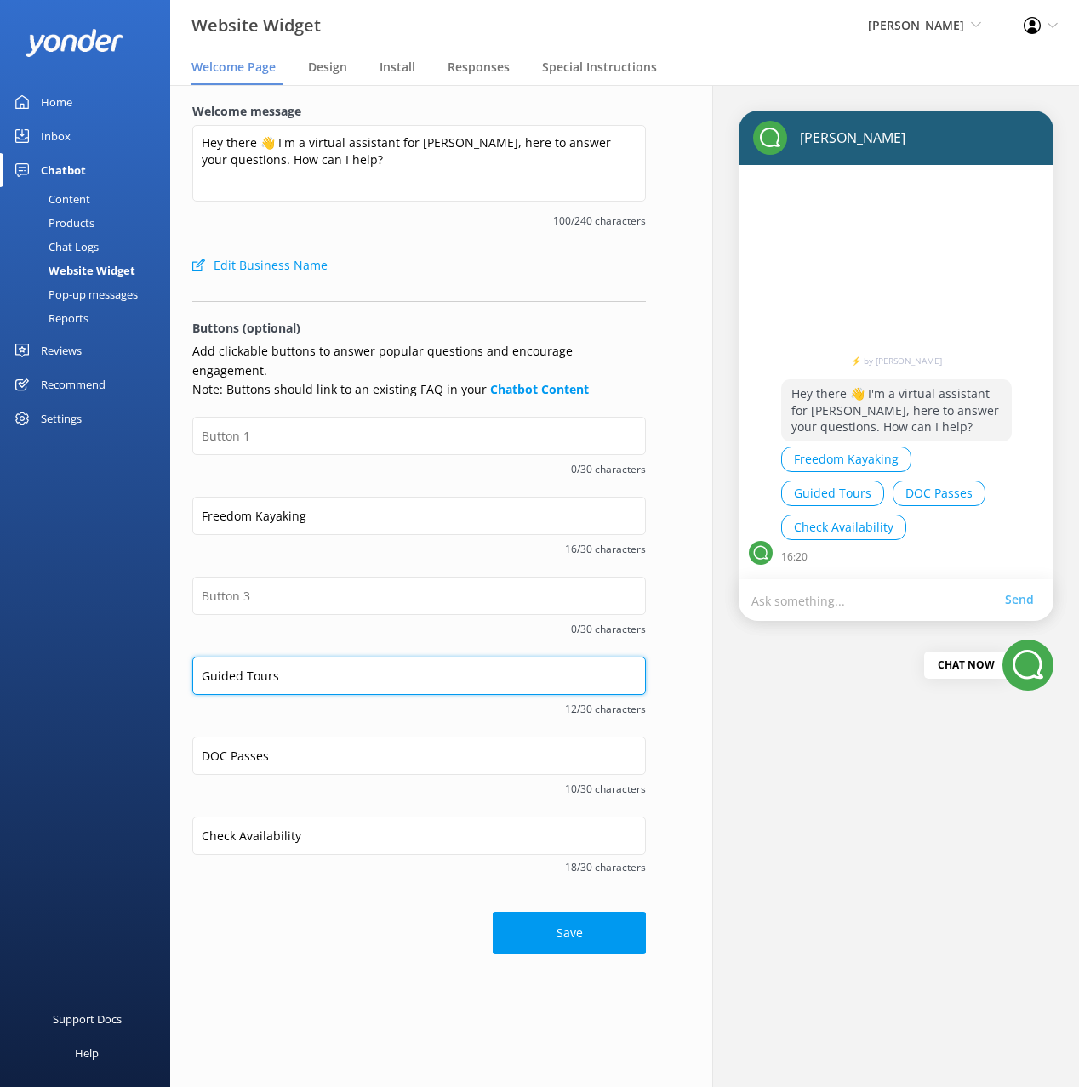
click at [293, 659] on input "Guided Tours" at bounding box center [418, 676] width 453 height 38
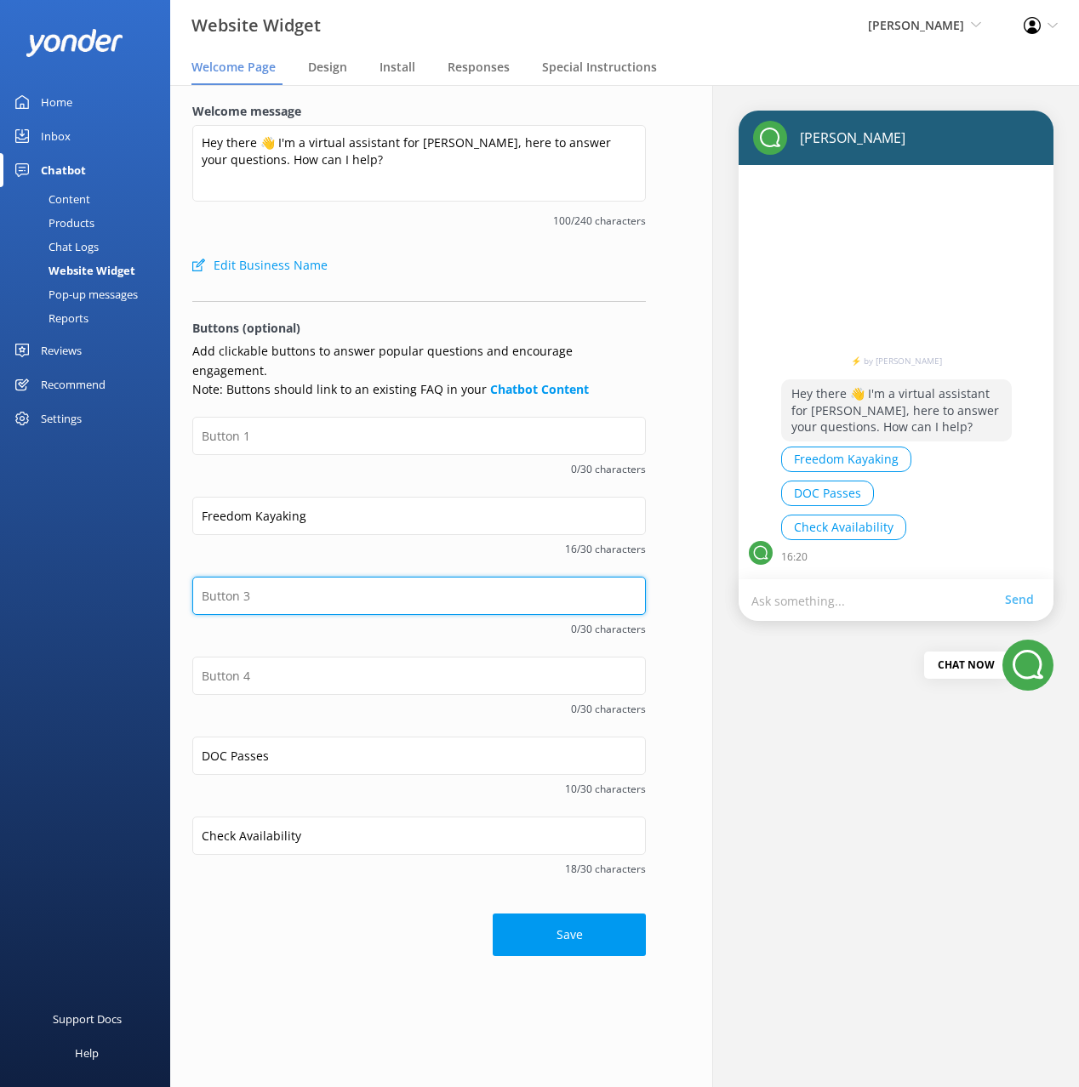
click at [260, 577] on input "text" at bounding box center [418, 596] width 453 height 38
paste input "Guided Tours"
type input "Guided Tours"
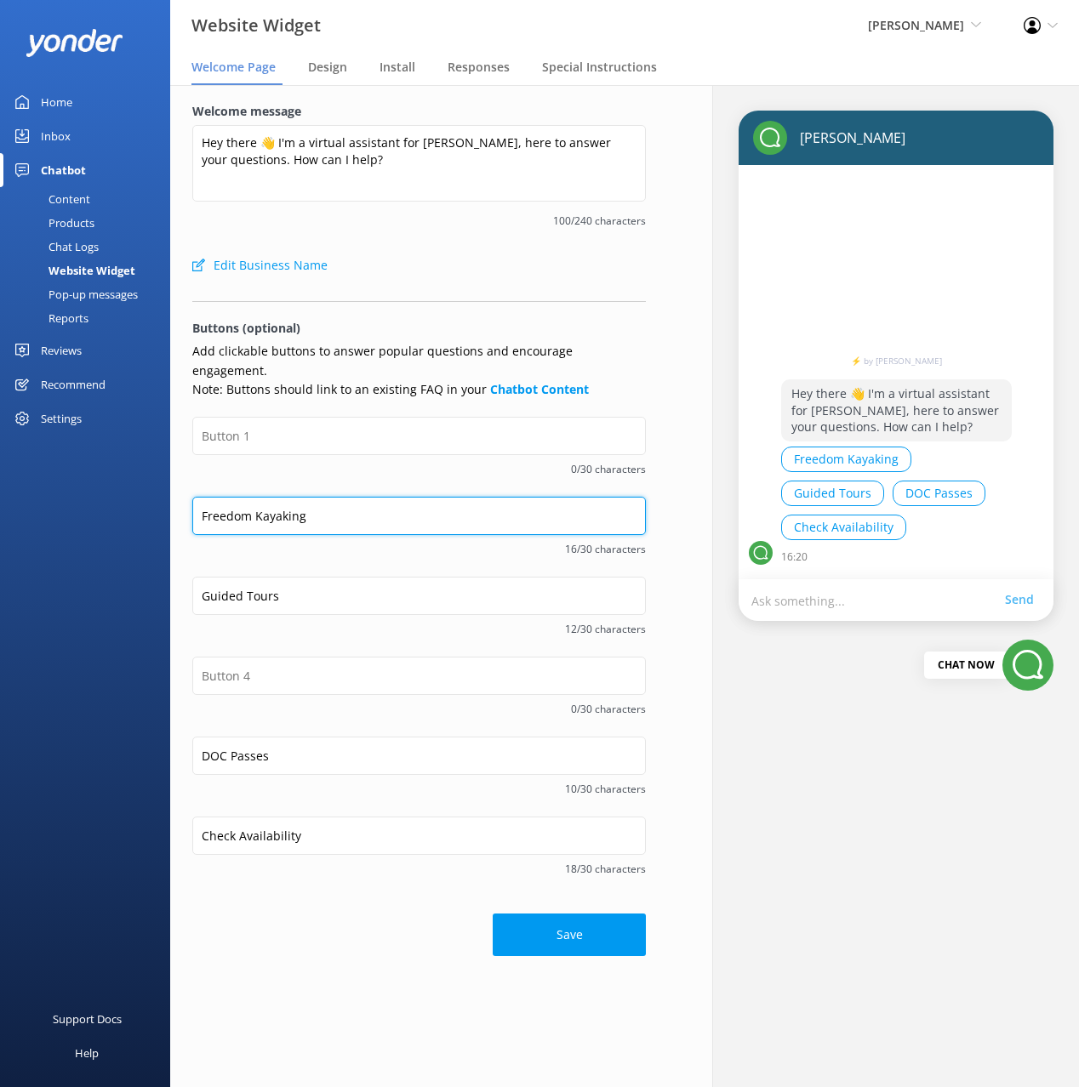
drag, startPoint x: 265, startPoint y: 503, endPoint x: 271, endPoint y: 510, distance: 9.2
click at [265, 503] on input "Freedom Kayaking" at bounding box center [418, 516] width 453 height 38
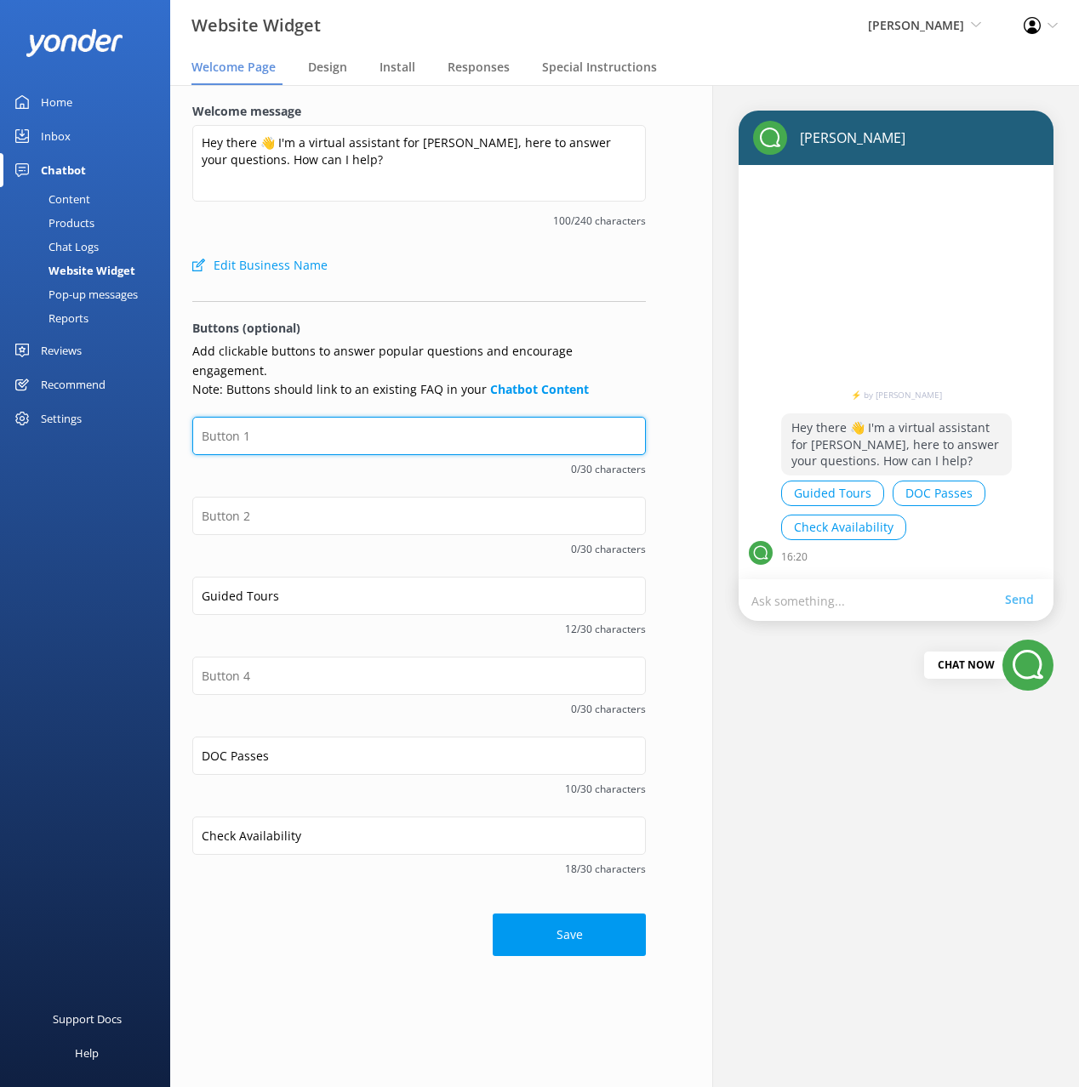
click at [259, 419] on input "text" at bounding box center [418, 436] width 453 height 38
paste input "Freedom Kayaking"
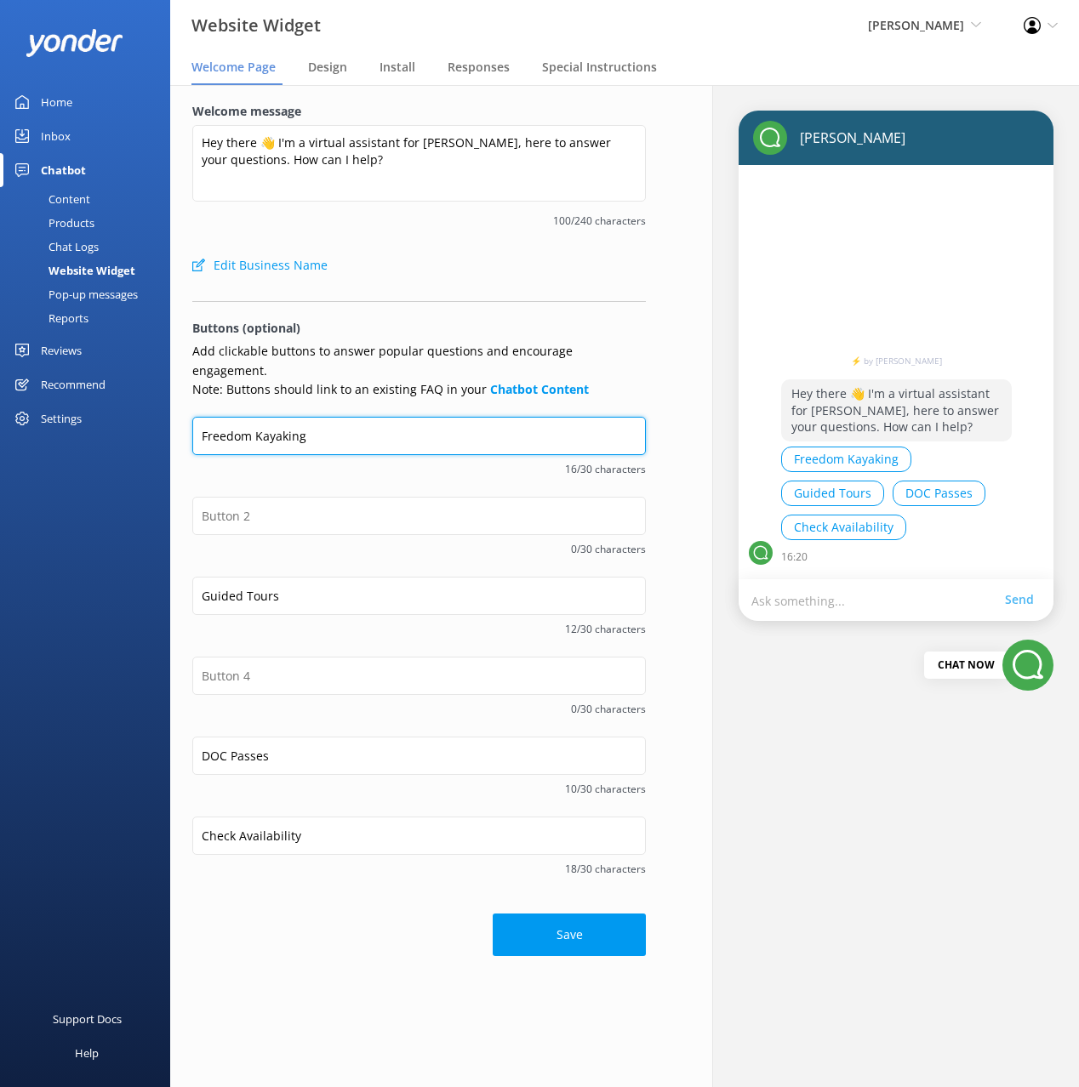
type input "Freedom Kayaking"
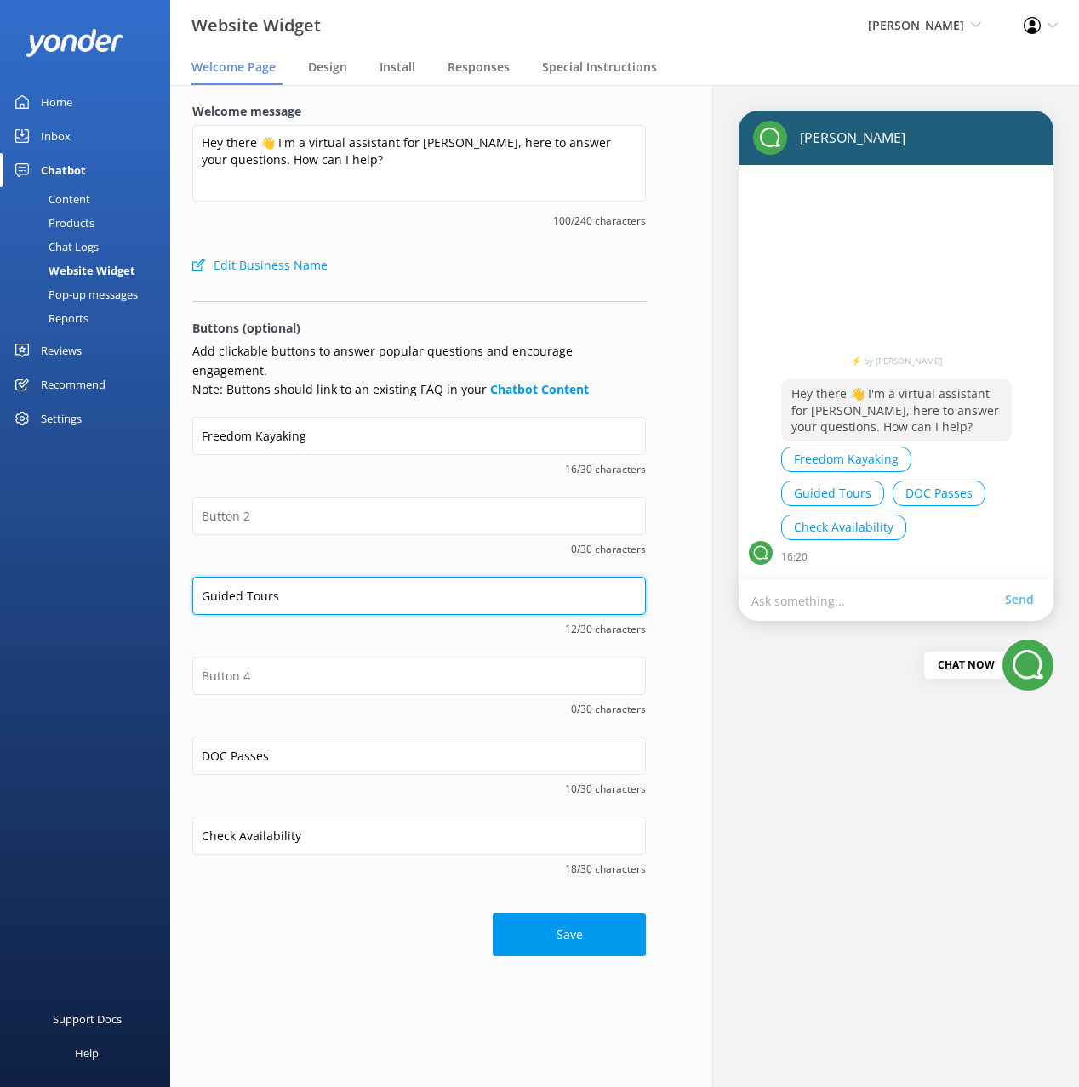
click at [282, 585] on input "Guided Tours" at bounding box center [418, 596] width 453 height 38
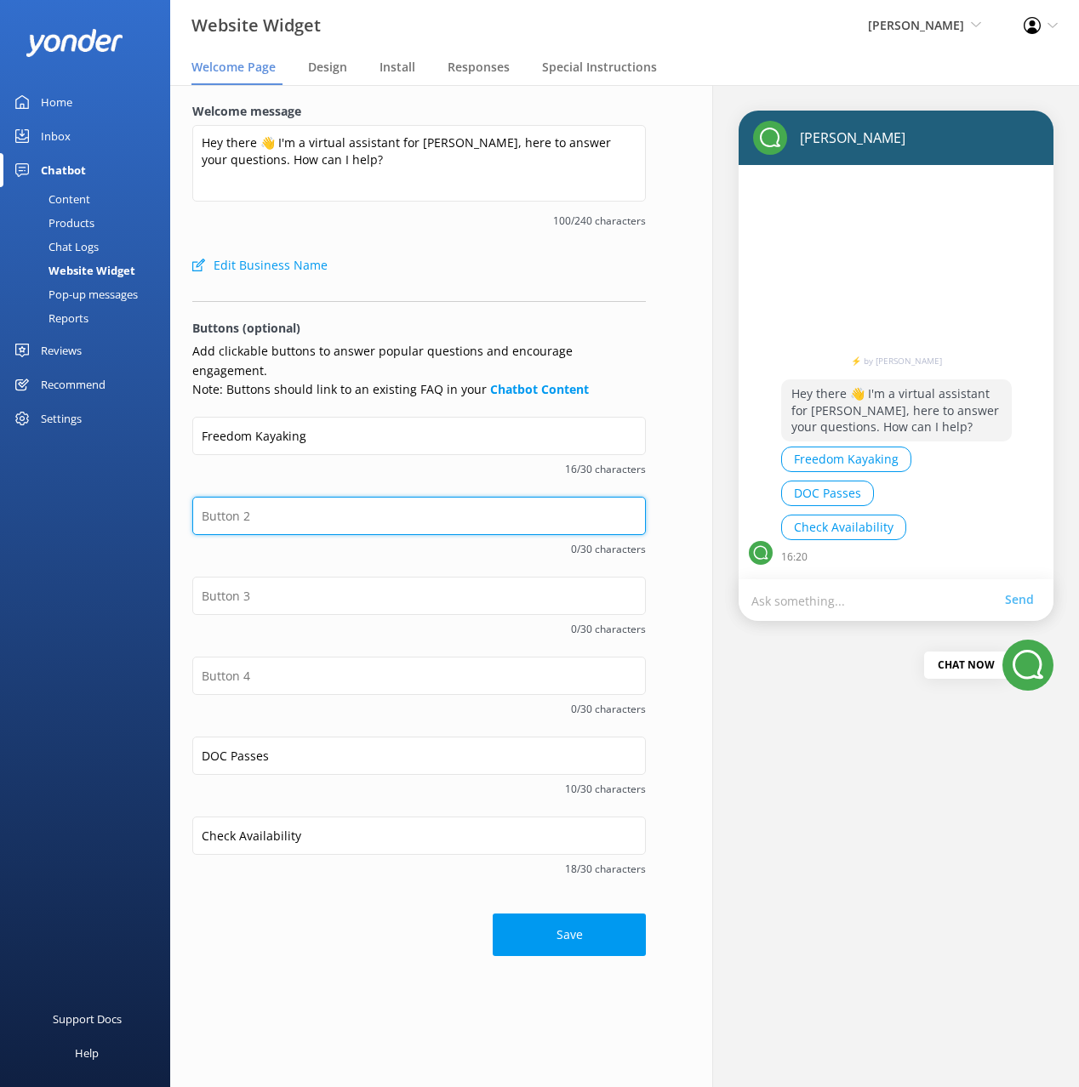
drag, startPoint x: 248, startPoint y: 488, endPoint x: 261, endPoint y: 510, distance: 24.8
click at [248, 497] on input "text" at bounding box center [418, 516] width 453 height 38
paste input "Guided Tours"
type input "Guided Tours"
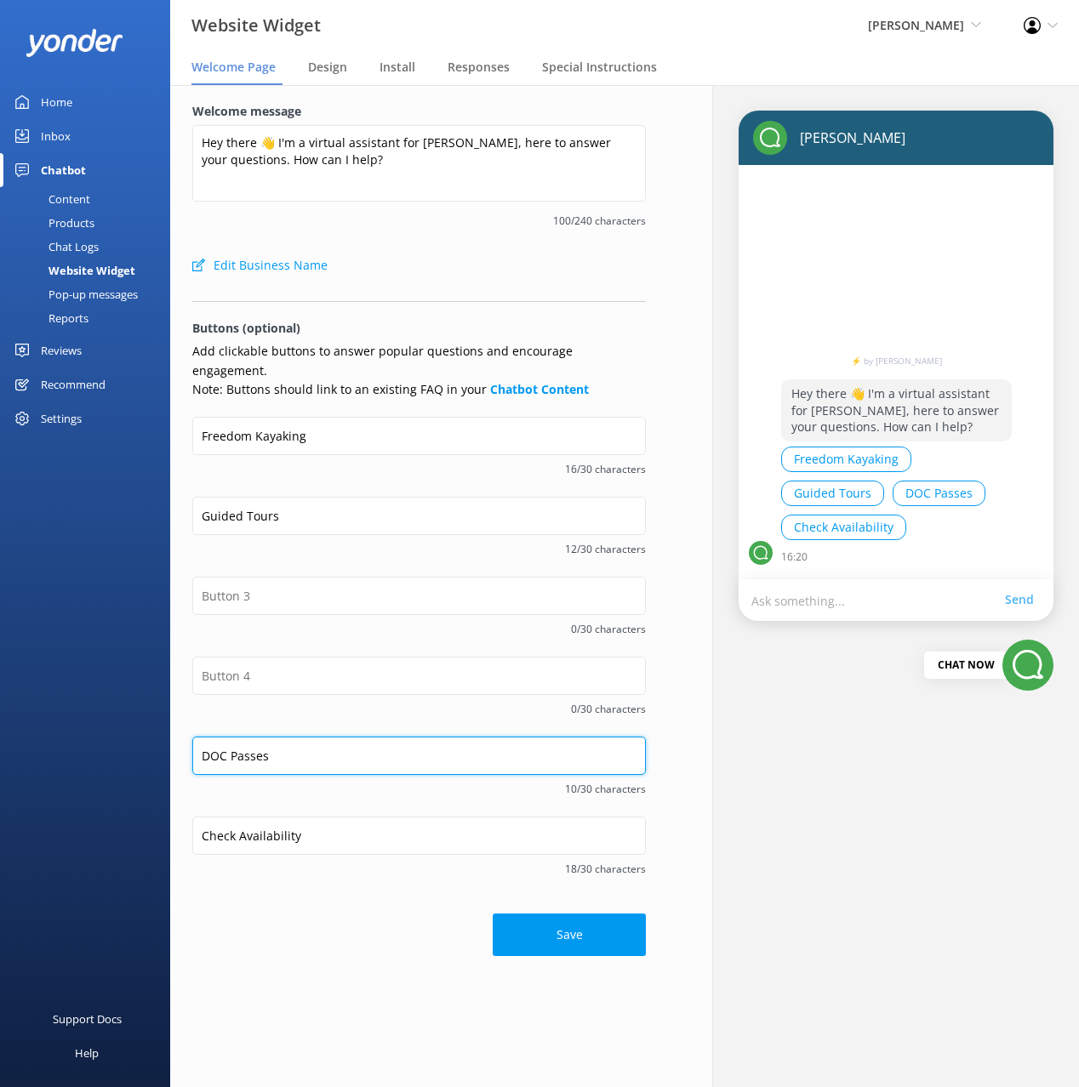
click at [304, 737] on input "DOC Passes" at bounding box center [418, 756] width 453 height 38
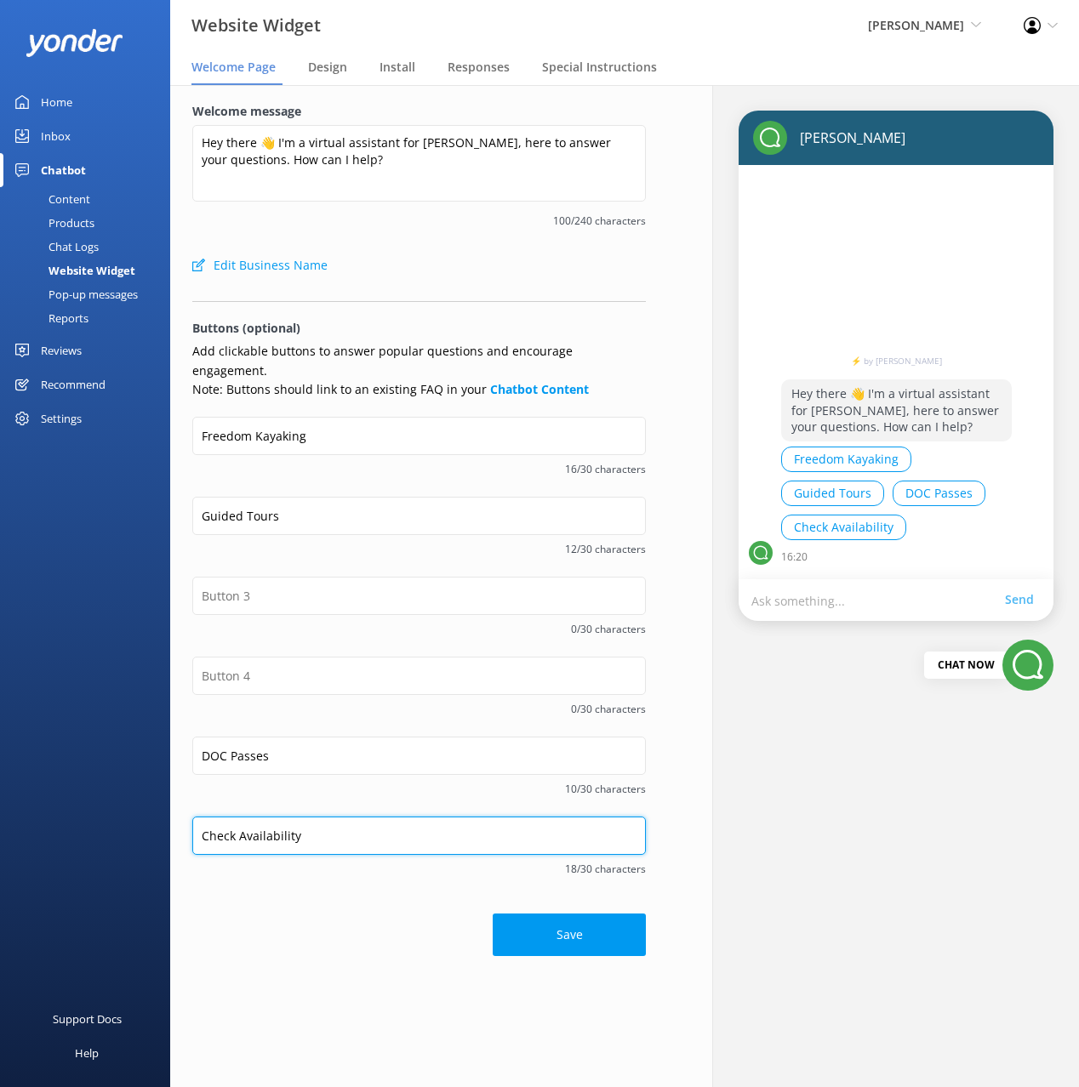
click at [311, 817] on input "Check Availability" at bounding box center [418, 836] width 453 height 38
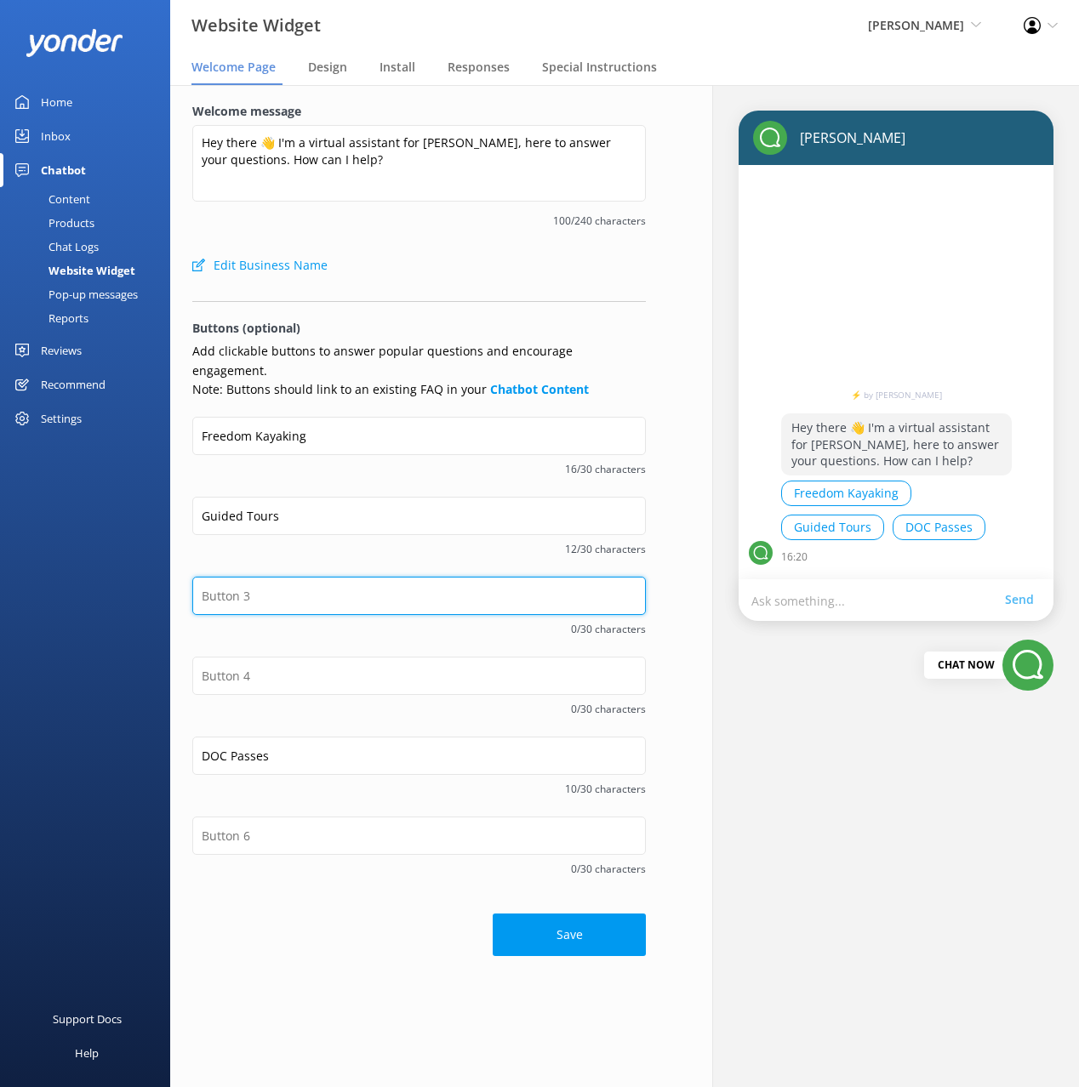
click at [264, 577] on input "text" at bounding box center [418, 596] width 453 height 38
paste input "Check Availability"
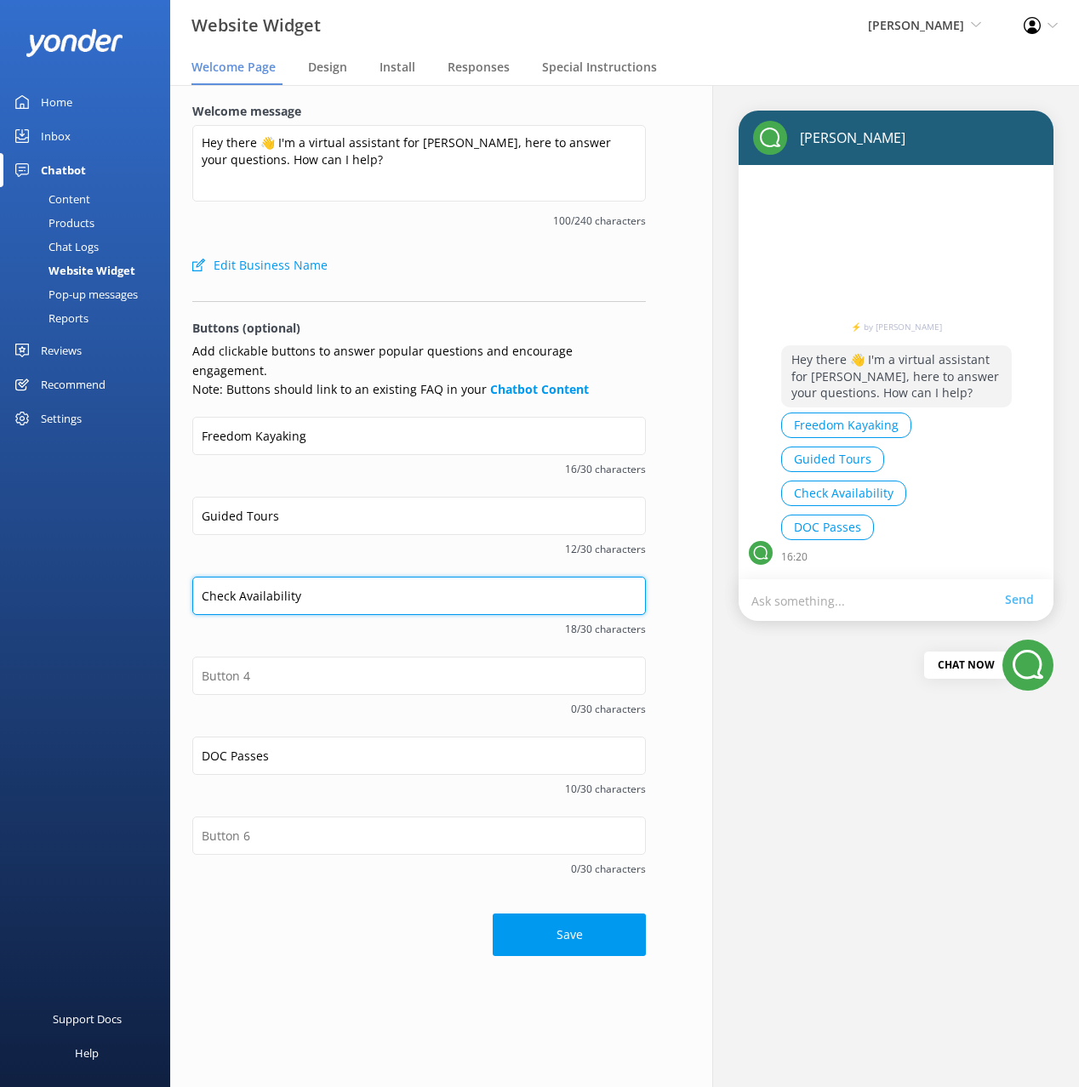
type input "Check Availability"
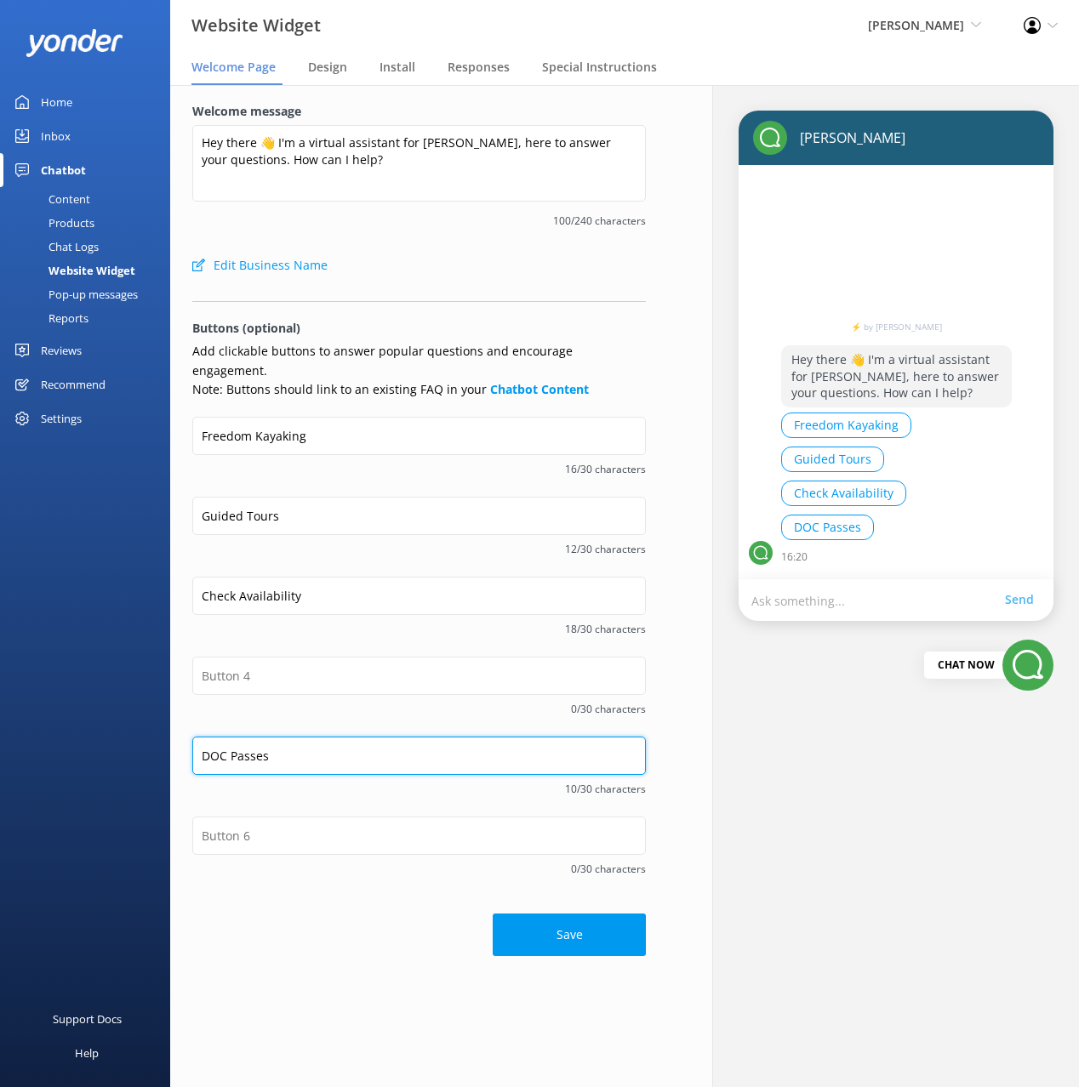
click at [262, 737] on input "DOC Passes" at bounding box center [418, 756] width 453 height 38
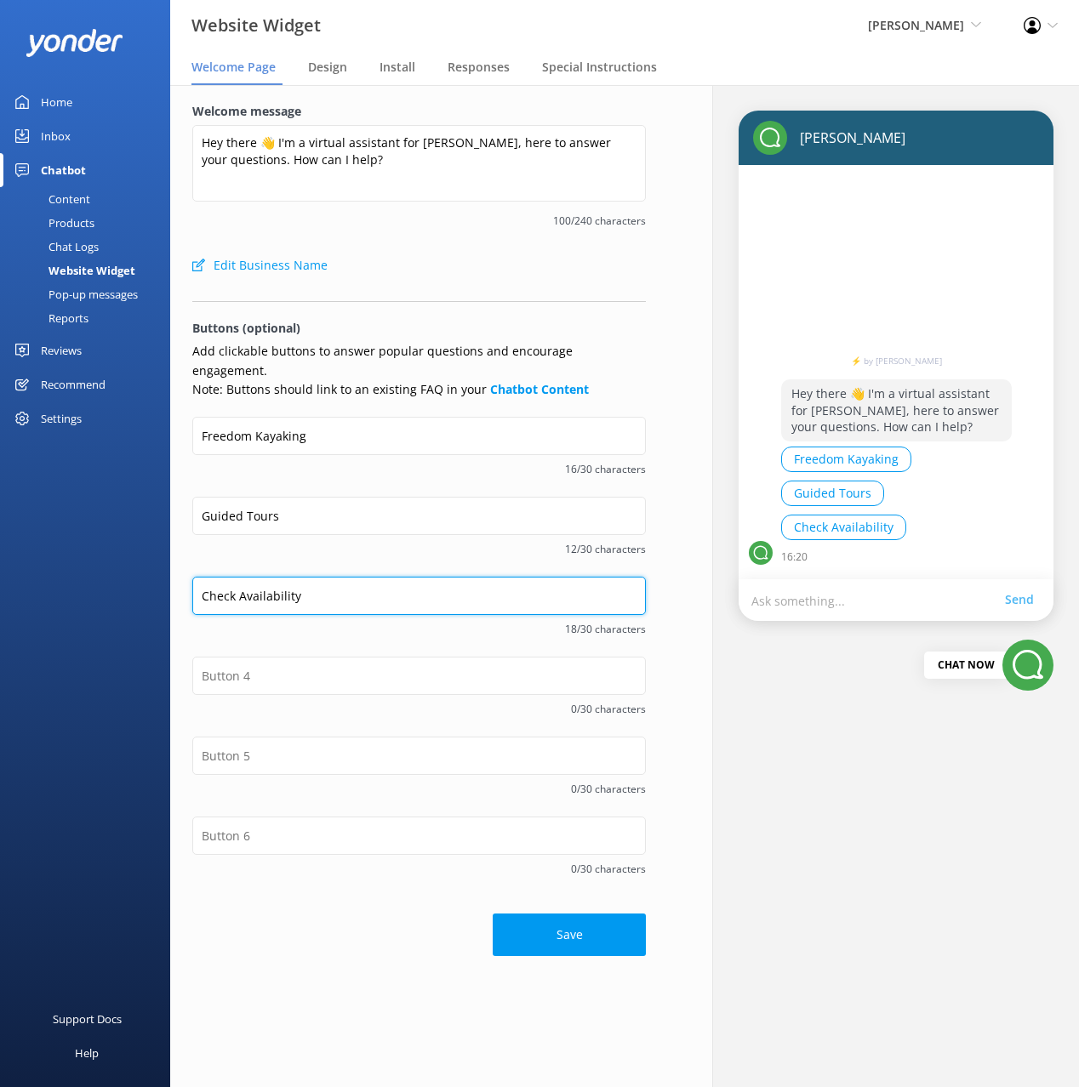
drag, startPoint x: 379, startPoint y: 573, endPoint x: 365, endPoint y: 594, distance: 25.3
click at [379, 577] on input "Check Availability" at bounding box center [418, 596] width 453 height 38
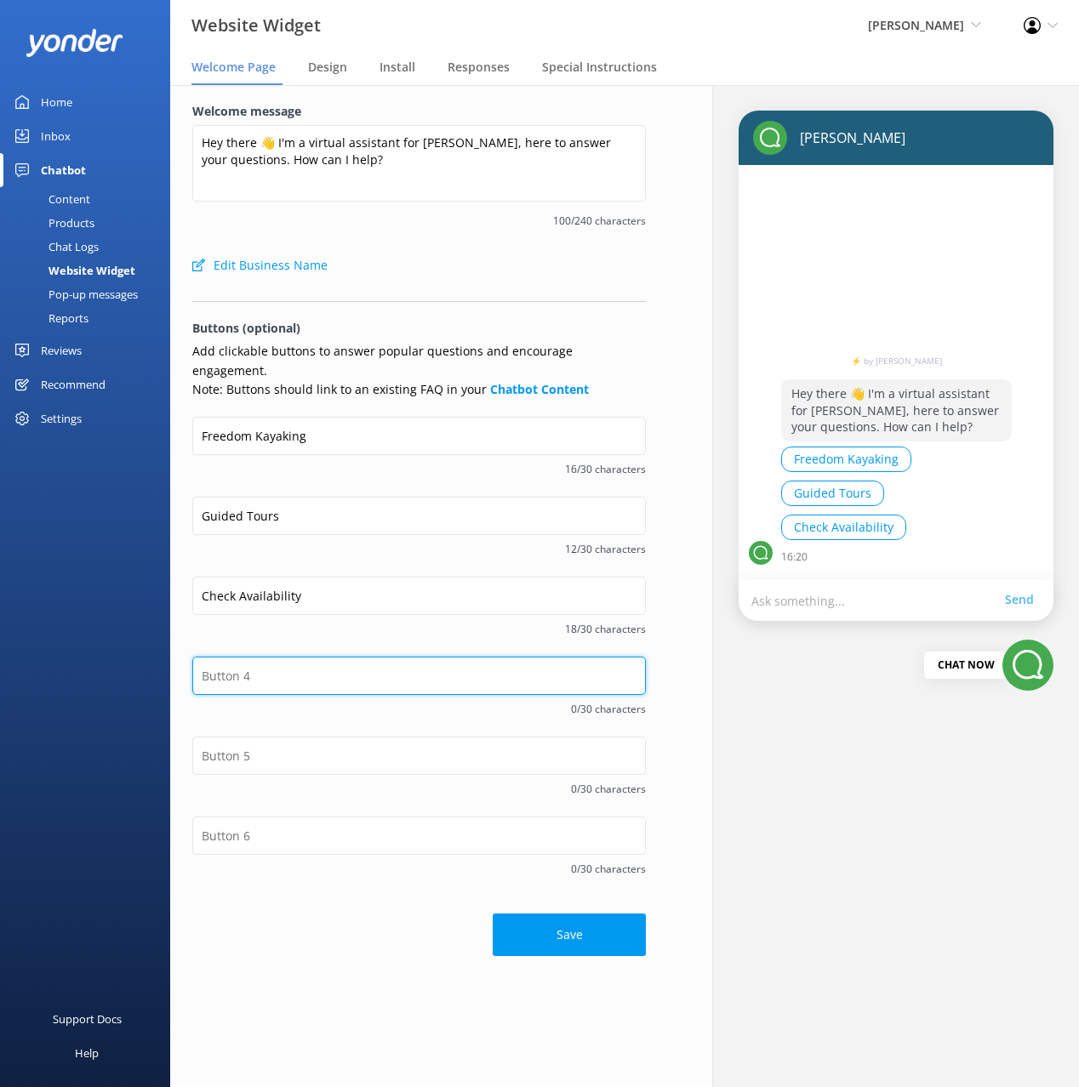
click at [226, 657] on input "text" at bounding box center [418, 676] width 453 height 38
paste input "DOC Passes"
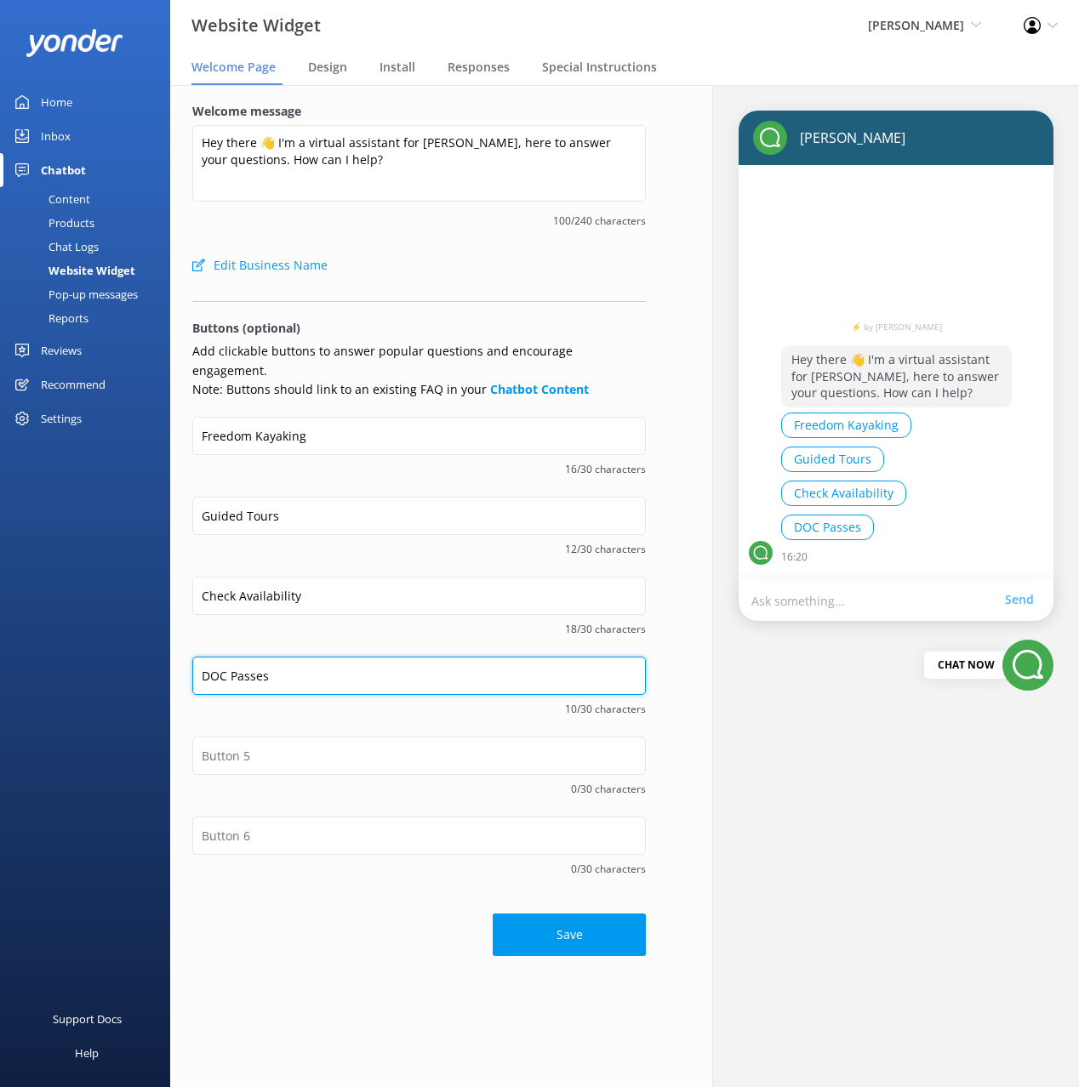
type input "DOC Passes"
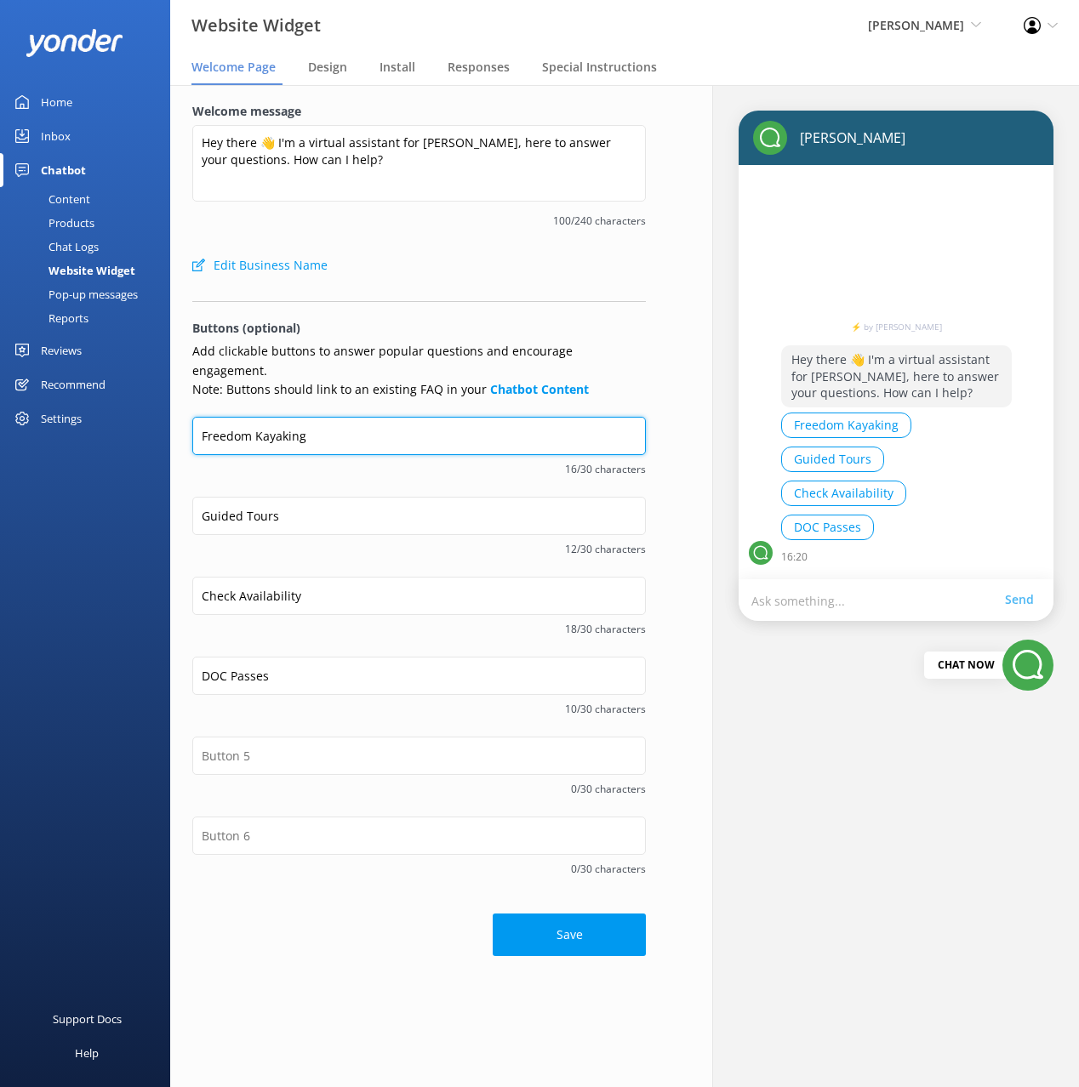
click at [221, 417] on input "Freedom Kayaking" at bounding box center [418, 436] width 453 height 38
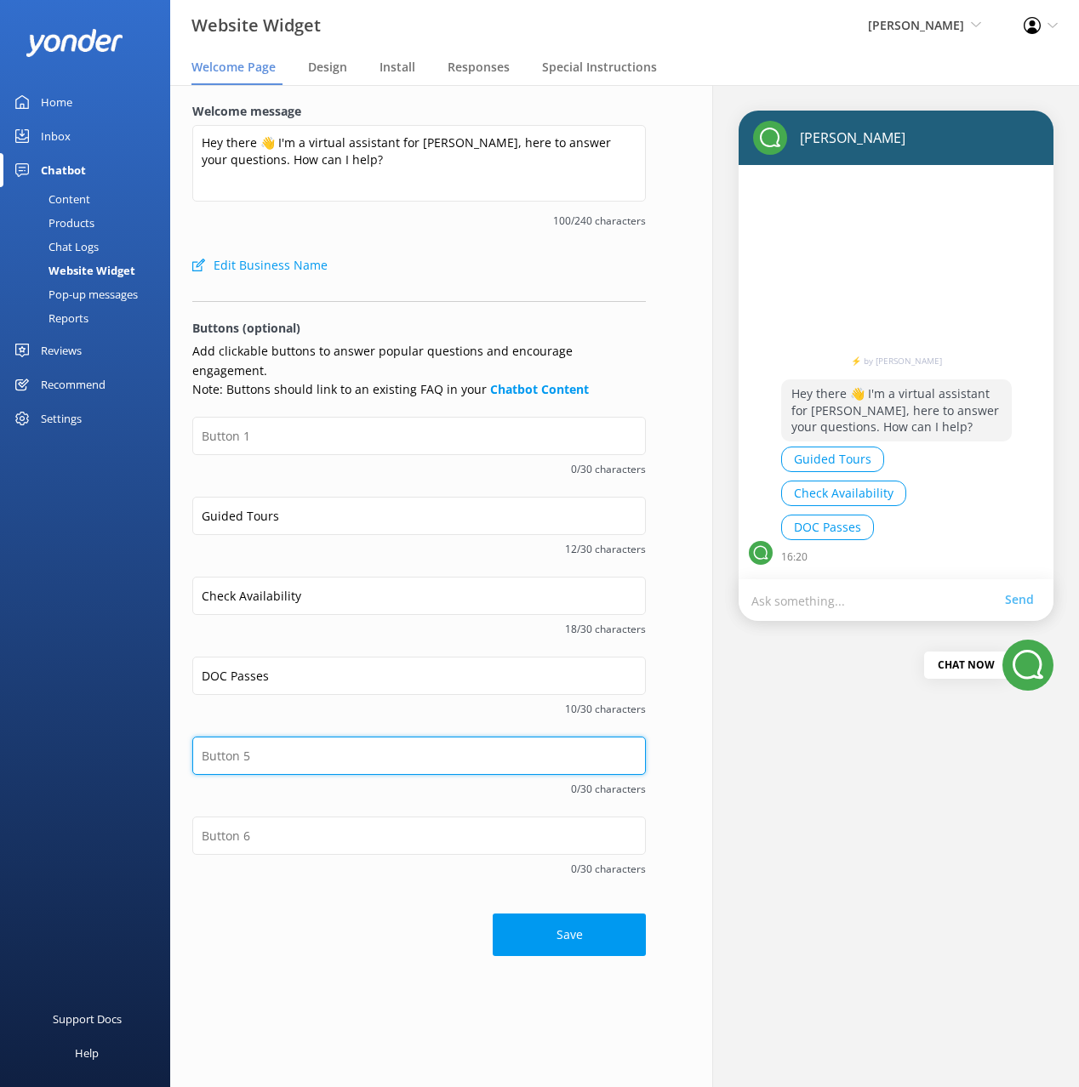
click at [332, 741] on input "text" at bounding box center [418, 756] width 453 height 38
paste input "Freedom Kayaking"
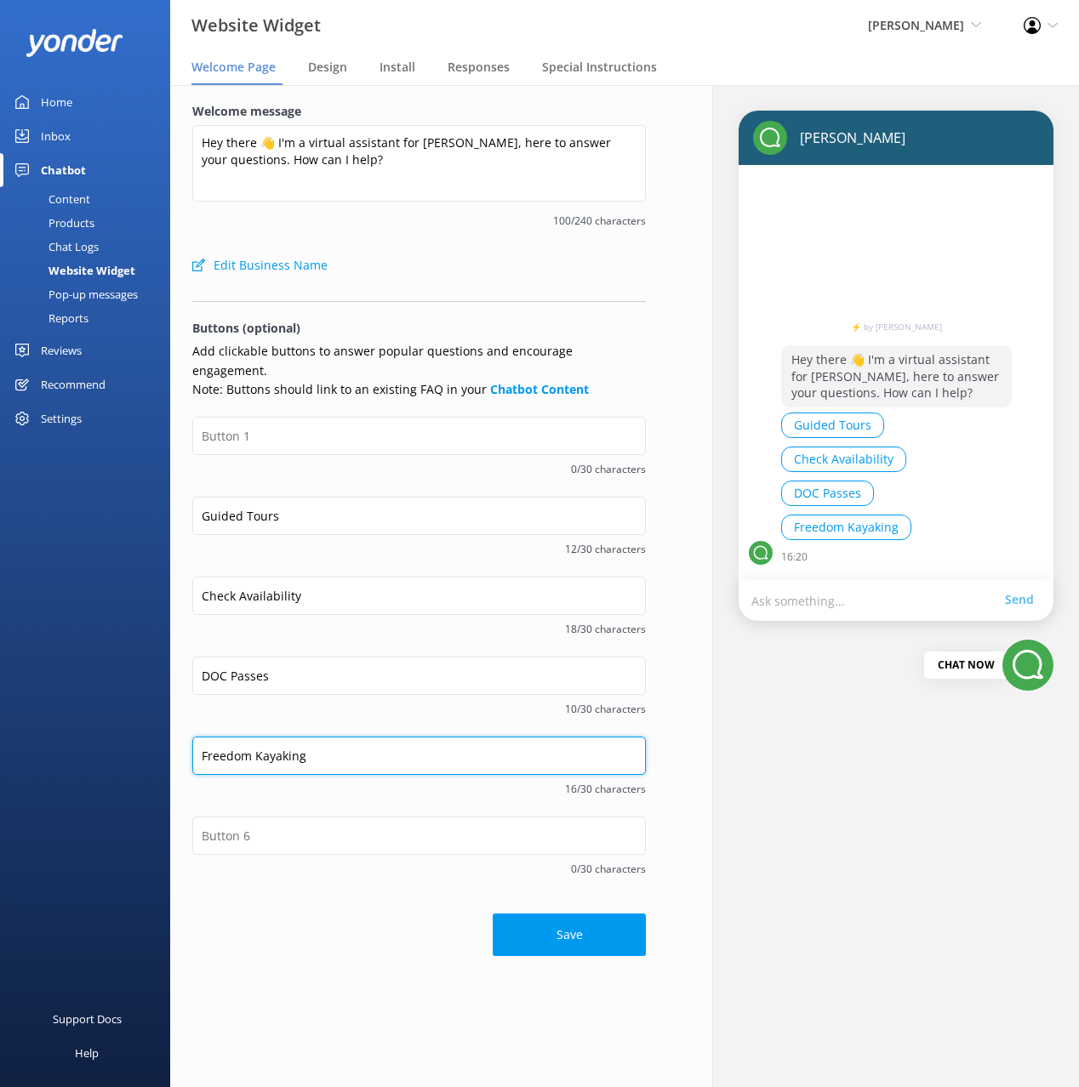
type input "Freedom Kayaking"
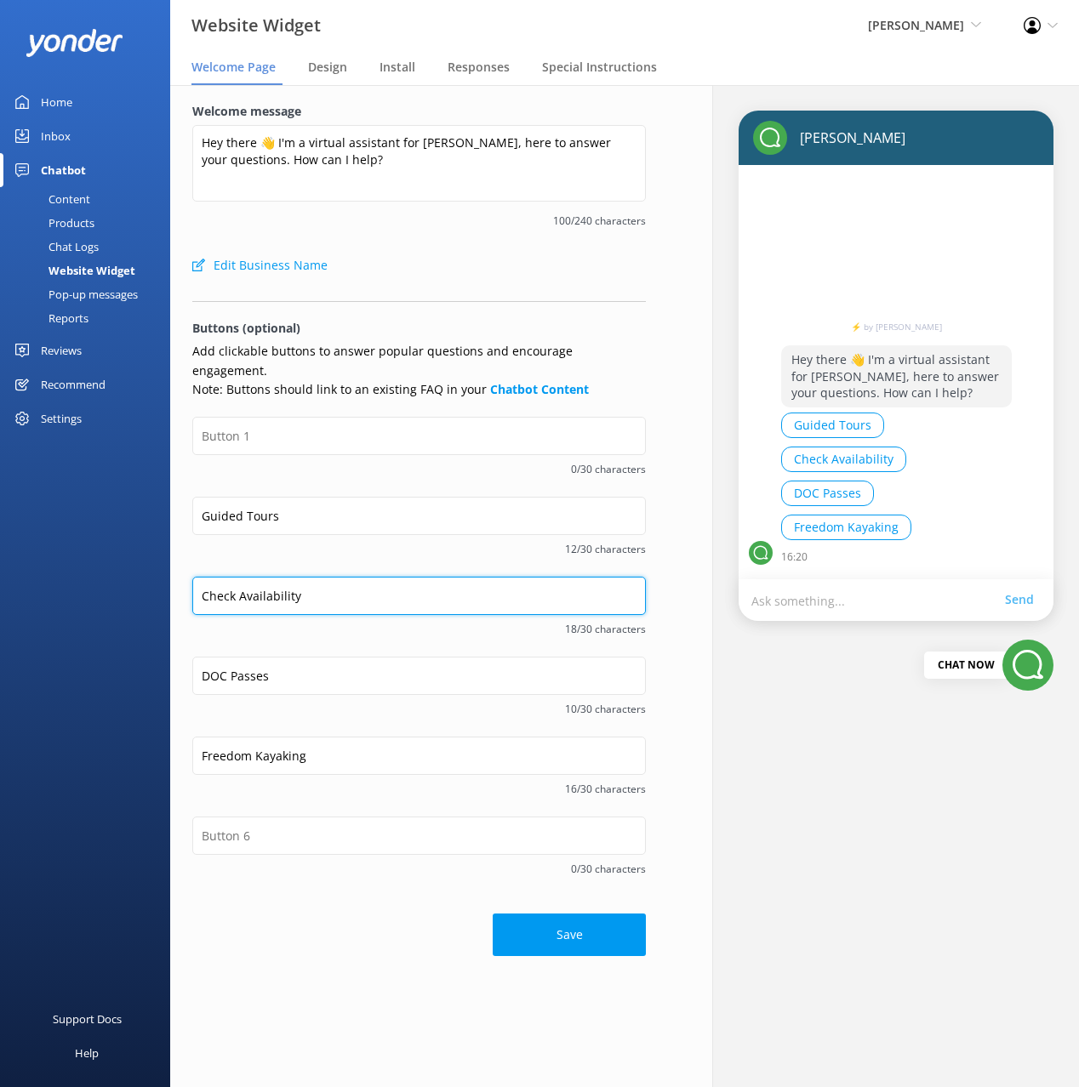
click at [280, 577] on input "Check Availability" at bounding box center [418, 596] width 453 height 38
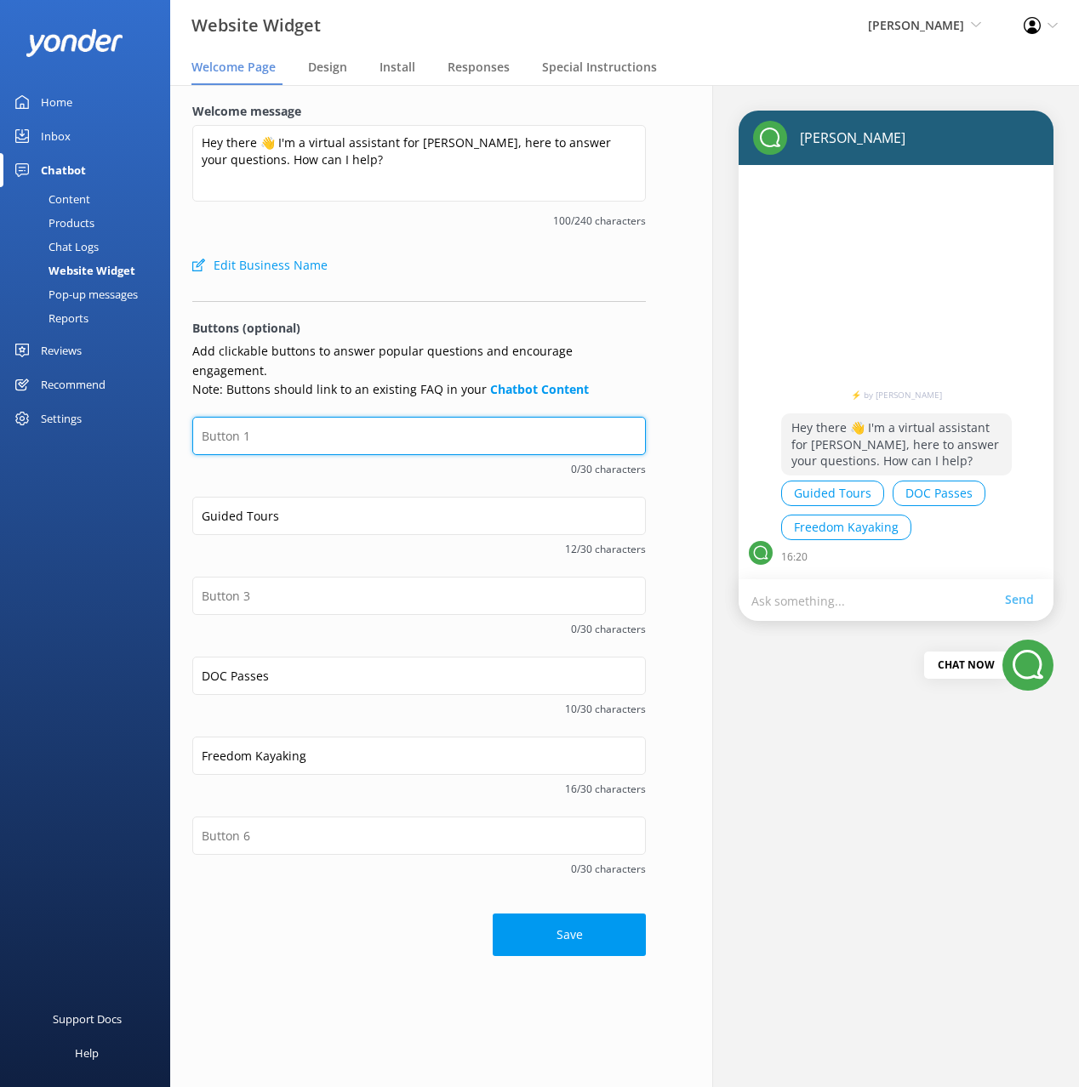
click at [282, 420] on input "text" at bounding box center [418, 436] width 453 height 38
paste input "Check Availability"
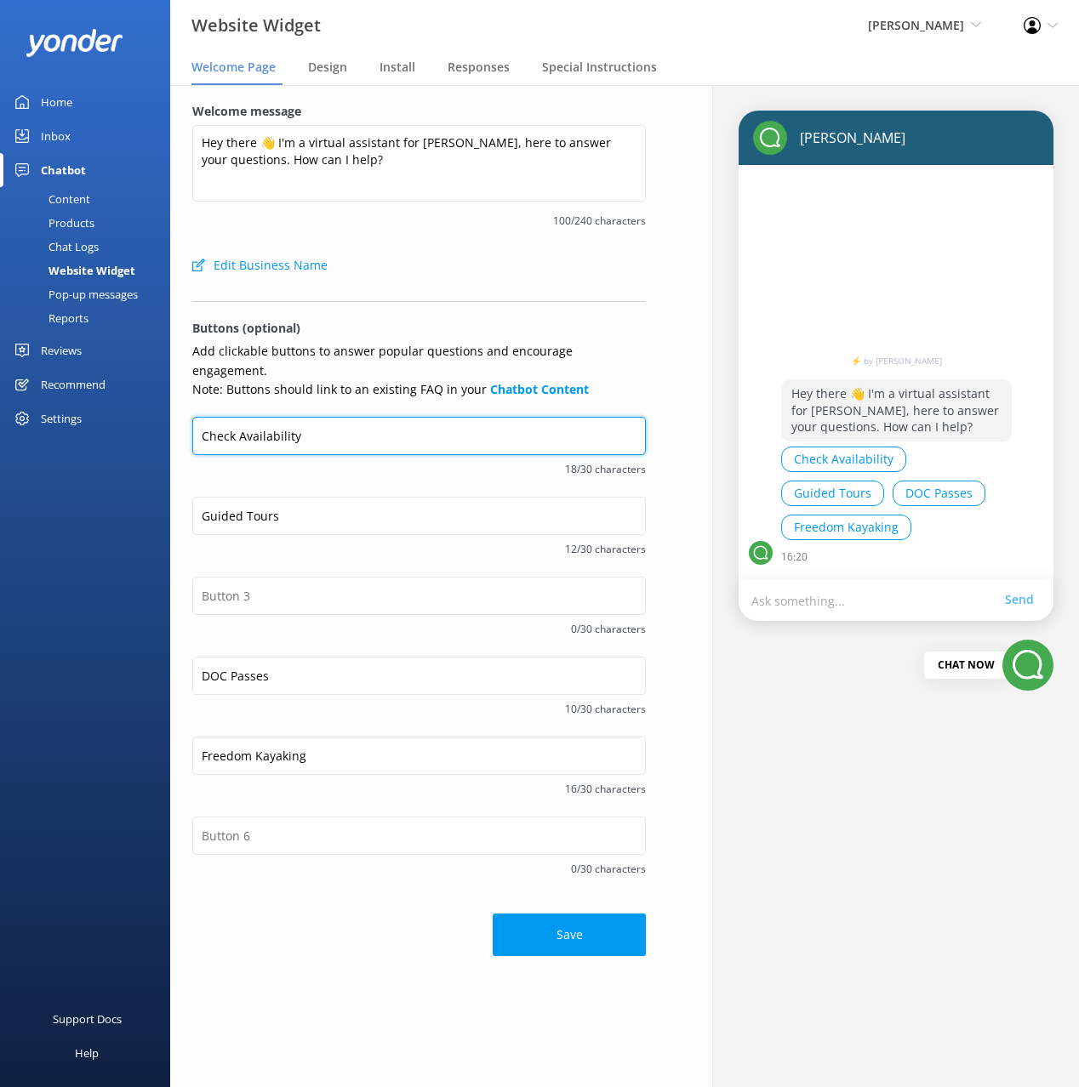
type input "Check Availability"
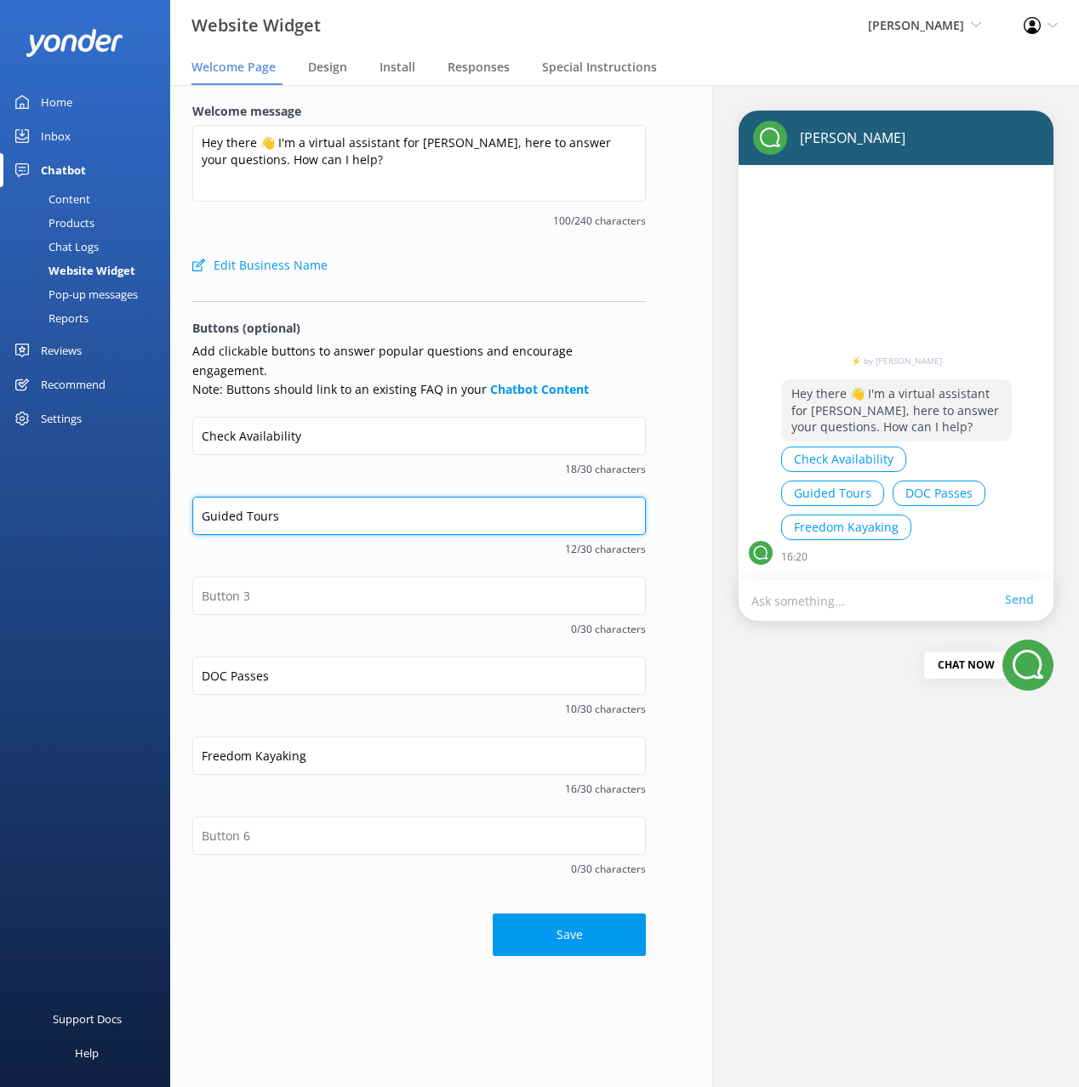
click at [239, 499] on input "Guided Tours" at bounding box center [418, 516] width 453 height 38
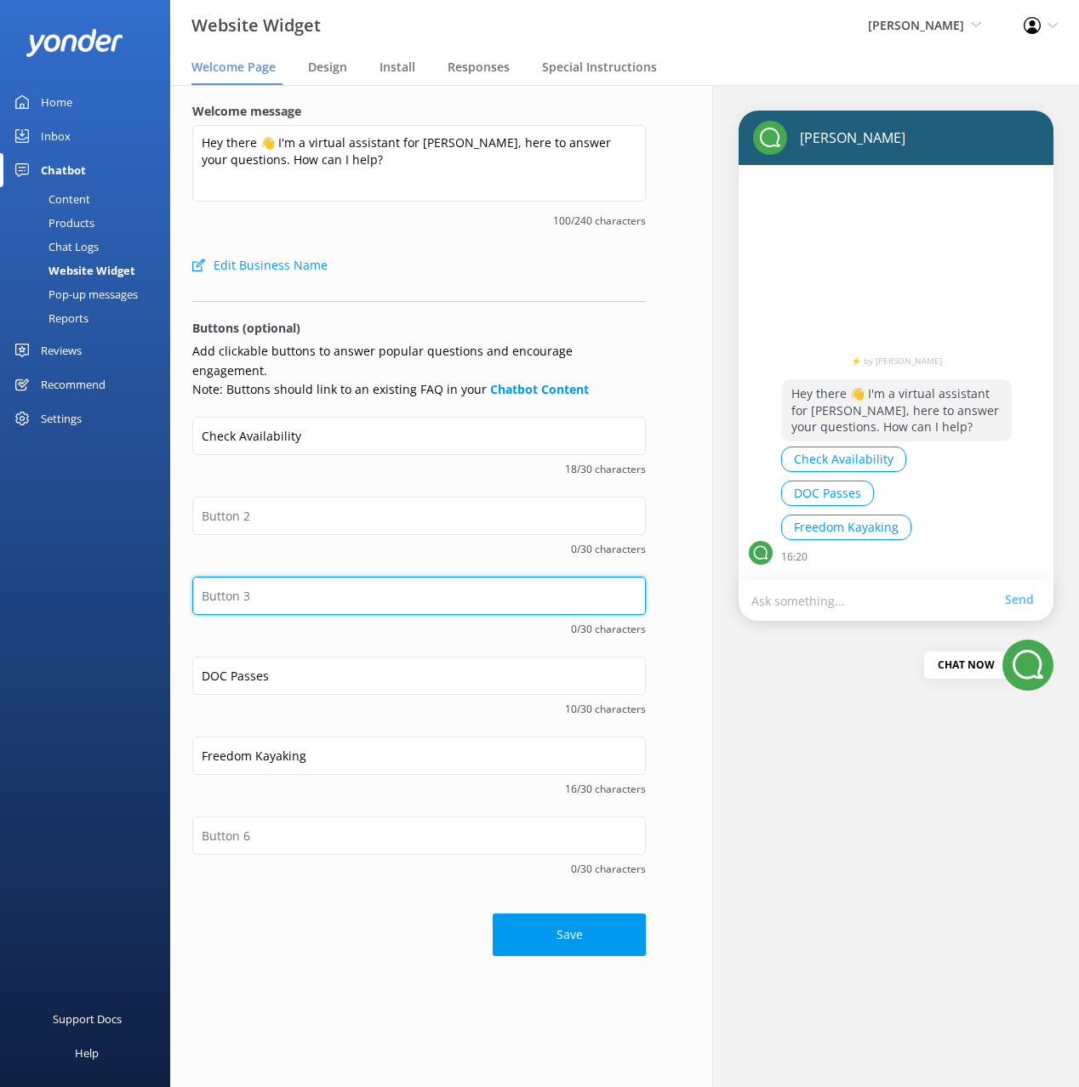
click at [244, 577] on input "text" at bounding box center [418, 596] width 453 height 38
paste input "Guided Tours"
type input "Guided Tours"
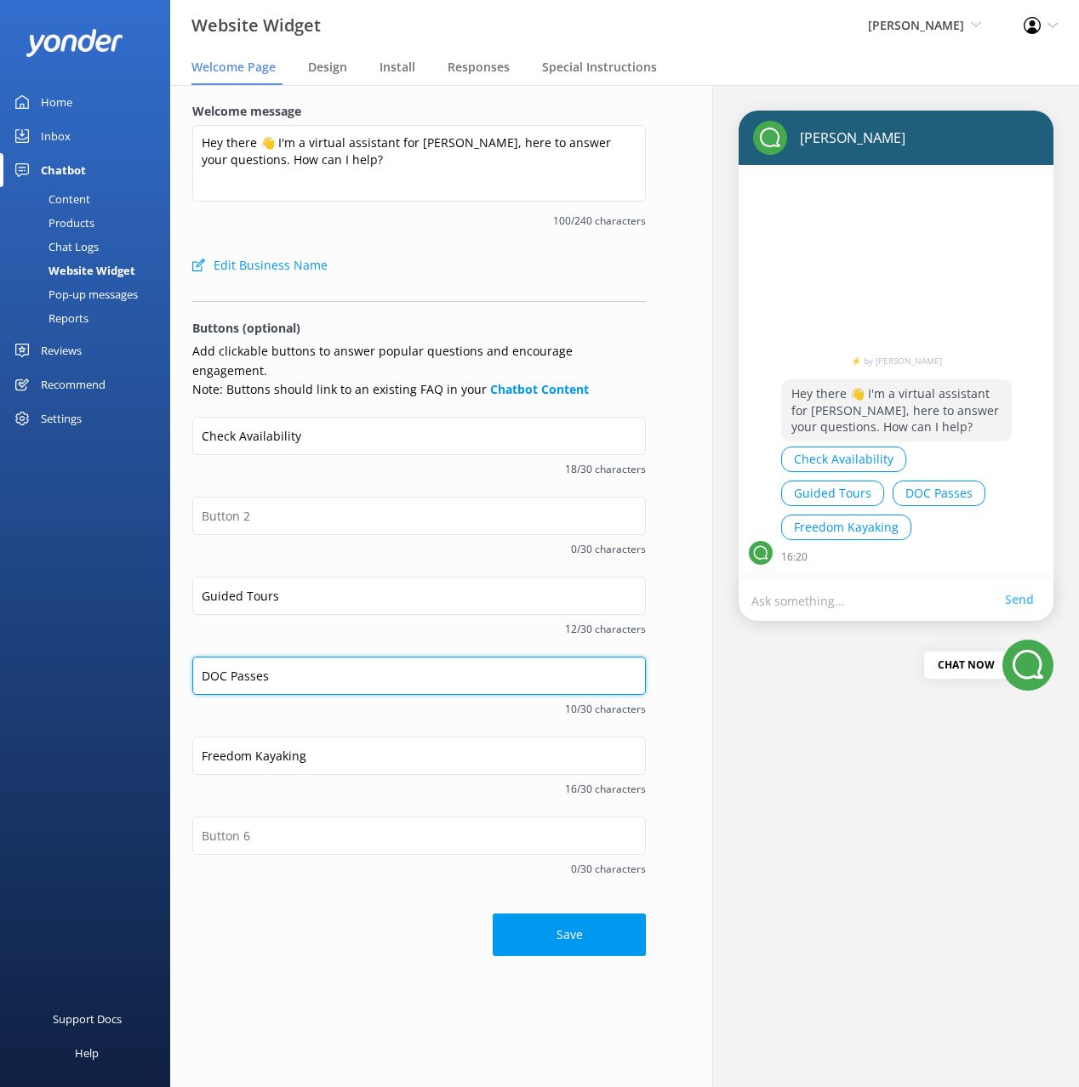
click at [267, 659] on input "DOC Passes" at bounding box center [418, 676] width 453 height 38
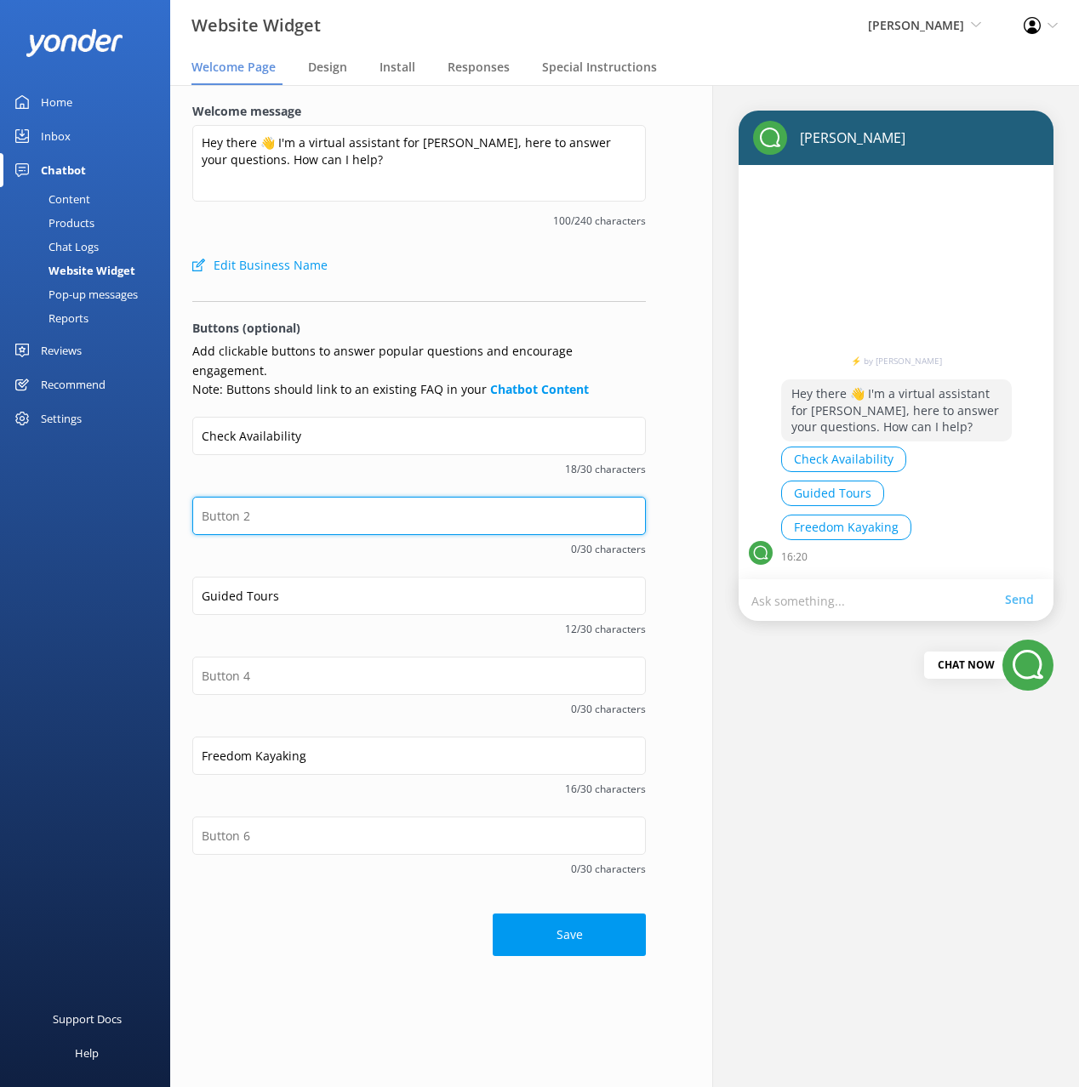
click at [245, 499] on input "text" at bounding box center [418, 516] width 453 height 38
paste input "DOC Passes"
type input "DOC Passes"
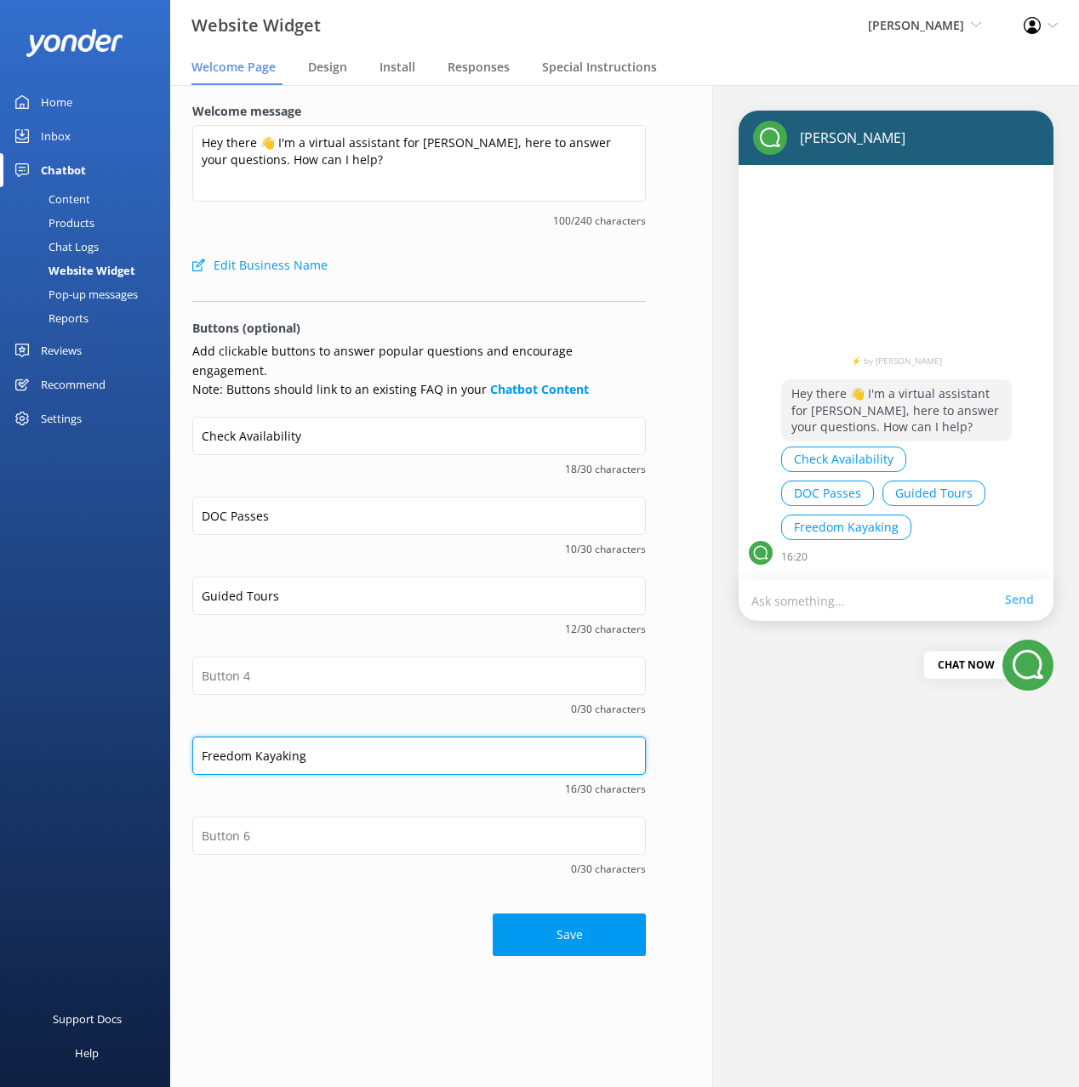
click at [295, 739] on input "Freedom Kayaking" at bounding box center [418, 756] width 453 height 38
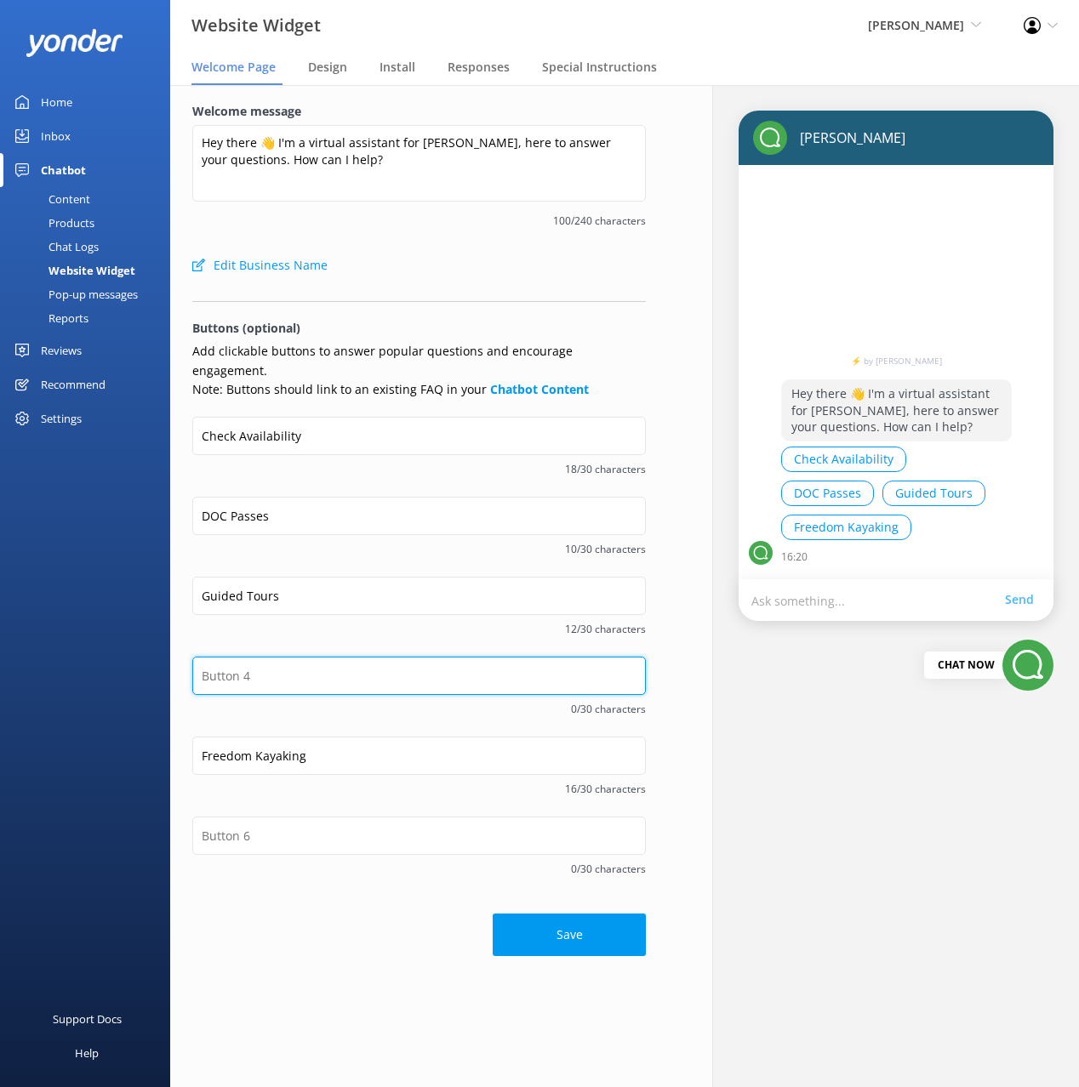
click at [268, 657] on input "text" at bounding box center [418, 676] width 453 height 38
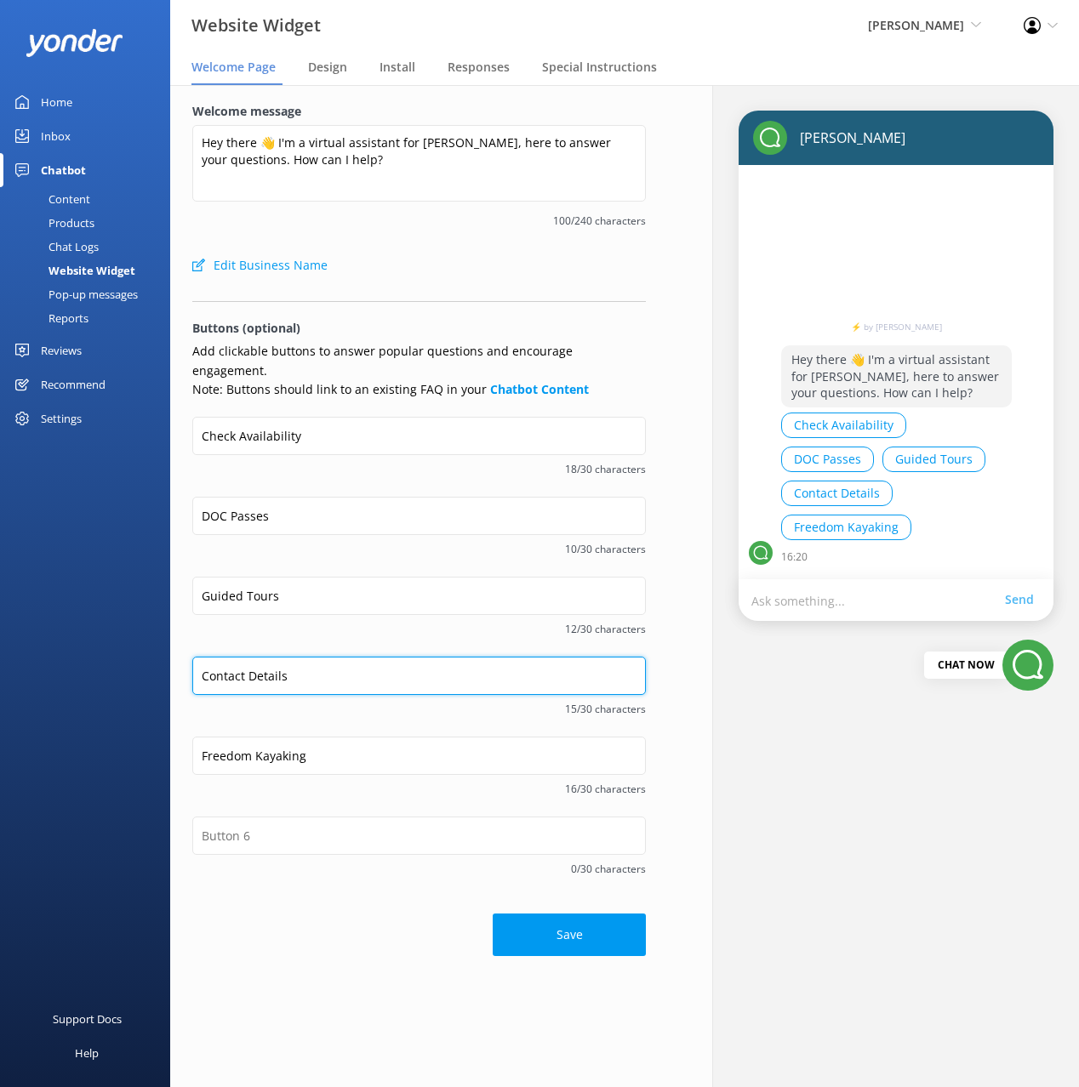
type input "Contact Details"
click at [367, 778] on div "Freedom Kayaking 16/30 characters" at bounding box center [418, 777] width 453 height 80
click at [562, 916] on button "Save" at bounding box center [569, 935] width 153 height 43
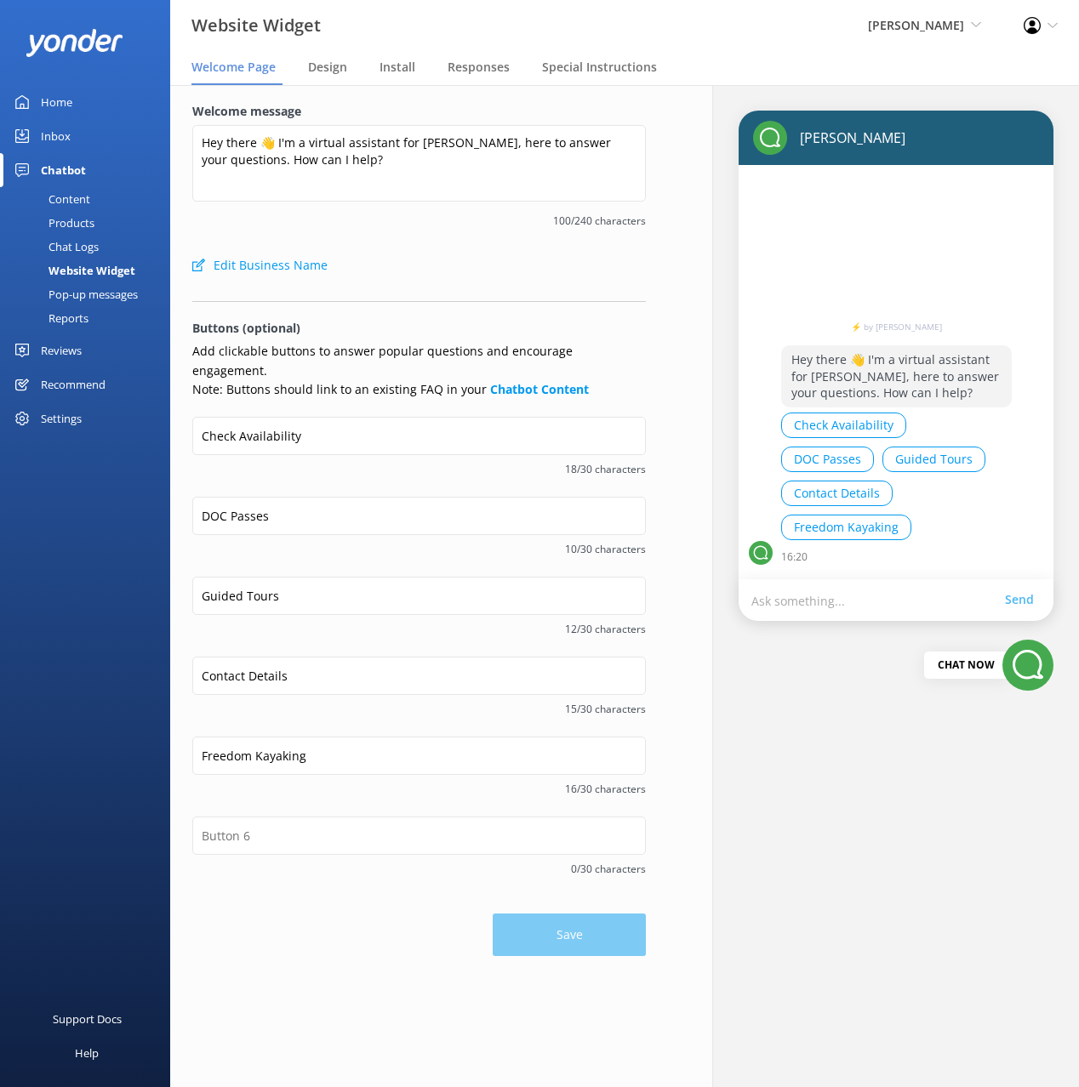
click at [268, 461] on span "18/30 characters" at bounding box center [418, 469] width 453 height 16
click at [298, 503] on input "DOC Passes" at bounding box center [418, 516] width 453 height 38
drag, startPoint x: 60, startPoint y: 192, endPoint x: 116, endPoint y: 180, distance: 57.6
click at [59, 192] on div "Content" at bounding box center [50, 199] width 80 height 24
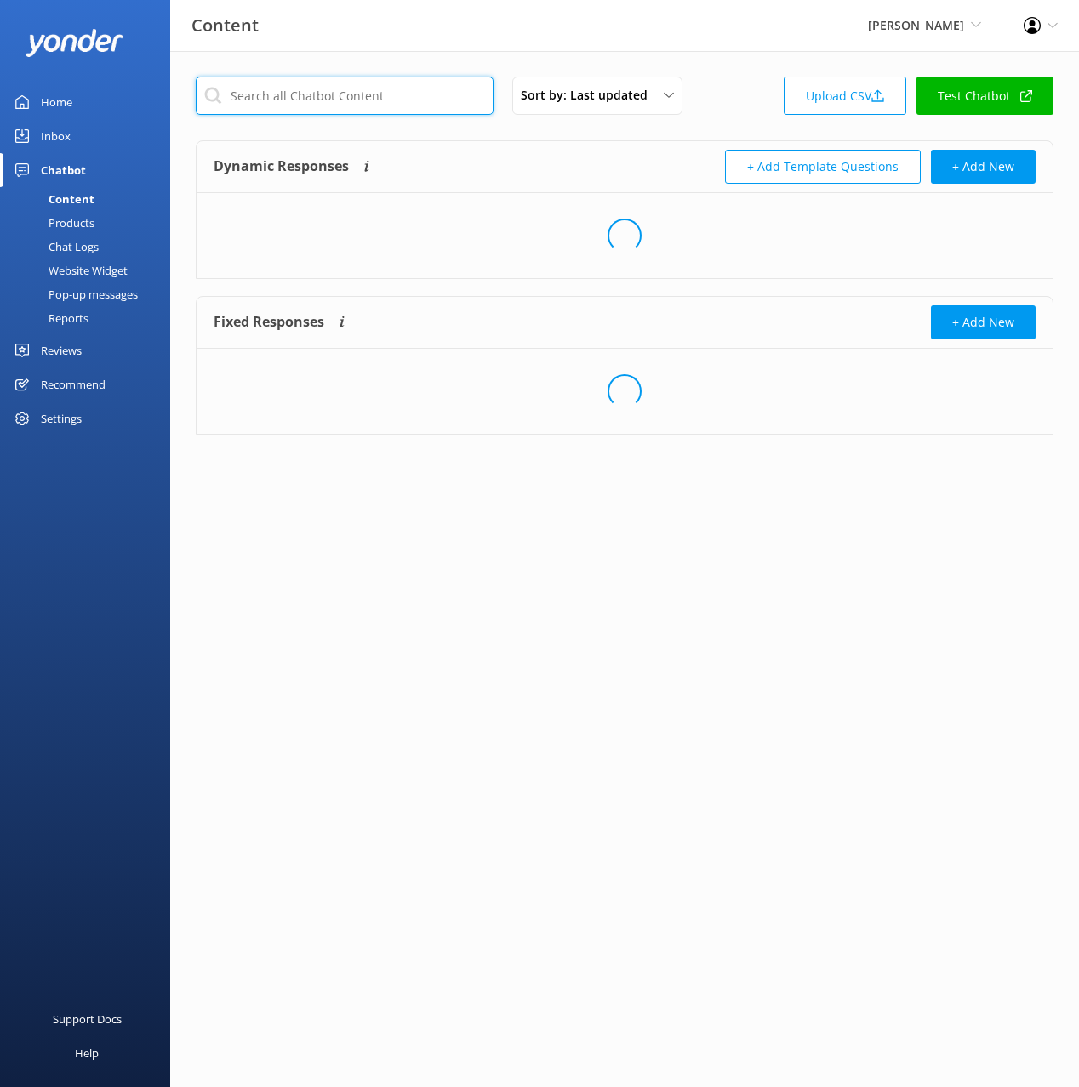
click at [373, 93] on input "text" at bounding box center [345, 96] width 298 height 38
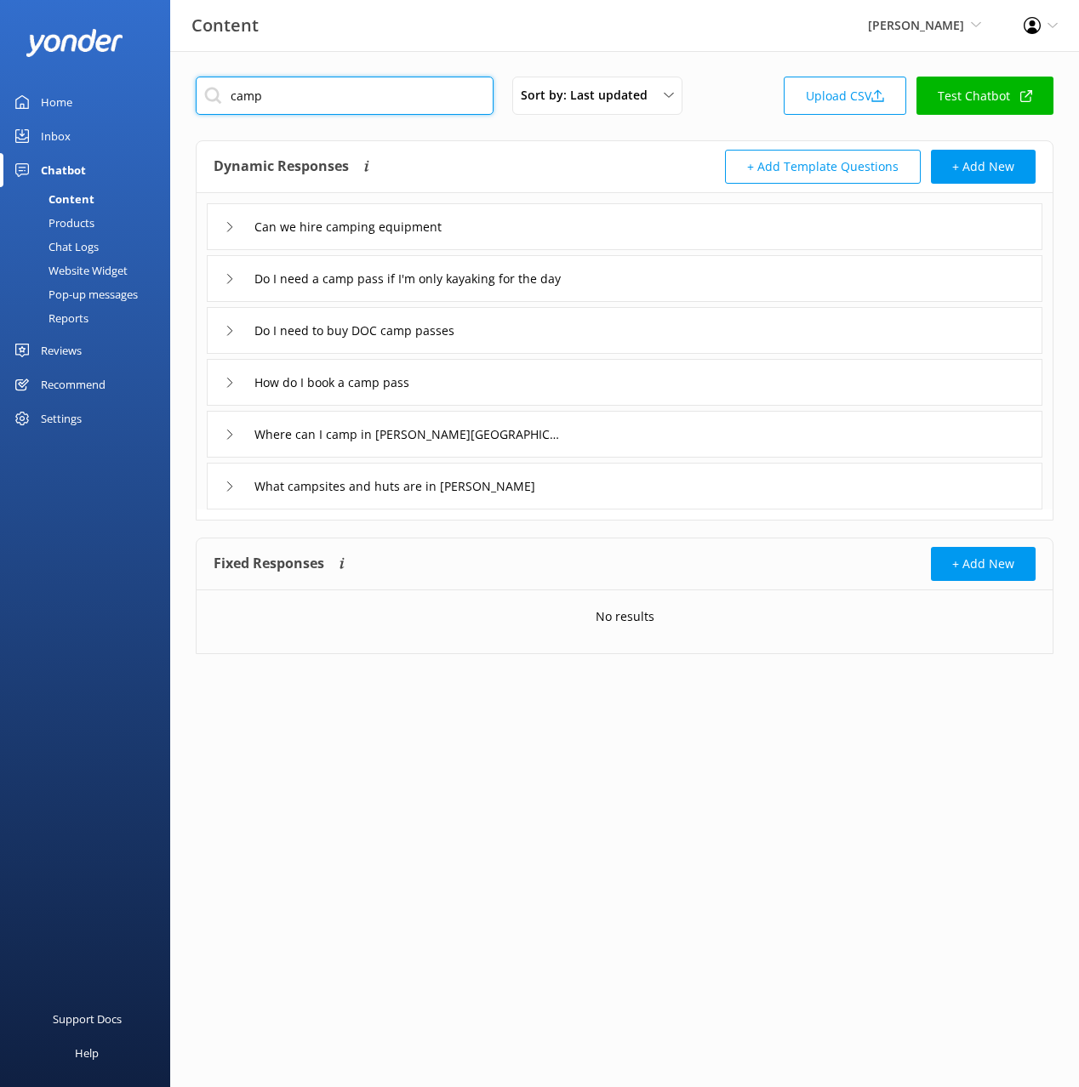
type input "camp"
click at [495, 379] on div "How do I book a camp pass" at bounding box center [624, 382] width 835 height 47
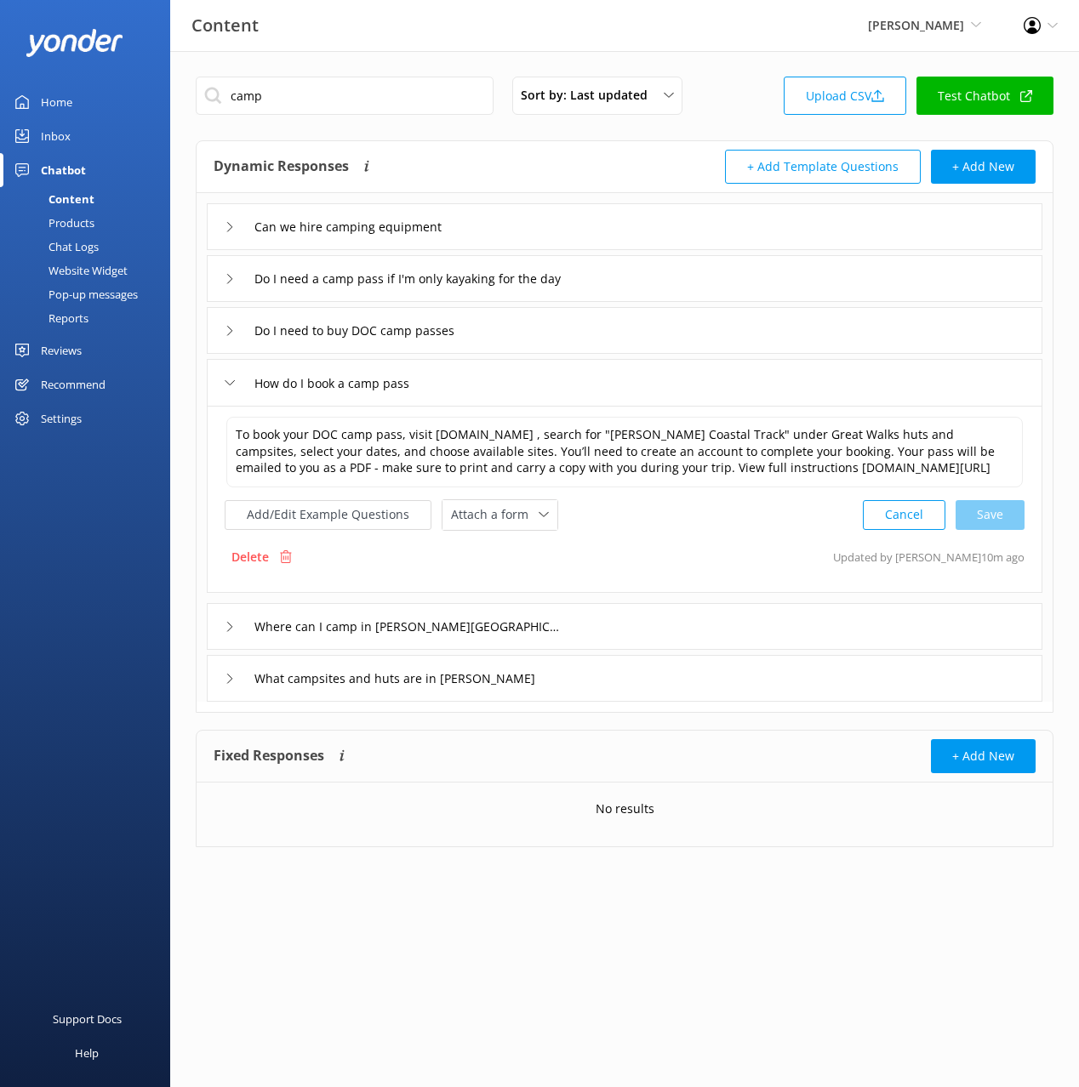
click at [569, 343] on div "Do I need to buy DOC camp passes" at bounding box center [624, 330] width 835 height 47
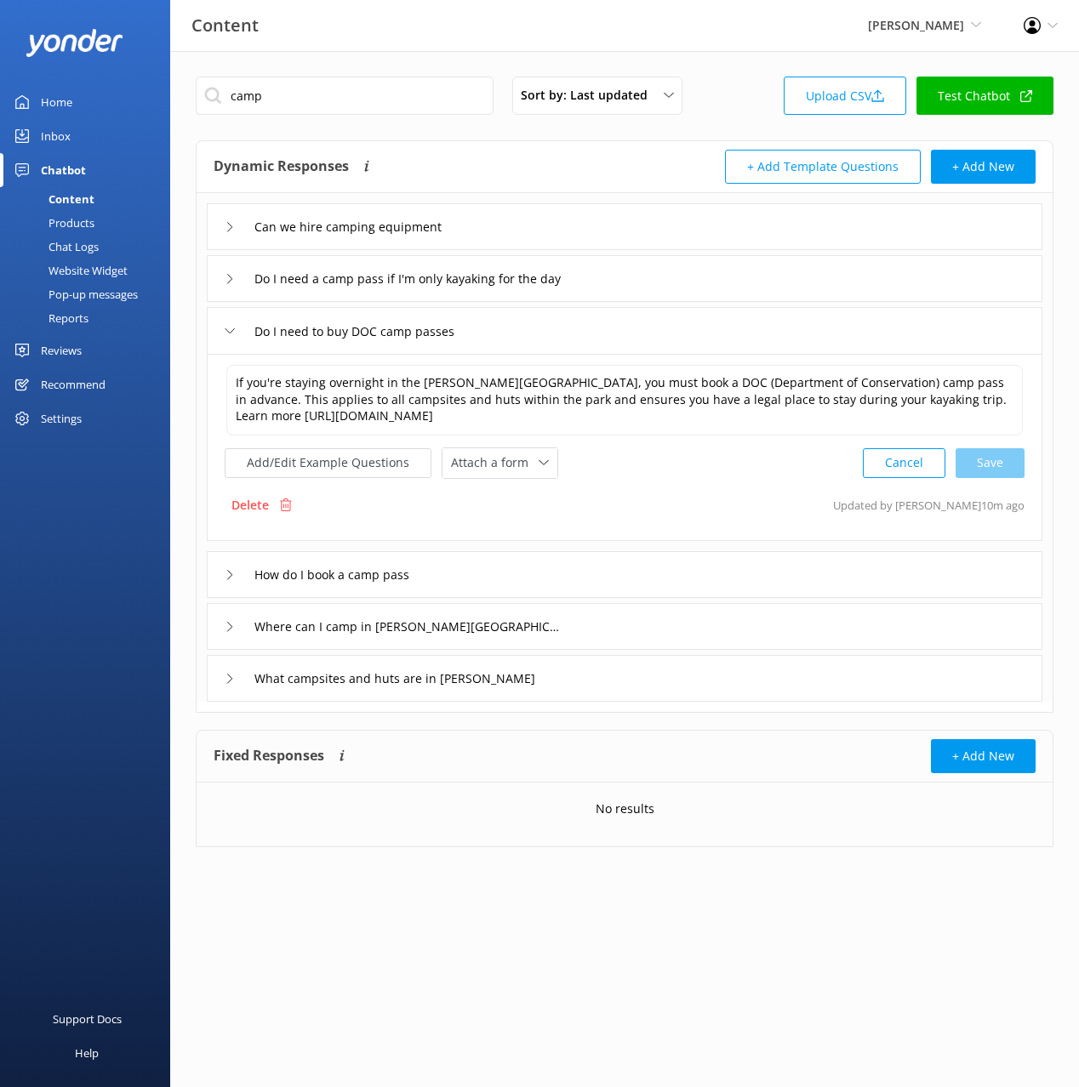
click at [584, 545] on div "Can we hire camping equipment Do I need a camp pass if I'm only kayaking for th…" at bounding box center [625, 447] width 856 height 509
click at [493, 567] on div "How do I book a camp pass" at bounding box center [624, 574] width 835 height 47
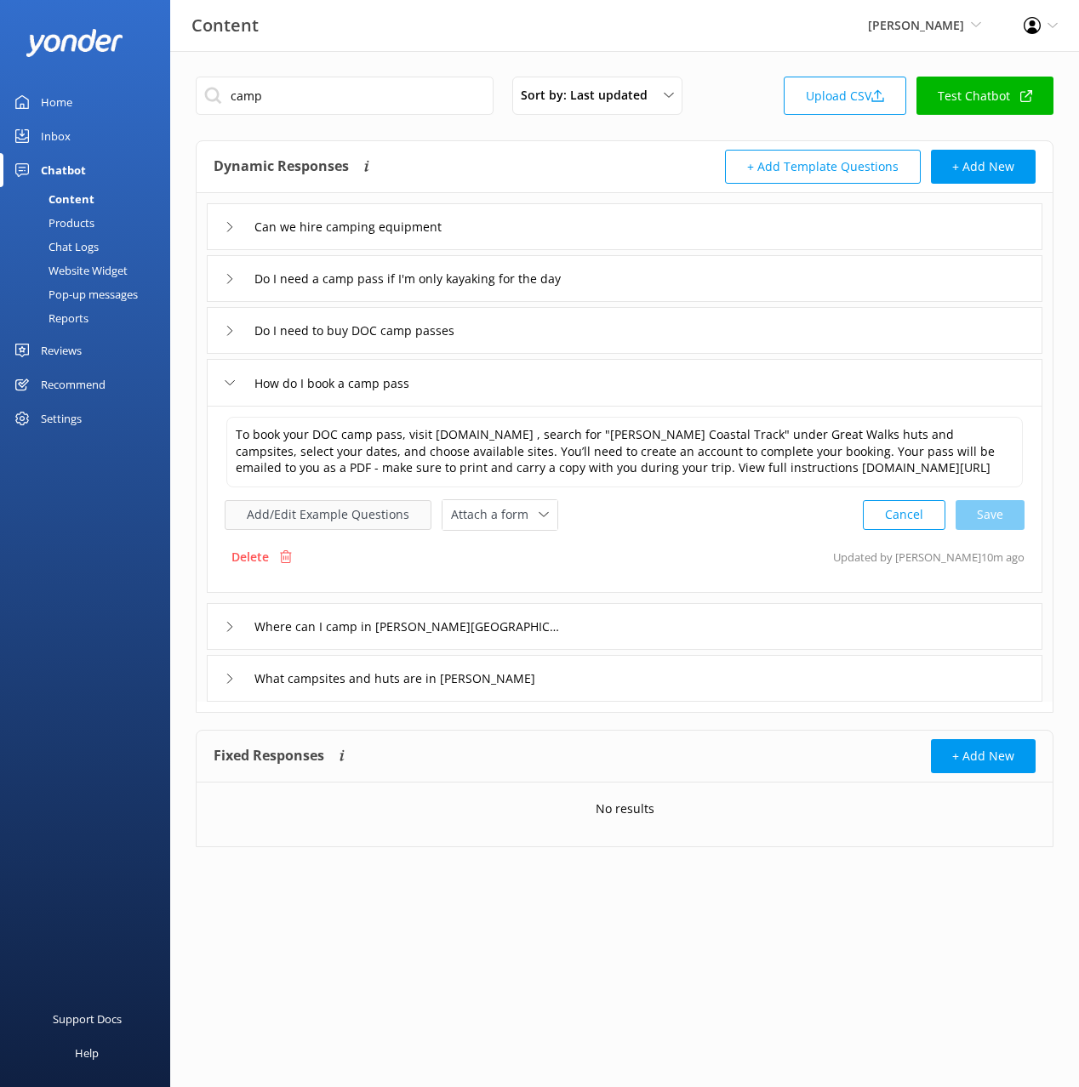
click at [343, 530] on div "To book your DOC camp pass, visit [DOMAIN_NAME] , search for "[PERSON_NAME] Coa…" at bounding box center [624, 499] width 835 height 187
click at [347, 515] on button "Add/Edit Example Questions" at bounding box center [328, 515] width 207 height 30
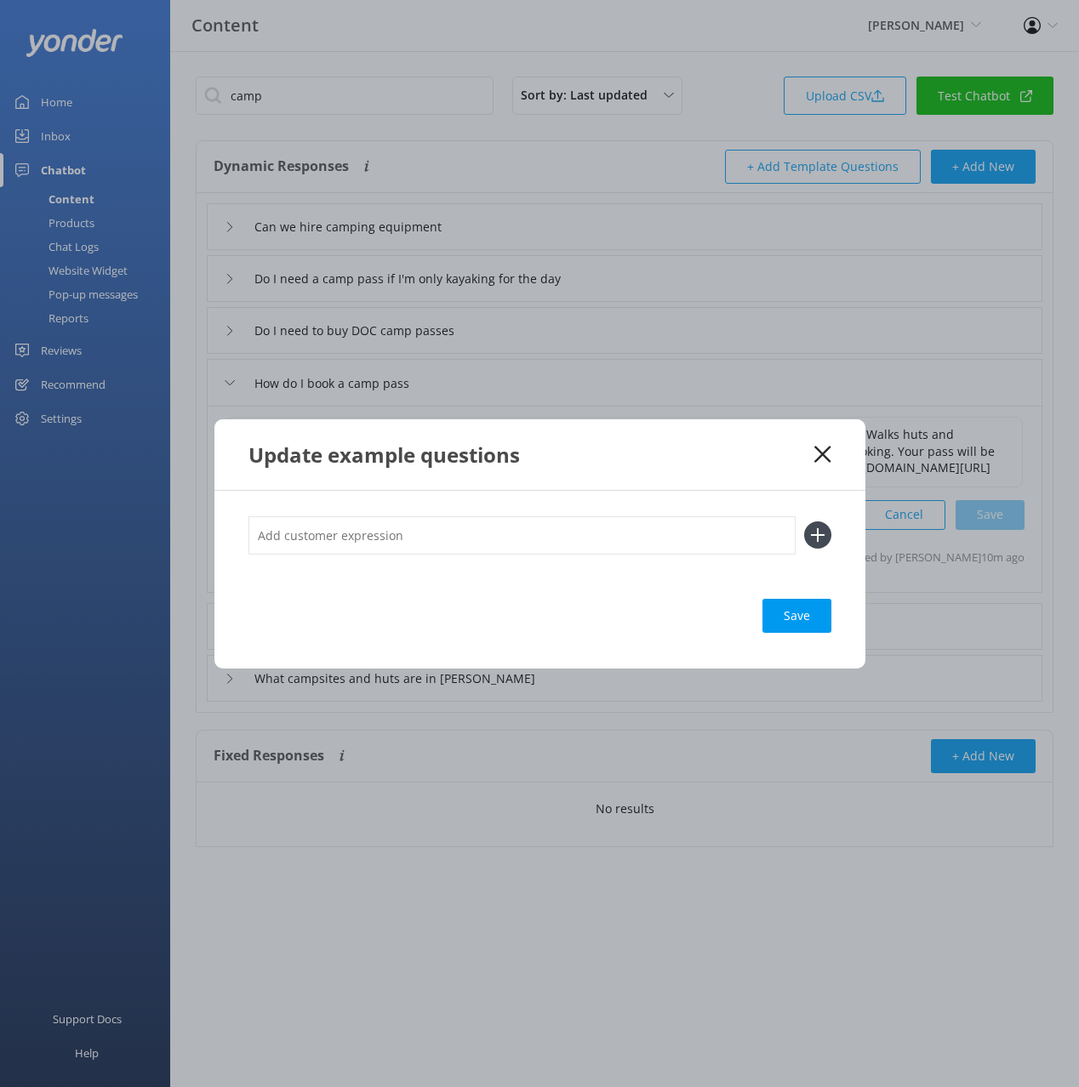
click at [596, 540] on input "text" at bounding box center [521, 535] width 547 height 38
drag, startPoint x: 820, startPoint y: 455, endPoint x: 686, endPoint y: 382, distance: 153.0
click at [819, 454] on icon at bounding box center [822, 454] width 16 height 17
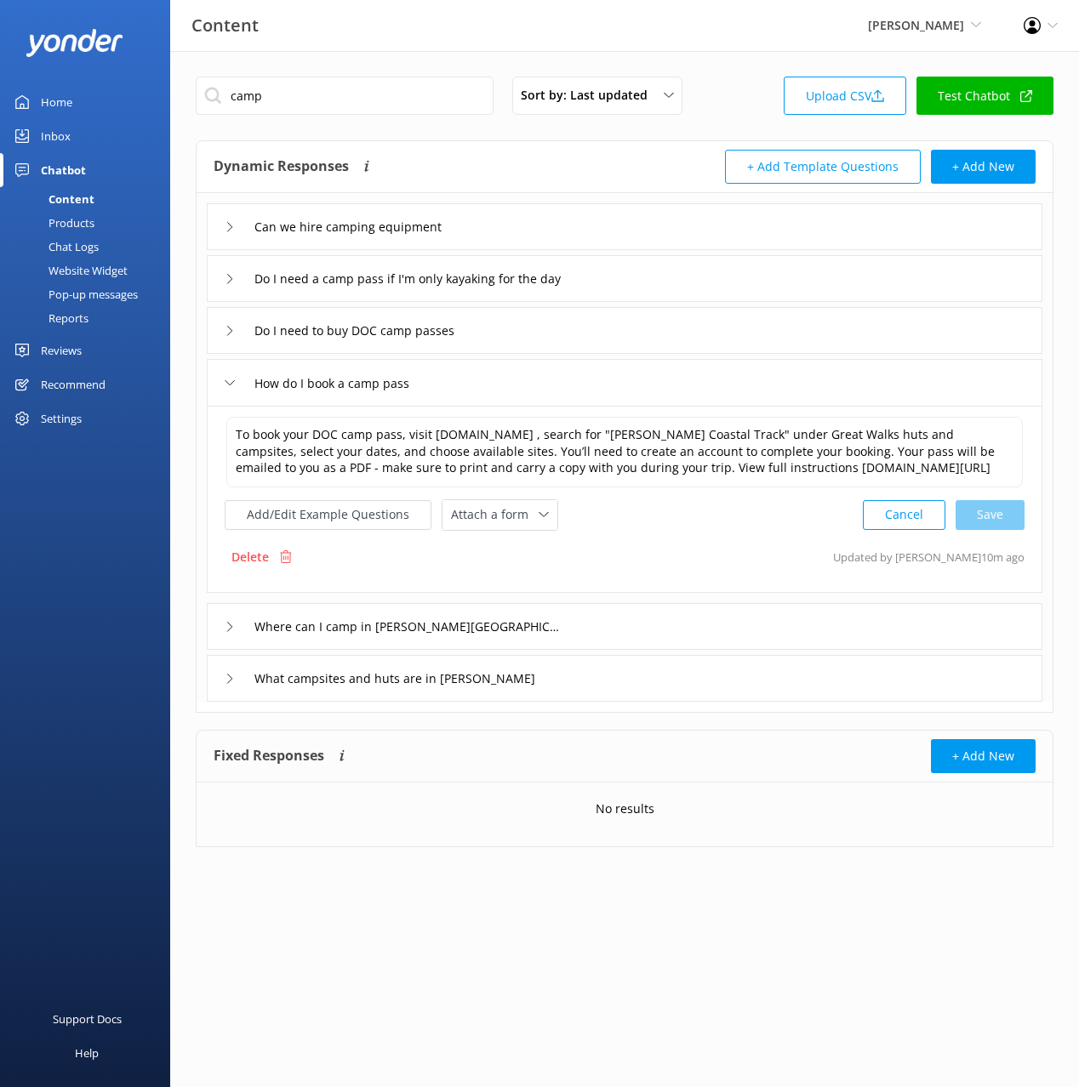
click at [646, 339] on div "Do I need to buy DOC camp passes" at bounding box center [624, 330] width 835 height 47
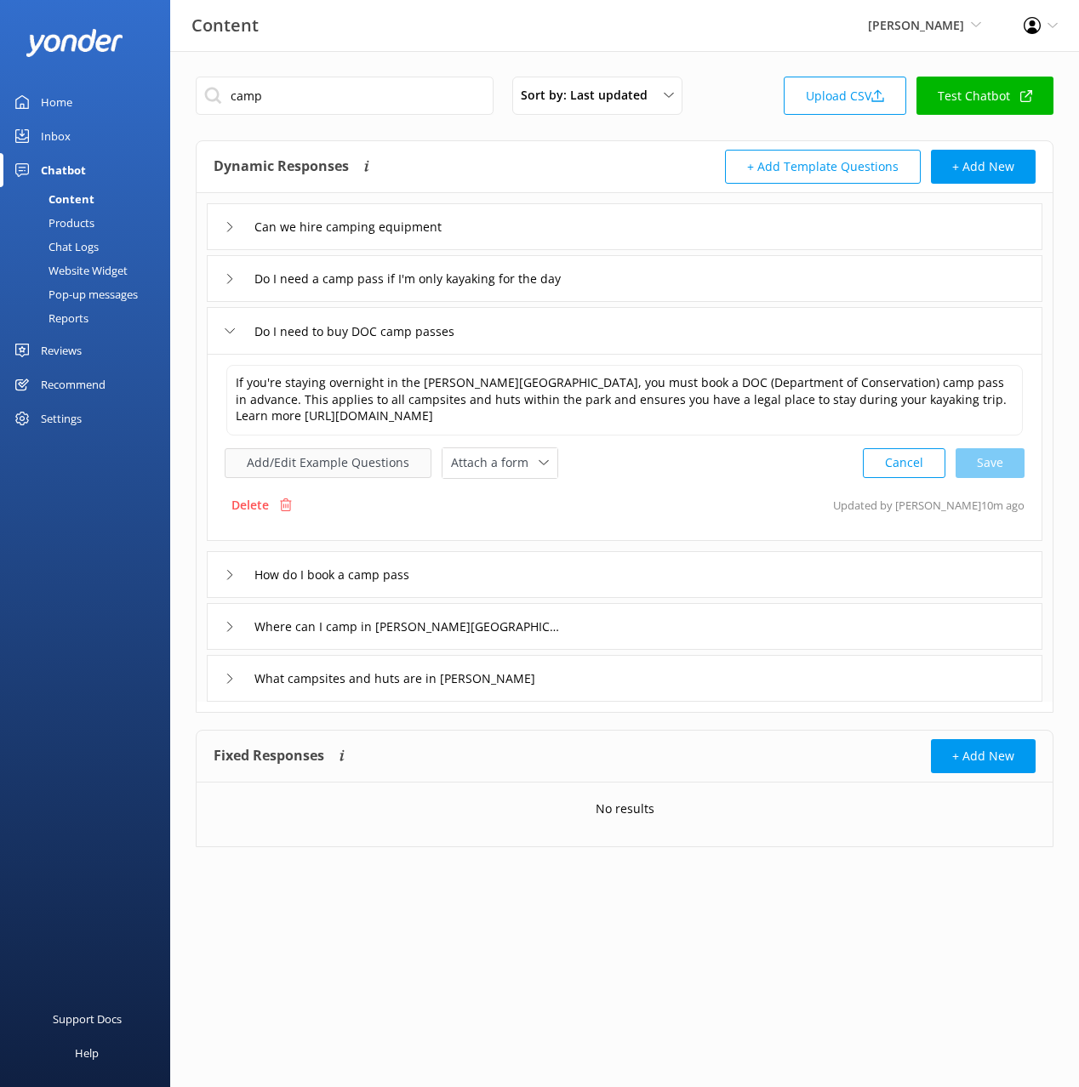
click at [392, 459] on button "Add/Edit Example Questions" at bounding box center [328, 463] width 207 height 30
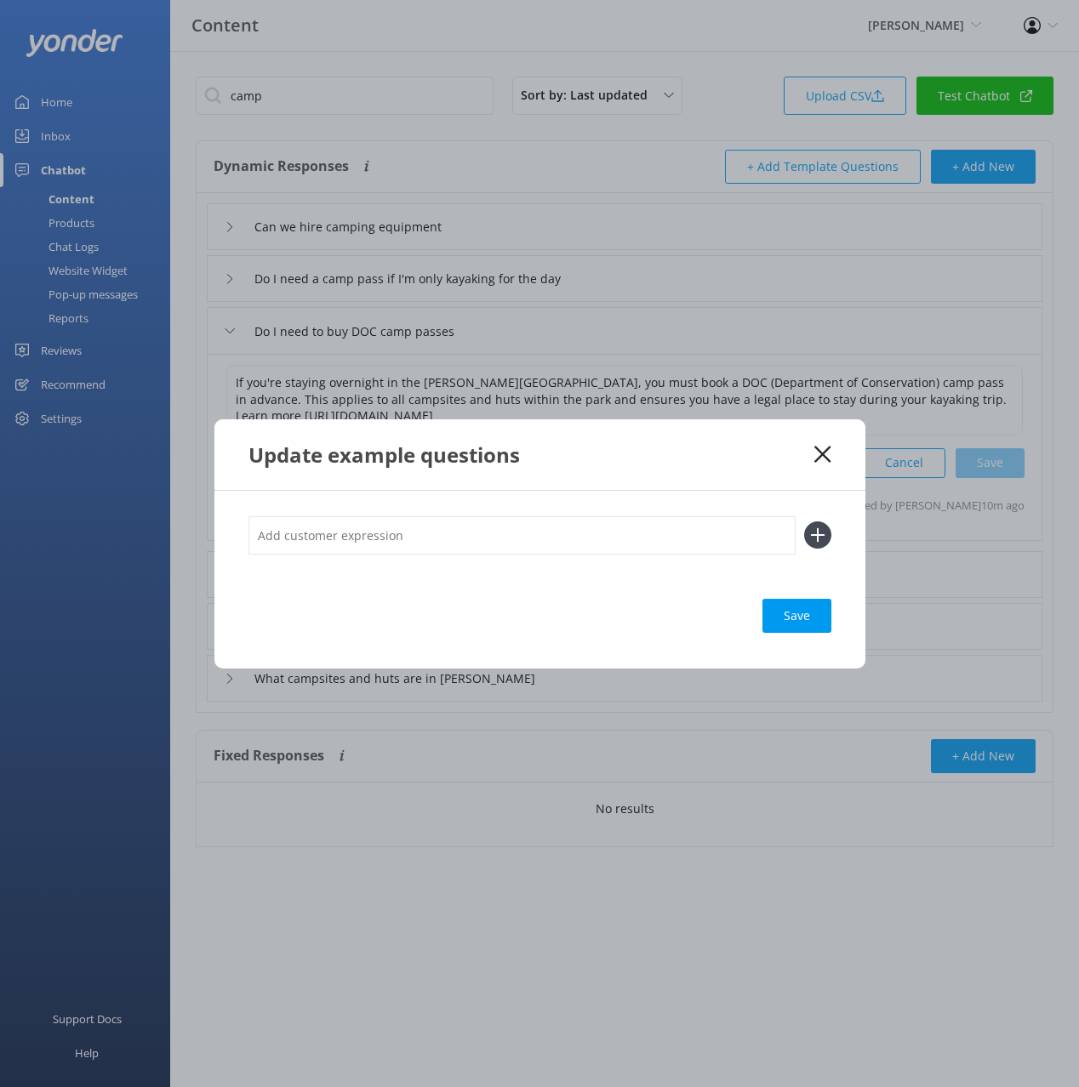
drag, startPoint x: 744, startPoint y: 486, endPoint x: 818, endPoint y: 458, distance: 78.4
click at [745, 486] on div "Update example questions" at bounding box center [539, 454] width 651 height 71
click at [817, 452] on icon at bounding box center [822, 454] width 16 height 17
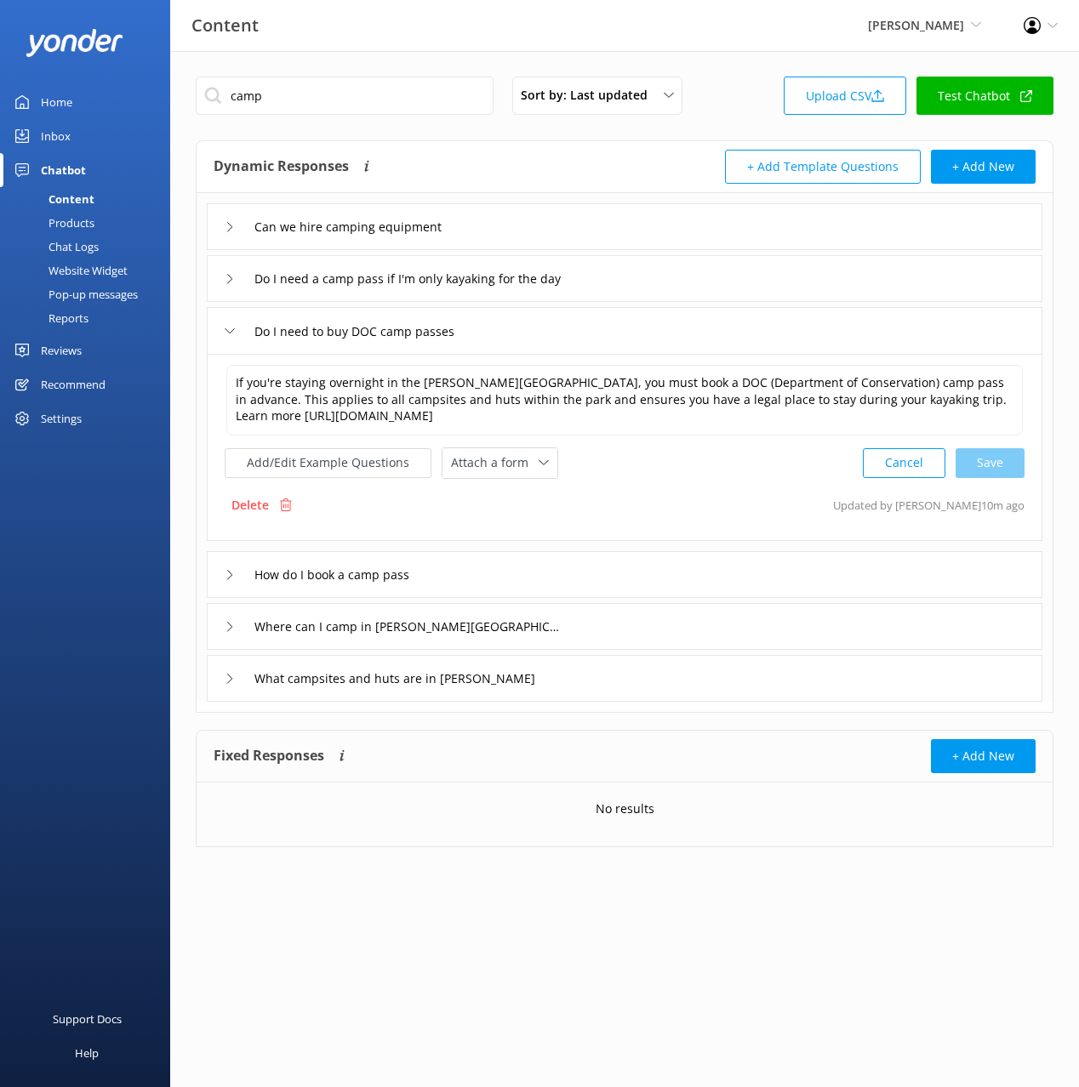
click at [604, 560] on div "How do I book a camp pass" at bounding box center [624, 574] width 835 height 47
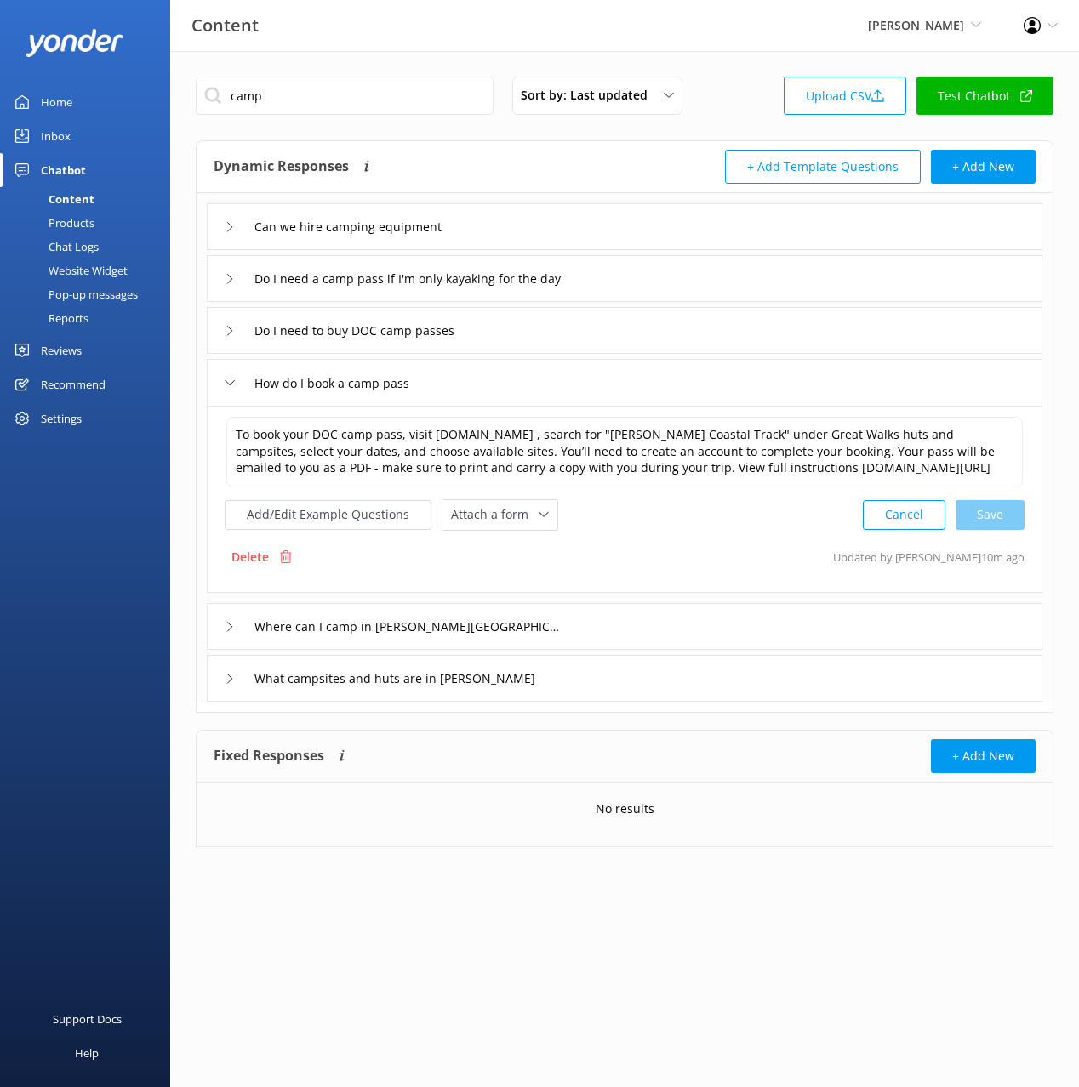
click at [532, 336] on div "Do I need to buy DOC camp passes" at bounding box center [624, 330] width 835 height 47
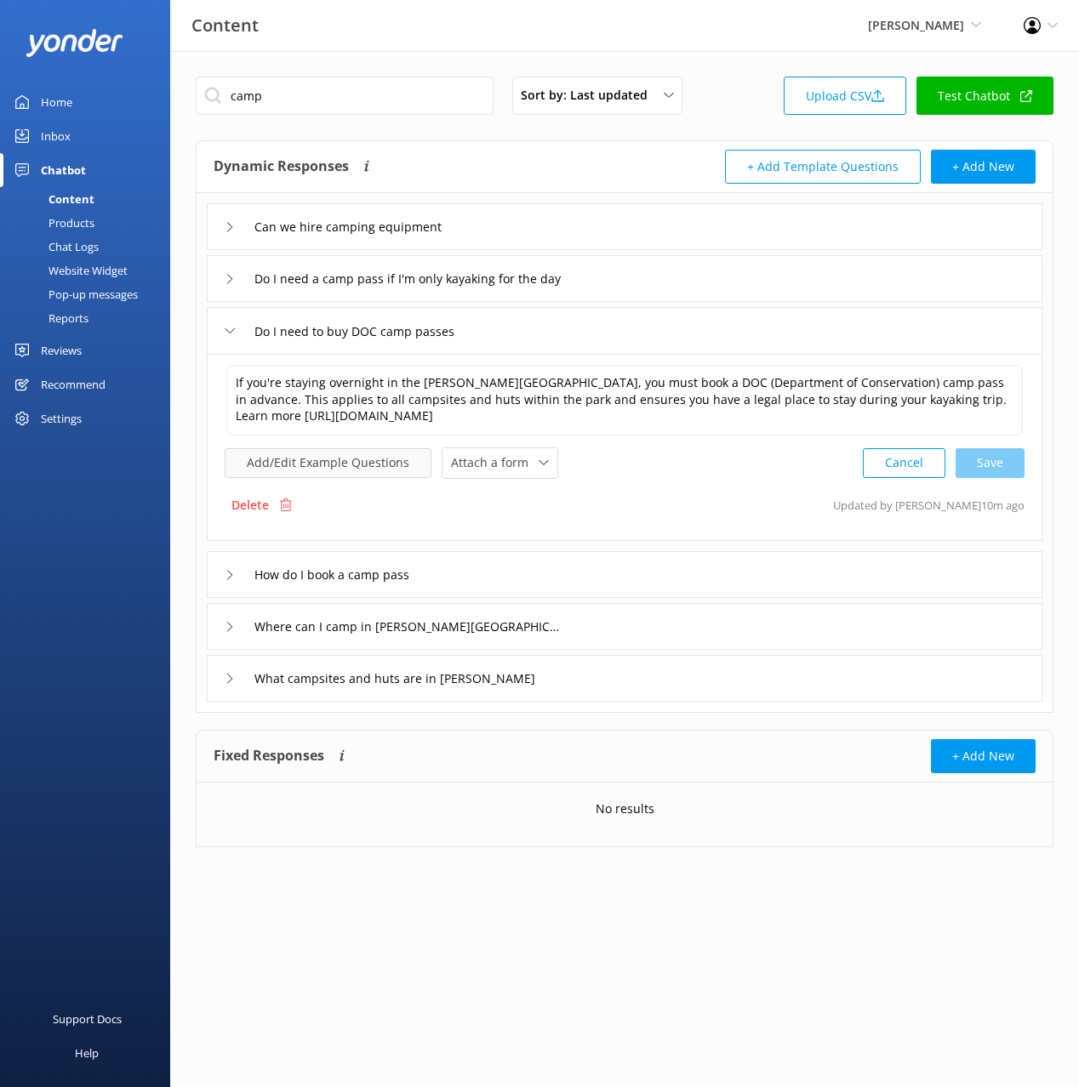
click at [341, 448] on button "Add/Edit Example Questions" at bounding box center [328, 463] width 207 height 30
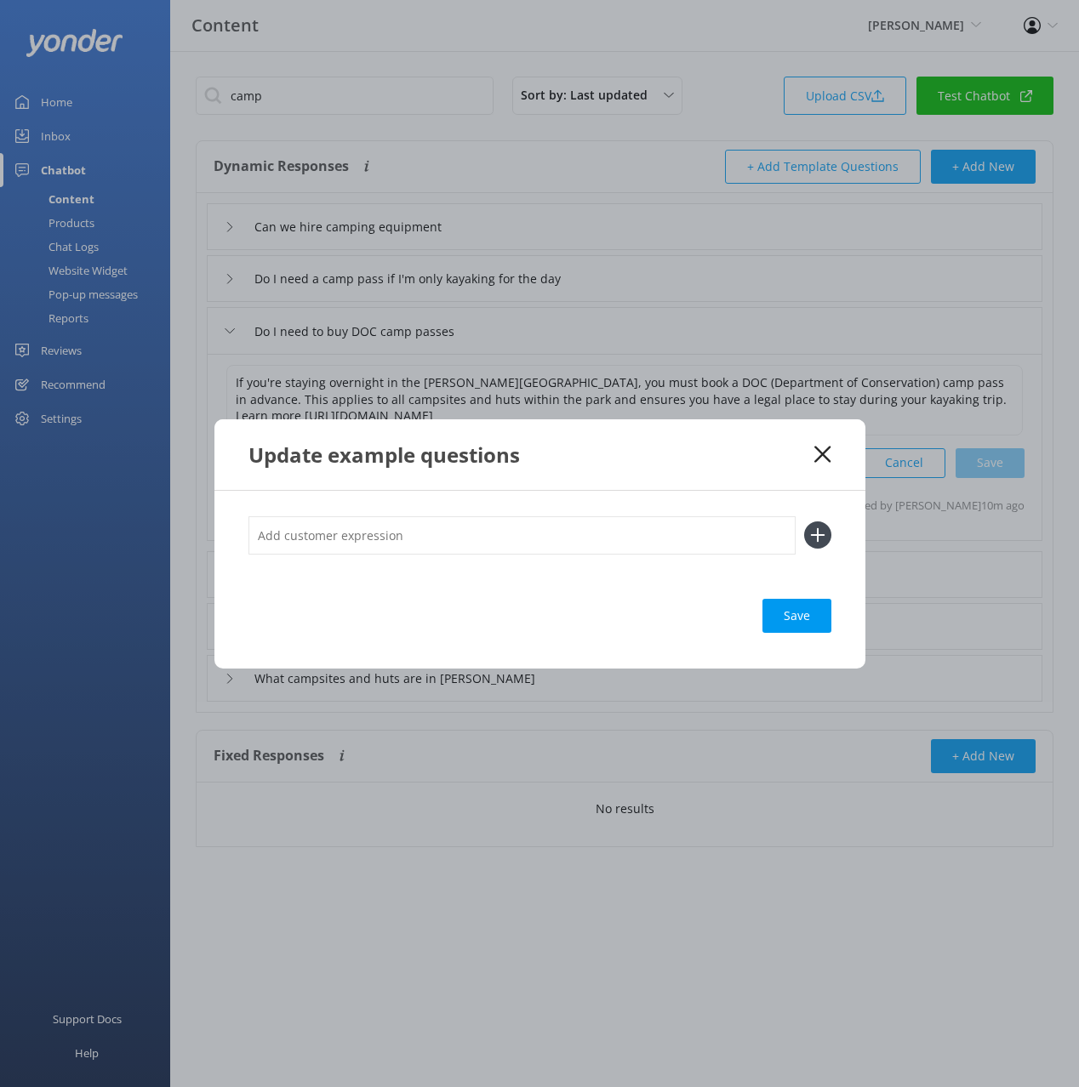
click at [636, 536] on input "text" at bounding box center [521, 535] width 547 height 38
paste input "DOC Passes"
type input "DOC Passes"
click at [804, 522] on button at bounding box center [817, 535] width 27 height 27
paste input "DOC Passes"
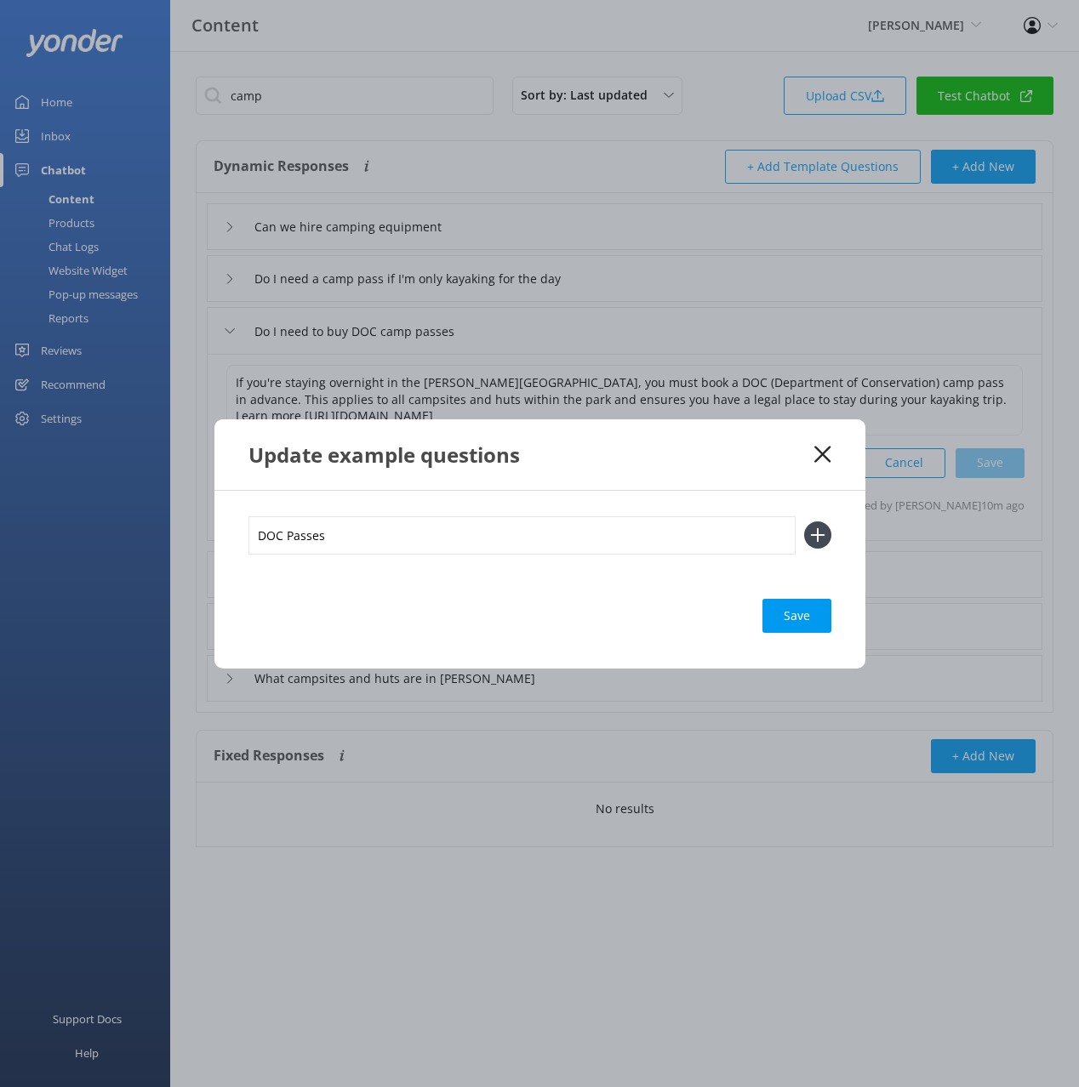
type input "DOC Passes"
click at [804, 522] on button at bounding box center [817, 535] width 27 height 27
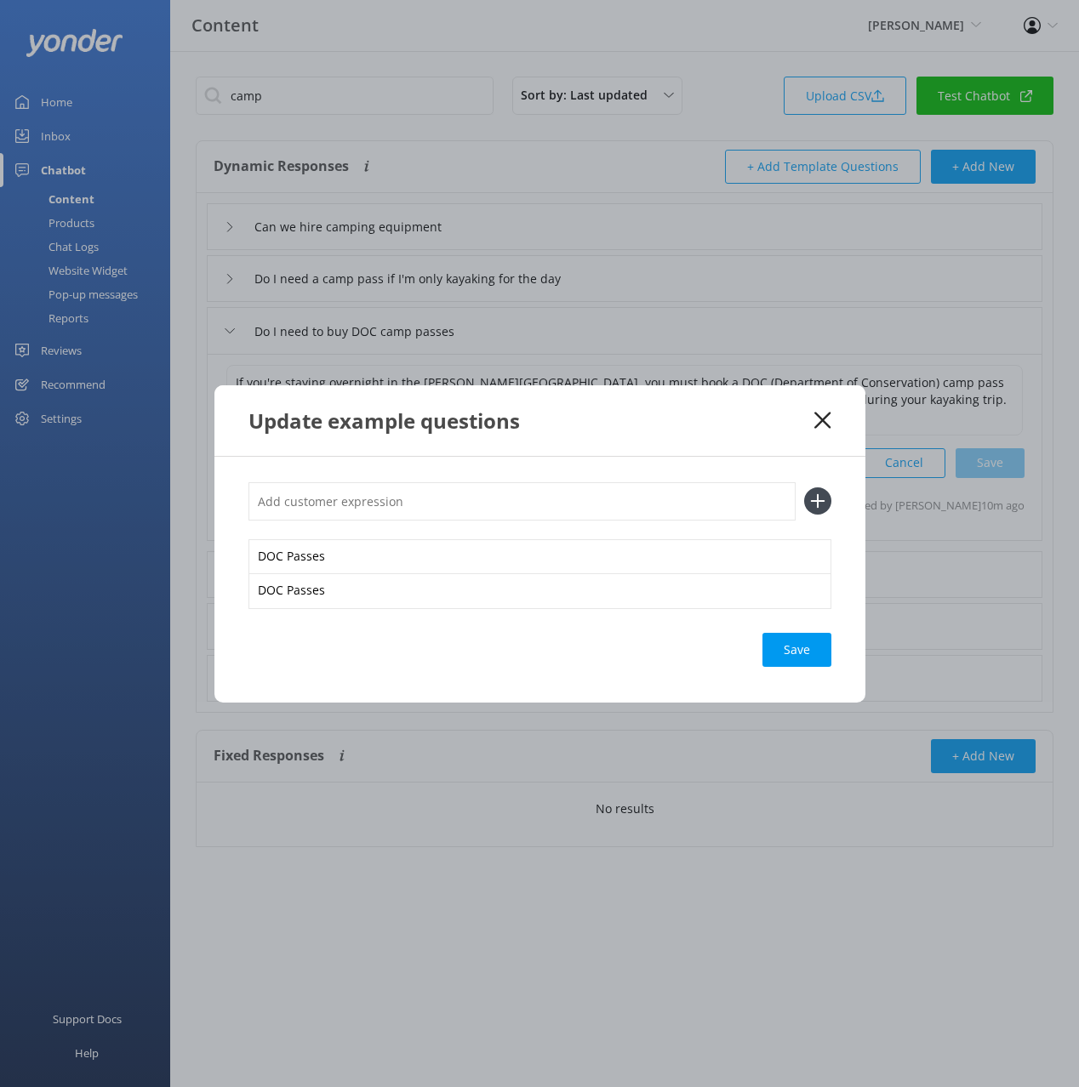
click at [793, 660] on div "Save" at bounding box center [796, 650] width 69 height 34
click at [821, 419] on use at bounding box center [822, 420] width 16 height 16
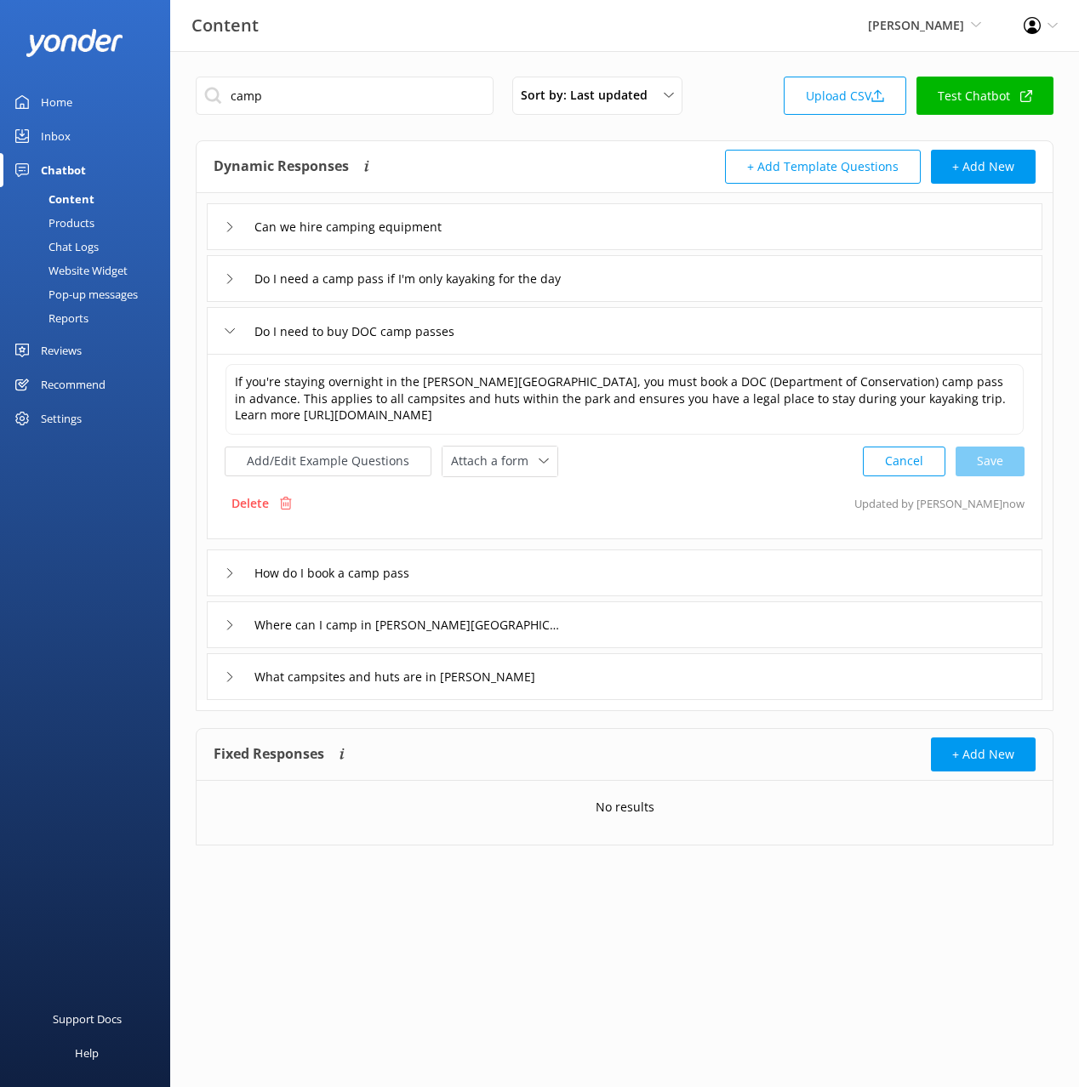
click at [78, 254] on div "Chat Logs" at bounding box center [54, 247] width 88 height 24
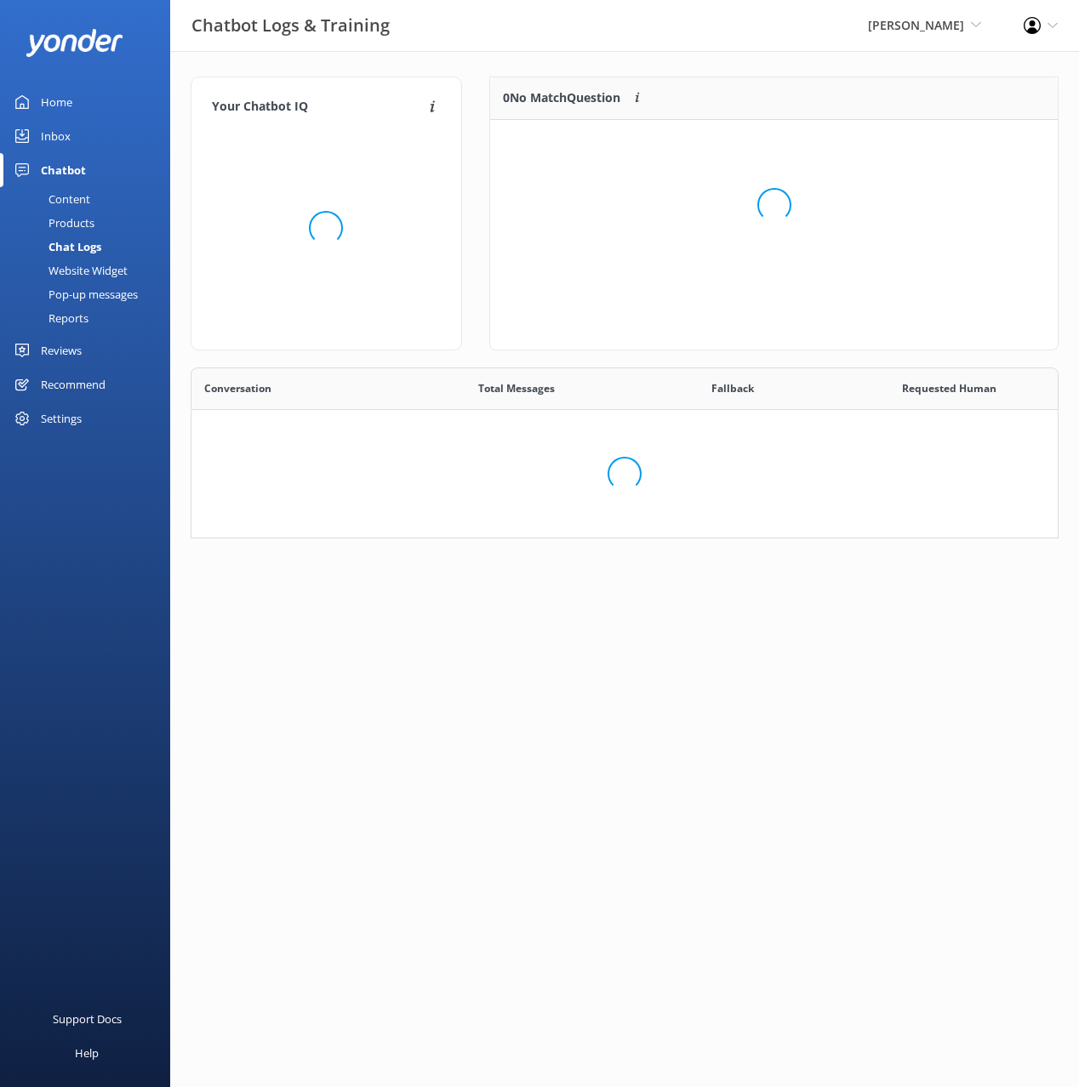
scroll to position [171, 868]
click at [82, 272] on div "Website Widget" at bounding box center [68, 271] width 117 height 24
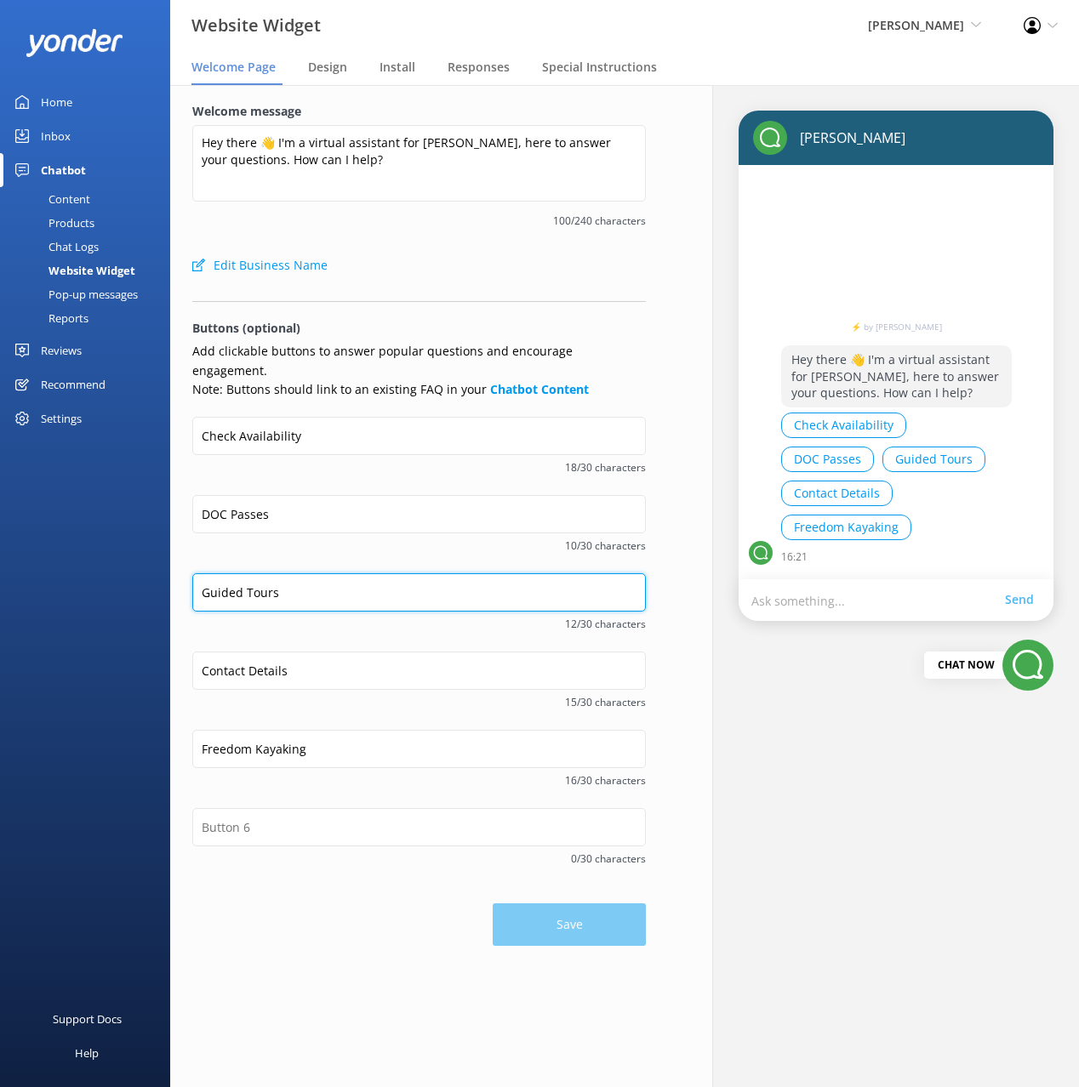
drag, startPoint x: 318, startPoint y: 577, endPoint x: 292, endPoint y: 575, distance: 26.4
click at [317, 577] on input "Guided Tours" at bounding box center [418, 592] width 453 height 38
click at [248, 573] on input "Guided Tours" at bounding box center [418, 592] width 453 height 38
click at [75, 199] on div "Content" at bounding box center [50, 199] width 80 height 24
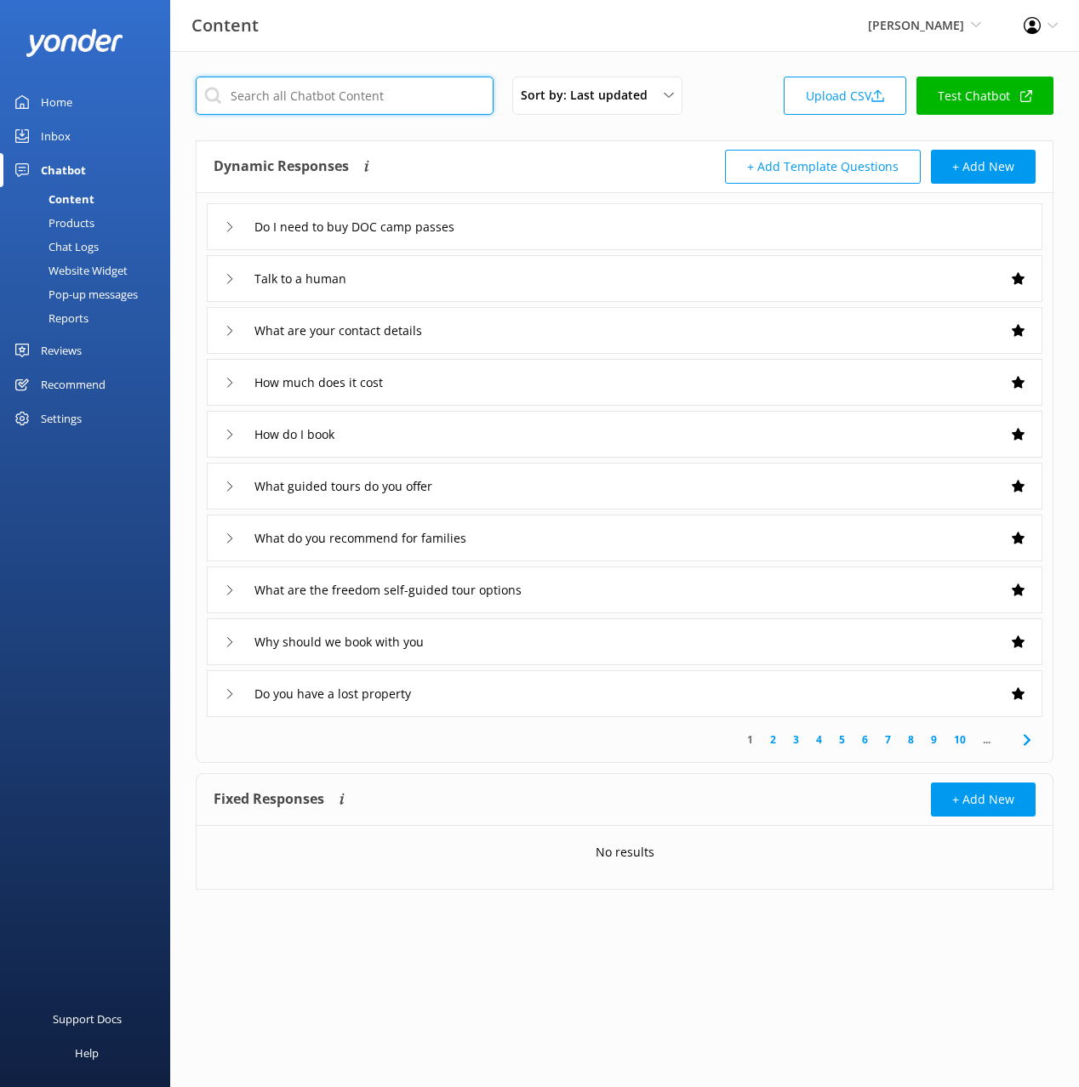
click at [400, 111] on input "text" at bounding box center [345, 96] width 298 height 38
type input "offer"
drag, startPoint x: 527, startPoint y: 143, endPoint x: 526, endPoint y: 177, distance: 34.0
click at [527, 143] on div "Dynamic Responses The chatbot will generate a response based on the content inf…" at bounding box center [625, 167] width 856 height 52
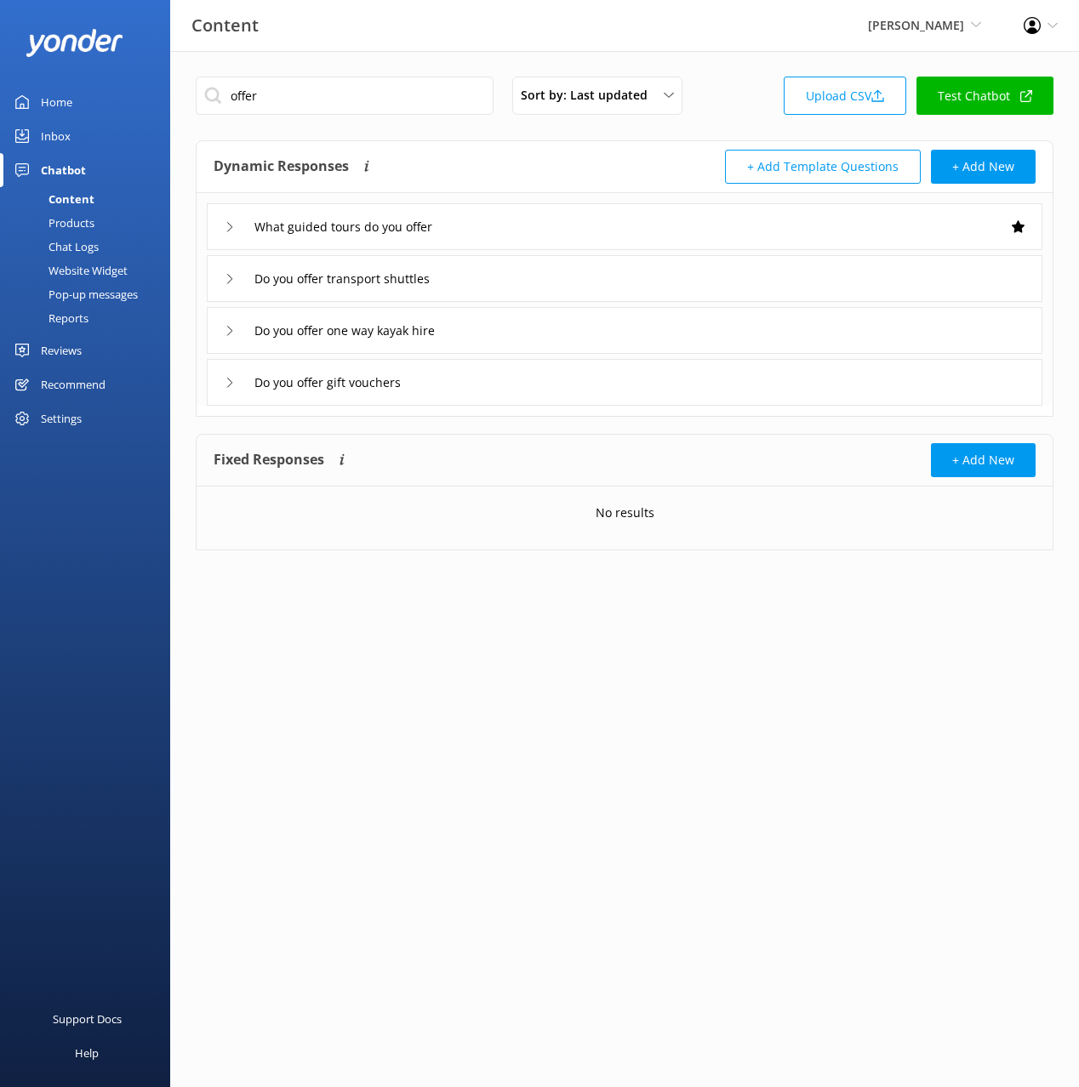
click at [505, 224] on div "What guided tours do you offer" at bounding box center [624, 226] width 835 height 47
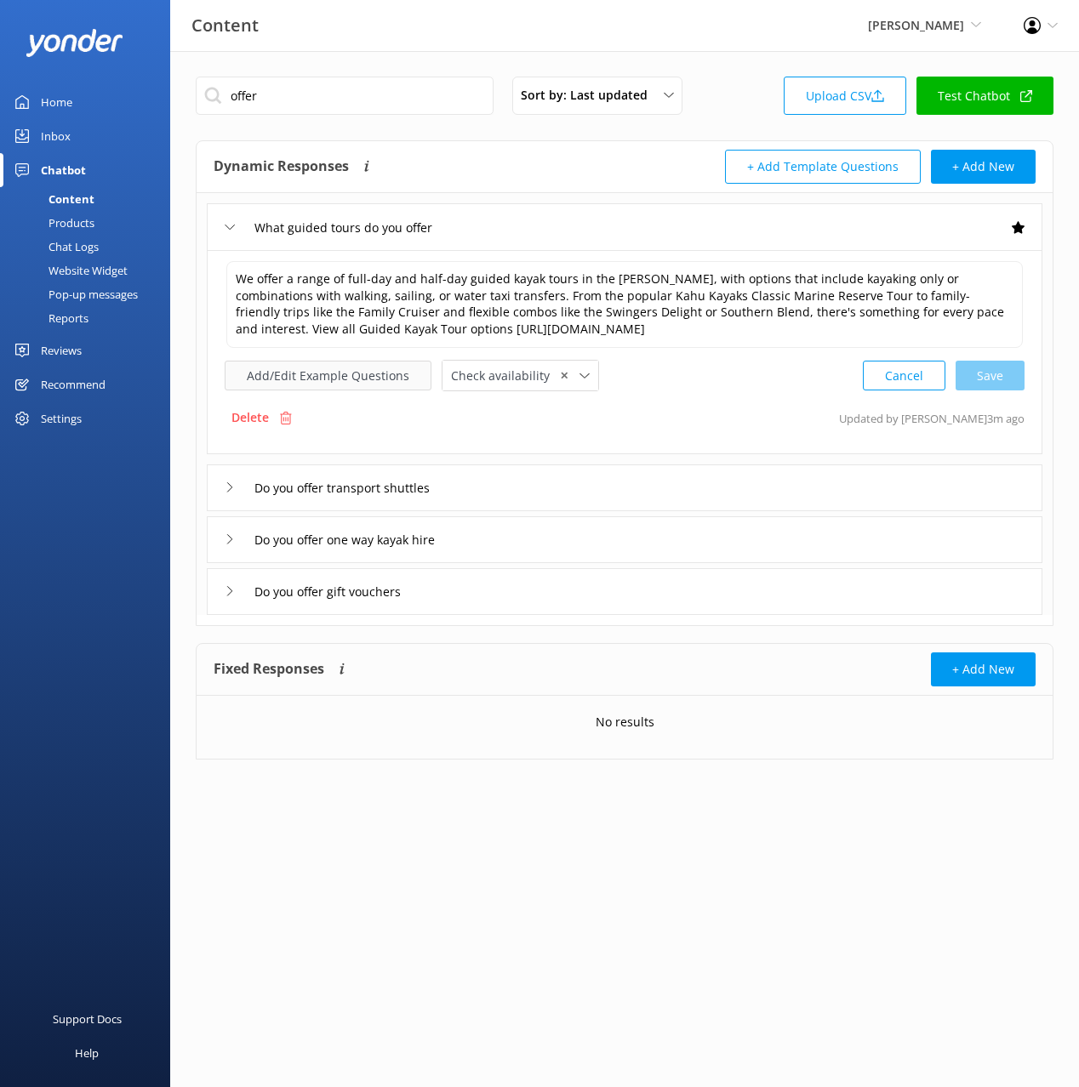
click at [365, 387] on button "Add/Edit Example Questions" at bounding box center [328, 376] width 207 height 30
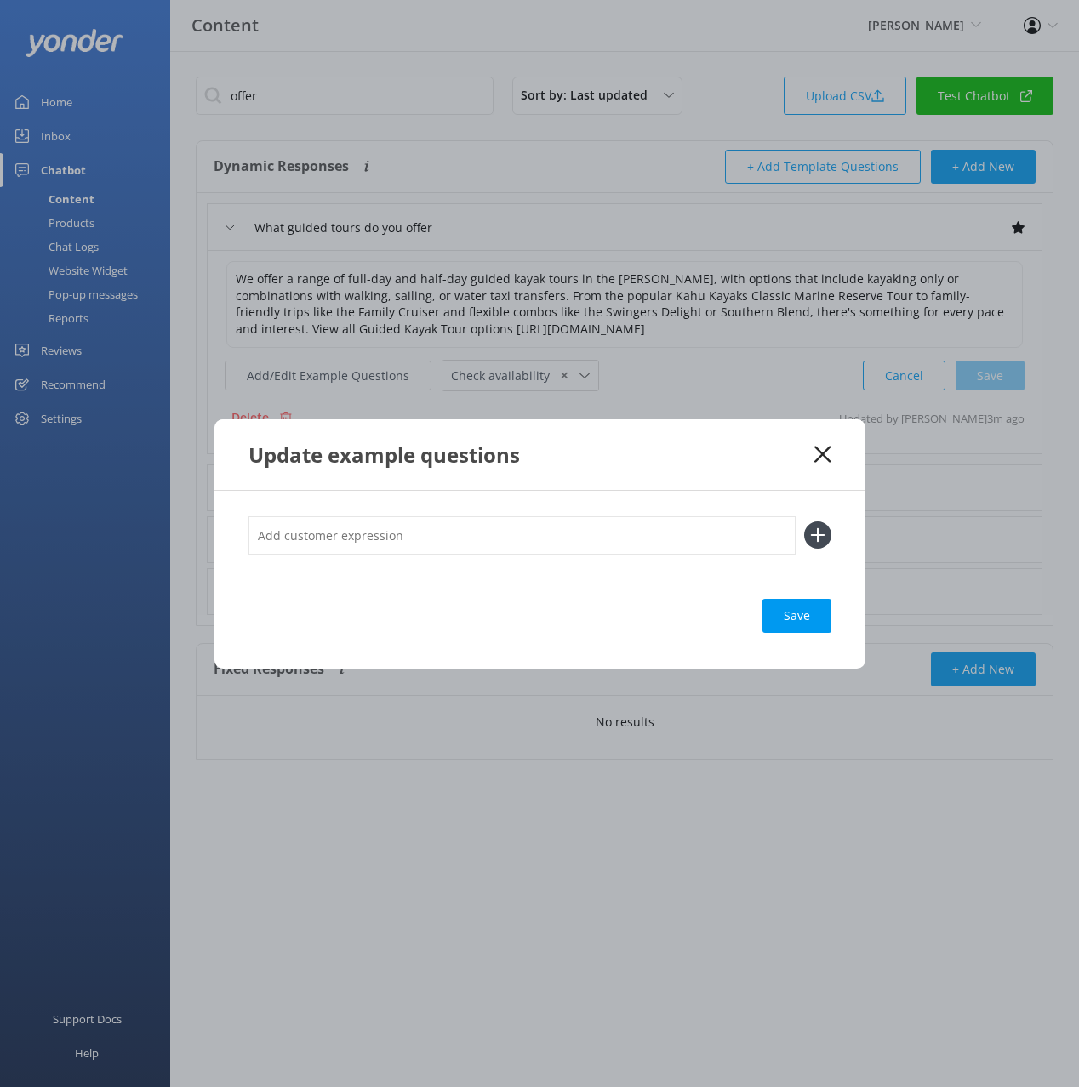
click at [603, 516] on input "text" at bounding box center [521, 535] width 547 height 38
paste input "Guided Tours"
type input "Guided Tours"
click at [804, 522] on button at bounding box center [817, 535] width 27 height 27
paste input "Guided Tours"
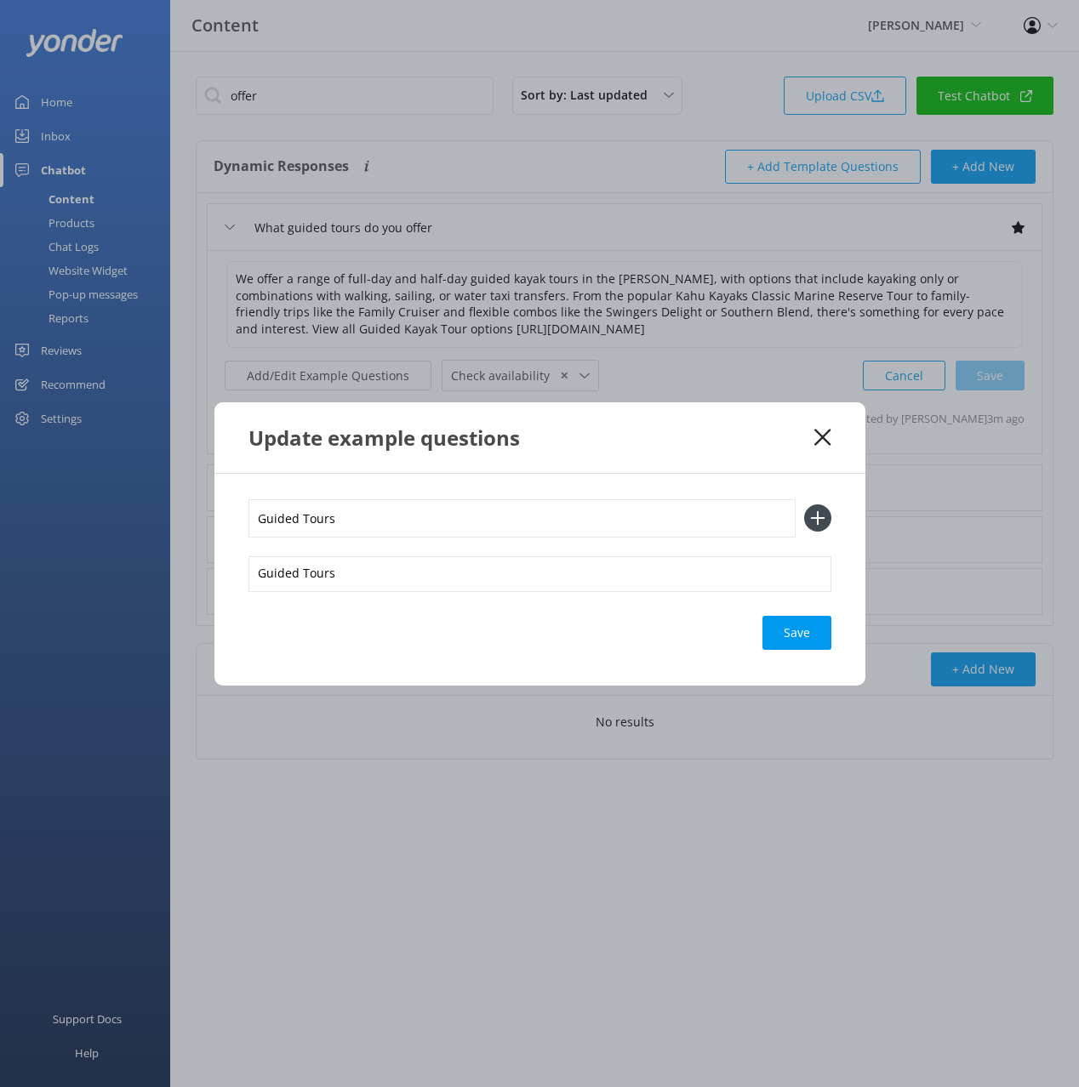
type input "Guided Tours"
click at [804, 505] on button at bounding box center [817, 518] width 27 height 27
paste input "Guided Tours"
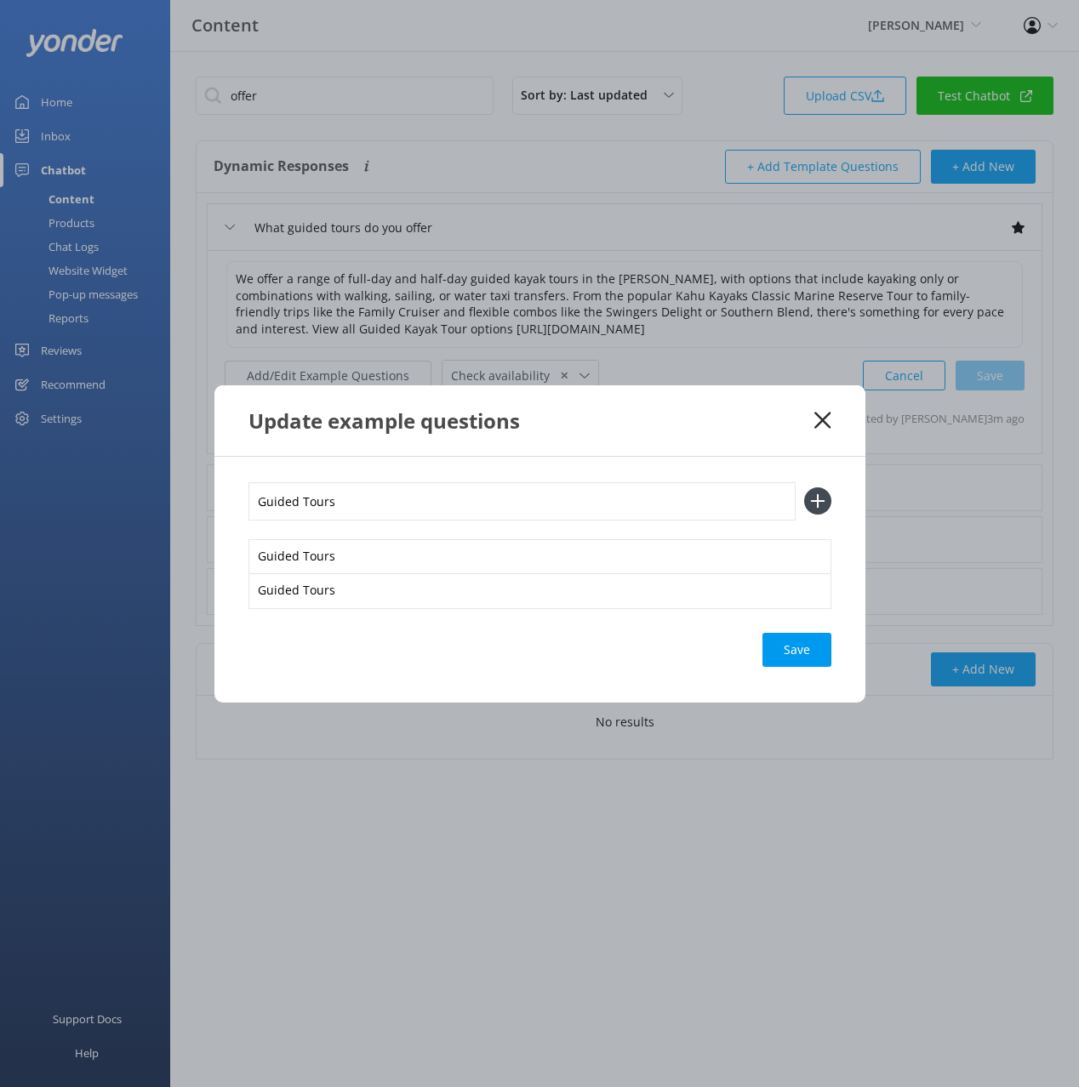
type input "Guided Tours"
click at [804, 487] on button at bounding box center [817, 500] width 27 height 27
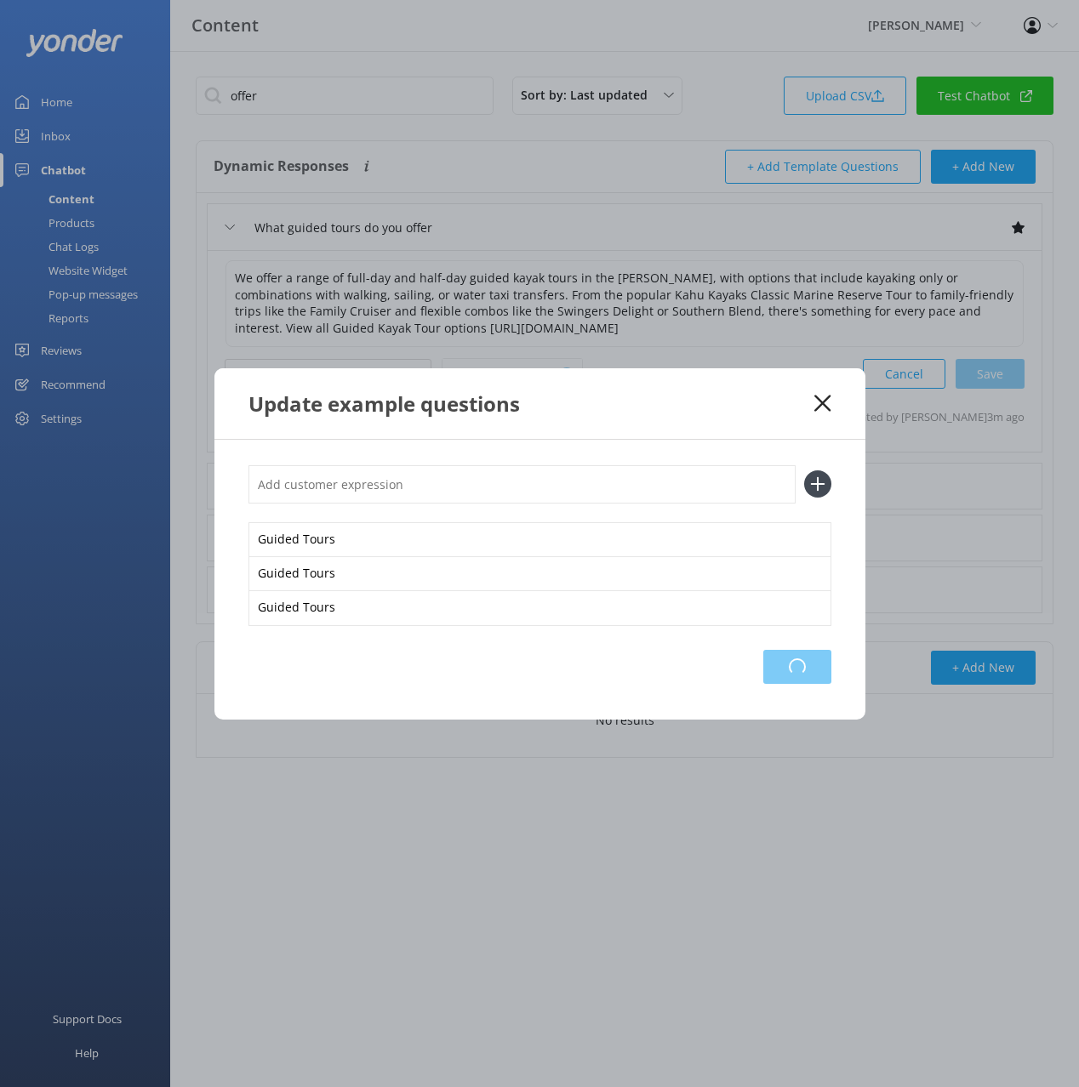
drag, startPoint x: 794, startPoint y: 659, endPoint x: 801, endPoint y: 503, distance: 156.7
click at [795, 659] on div "Loading.." at bounding box center [797, 667] width 68 height 34
drag, startPoint x: 824, startPoint y: 399, endPoint x: 807, endPoint y: 396, distance: 18.0
click at [823, 399] on icon at bounding box center [822, 403] width 16 height 17
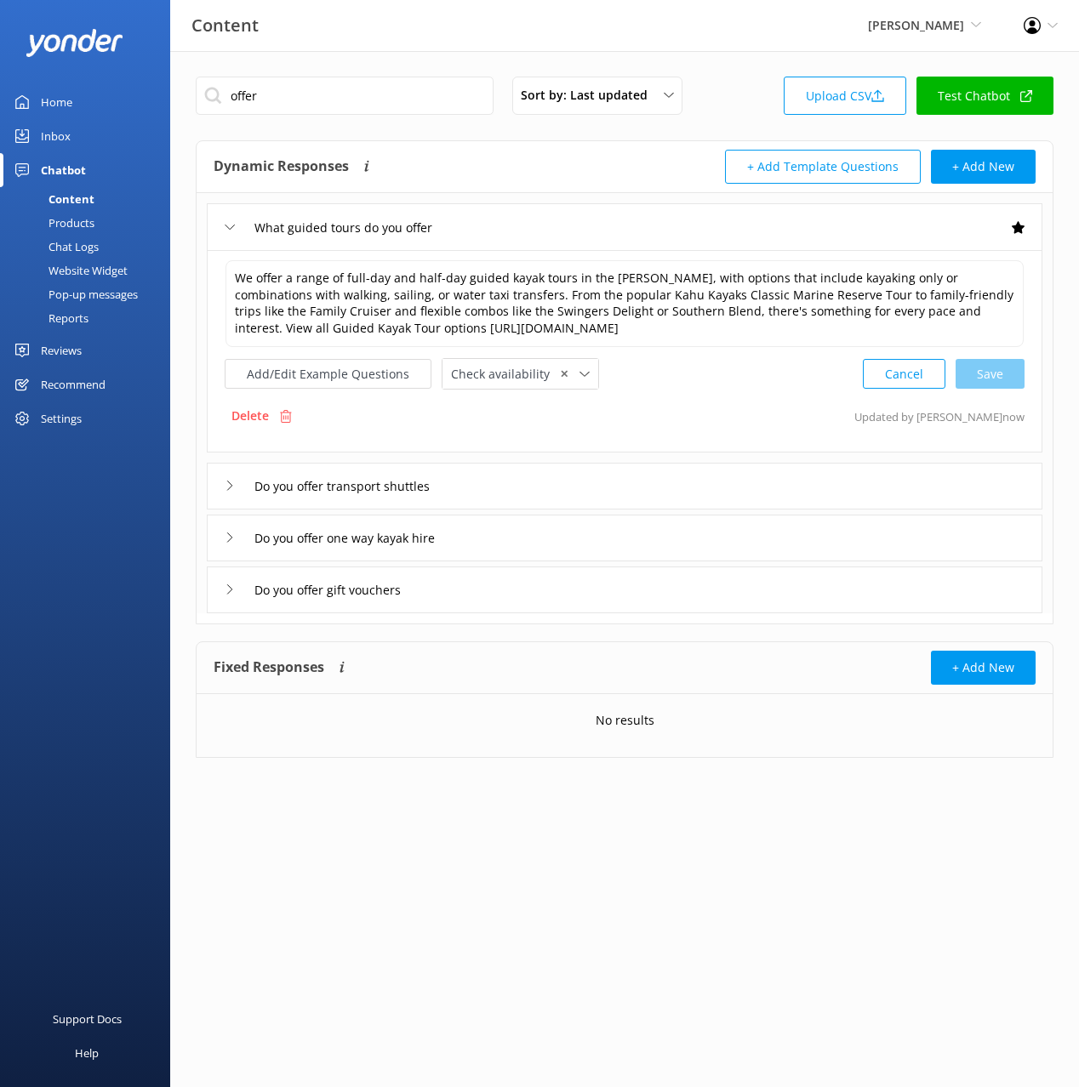
click at [77, 241] on div "Chat Logs" at bounding box center [54, 247] width 88 height 24
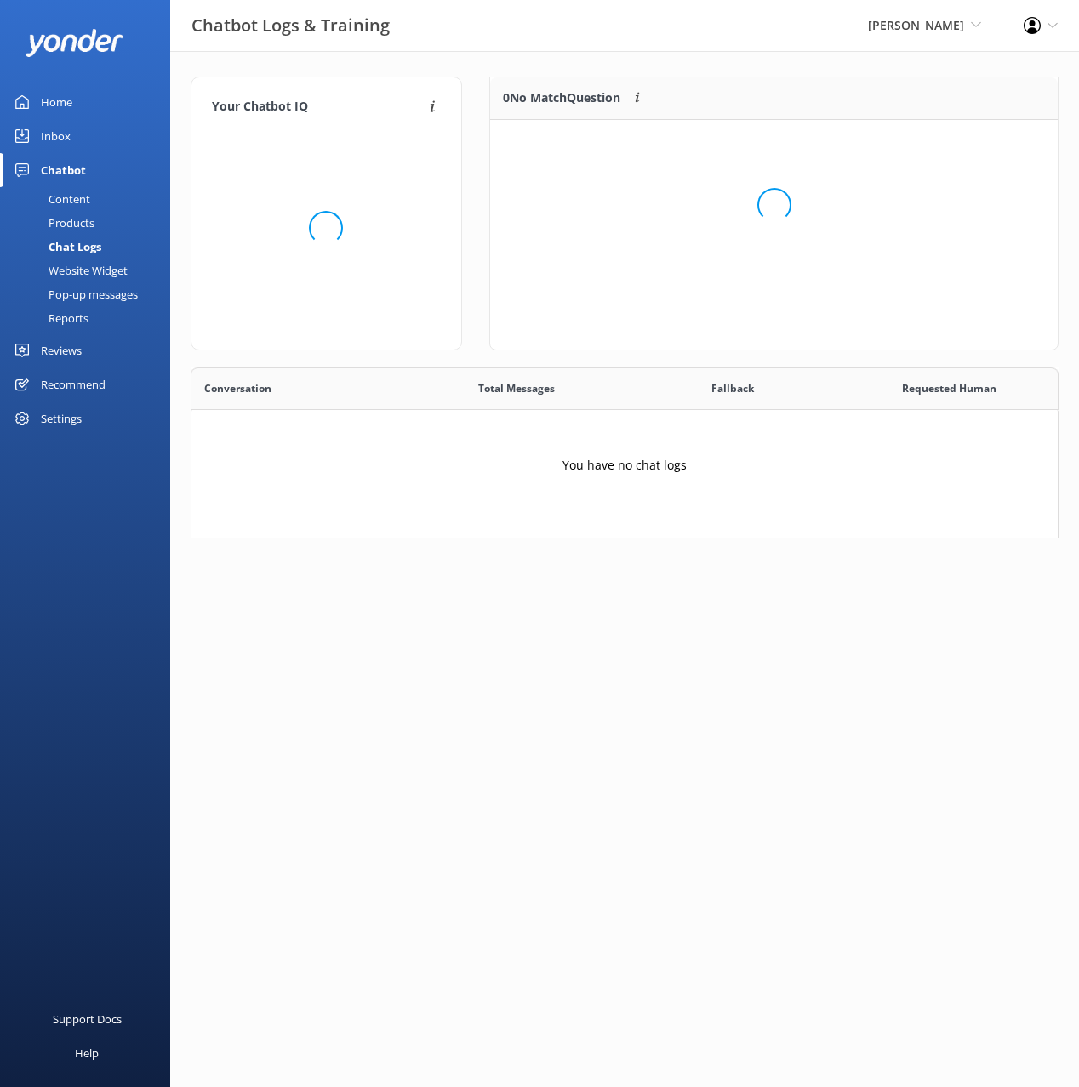
scroll to position [171, 868]
click at [104, 272] on div "Website Widget" at bounding box center [68, 271] width 117 height 24
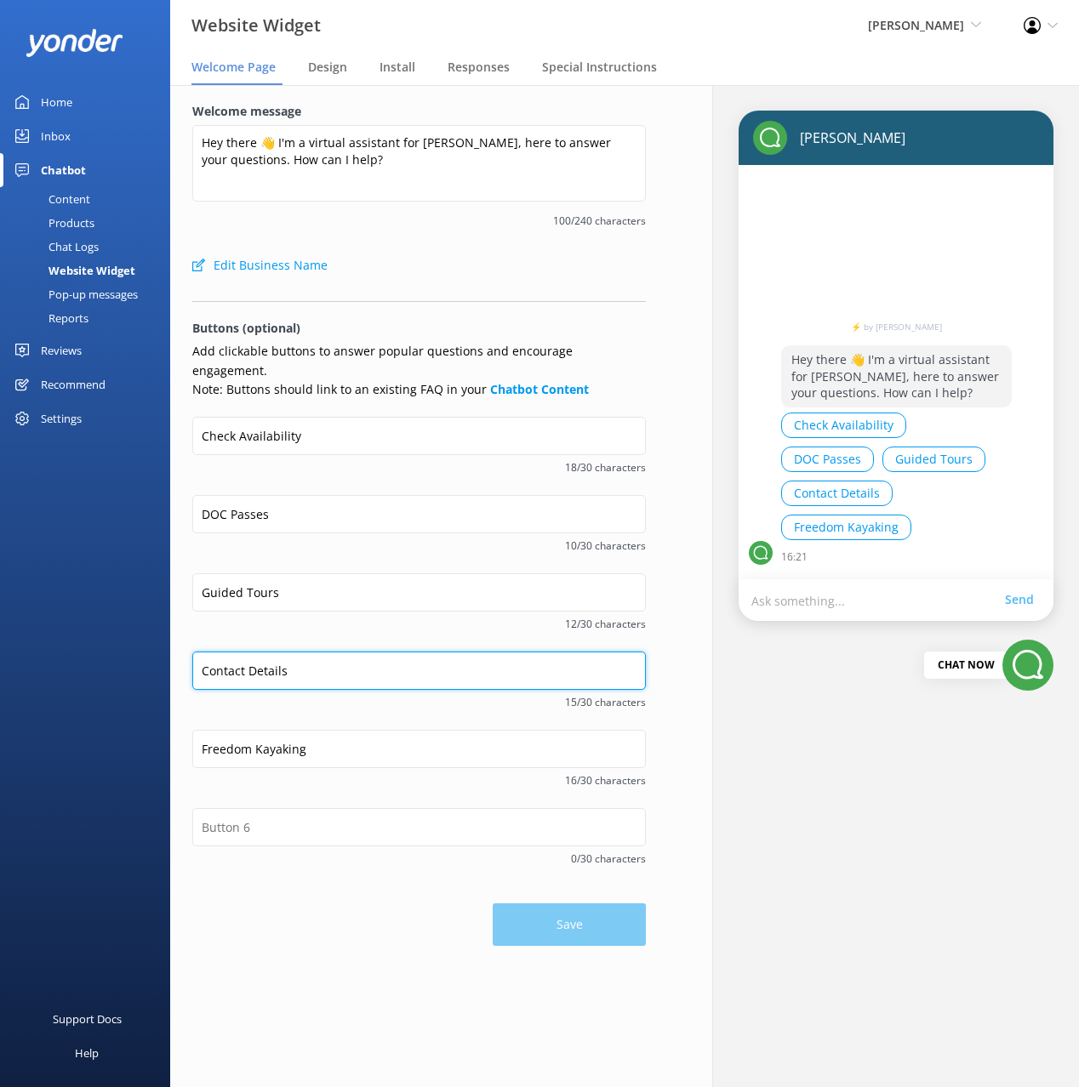
click at [294, 652] on input "Contact Details" at bounding box center [418, 671] width 453 height 38
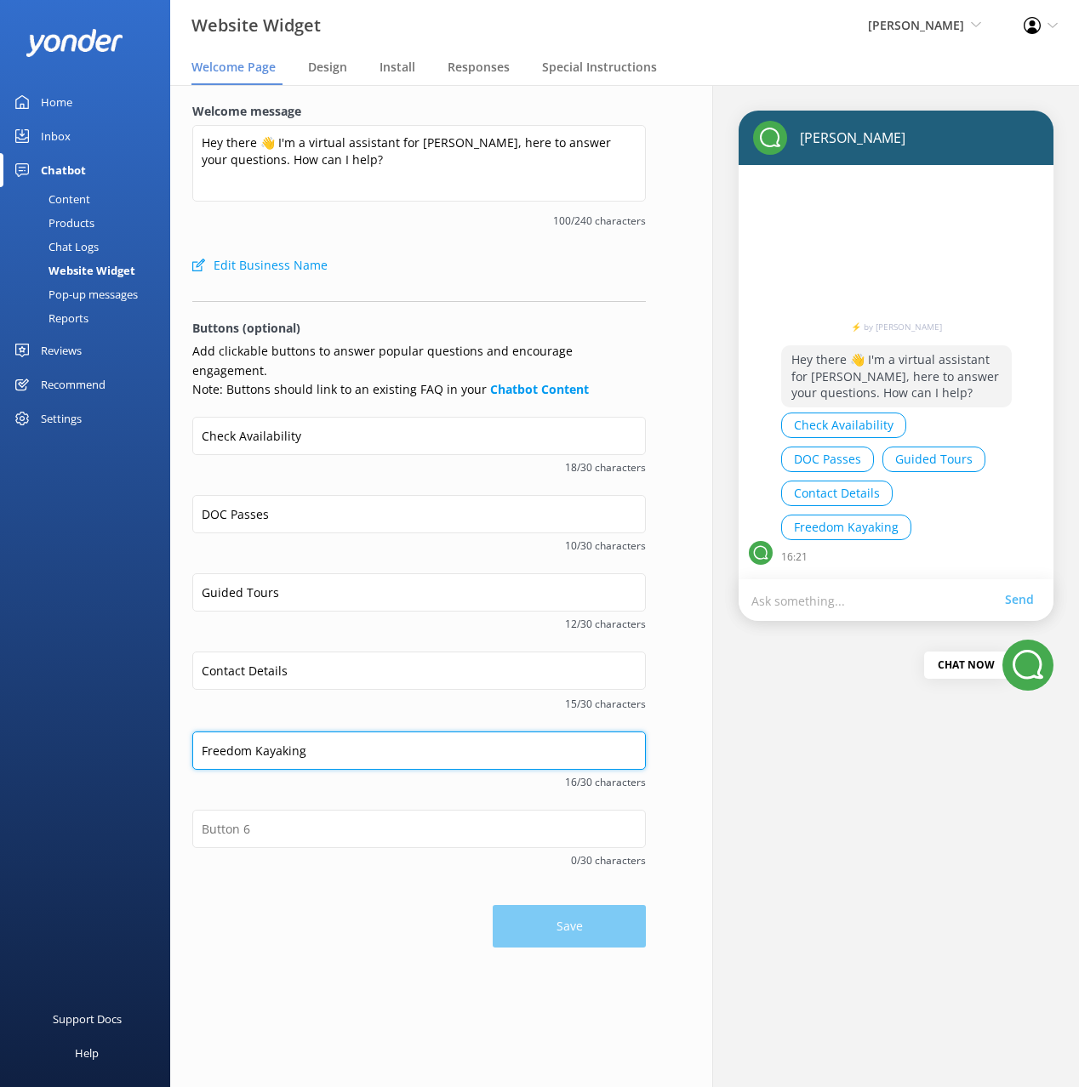
click at [327, 732] on input "Freedom Kayaking" at bounding box center [418, 751] width 453 height 38
click at [95, 201] on link "Content" at bounding box center [90, 199] width 160 height 24
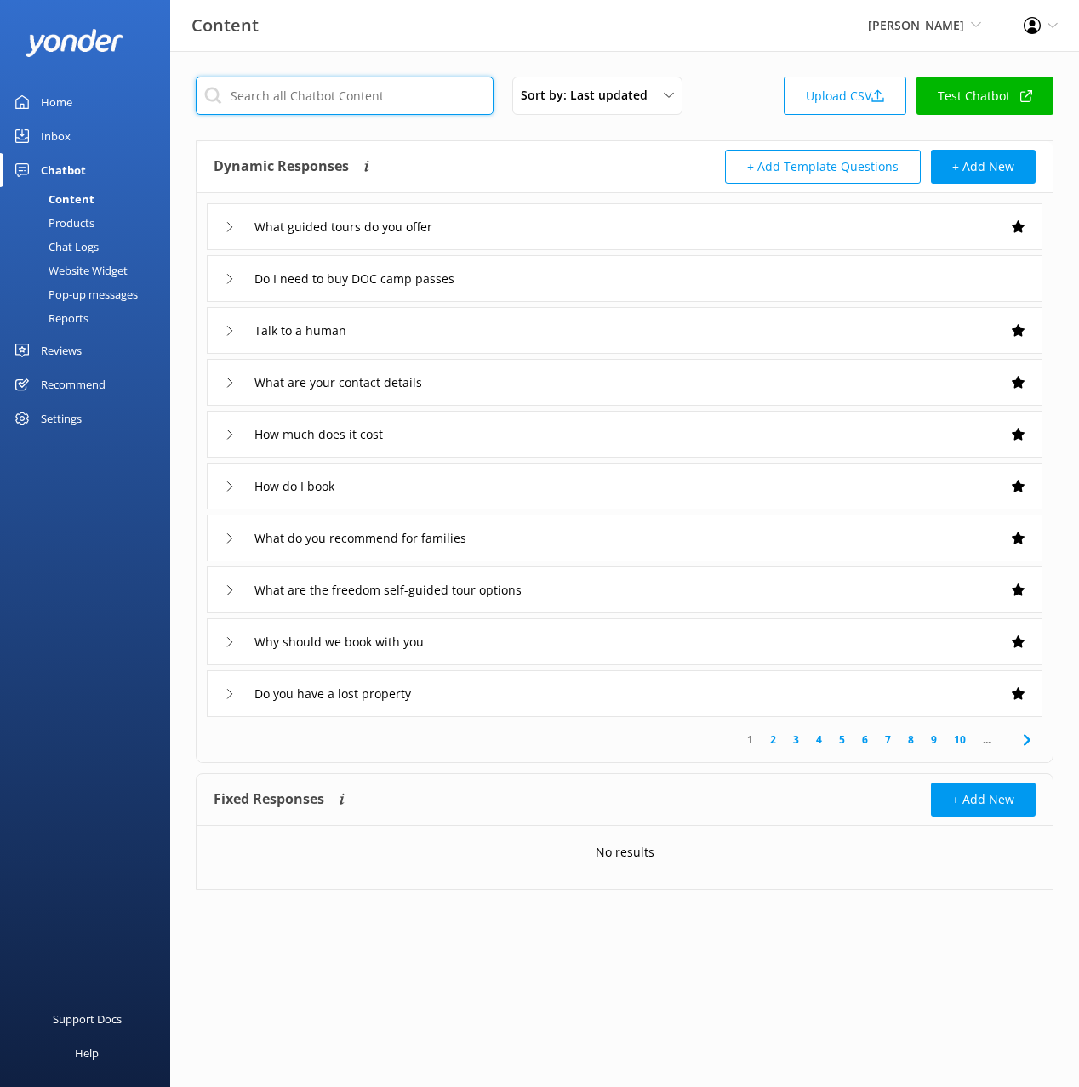
click at [386, 113] on input "text" at bounding box center [345, 96] width 298 height 38
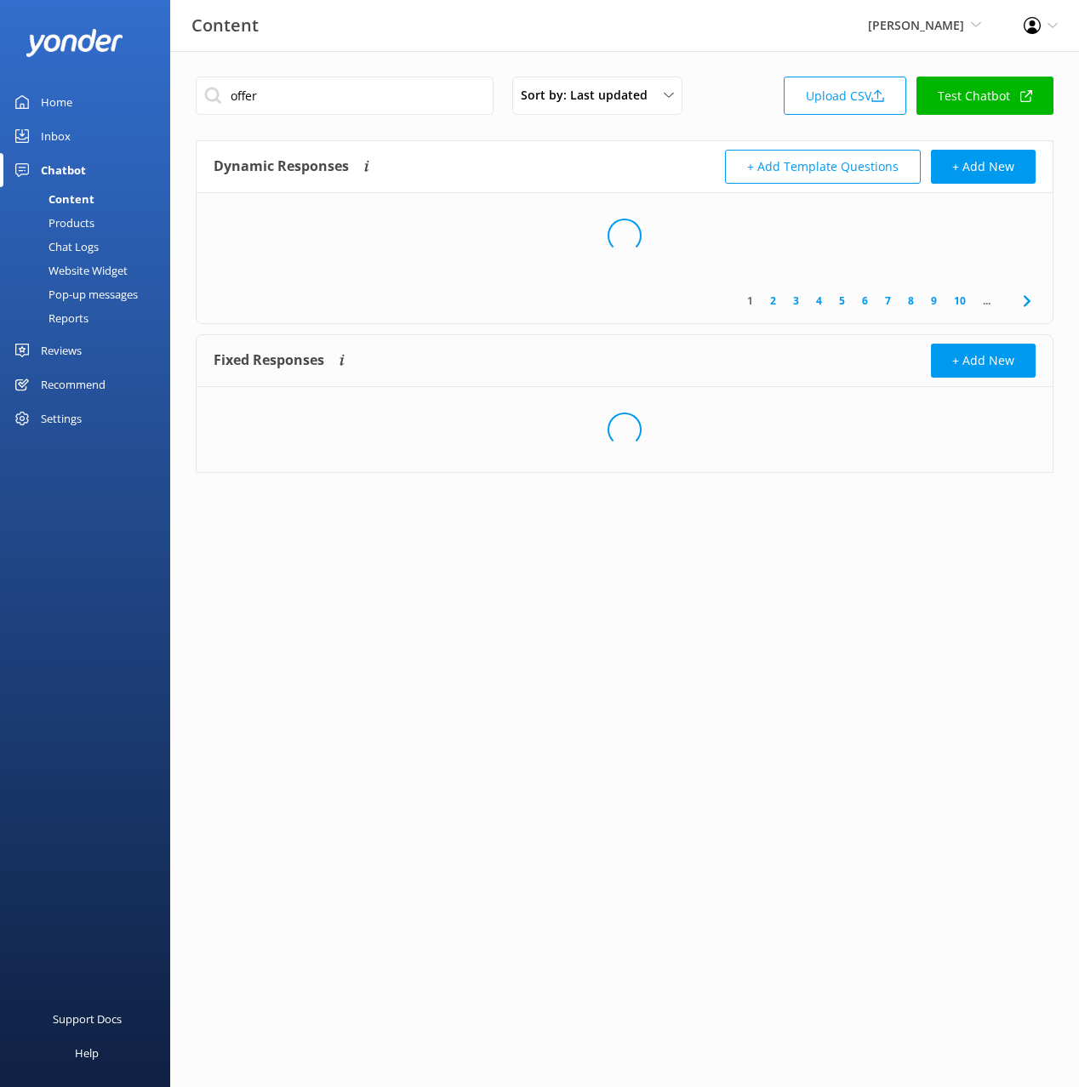
drag, startPoint x: 543, startPoint y: 152, endPoint x: 544, endPoint y: 197, distance: 45.1
click at [543, 152] on div "Dynamic Responses The chatbot will generate a response based on the content inf…" at bounding box center [419, 167] width 411 height 34
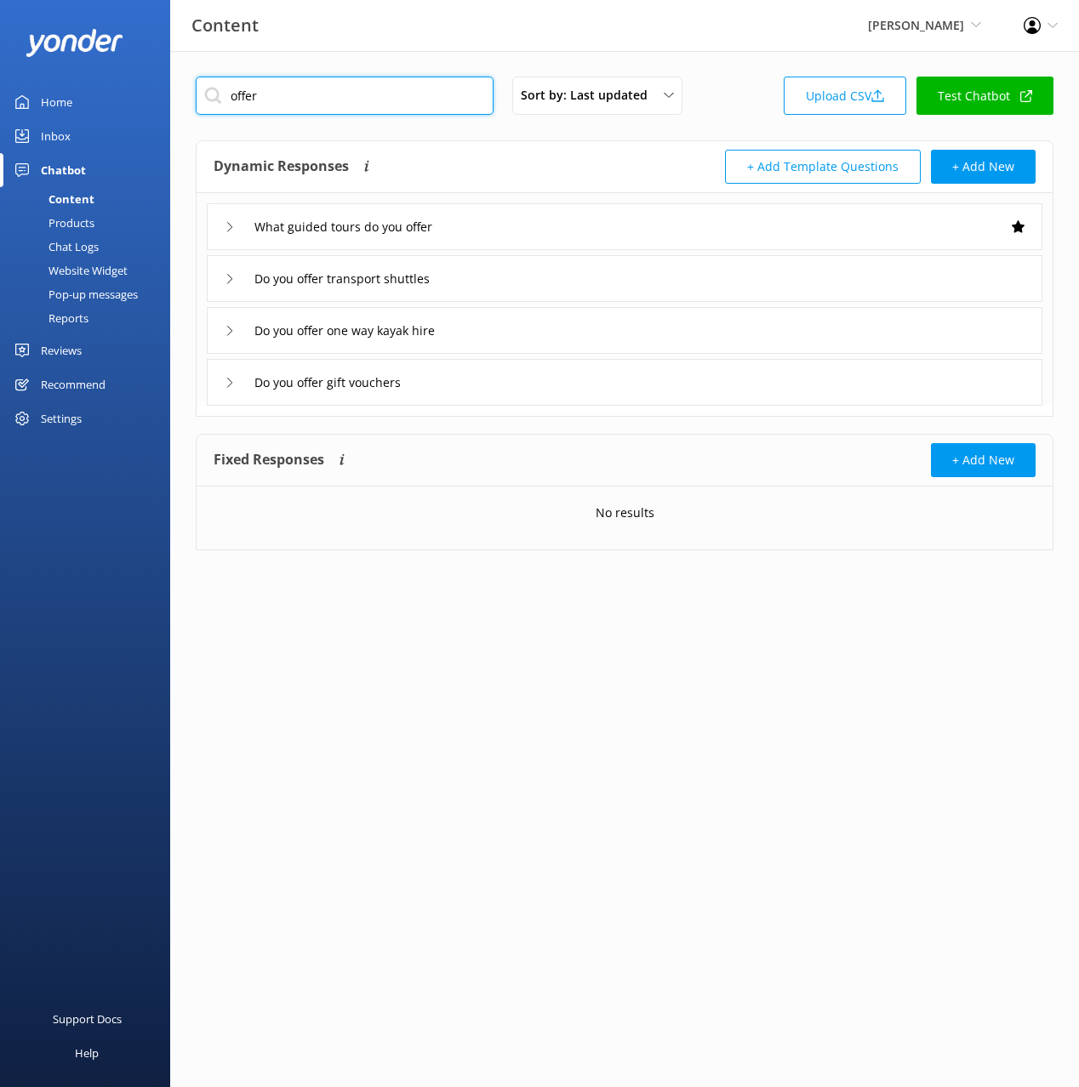
click at [237, 92] on input "offer" at bounding box center [345, 96] width 298 height 38
type input "self"
click at [509, 154] on div "Dynamic Responses The chatbot will generate a response based on the content inf…" at bounding box center [419, 167] width 411 height 34
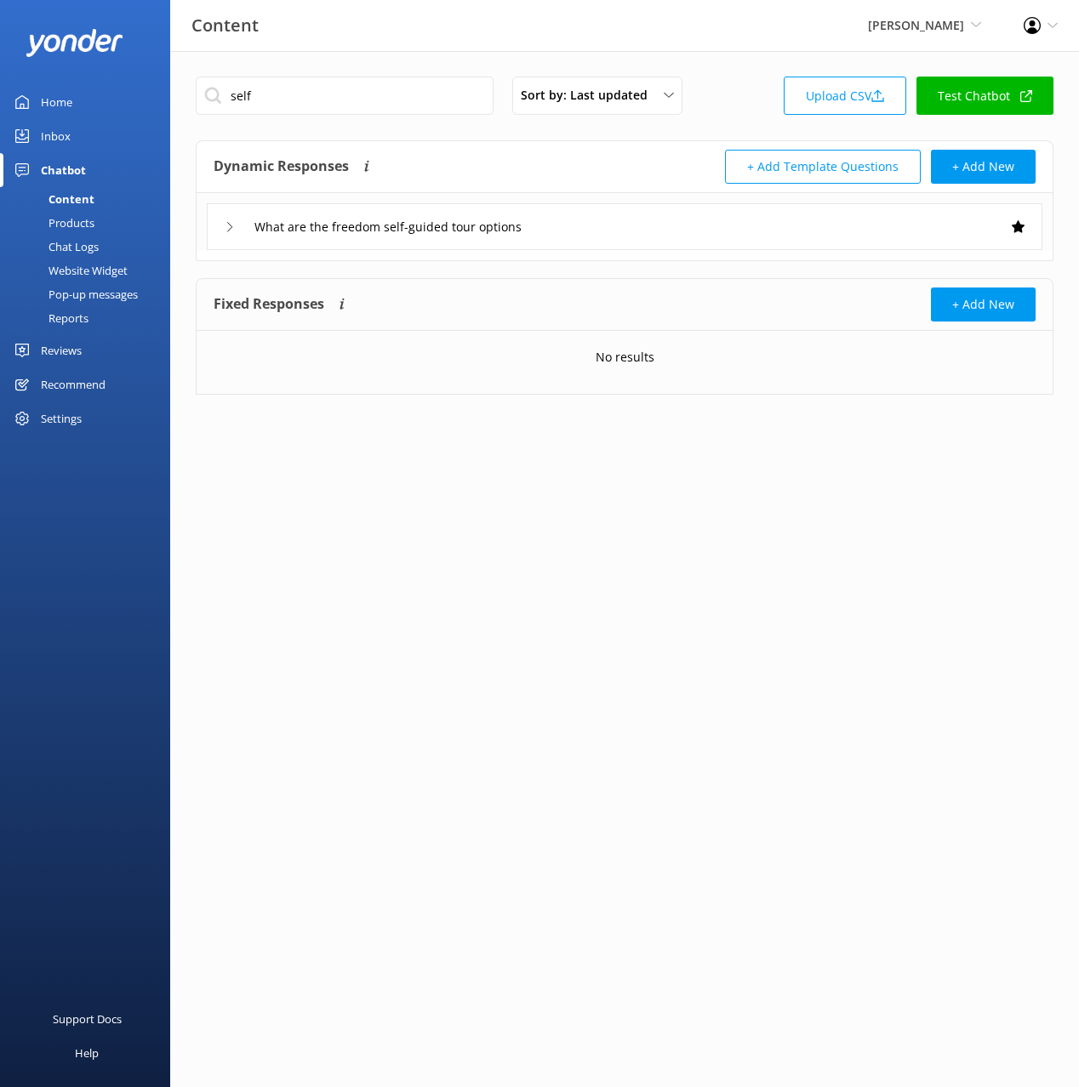
drag, startPoint x: 670, startPoint y: 225, endPoint x: 638, endPoint y: 244, distance: 36.6
click at [668, 226] on div "What are the freedom self-guided tour options" at bounding box center [624, 226] width 835 height 47
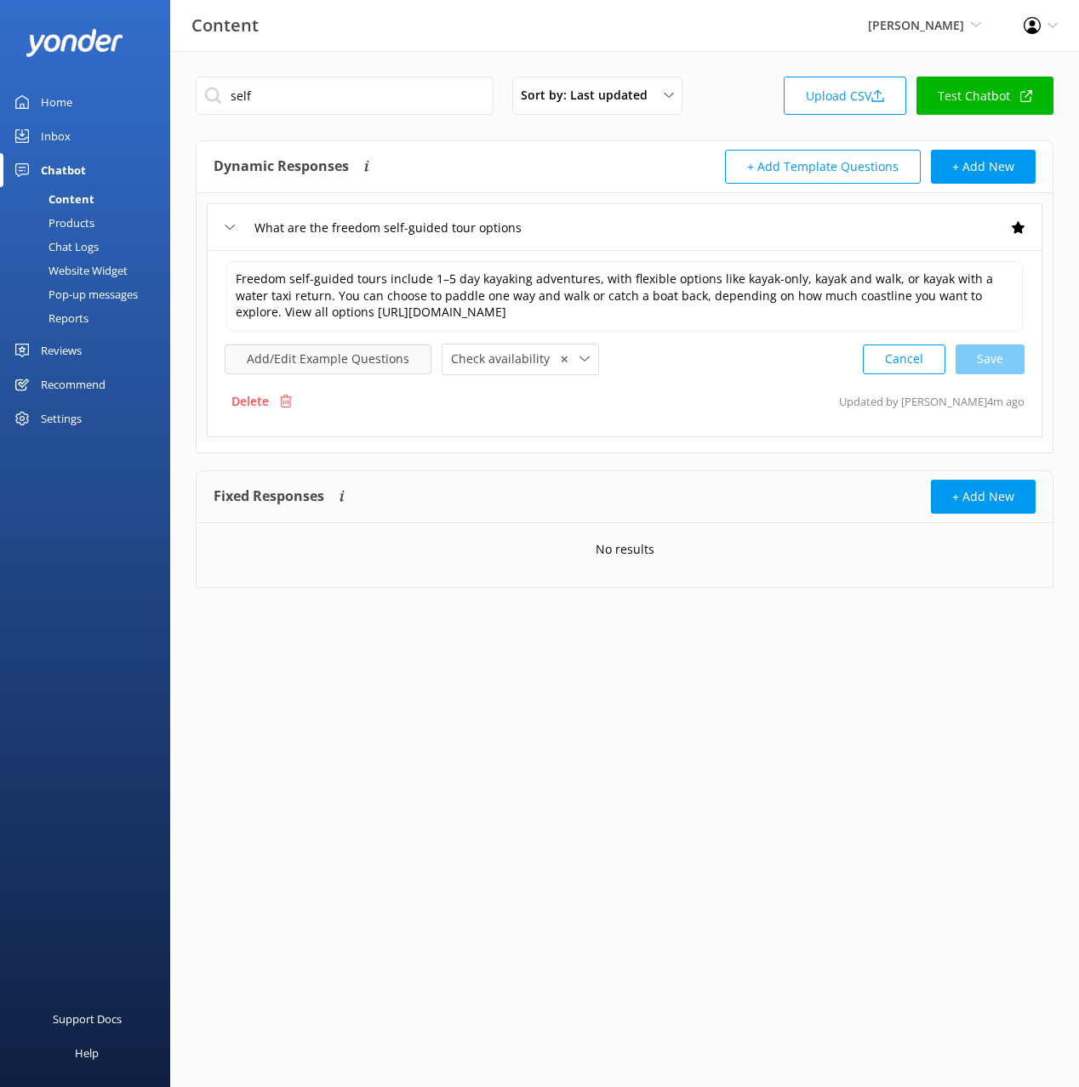
click at [355, 356] on button "Add/Edit Example Questions" at bounding box center [328, 360] width 207 height 30
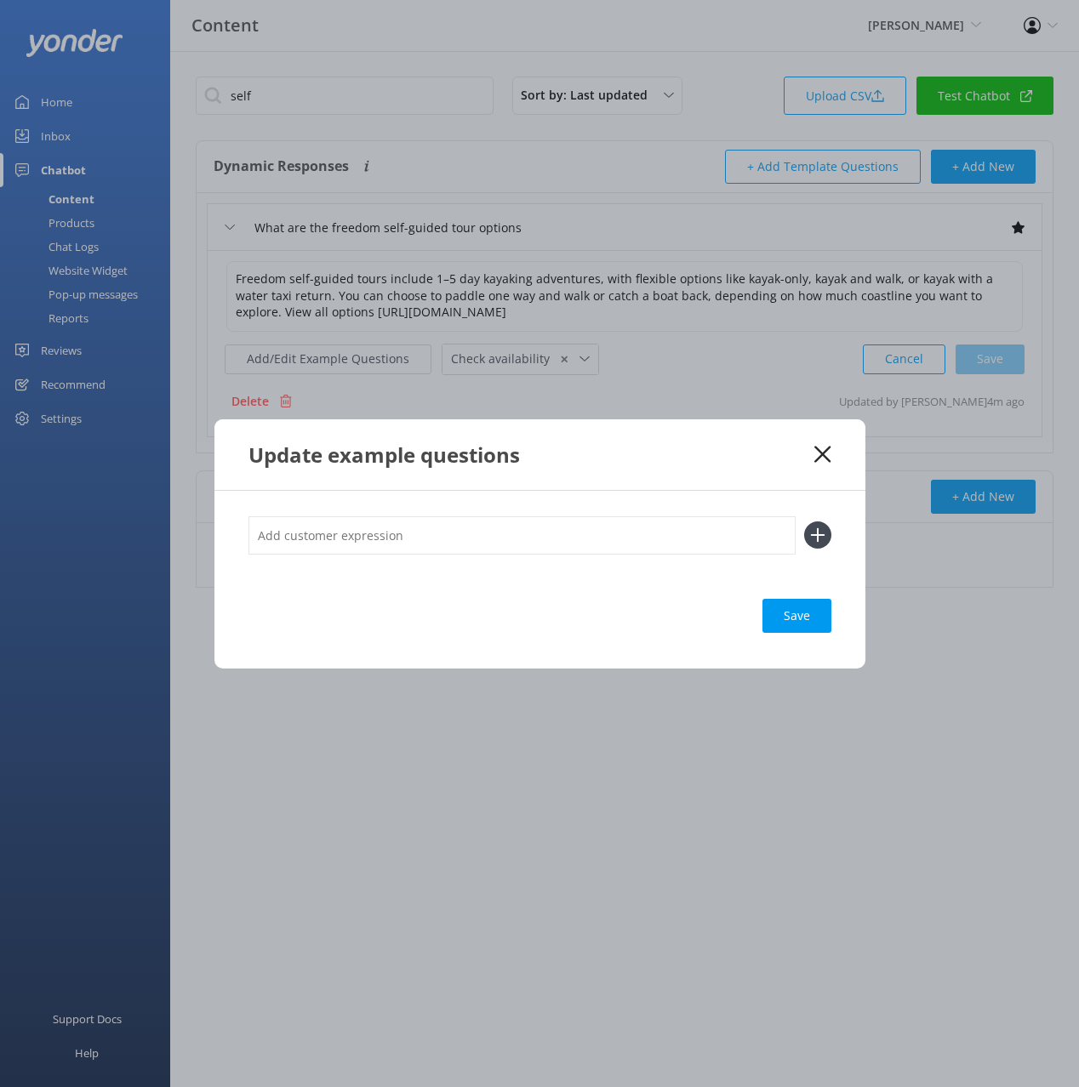
click at [638, 532] on input "text" at bounding box center [521, 535] width 547 height 38
paste input "Freedom Kayaking"
type input "Freedom Kayaking"
click at [804, 522] on button at bounding box center [817, 535] width 27 height 27
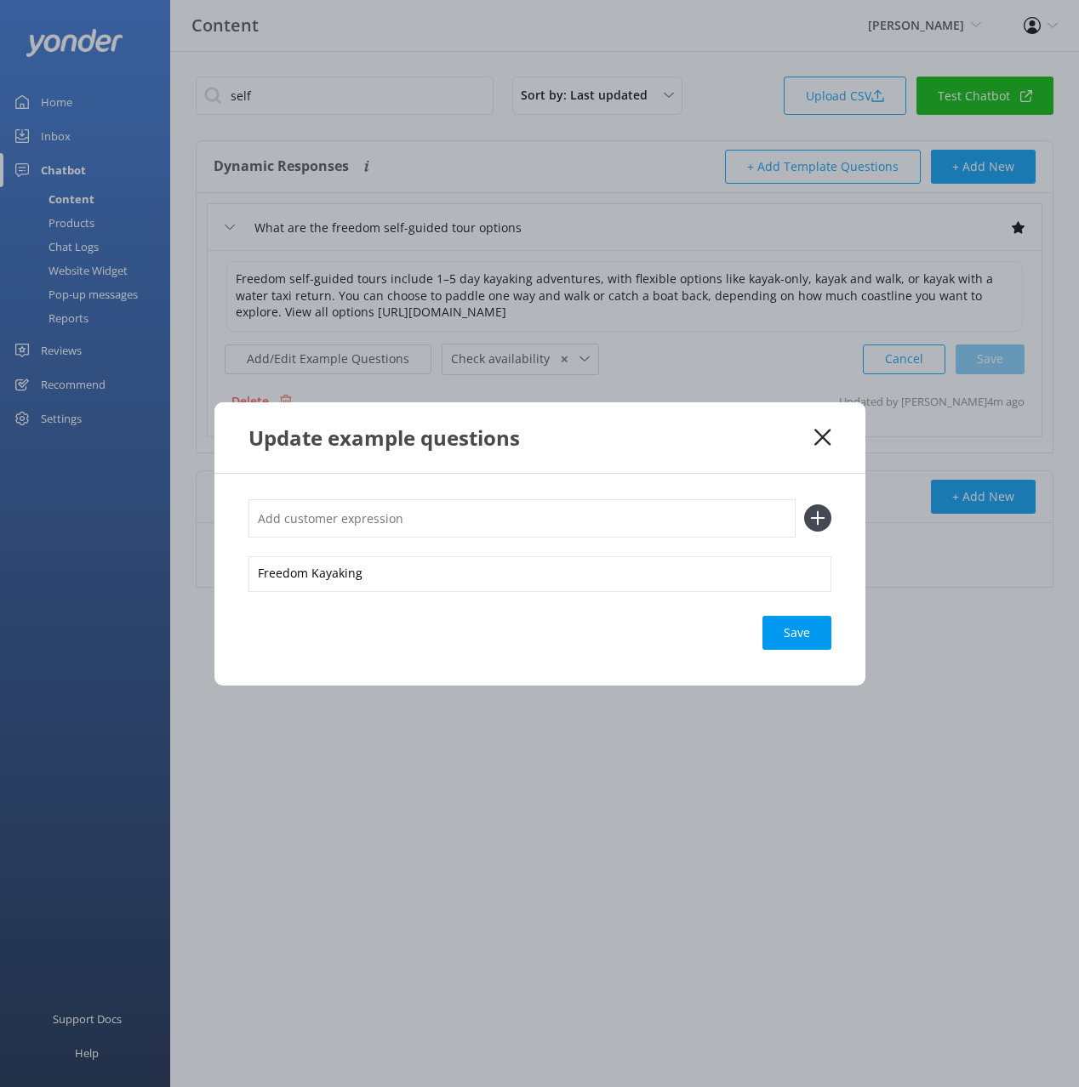
paste input "Freedom Kayaking"
type input "Freedom Kayaking"
click at [804, 505] on button at bounding box center [817, 518] width 27 height 27
paste input "Freedom Kayaking"
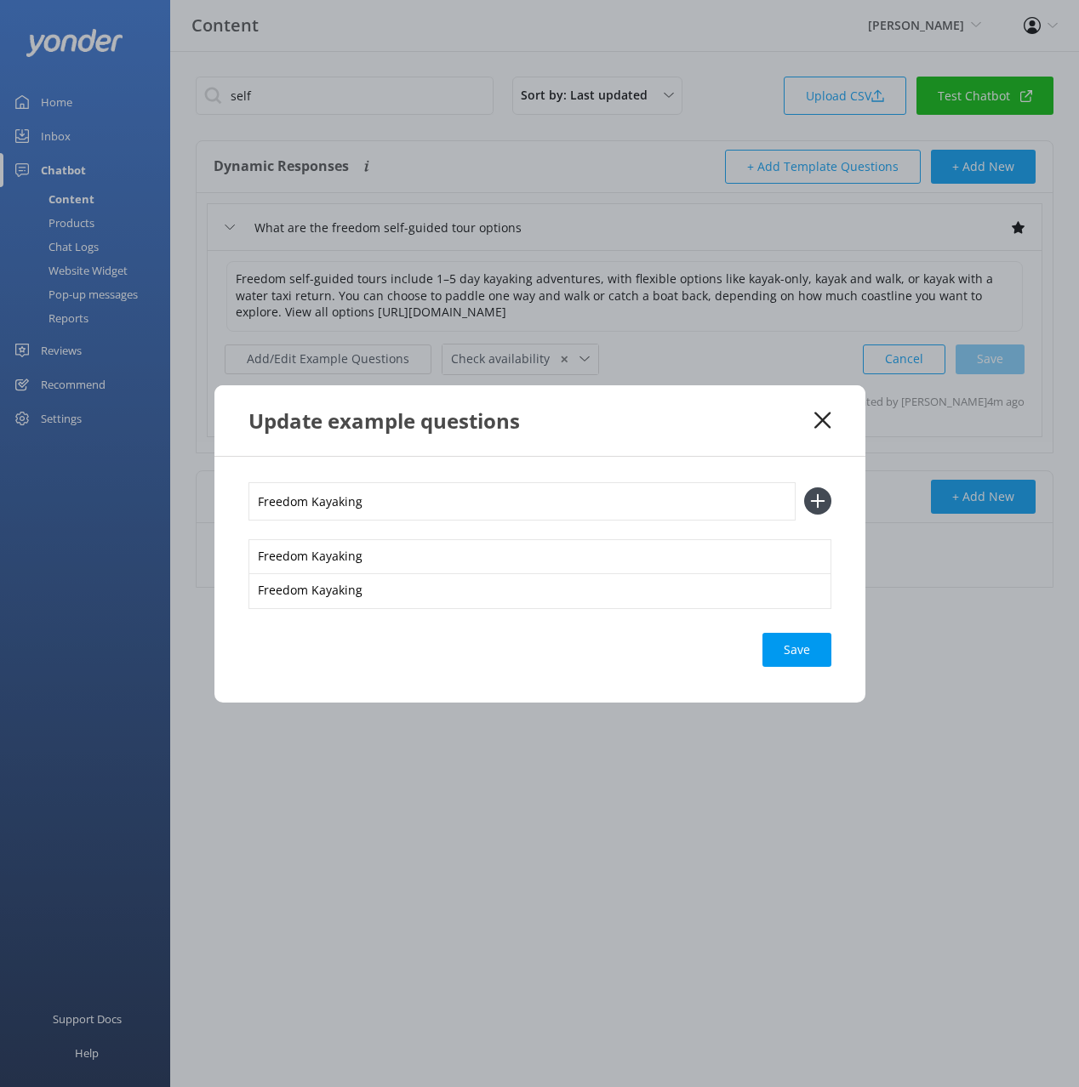
type input "Freedom Kayaking"
click at [804, 487] on button at bounding box center [817, 500] width 27 height 27
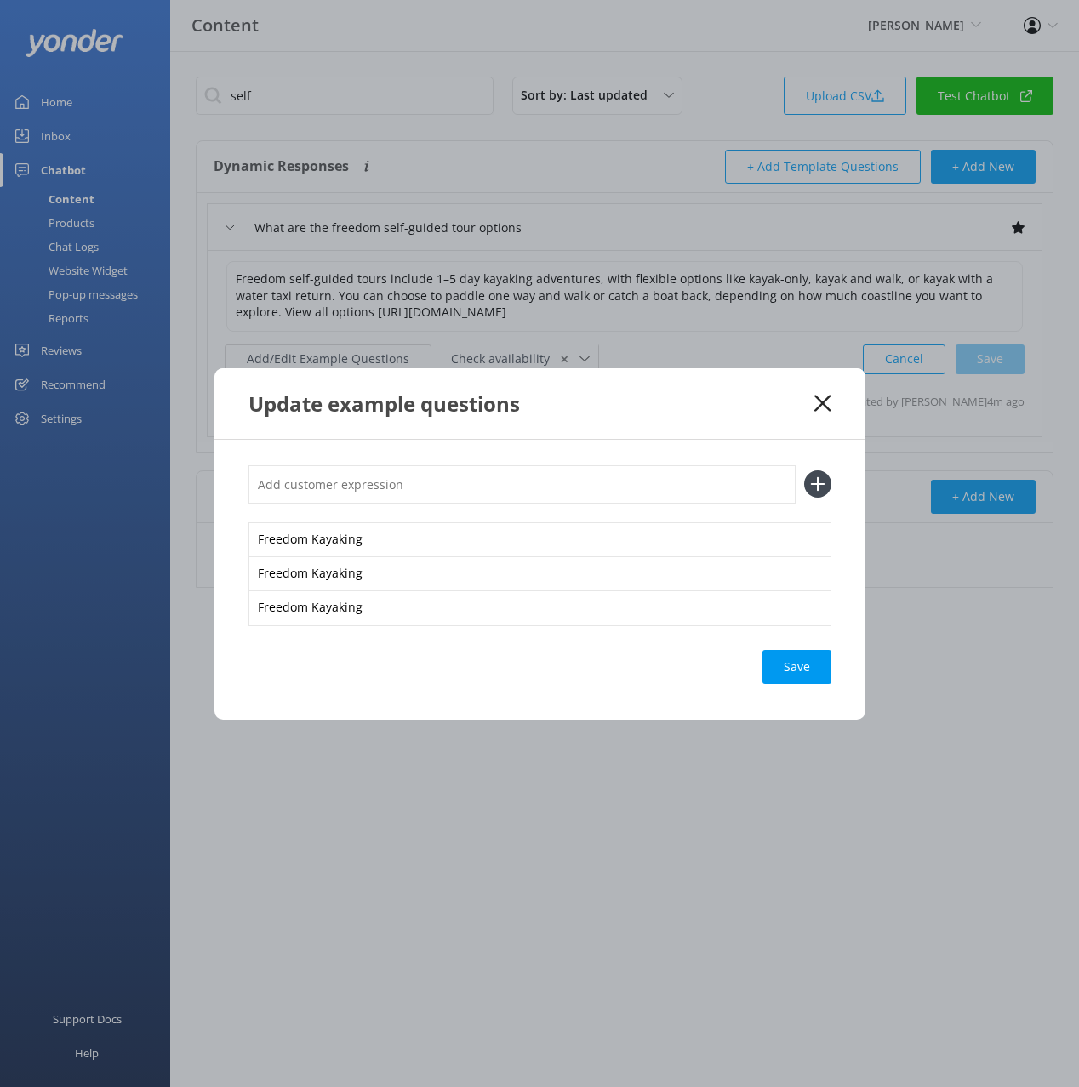
click at [780, 665] on div "Save" at bounding box center [796, 667] width 69 height 34
drag, startPoint x: 824, startPoint y: 402, endPoint x: 385, endPoint y: 273, distance: 457.4
click at [824, 402] on use at bounding box center [822, 403] width 16 height 16
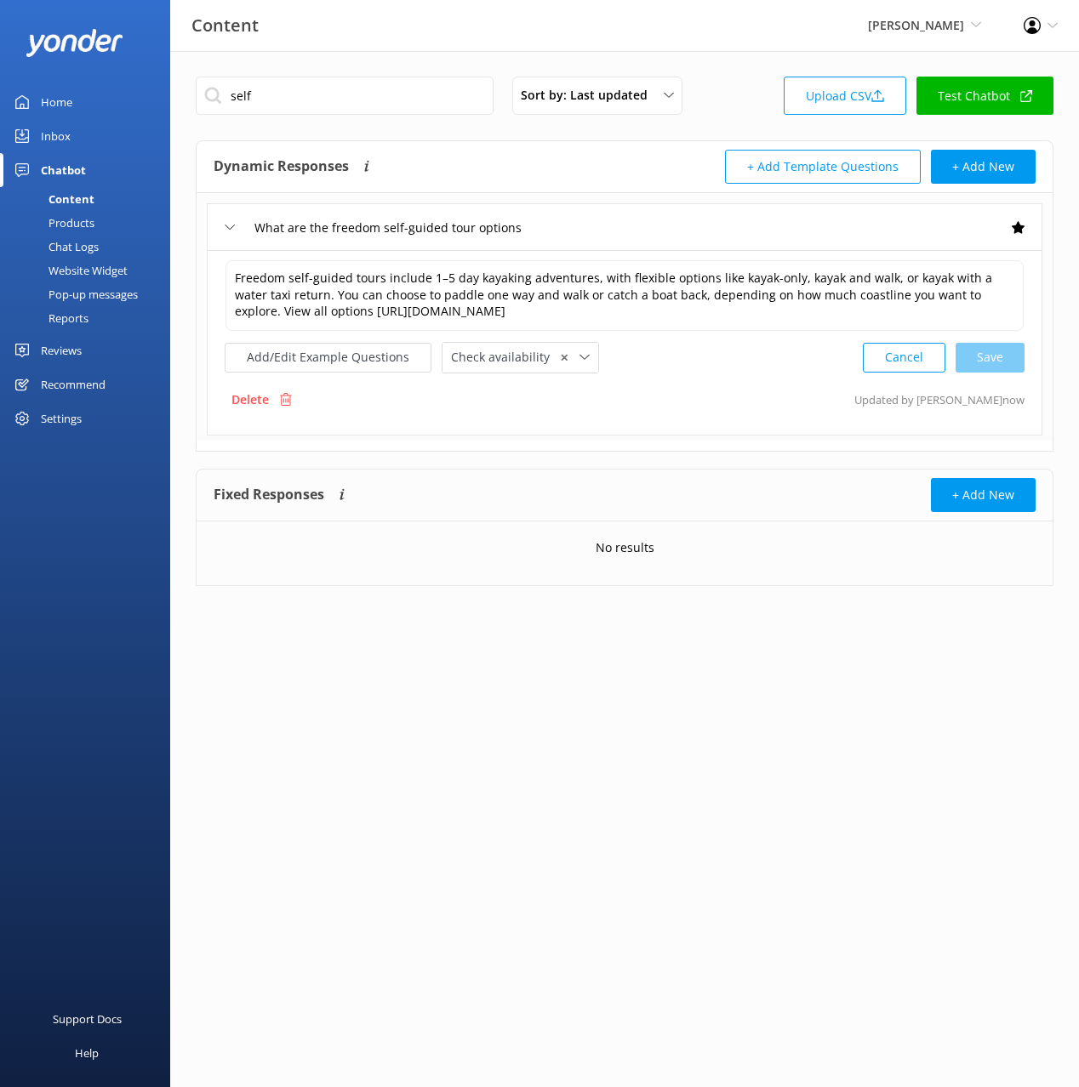
click at [93, 201] on div "Content" at bounding box center [52, 199] width 84 height 24
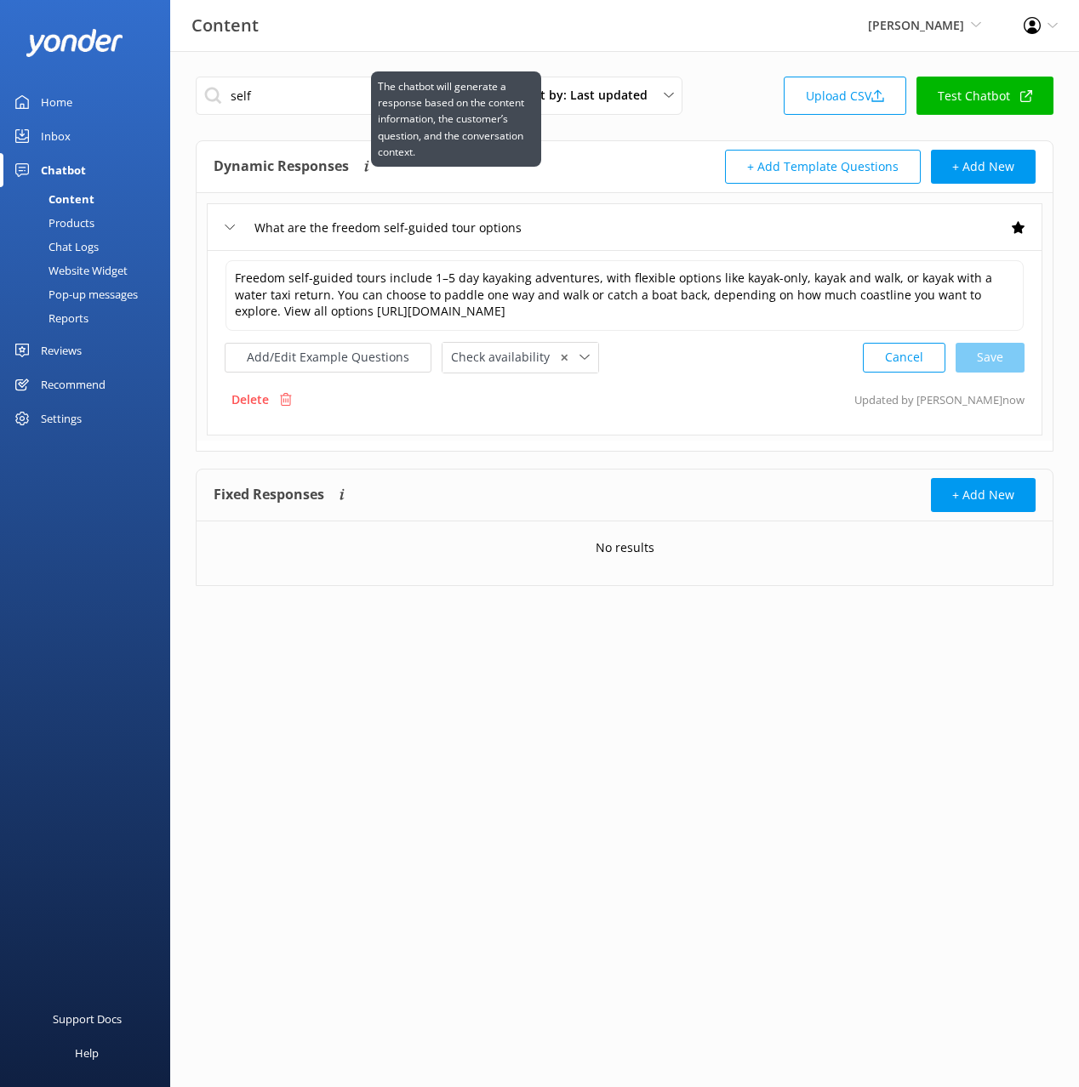
click at [465, 145] on p "The chatbot will generate a response based on the content information, the cust…" at bounding box center [456, 119] width 157 height 82
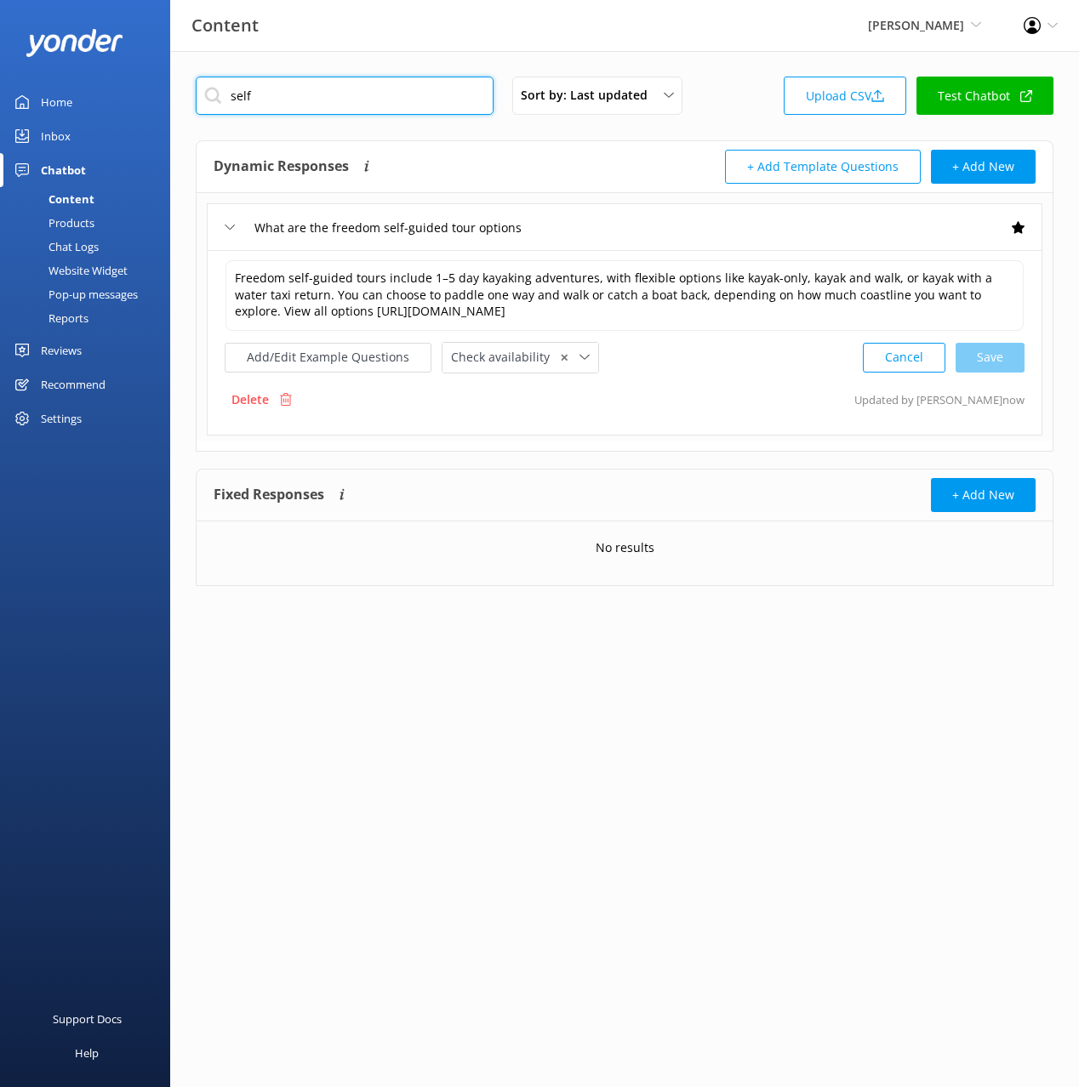
click at [243, 100] on input "self" at bounding box center [345, 96] width 298 height 38
drag, startPoint x: 721, startPoint y: 145, endPoint x: 668, endPoint y: 155, distance: 53.7
click at [719, 144] on div "Dynamic Responses The chatbot will generate a response based on the content inf…" at bounding box center [625, 167] width 856 height 52
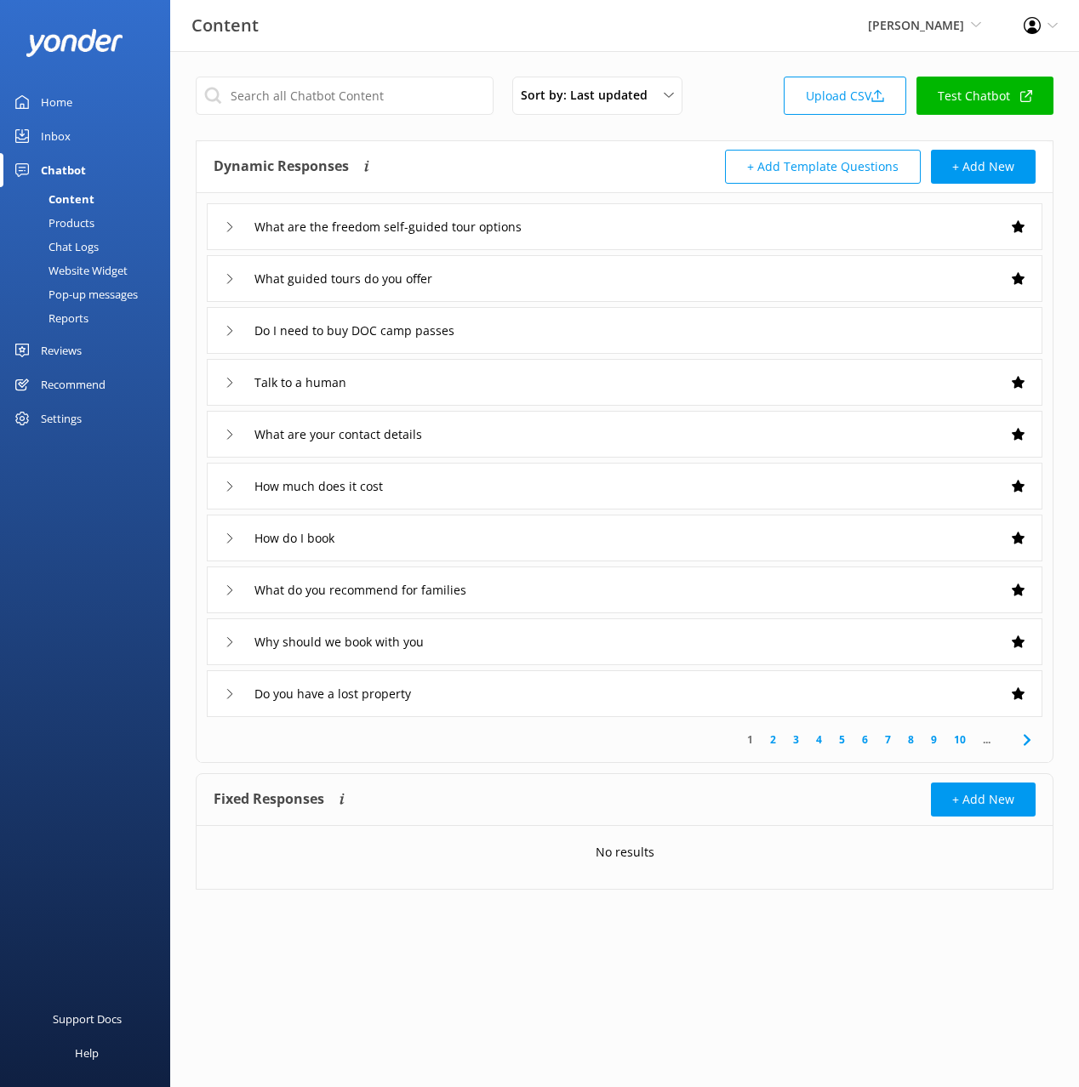
drag, startPoint x: 732, startPoint y: 50, endPoint x: 761, endPoint y: 25, distance: 38.6
click at [732, 49] on div "Content Kahu Kayaks Black Cat Cruises [GEOGRAPHIC_DATA] [GEOGRAPHIC_DATA] [GEOG…" at bounding box center [539, 25] width 1079 height 51
drag, startPoint x: 732, startPoint y: 89, endPoint x: 909, endPoint y: 101, distance: 178.2
click at [734, 89] on div "Sort by: Last updated Title (A-Z) Last updated Upload CSV Test Chatbot" at bounding box center [625, 101] width 858 height 48
click at [1007, 95] on link "Test Chatbot" at bounding box center [984, 96] width 137 height 38
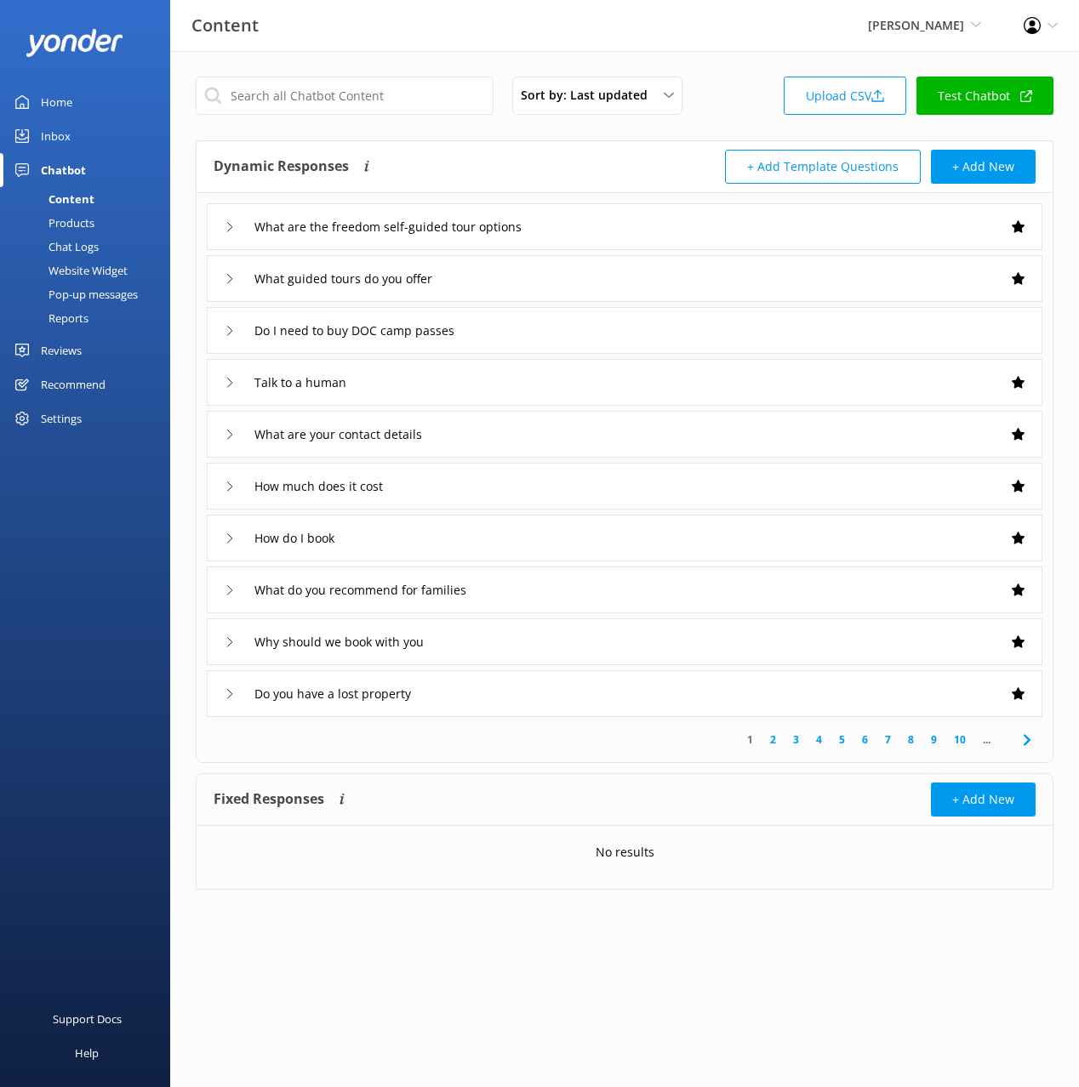
click at [134, 267] on link "Website Widget" at bounding box center [90, 271] width 160 height 24
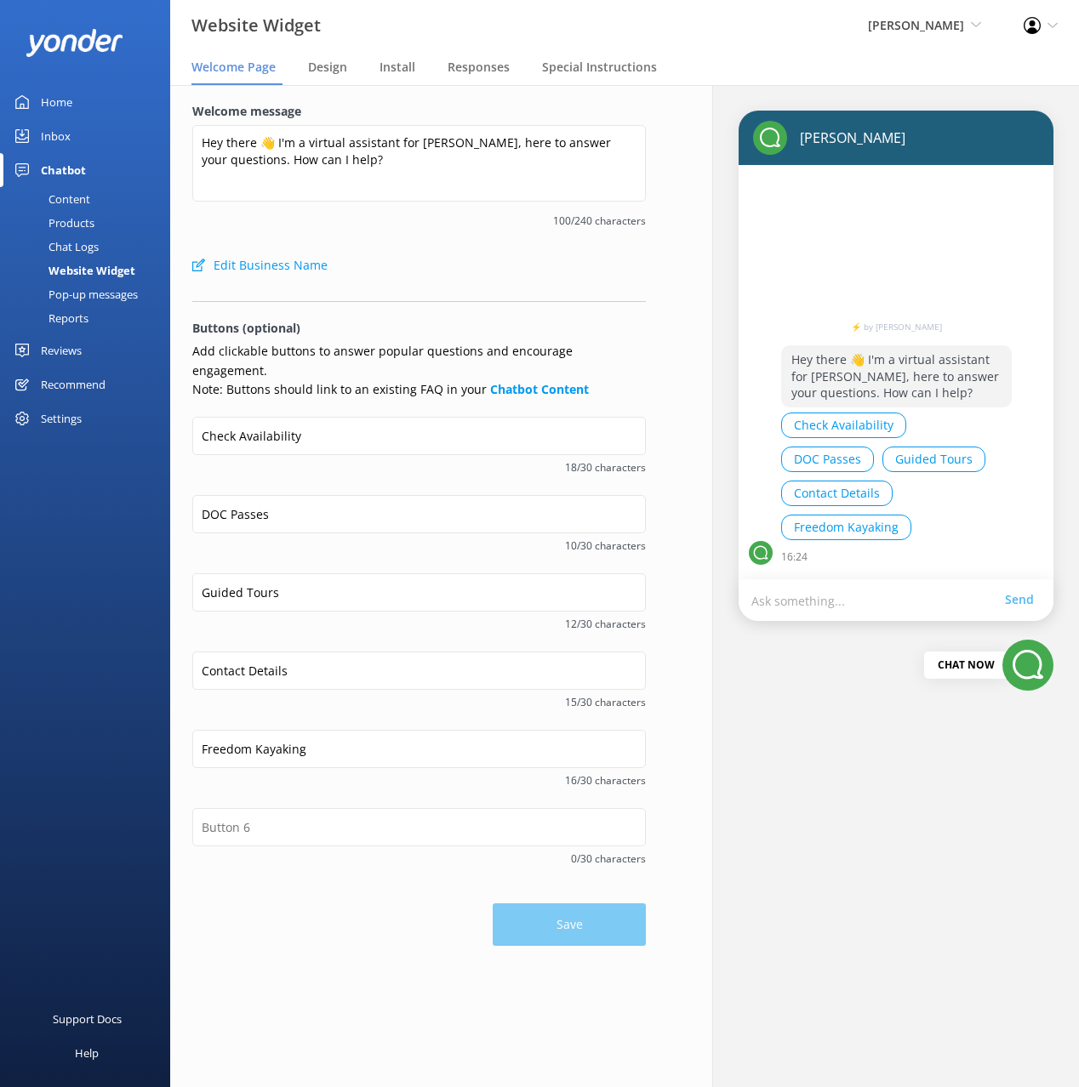
click at [509, 283] on form "Welcome message Hey there 👋 I'm a virtual assistant for [PERSON_NAME], here to …" at bounding box center [418, 524] width 453 height 844
drag, startPoint x: 436, startPoint y: 271, endPoint x: 330, endPoint y: 449, distance: 207.2
click at [434, 272] on div "Edit Business Name" at bounding box center [418, 265] width 453 height 34
click at [315, 417] on input "Check Availability" at bounding box center [418, 436] width 453 height 38
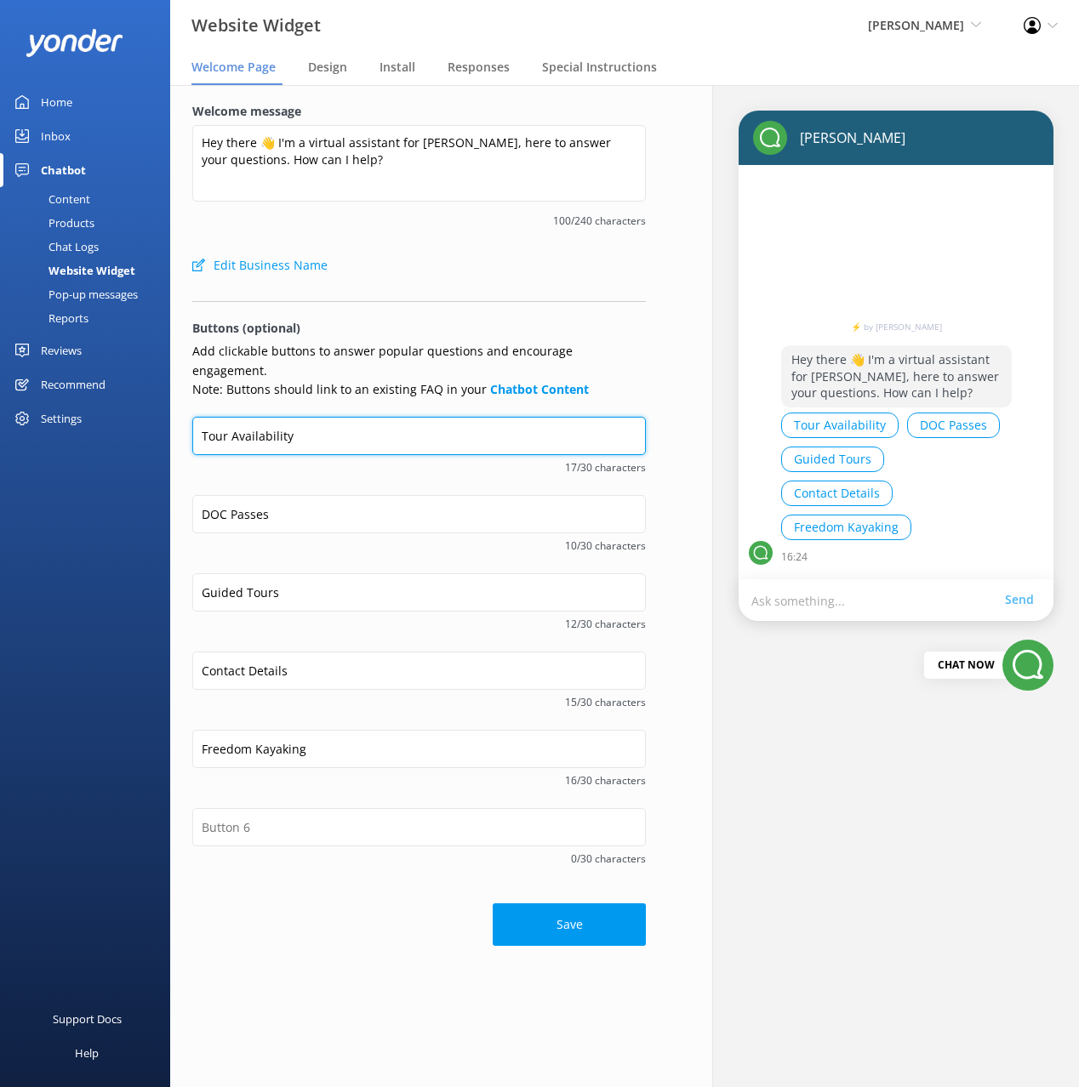
type input "Tour Availability"
click at [322, 461] on span "17/30 characters" at bounding box center [418, 469] width 453 height 16
click at [477, 461] on div "Tour Availability 17/30 characters" at bounding box center [418, 457] width 453 height 80
click at [395, 460] on div "Tour Availability 17/30 characters" at bounding box center [418, 457] width 453 height 80
click at [373, 464] on div "Tour Availability 17/30 characters" at bounding box center [418, 457] width 453 height 80
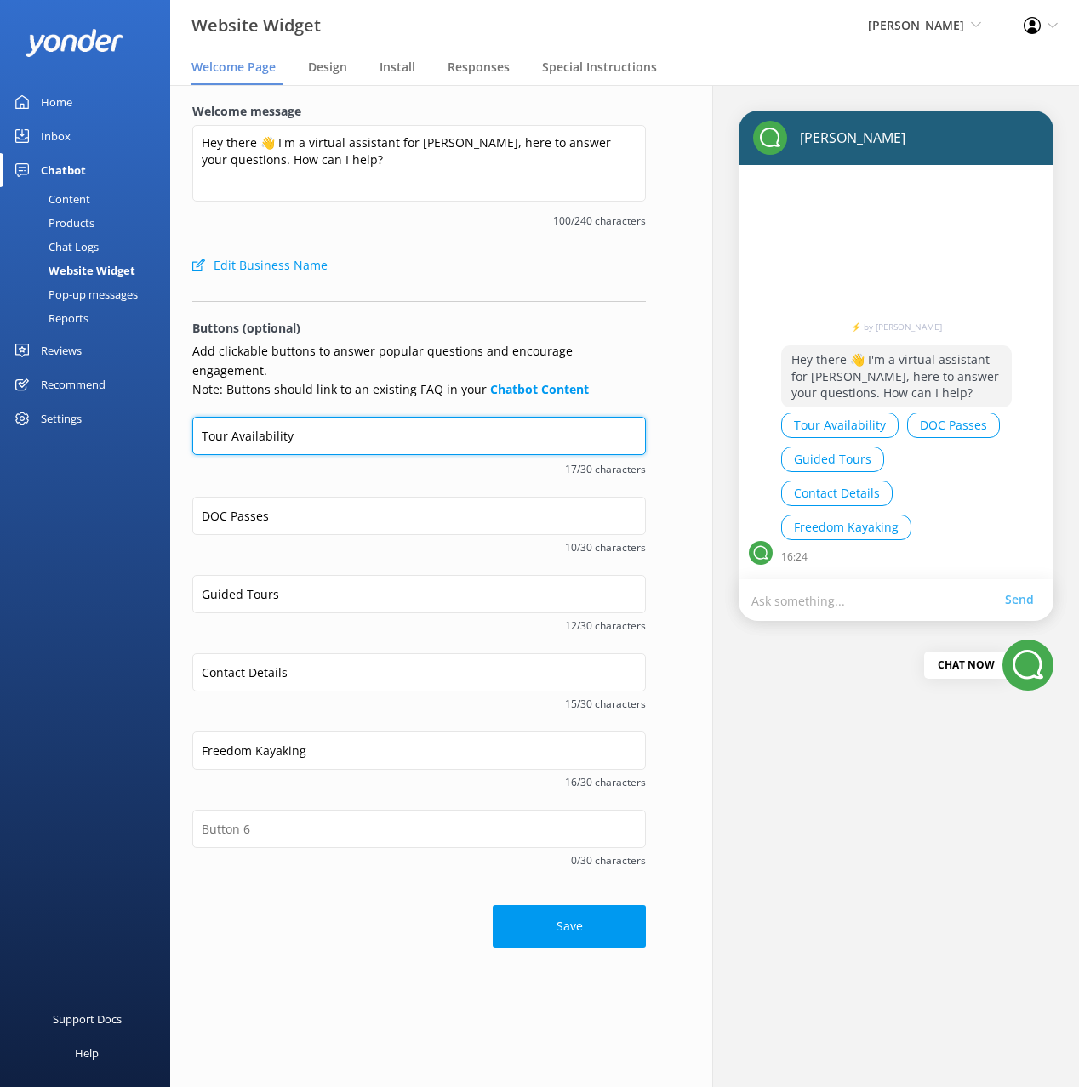
click at [350, 436] on div "Tour Availability" at bounding box center [418, 437] width 453 height 40
click at [366, 426] on input "Tour Availability" at bounding box center [418, 436] width 453 height 38
click at [563, 906] on button "Save" at bounding box center [569, 926] width 153 height 43
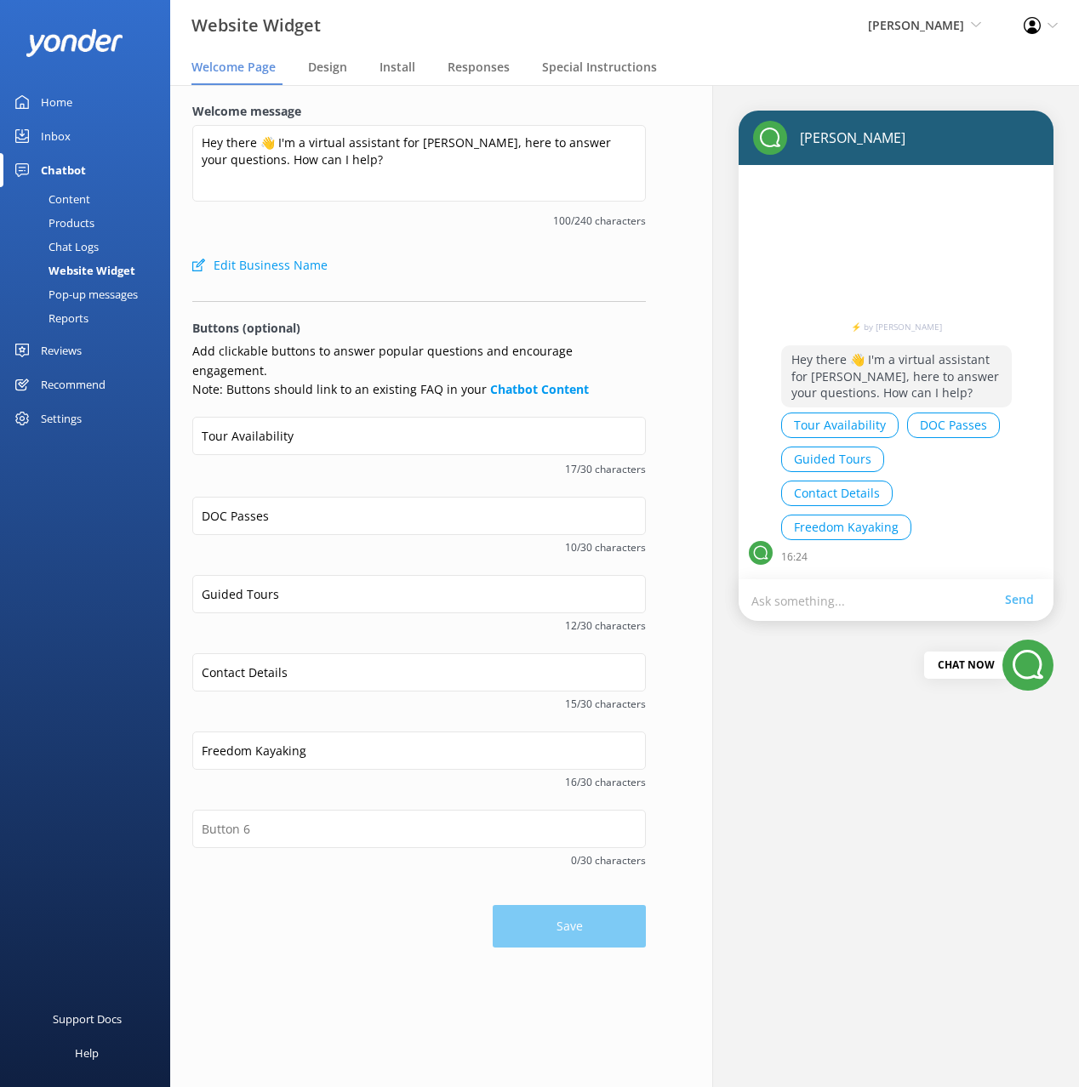
click at [100, 202] on link "Content" at bounding box center [90, 199] width 160 height 24
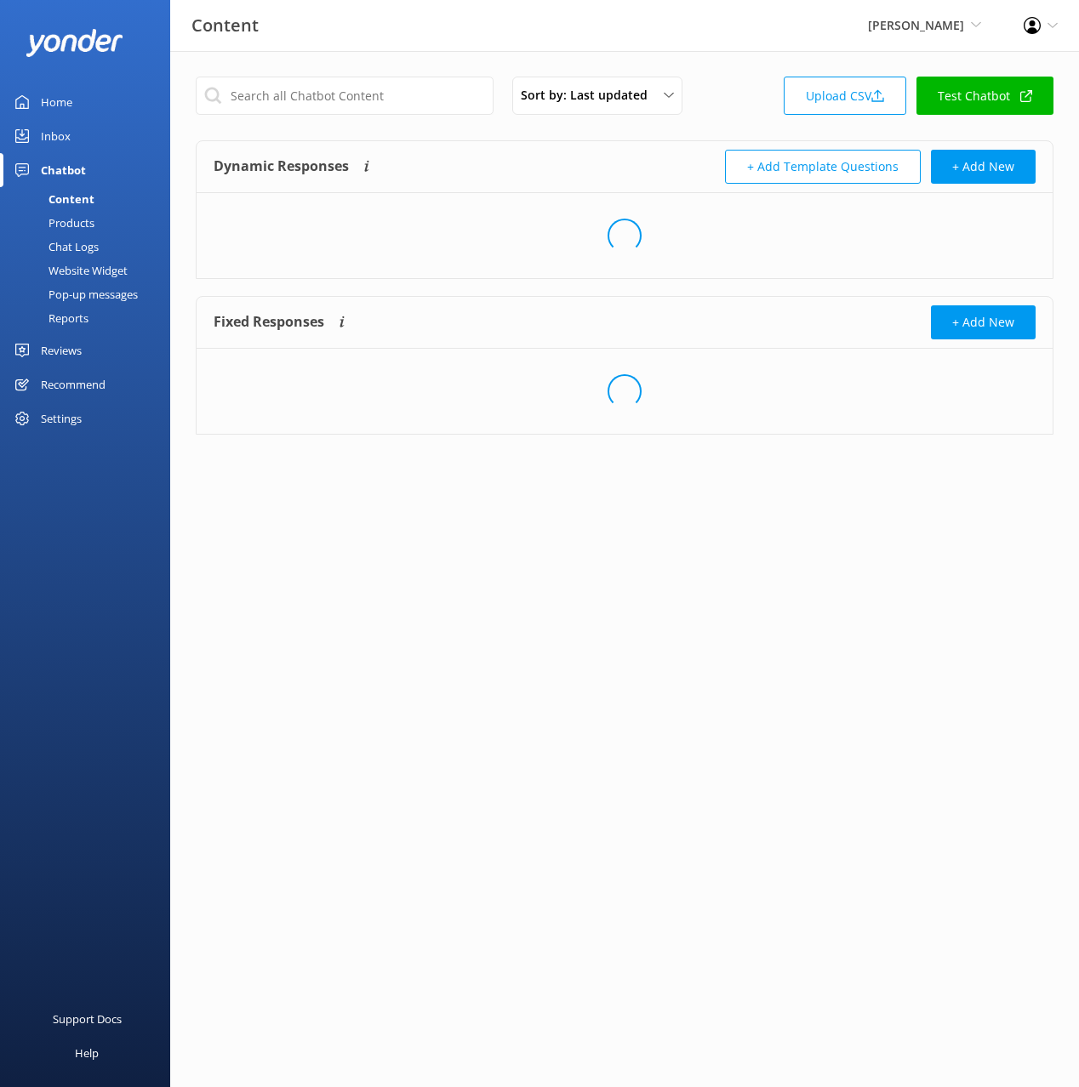
drag, startPoint x: 723, startPoint y: 123, endPoint x: 782, endPoint y: 109, distance: 60.3
click at [726, 122] on div "Sort by: Last updated Title (A-Z) Last updated Upload CSV Test Chatbot" at bounding box center [625, 101] width 858 height 48
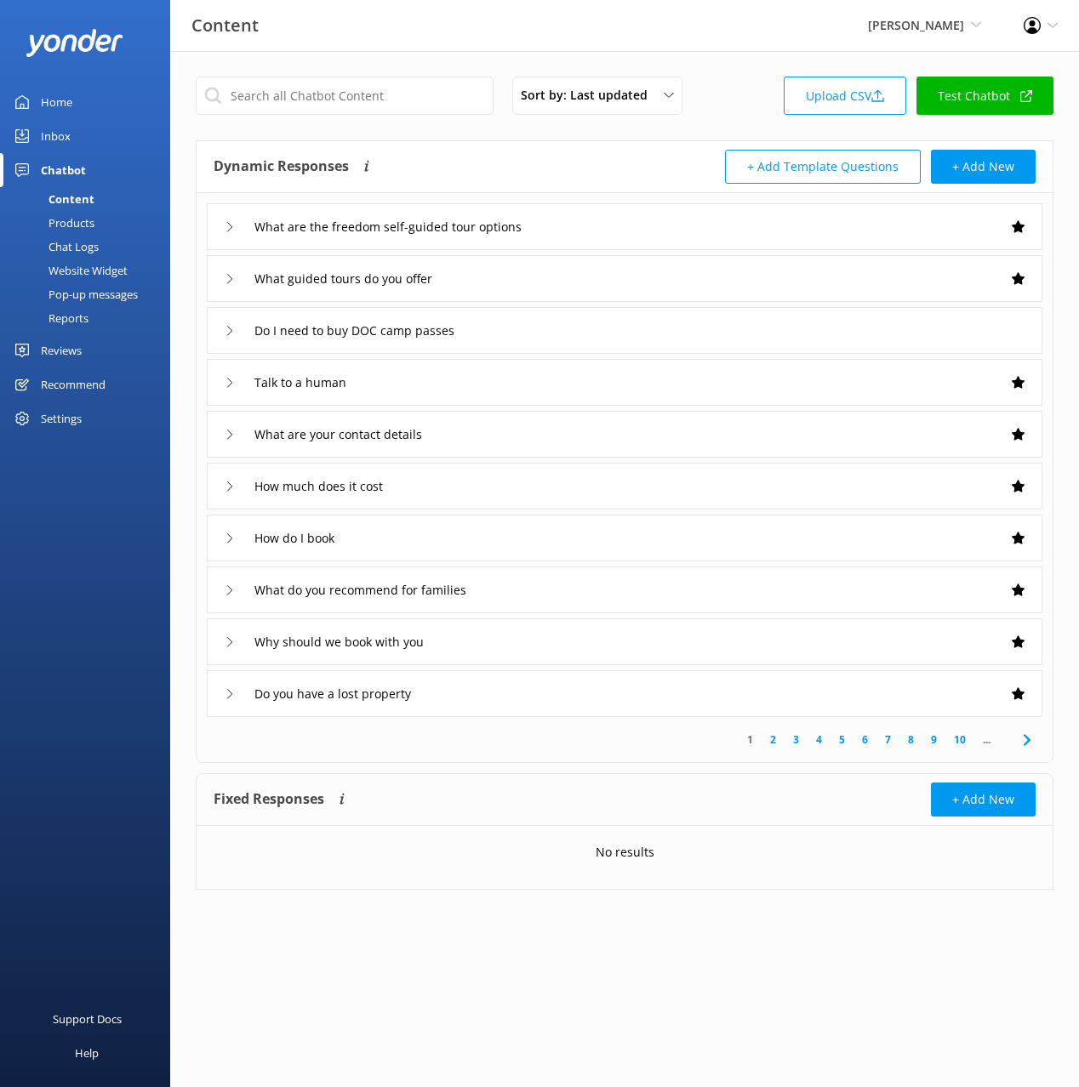
click at [108, 264] on div "Website Widget" at bounding box center [68, 271] width 117 height 24
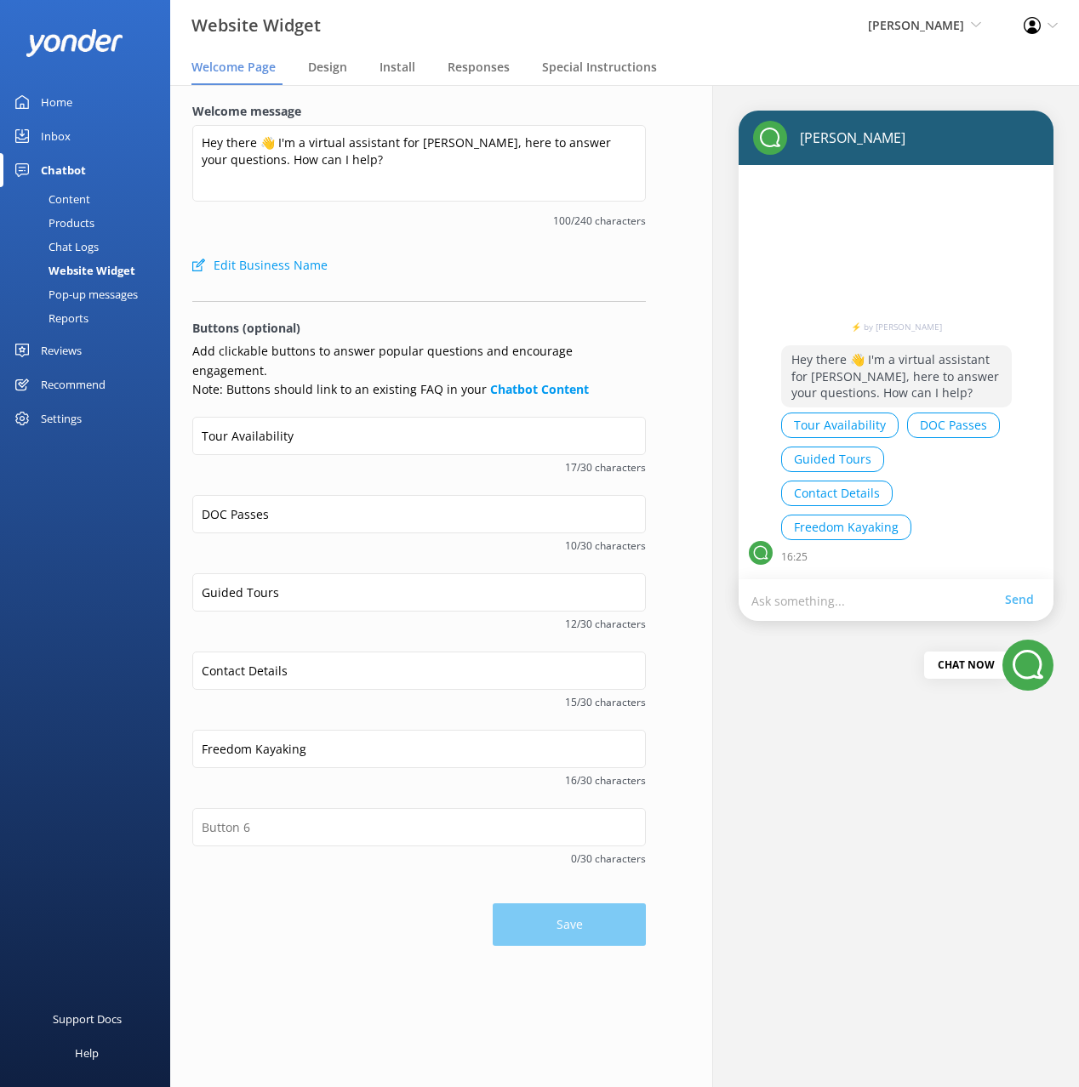
drag, startPoint x: 482, startPoint y: 233, endPoint x: 330, endPoint y: 212, distance: 152.9
click at [481, 233] on div "Welcome message Hey there 👋 I'm a virtual assistant for [PERSON_NAME], here to …" at bounding box center [418, 175] width 453 height 146
drag, startPoint x: 65, startPoint y: 196, endPoint x: 117, endPoint y: 192, distance: 52.9
click at [66, 196] on div "Content" at bounding box center [50, 199] width 80 height 24
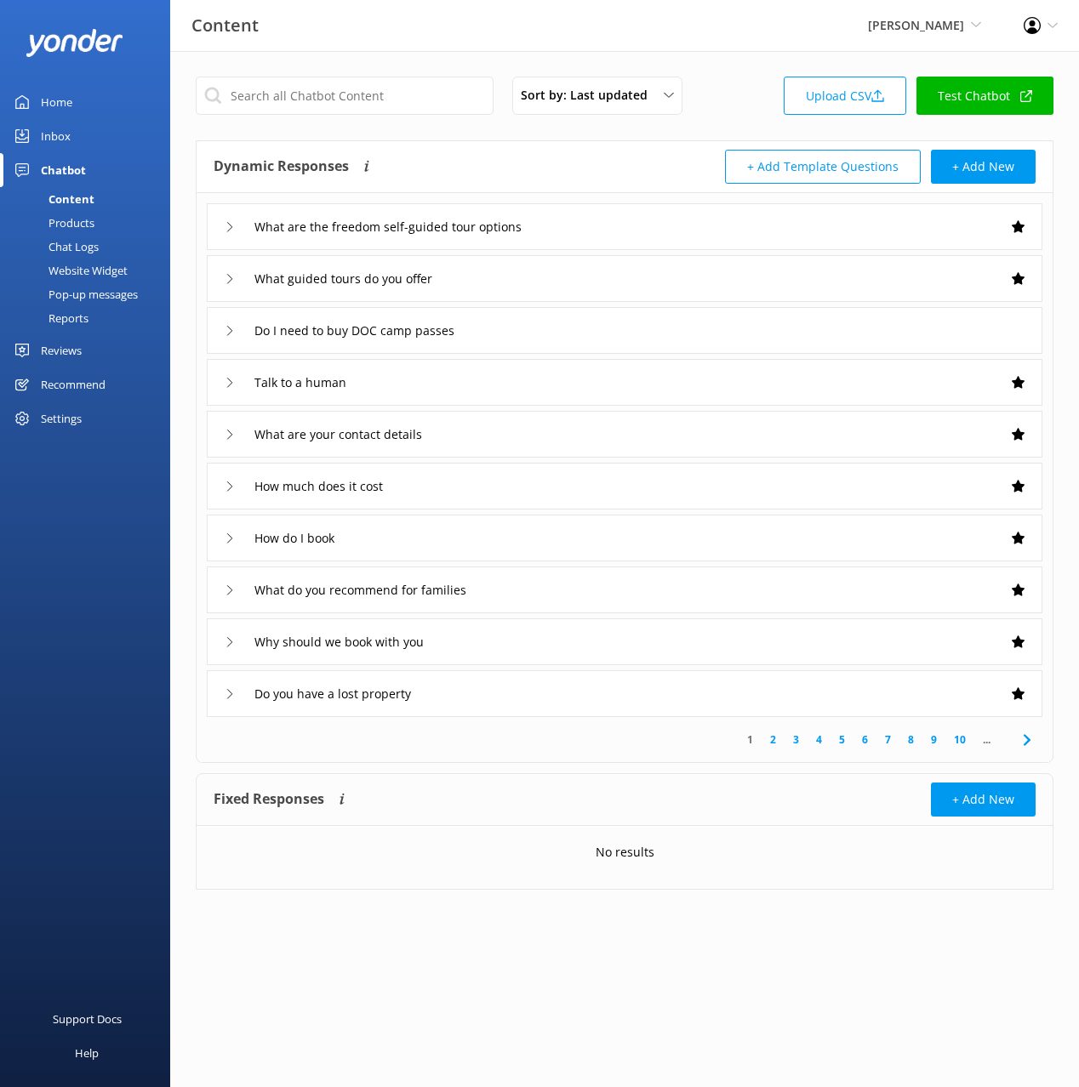
click at [711, 116] on div "Sort by: Last updated Title (A-Z) Last updated Upload CSV Test Chatbot" at bounding box center [625, 101] width 858 height 48
drag, startPoint x: 712, startPoint y: 136, endPoint x: 687, endPoint y: 55, distance: 84.5
click at [712, 135] on div "Sort by: Last updated Title (A-Z) Last updated Upload CSV Test Chatbot Dynamic …" at bounding box center [624, 496] width 909 height 890
drag, startPoint x: 686, startPoint y: 48, endPoint x: 264, endPoint y: 212, distance: 452.8
click at [685, 48] on div "Content Kahu Kayaks Black Cat Cruises [GEOGRAPHIC_DATA] [GEOGRAPHIC_DATA] [GEOG…" at bounding box center [539, 25] width 1079 height 51
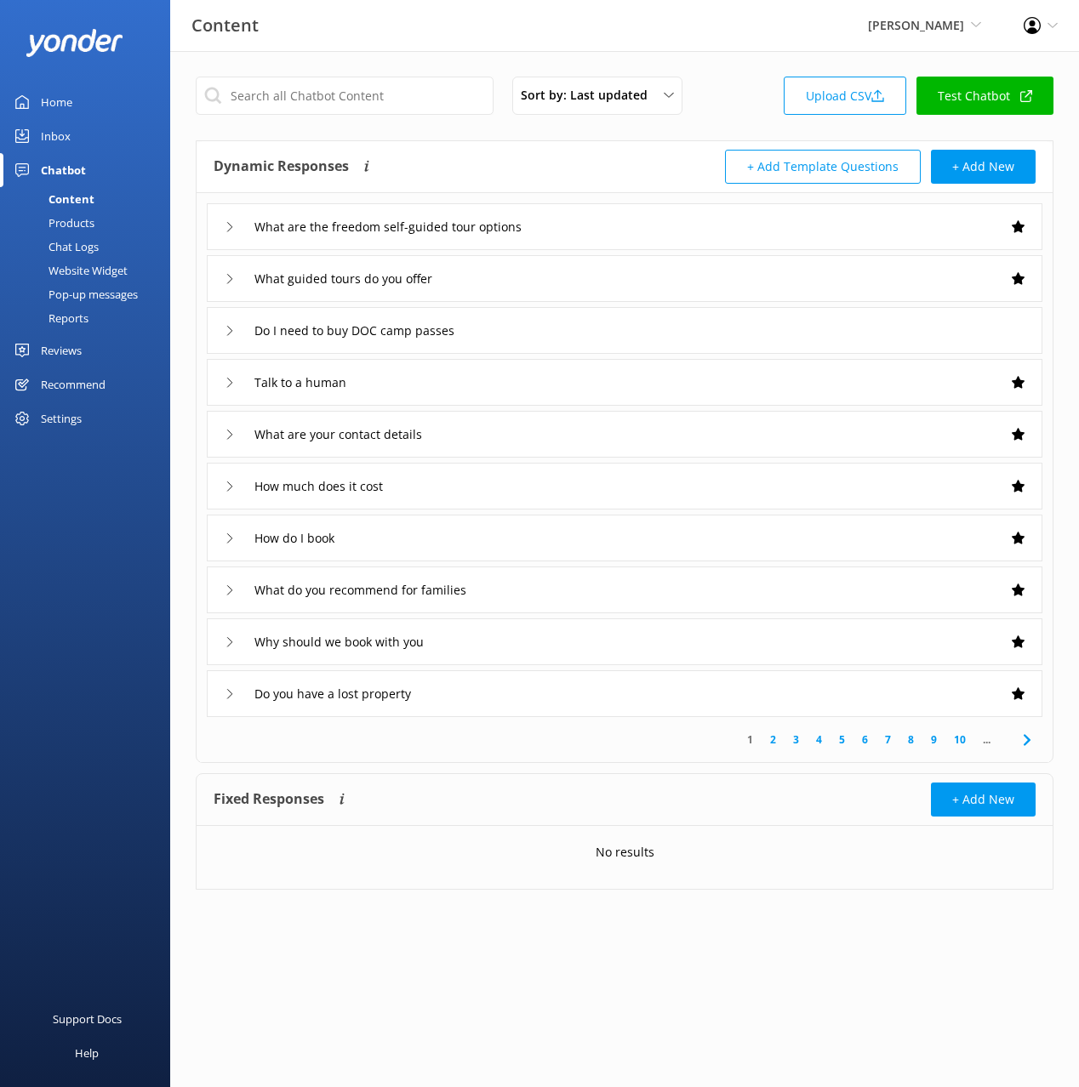
drag, startPoint x: 94, startPoint y: 245, endPoint x: 95, endPoint y: 269, distance: 23.9
click at [94, 245] on div "Chat Logs" at bounding box center [54, 247] width 88 height 24
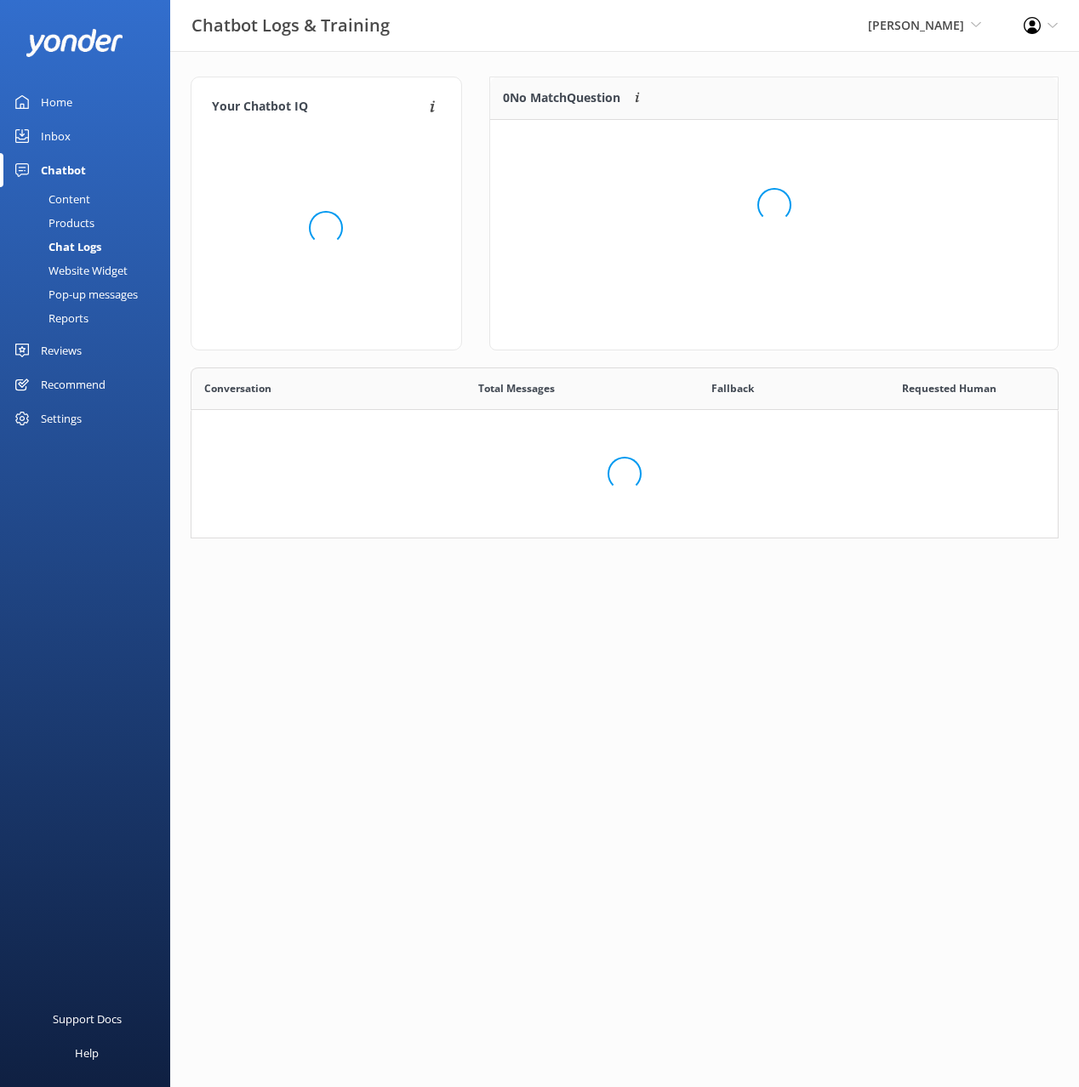
drag, startPoint x: 96, startPoint y: 269, endPoint x: 129, endPoint y: 282, distance: 35.9
click at [95, 269] on div "Website Widget" at bounding box center [68, 271] width 117 height 24
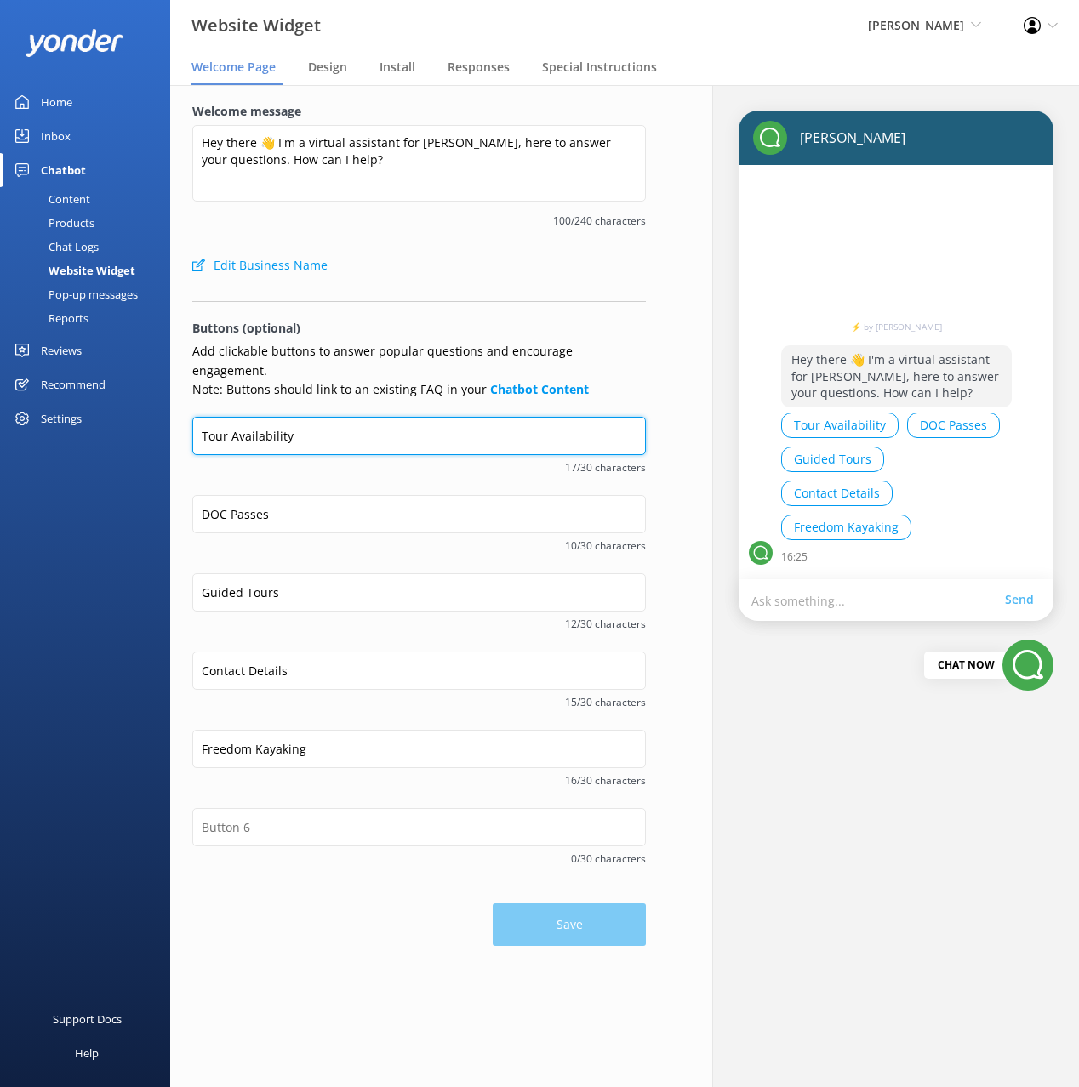
click at [212, 419] on input "Tour Availability" at bounding box center [418, 436] width 453 height 38
type input "Check Availability"
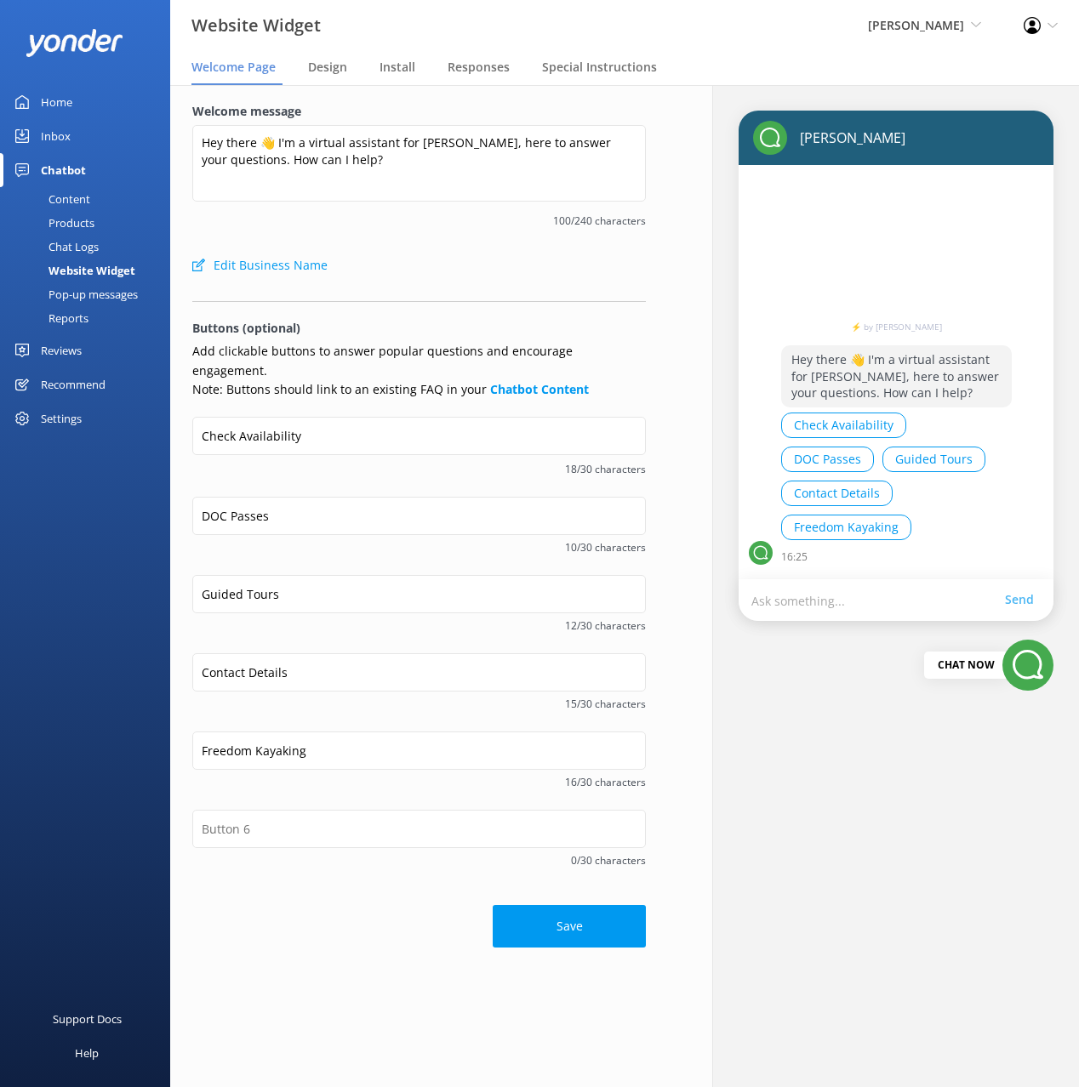
drag, startPoint x: 355, startPoint y: 928, endPoint x: 547, endPoint y: 936, distance: 192.4
click at [355, 928] on div "Welcome message Hey there 👋 I'm a virtual assistant for [PERSON_NAME], here to …" at bounding box center [419, 525] width 498 height 880
click at [579, 915] on button "Save" at bounding box center [569, 926] width 153 height 43
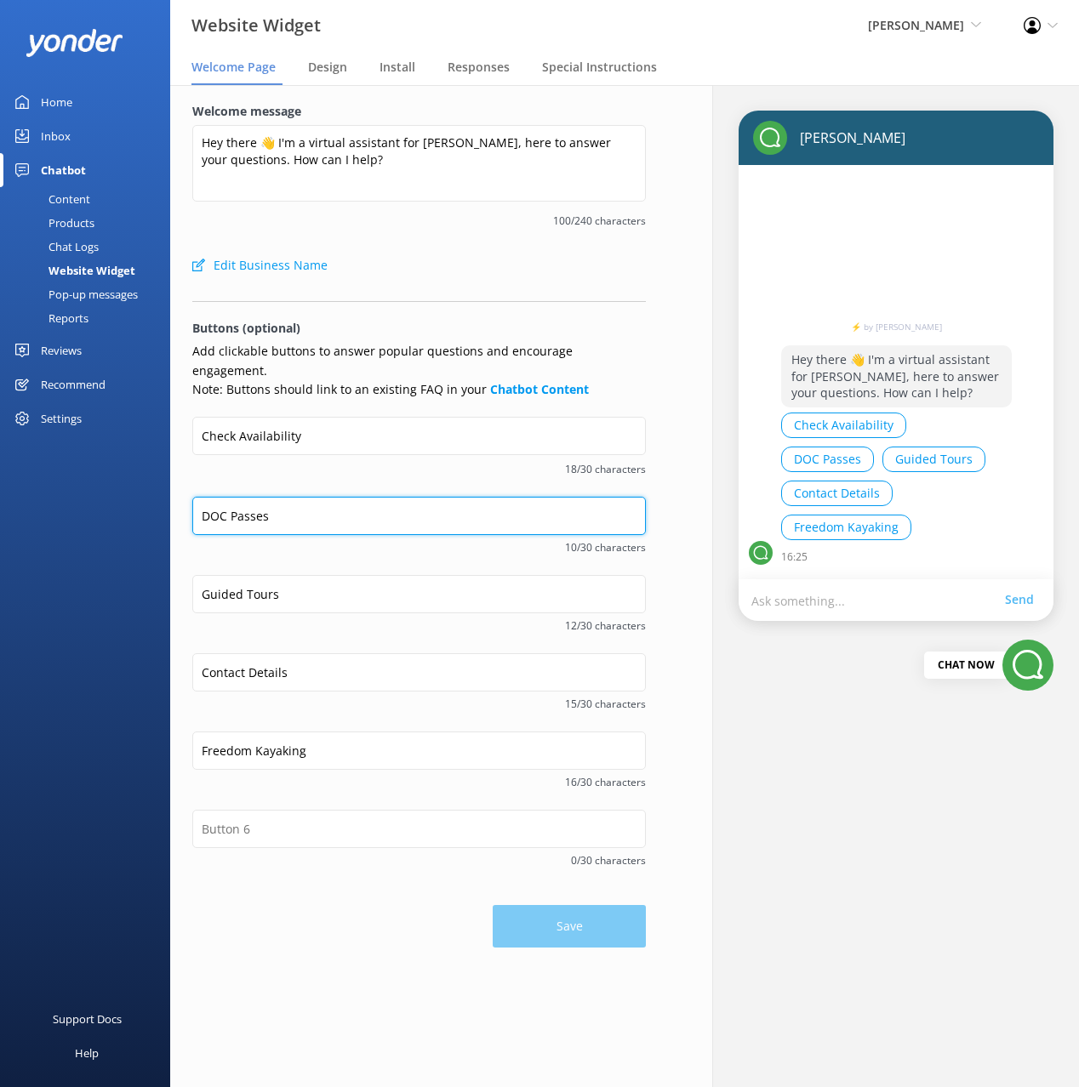
drag, startPoint x: 318, startPoint y: 487, endPoint x: 344, endPoint y: 503, distance: 30.2
click at [318, 497] on input "DOC Passes" at bounding box center [418, 516] width 453 height 38
drag, startPoint x: 303, startPoint y: 489, endPoint x: 340, endPoint y: 505, distance: 40.8
click at [303, 497] on input "DOC Passes" at bounding box center [418, 516] width 453 height 38
type input "DOC Pass"
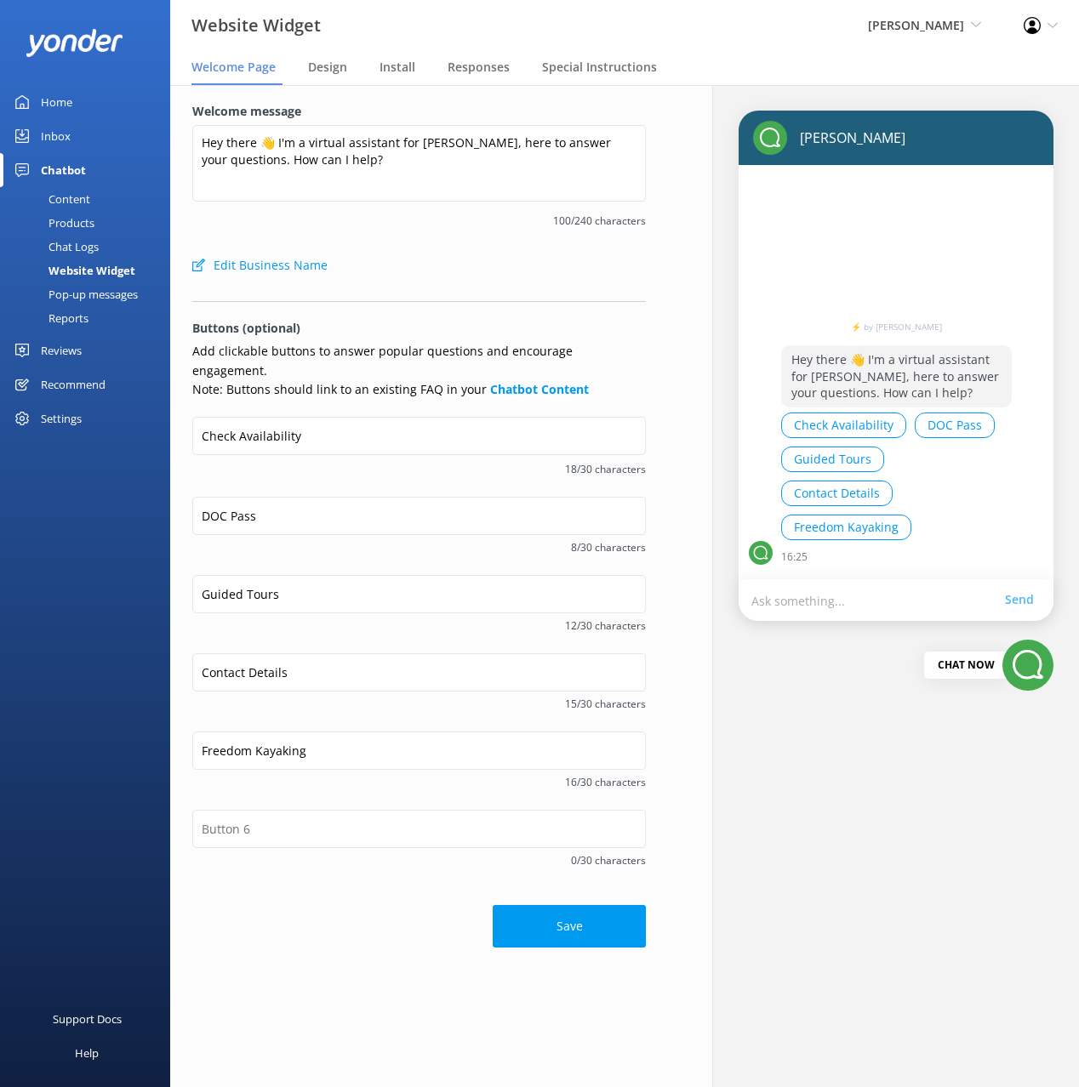
drag, startPoint x: 380, startPoint y: 442, endPoint x: 397, endPoint y: 476, distance: 38.0
click at [380, 461] on span "18/30 characters" at bounding box center [418, 469] width 453 height 16
drag, startPoint x: 368, startPoint y: 911, endPoint x: 482, endPoint y: 916, distance: 114.1
click at [373, 911] on div "Save" at bounding box center [418, 920] width 453 height 60
click at [522, 920] on button "Save" at bounding box center [569, 928] width 153 height 43
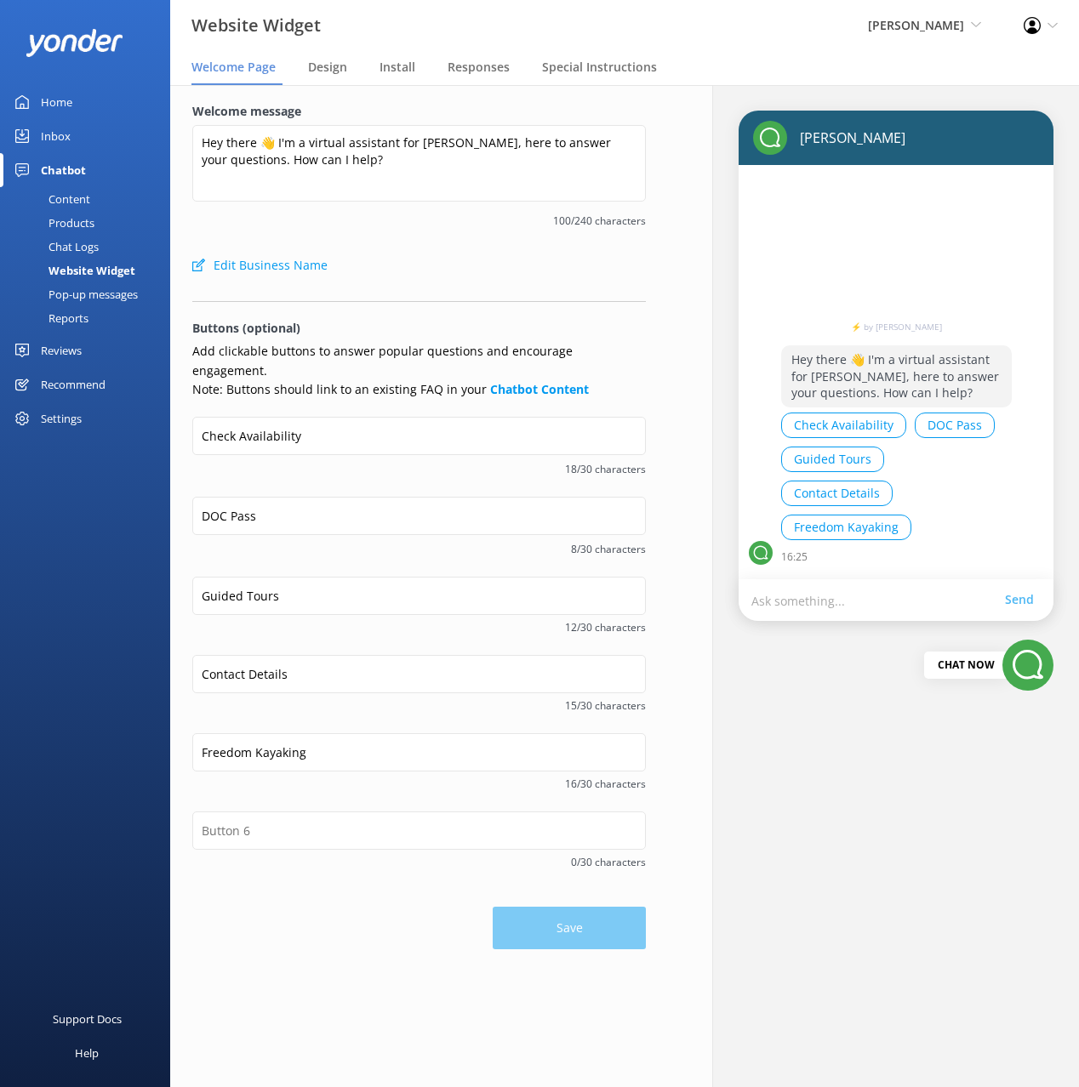
click at [318, 921] on div "Save" at bounding box center [418, 920] width 453 height 60
drag, startPoint x: 741, startPoint y: 61, endPoint x: 329, endPoint y: 146, distance: 420.5
click at [740, 62] on nav "Welcome Page Design Install Responses Special Instructions" at bounding box center [624, 68] width 909 height 34
drag, startPoint x: 99, startPoint y: 208, endPoint x: 132, endPoint y: 200, distance: 34.1
click at [99, 207] on link "Content" at bounding box center [90, 199] width 160 height 24
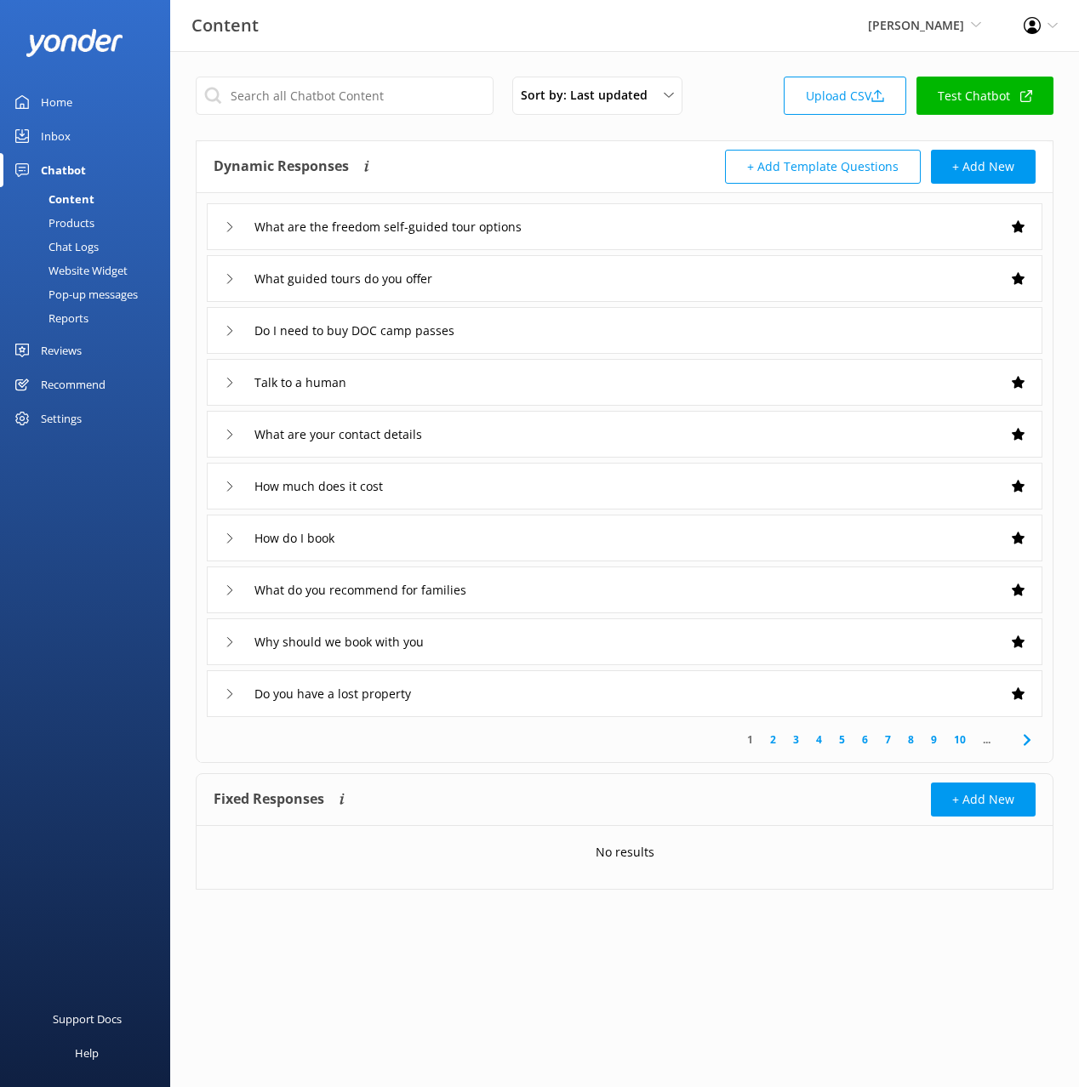
drag, startPoint x: 689, startPoint y: 140, endPoint x: 703, endPoint y: 134, distance: 14.5
click at [690, 139] on div "Sort by: Last updated Title (A-Z) Last updated Upload CSV Test Chatbot Dynamic …" at bounding box center [624, 496] width 909 height 890
click at [90, 429] on div "Settings" at bounding box center [85, 419] width 170 height 34
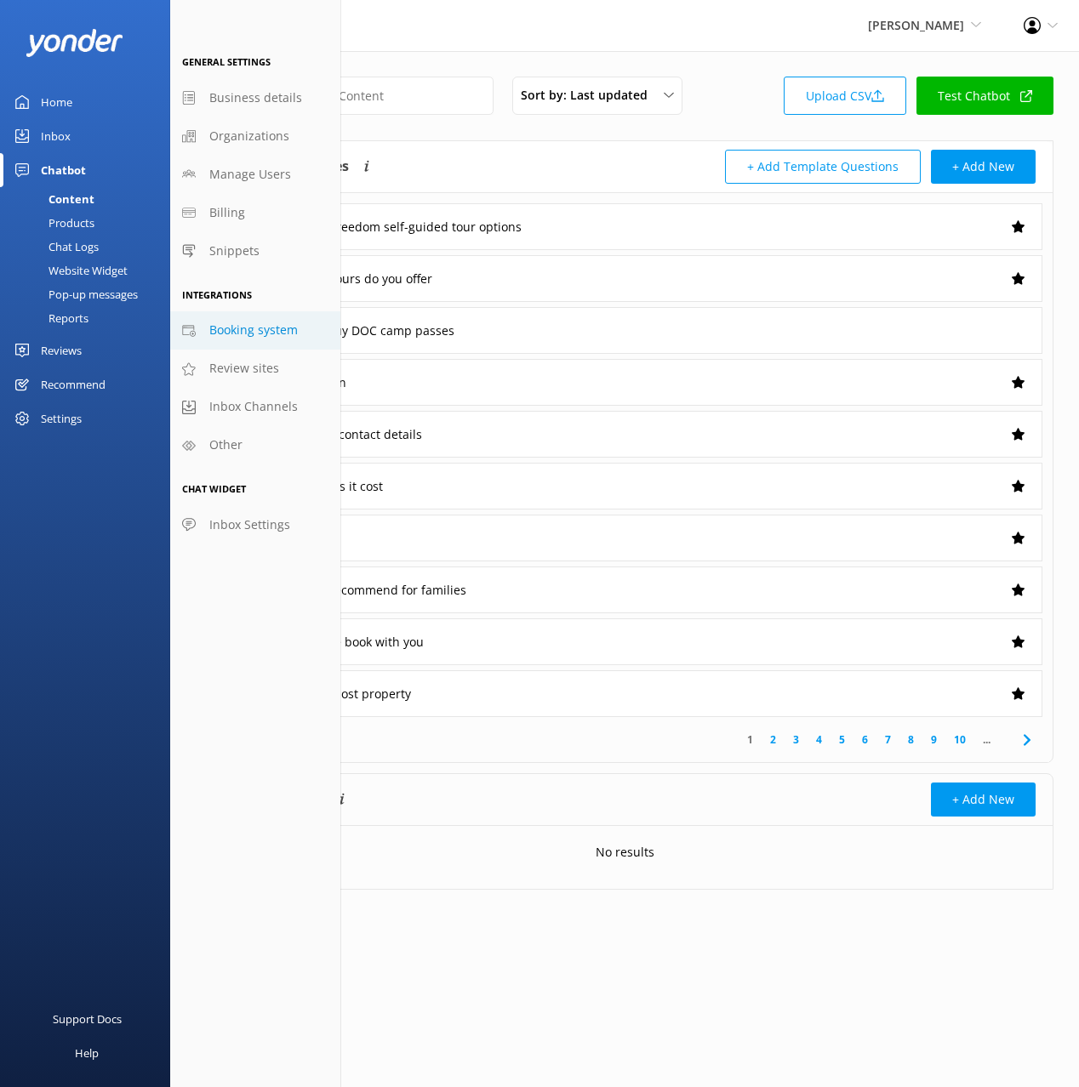
click at [267, 328] on span "Booking system" at bounding box center [253, 330] width 88 height 19
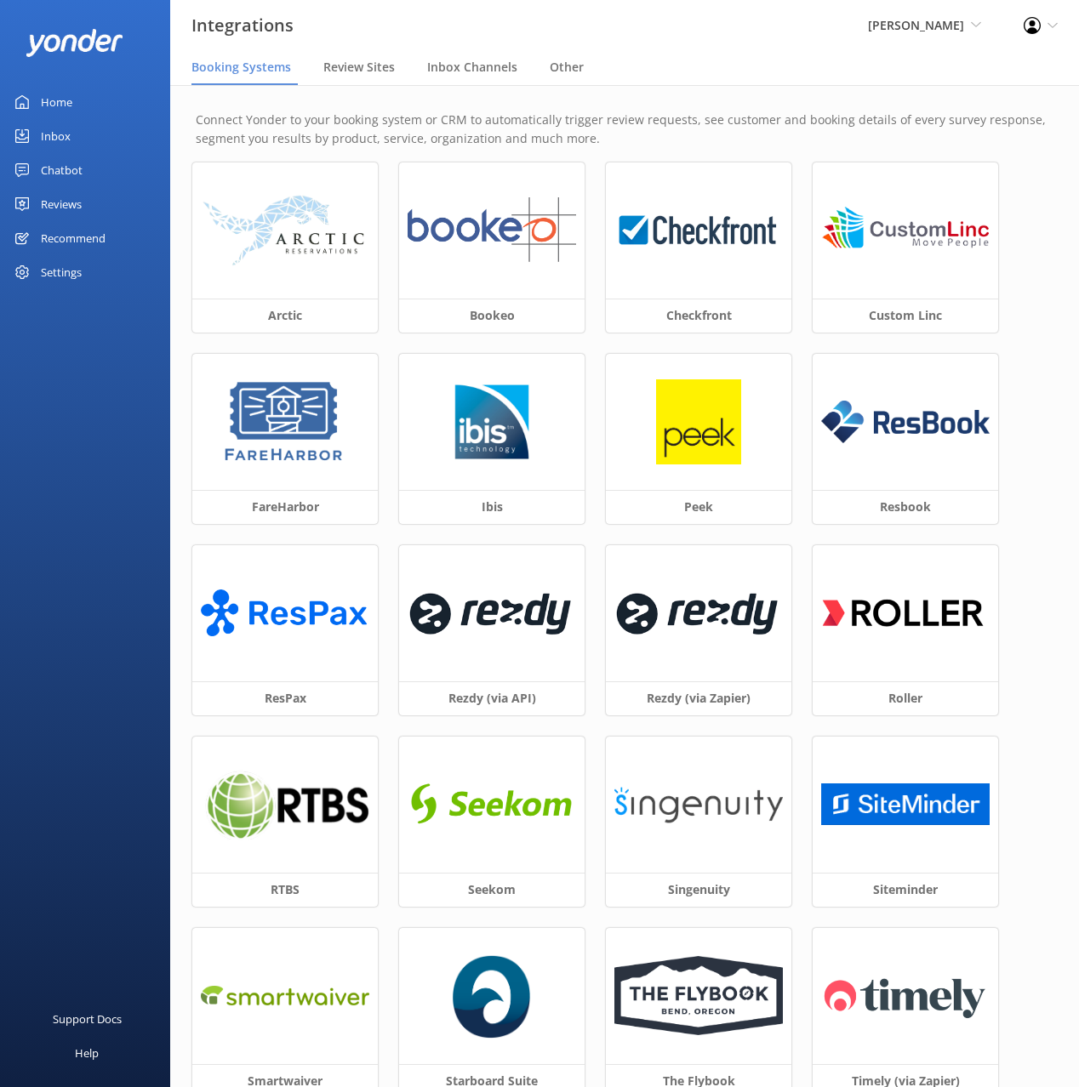
click at [80, 272] on div "Settings" at bounding box center [61, 272] width 41 height 34
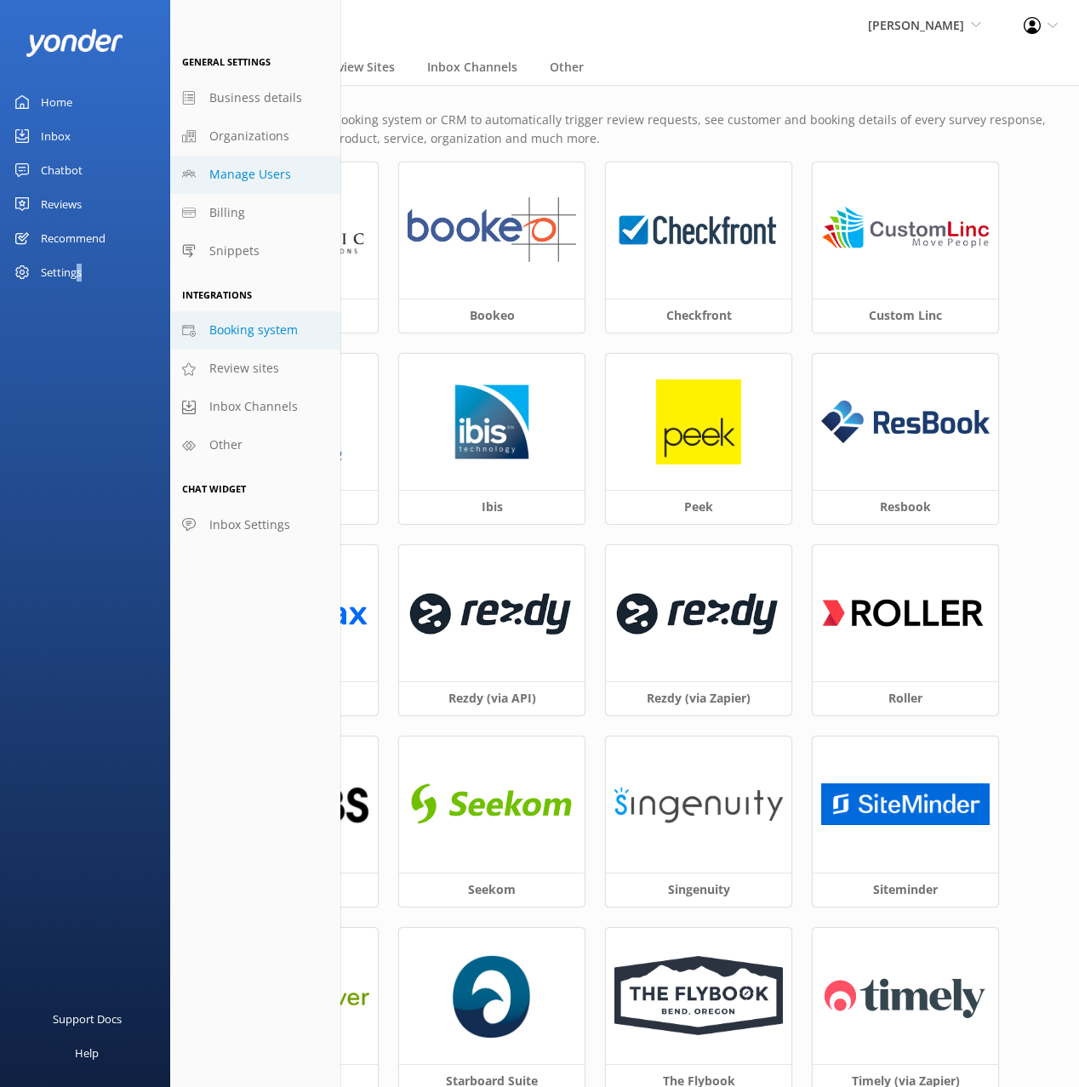
click at [234, 182] on span "Manage Users" at bounding box center [250, 174] width 82 height 19
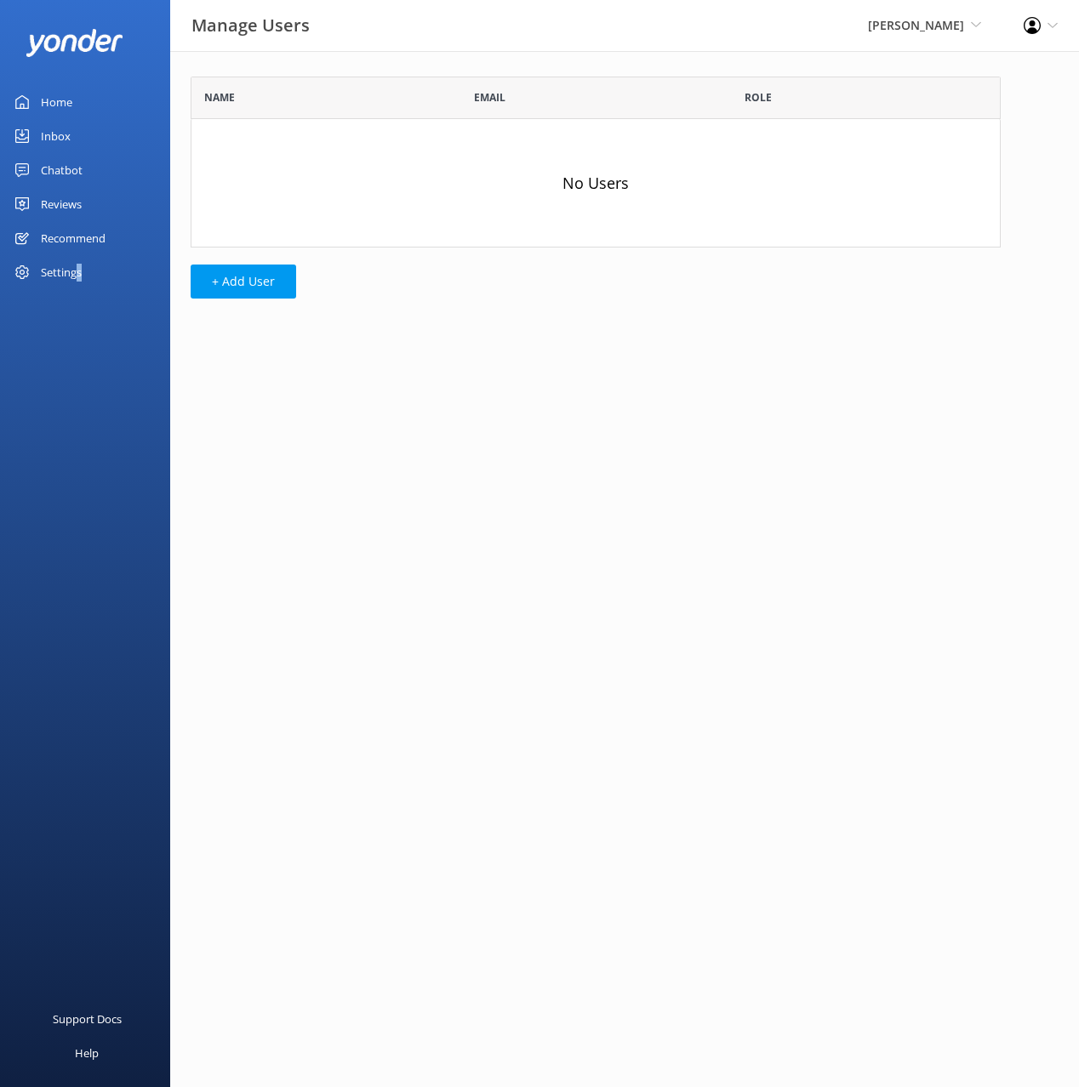
scroll to position [171, 810]
drag, startPoint x: 564, startPoint y: 207, endPoint x: 539, endPoint y: 219, distance: 27.4
click at [561, 208] on div "No Users" at bounding box center [596, 183] width 810 height 128
click at [266, 311] on div "Name Email Role No Users + Add User" at bounding box center [595, 192] width 851 height 282
click at [258, 285] on button "+ Add User" at bounding box center [243, 282] width 105 height 34
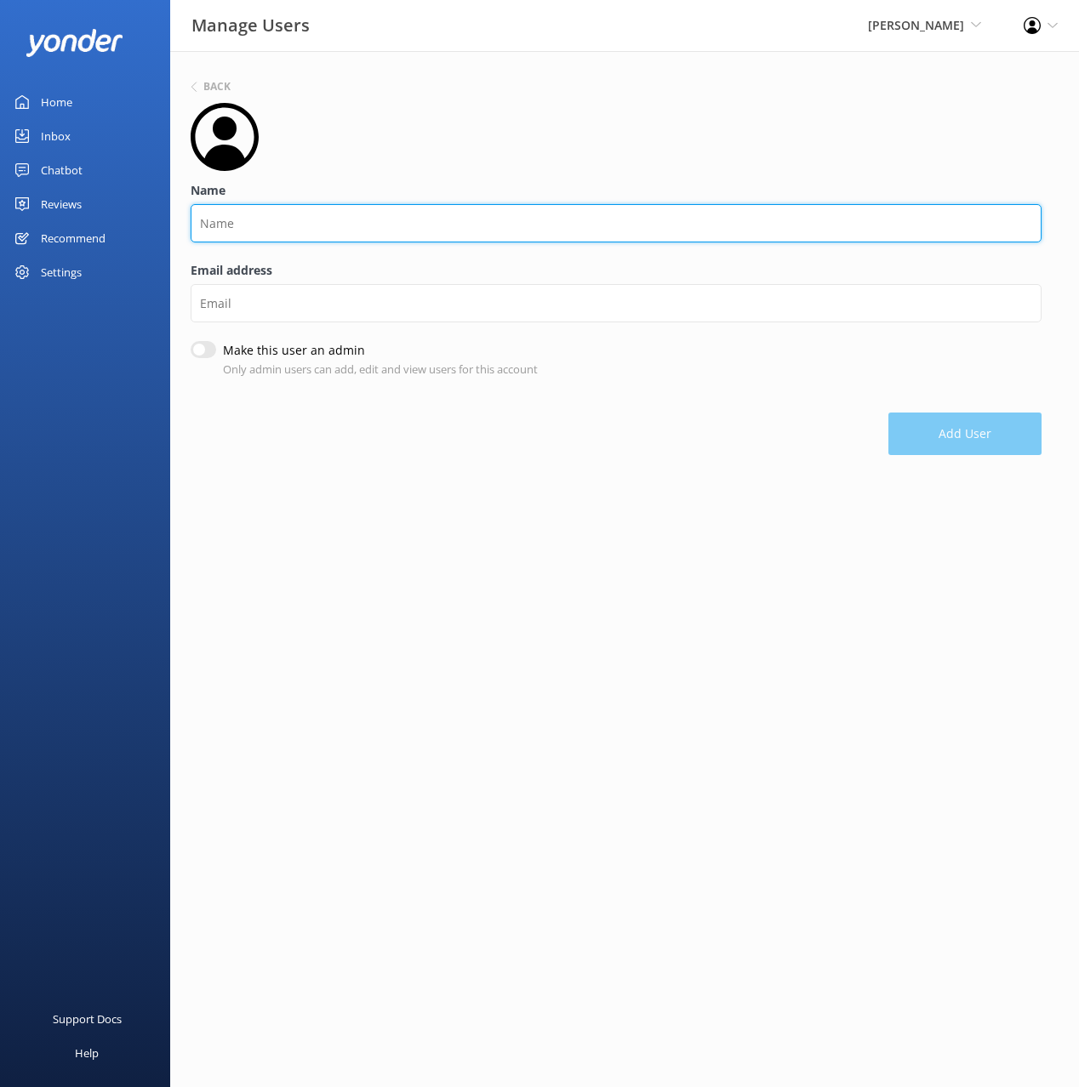
click at [251, 208] on input "Name" at bounding box center [616, 223] width 851 height 38
type input "Stephan"
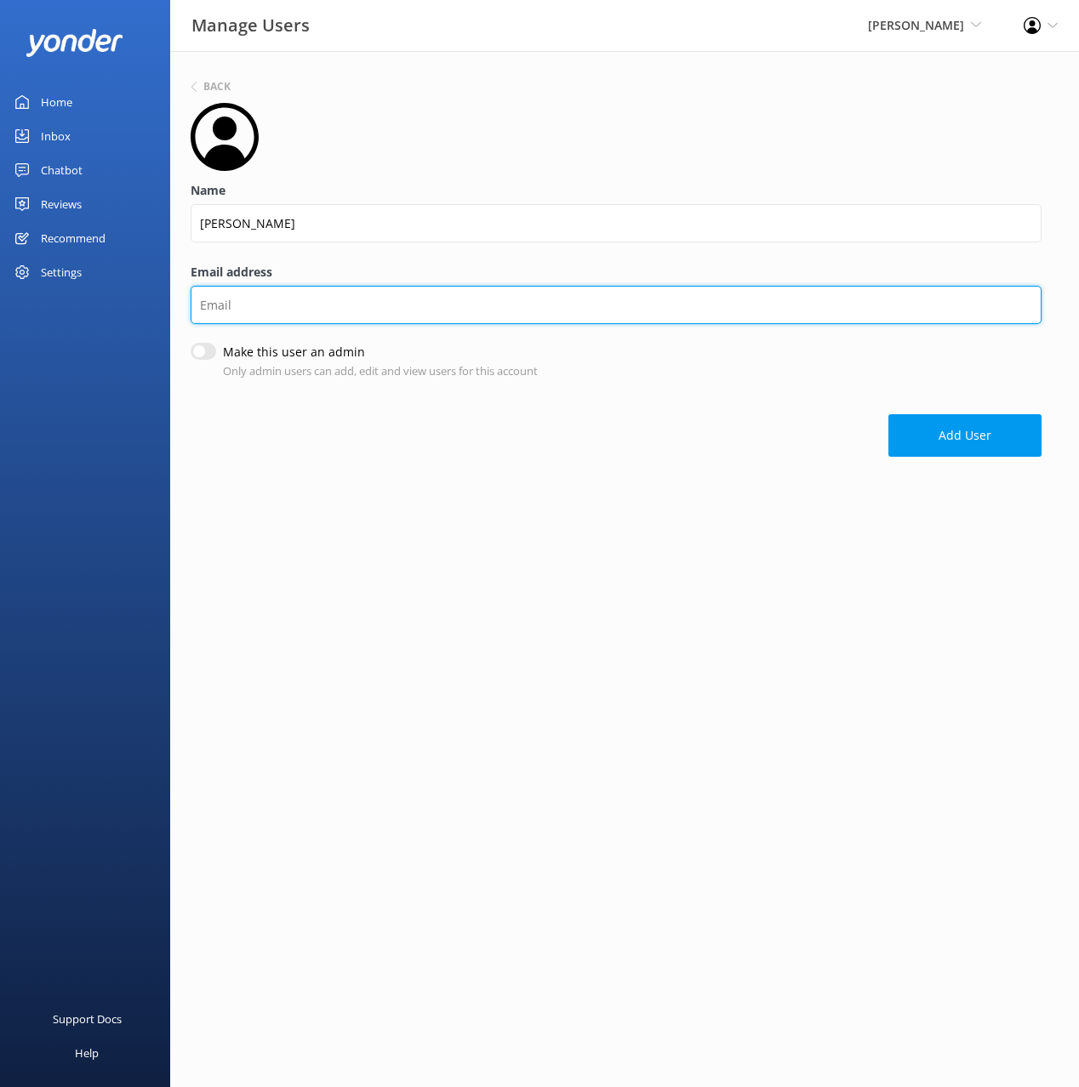
paste input "info@kahukayaks.co.nz"
type input "info@kahukayaks.co.nz"
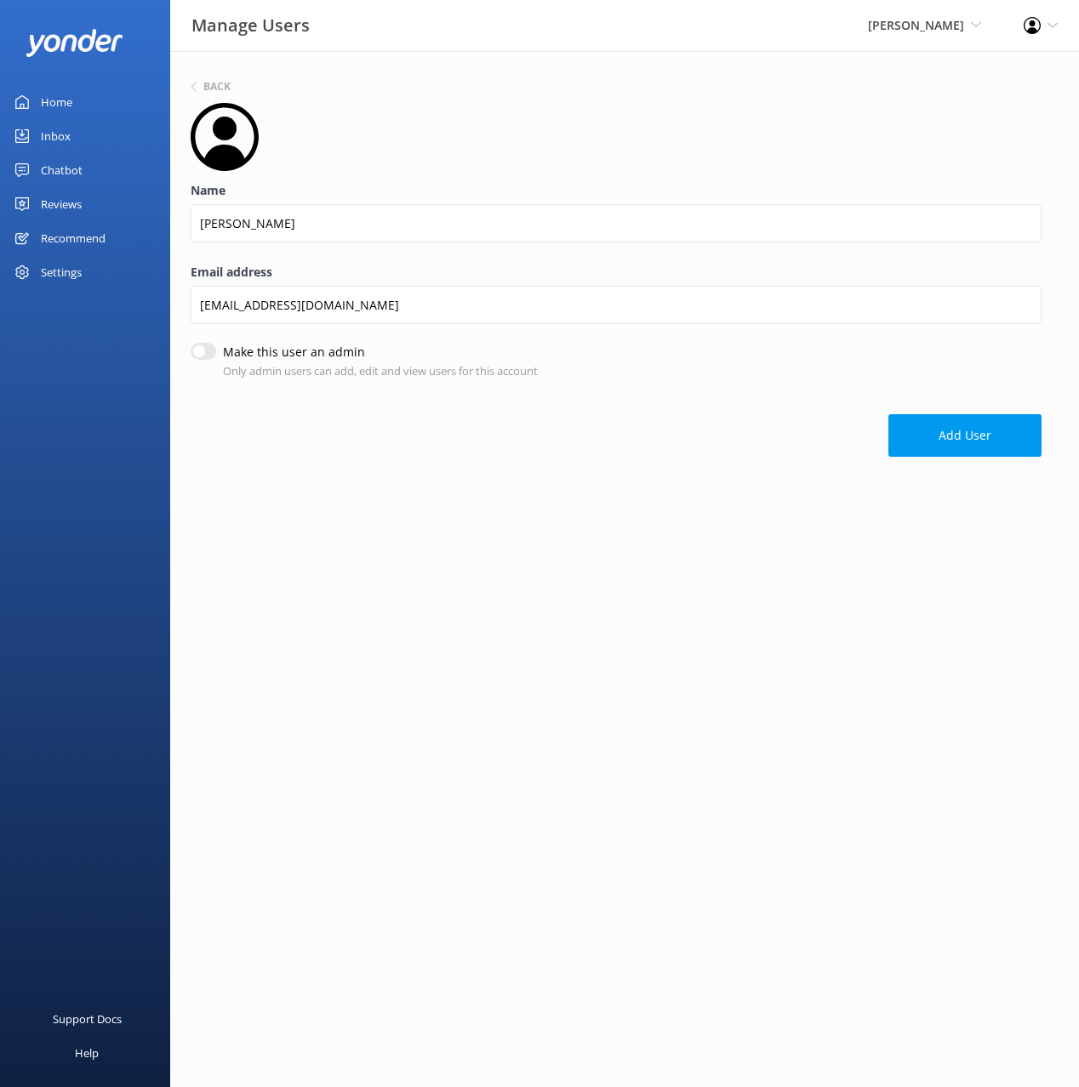
drag, startPoint x: 200, startPoint y: 350, endPoint x: 357, endPoint y: 389, distance: 162.2
click at [200, 350] on input "Make this user an admin" at bounding box center [204, 351] width 26 height 17
checkbox input "true"
click at [963, 430] on button "Add User" at bounding box center [964, 437] width 153 height 43
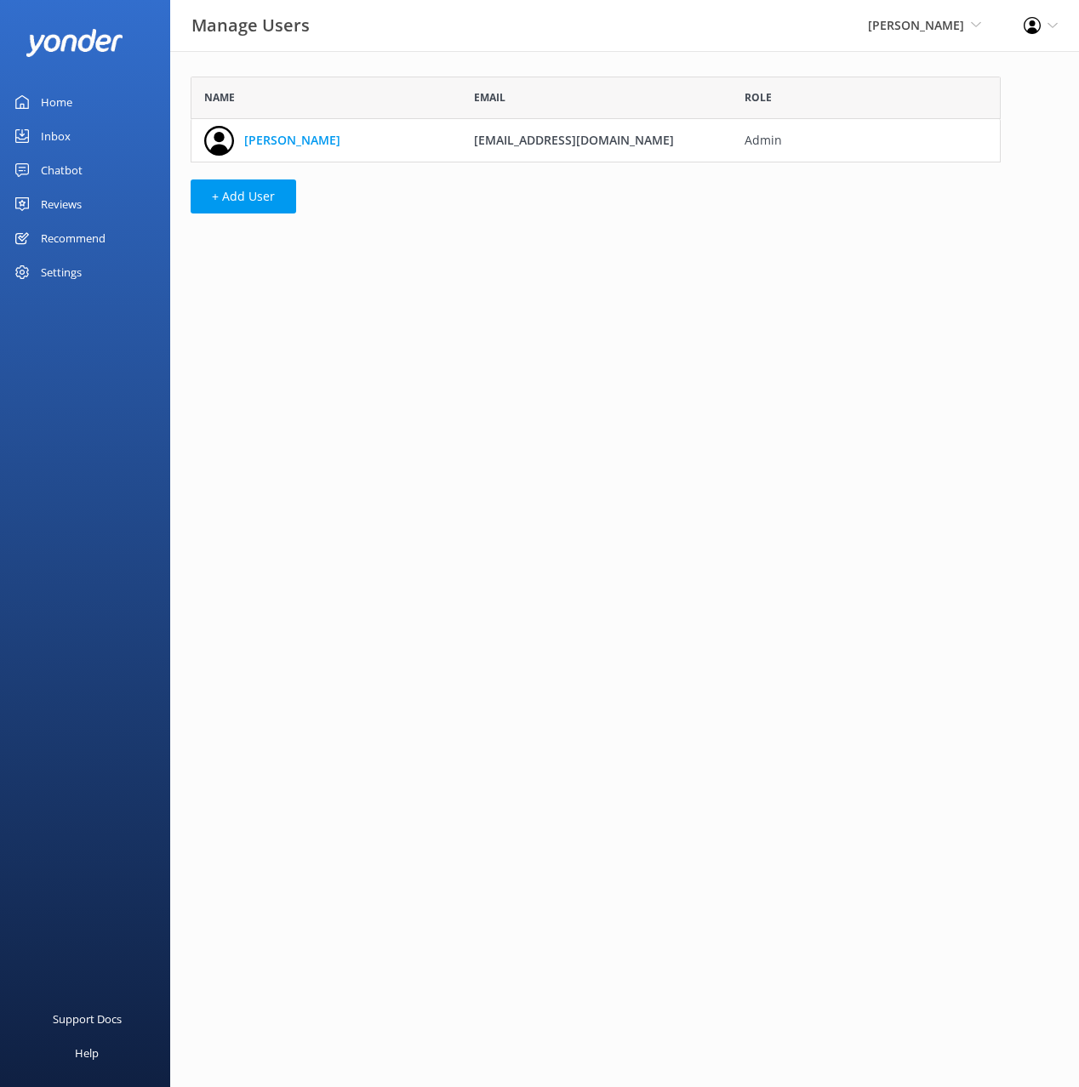
scroll to position [86, 810]
click at [67, 108] on div "Home" at bounding box center [56, 102] width 31 height 34
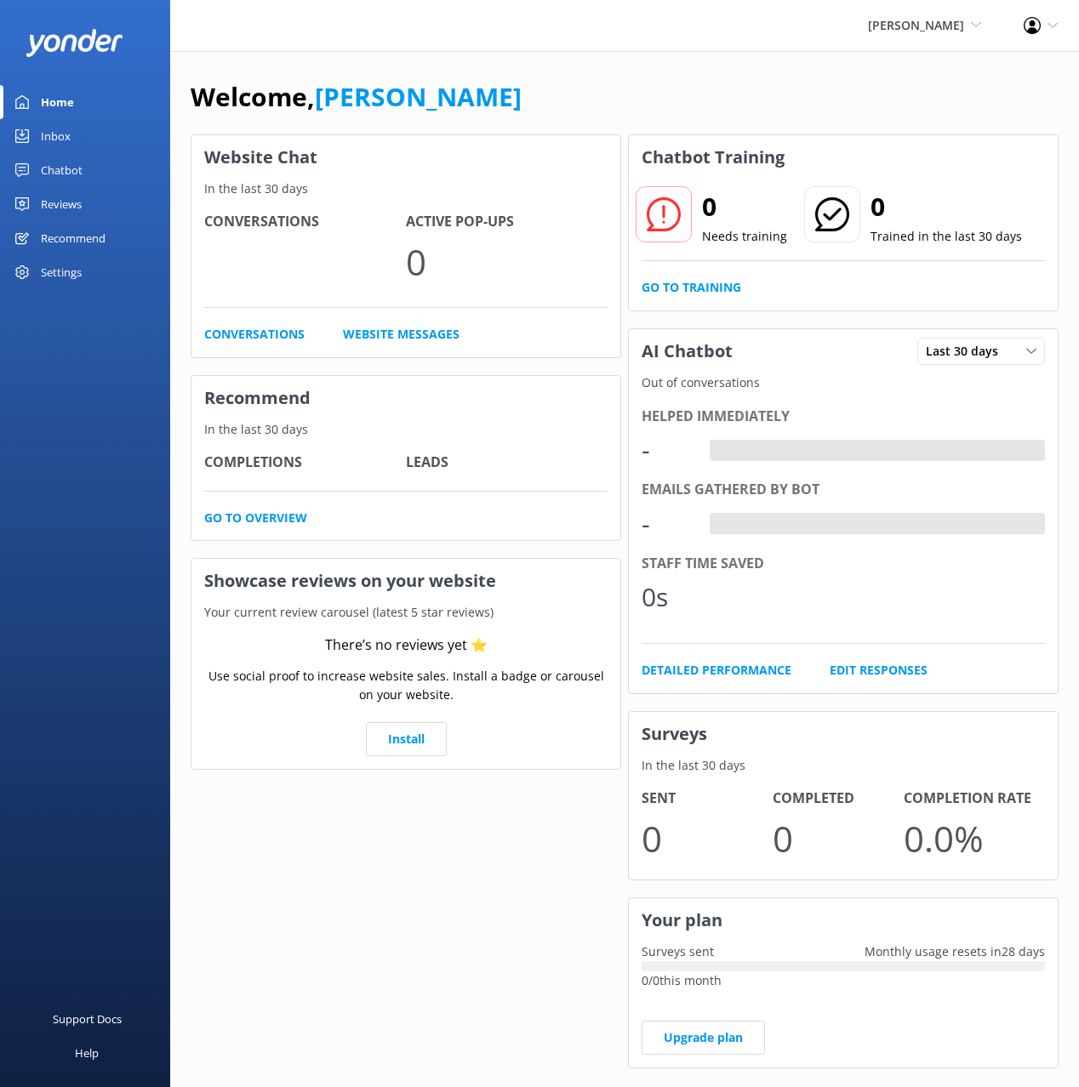
drag, startPoint x: 674, startPoint y: 96, endPoint x: 574, endPoint y: 21, distance: 124.6
click at [670, 94] on div "Welcome, Mikayla" at bounding box center [625, 106] width 868 height 58
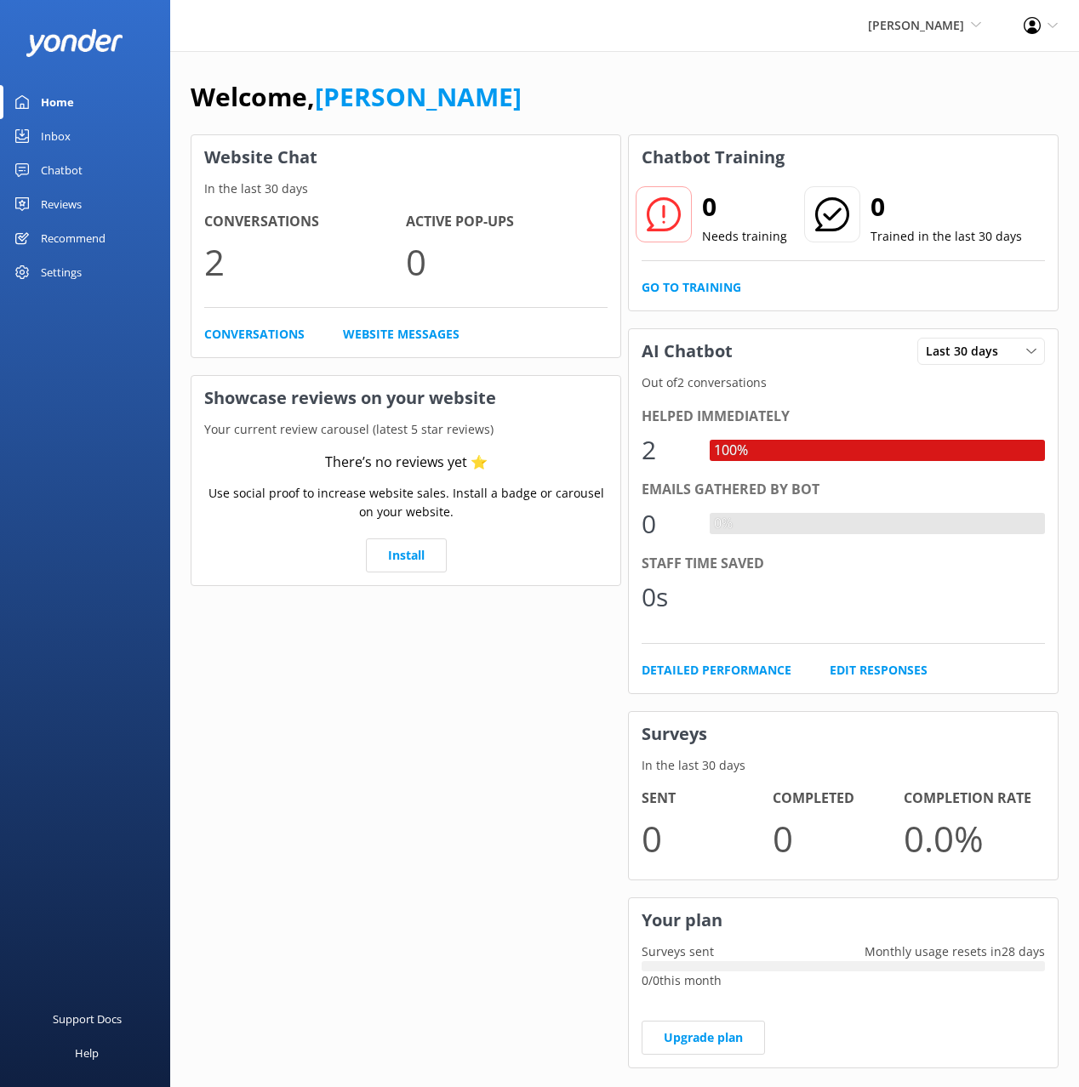
click at [84, 265] on div "Settings" at bounding box center [85, 272] width 170 height 34
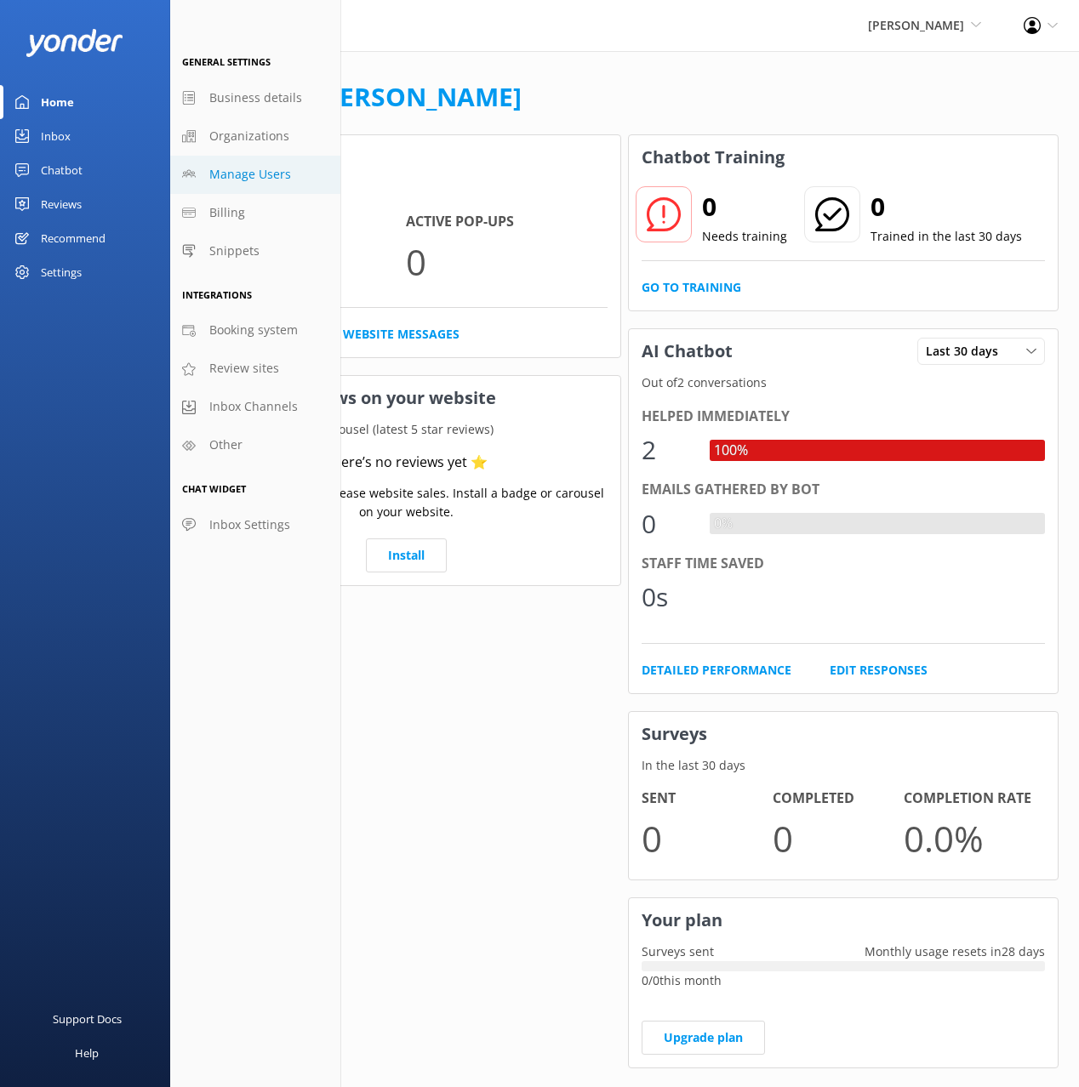
click at [259, 174] on span "Manage Users" at bounding box center [250, 174] width 82 height 19
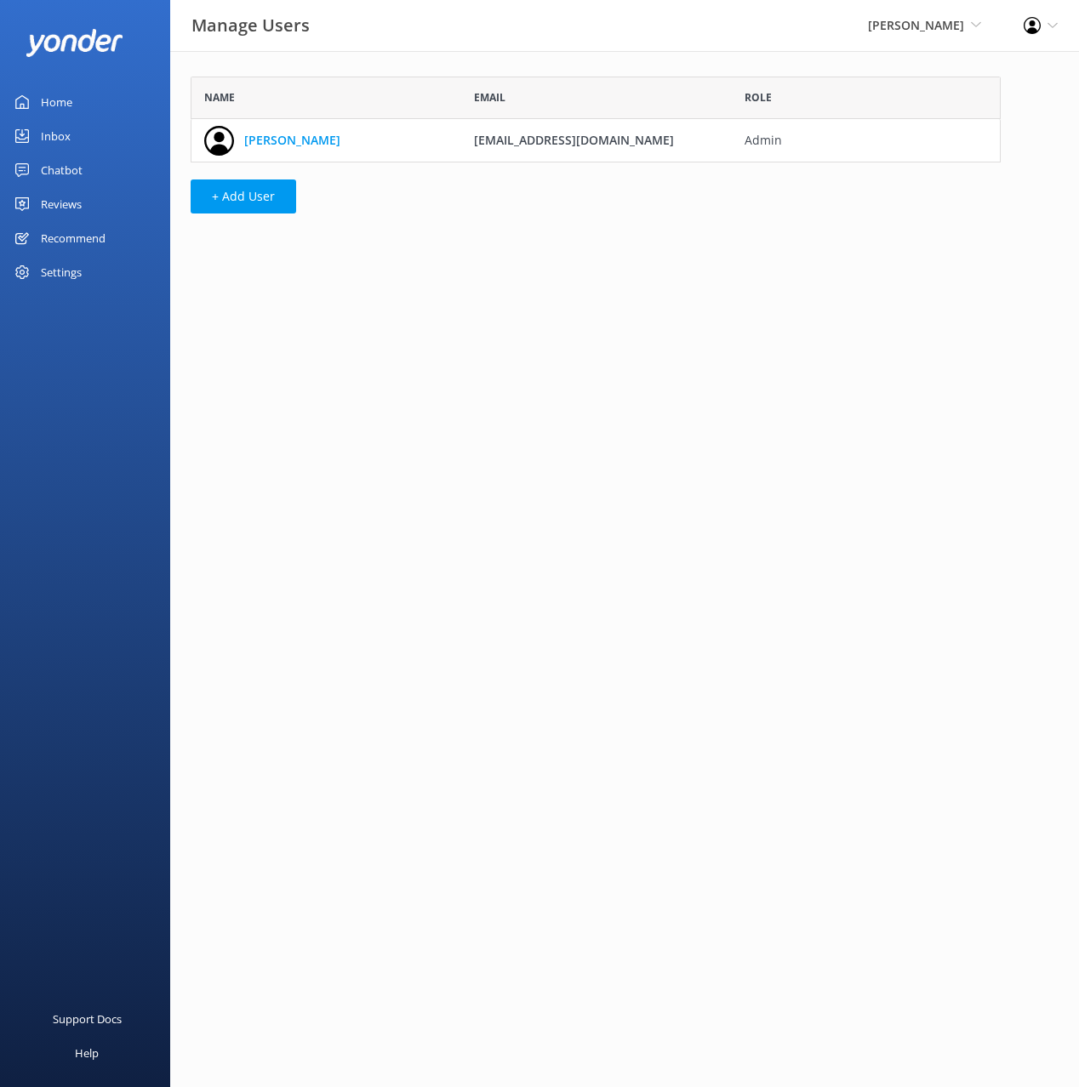
drag, startPoint x: 600, startPoint y: 405, endPoint x: 457, endPoint y: 217, distance: 236.2
click at [589, 387] on html "Manage Users Kahu Kayaks Black Cat Cruises Banff Airporter International Antarc…" at bounding box center [539, 543] width 1079 height 1087
click at [274, 137] on link "[PERSON_NAME]" at bounding box center [292, 140] width 96 height 19
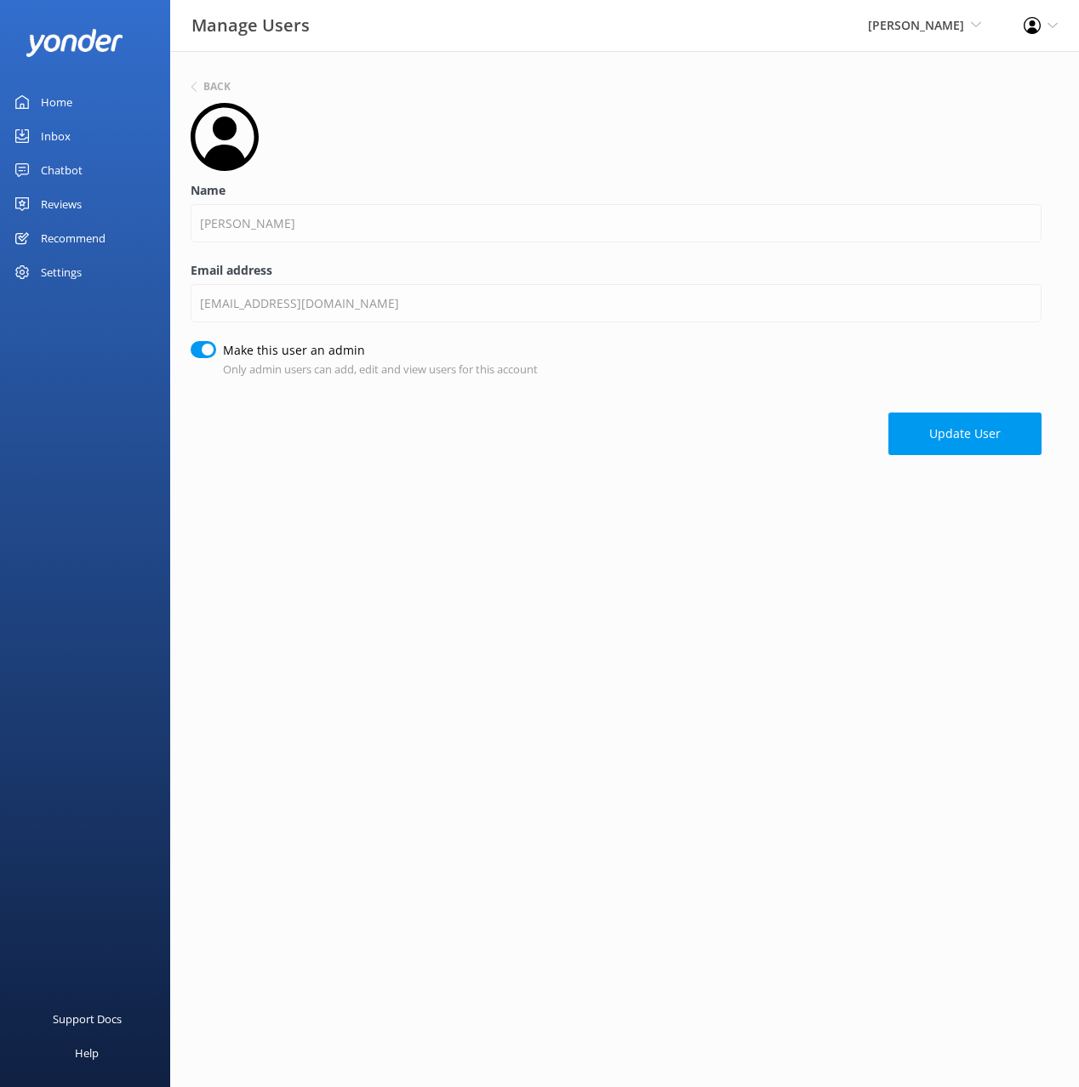
click at [435, 187] on label "Name" at bounding box center [616, 190] width 851 height 19
click at [219, 82] on h6 "Back" at bounding box center [216, 87] width 27 height 10
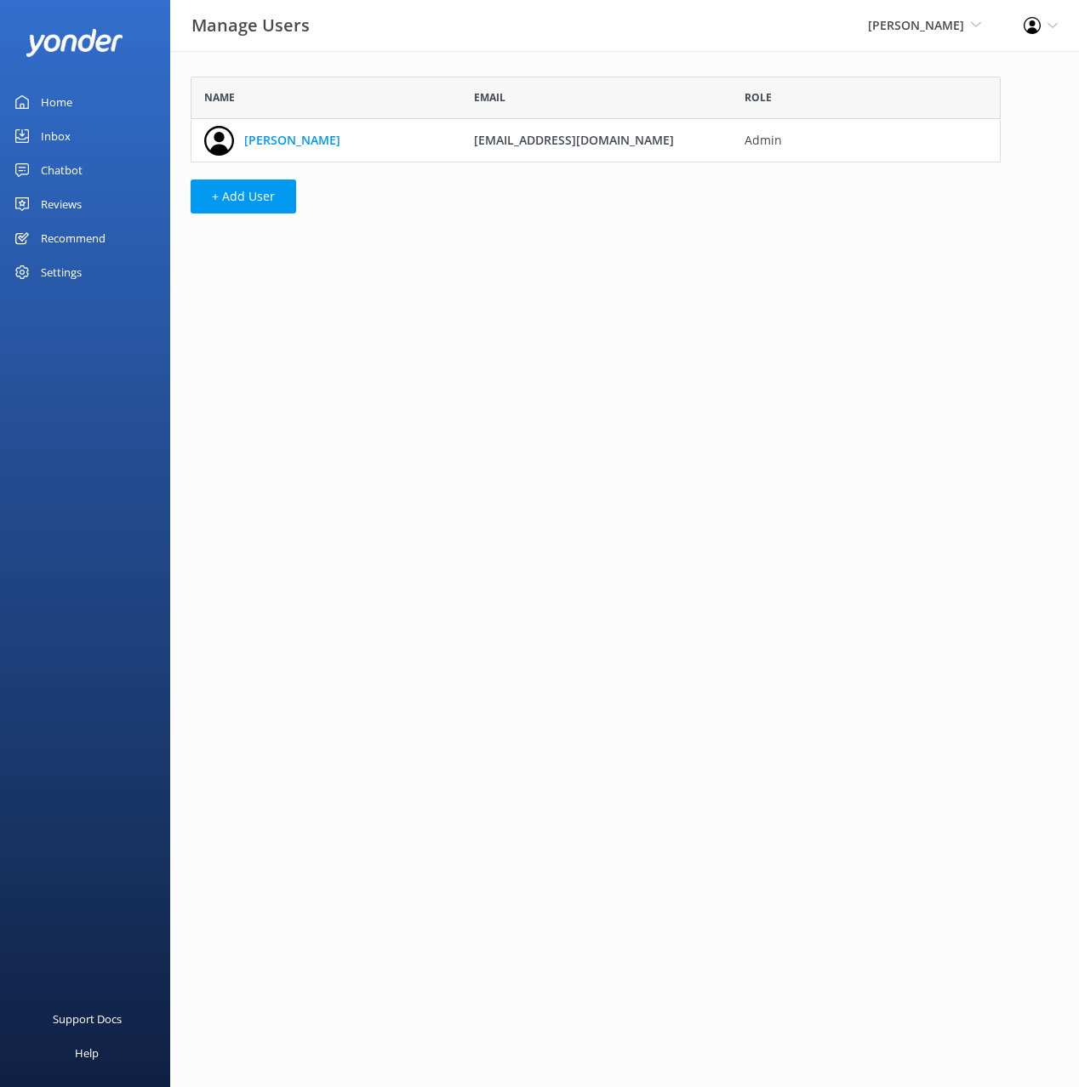
scroll to position [86, 810]
click at [679, 383] on html "Manage Users Kahu Kayaks Black Cat Cruises Banff Airporter International Antarc…" at bounding box center [539, 543] width 1079 height 1087
drag, startPoint x: 667, startPoint y: 379, endPoint x: 514, endPoint y: 359, distance: 154.5
click at [666, 379] on html "Manage Users Kahu Kayaks Black Cat Cruises Banff Airporter International Antarc…" at bounding box center [539, 543] width 1079 height 1087
click at [503, 357] on html "Manage Users Kahu Kayaks Black Cat Cruises Banff Airporter International Antarc…" at bounding box center [539, 543] width 1079 height 1087
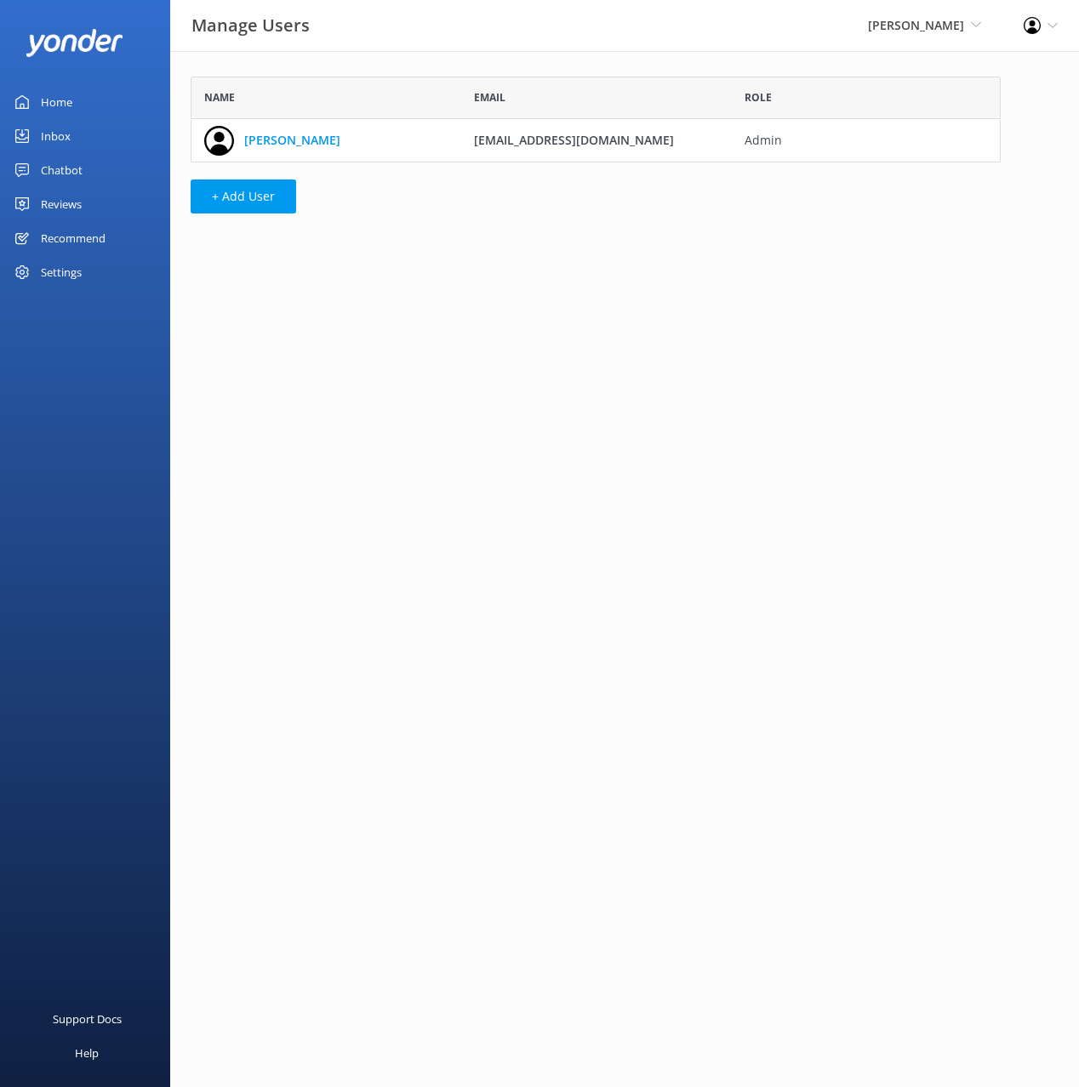
click at [87, 104] on link "Home" at bounding box center [85, 102] width 170 height 34
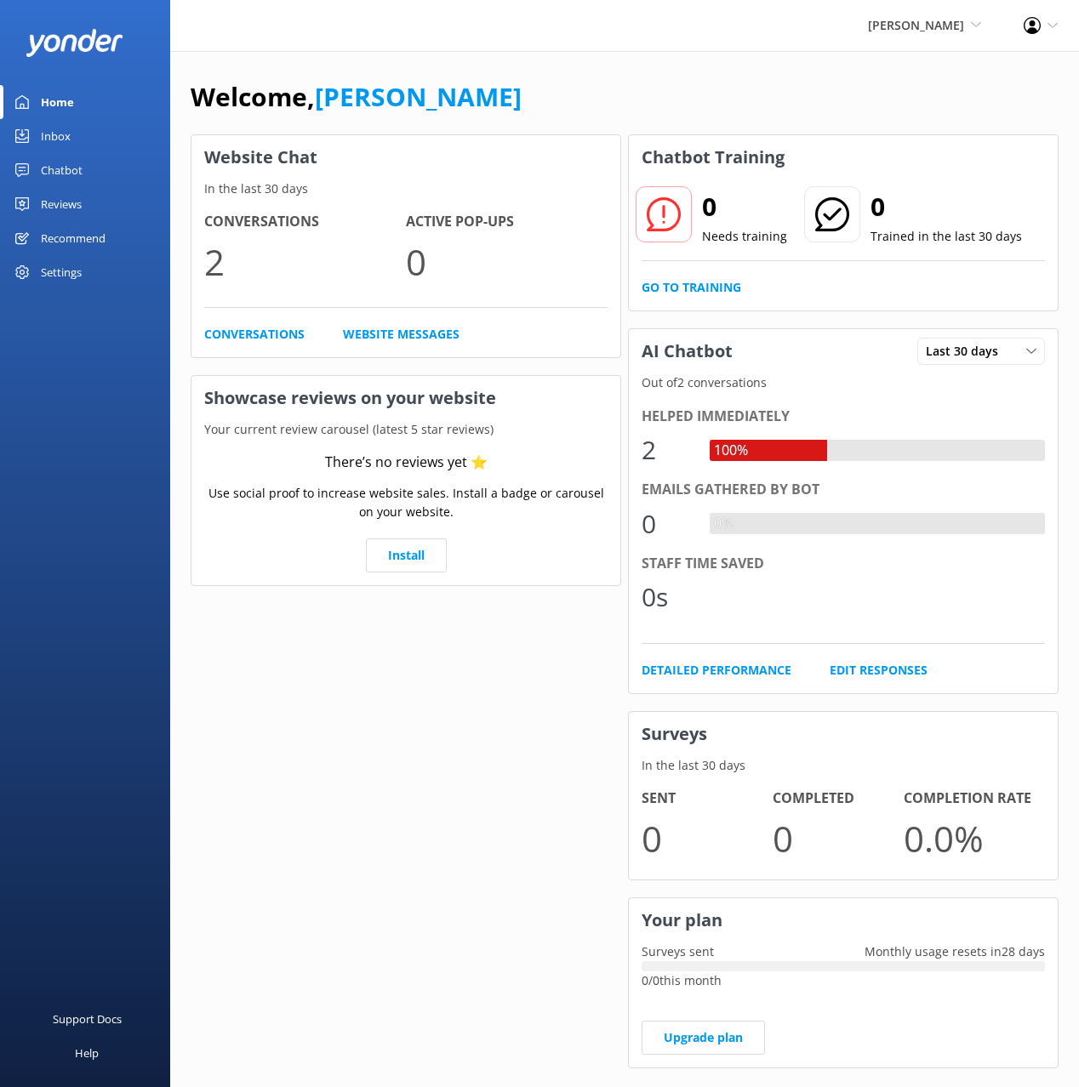
drag, startPoint x: 666, startPoint y: 102, endPoint x: 661, endPoint y: 111, distance: 10.7
click at [666, 102] on div "Welcome, Mikayla" at bounding box center [625, 106] width 868 height 58
drag, startPoint x: 43, startPoint y: 168, endPoint x: 136, endPoint y: 173, distance: 93.7
click at [44, 167] on div "Chatbot" at bounding box center [62, 170] width 42 height 34
